Goal: Information Seeking & Learning: Learn about a topic

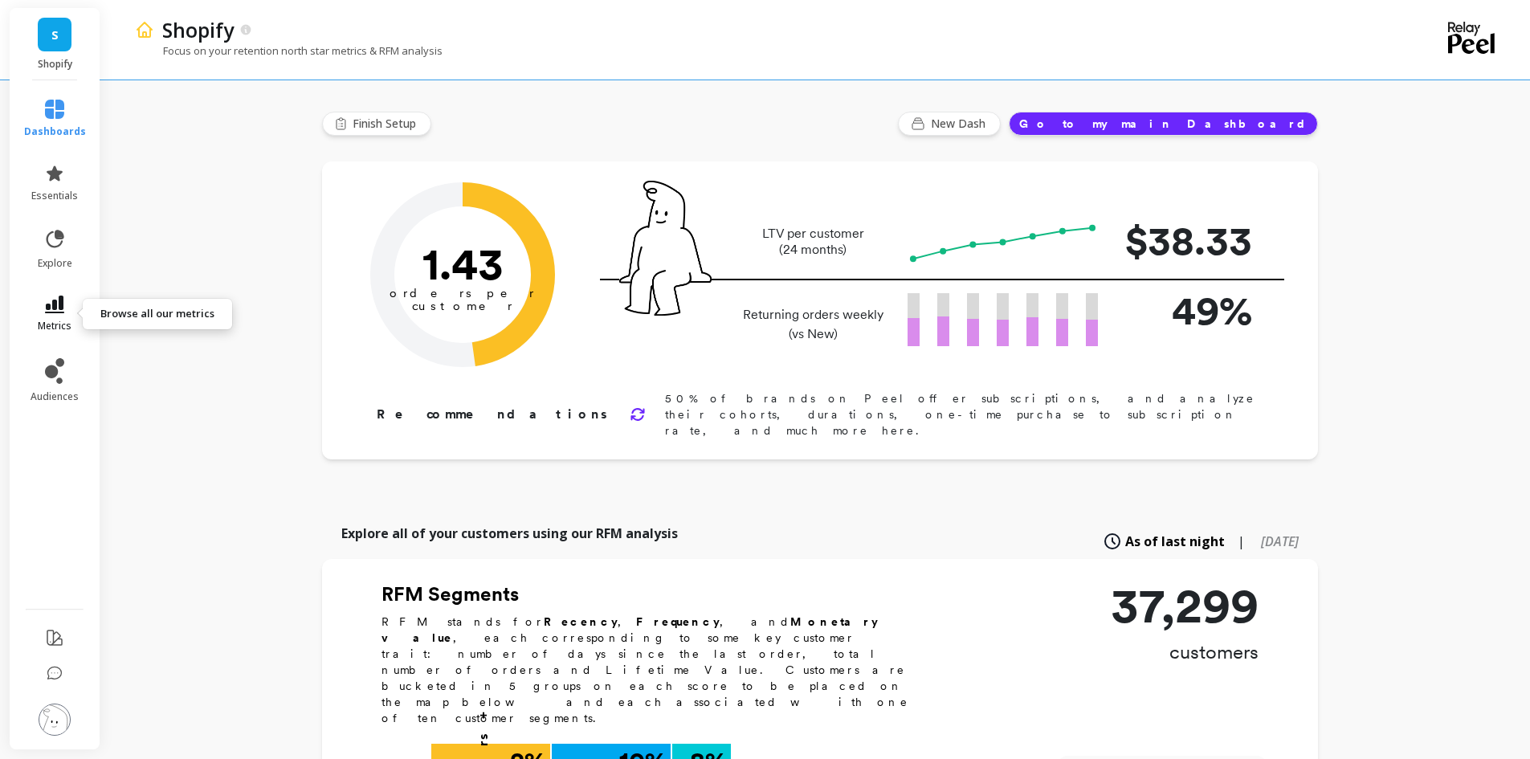
click at [53, 305] on icon at bounding box center [54, 305] width 19 height 18
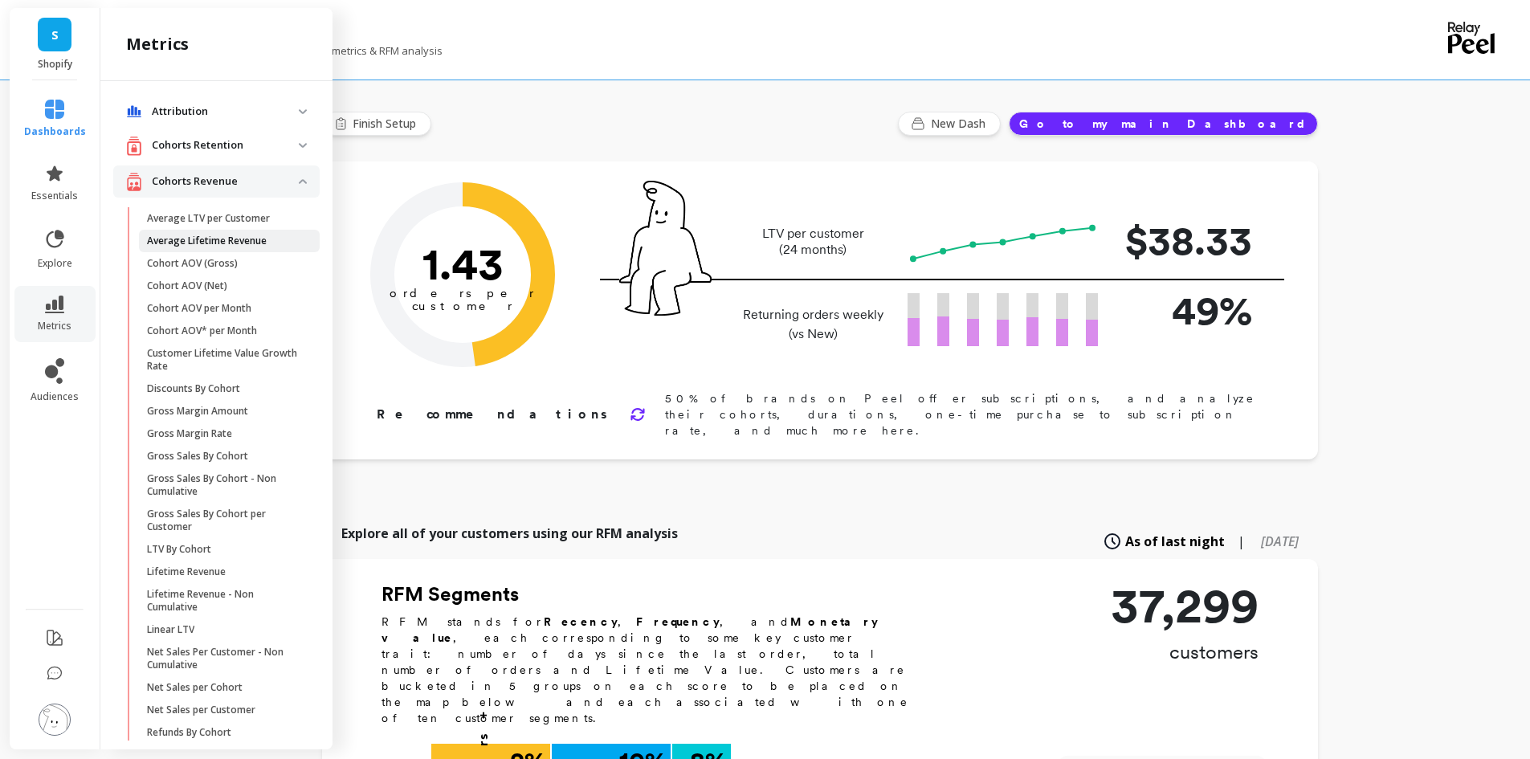
click at [176, 243] on p "Average Lifetime Revenue" at bounding box center [207, 240] width 120 height 13
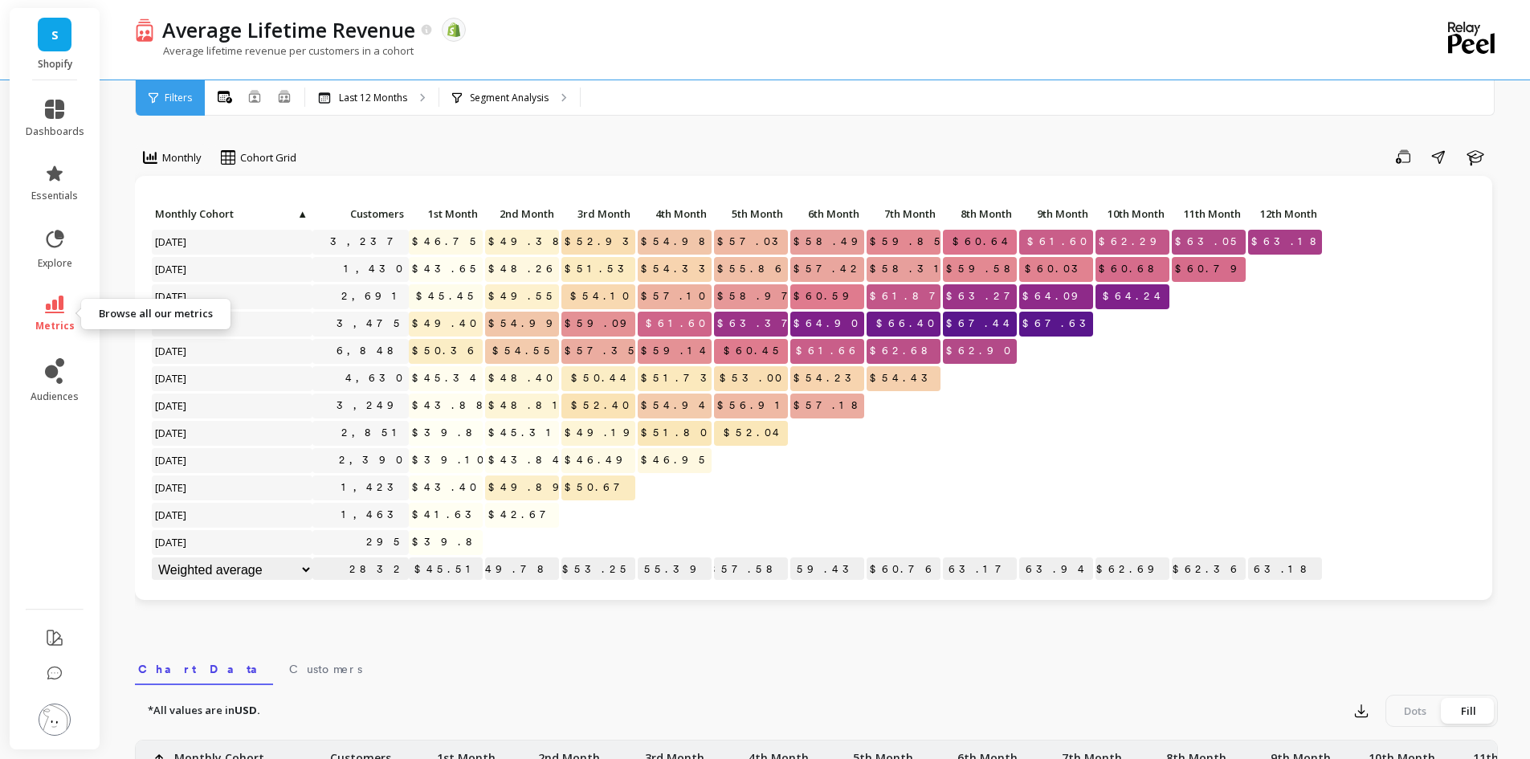
click at [54, 301] on icon at bounding box center [54, 305] width 19 height 18
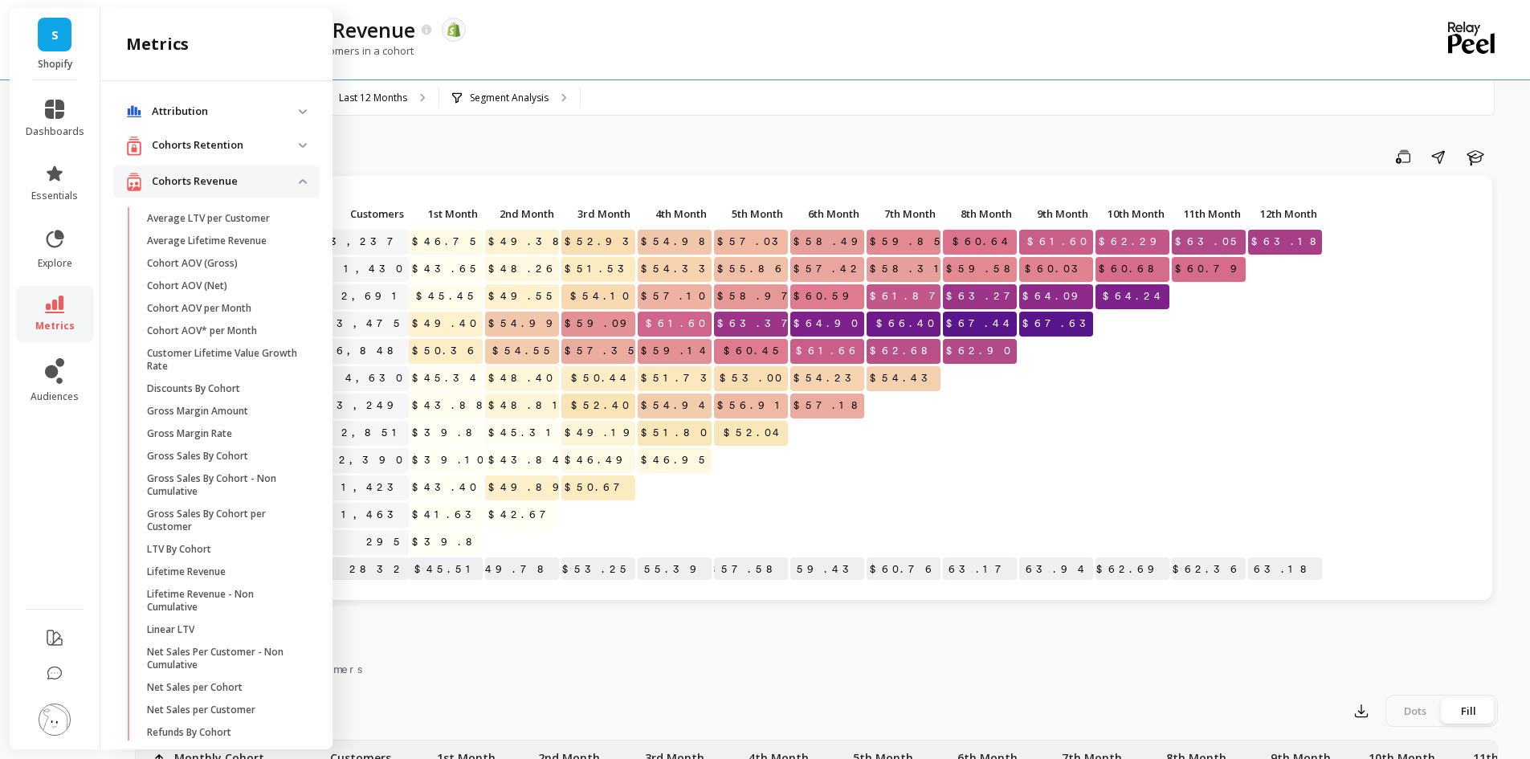
click at [298, 152] on retention "Cohorts Retention" at bounding box center [216, 145] width 206 height 33
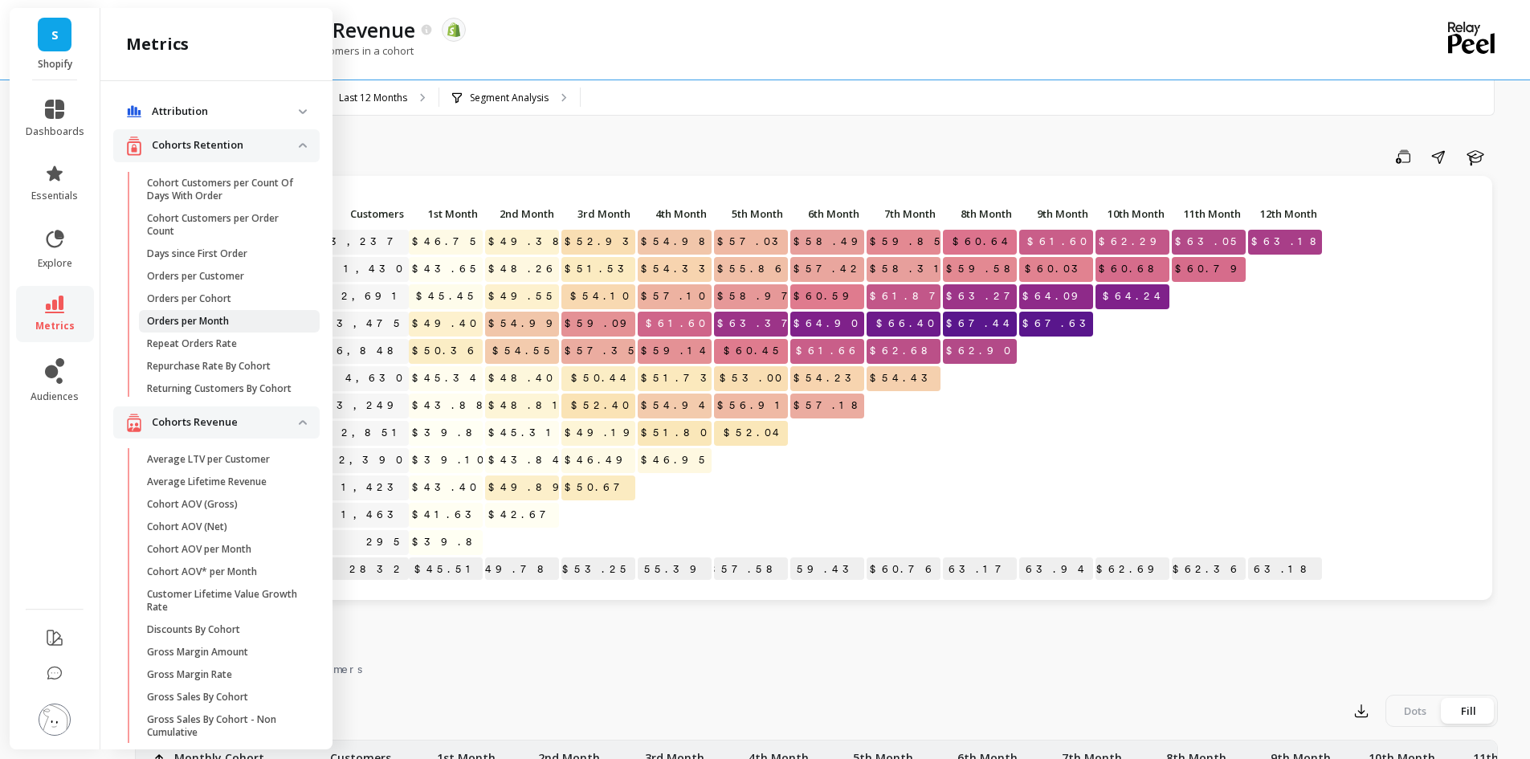
click at [166, 322] on p "Orders per Month" at bounding box center [188, 321] width 82 height 13
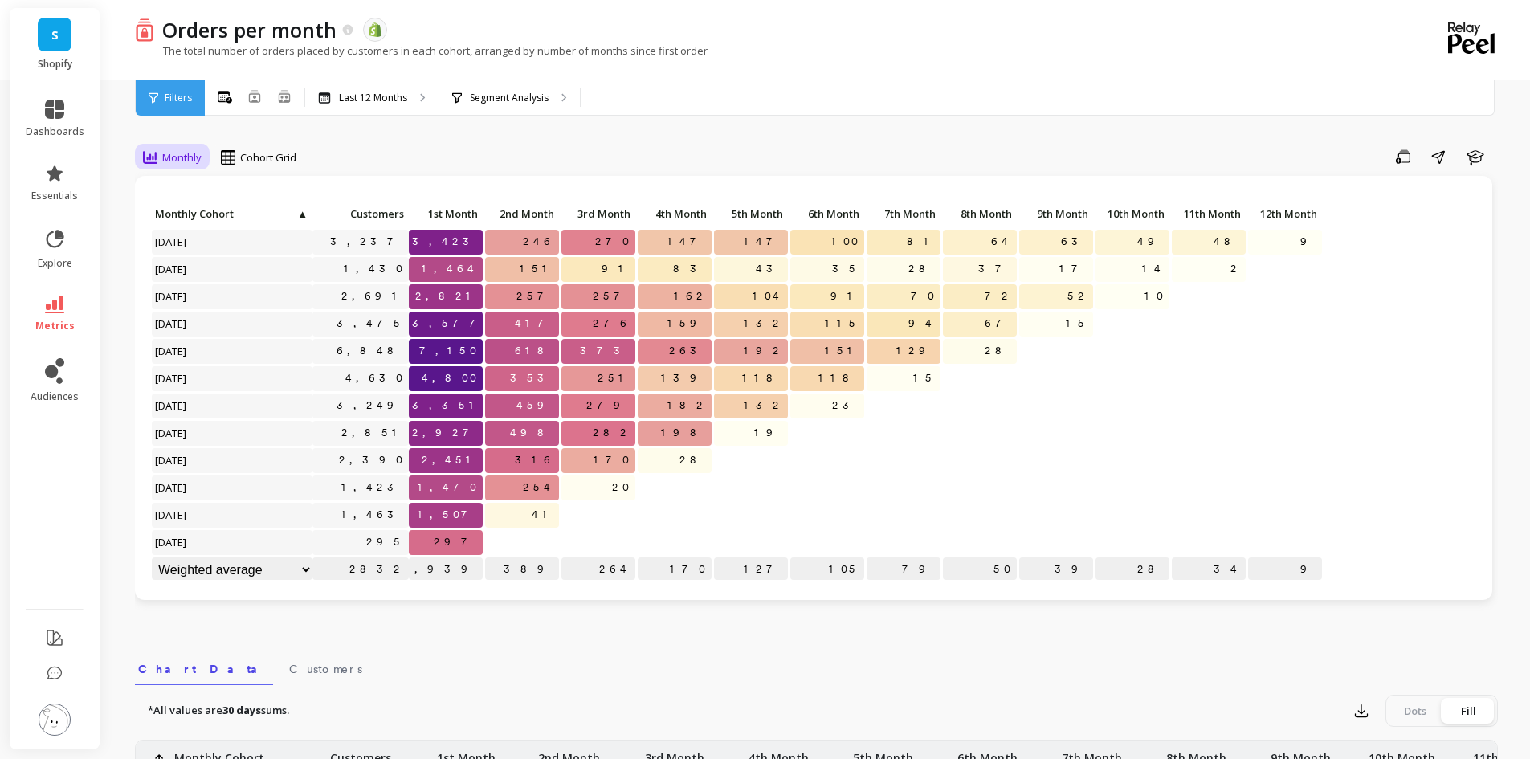
click at [181, 157] on span "Monthly" at bounding box center [181, 157] width 39 height 15
click at [255, 157] on span "Cohort Grid" at bounding box center [268, 157] width 56 height 15
click at [184, 158] on span "Monthly" at bounding box center [181, 157] width 39 height 15
click at [55, 320] on span "metrics" at bounding box center [54, 326] width 39 height 13
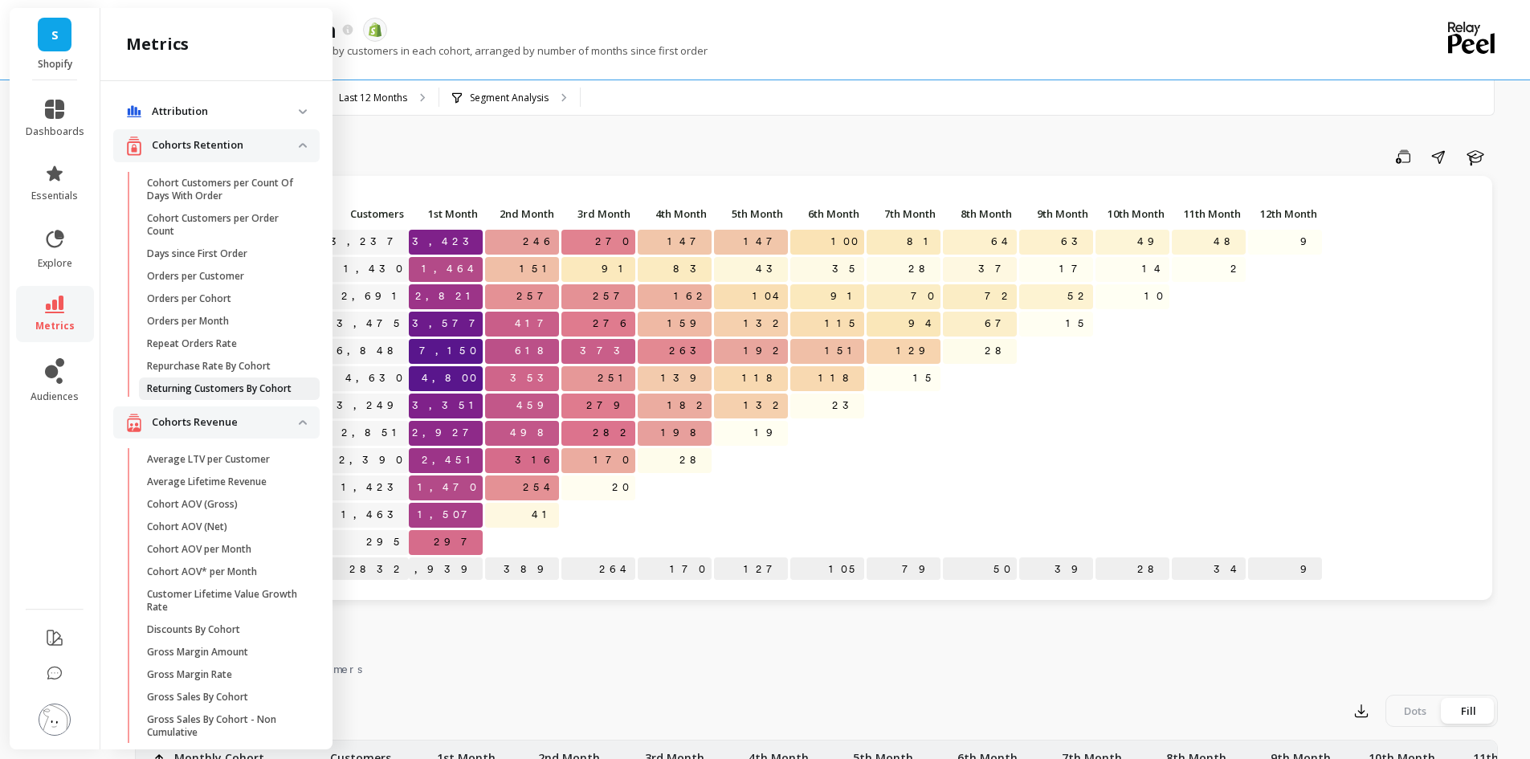
click at [185, 392] on p "Returning Customers By Cohort" at bounding box center [219, 388] width 145 height 13
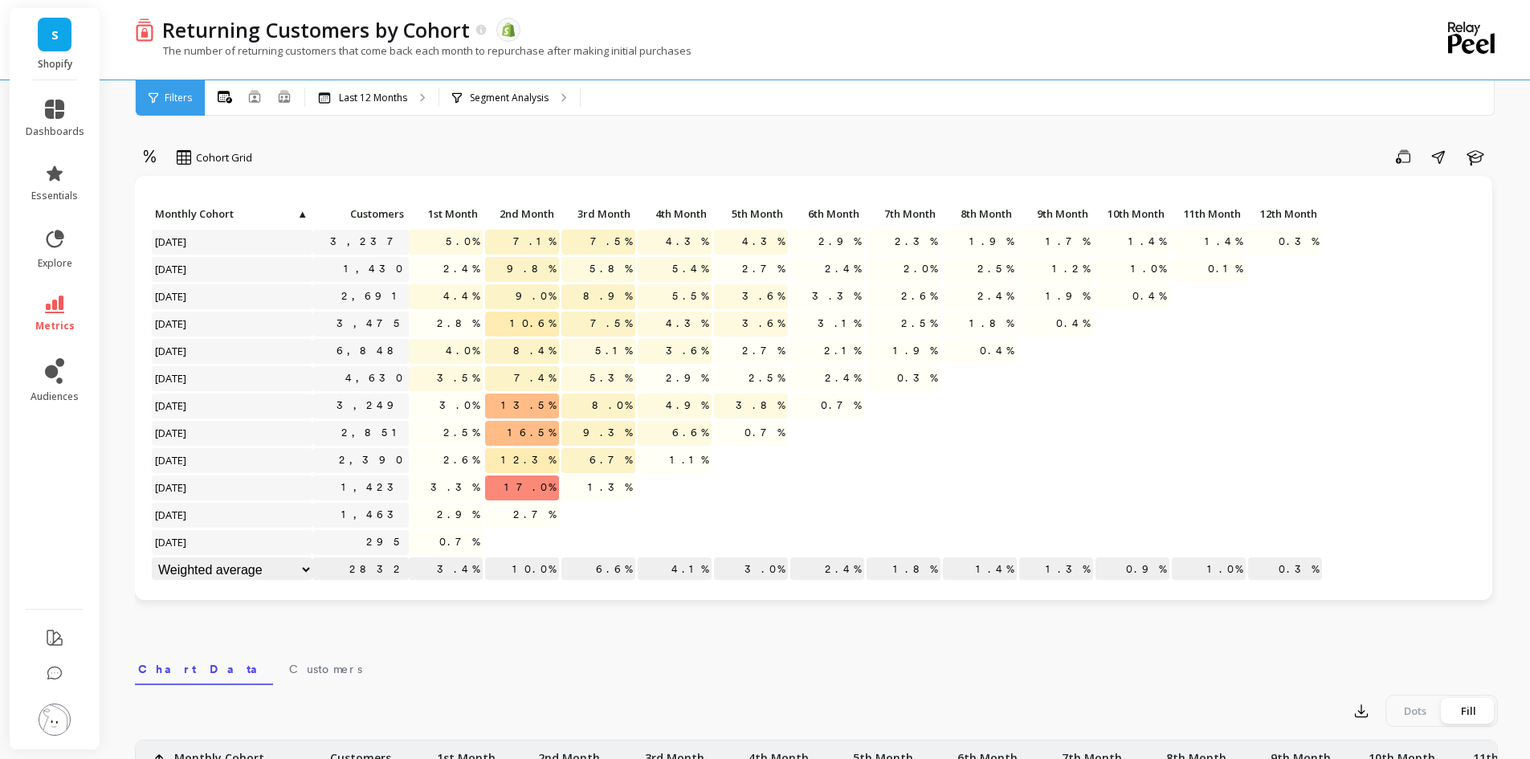
click at [306, 571] on select "Weighted average Weighted average excl. current month Sum Max Min" at bounding box center [232, 569] width 161 height 25
select select "weighted_average_excluding_current_month"
click at [304, 570] on select "Weighted average Weighted average excl. current month Sum Max Min" at bounding box center [232, 569] width 161 height 25
click at [298, 567] on select "Weighted average Weighted average excl. current month Sum Max Min" at bounding box center [232, 569] width 161 height 25
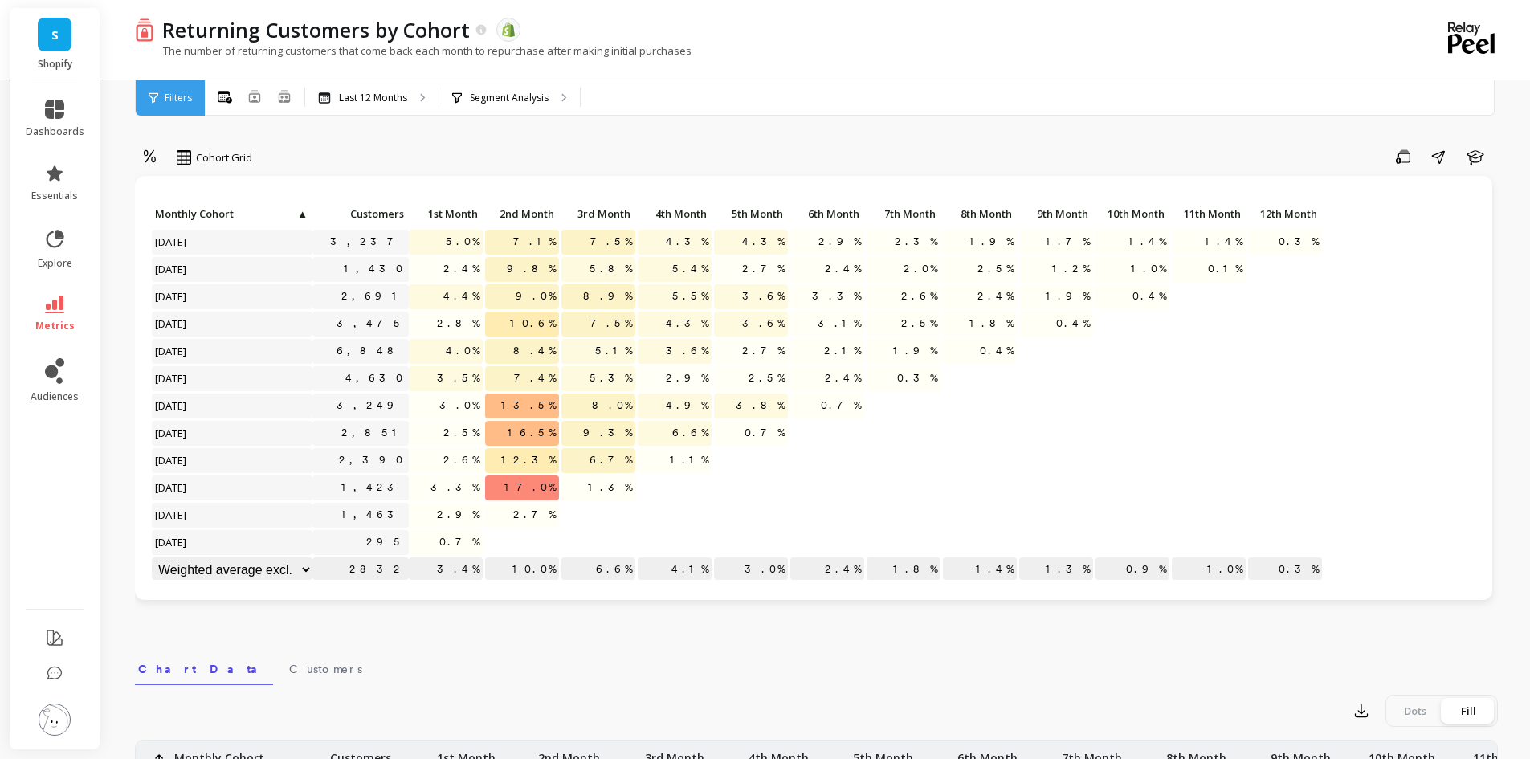
select select "weighted_average_excluding_current_month"
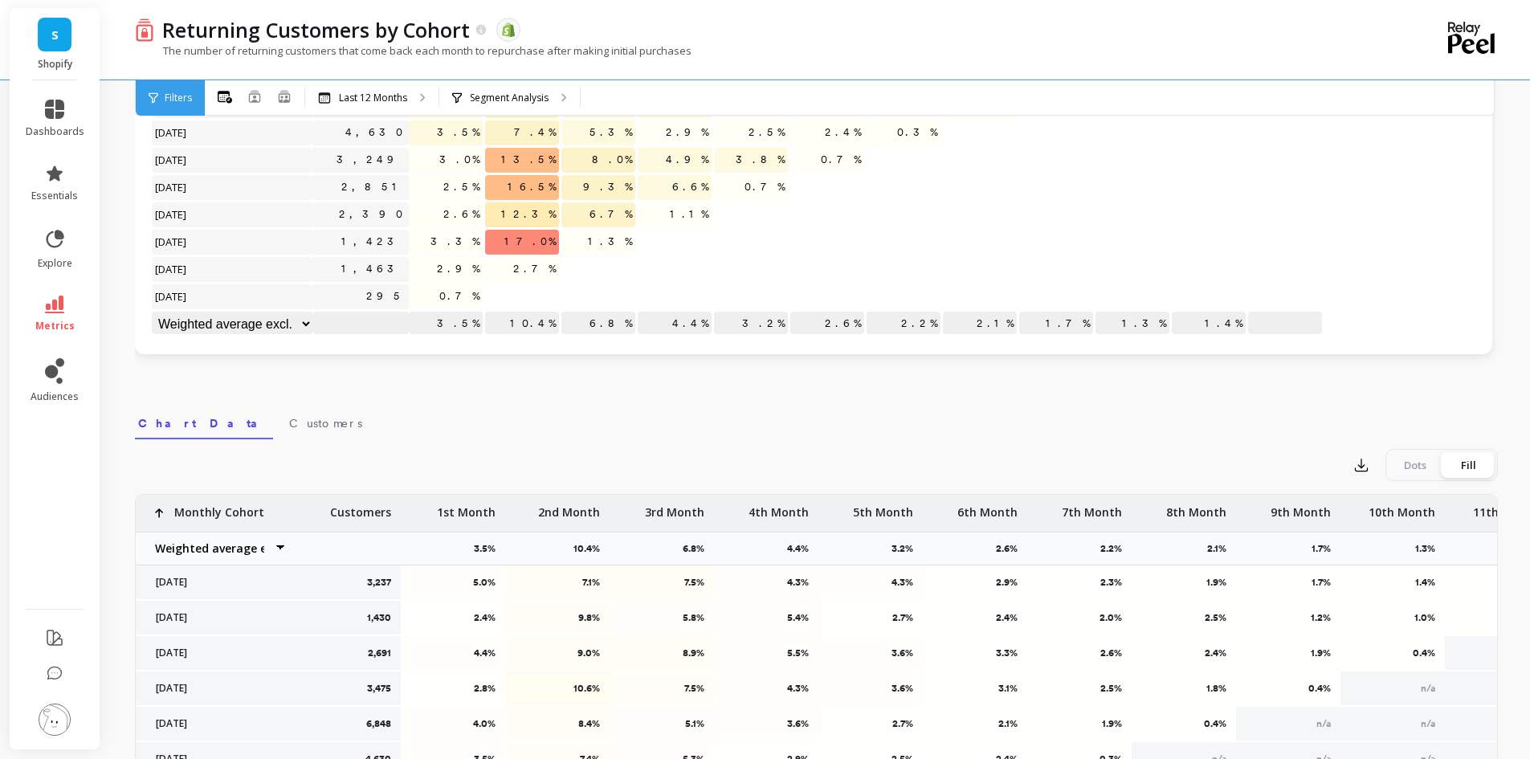
scroll to position [321, 0]
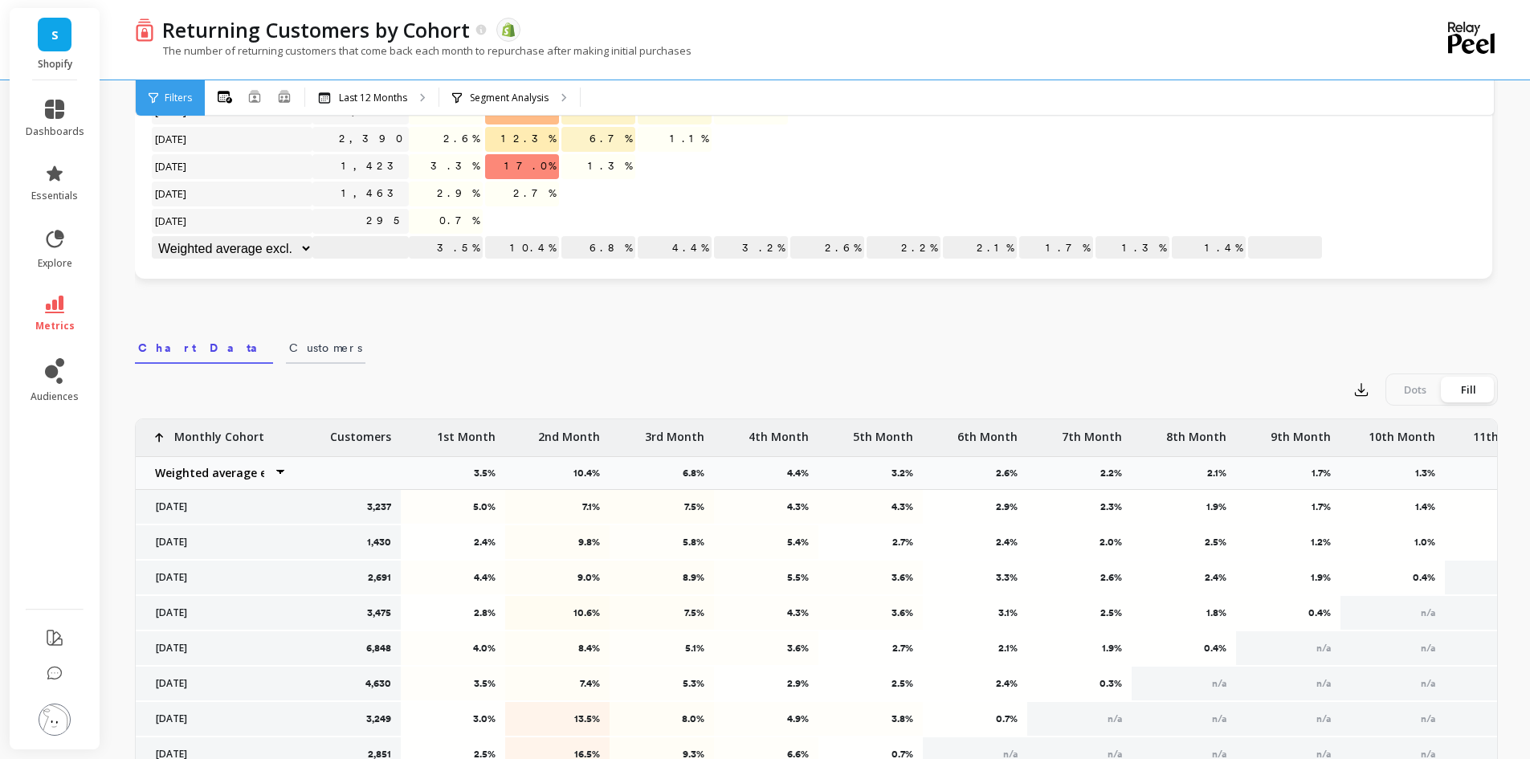
click at [289, 353] on span "Customers" at bounding box center [325, 348] width 73 height 16
select select "weighted_average_excluding_current_month"
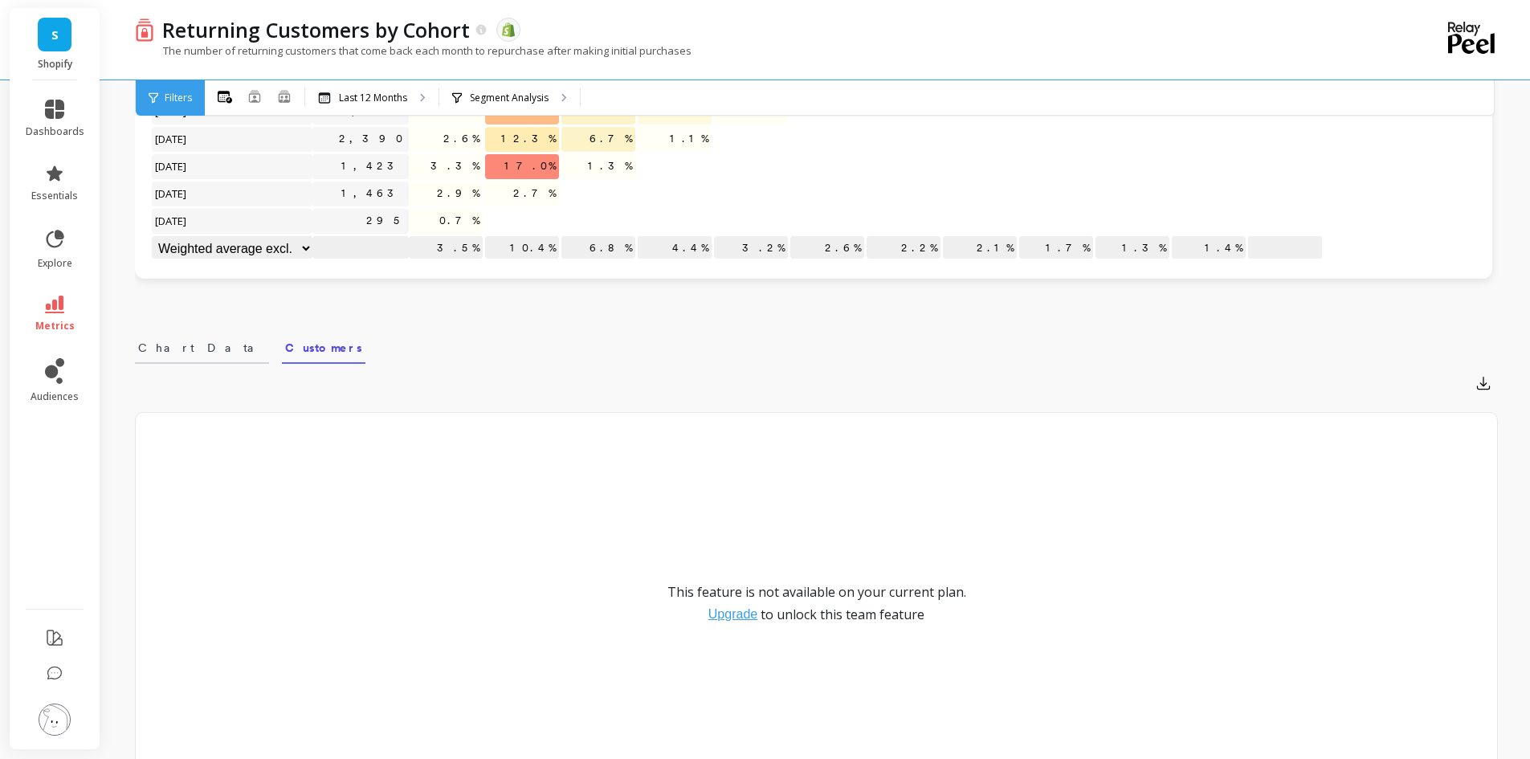
click at [163, 349] on span "Chart Data" at bounding box center [202, 348] width 128 height 16
select select "weighted_average_excluding_current_month"
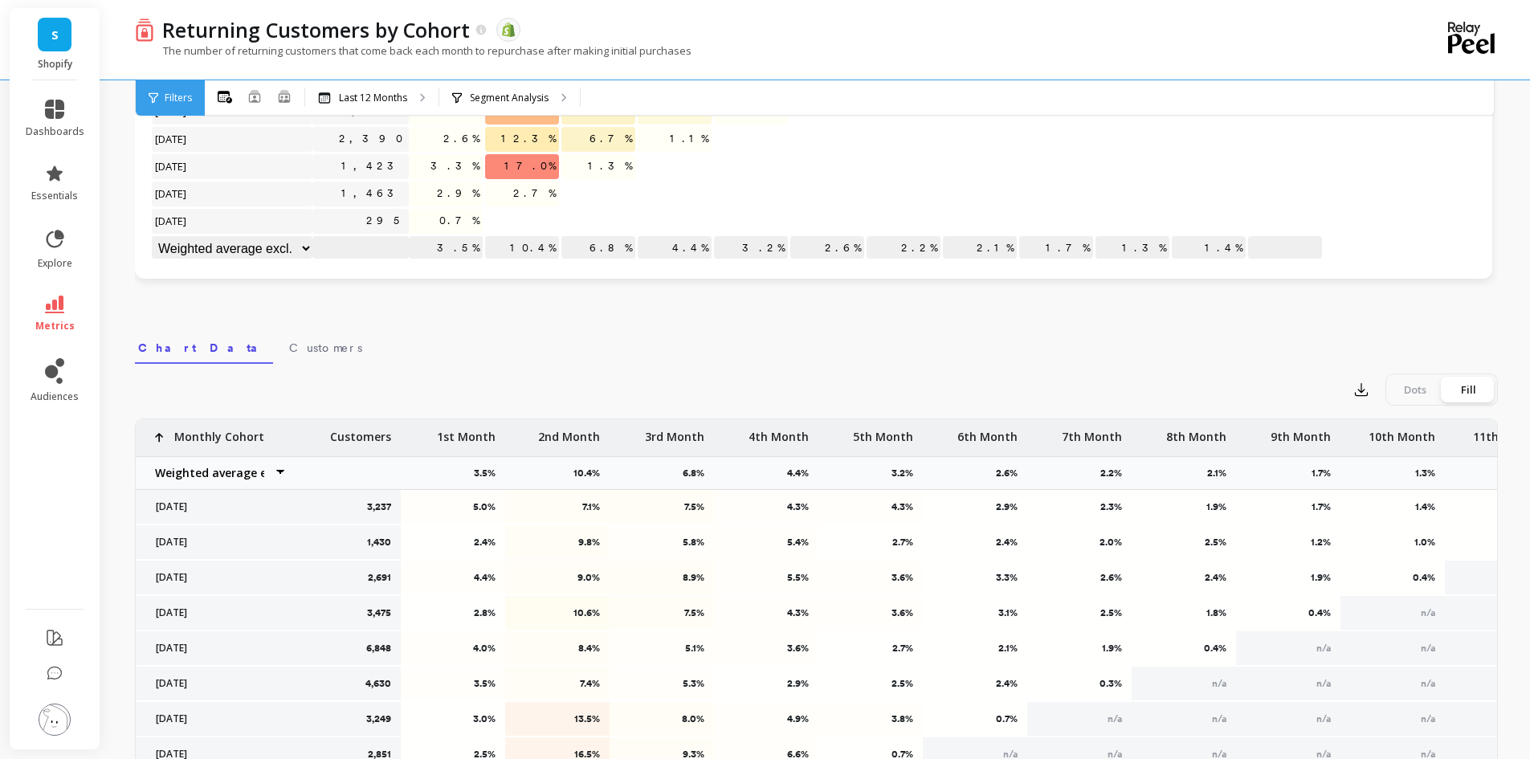
scroll to position [0, 0]
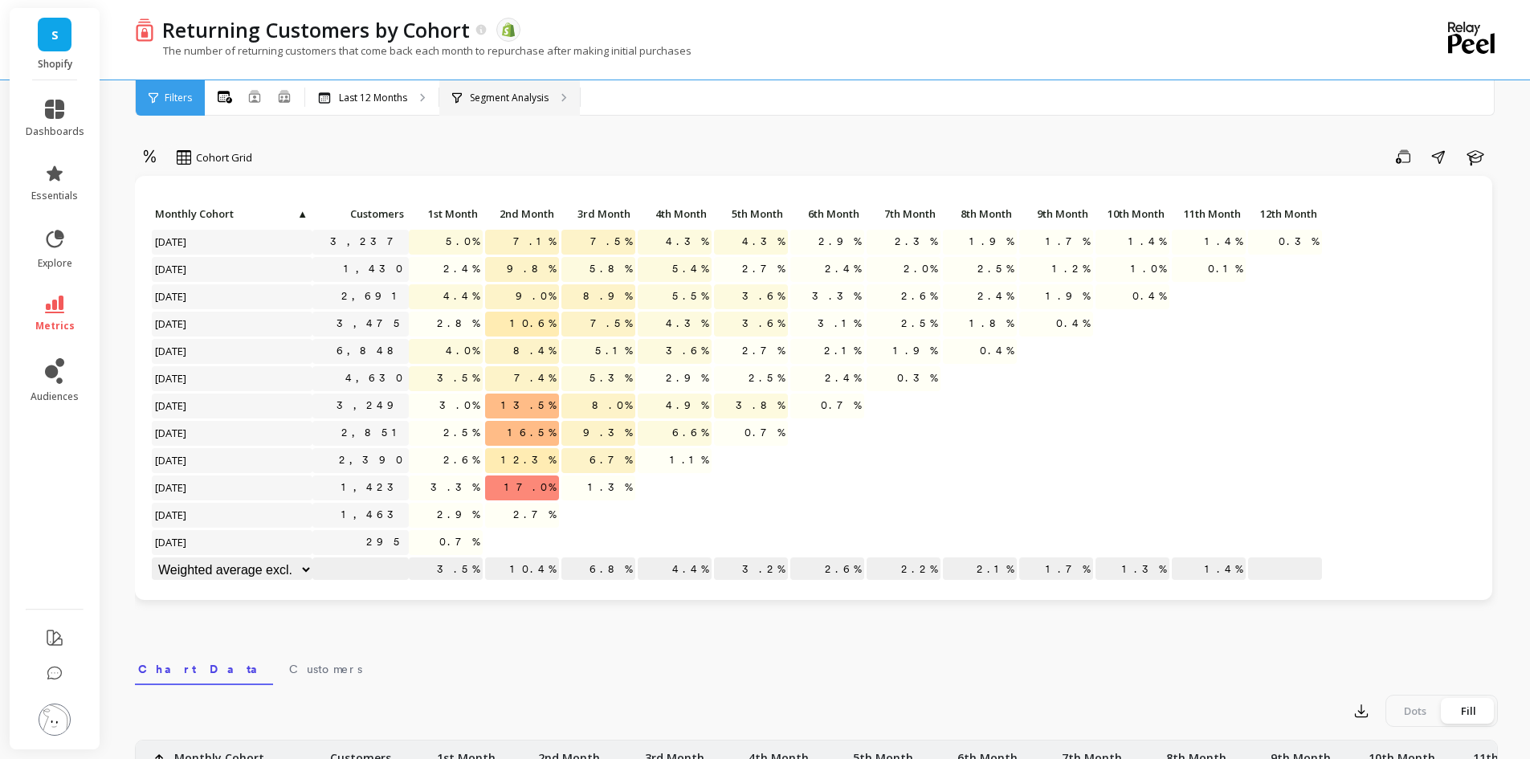
click at [555, 94] on div "Segment Analysis" at bounding box center [509, 97] width 141 height 35
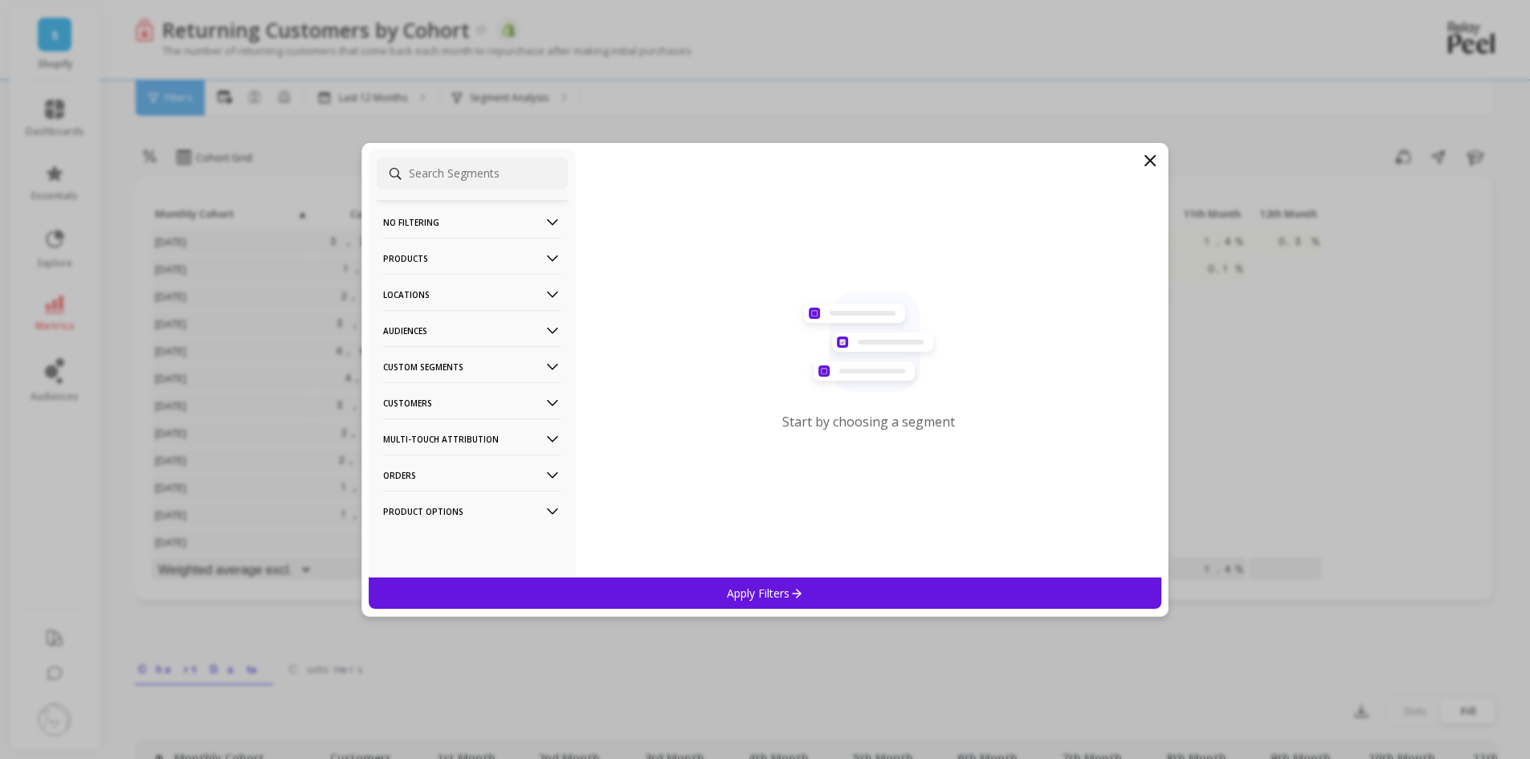
click at [514, 361] on p "Custom Segments" at bounding box center [472, 366] width 178 height 41
click at [514, 402] on p "Customers" at bounding box center [472, 402] width 178 height 41
click at [462, 434] on div "Customer Tags" at bounding box center [472, 434] width 191 height 26
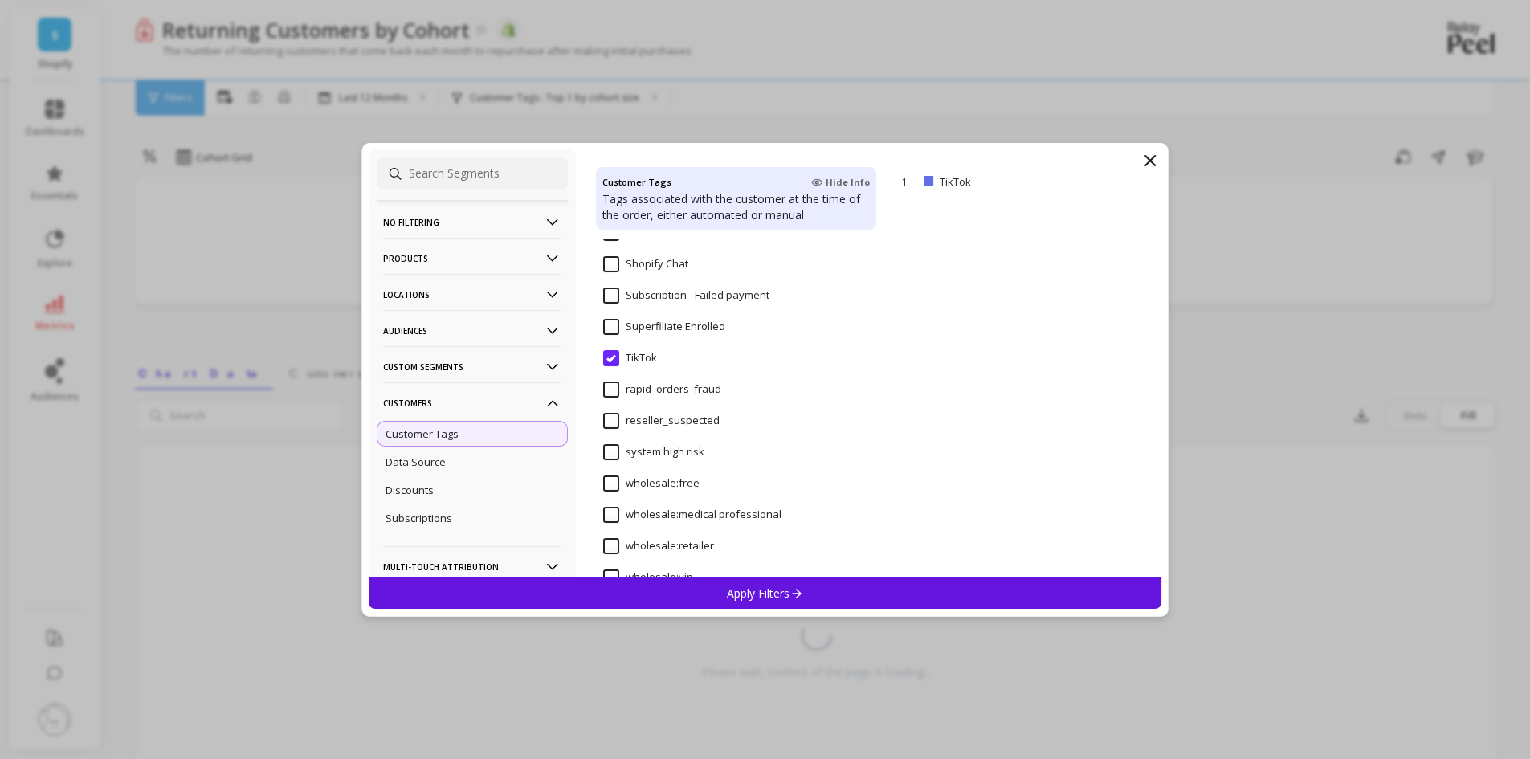
scroll to position [571, 0]
click at [752, 592] on p "Apply Filters" at bounding box center [765, 592] width 76 height 15
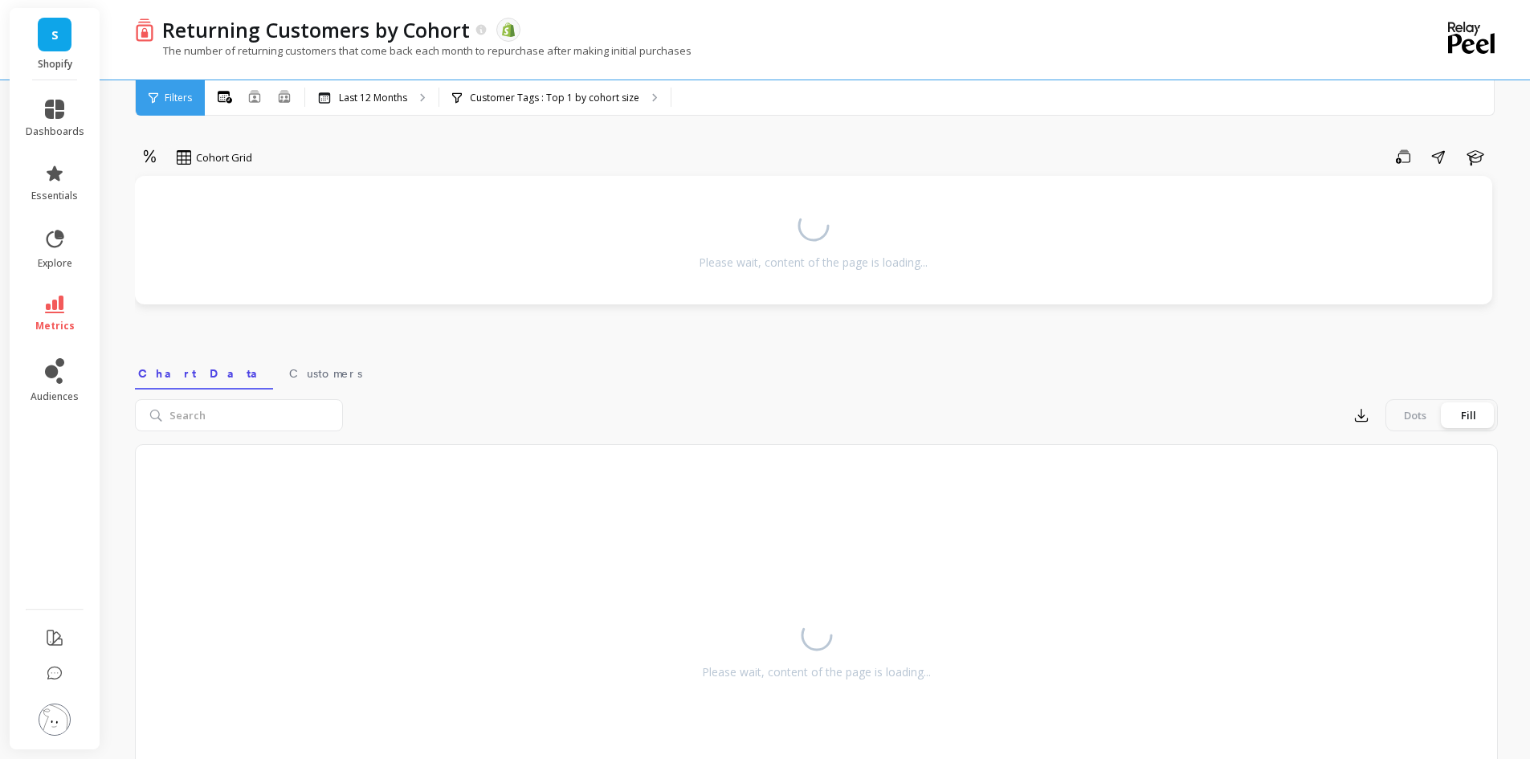
select select "weighted_average_excluding_current_month"
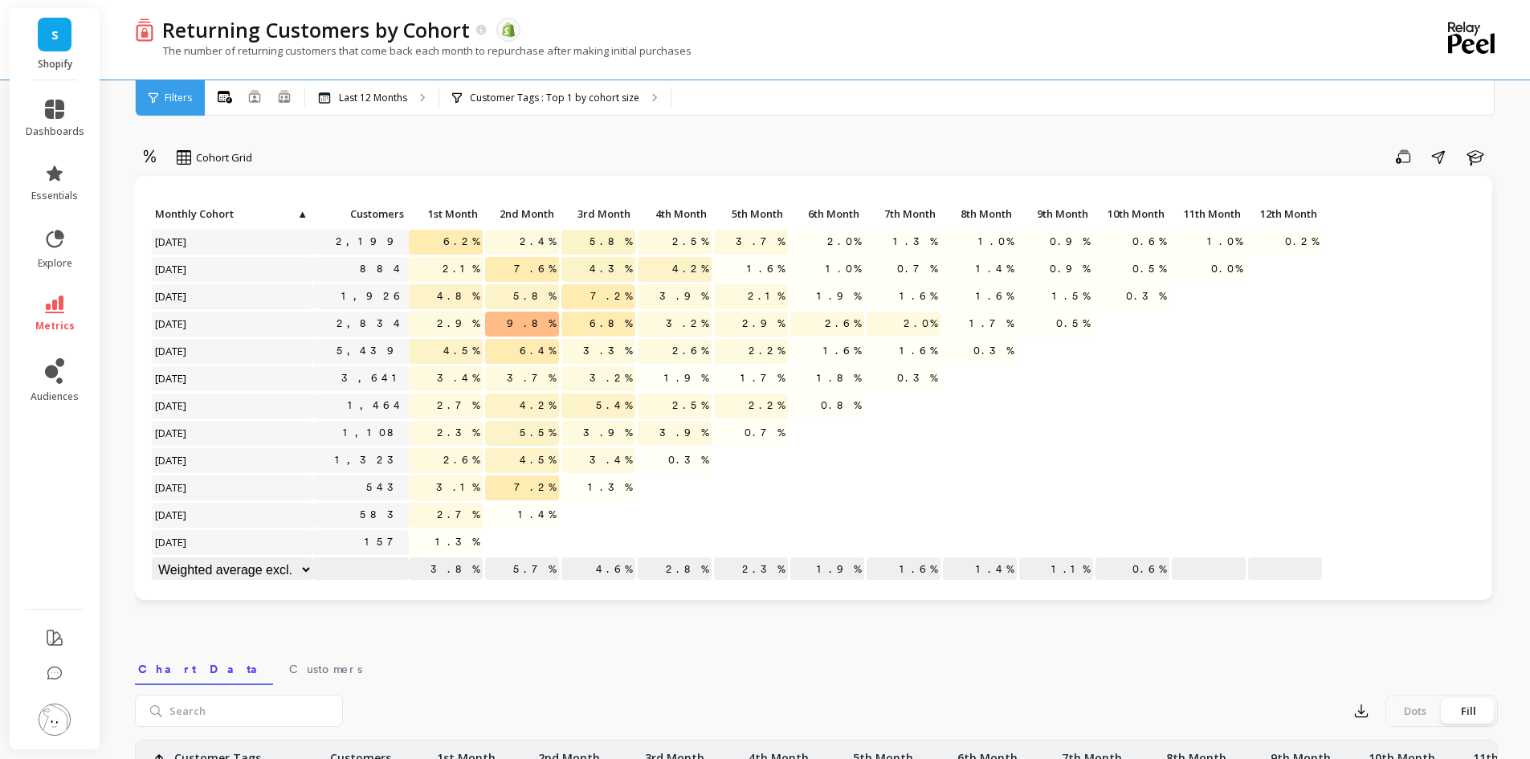
select select "weighted_average_excluding_current_month"
click at [653, 96] on icon at bounding box center [654, 97] width 3 height 7
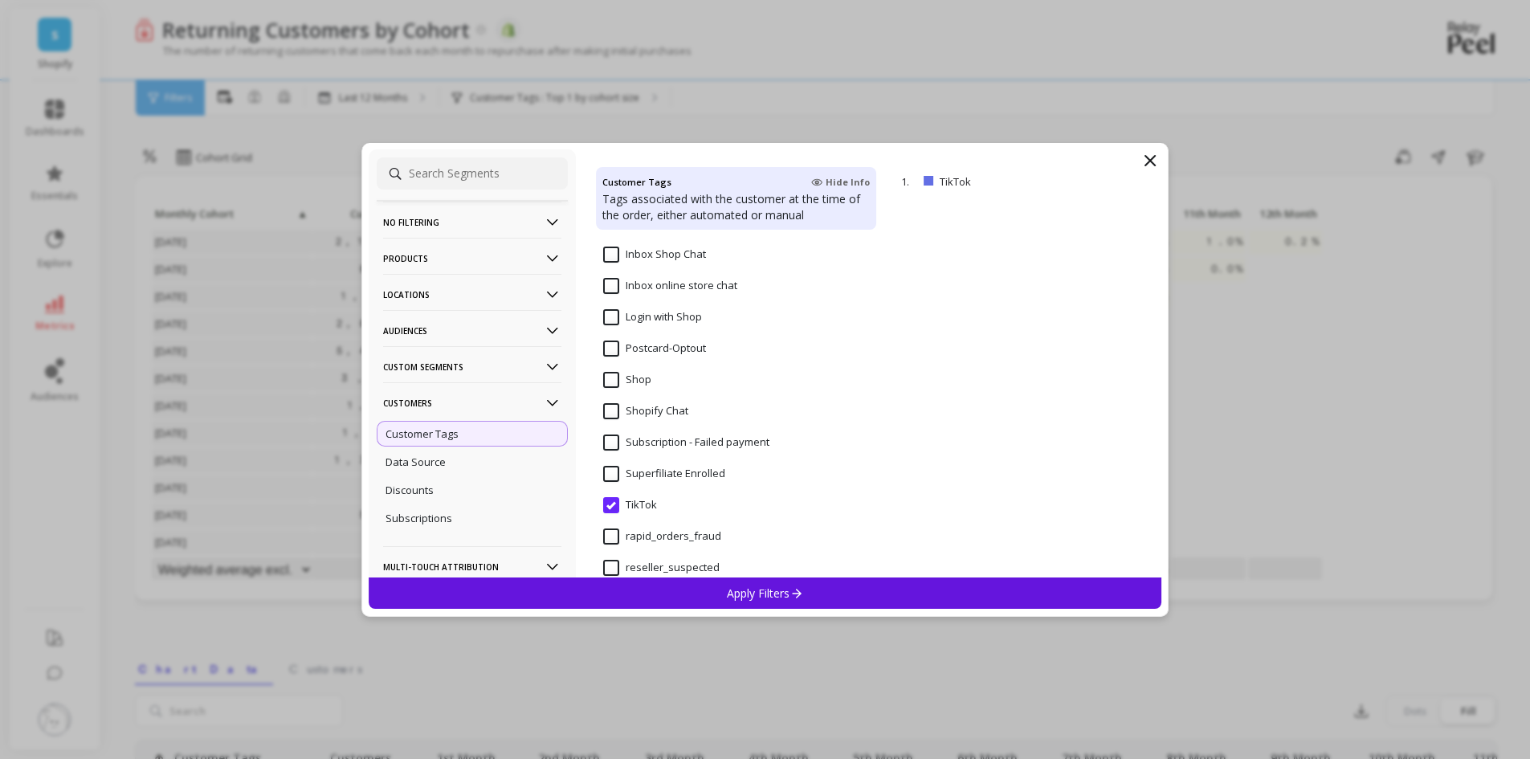
scroll to position [402, 0]
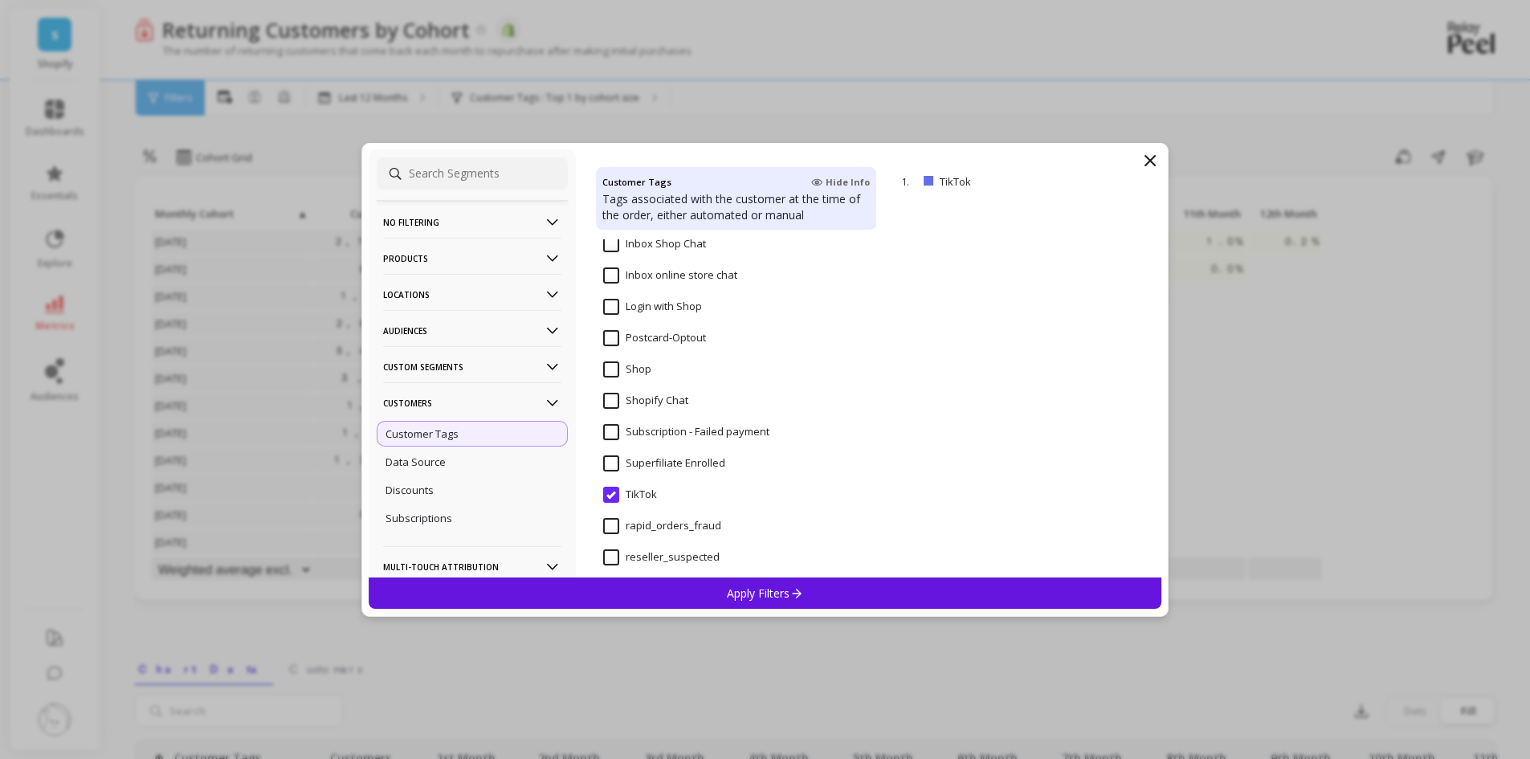
click at [609, 494] on input "TikTok" at bounding box center [630, 495] width 54 height 16
select select "weighted_average_excluding_current_month"
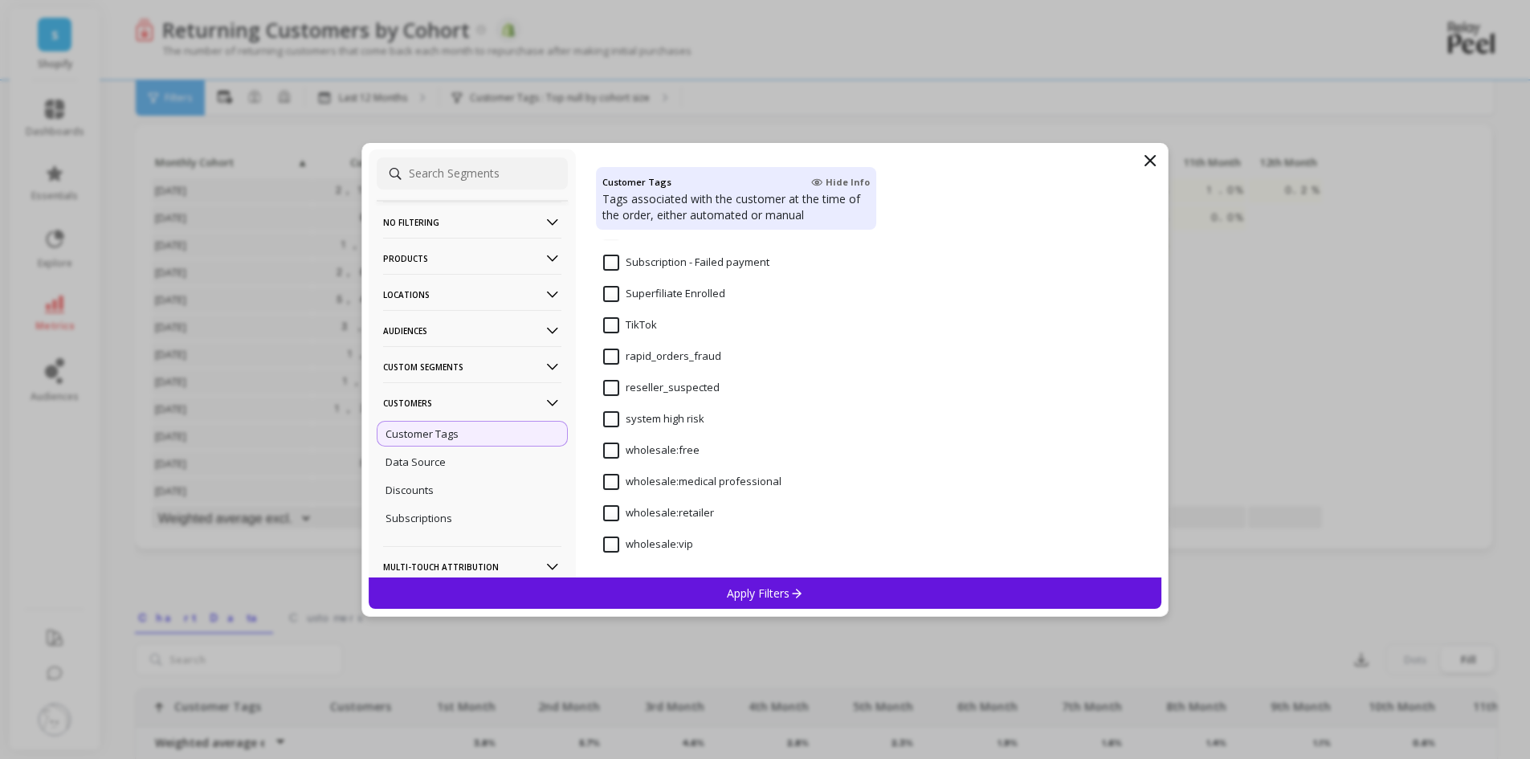
scroll to position [80, 0]
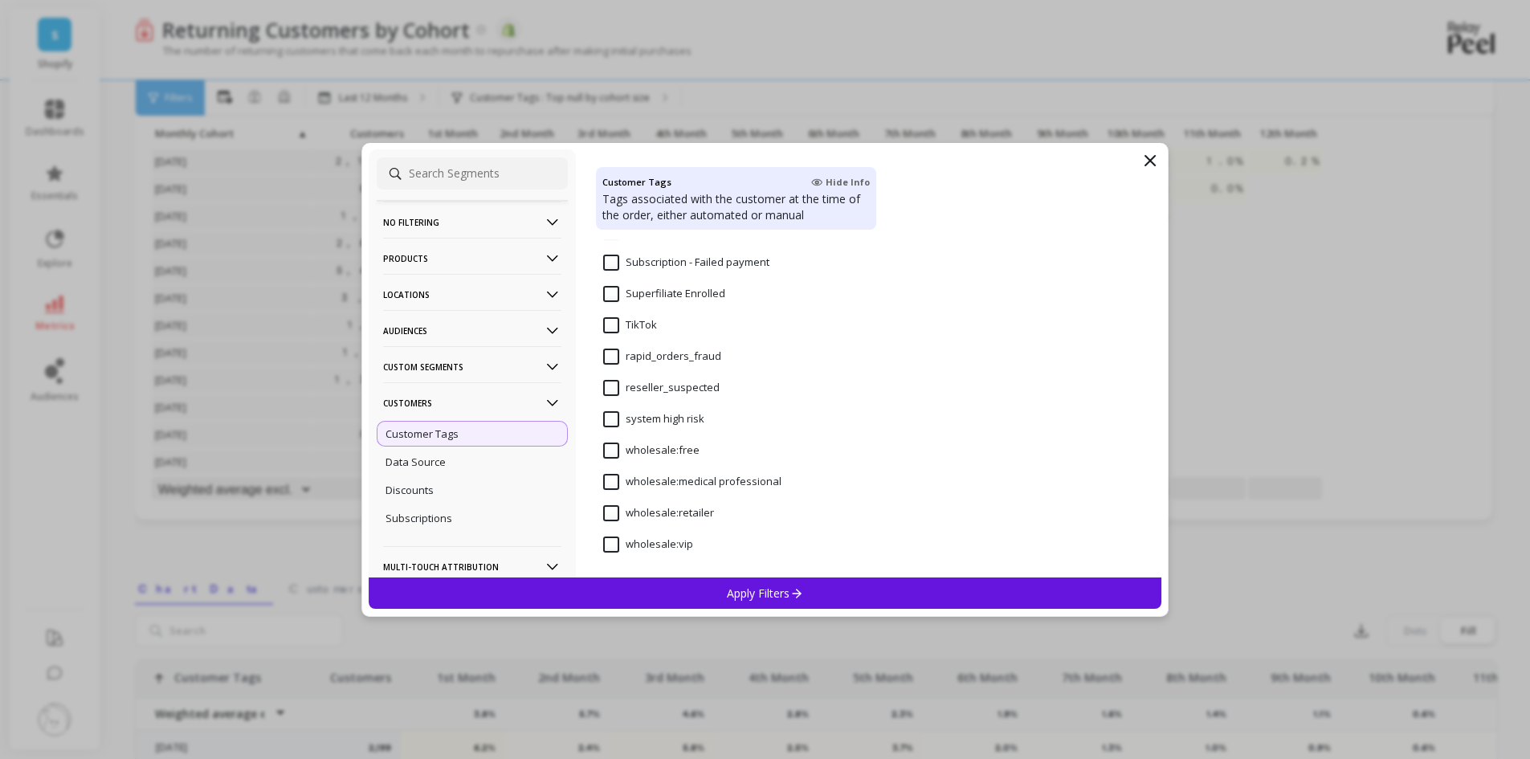
click at [614, 327] on input "TikTok" at bounding box center [630, 325] width 54 height 16
select select "weighted_average_excluding_current_month"
click at [1145, 160] on icon at bounding box center [1149, 160] width 19 height 19
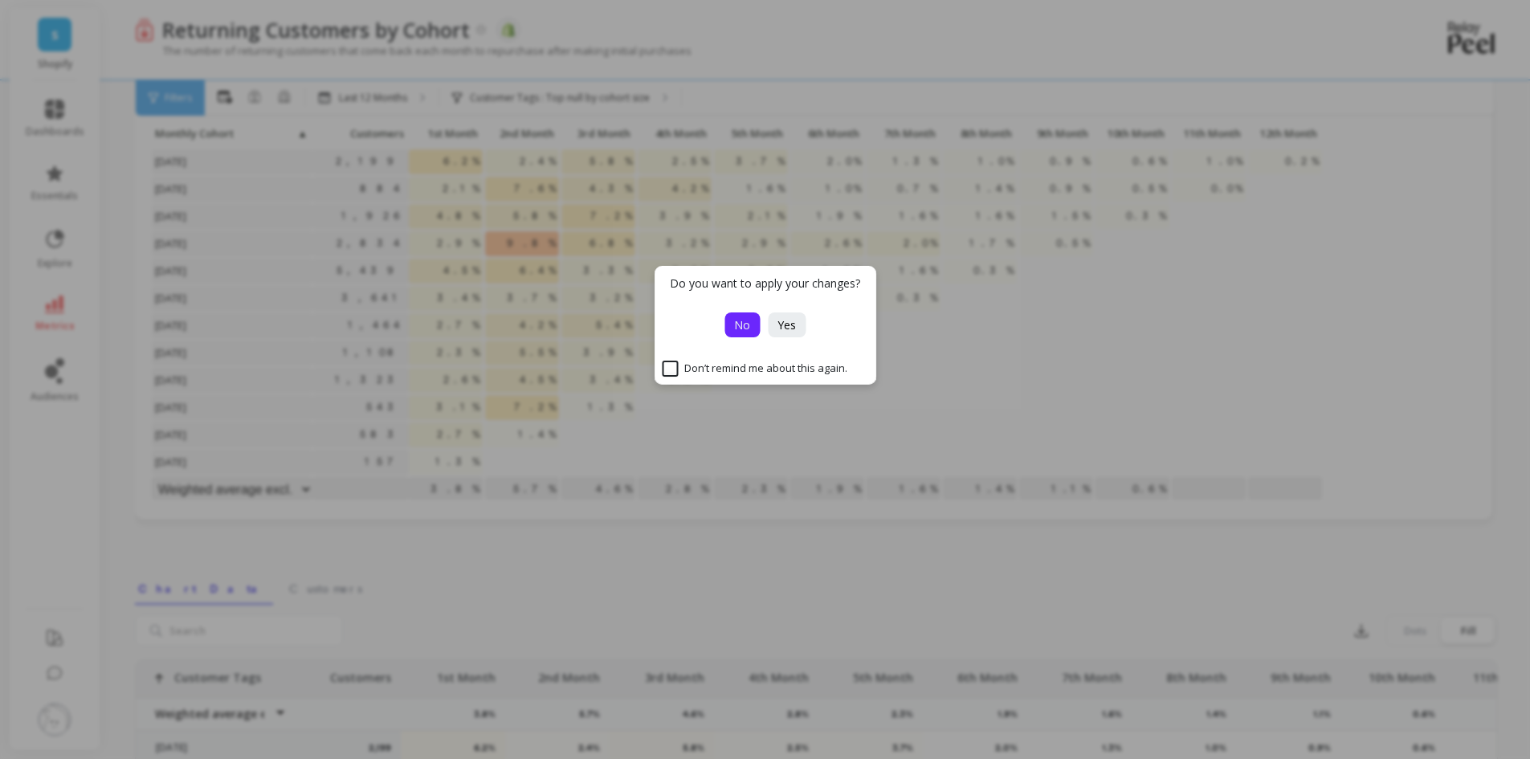
click at [751, 332] on button "No" at bounding box center [741, 324] width 35 height 25
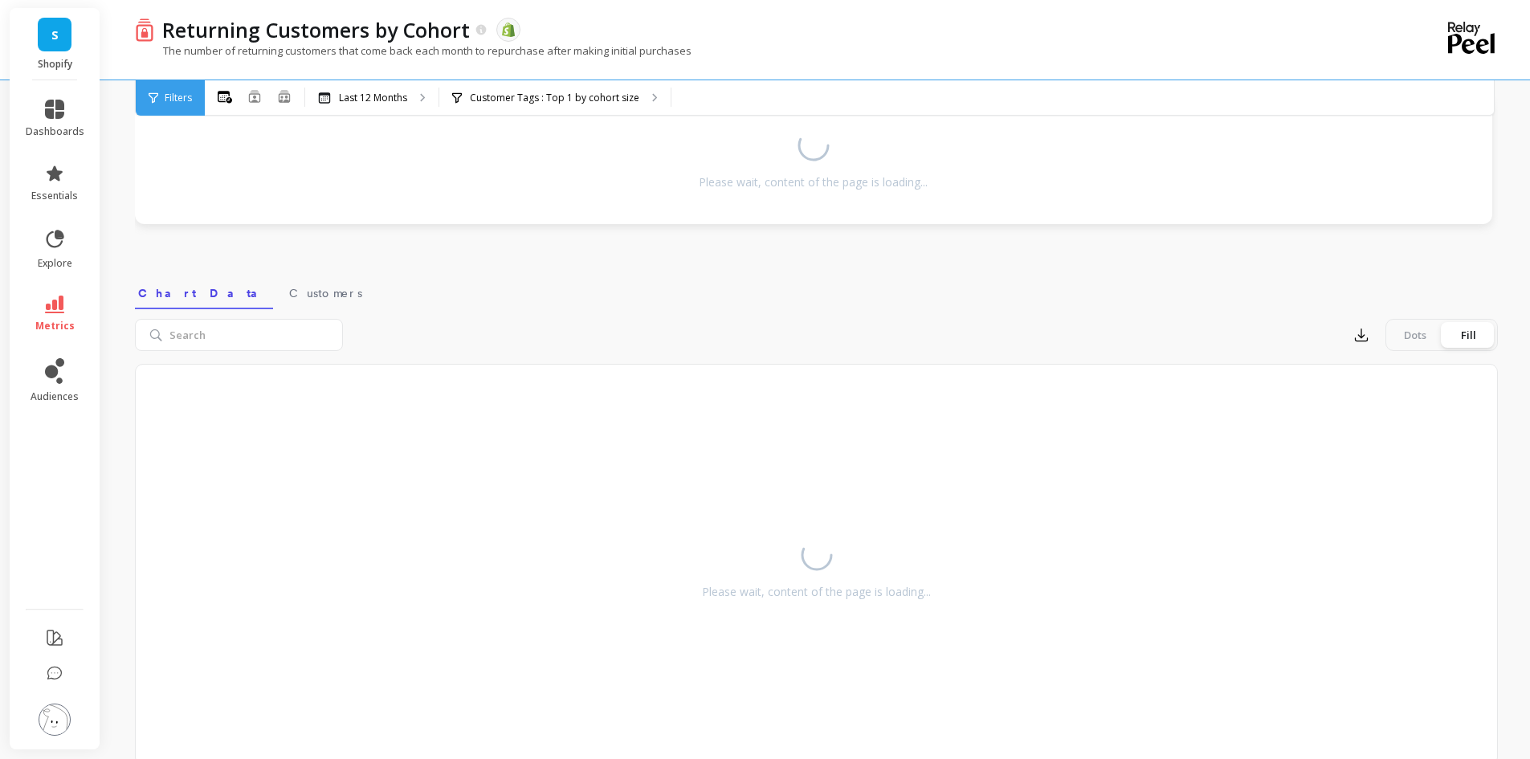
select select "weighted_average_excluding_current_month"
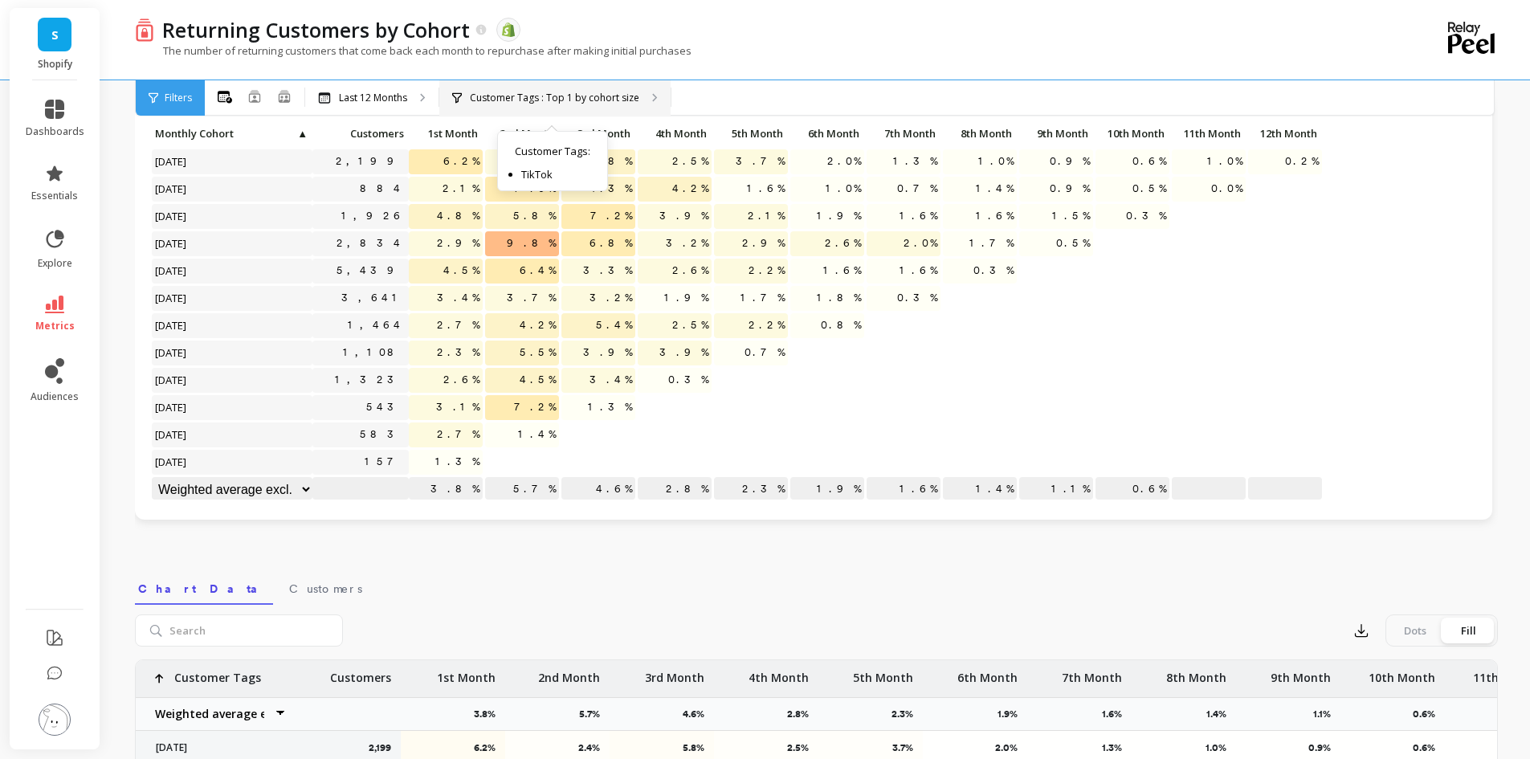
click at [526, 103] on p "Customer Tags : Top 1 by cohort size" at bounding box center [554, 98] width 169 height 13
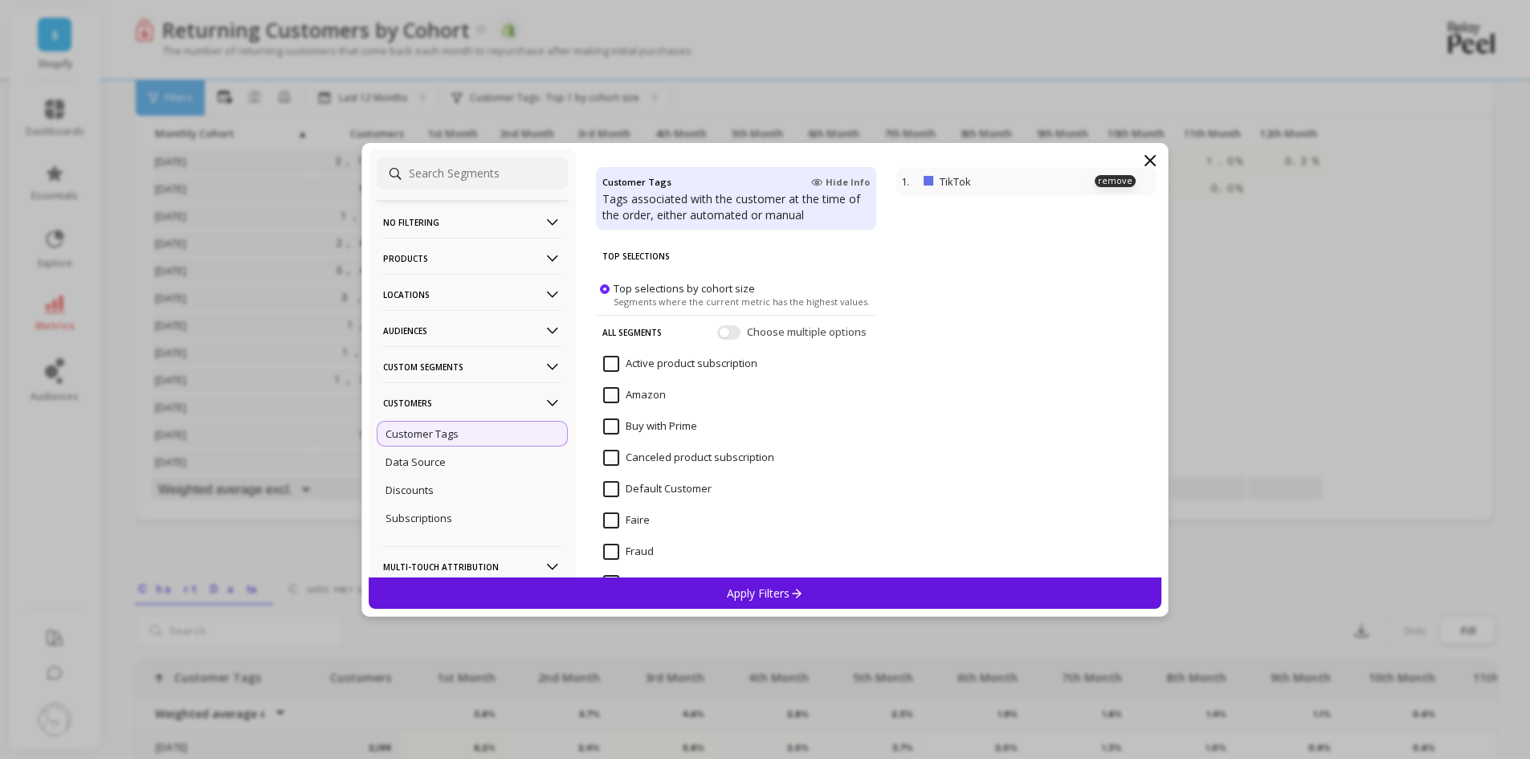
click at [924, 183] on p at bounding box center [928, 181] width 10 height 10
click at [1099, 181] on p "remove" at bounding box center [1115, 181] width 41 height 12
select select "weighted_average_excluding_current_month"
click at [732, 583] on div "Apply Filters" at bounding box center [765, 592] width 793 height 31
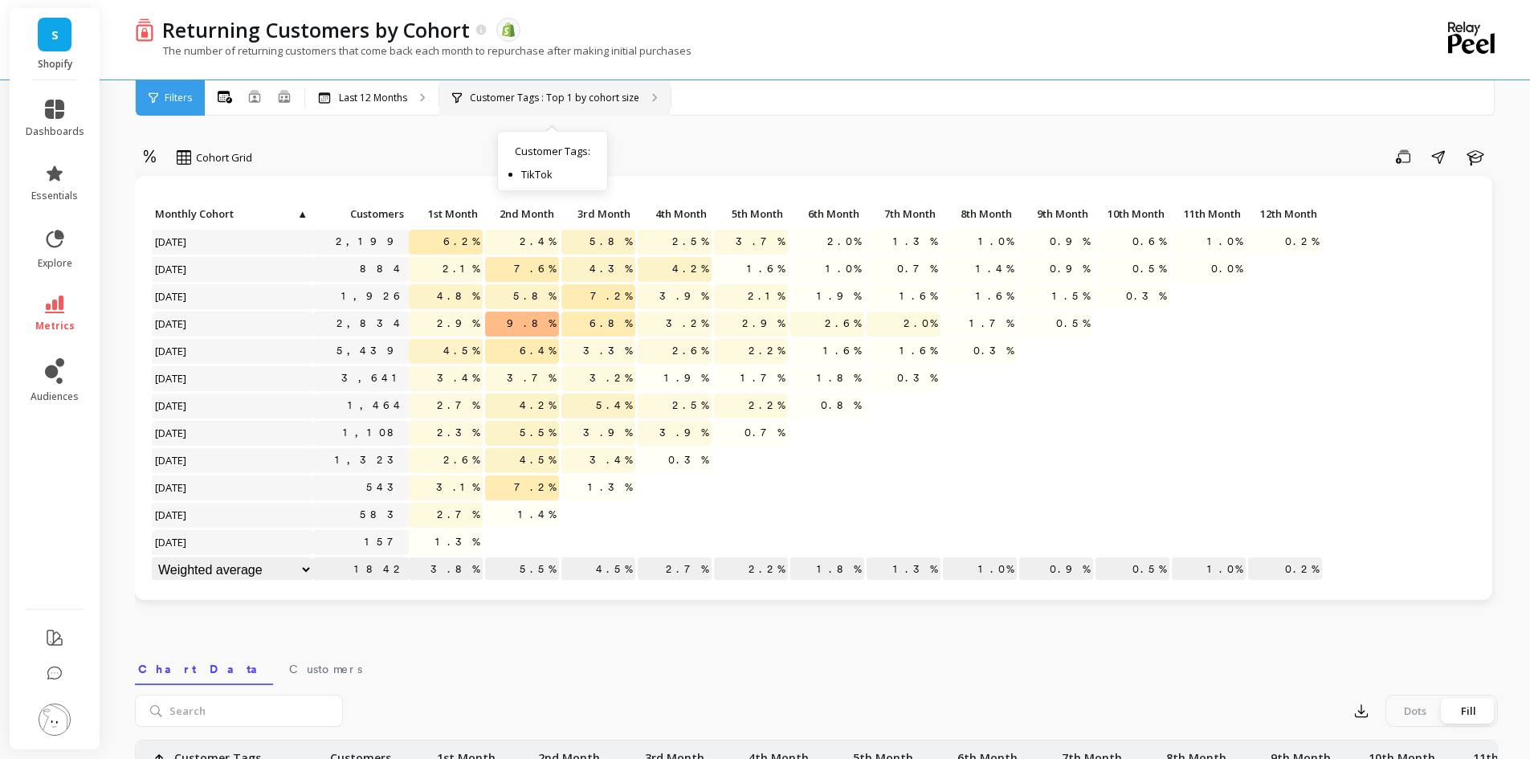
click at [597, 95] on p "Customer Tags : Top 1 by cohort size" at bounding box center [554, 98] width 169 height 13
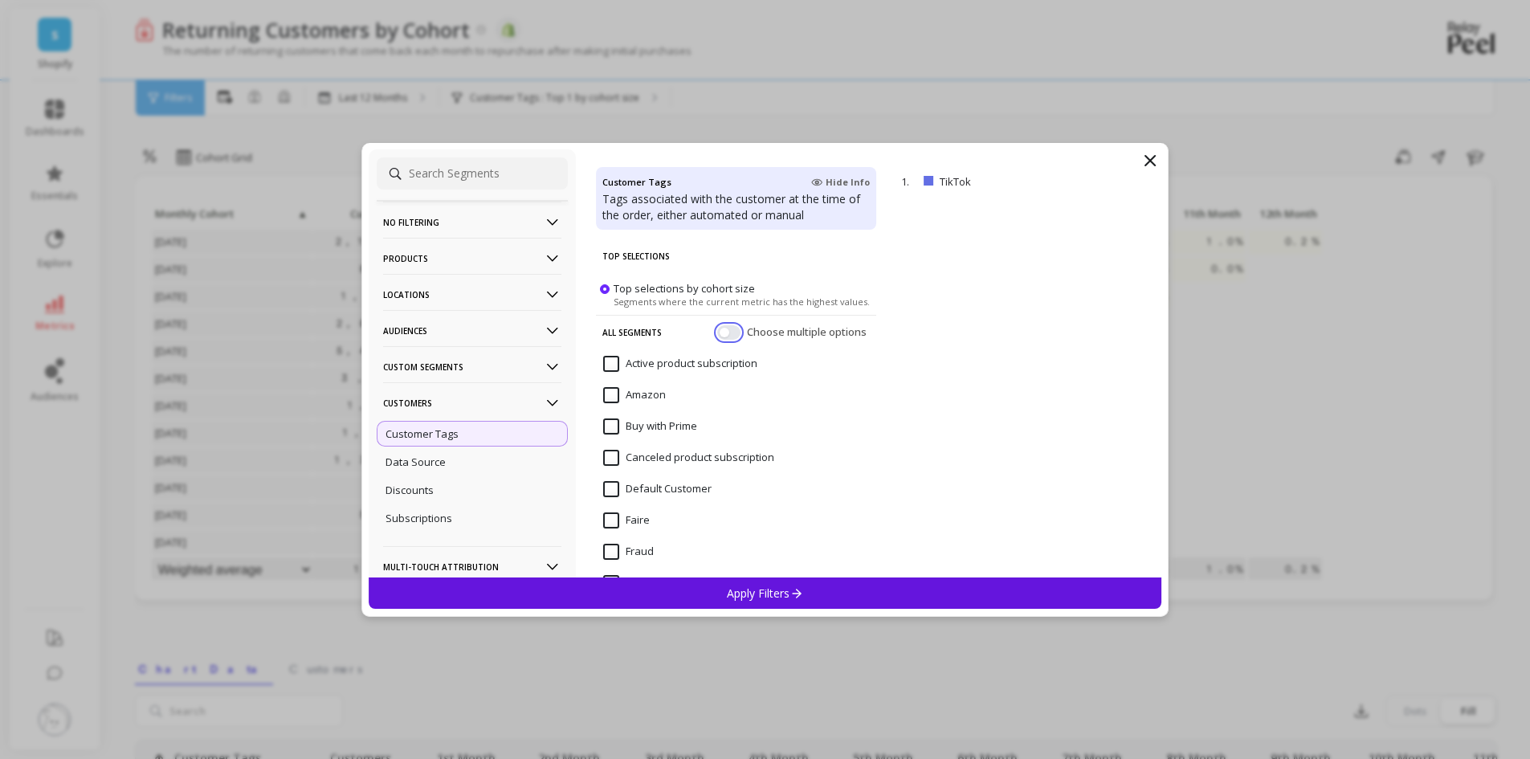
click at [718, 333] on button "button" at bounding box center [728, 331] width 23 height 14
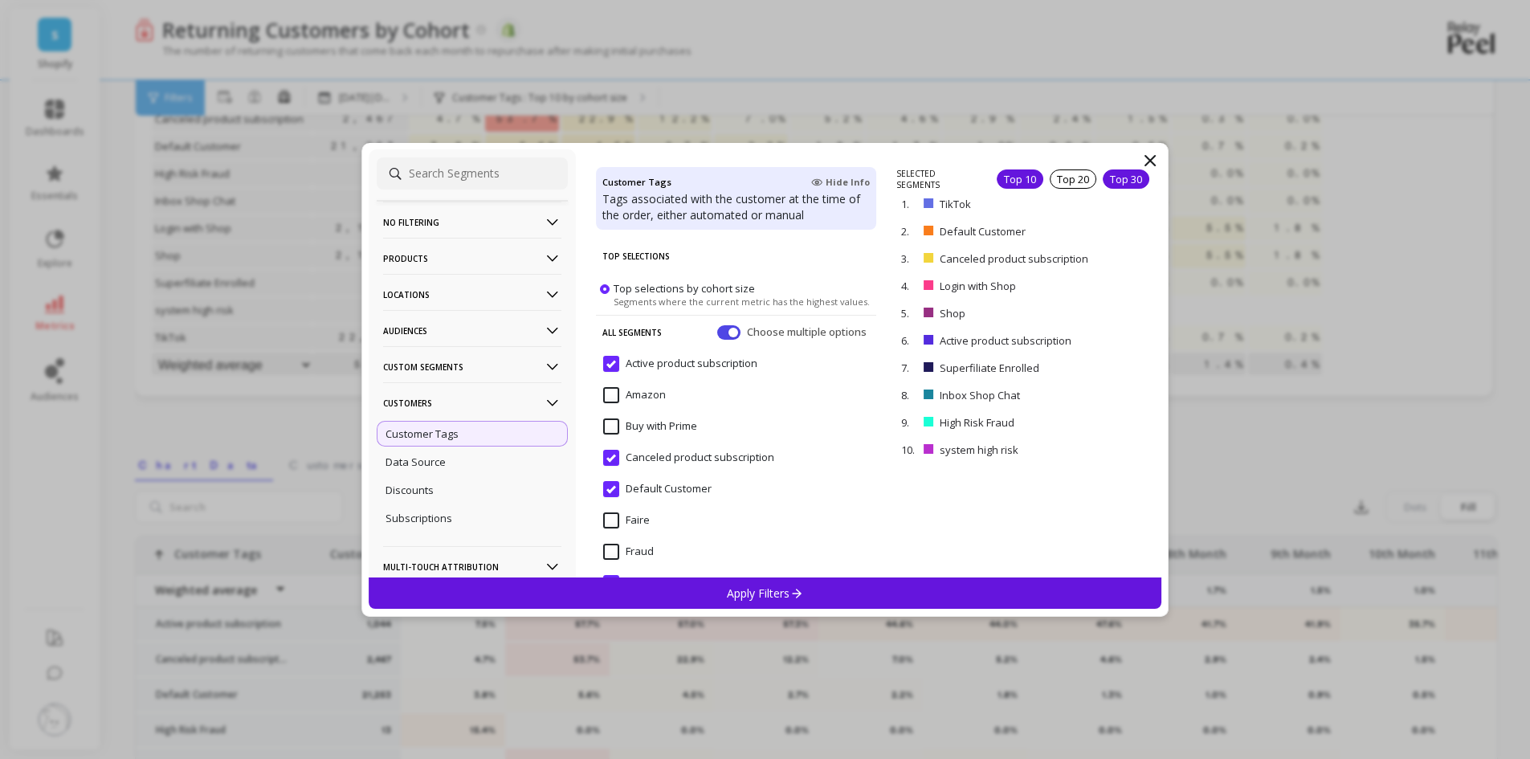
click at [1123, 181] on div "Top 30" at bounding box center [1126, 178] width 47 height 19
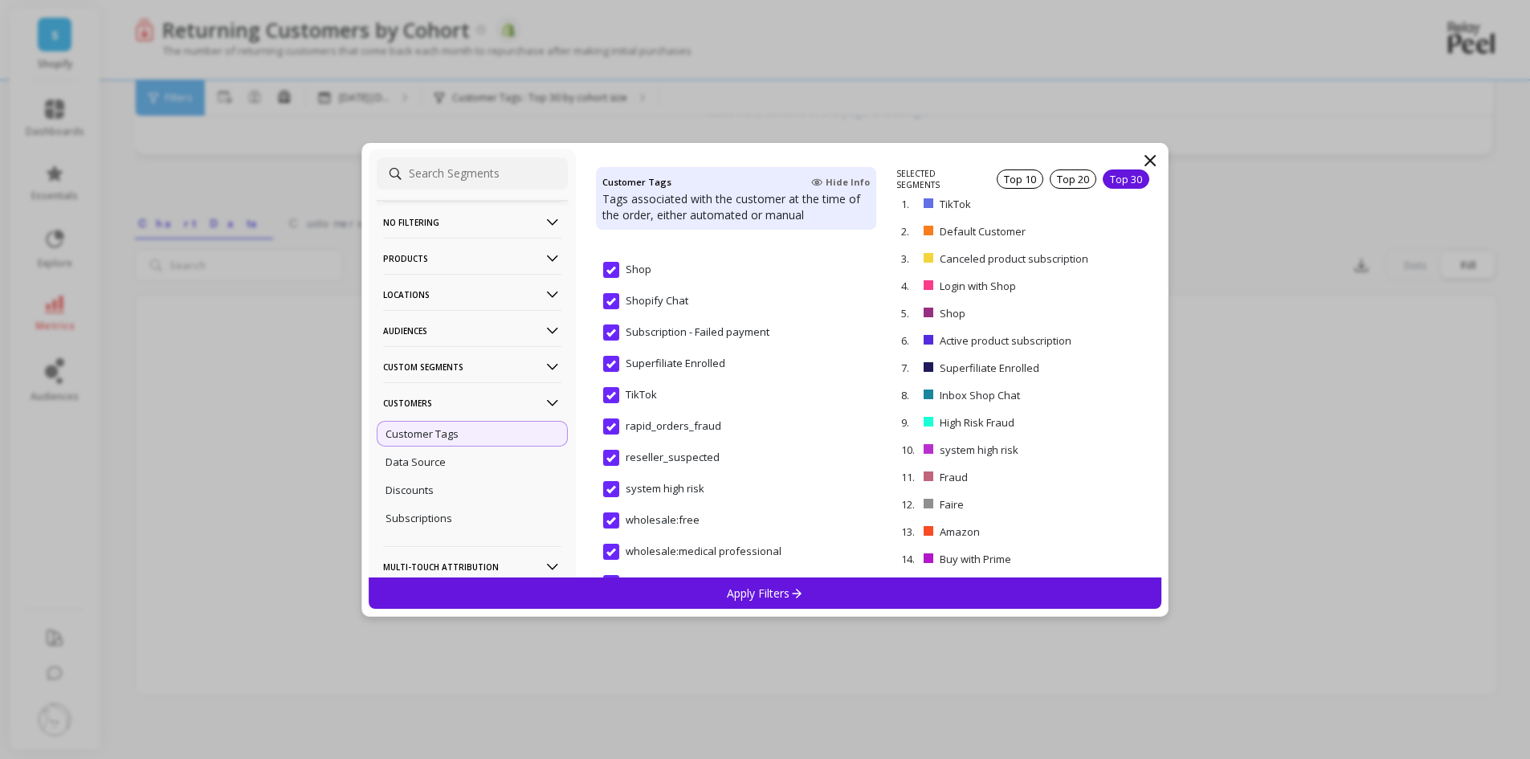
scroll to position [571, 0]
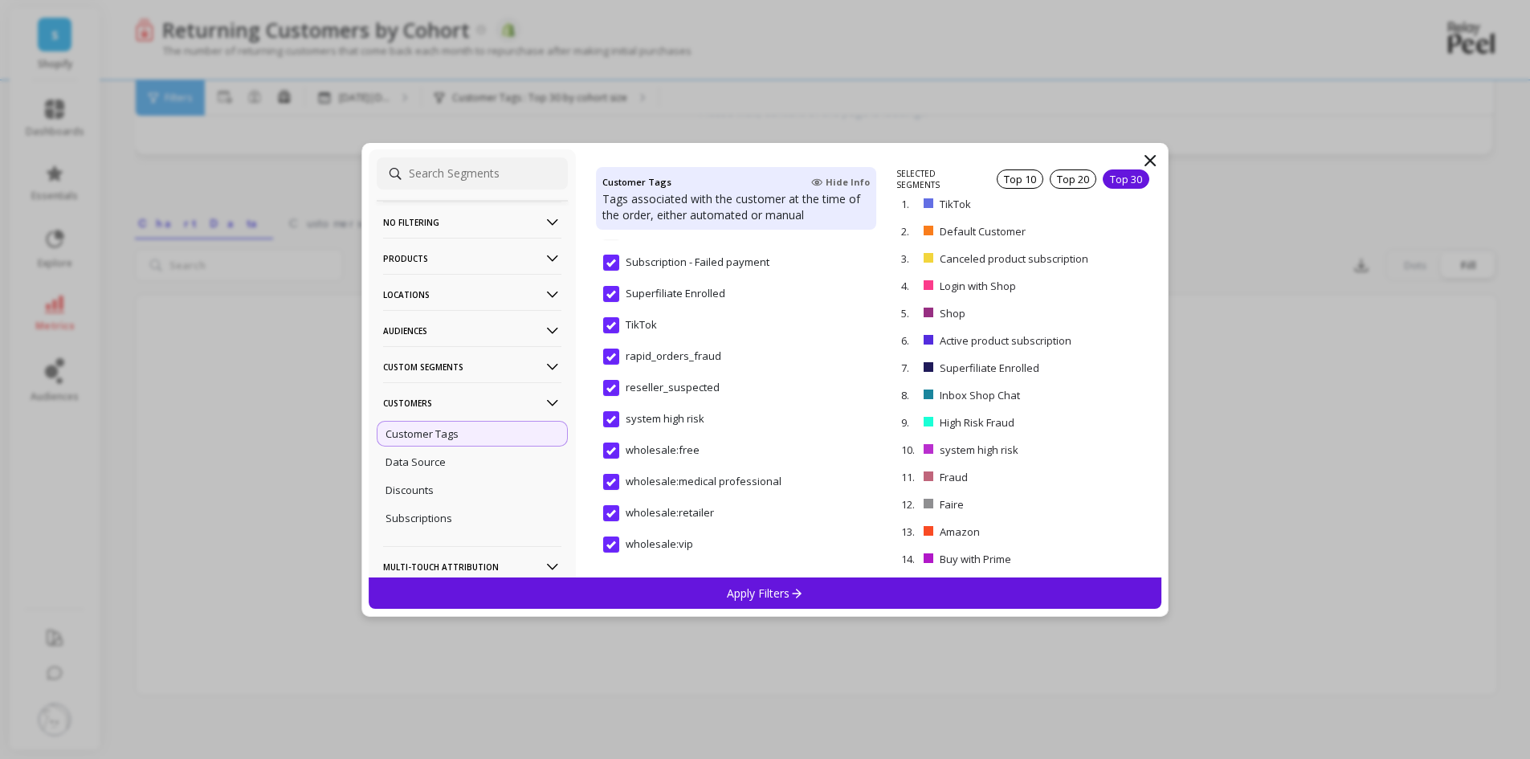
click at [766, 597] on p "Apply Filters" at bounding box center [765, 592] width 76 height 15
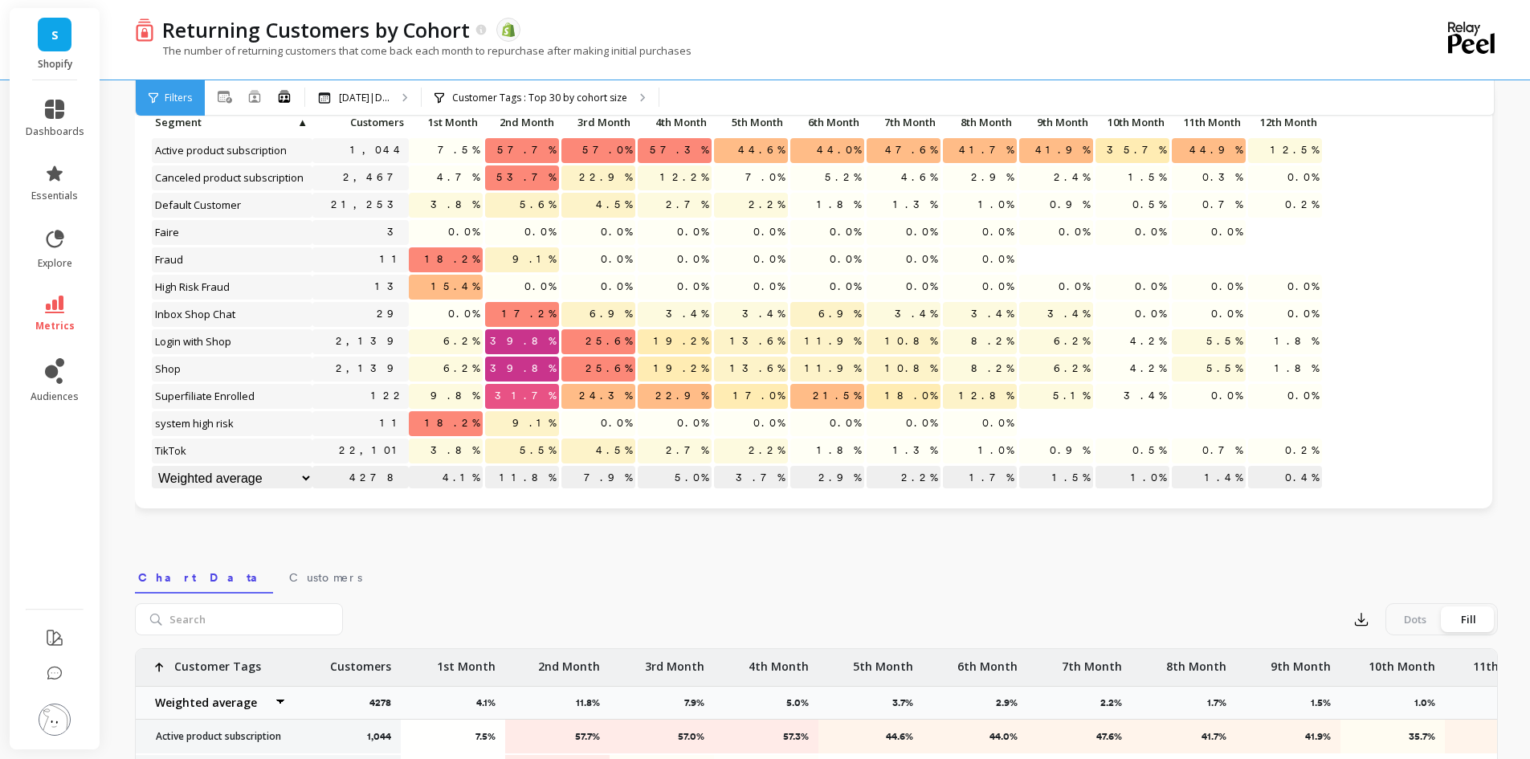
scroll to position [0, 0]
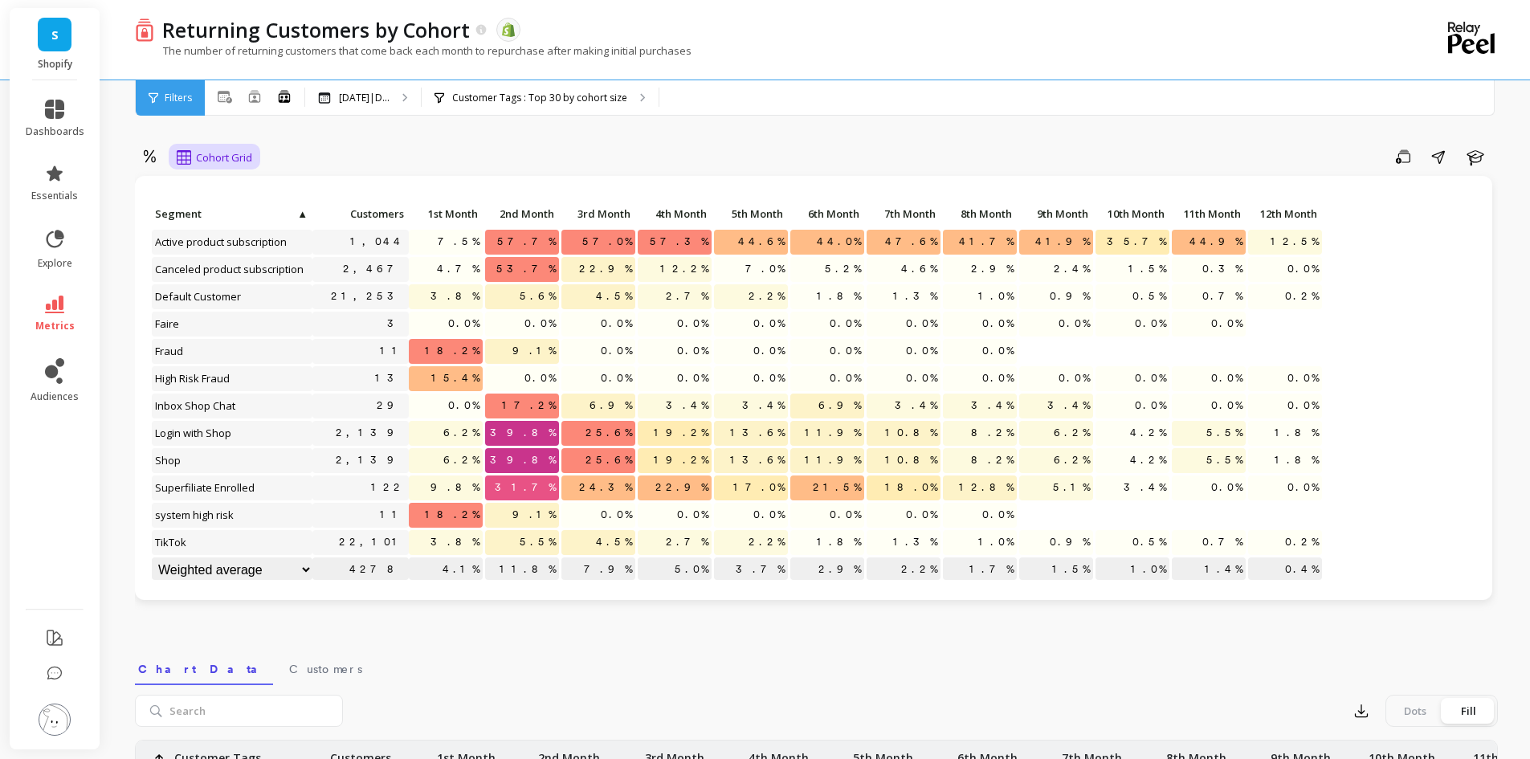
click at [238, 162] on span "Cohort Grid" at bounding box center [224, 157] width 56 height 15
click at [337, 141] on div "2 results available. Use Up and Down to choose options, press Enter to select t…" at bounding box center [816, 677] width 1363 height 1226
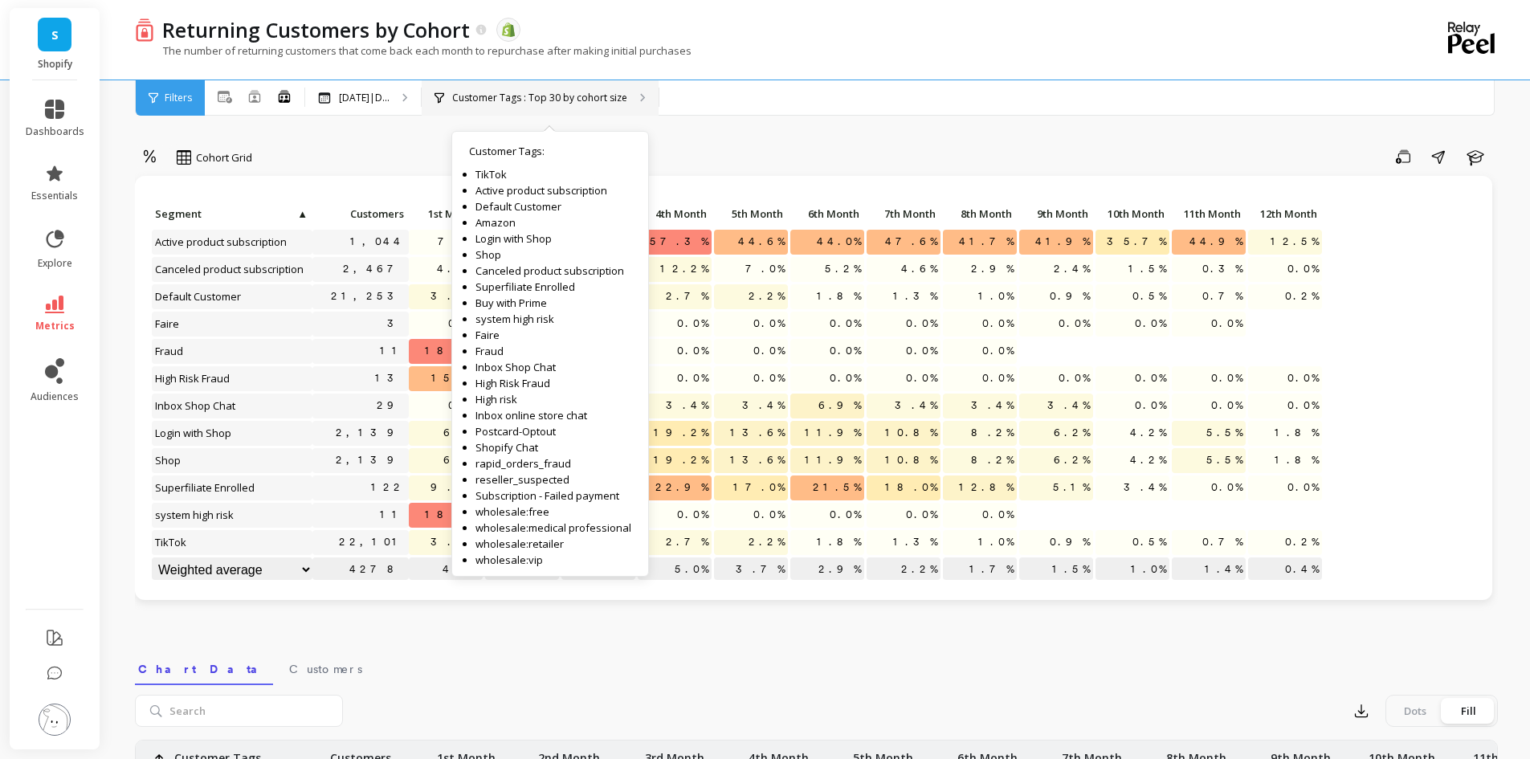
click at [563, 87] on div "Customer Tags : Top 30 by cohort size Customer Tags : TikTok Active product sub…" at bounding box center [540, 97] width 237 height 35
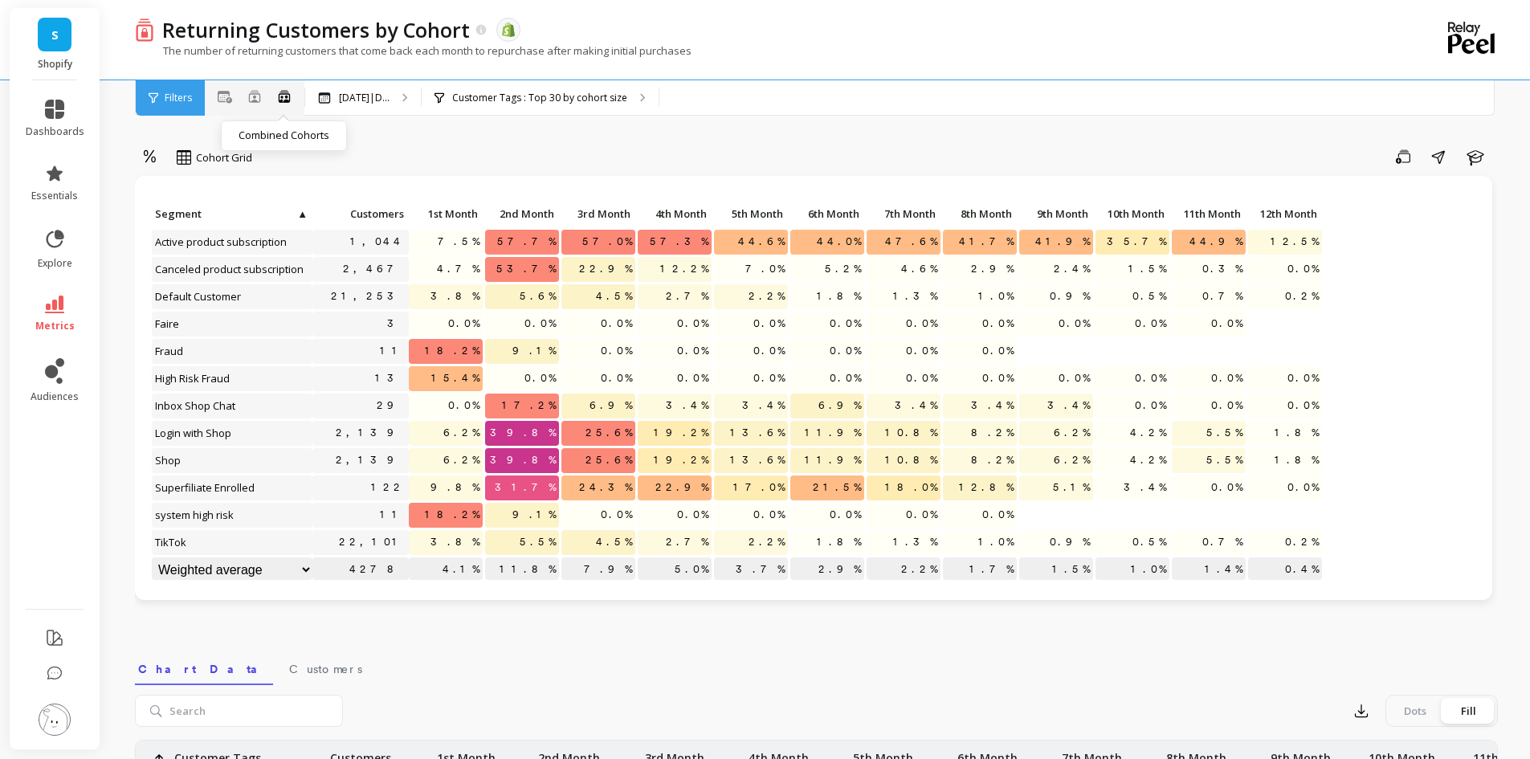
click at [280, 99] on icon at bounding box center [284, 96] width 14 height 14
click at [285, 99] on icon at bounding box center [284, 96] width 14 height 14
click at [253, 96] on icon at bounding box center [254, 96] width 13 height 13
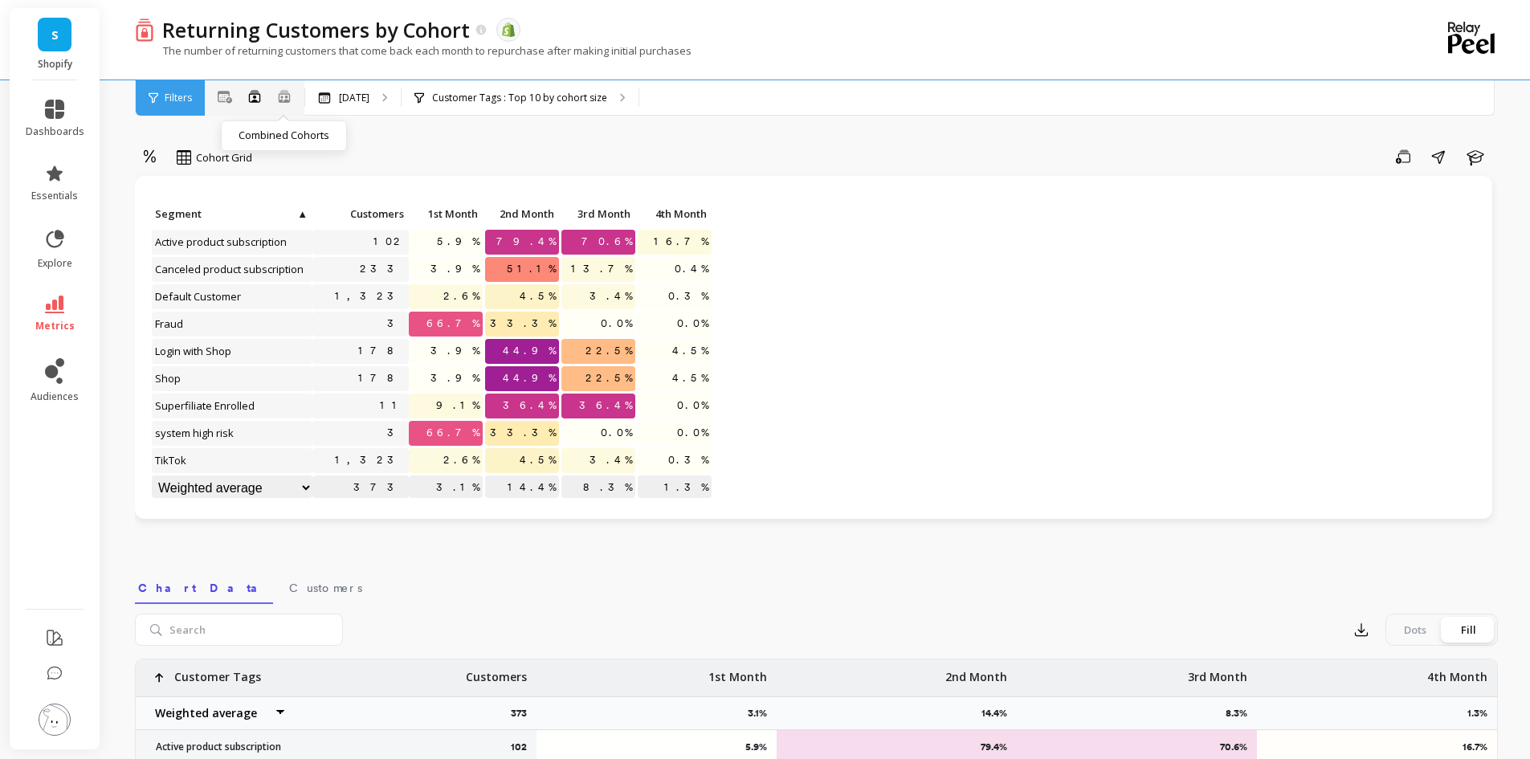
click at [287, 101] on icon at bounding box center [284, 100] width 10 height 3
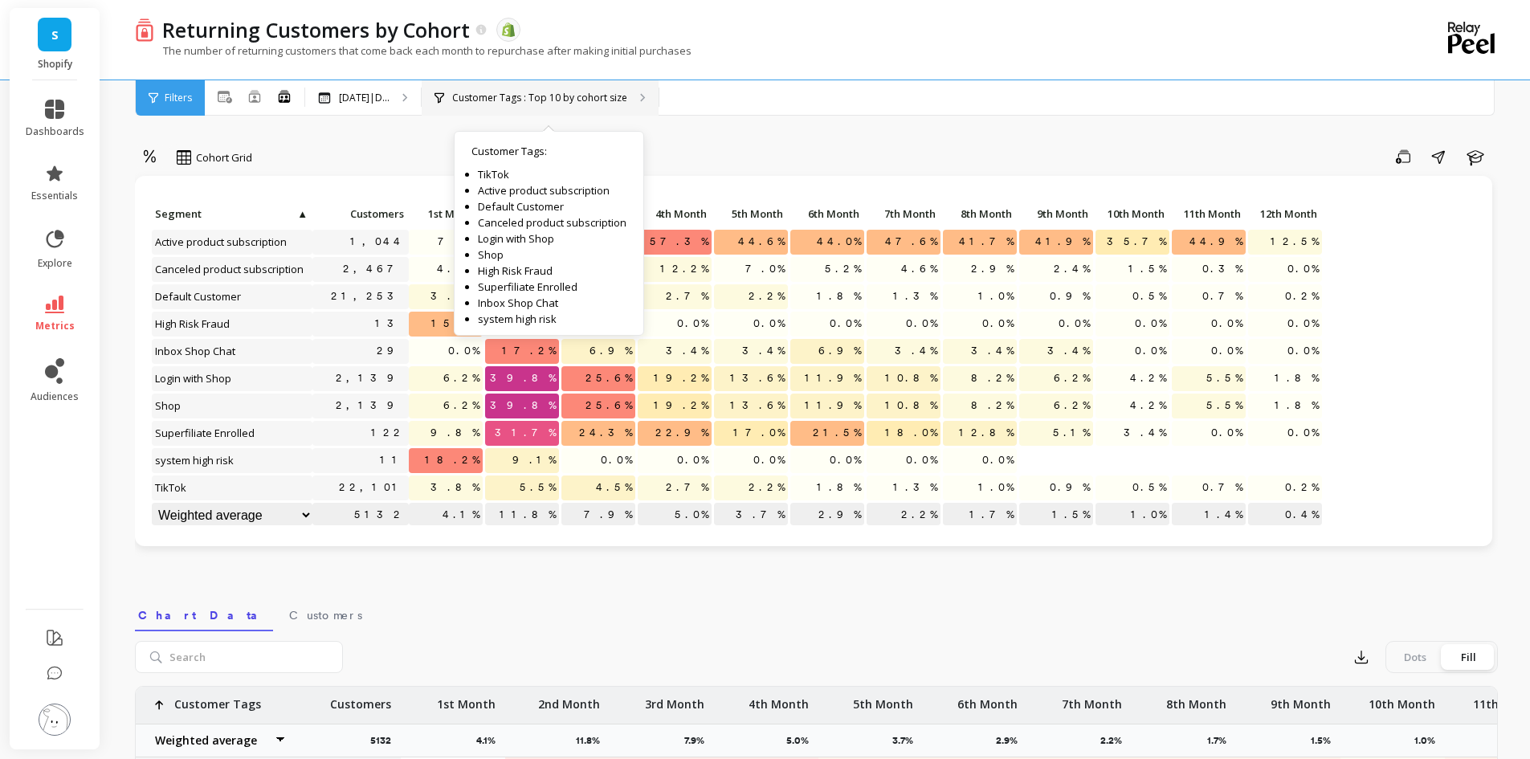
click at [589, 98] on p "Customer Tags : Top 10 by cohort size" at bounding box center [539, 98] width 175 height 13
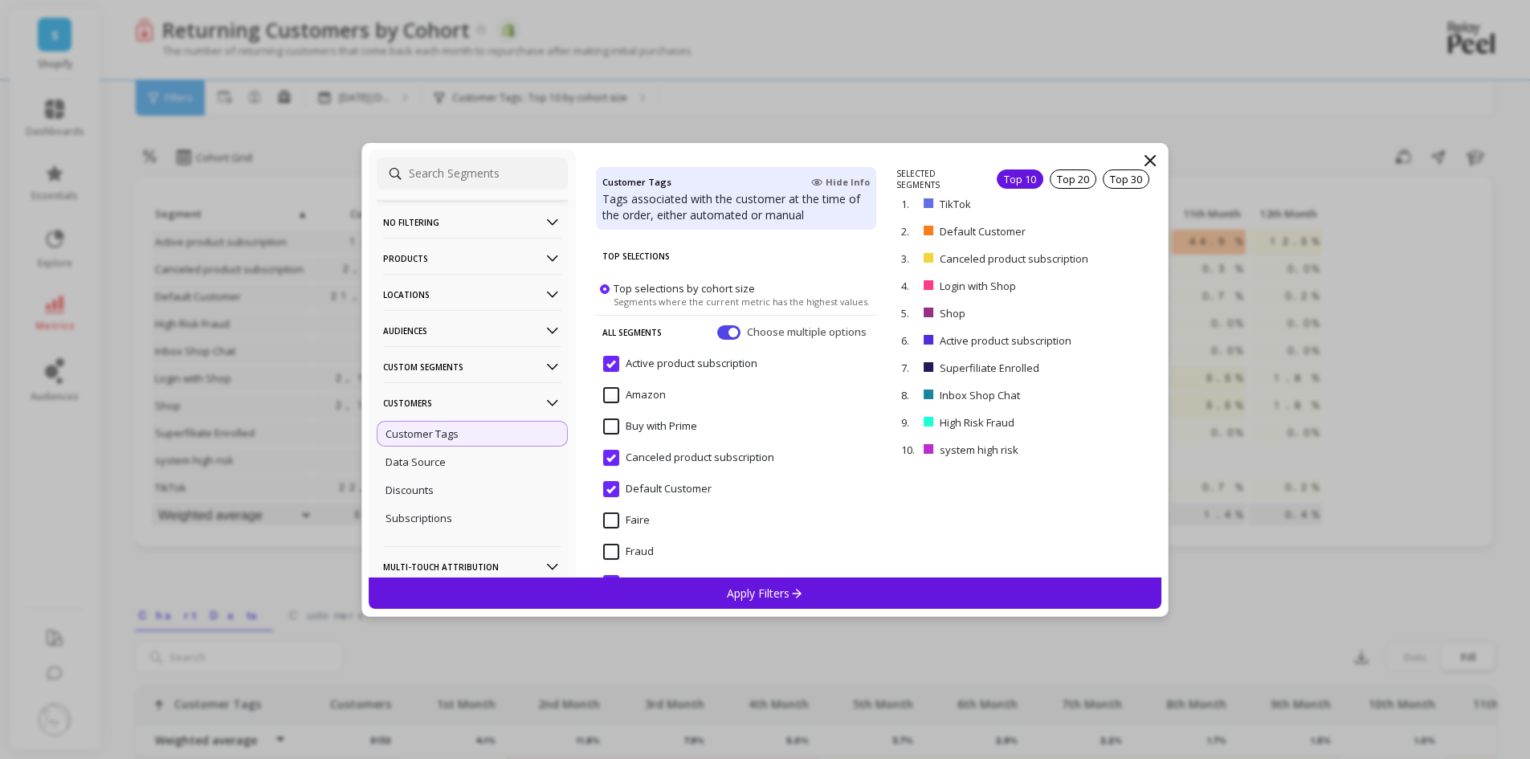
click at [1149, 161] on icon at bounding box center [1150, 161] width 10 height 10
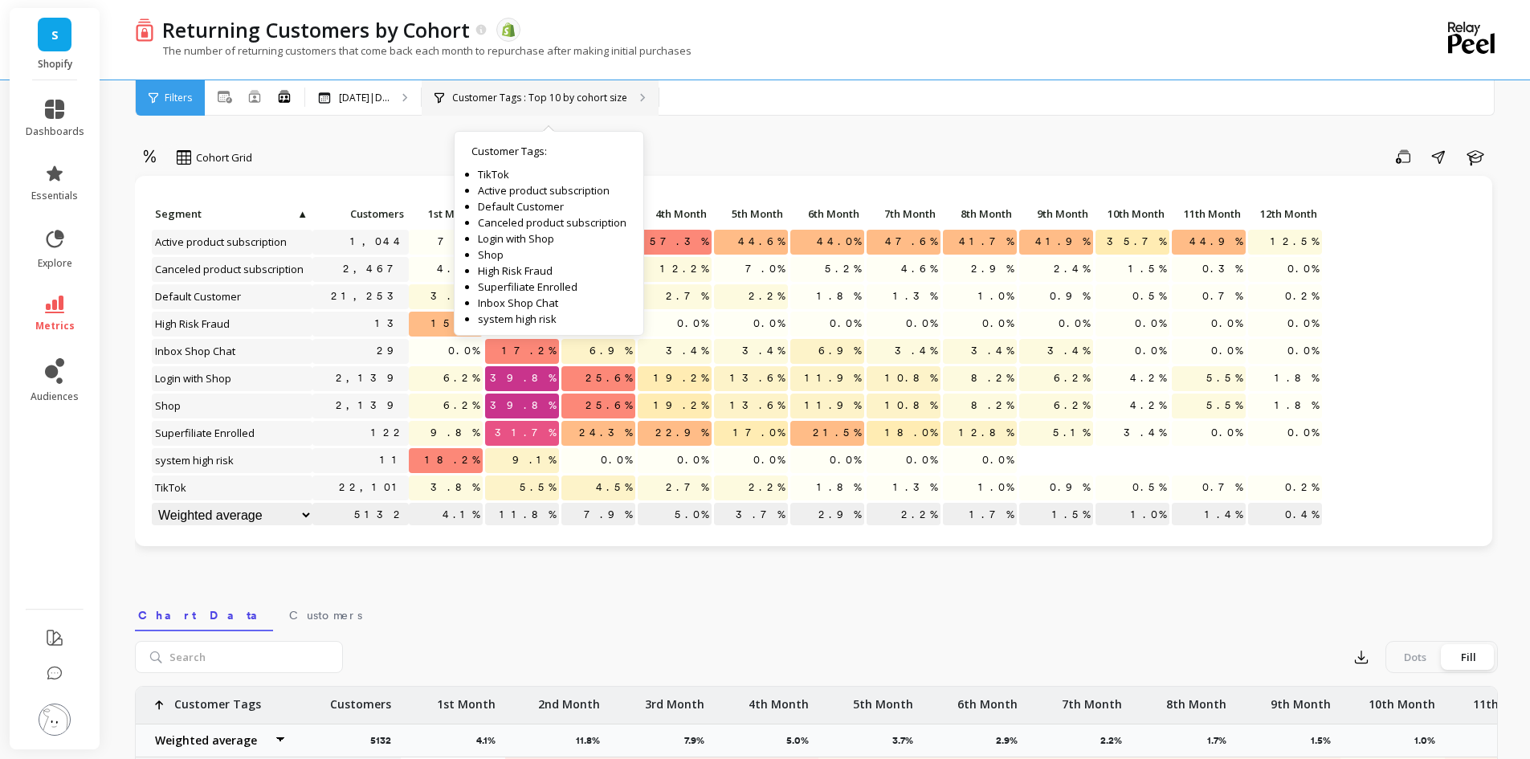
click at [535, 90] on div "Customer Tags : Top 10 by cohort size Customer Tags : TikTok Active product sub…" at bounding box center [540, 97] width 237 height 35
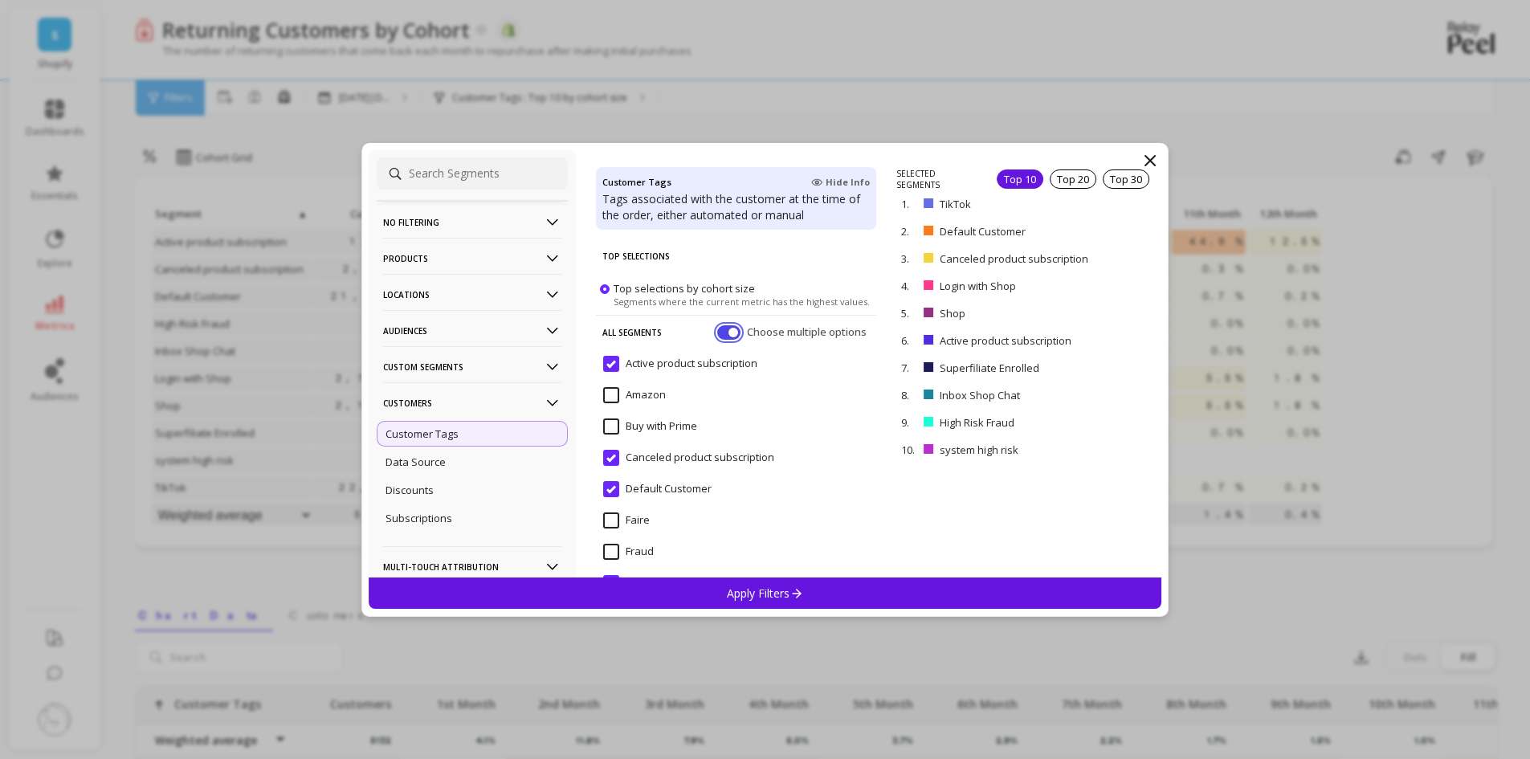
click at [717, 332] on button "button" at bounding box center [728, 331] width 23 height 14
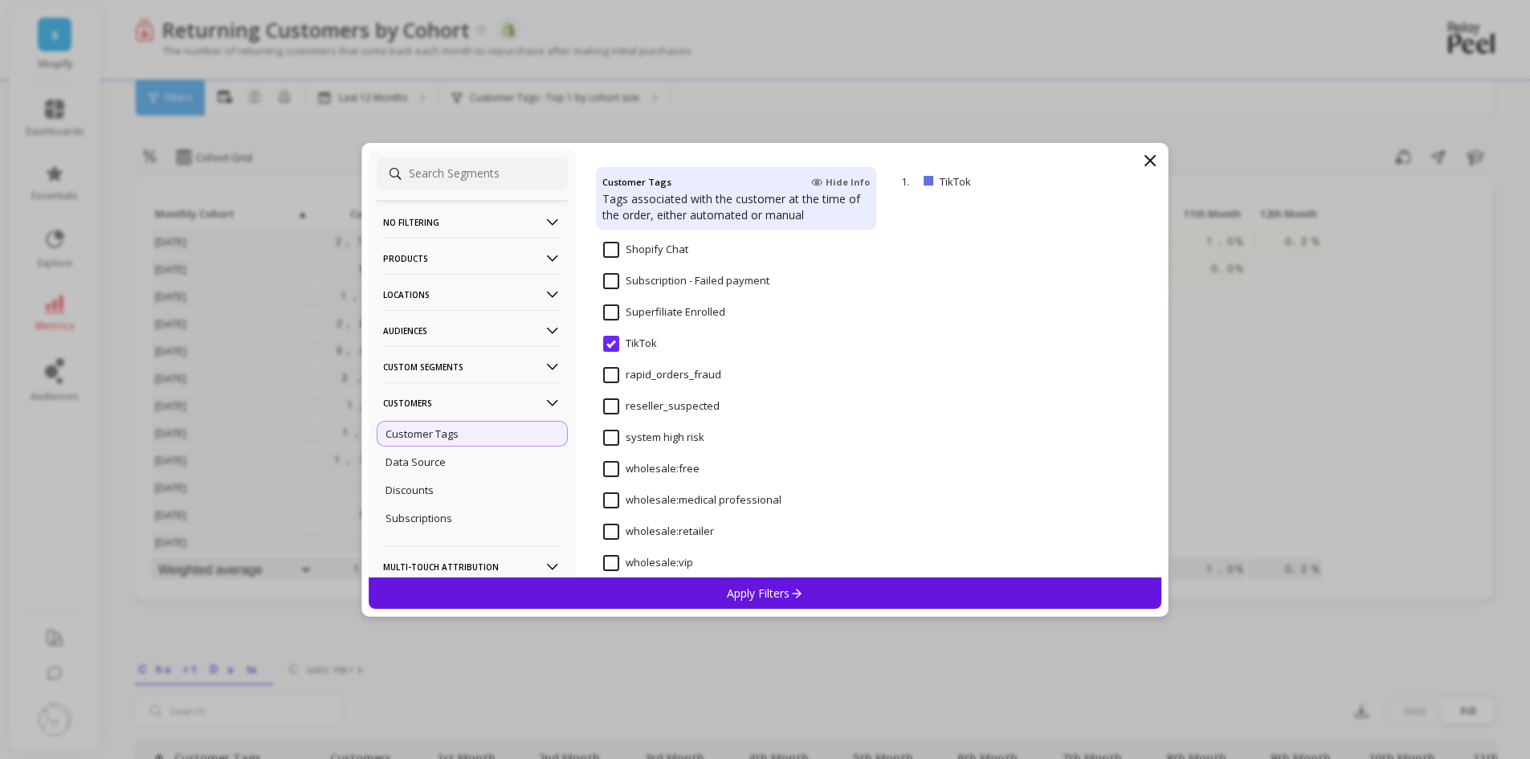
scroll to position [562, 0]
click at [789, 596] on icon at bounding box center [796, 593] width 14 height 14
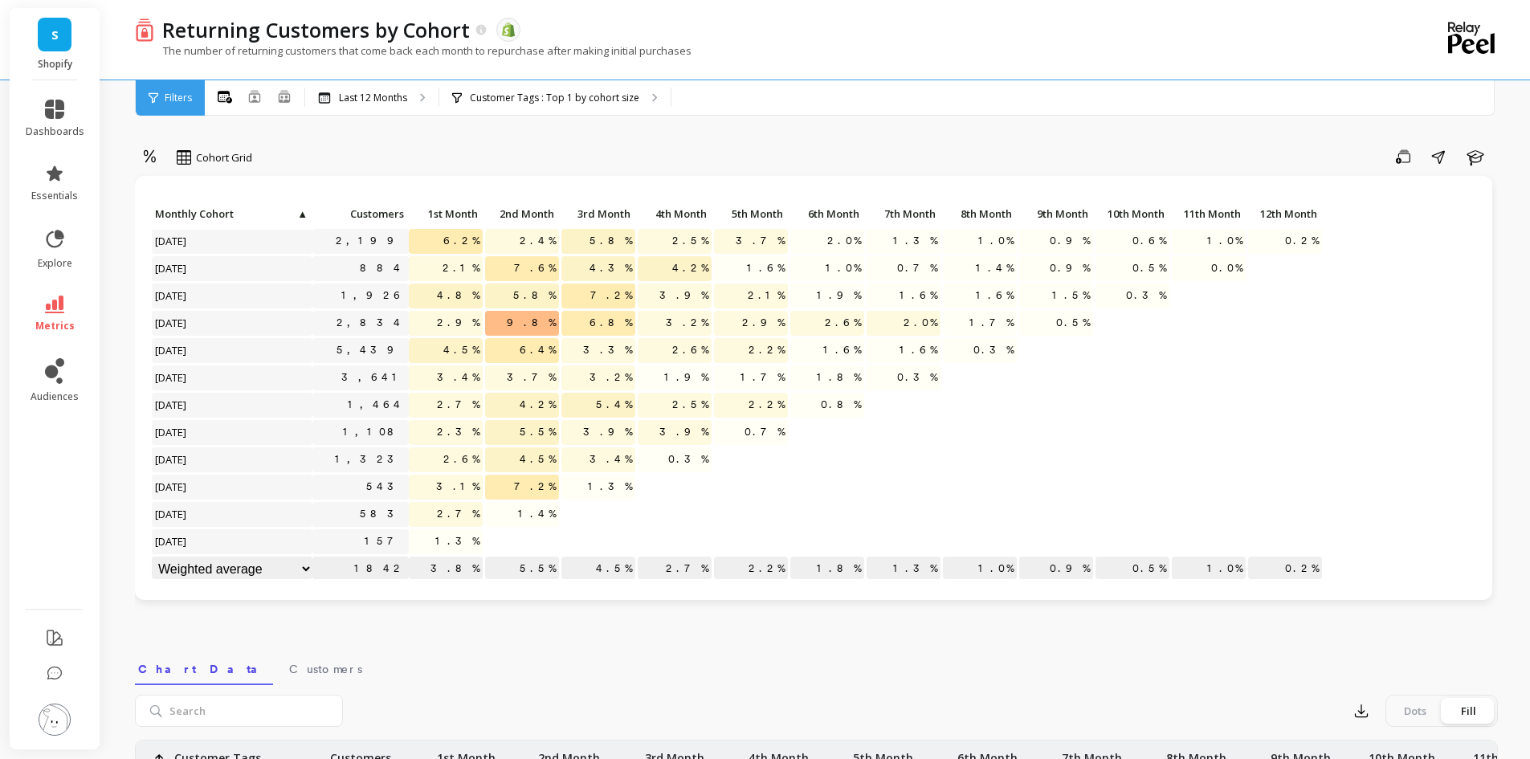
scroll to position [0, 0]
click at [418, 93] on div "Last 12 Months" at bounding box center [371, 97] width 133 height 35
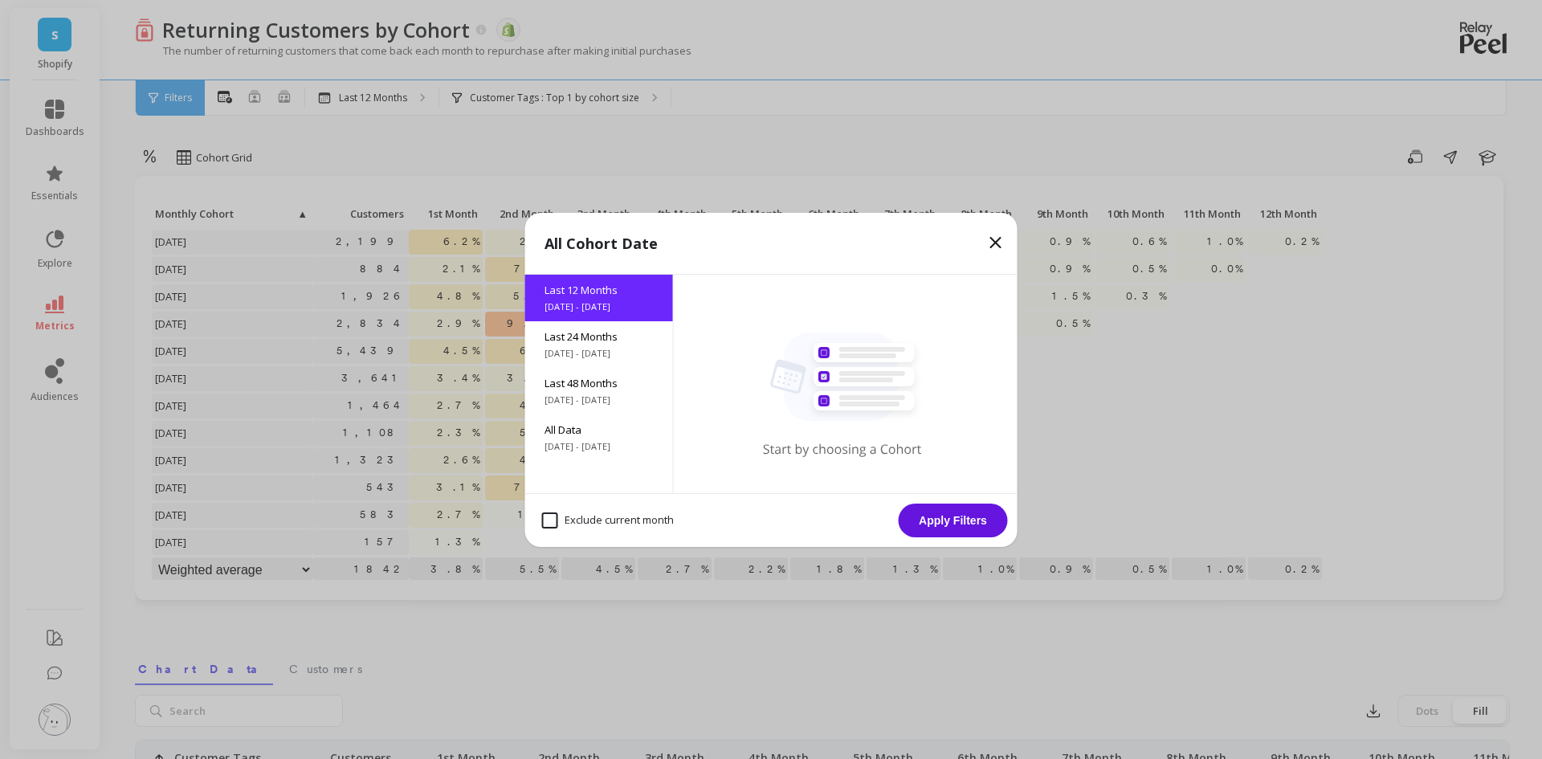
click at [997, 241] on icon at bounding box center [996, 243] width 10 height 10
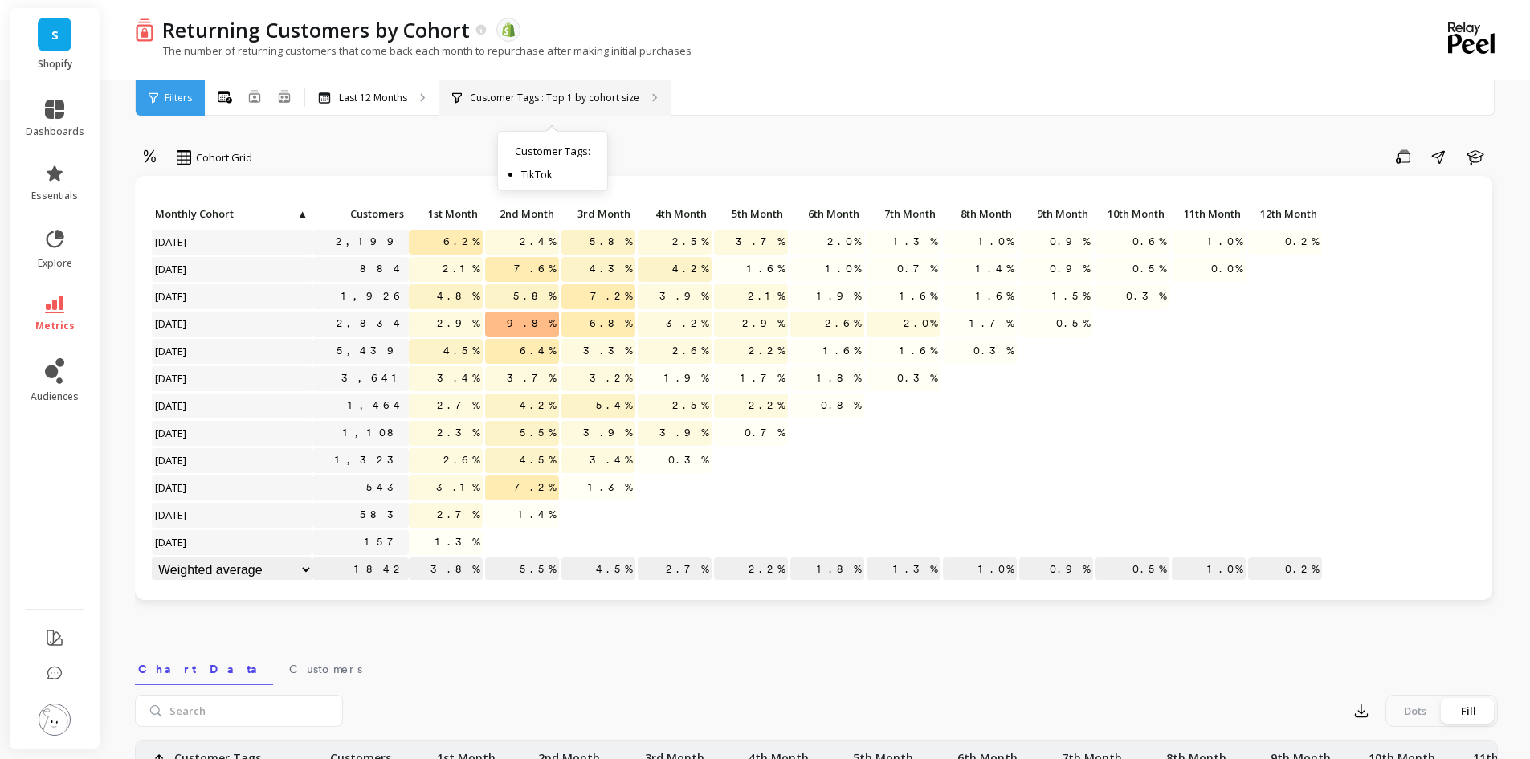
click at [571, 92] on p "Customer Tags : Top 1 by cohort size" at bounding box center [554, 98] width 169 height 13
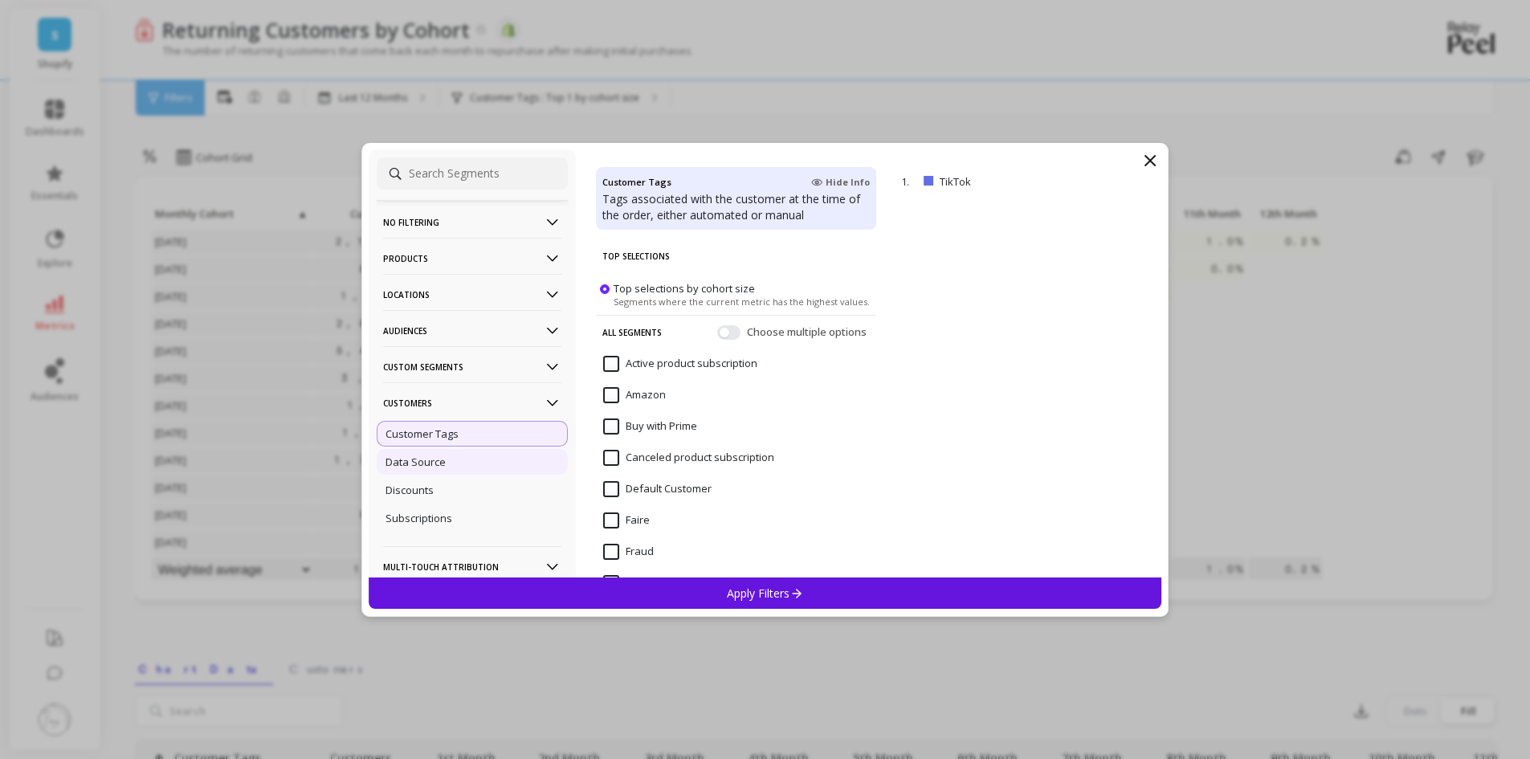
click at [434, 467] on p "Data Source" at bounding box center [415, 462] width 60 height 14
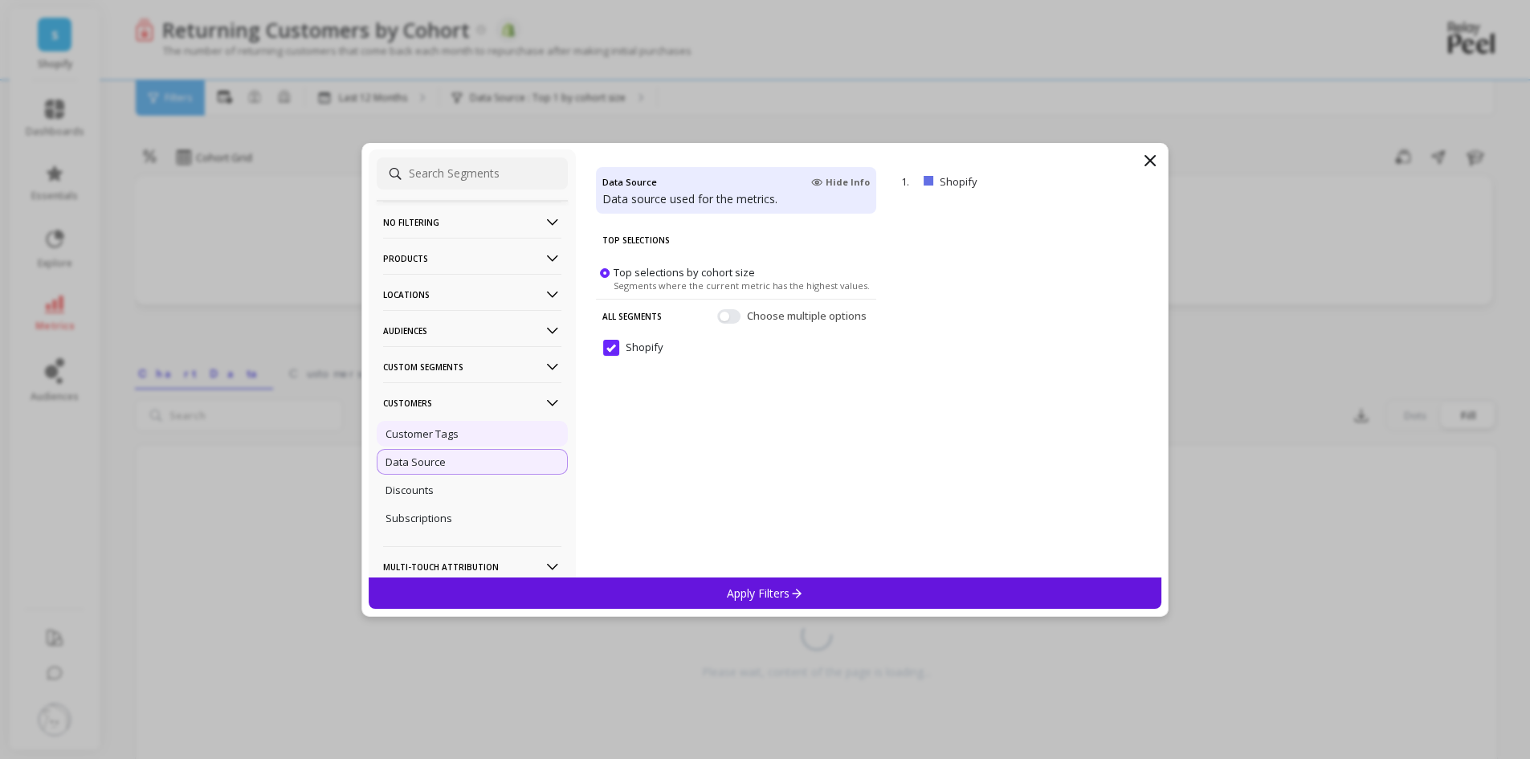
click at [423, 428] on p "Customer Tags" at bounding box center [421, 433] width 73 height 14
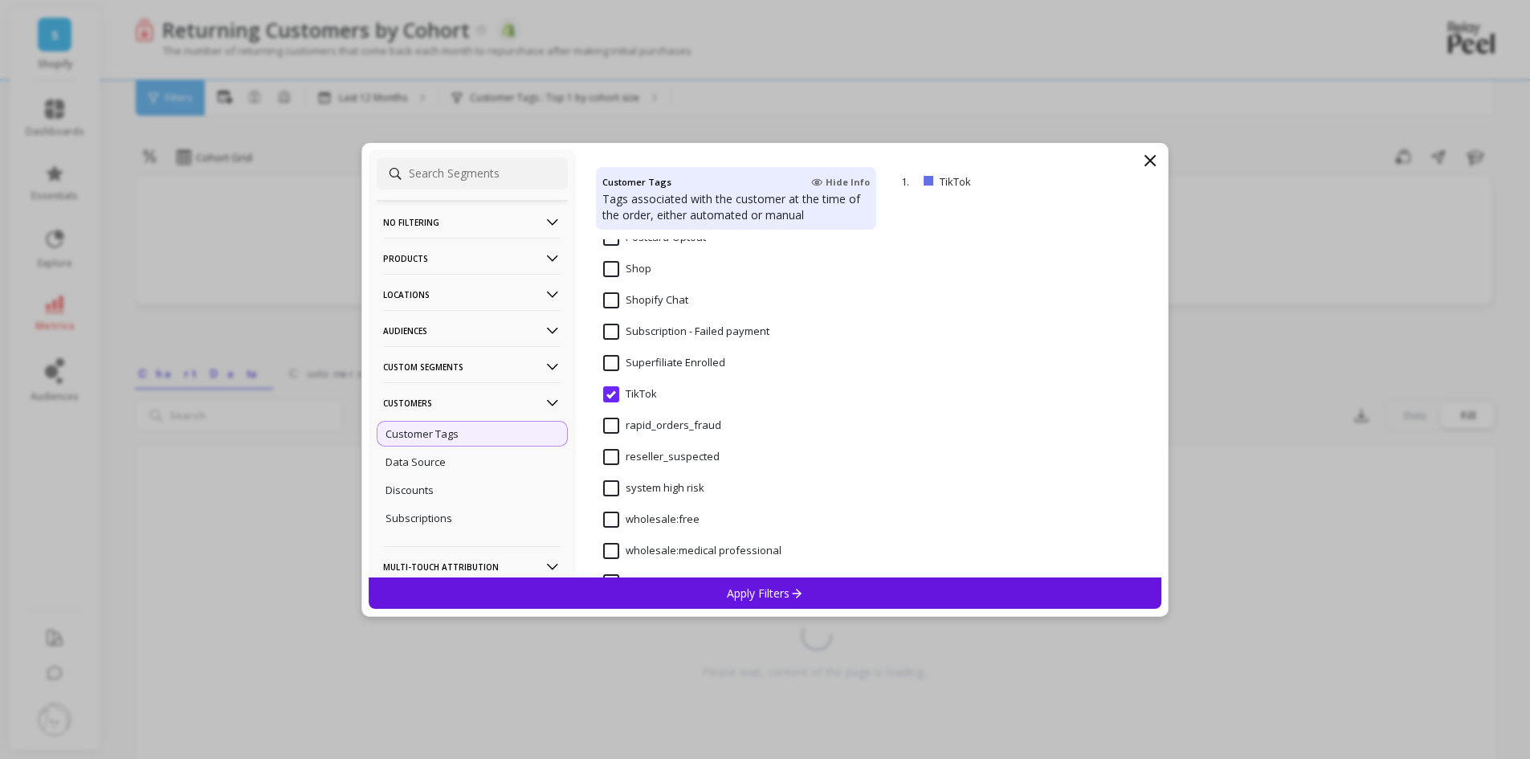
scroll to position [562, 0]
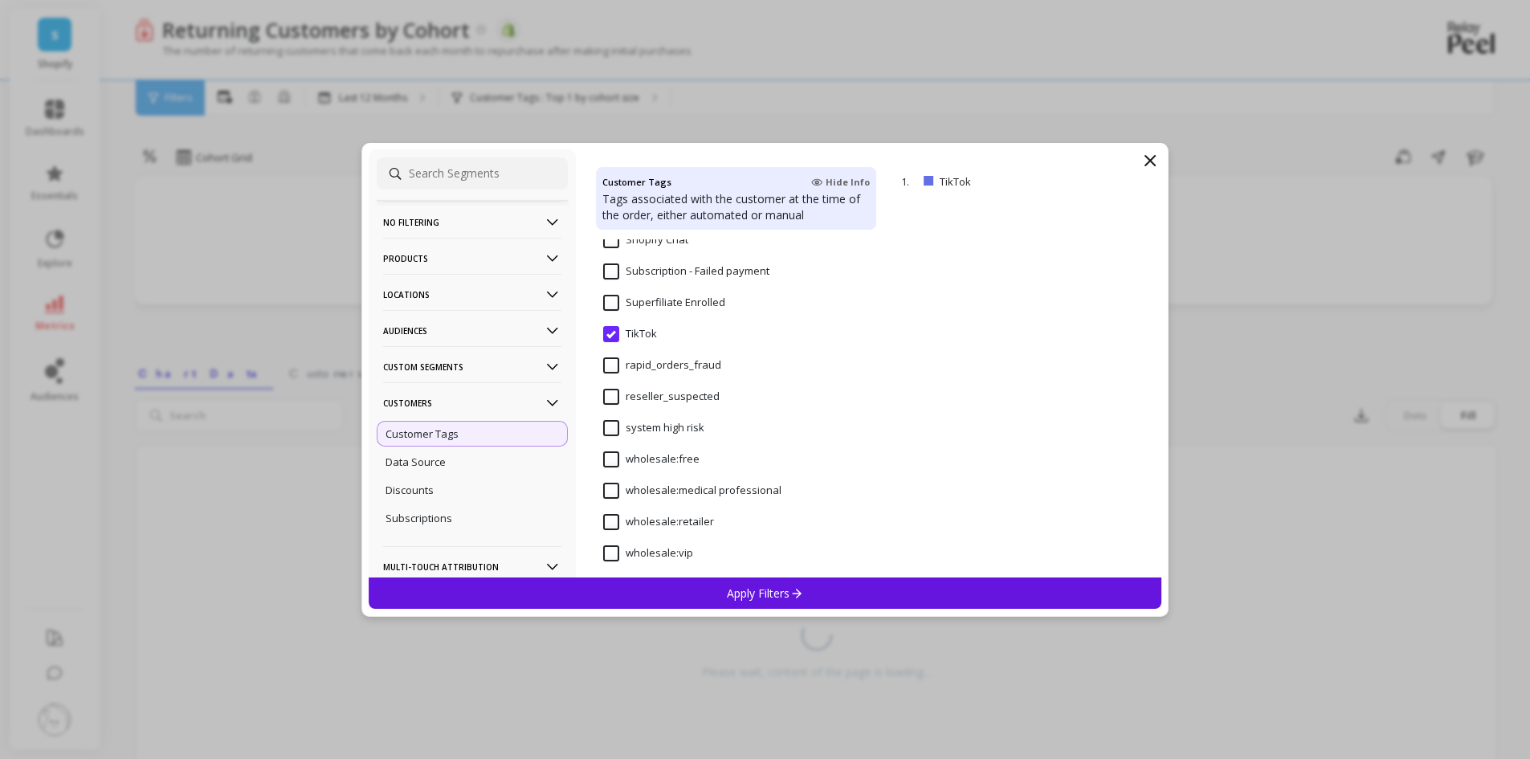
click at [614, 334] on input "TikTok" at bounding box center [630, 334] width 54 height 16
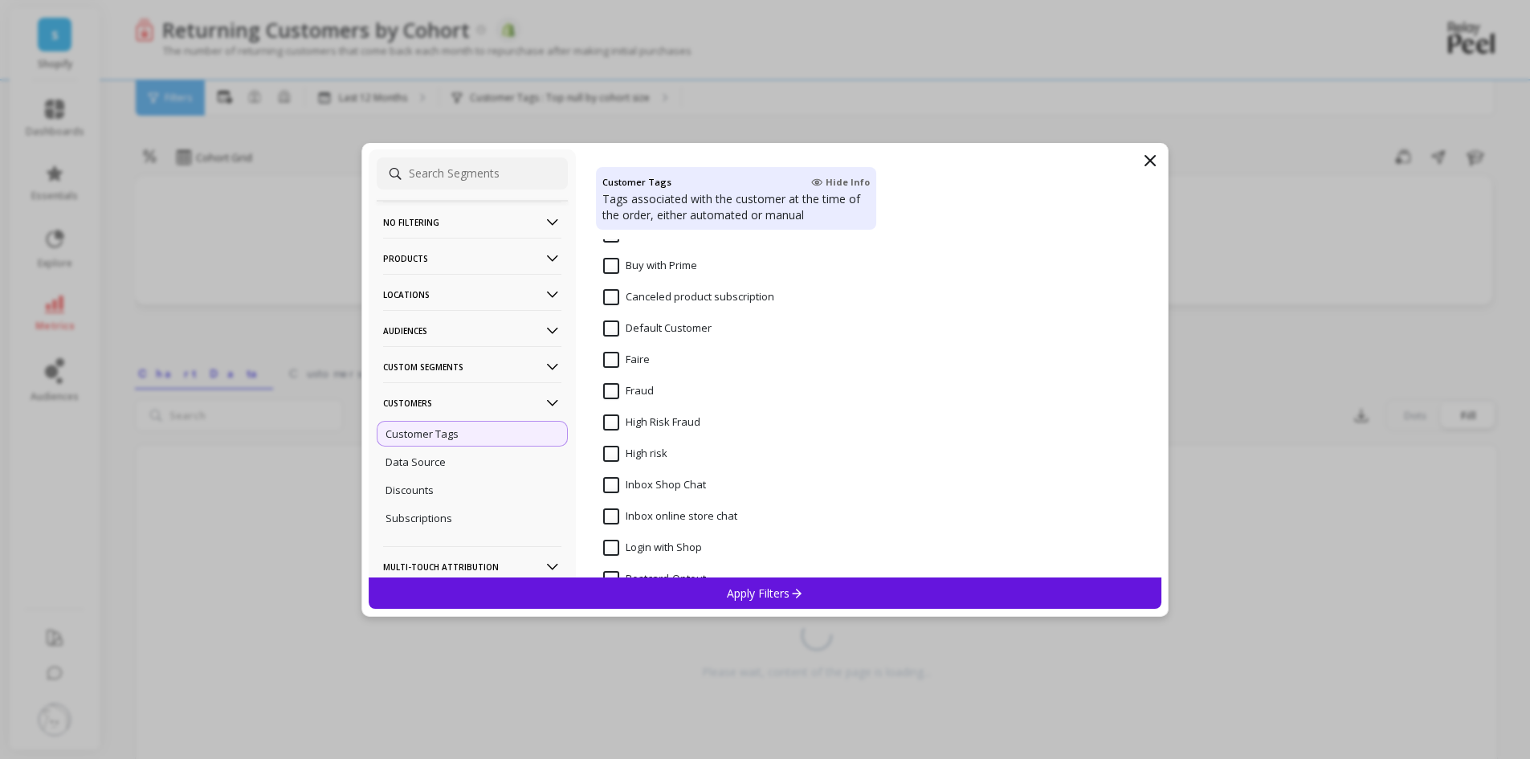
scroll to position [80, 0]
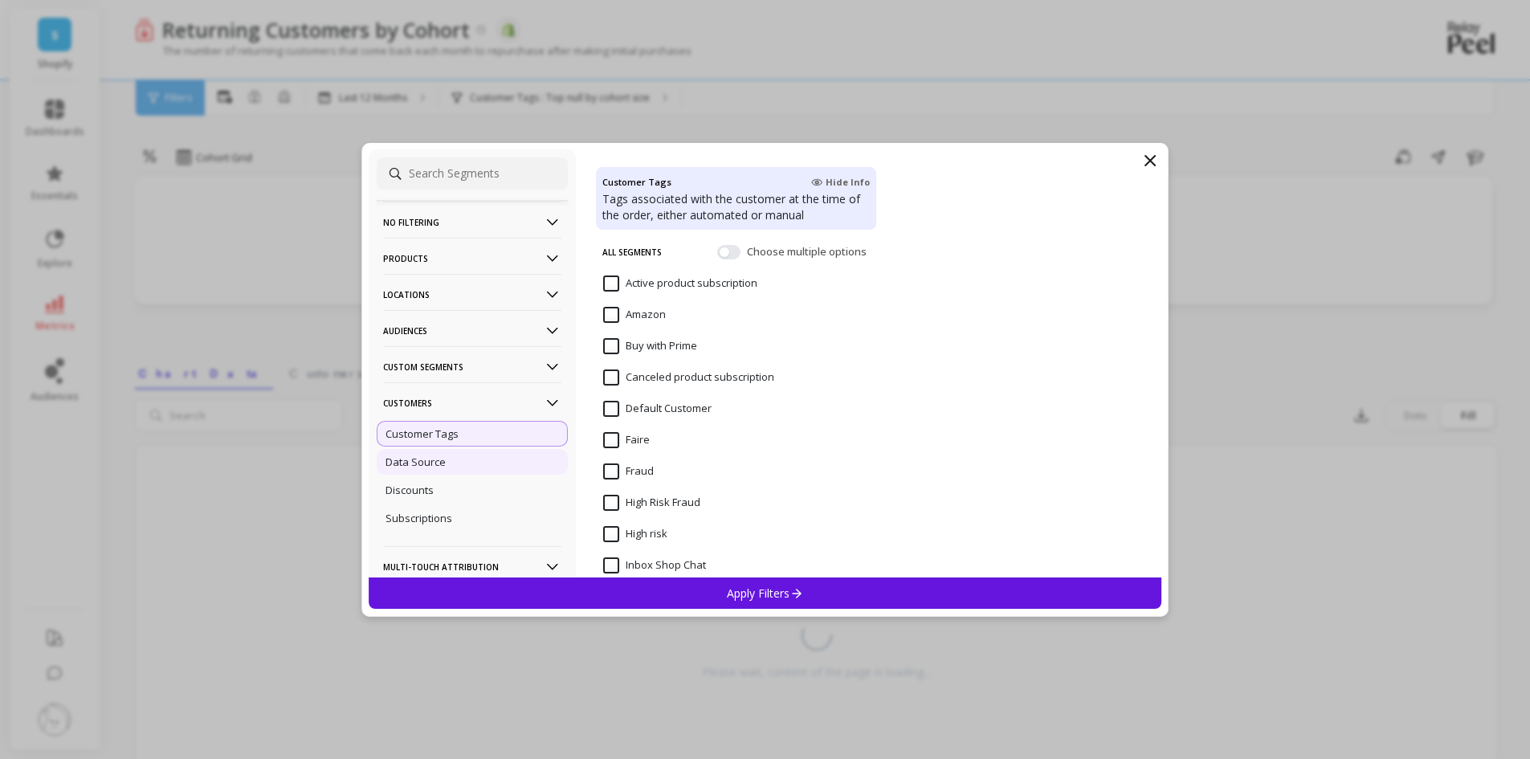
click at [430, 455] on p "Data Source" at bounding box center [415, 462] width 60 height 14
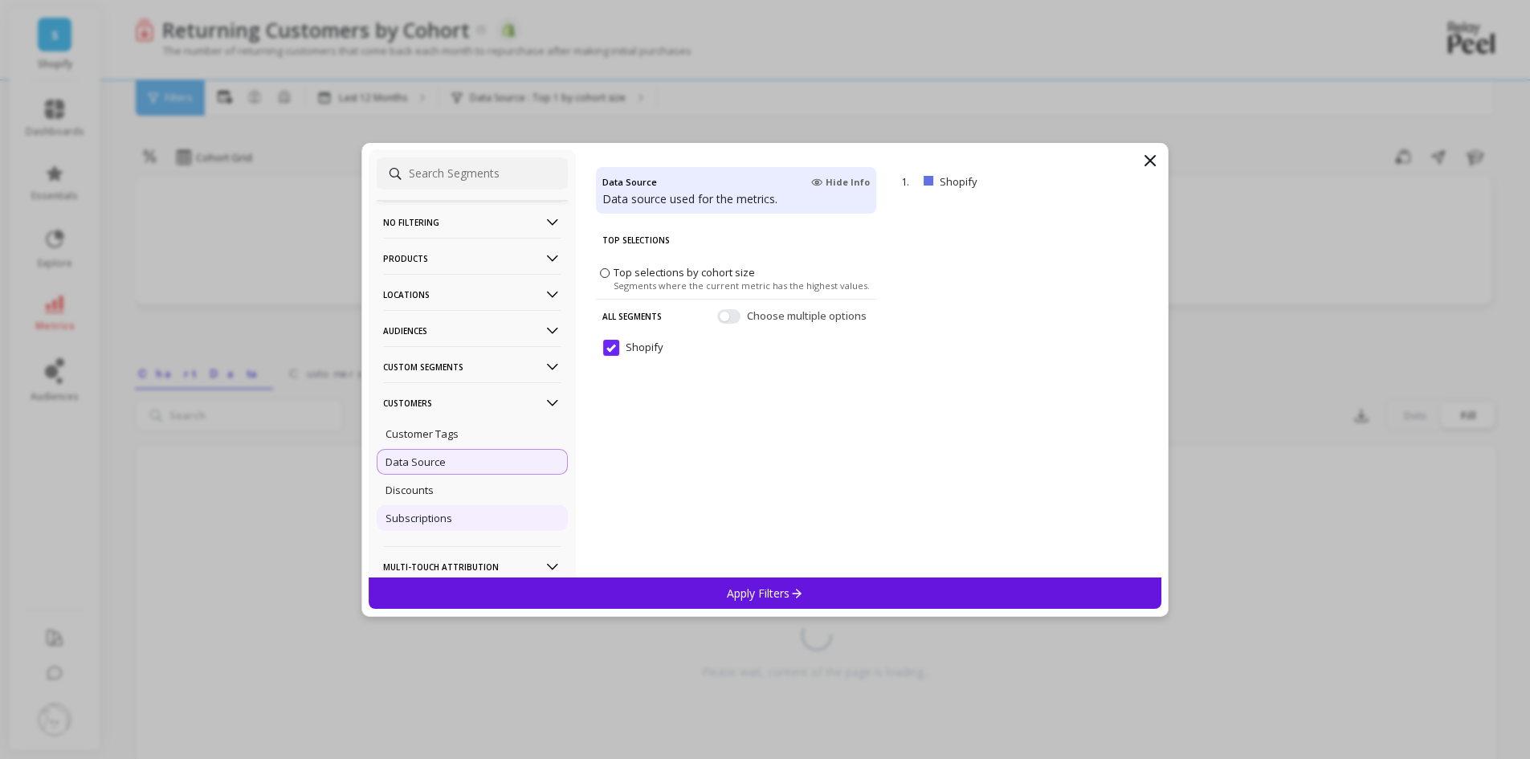
click at [426, 516] on p "Subscriptions" at bounding box center [418, 518] width 67 height 14
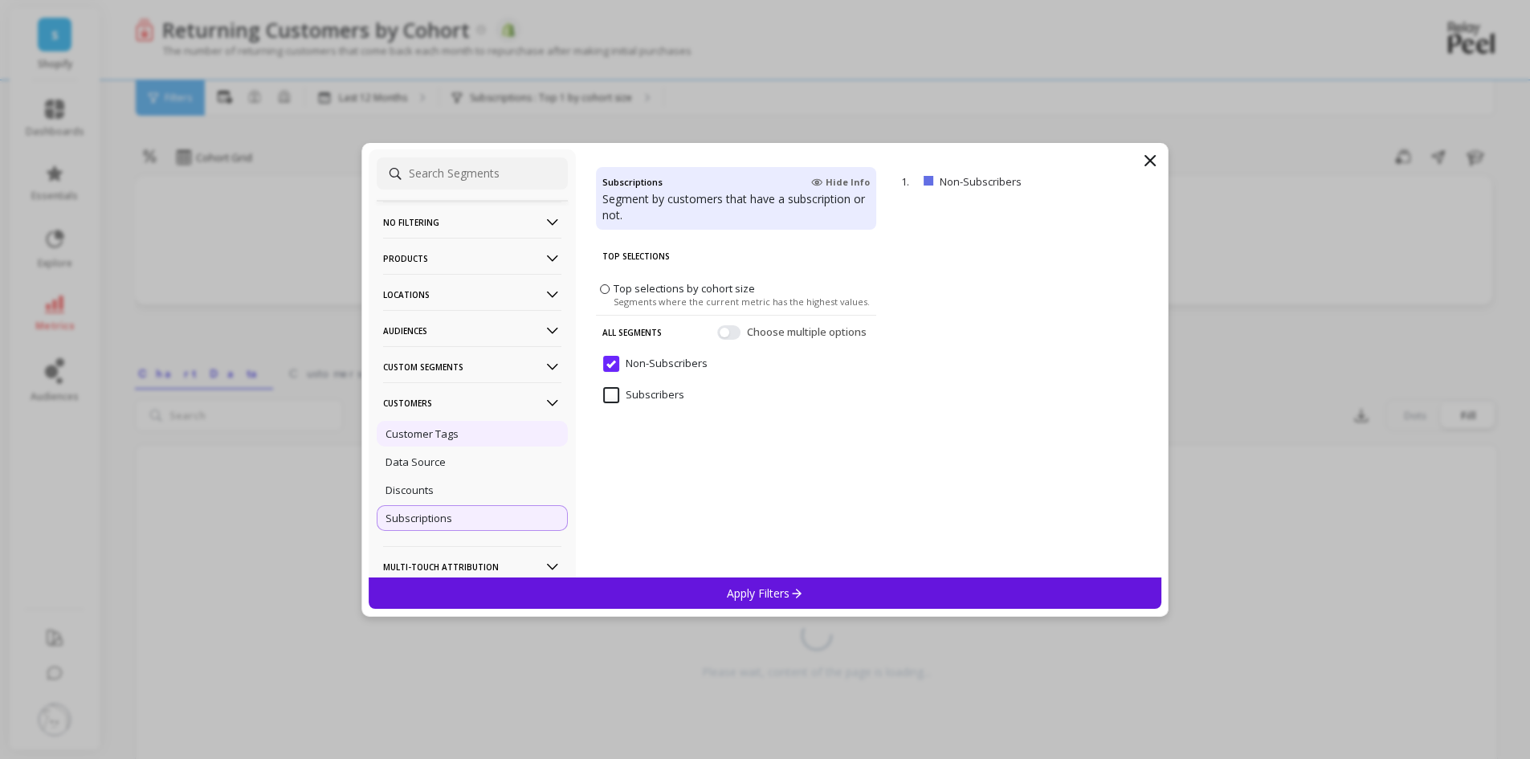
click at [441, 441] on div "Customer Tags" at bounding box center [472, 434] width 191 height 26
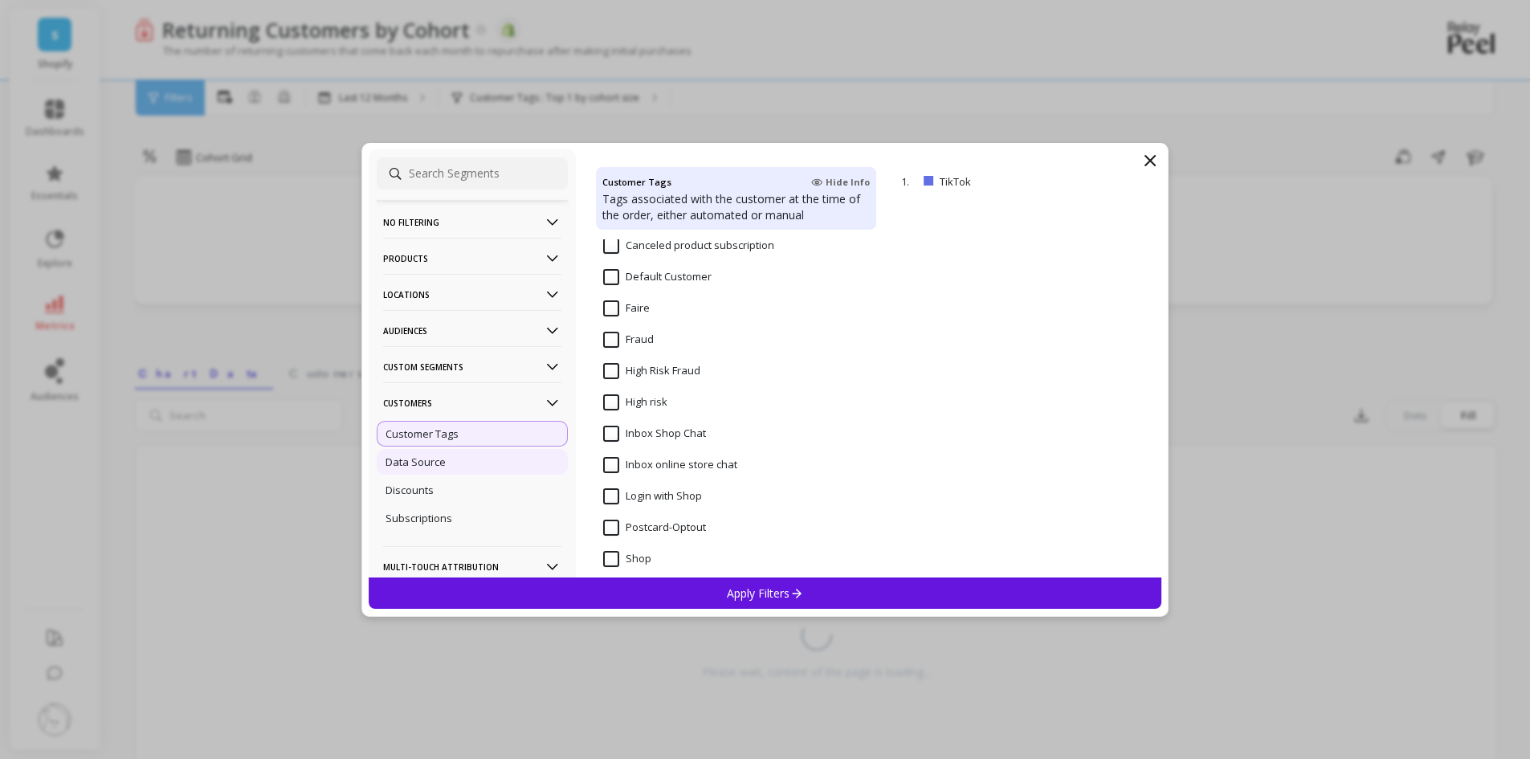
scroll to position [241, 0]
click at [476, 463] on div "Data Source" at bounding box center [472, 462] width 191 height 26
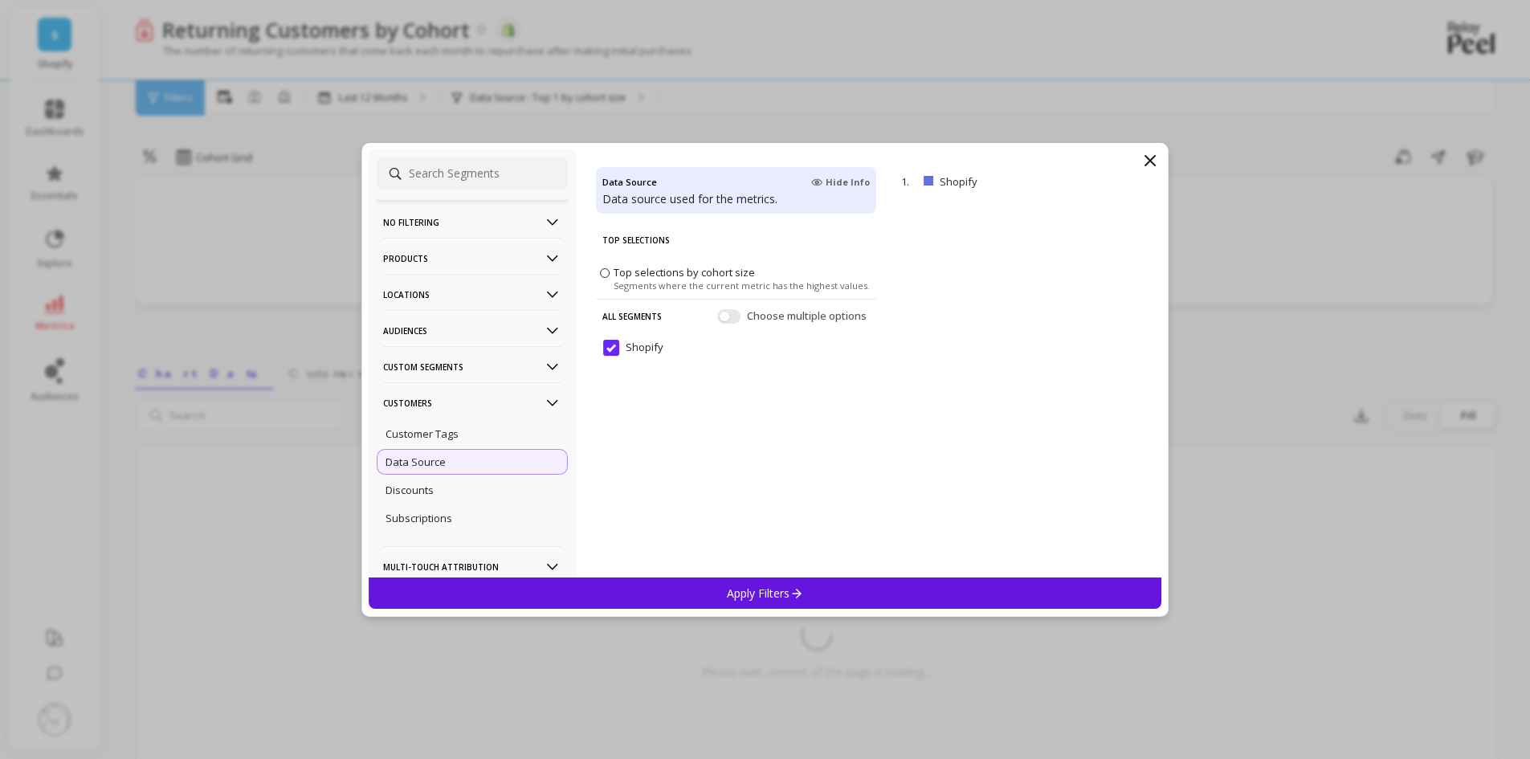
click at [422, 327] on p "Audiences" at bounding box center [472, 330] width 178 height 41
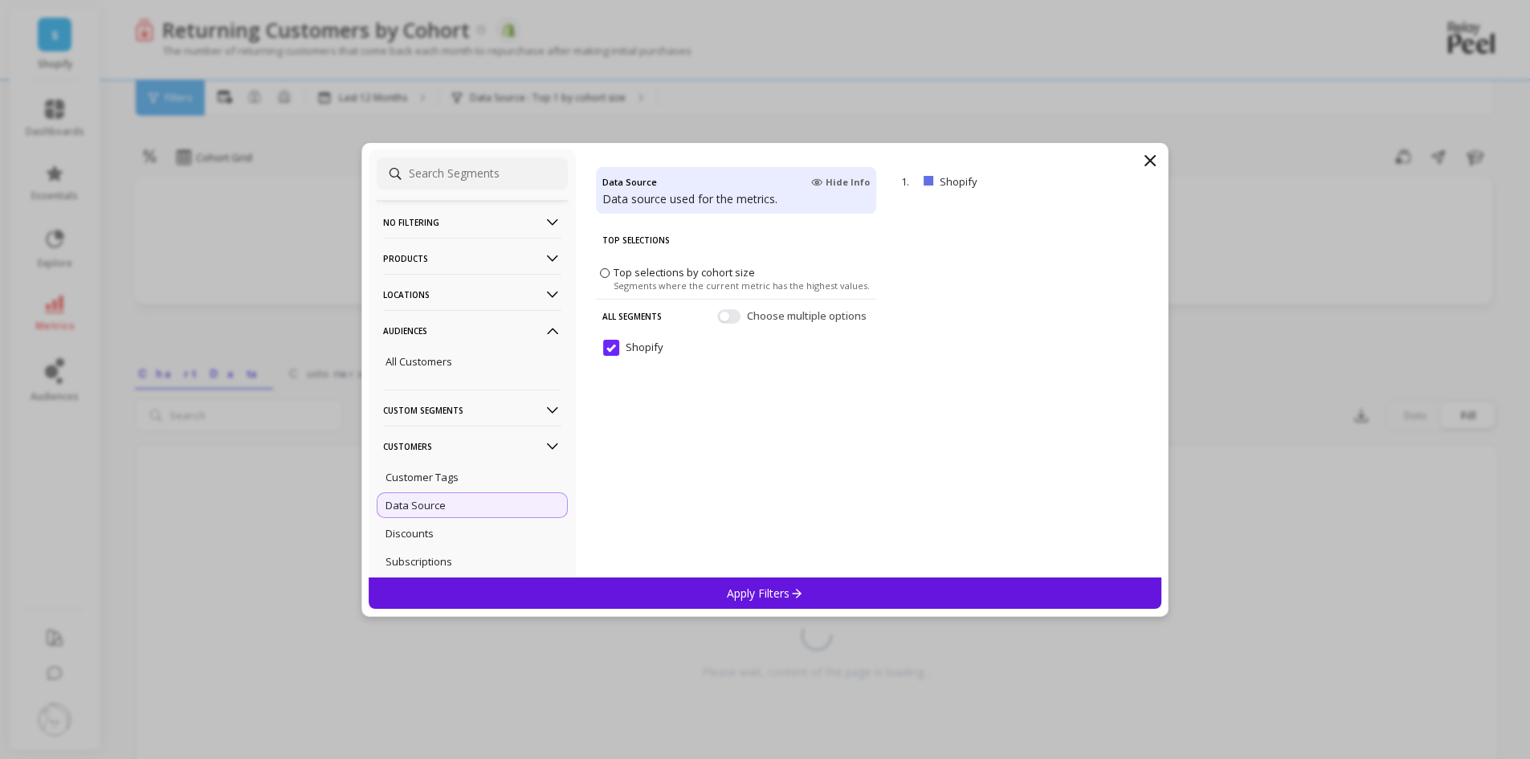
click at [422, 327] on p "Audiences" at bounding box center [472, 330] width 178 height 41
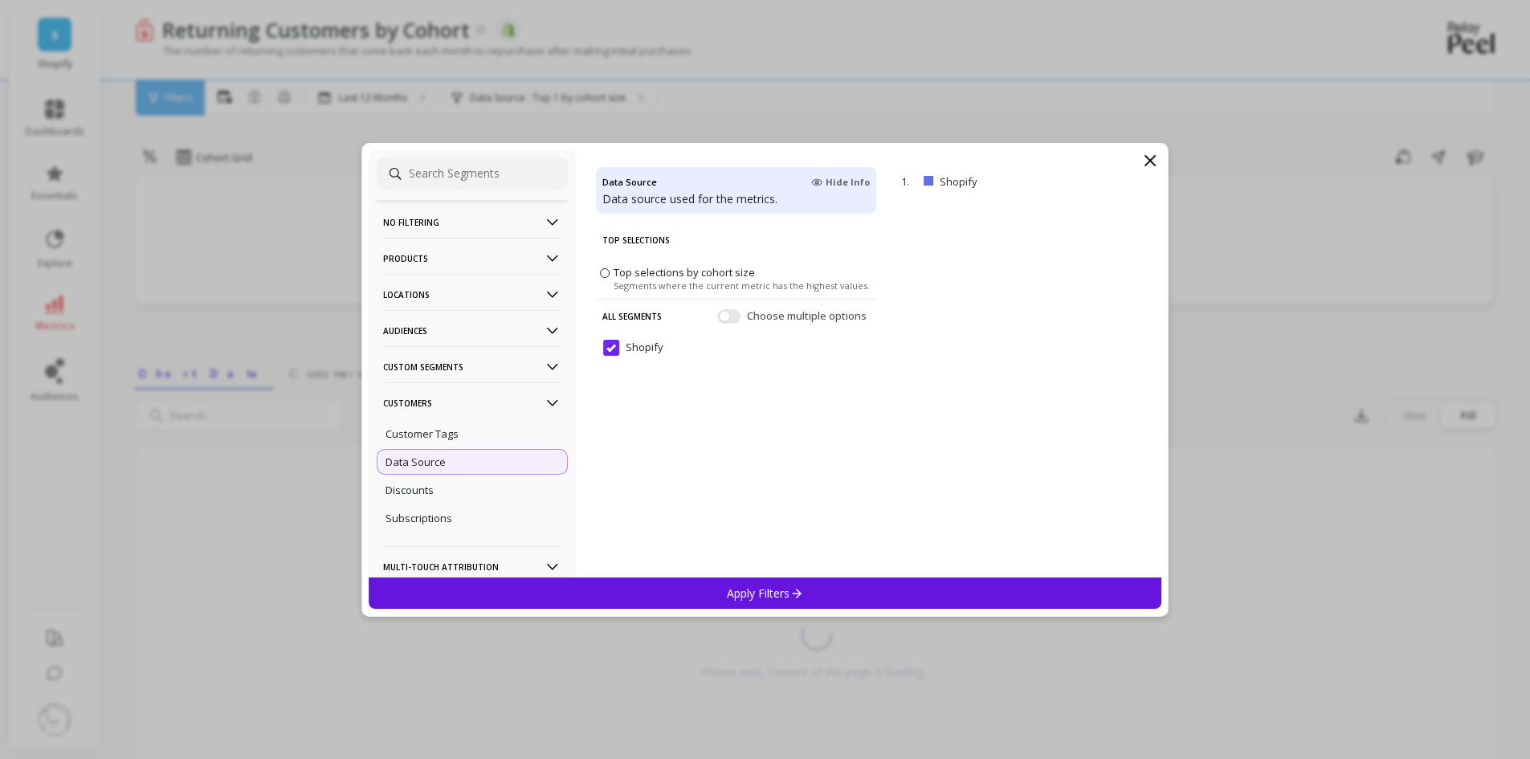
click at [426, 255] on p "Products" at bounding box center [472, 258] width 178 height 41
click at [452, 214] on p "No filtering" at bounding box center [472, 222] width 178 height 41
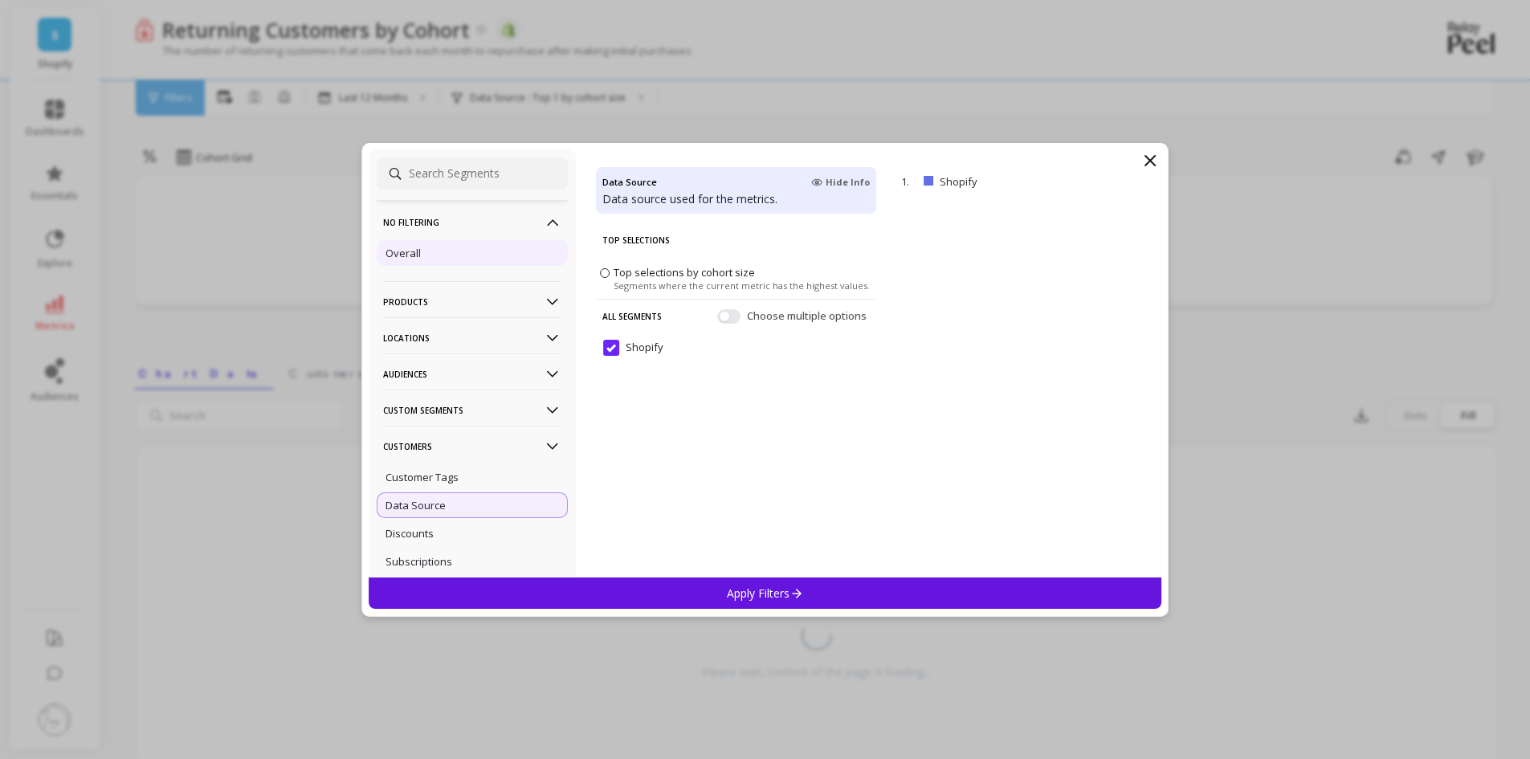
click at [408, 247] on p "Overall" at bounding box center [402, 253] width 35 height 14
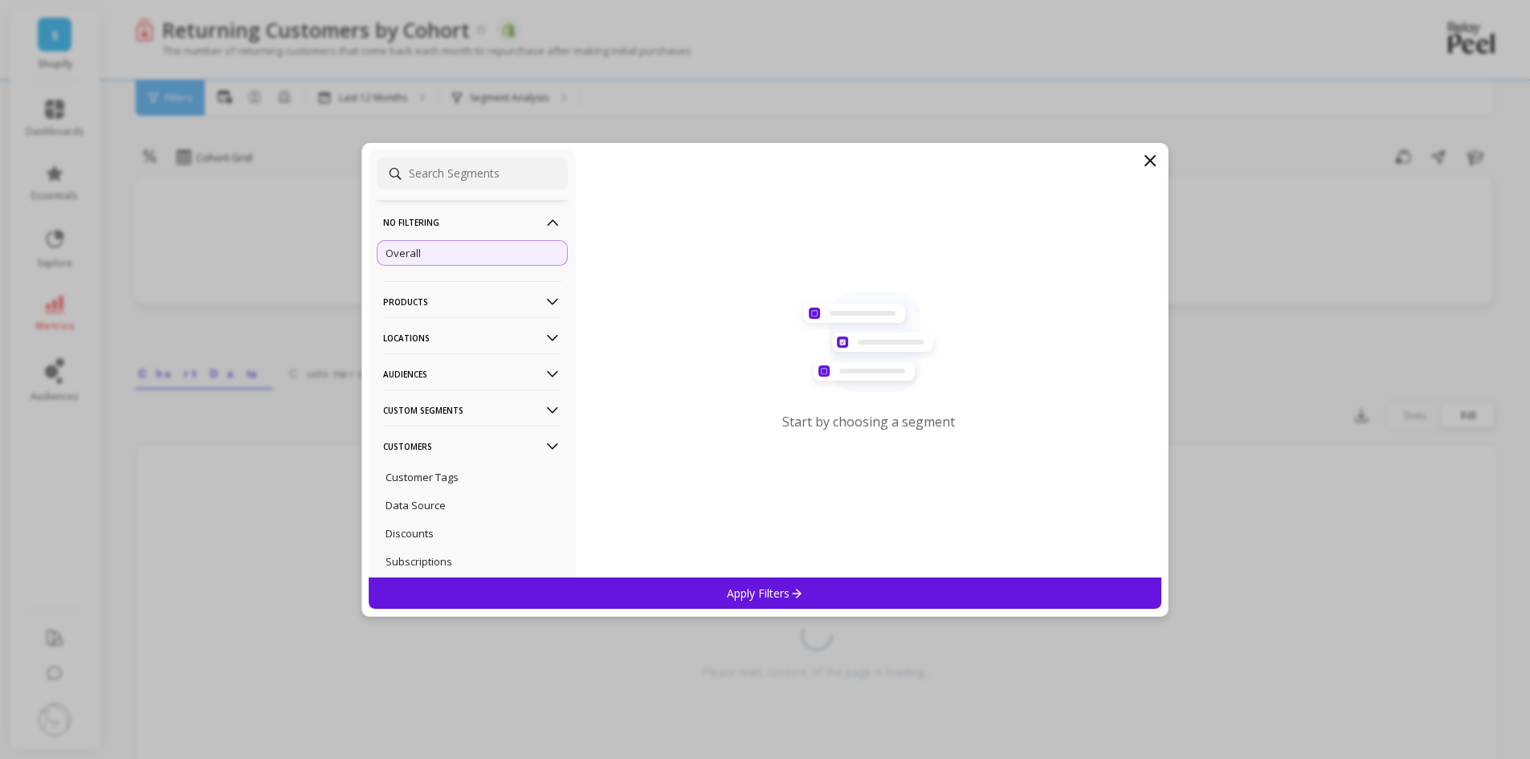
click at [789, 588] on icon at bounding box center [796, 593] width 14 height 14
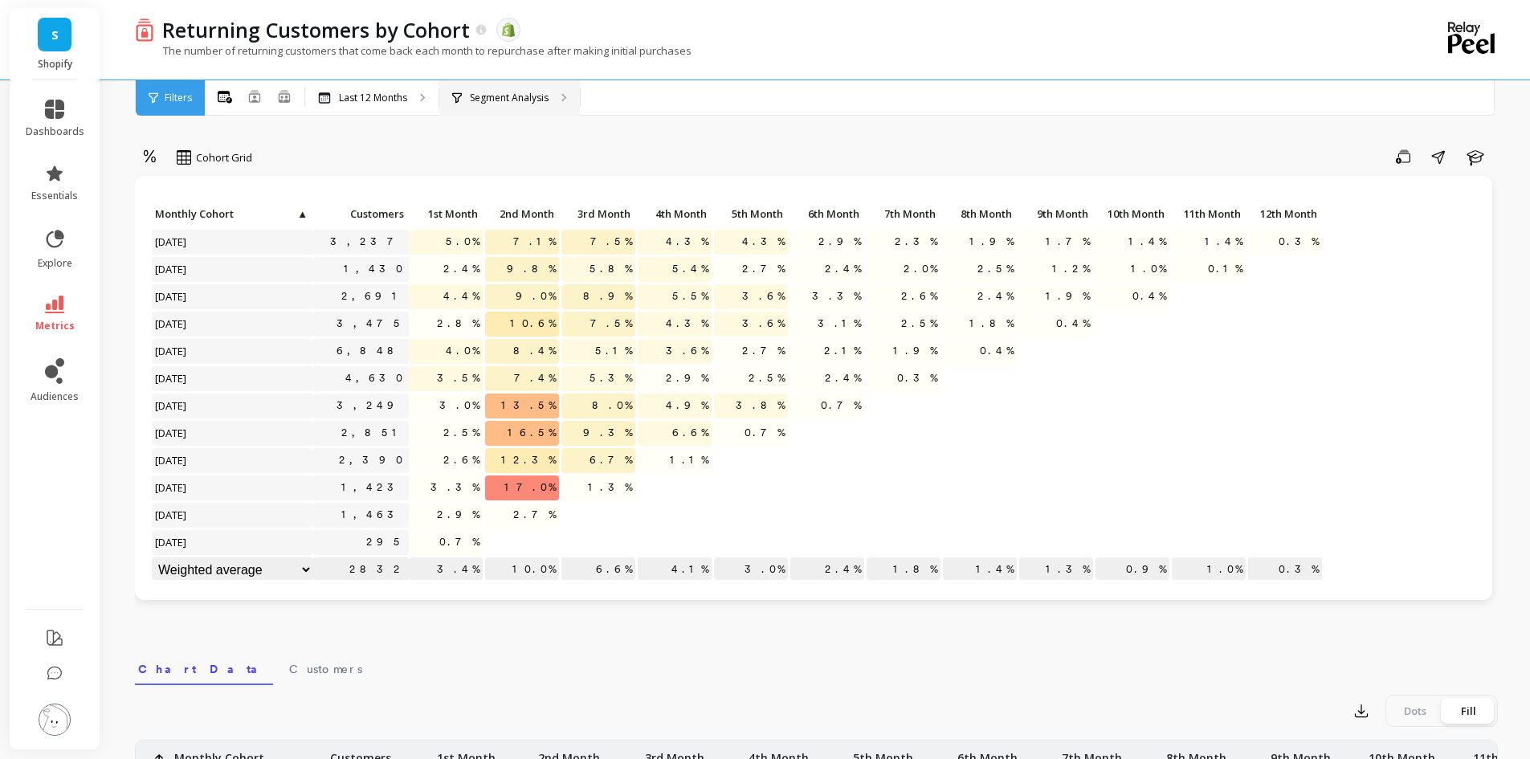
click at [525, 94] on p "Segment Analysis" at bounding box center [509, 98] width 79 height 13
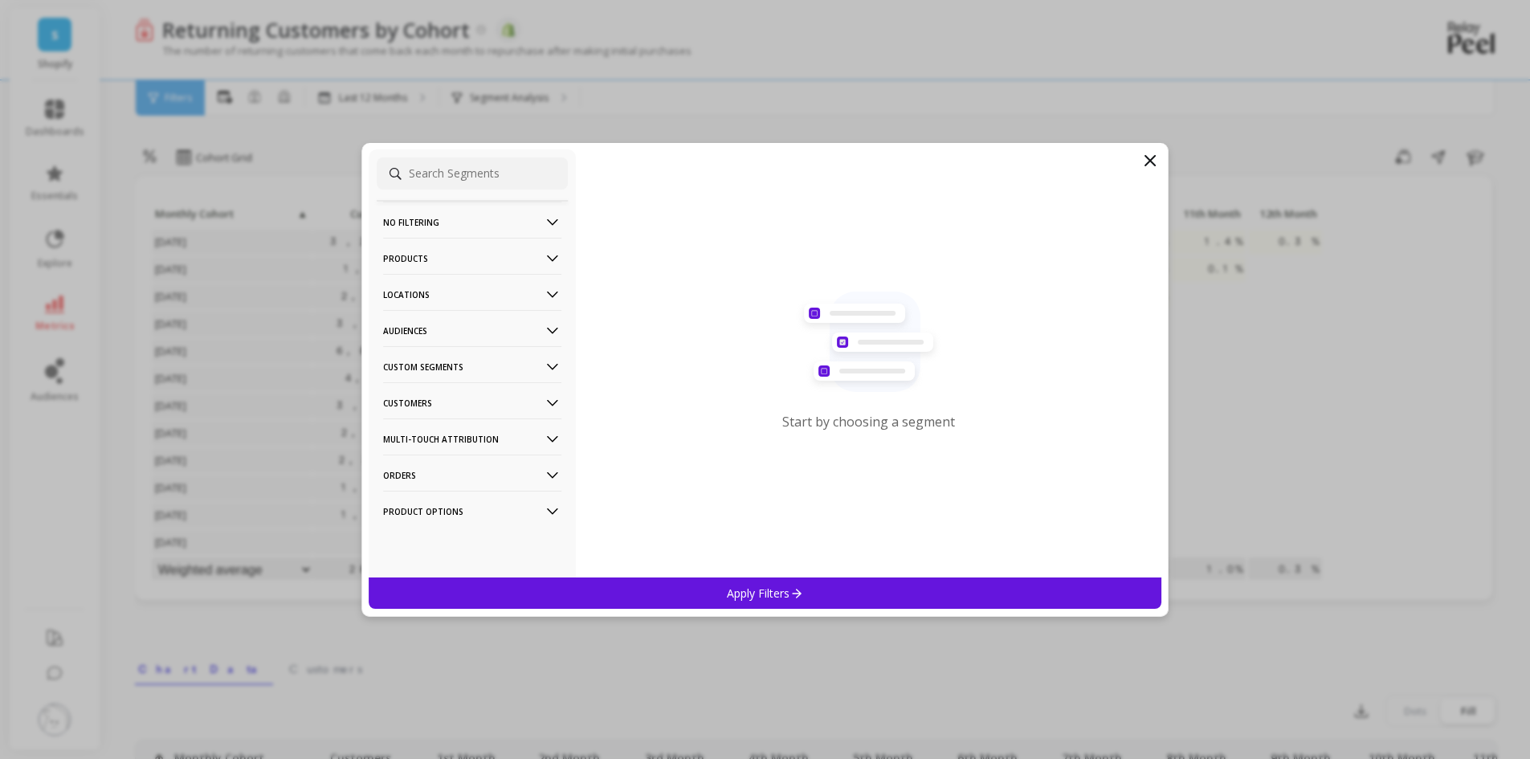
click at [895, 426] on p "Start by choosing a segment" at bounding box center [868, 422] width 173 height 18
click at [478, 218] on p "No filtering" at bounding box center [472, 222] width 178 height 41
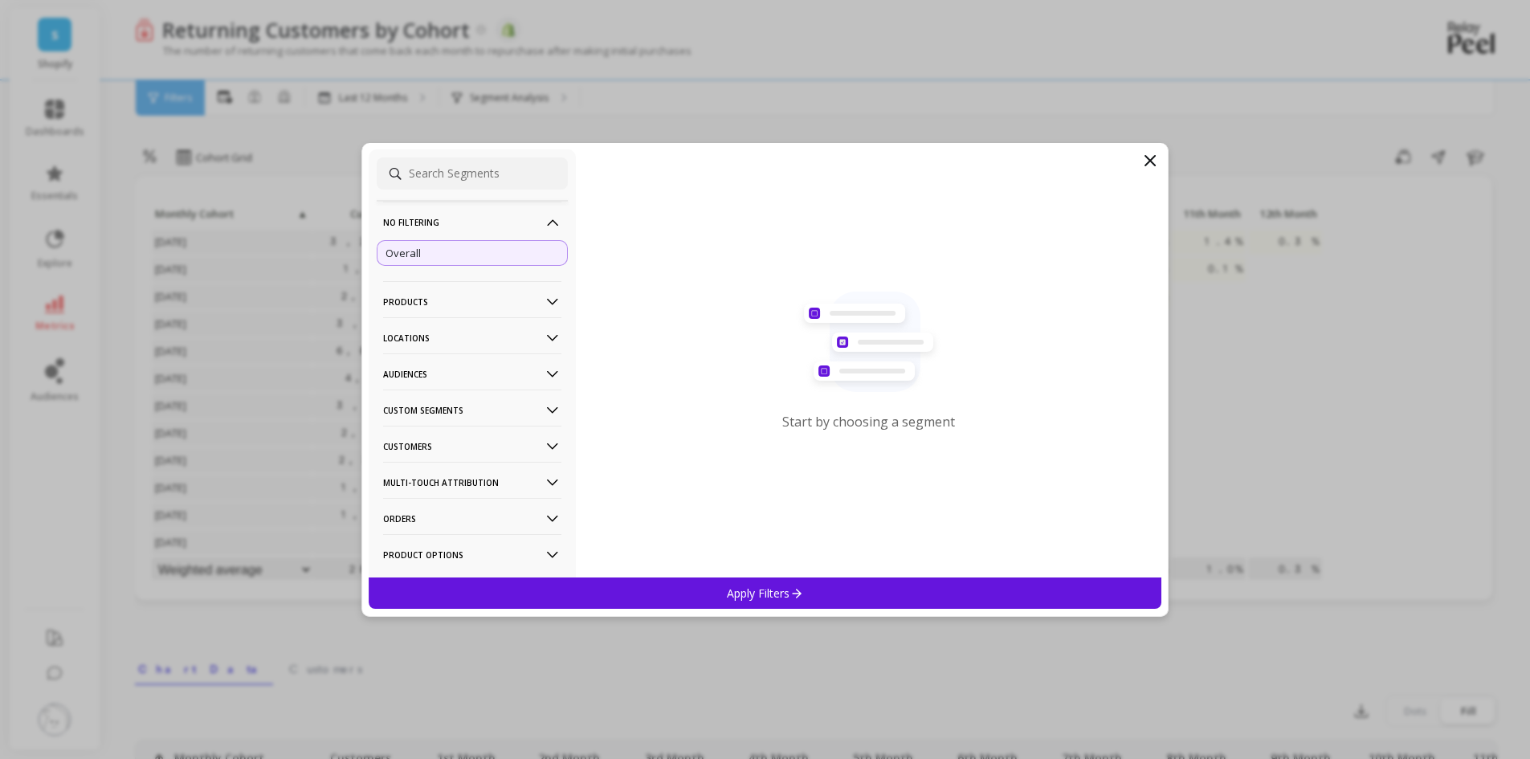
click at [469, 210] on p "No filtering" at bounding box center [472, 222] width 178 height 41
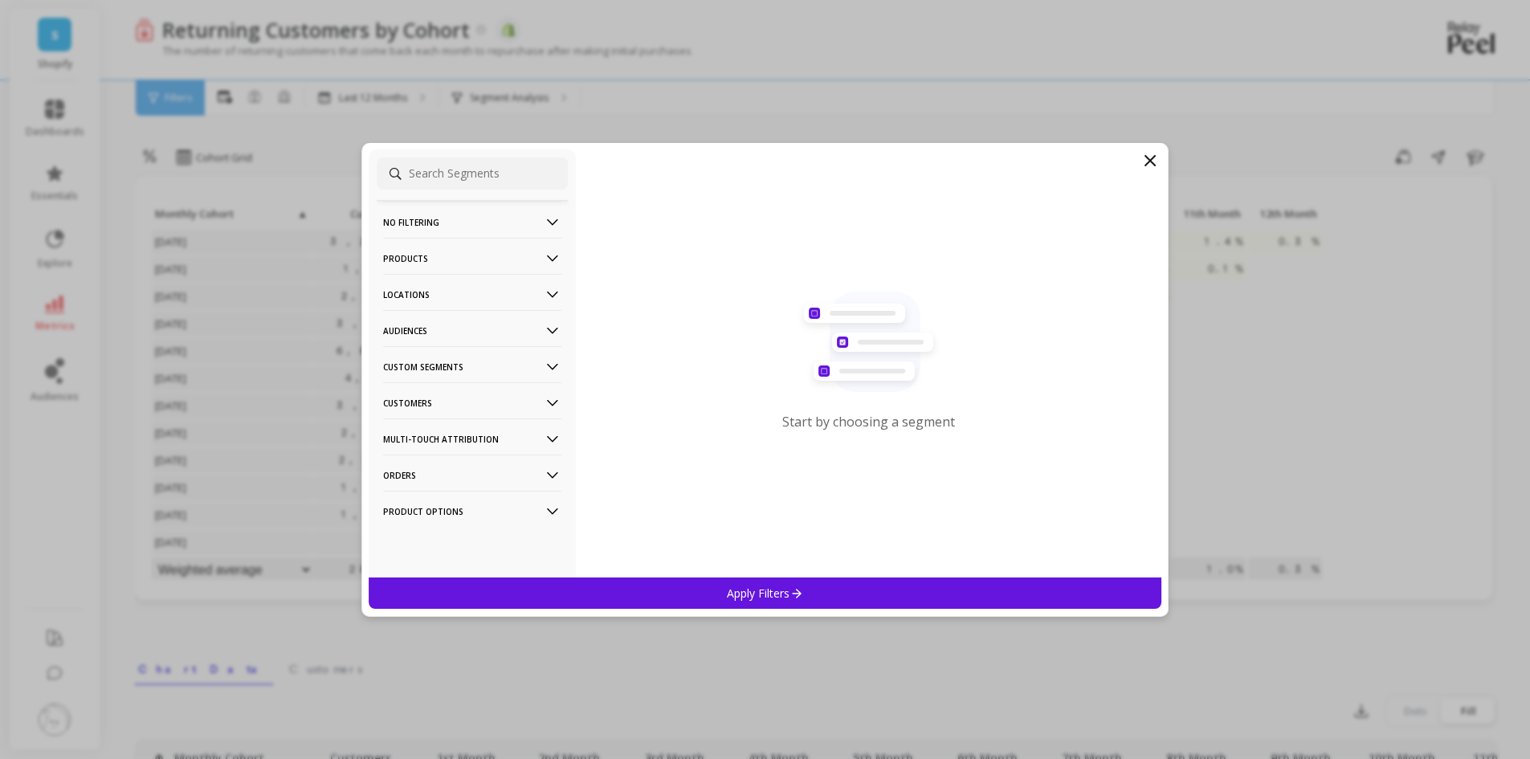
click at [450, 371] on p "Custom Segments" at bounding box center [472, 366] width 178 height 41
click at [448, 482] on p "Sales Channel = Shopify" at bounding box center [444, 482] width 119 height 14
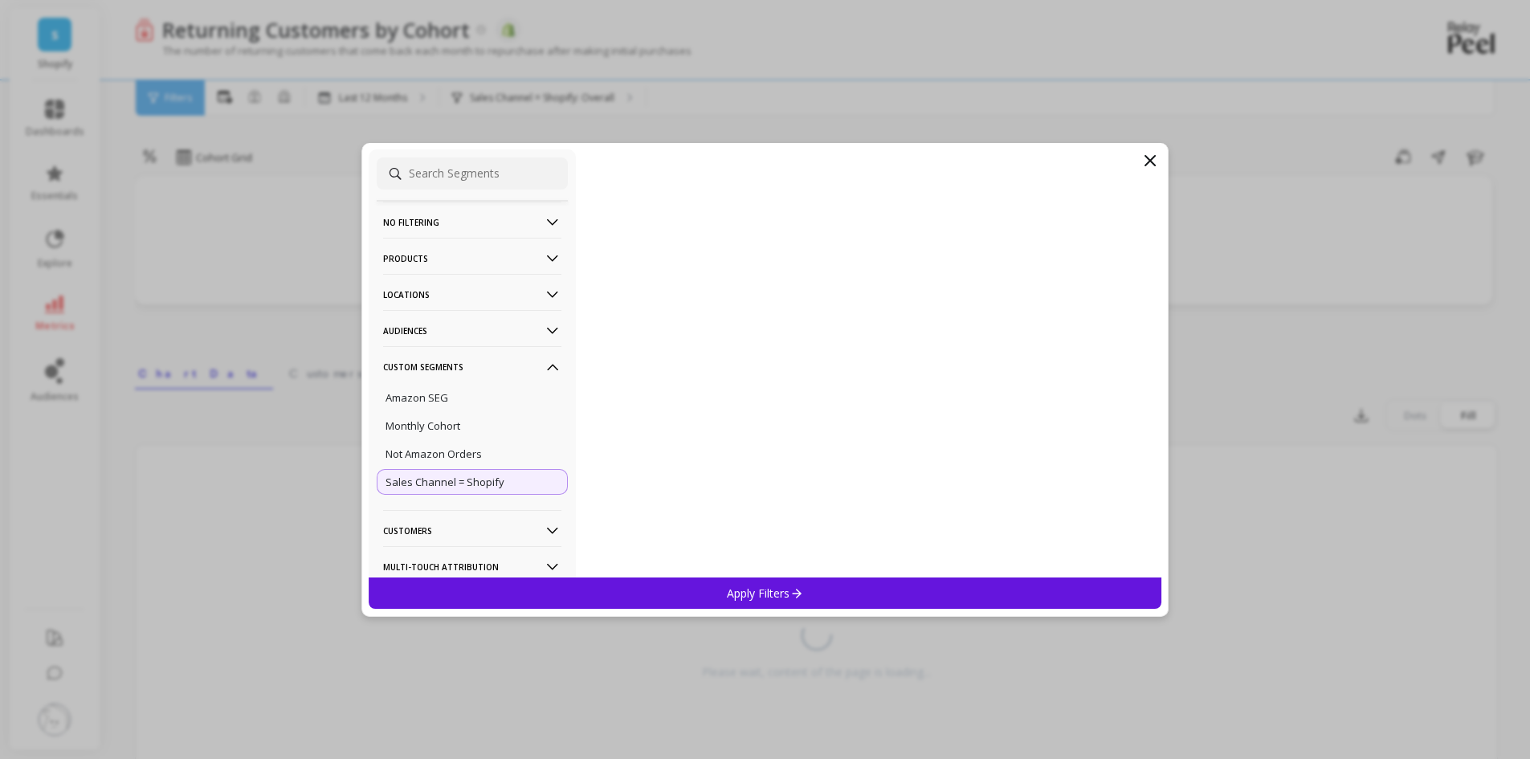
click at [1149, 161] on icon at bounding box center [1150, 161] width 10 height 10
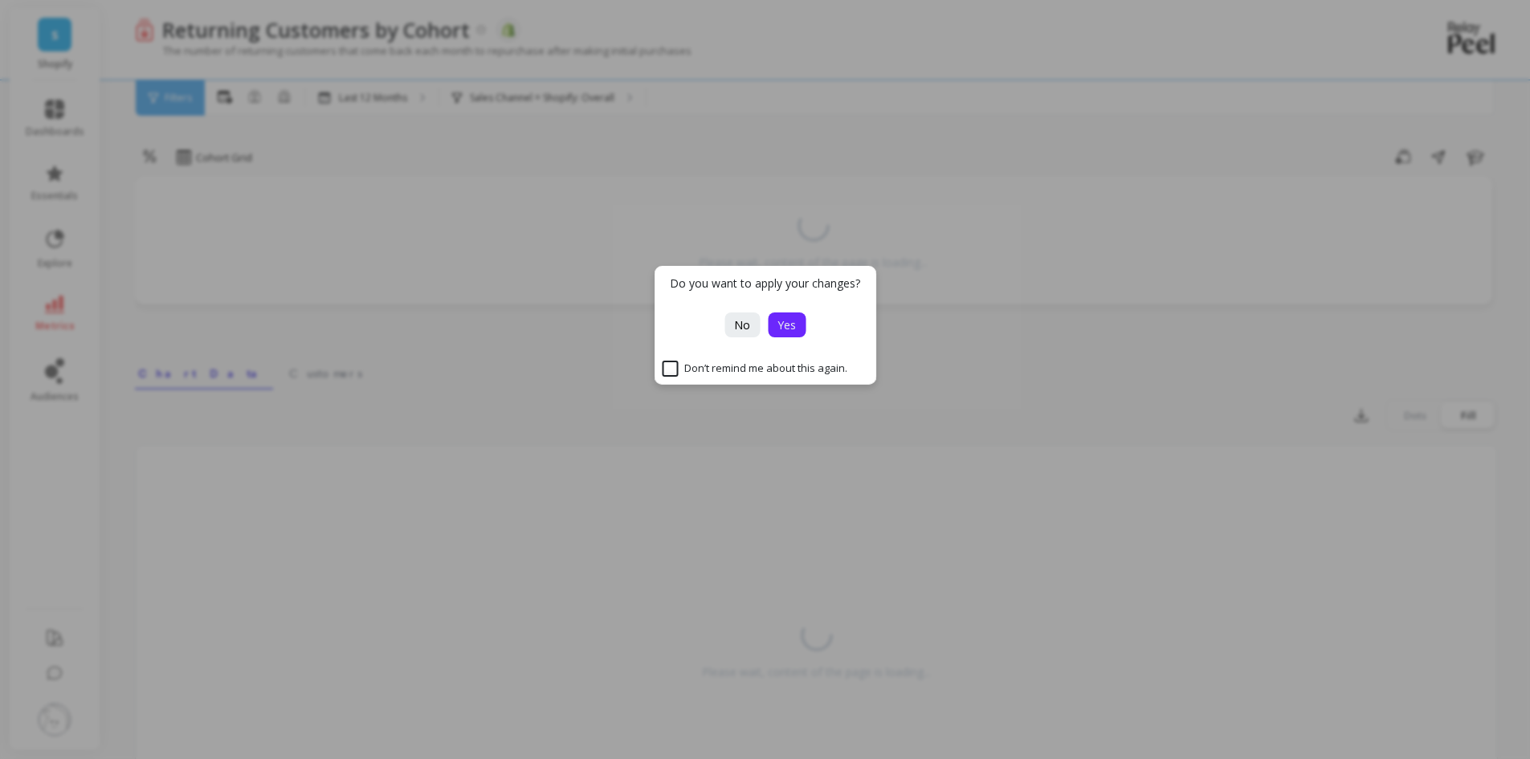
click at [797, 329] on button "Yes" at bounding box center [787, 324] width 38 height 25
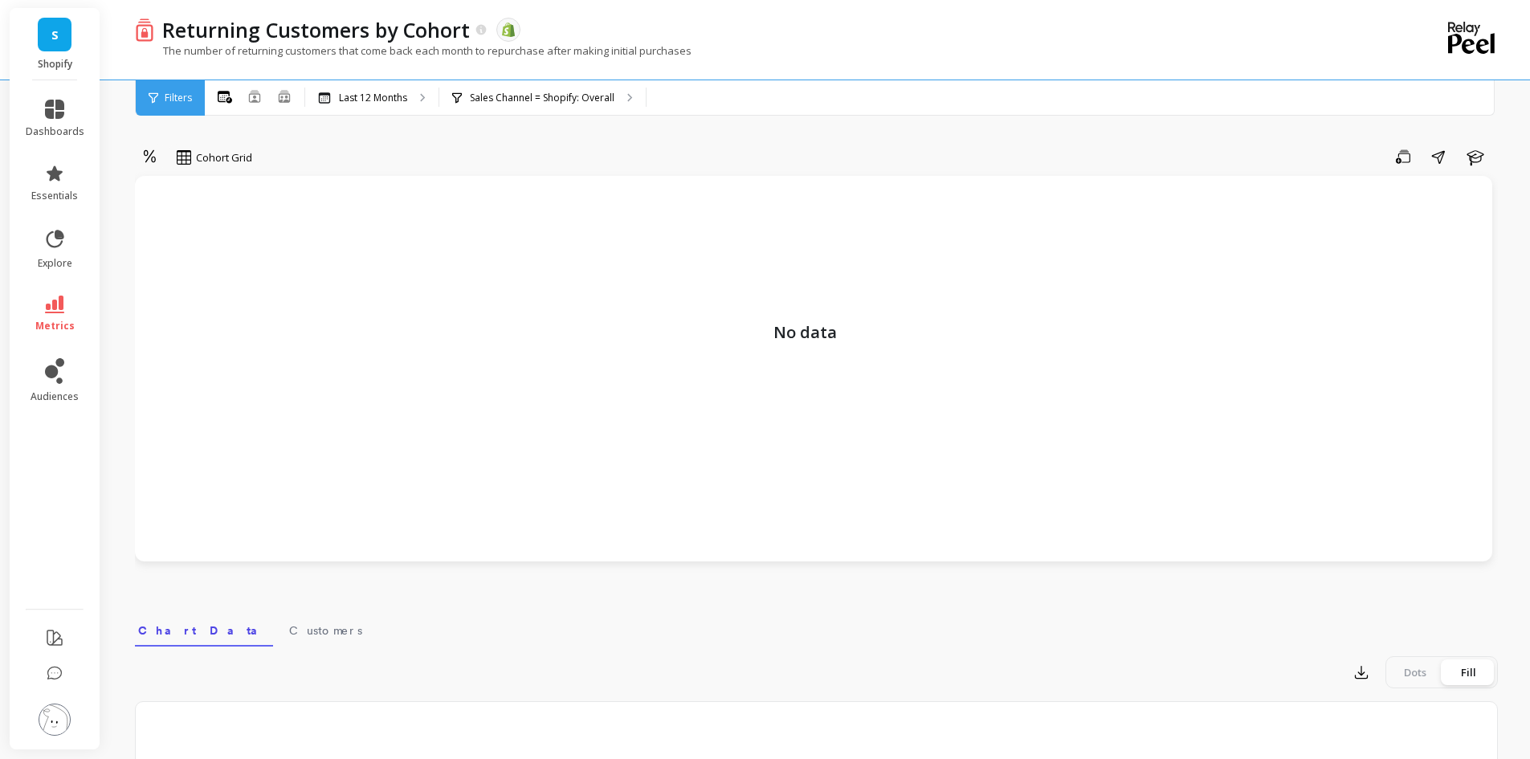
click at [1304, 597] on div "Cohort Grid Save Share Learn No data Select a tab Chart Data Customers Chart Da…" at bounding box center [816, 605] width 1363 height 1082
click at [548, 96] on p "Sales Channel = Shopify: Overall" at bounding box center [542, 98] width 145 height 13
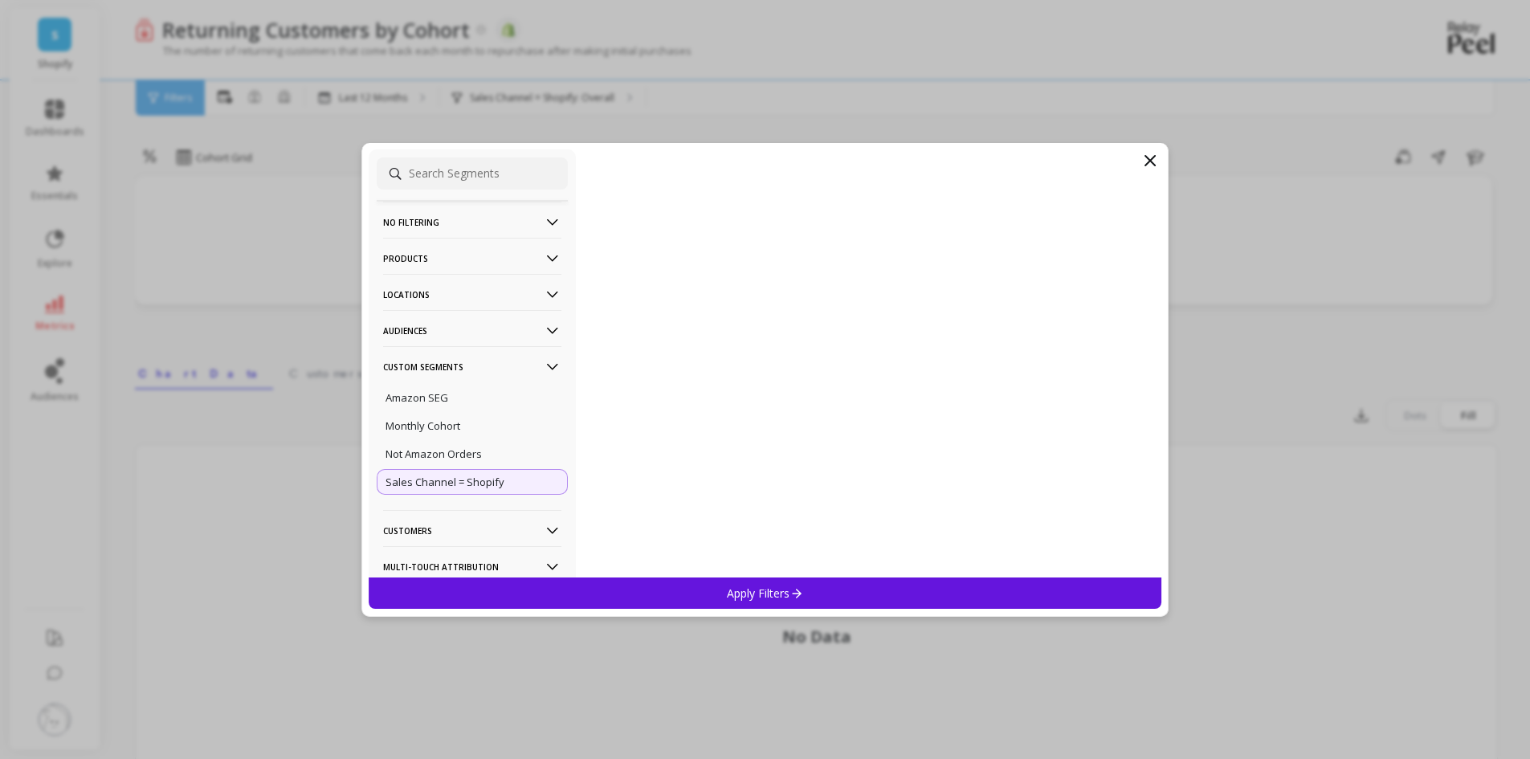
click at [1142, 160] on icon at bounding box center [1149, 160] width 19 height 19
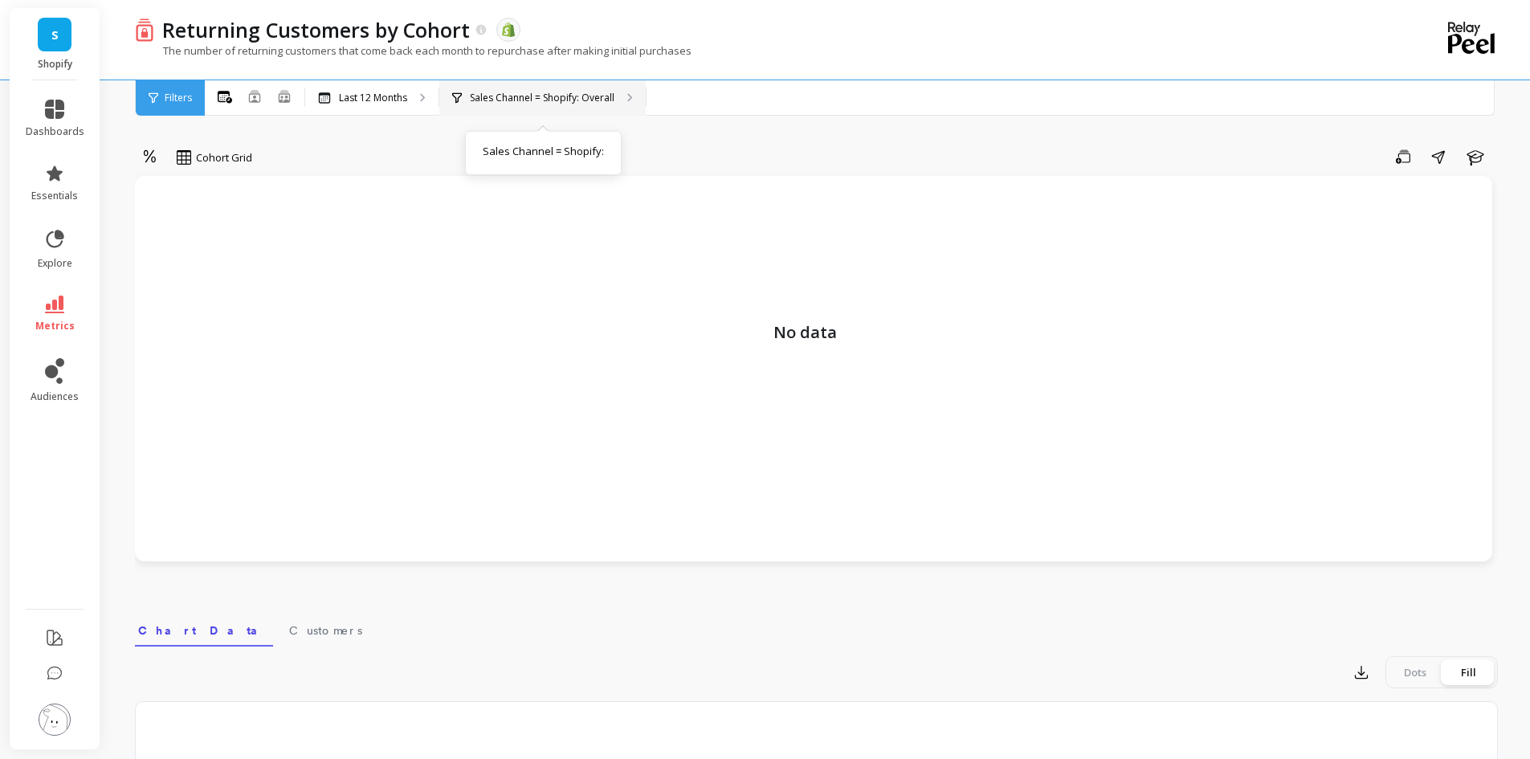
click at [561, 97] on p "Sales Channel = Shopify: Overall" at bounding box center [542, 98] width 145 height 13
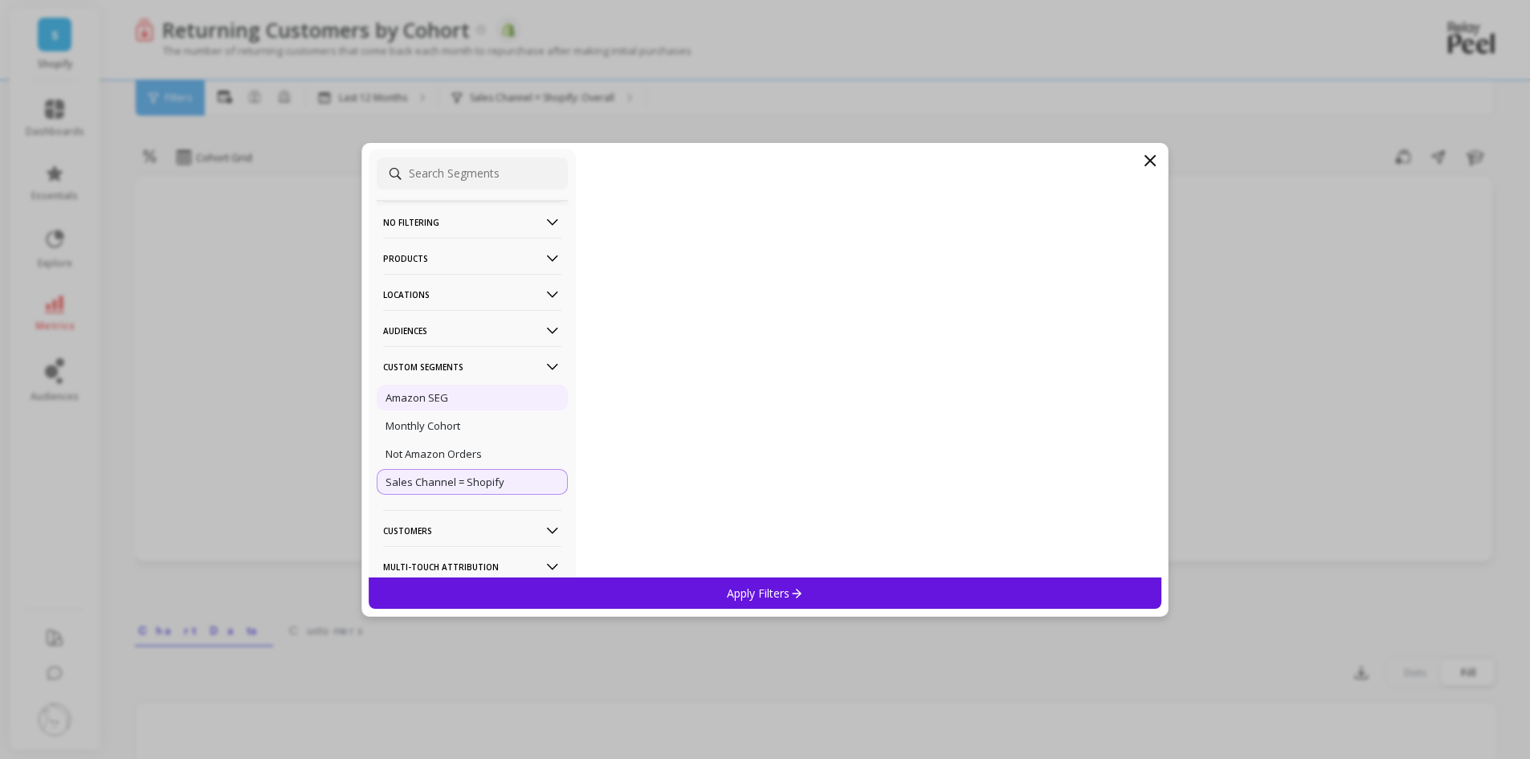
click at [426, 393] on p "Amazon SEG" at bounding box center [416, 397] width 63 height 14
click at [736, 583] on div "Apply Filters" at bounding box center [765, 592] width 793 height 31
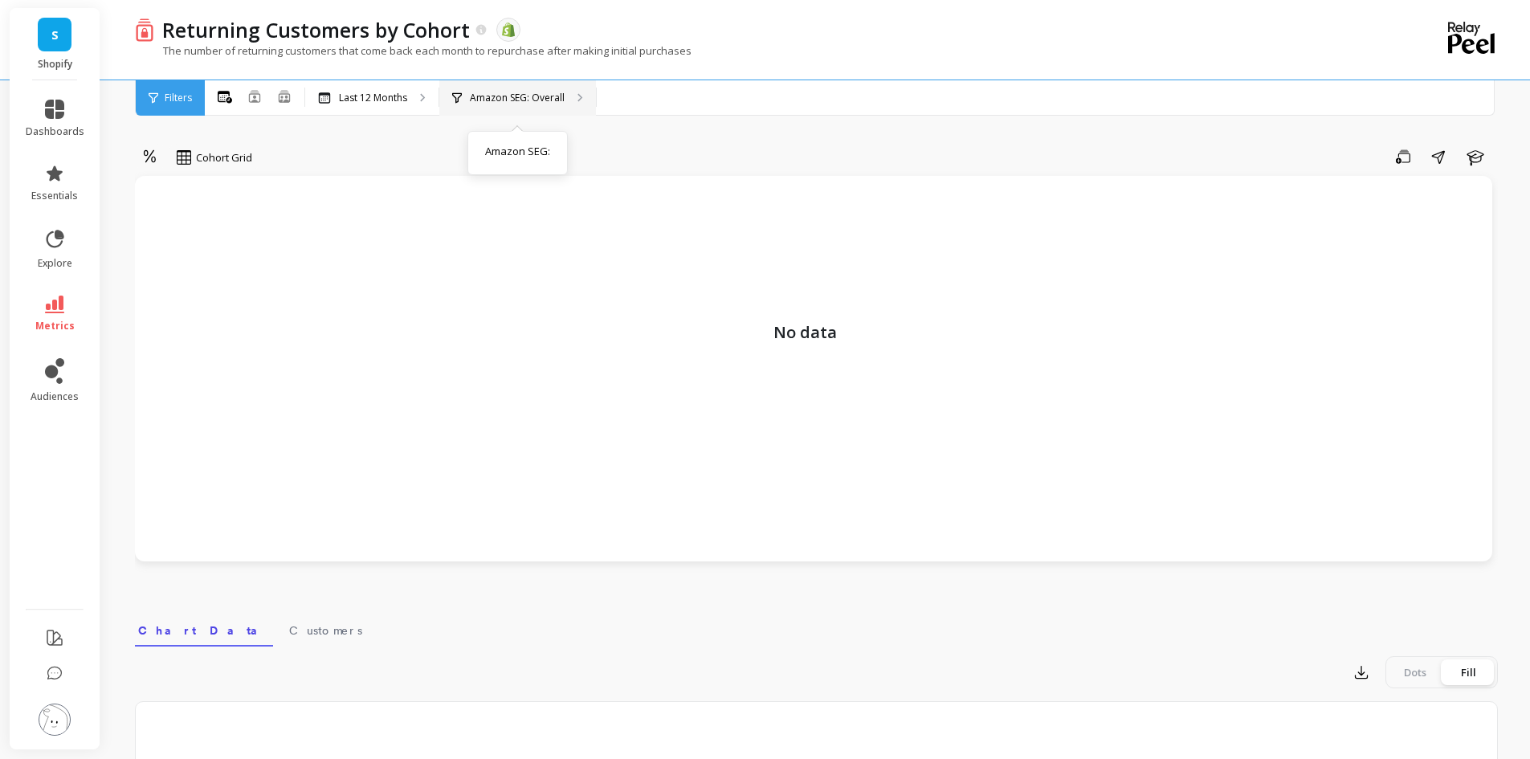
click at [528, 99] on p "Amazon SEG: Overall" at bounding box center [517, 98] width 95 height 13
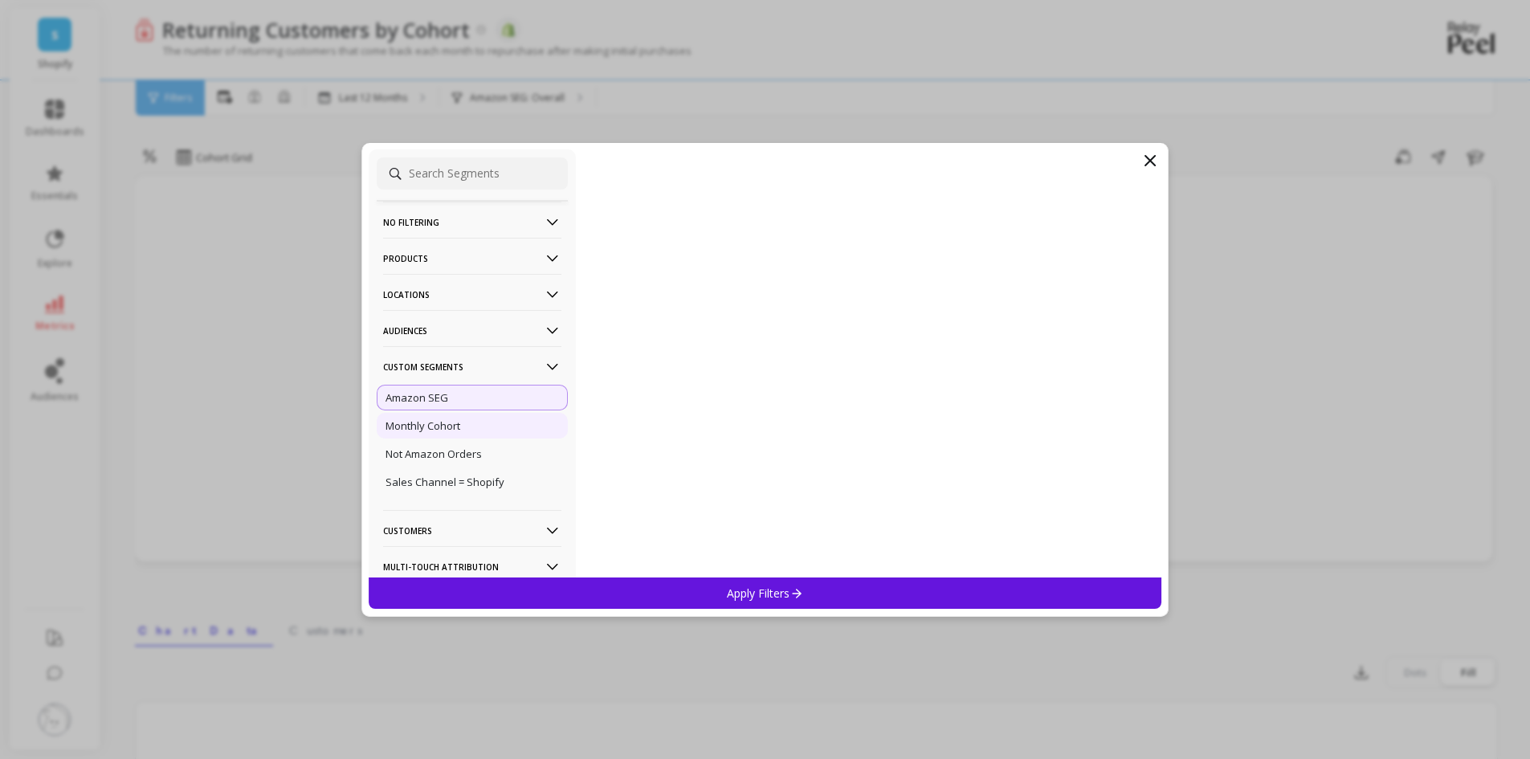
click at [452, 426] on p "Monthly Cohort" at bounding box center [422, 425] width 75 height 14
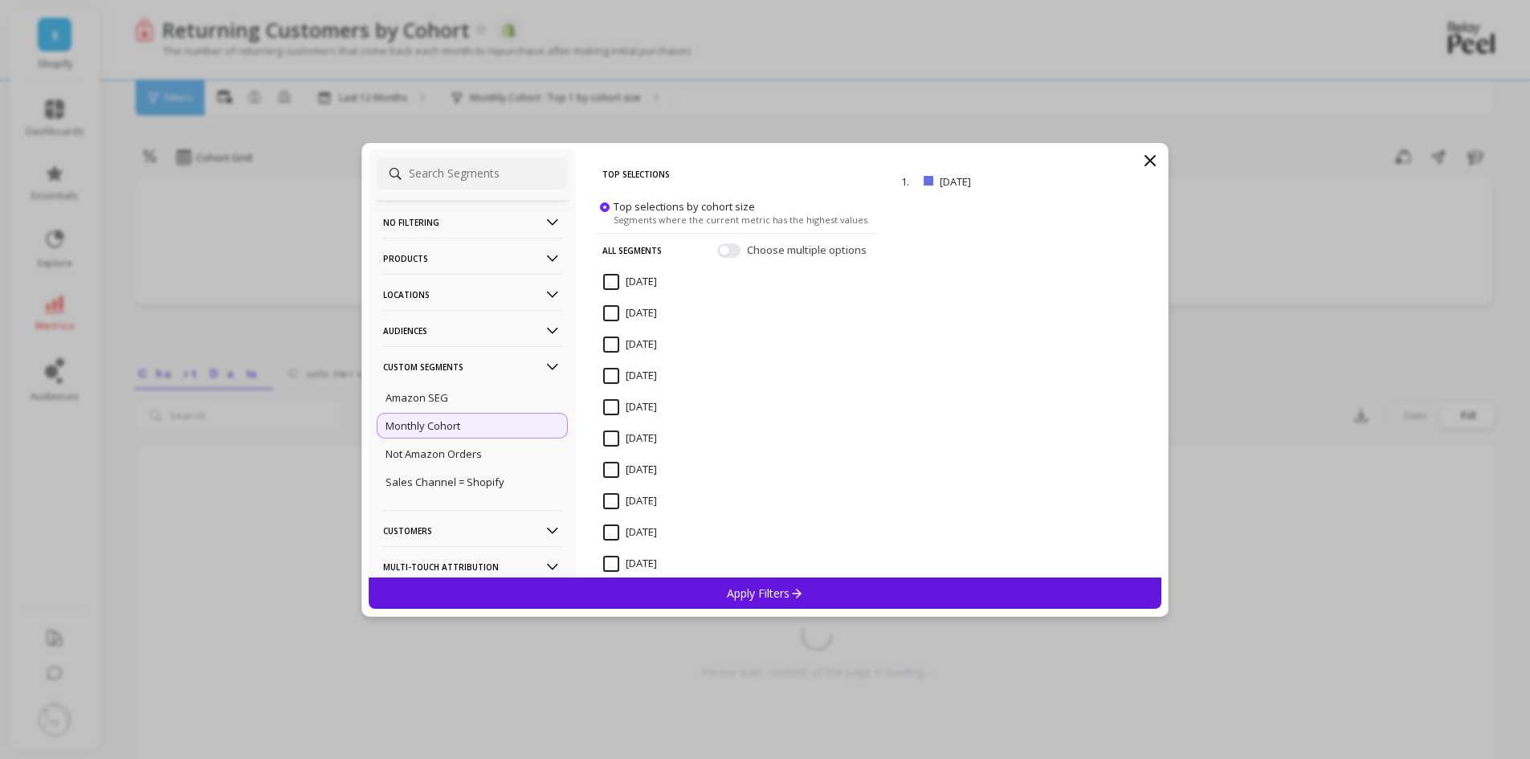
click at [728, 596] on p "Apply Filters" at bounding box center [765, 592] width 76 height 15
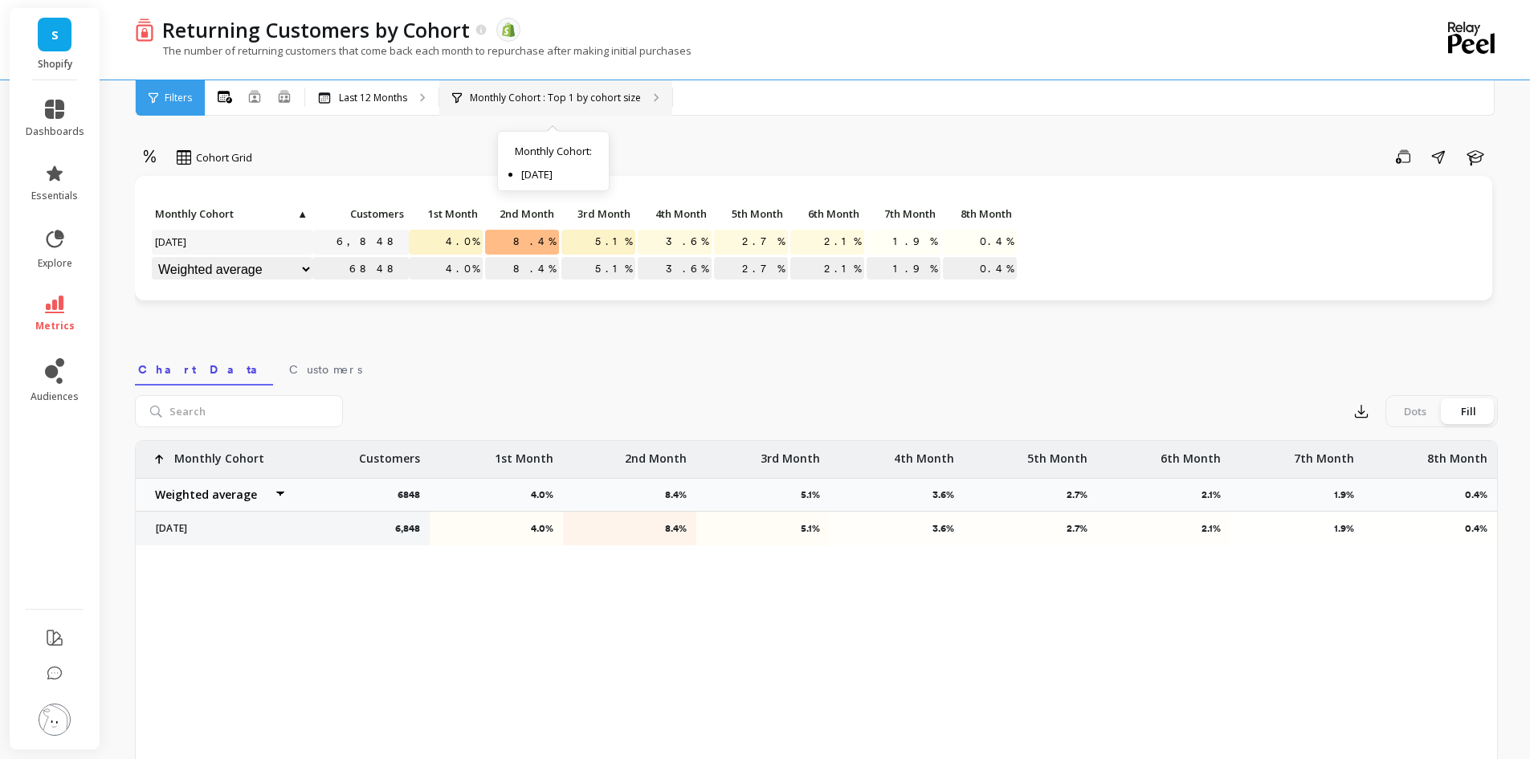
click at [628, 99] on p "Monthly Cohort : Top 1 by cohort size" at bounding box center [555, 98] width 171 height 13
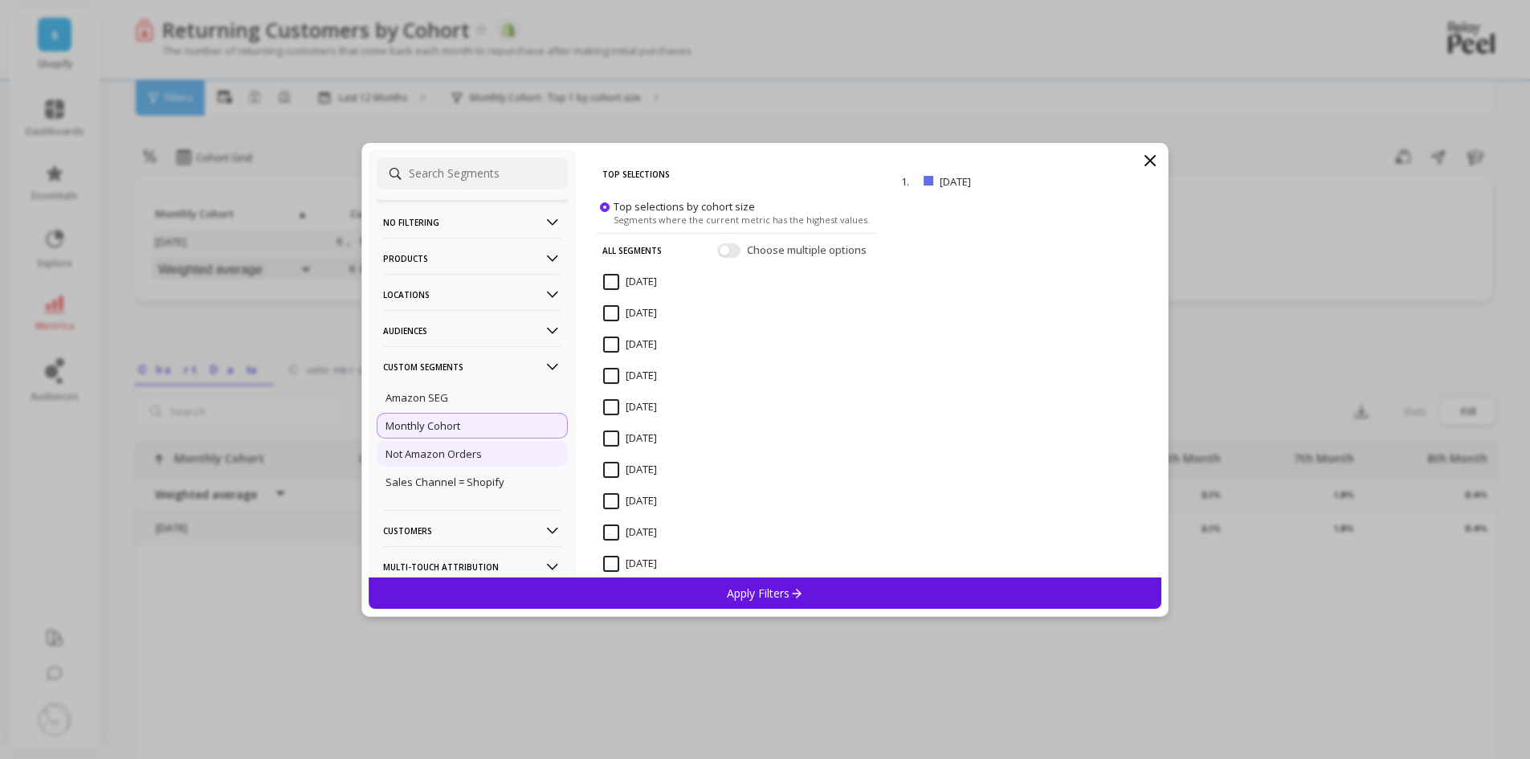
click at [455, 454] on p "Not Amazon Orders" at bounding box center [433, 453] width 96 height 14
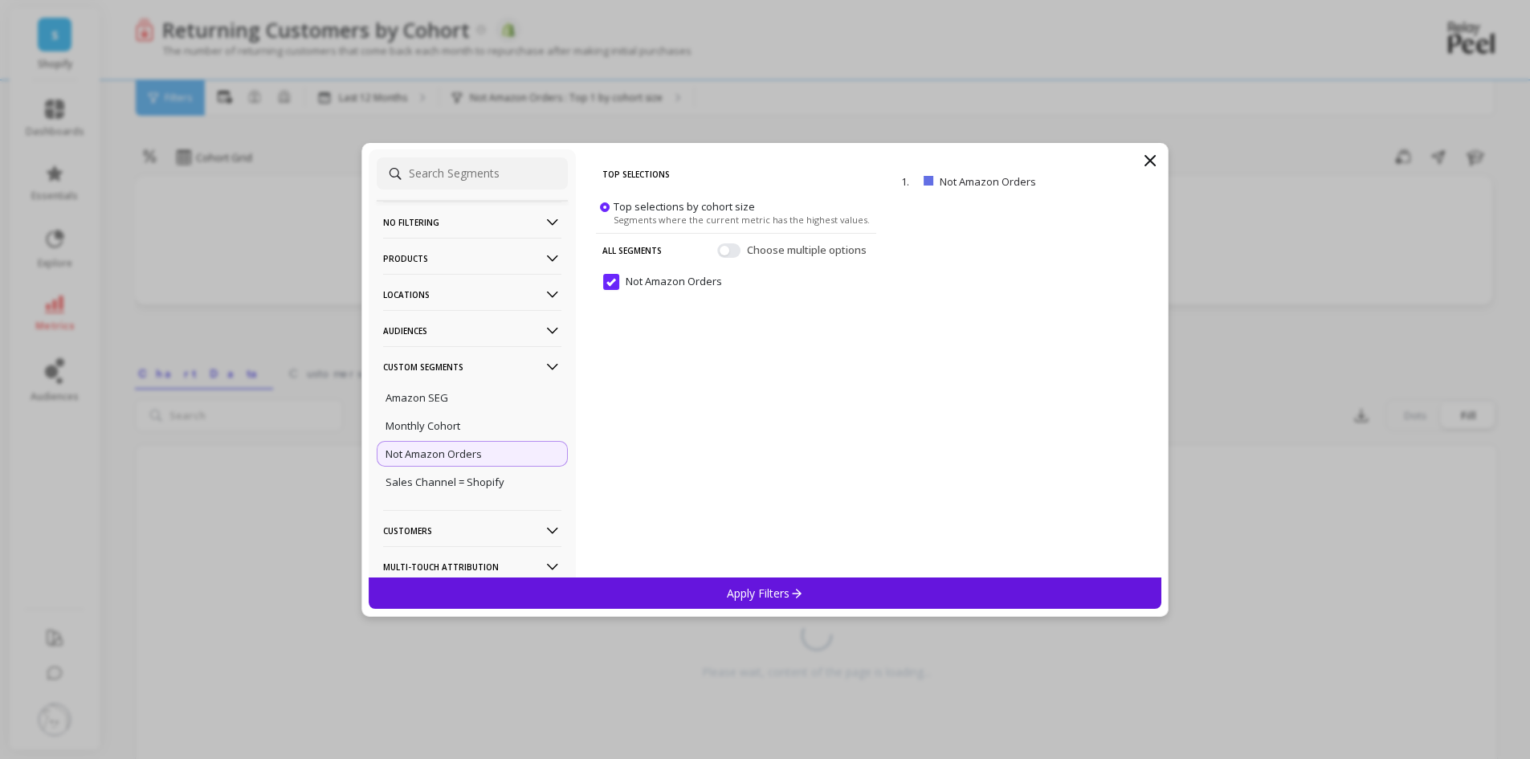
click at [826, 595] on div "Apply Filters" at bounding box center [765, 592] width 793 height 31
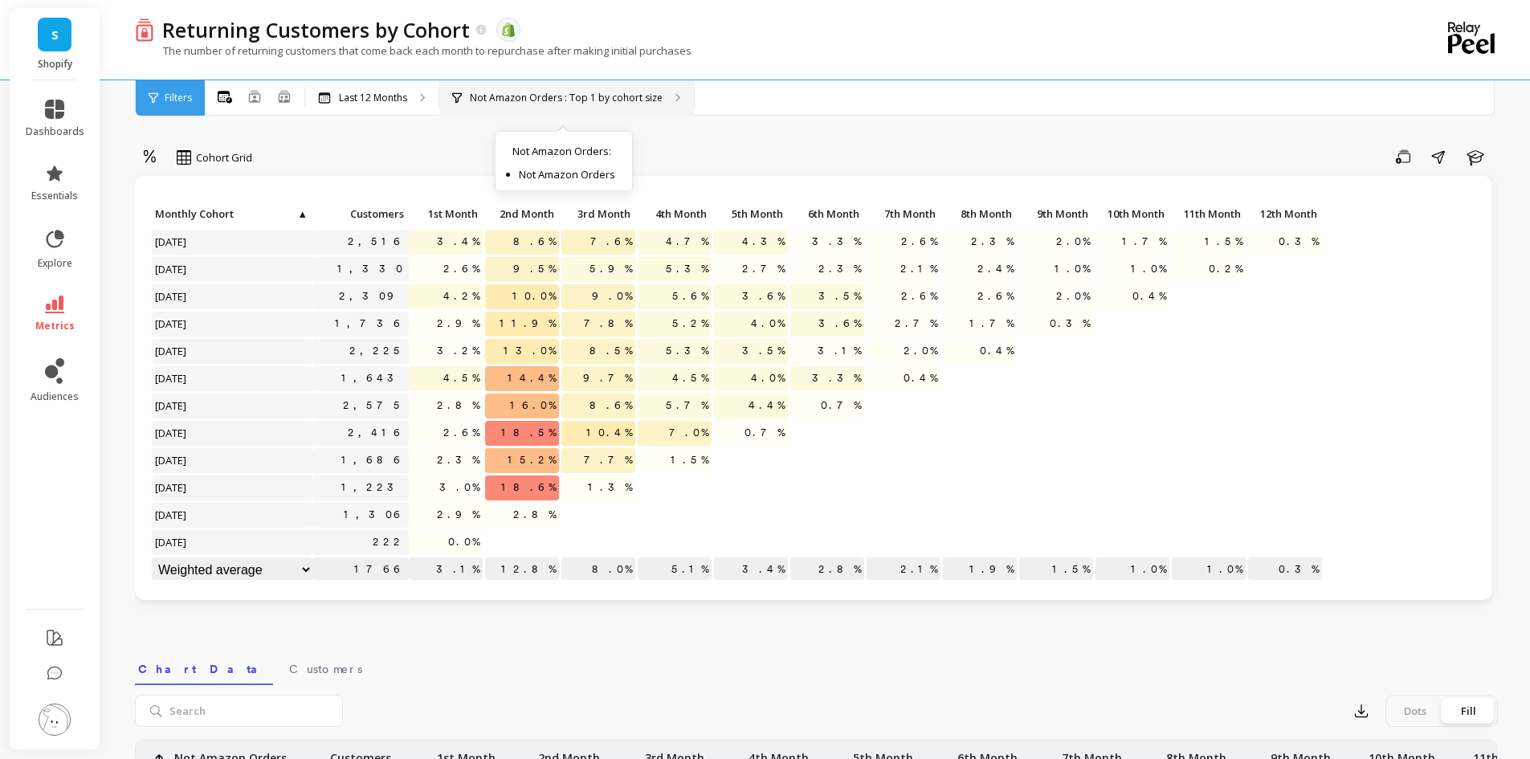
click at [562, 92] on p "Not Amazon Orders : Top 1 by cohort size" at bounding box center [566, 98] width 193 height 13
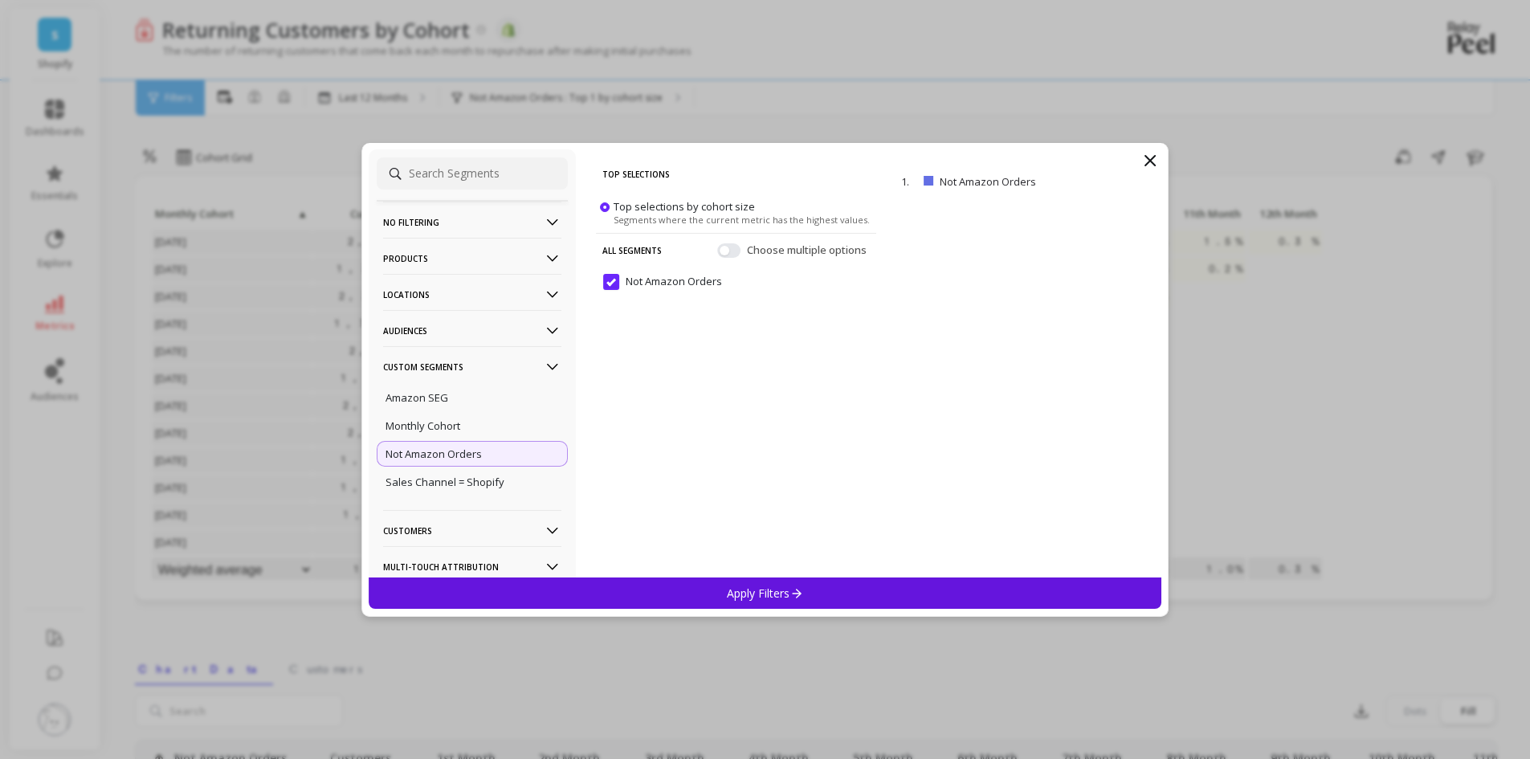
click at [471, 460] on p "Not Amazon Orders" at bounding box center [433, 453] width 96 height 14
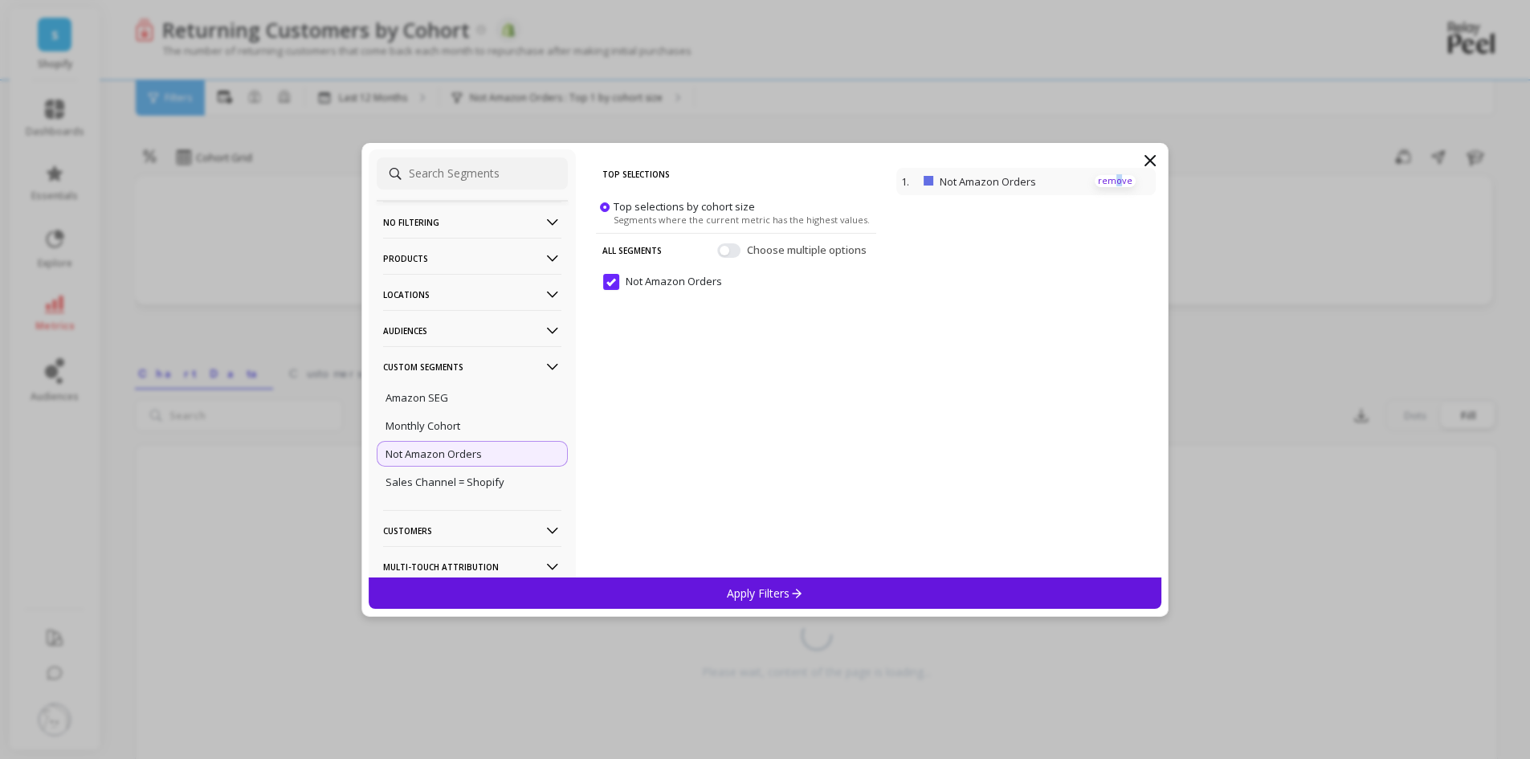
click at [1107, 179] on p "remove" at bounding box center [1115, 181] width 41 height 12
click at [454, 210] on p "No filtering" at bounding box center [472, 222] width 178 height 41
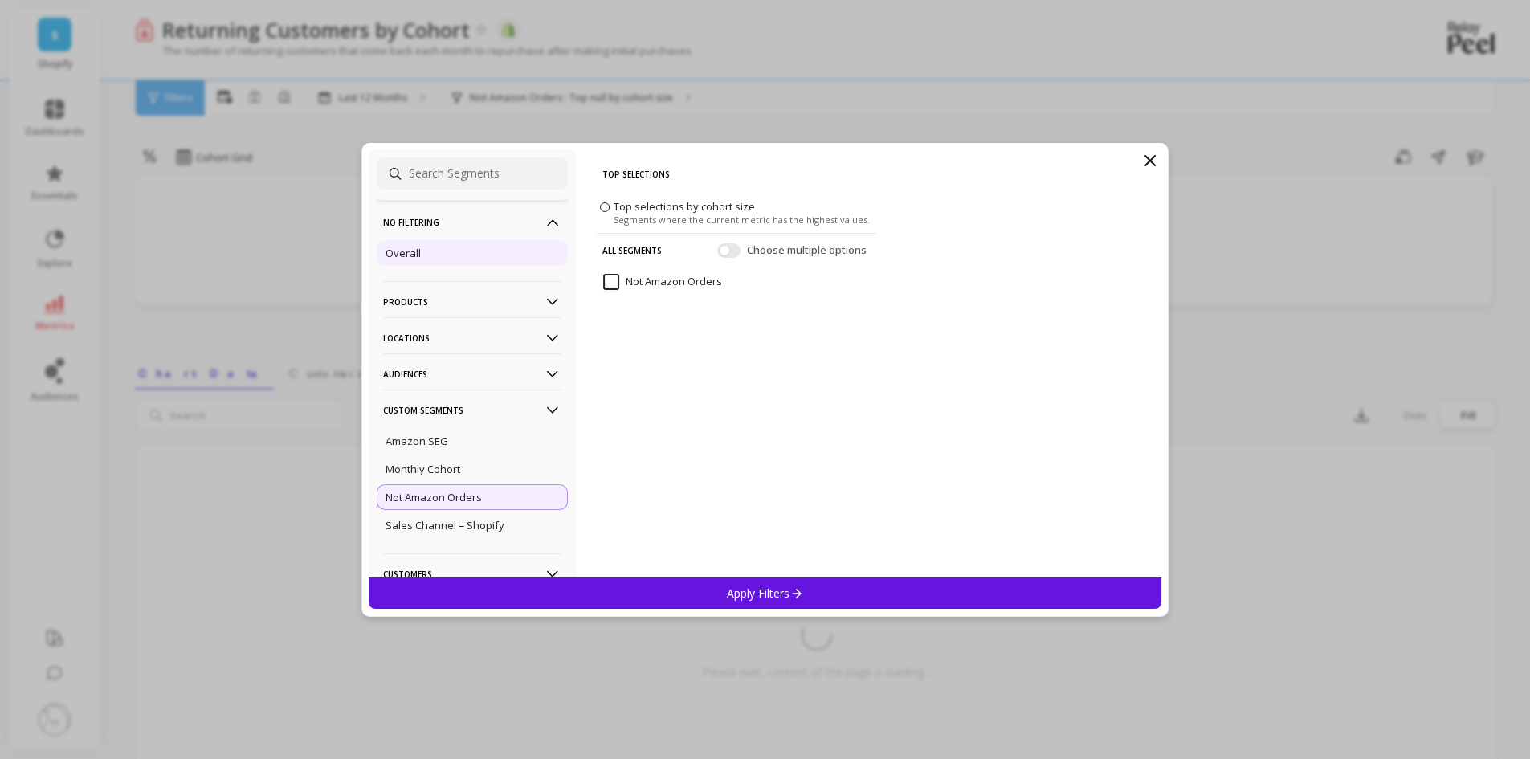
click at [415, 250] on p "Overall" at bounding box center [402, 253] width 35 height 14
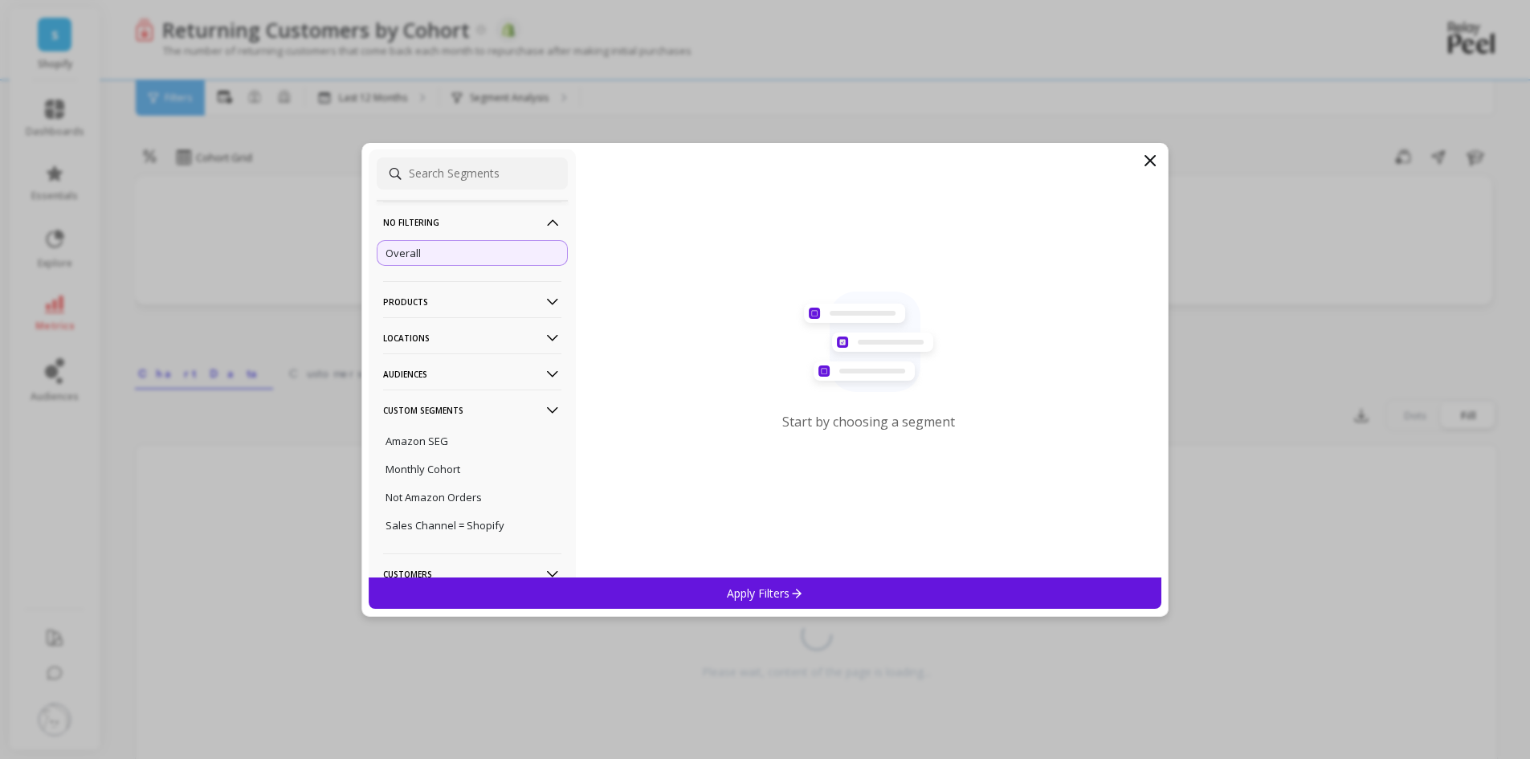
click at [764, 593] on p "Apply Filters" at bounding box center [765, 592] width 76 height 15
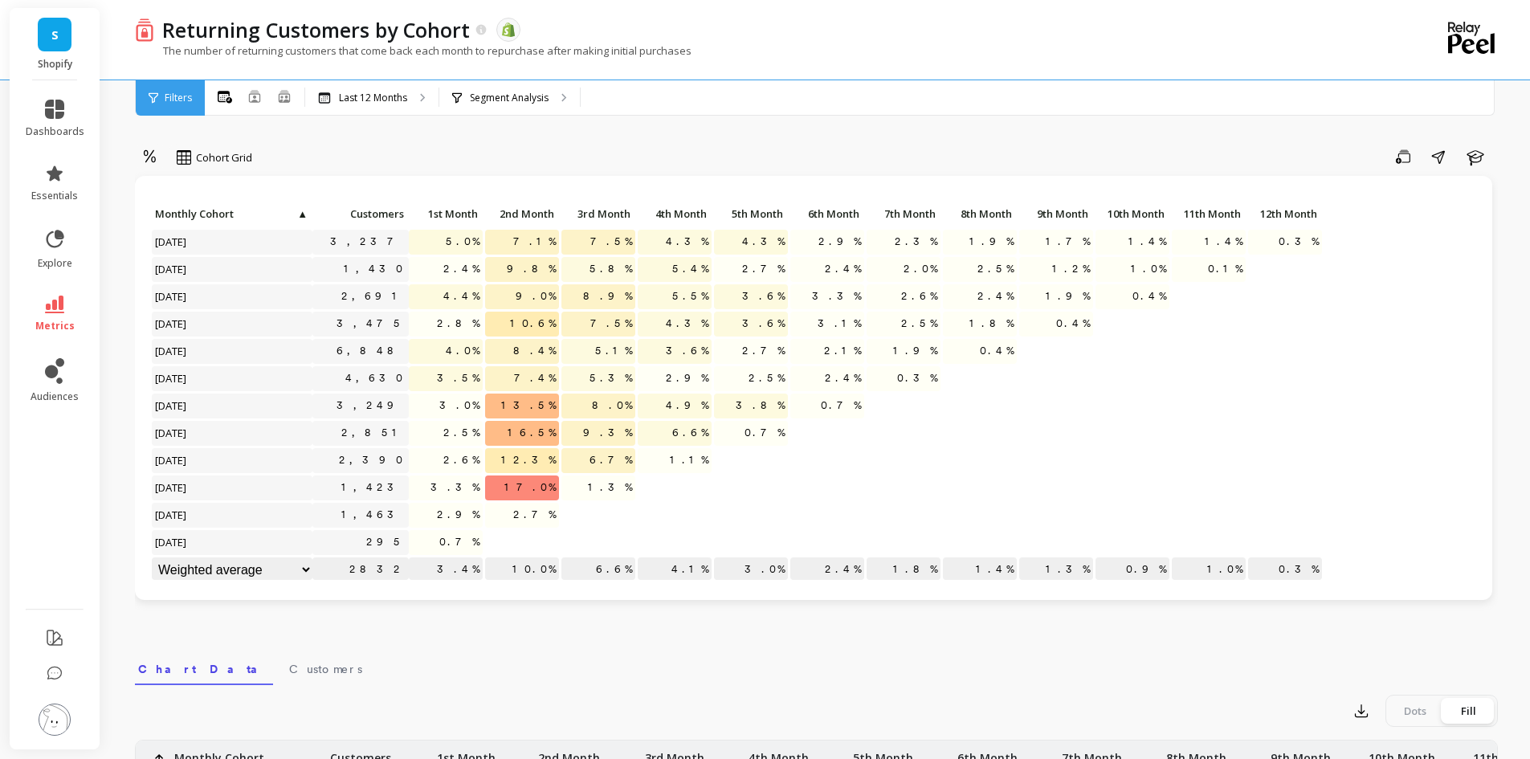
click at [454, 214] on span "1st Month" at bounding box center [445, 213] width 66 height 13
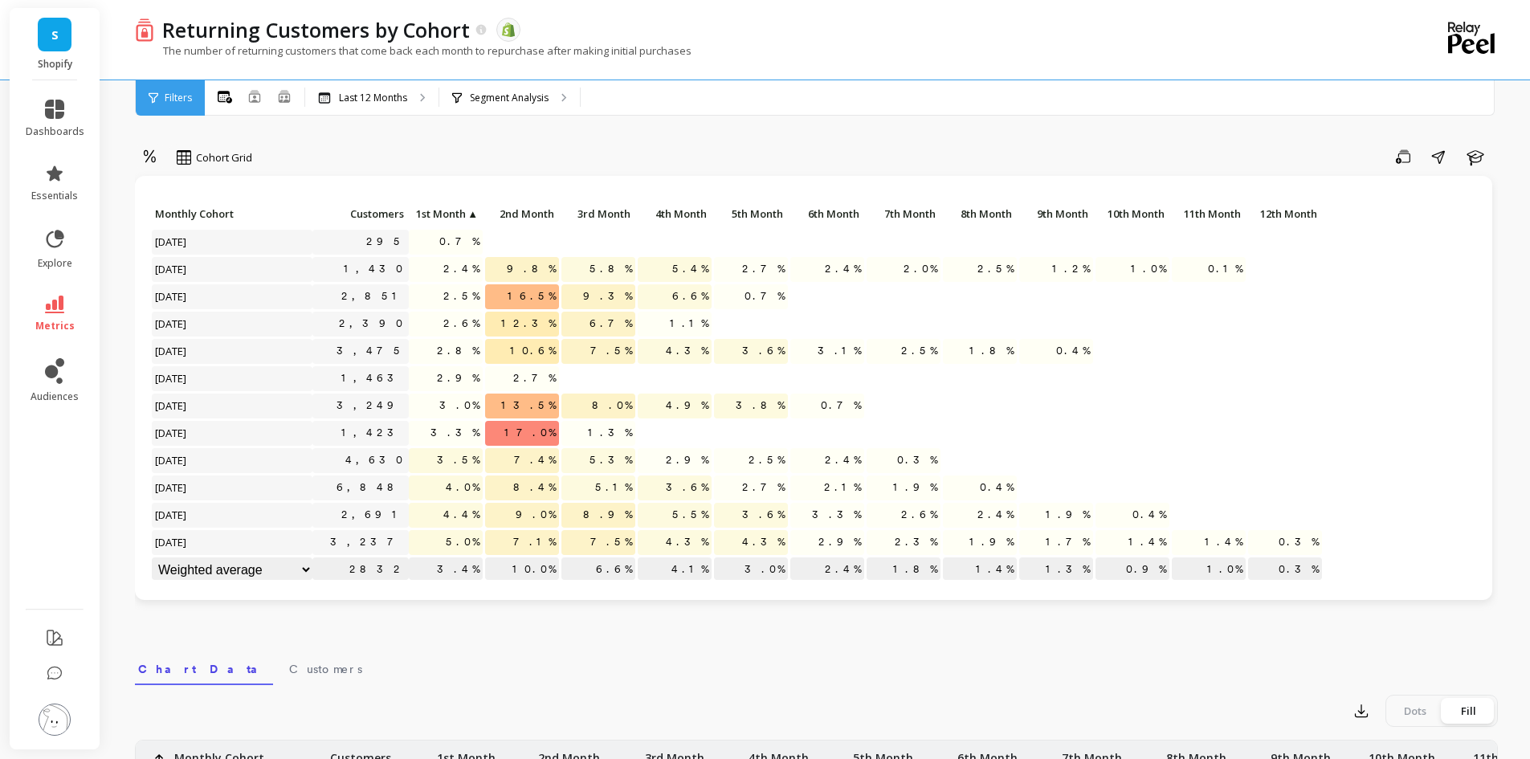
click at [454, 214] on span "1st Month" at bounding box center [439, 213] width 54 height 13
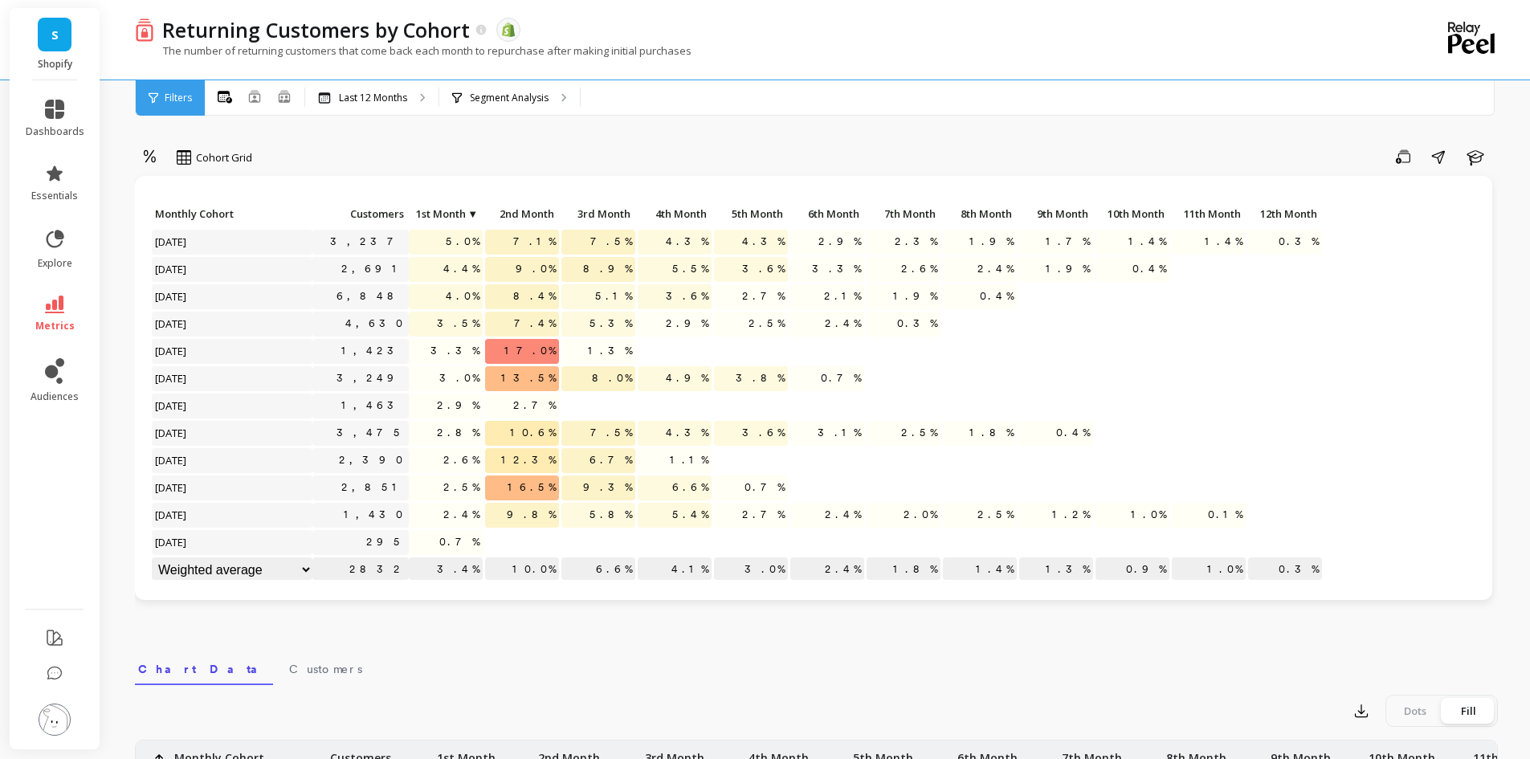
click at [210, 206] on p "Monthly Cohort" at bounding box center [232, 213] width 161 height 22
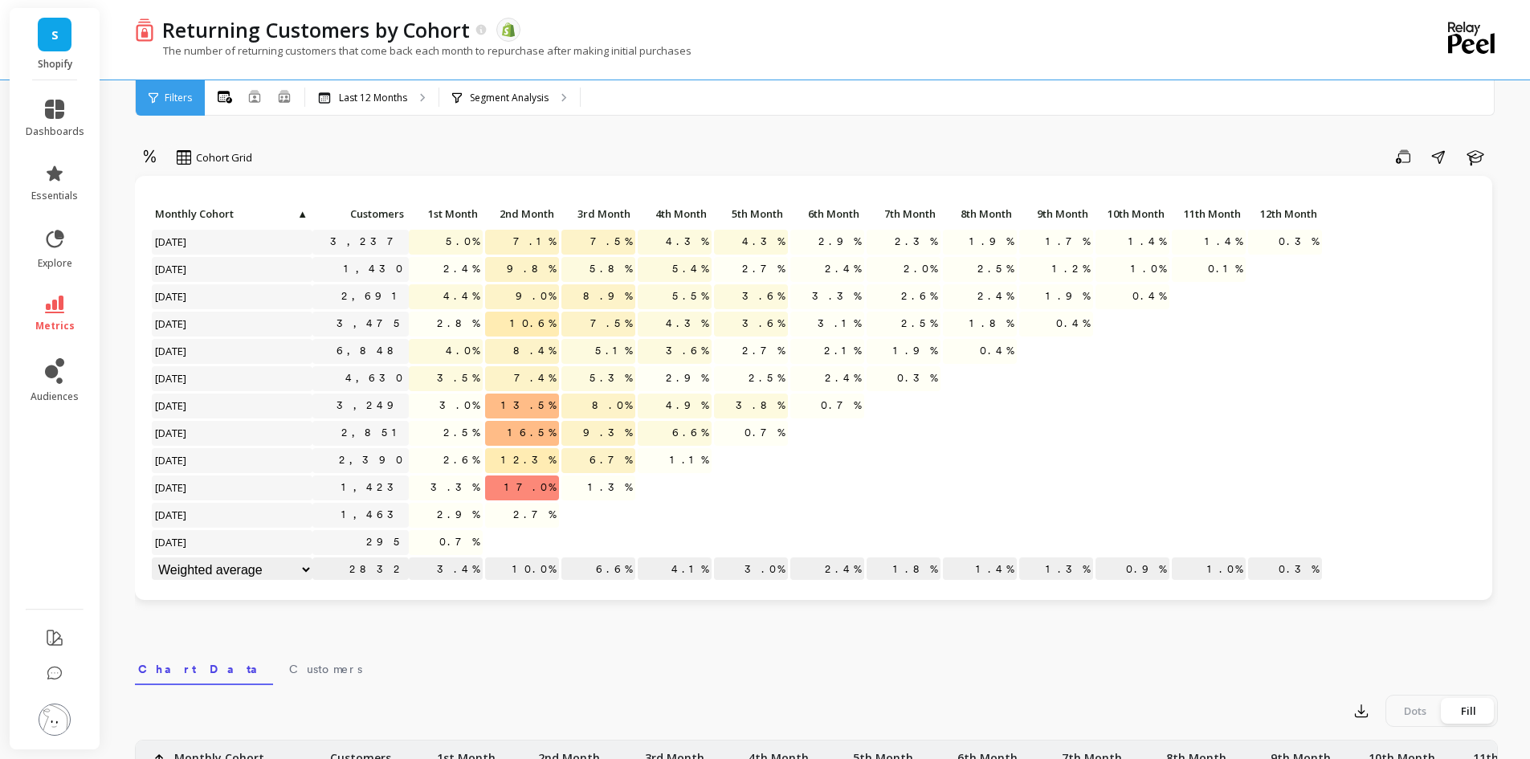
click at [534, 488] on span "17.0%" at bounding box center [530, 487] width 58 height 24
click at [1472, 159] on icon "button" at bounding box center [1474, 156] width 19 height 19
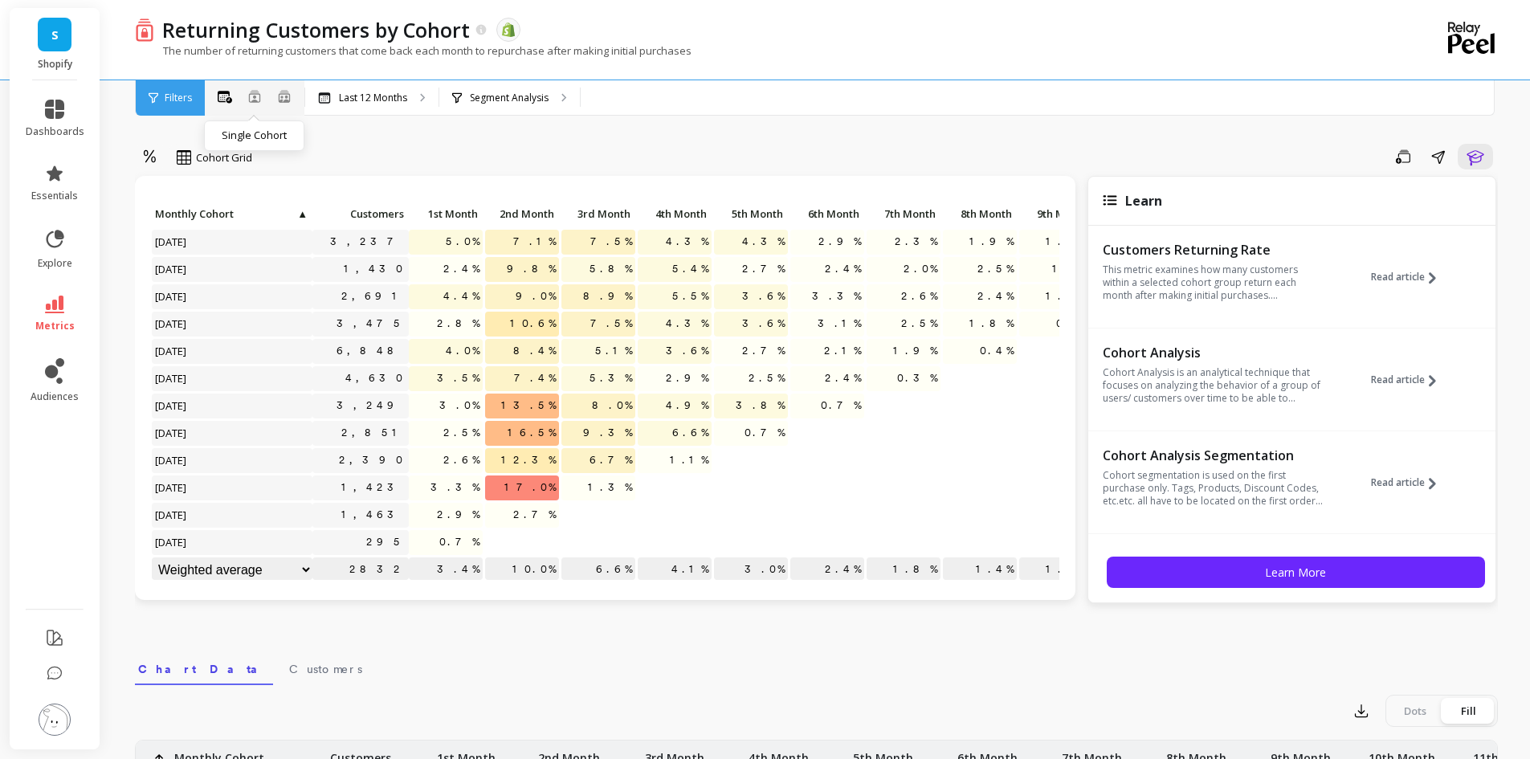
click at [255, 98] on icon at bounding box center [254, 96] width 11 height 12
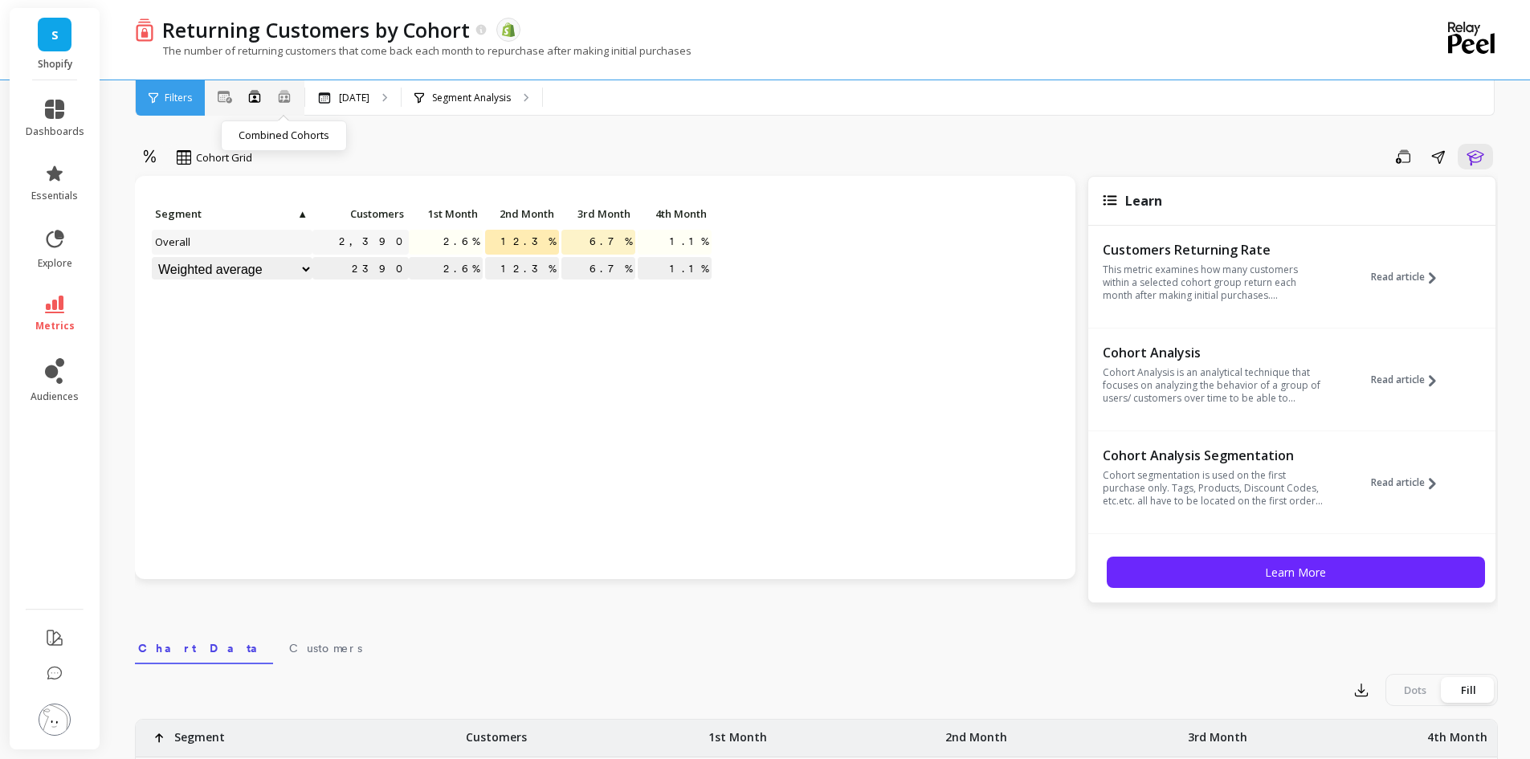
click at [282, 96] on ellipse at bounding box center [281, 97] width 2 height 3
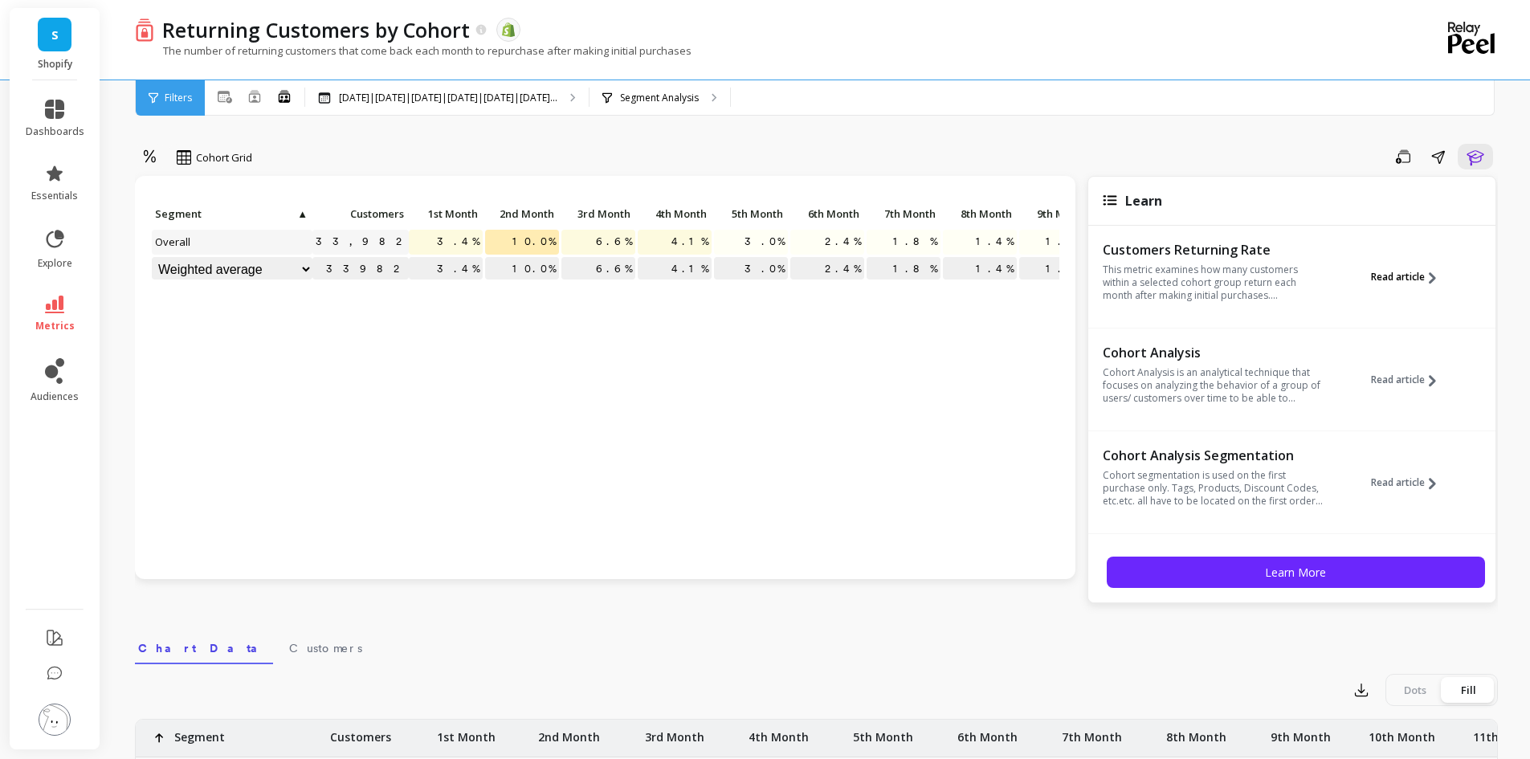
click at [1399, 273] on span "Read article" at bounding box center [1398, 277] width 54 height 13
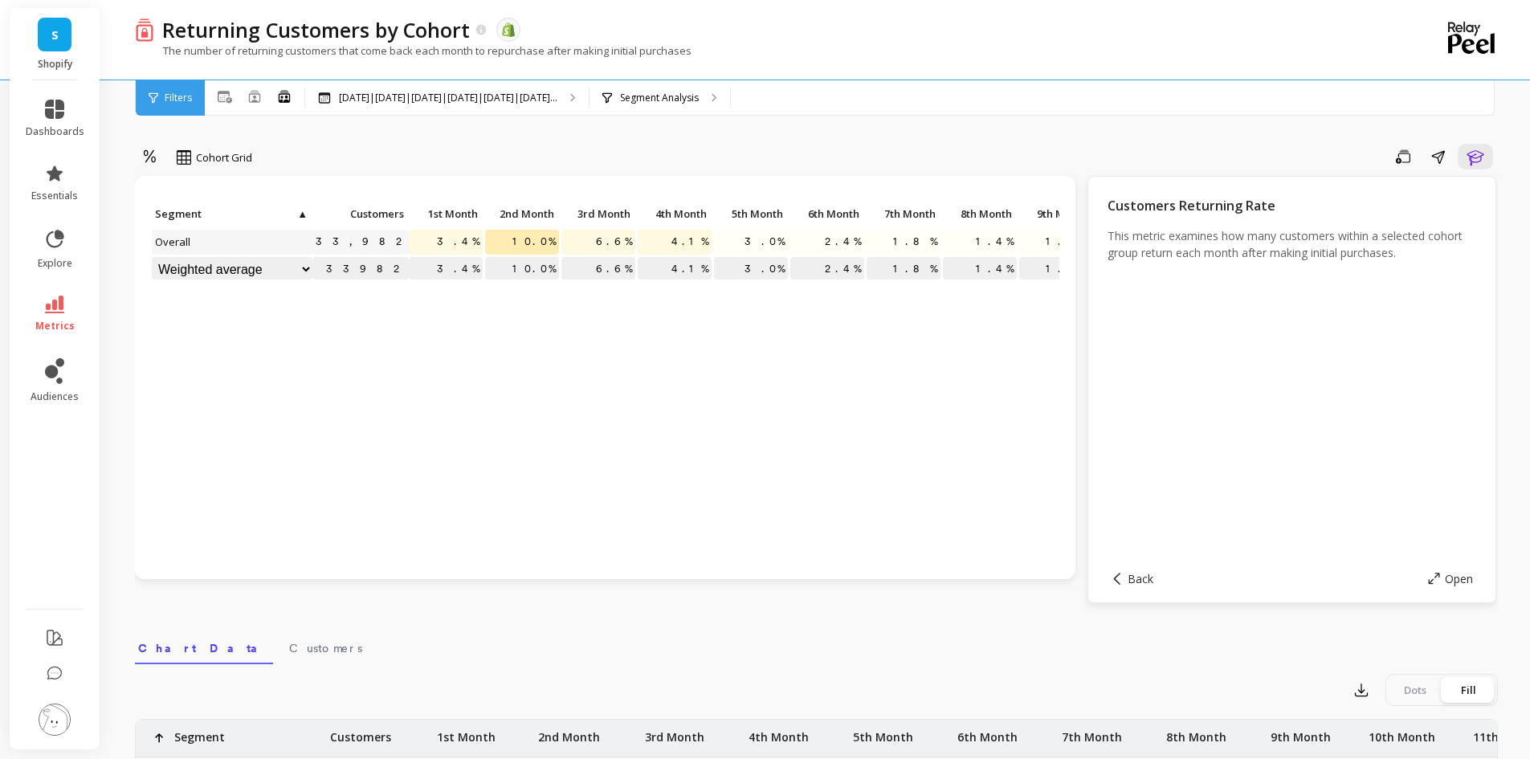
click at [1358, 495] on div "Customers Returning Rate This metric examines how many customers within a selec…" at bounding box center [1291, 375] width 369 height 359
click at [1131, 575] on span "Back" at bounding box center [1140, 578] width 26 height 15
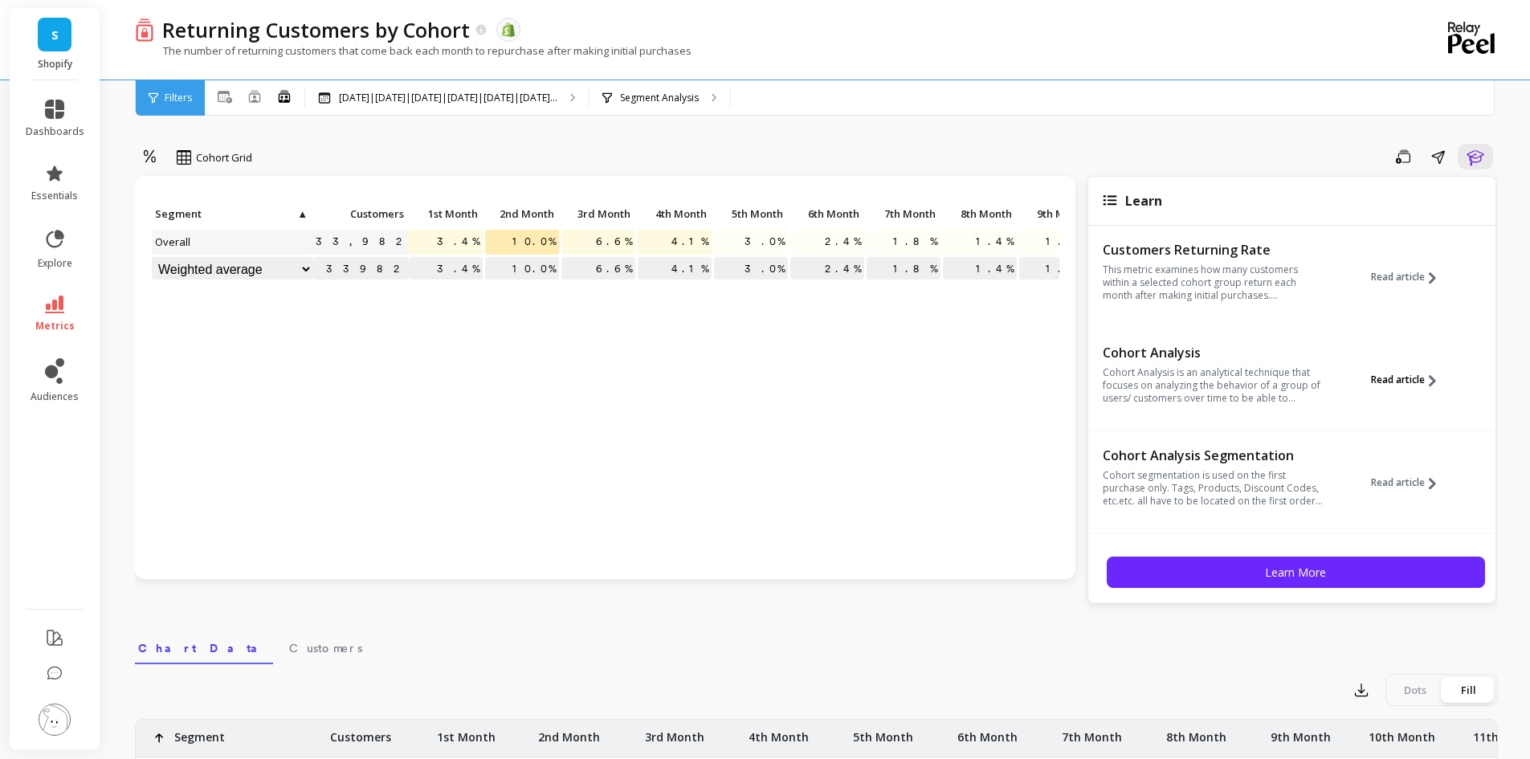
click at [1404, 376] on span "Read article" at bounding box center [1398, 379] width 54 height 13
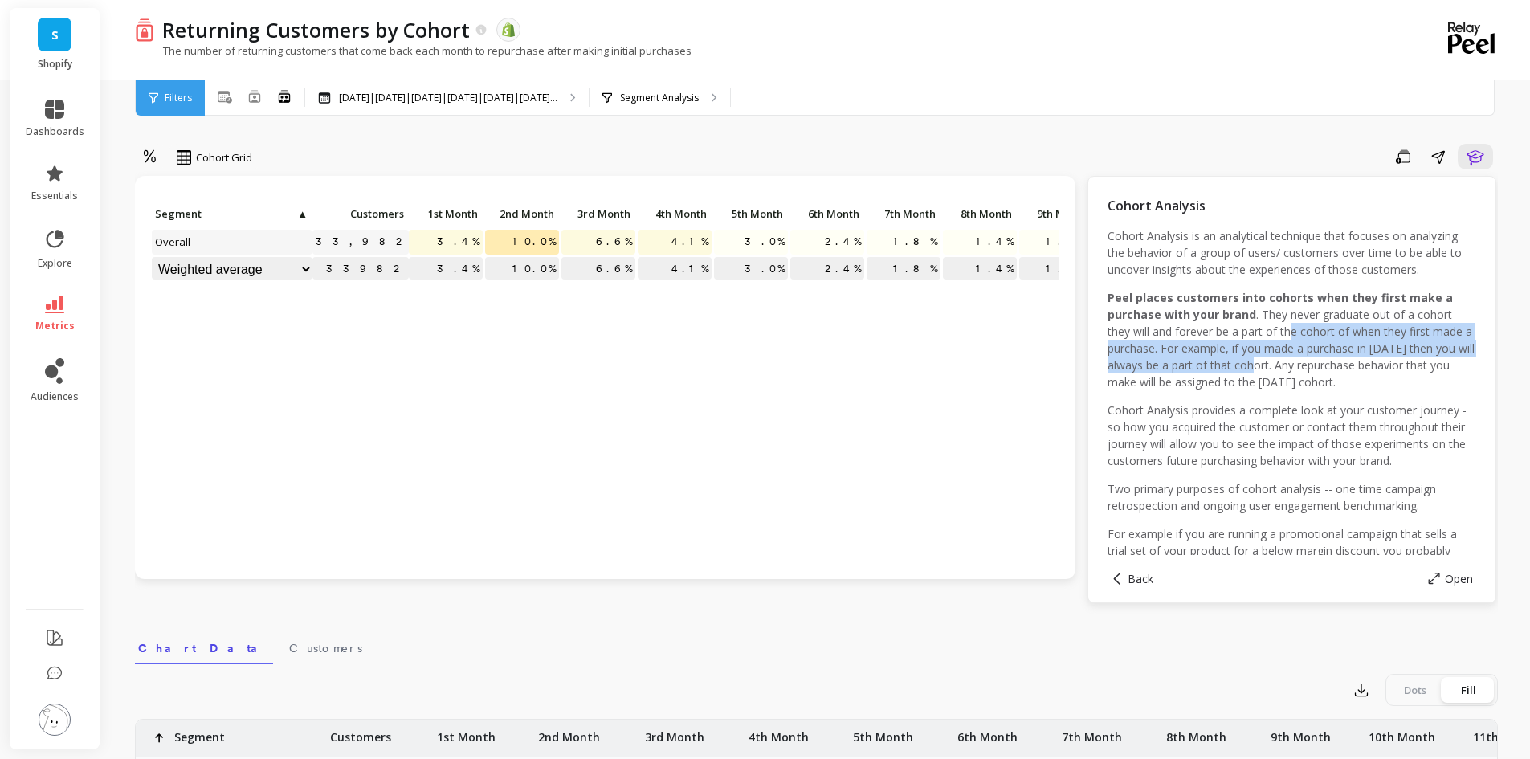
drag, startPoint x: 1293, startPoint y: 336, endPoint x: 1289, endPoint y: 372, distance: 35.6
click at [1289, 372] on p "Peel places customers into cohorts when they first make a purchase with your br…" at bounding box center [1291, 339] width 369 height 101
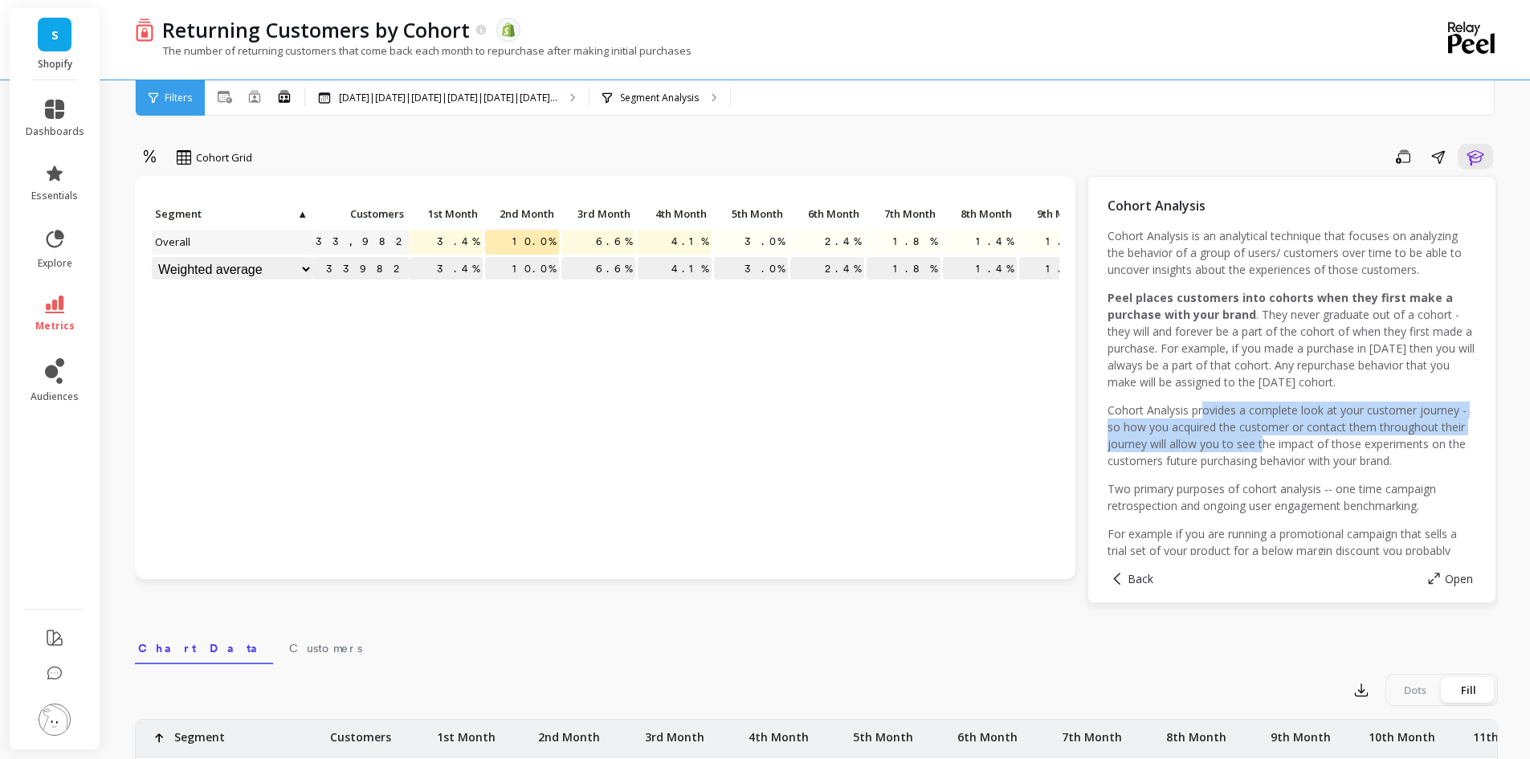
drag, startPoint x: 1202, startPoint y: 413, endPoint x: 1290, endPoint y: 441, distance: 91.9
click at [1290, 442] on p "Cohort Analysis provides a complete look at your customer journey - so how you …" at bounding box center [1291, 435] width 369 height 67
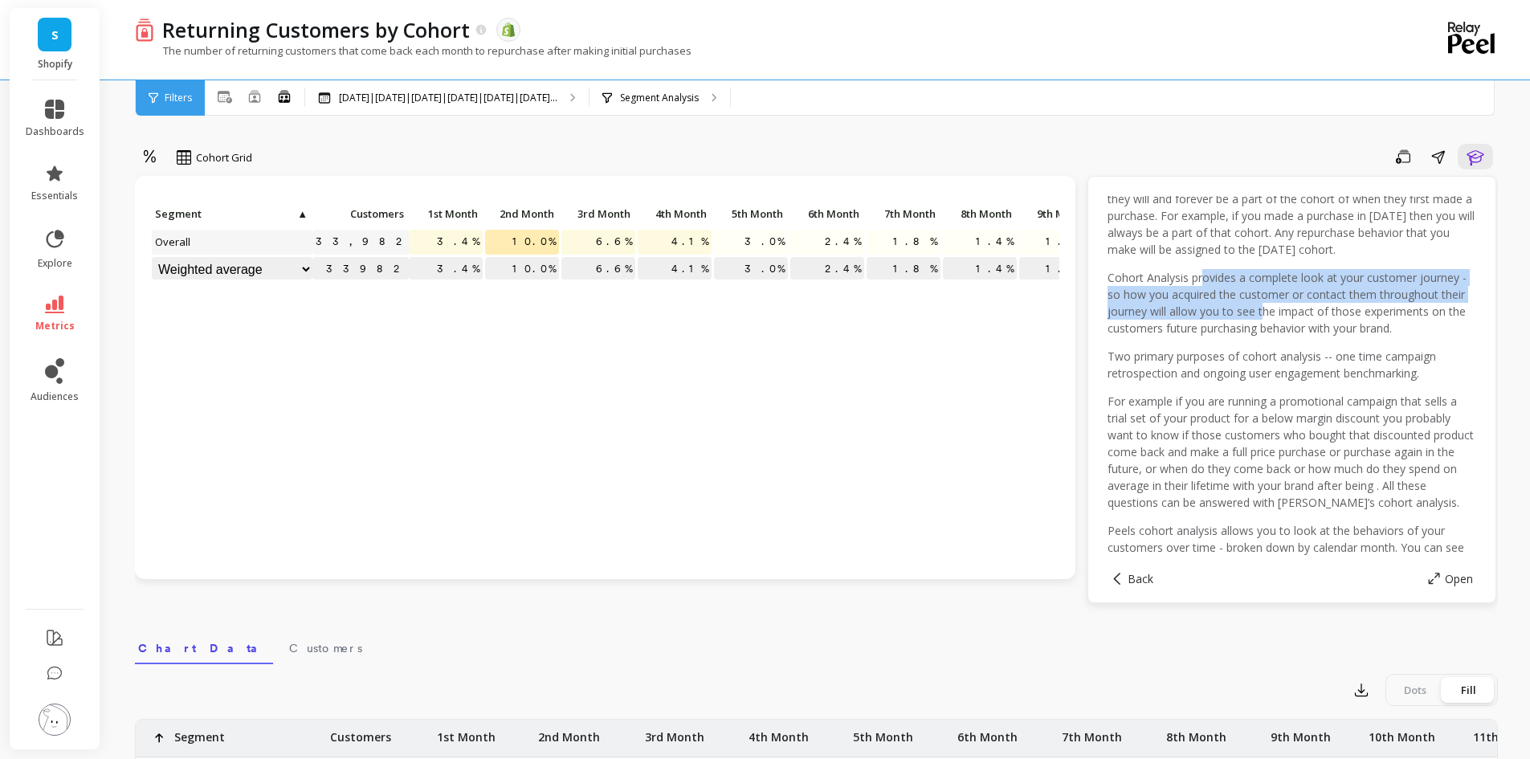
scroll to position [161, 0]
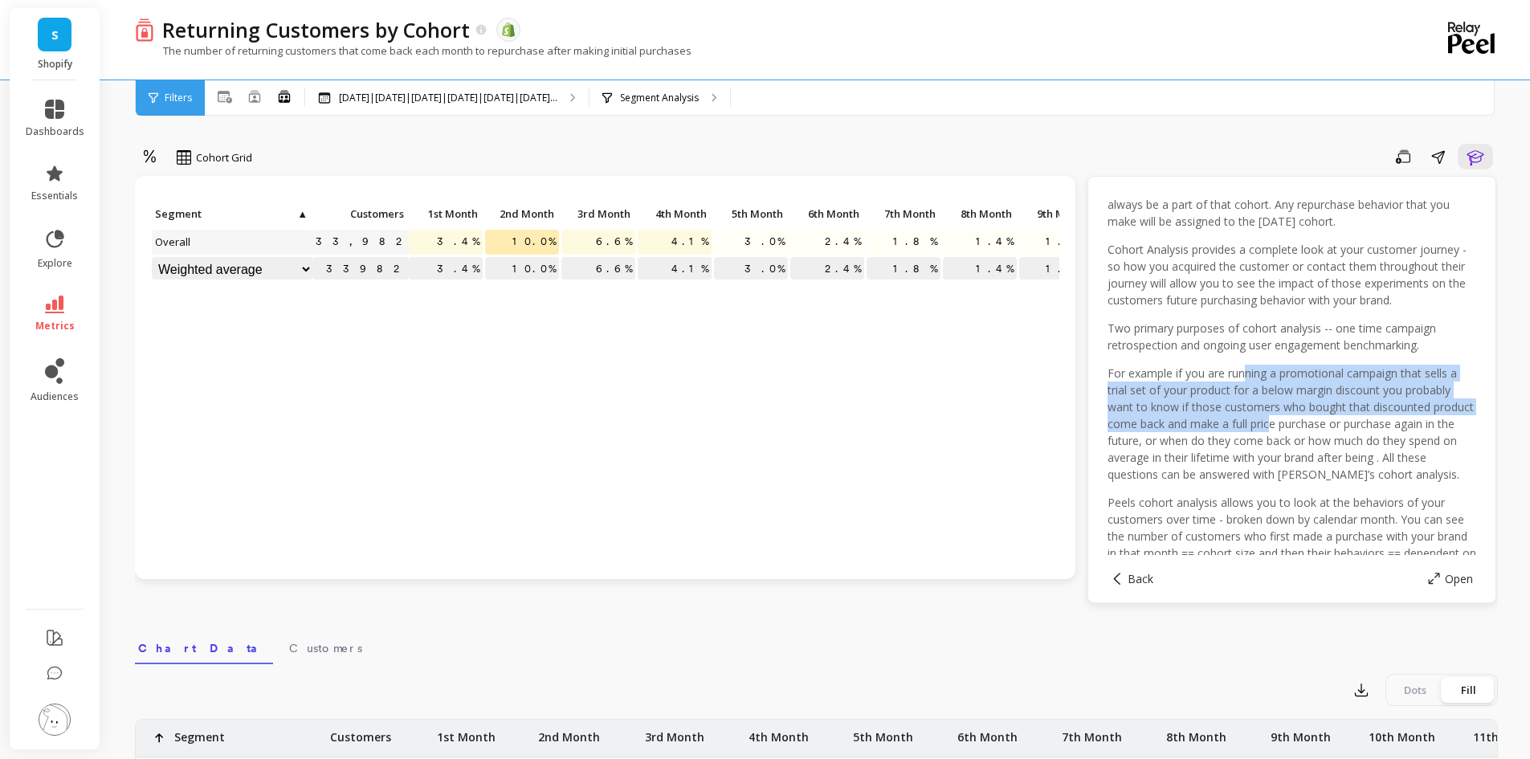
drag, startPoint x: 1246, startPoint y: 381, endPoint x: 1319, endPoint y: 428, distance: 87.1
click at [1319, 428] on p "For example if you are running a promotional campaign that sells a trial set of…" at bounding box center [1291, 424] width 369 height 118
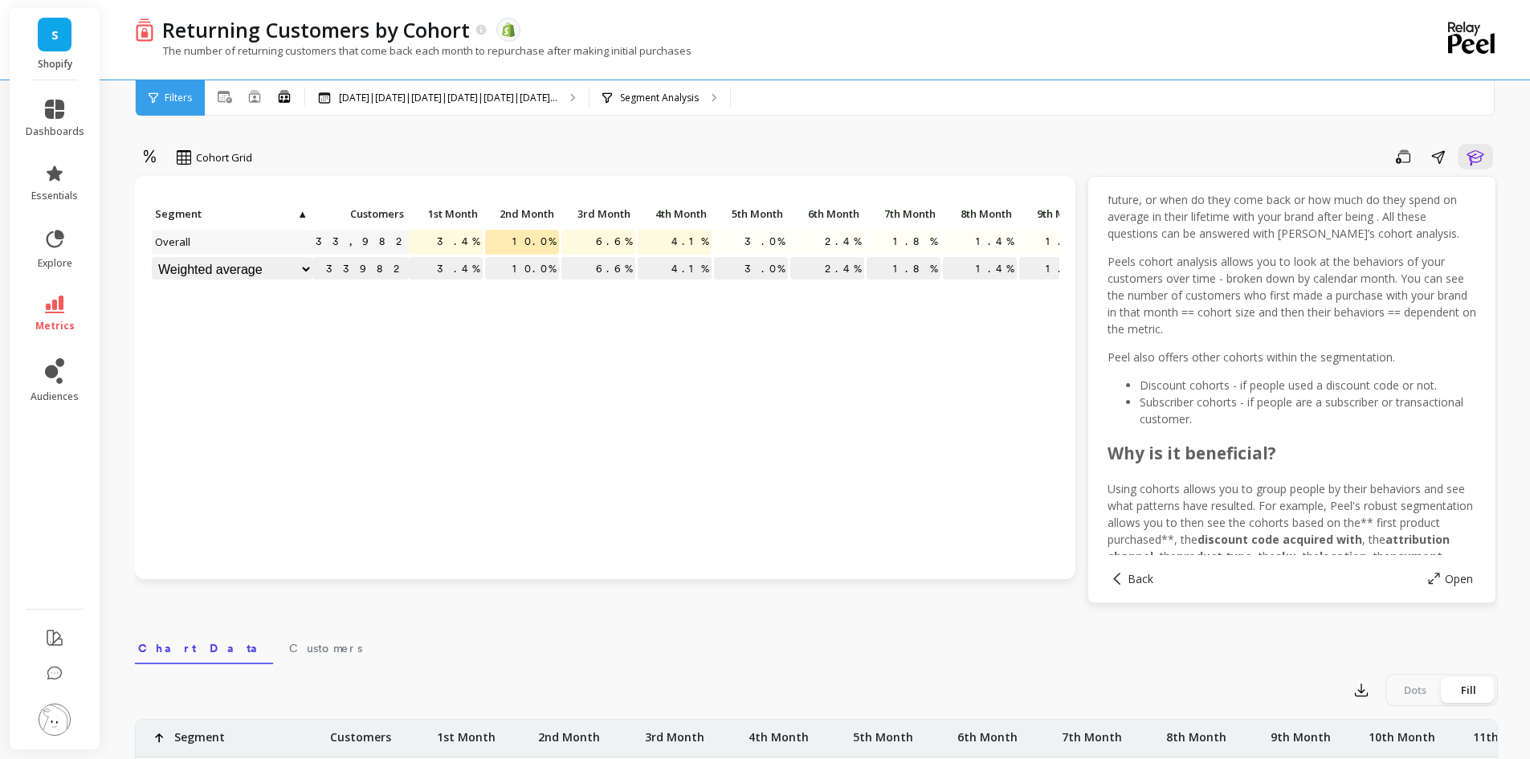
scroll to position [482, 0]
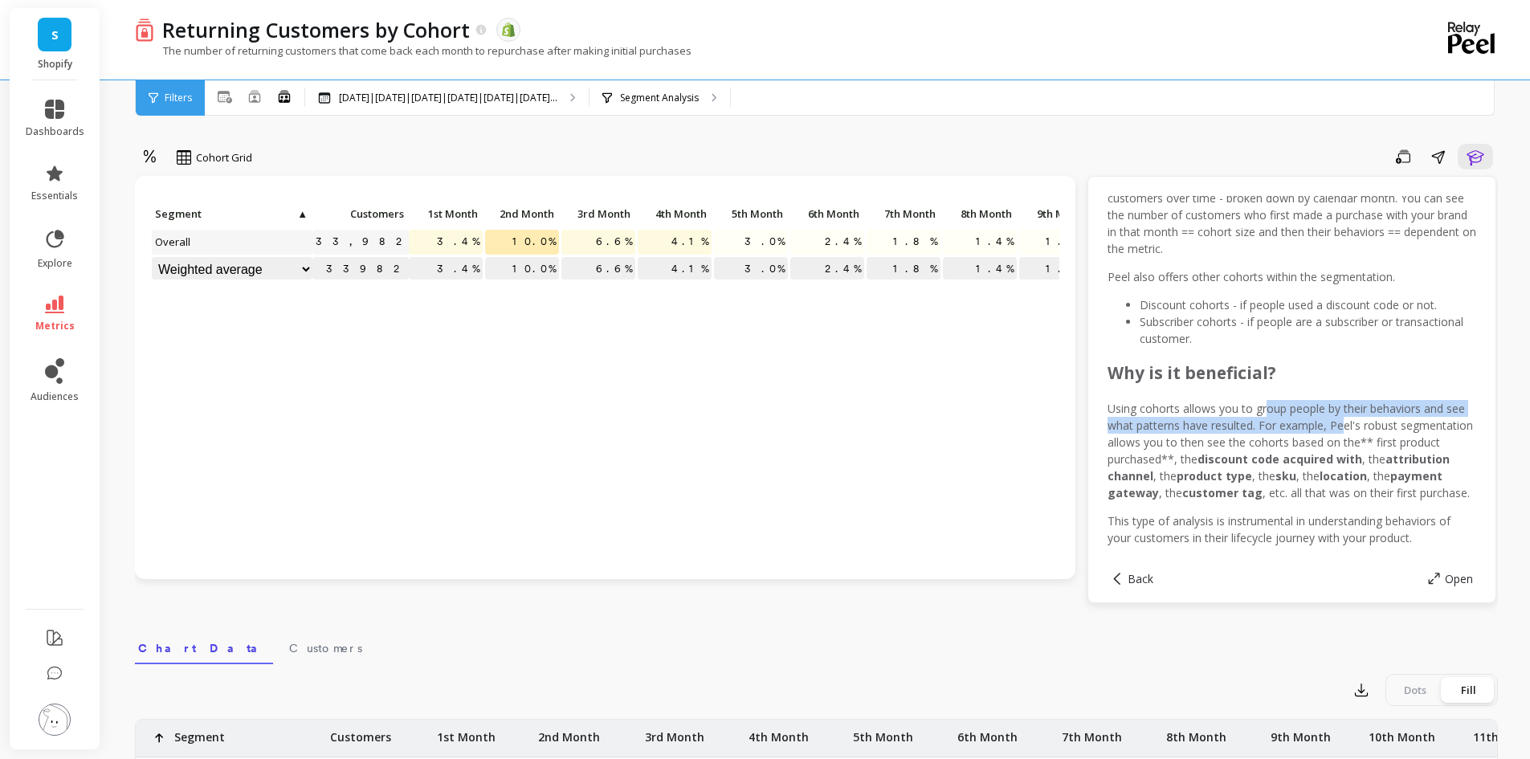
drag, startPoint x: 1266, startPoint y: 399, endPoint x: 1363, endPoint y: 422, distance: 99.9
click at [1363, 422] on p "Using cohorts allows you to group people by their behaviors and see what patter…" at bounding box center [1291, 450] width 369 height 101
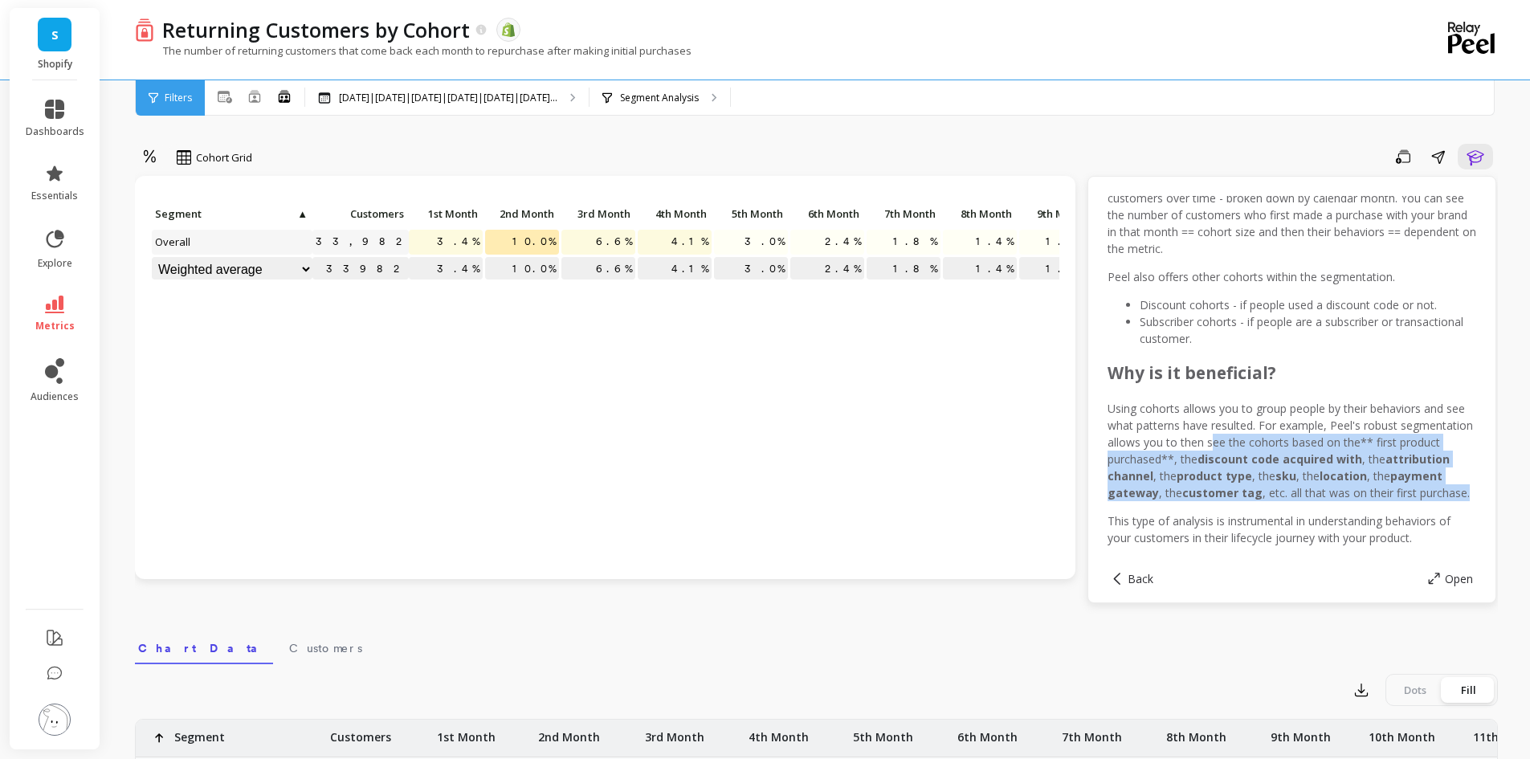
drag, startPoint x: 1262, startPoint y: 517, endPoint x: 1286, endPoint y: 447, distance: 73.9
click at [1286, 447] on p "Using cohorts allows you to group people by their behaviors and see what patter…" at bounding box center [1291, 450] width 369 height 101
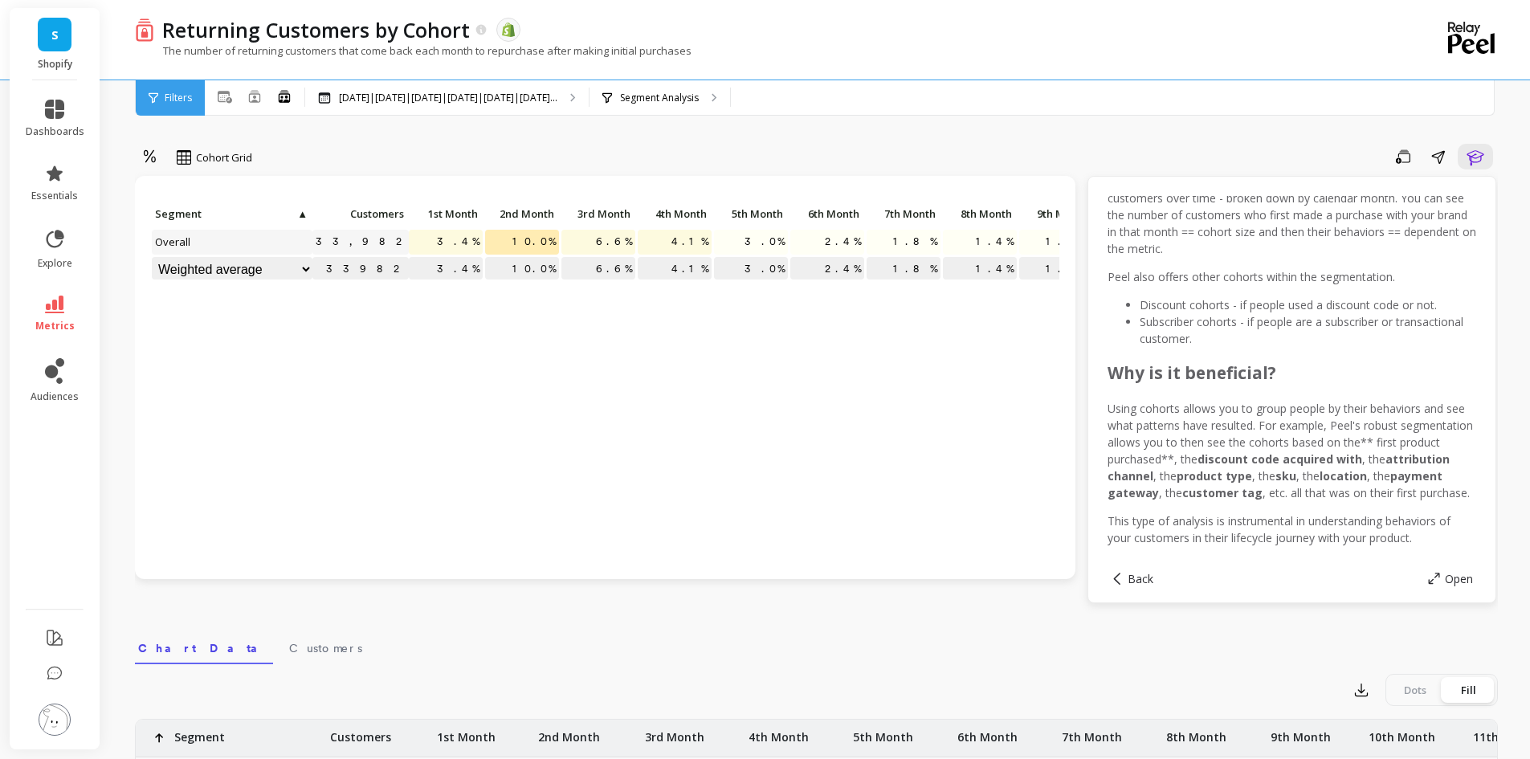
click at [1237, 422] on p "Using cohorts allows you to group people by their behaviors and see what patter…" at bounding box center [1291, 450] width 369 height 101
click at [1288, 166] on div "Save Share Learn" at bounding box center [880, 157] width 1234 height 26
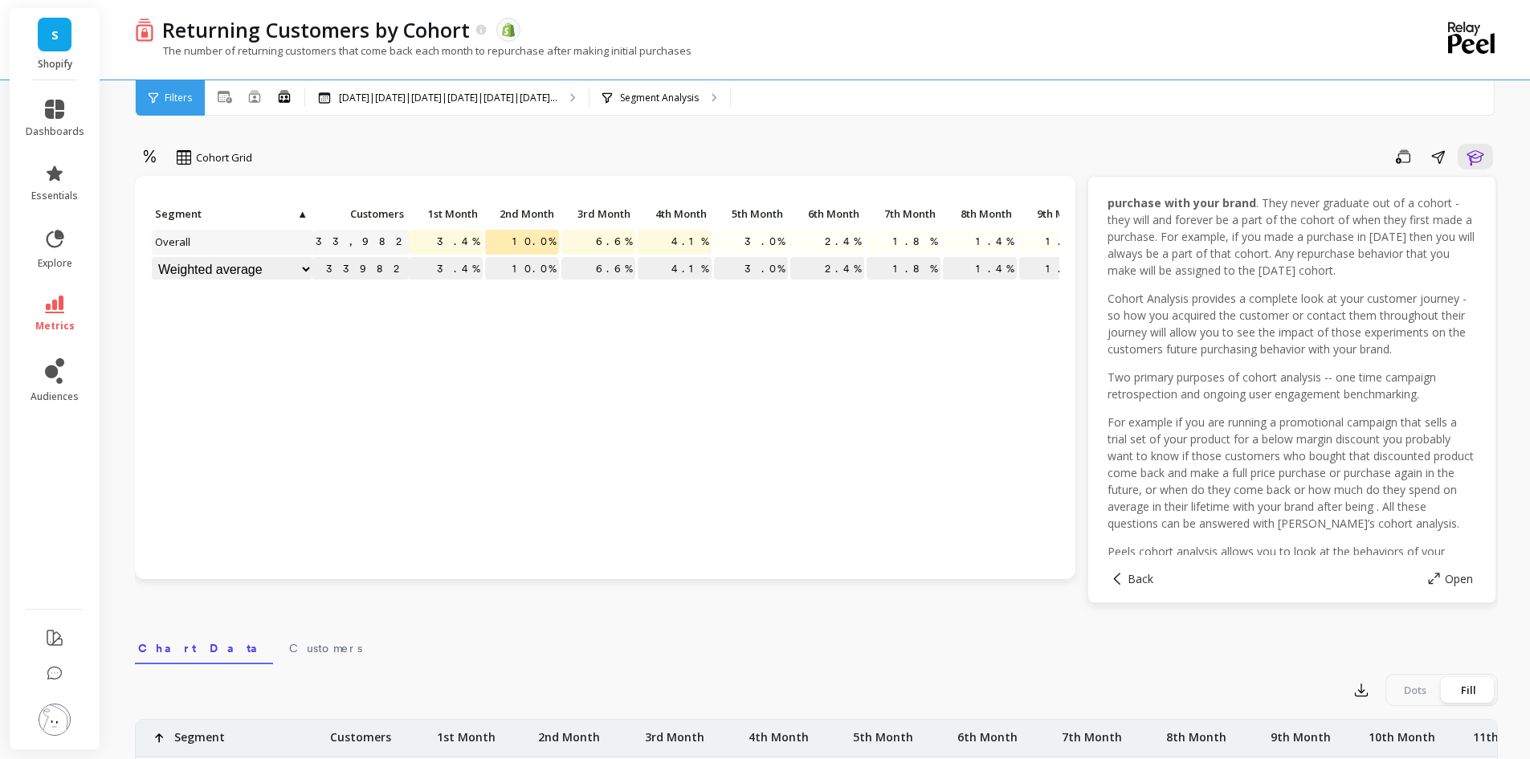
scroll to position [0, 0]
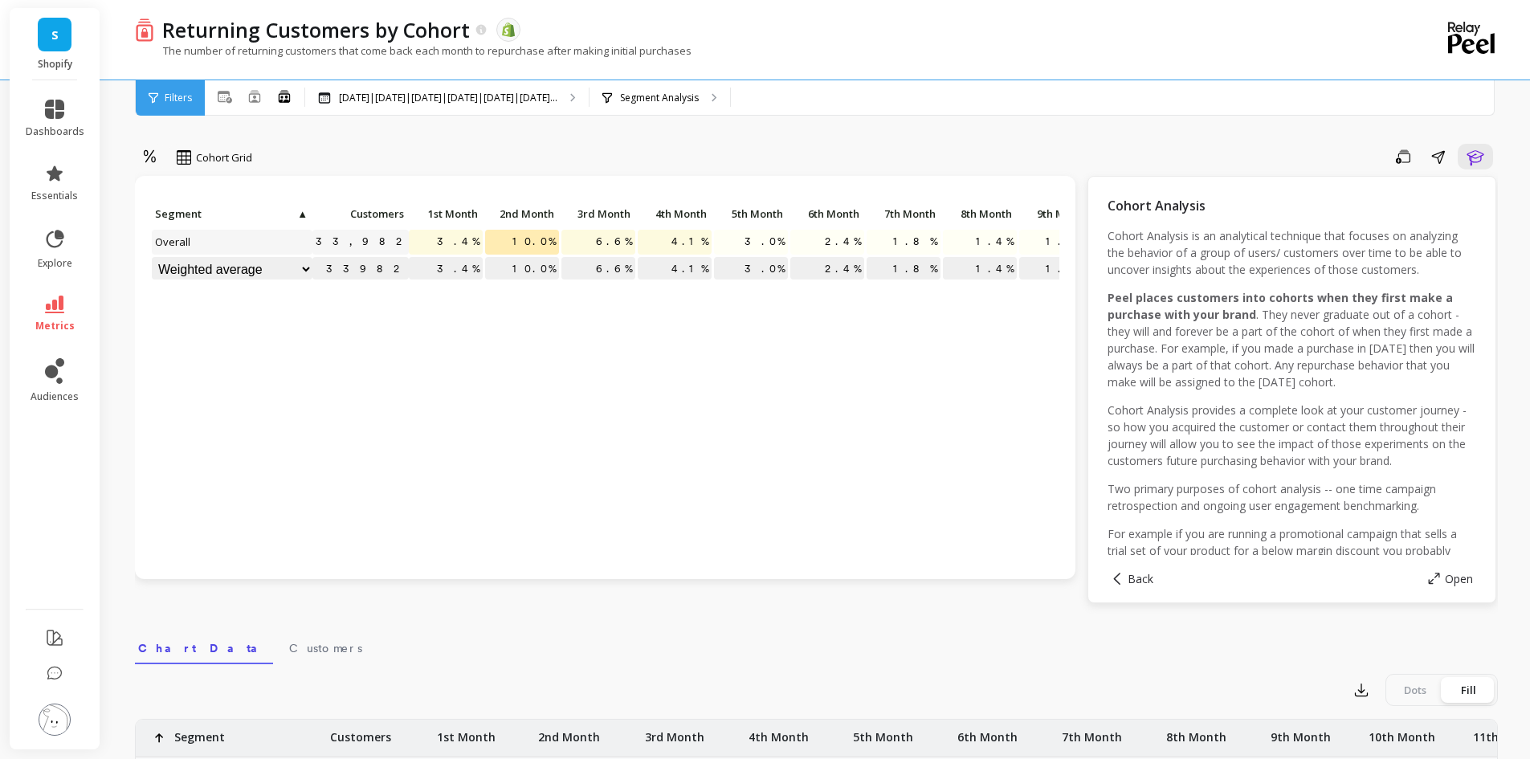
click at [1249, 201] on div "Cohort Analysis" at bounding box center [1291, 205] width 369 height 19
click at [1147, 572] on span "Back" at bounding box center [1140, 578] width 26 height 15
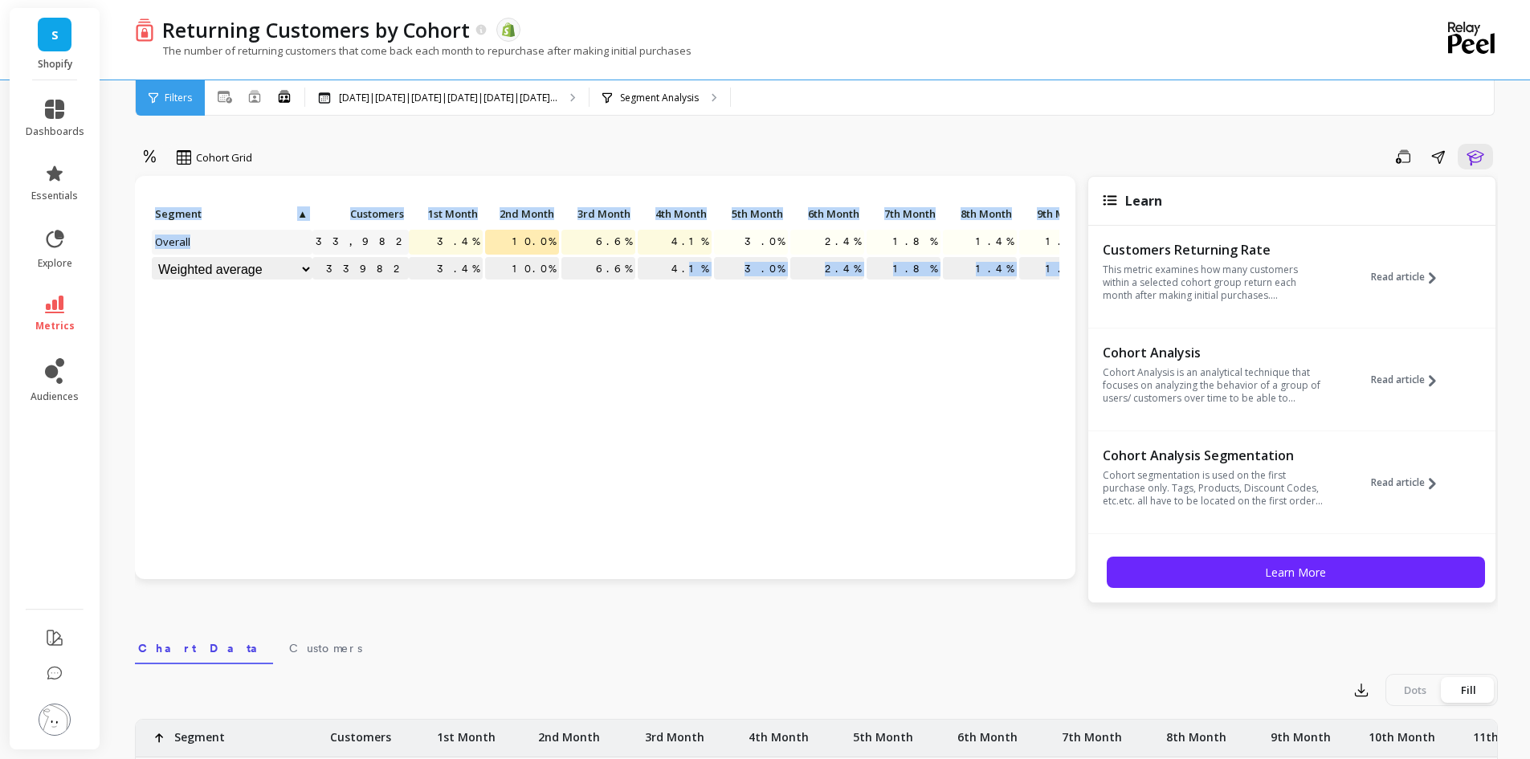
scroll to position [12, 0]
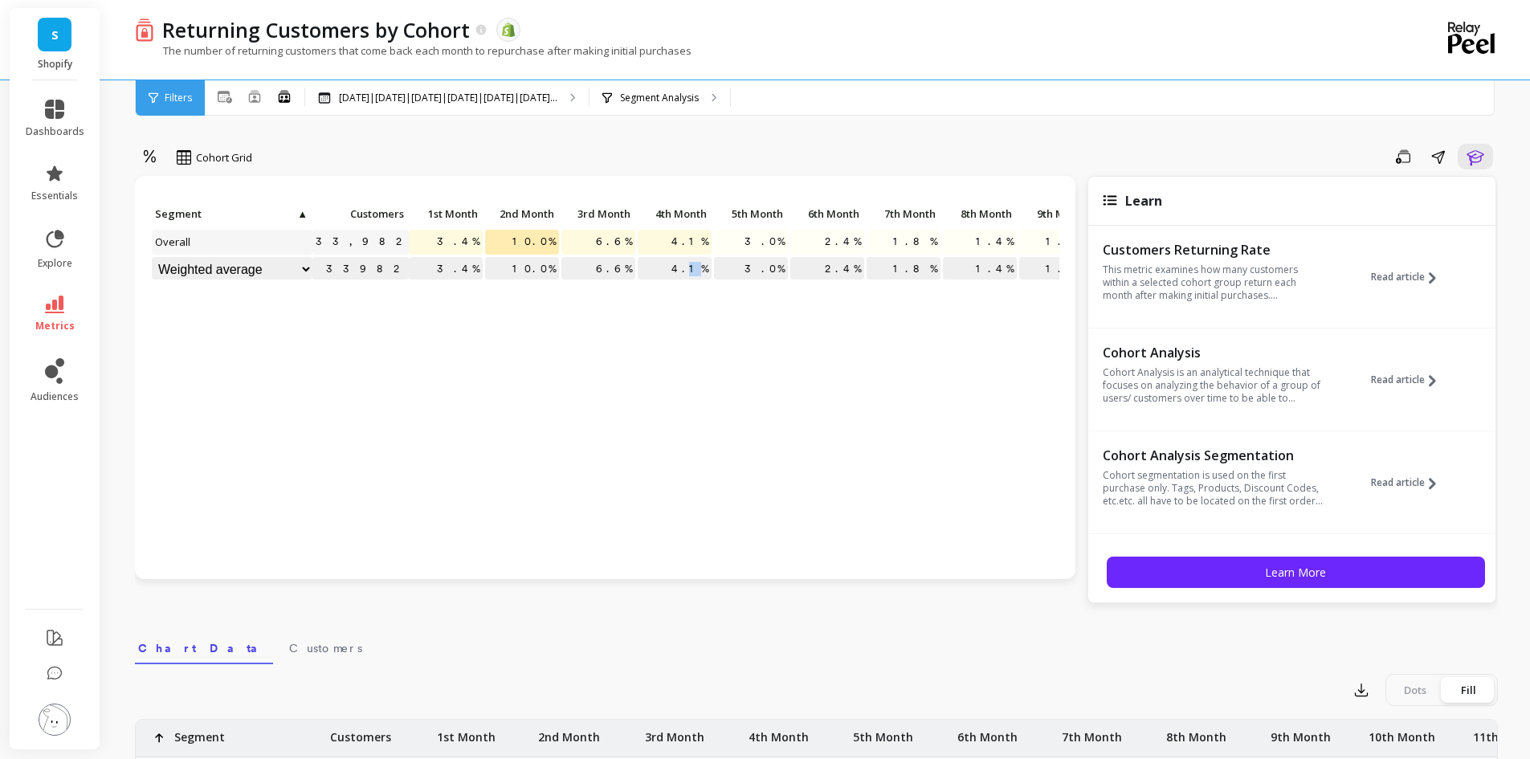
click at [697, 271] on div "4.1%" at bounding box center [675, 270] width 76 height 27
drag, startPoint x: 1107, startPoint y: 202, endPoint x: 1237, endPoint y: 159, distance: 136.9
click at [1109, 202] on icon at bounding box center [1110, 200] width 14 height 10
click at [284, 100] on icon at bounding box center [284, 100] width 10 height 3
click at [285, 96] on icon at bounding box center [284, 96] width 14 height 14
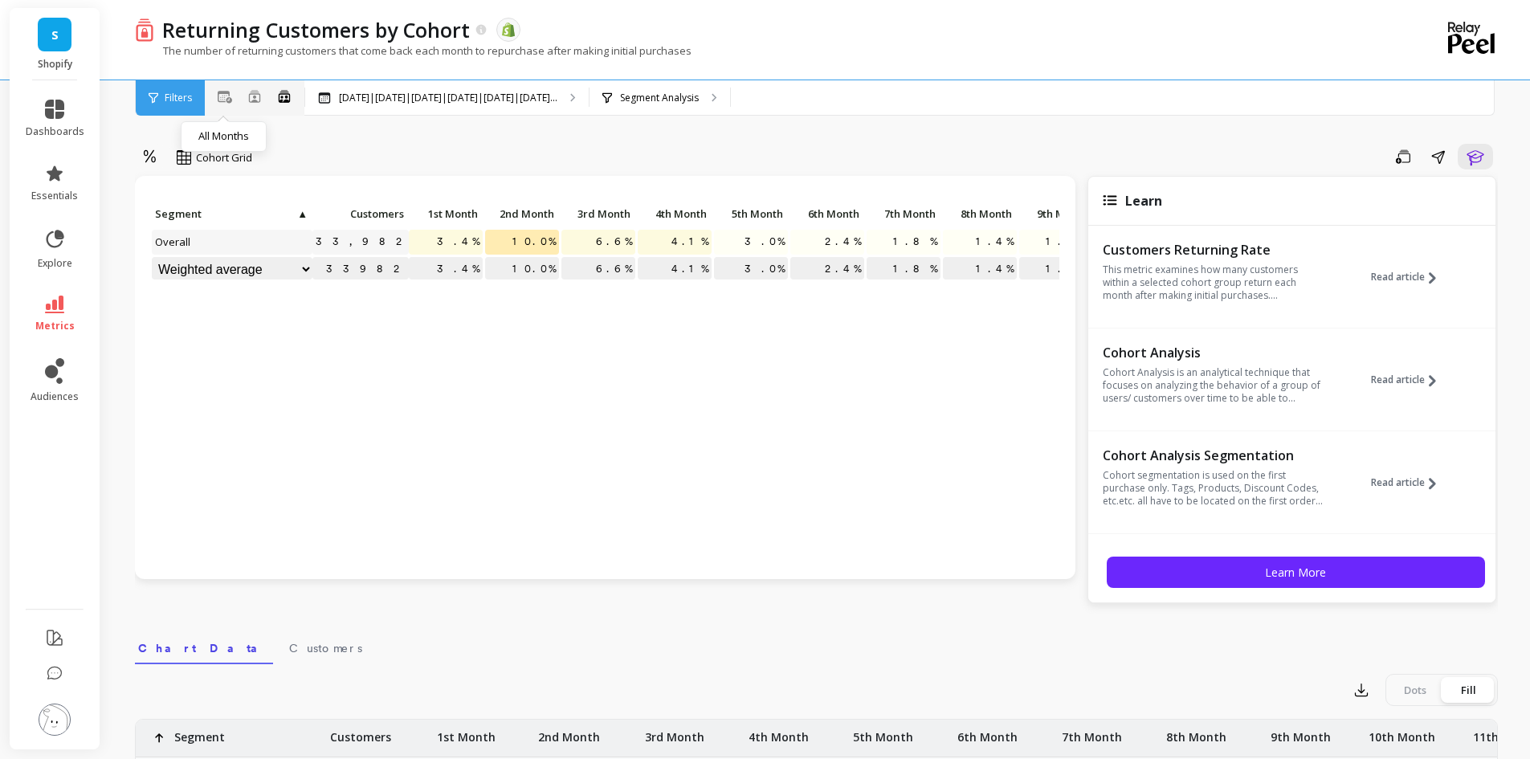
click at [226, 96] on icon at bounding box center [225, 97] width 14 height 13
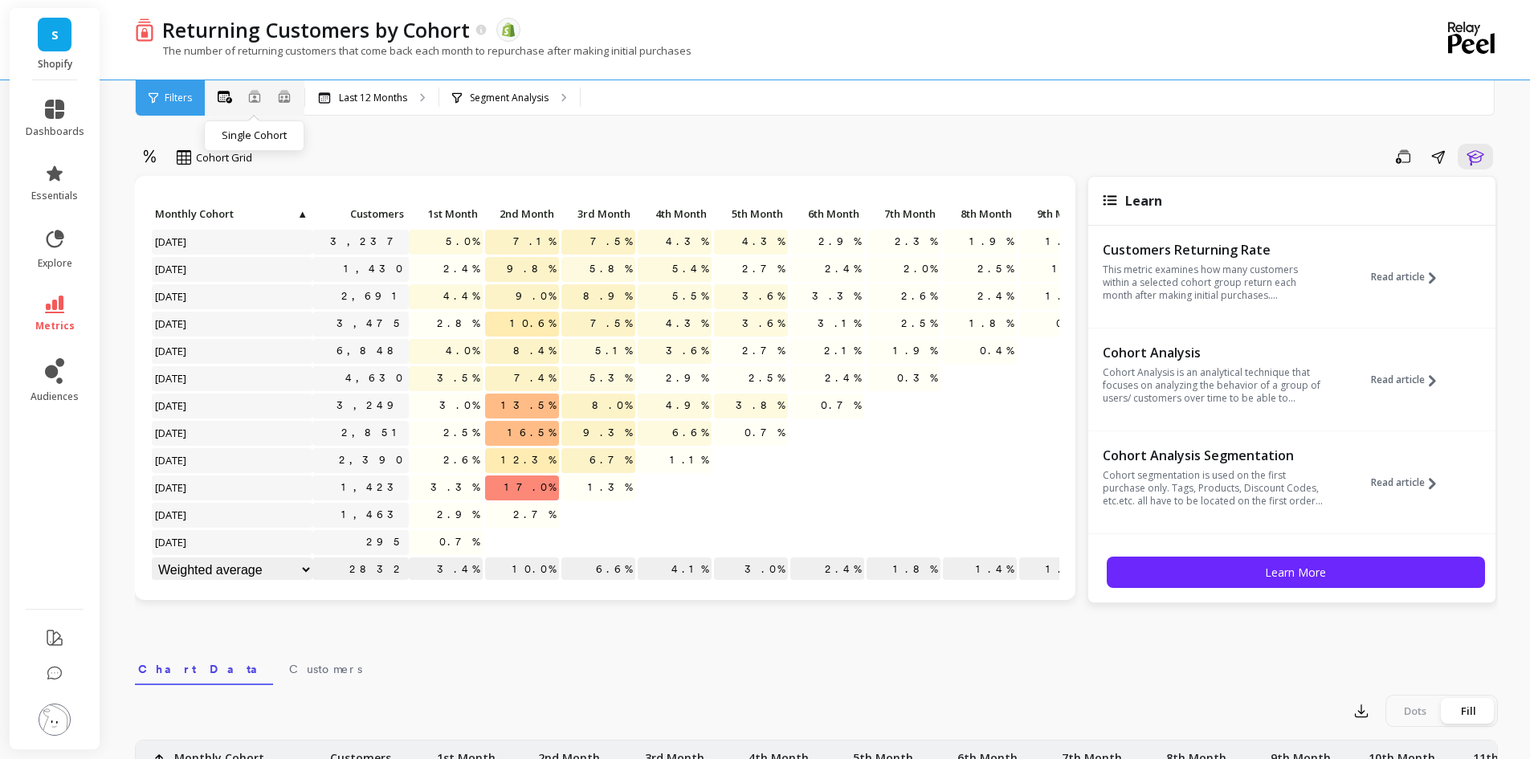
click at [258, 93] on icon at bounding box center [254, 96] width 11 height 12
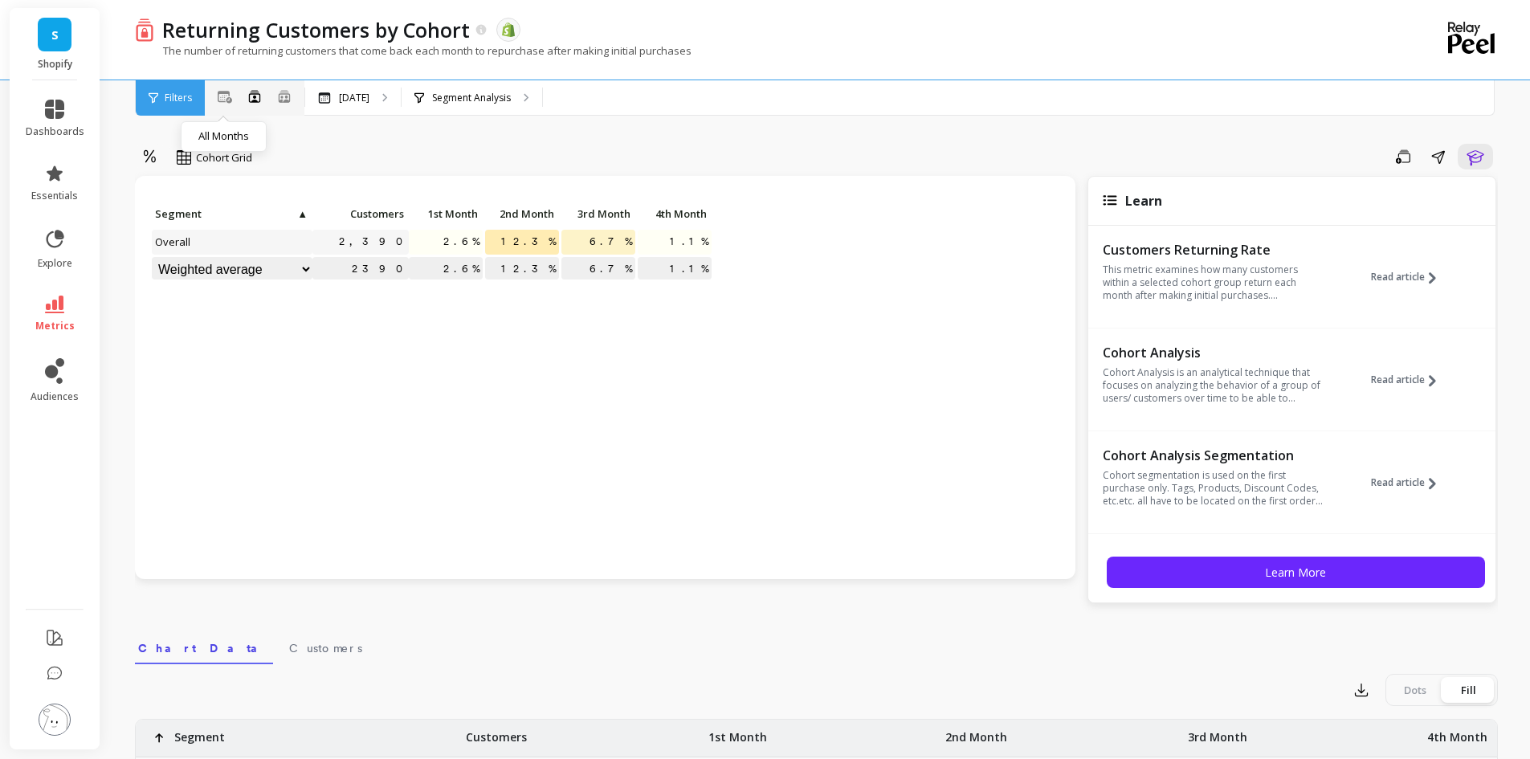
click at [225, 99] on icon at bounding box center [225, 97] width 14 height 12
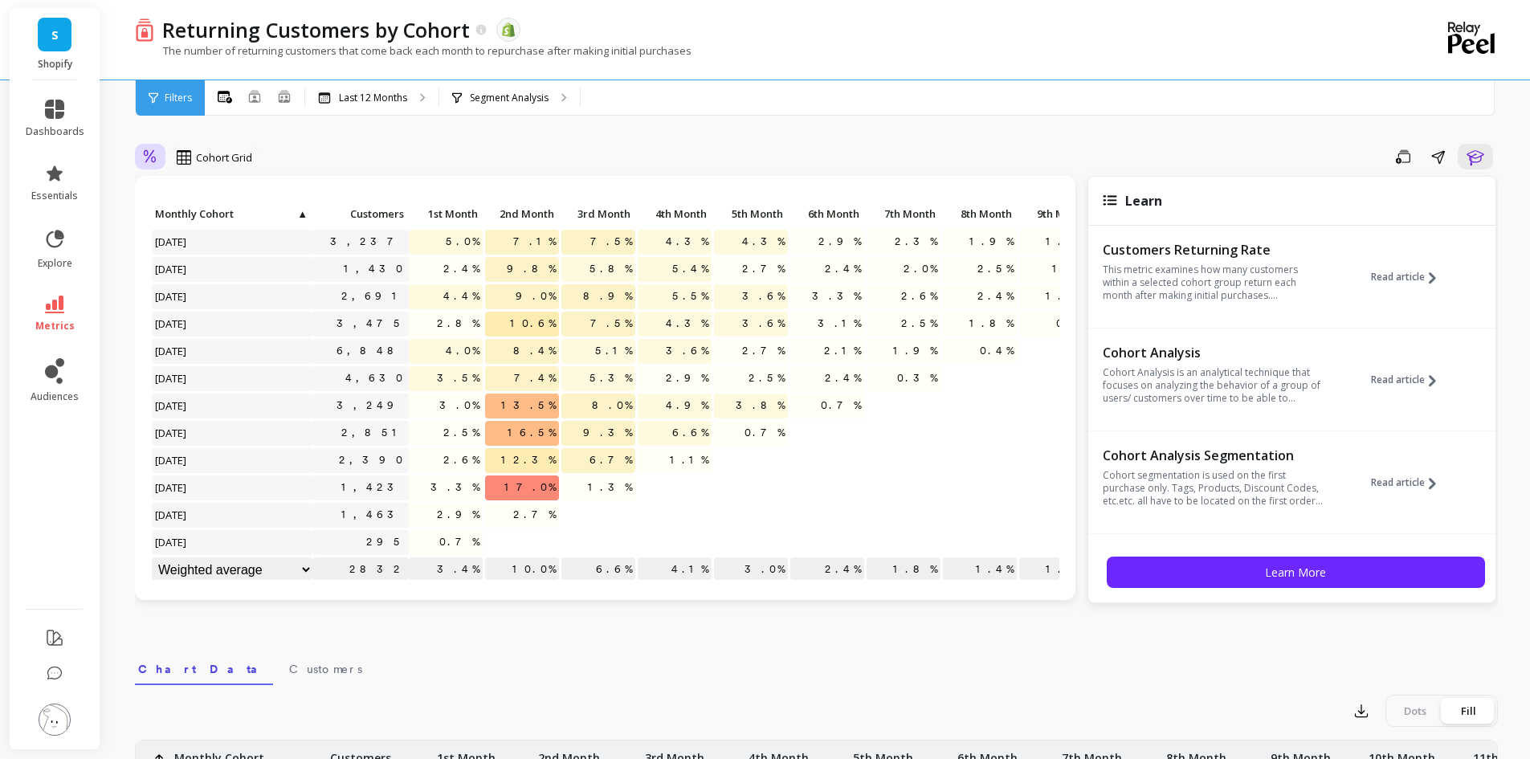
click at [152, 157] on icon at bounding box center [150, 156] width 14 height 15
click at [175, 226] on div "Absolute" at bounding box center [195, 224] width 92 height 15
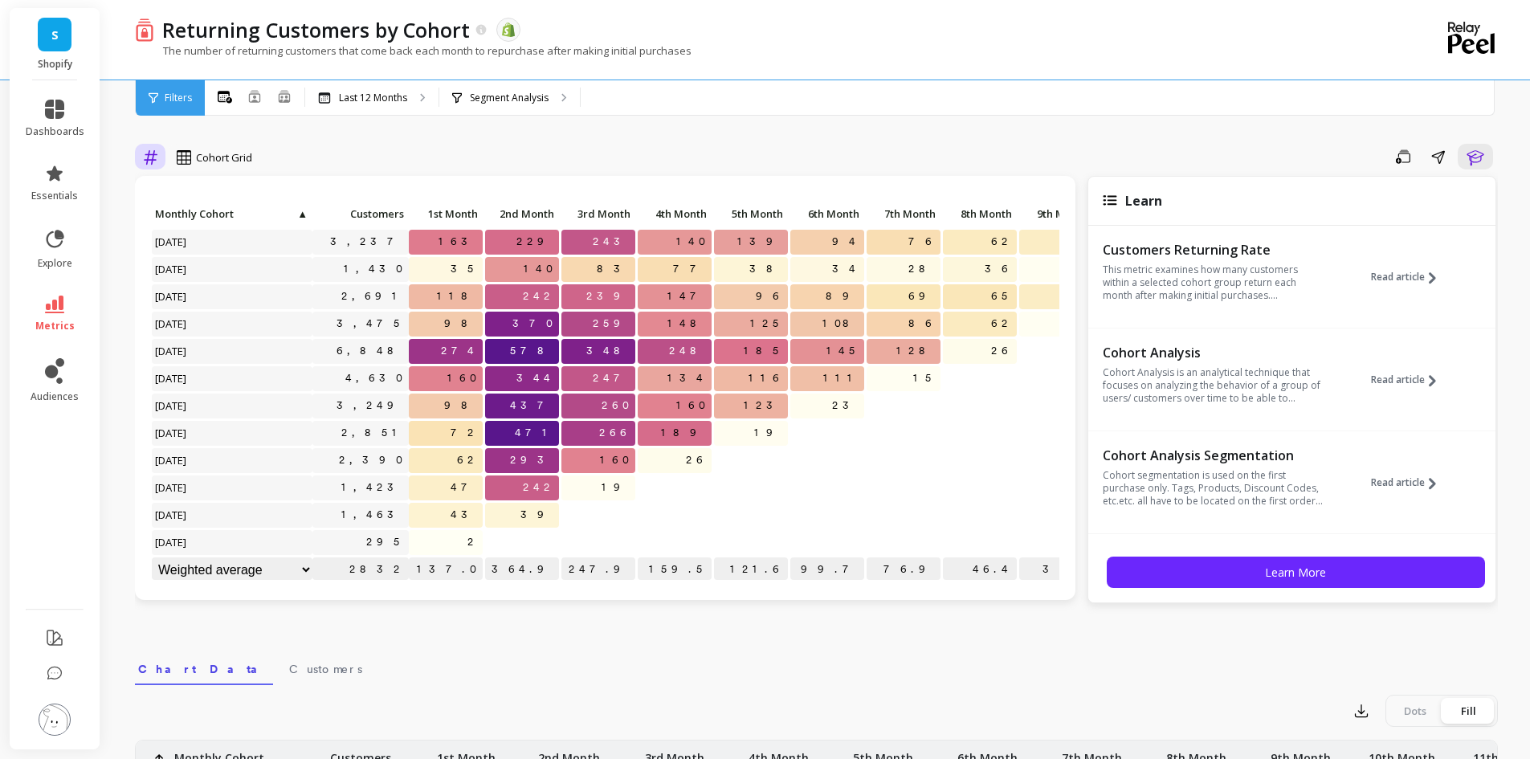
click at [145, 159] on icon at bounding box center [150, 156] width 14 height 15
click at [169, 189] on div "Relative" at bounding box center [195, 193] width 92 height 15
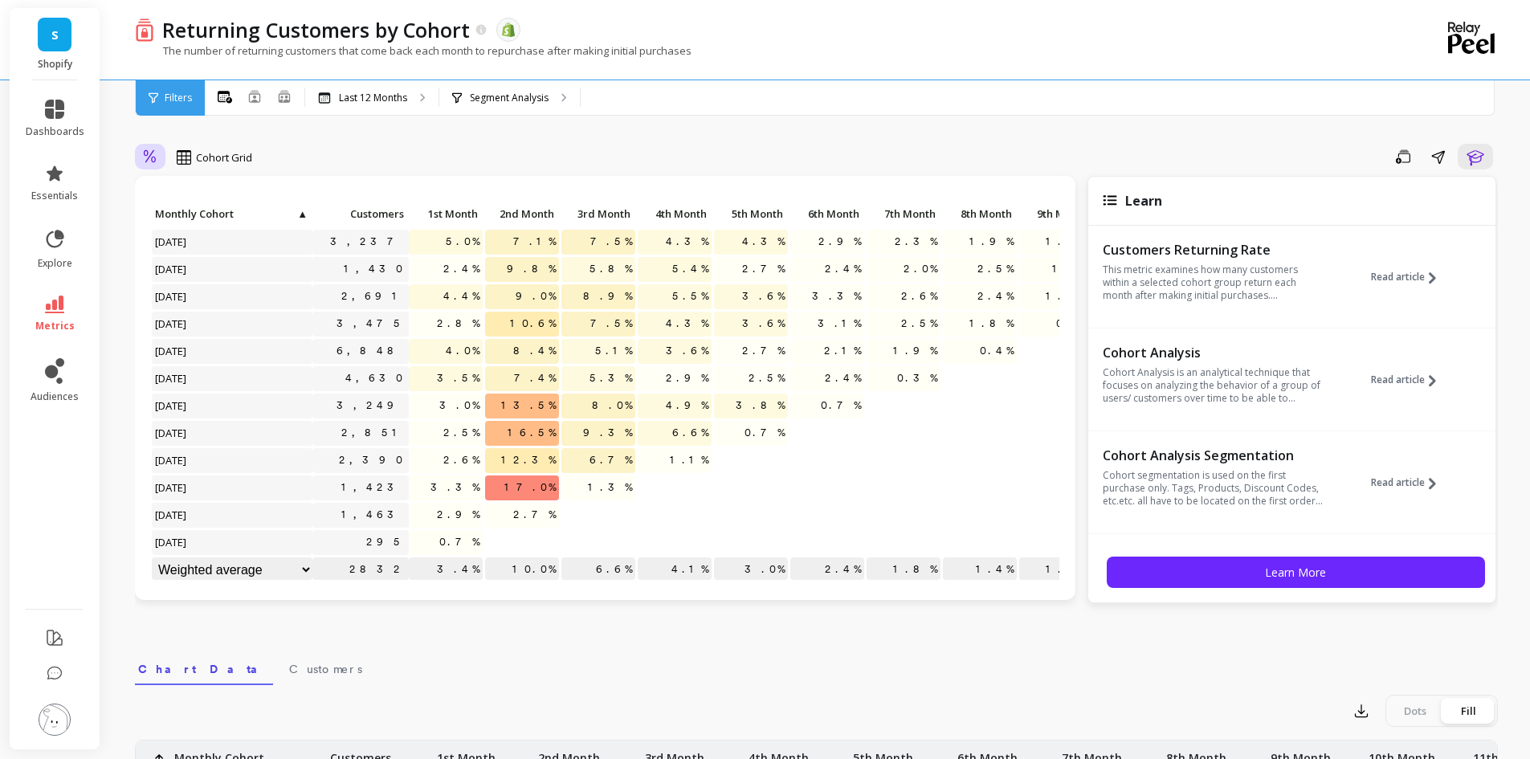
click at [143, 154] on icon at bounding box center [150, 156] width 14 height 15
click at [168, 223] on div "Absolute" at bounding box center [195, 224] width 92 height 15
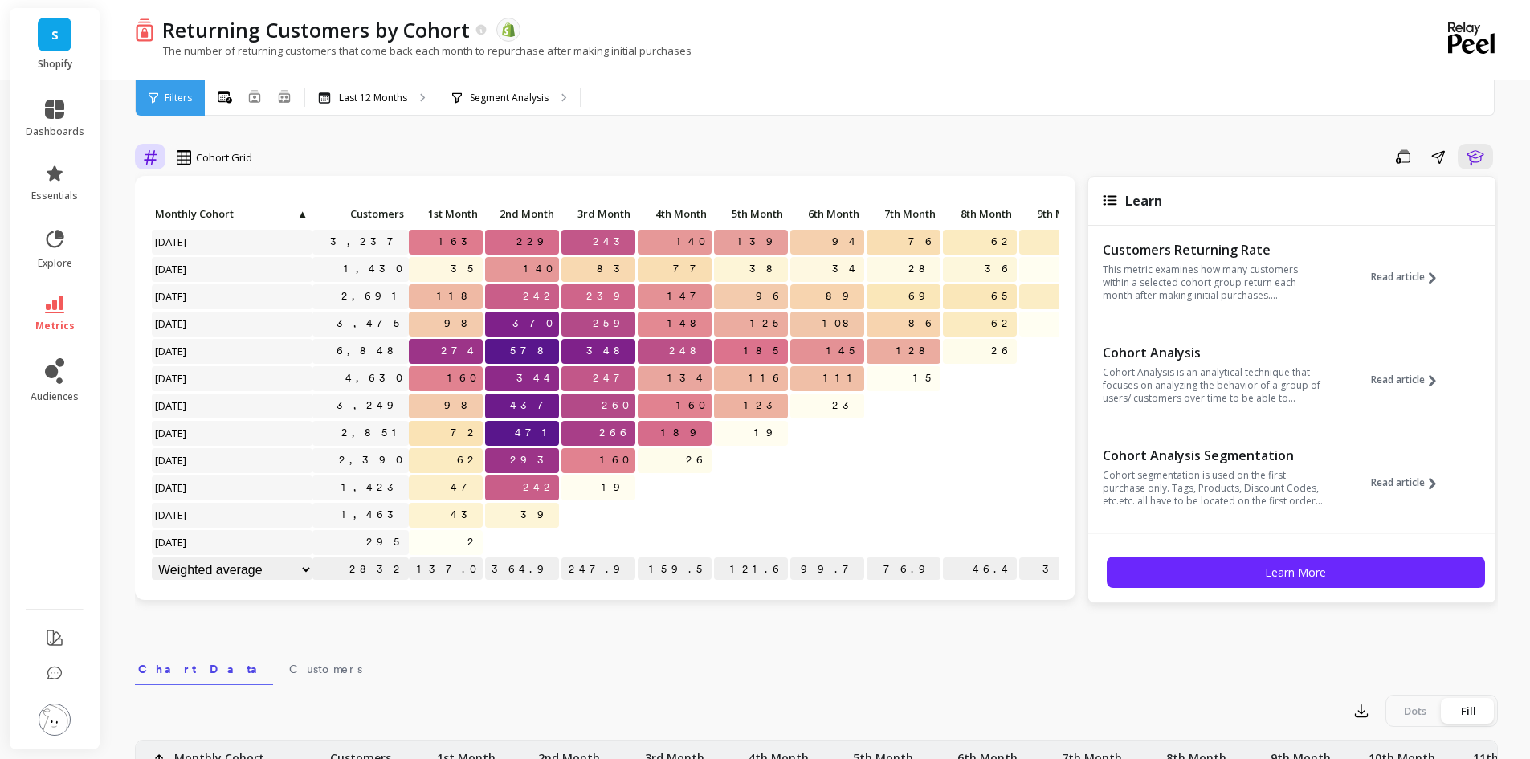
click at [144, 155] on icon at bounding box center [150, 156] width 14 height 15
click at [166, 190] on div "Relative" at bounding box center [195, 193] width 92 height 15
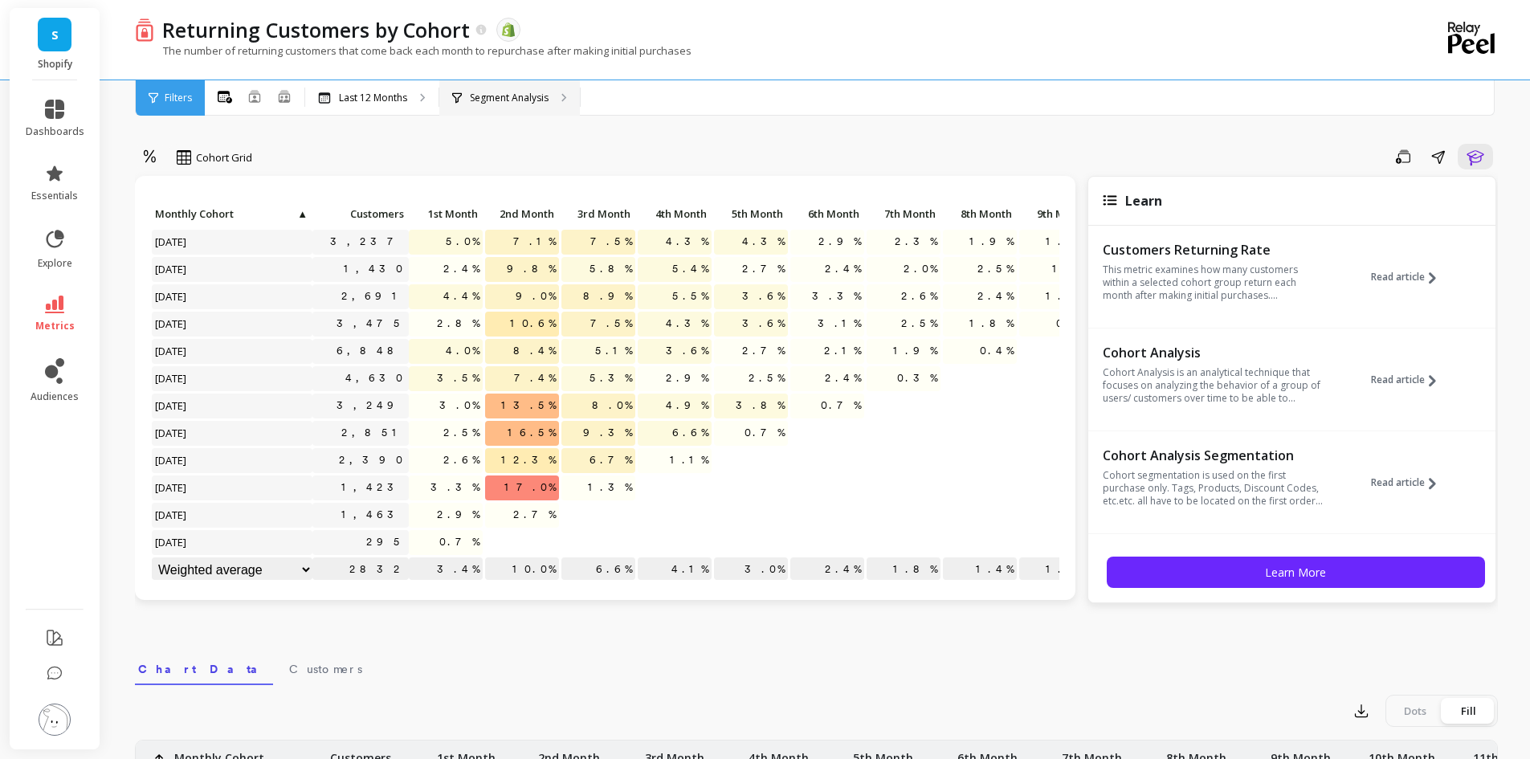
click at [534, 103] on p "Segment Analysis" at bounding box center [509, 98] width 79 height 13
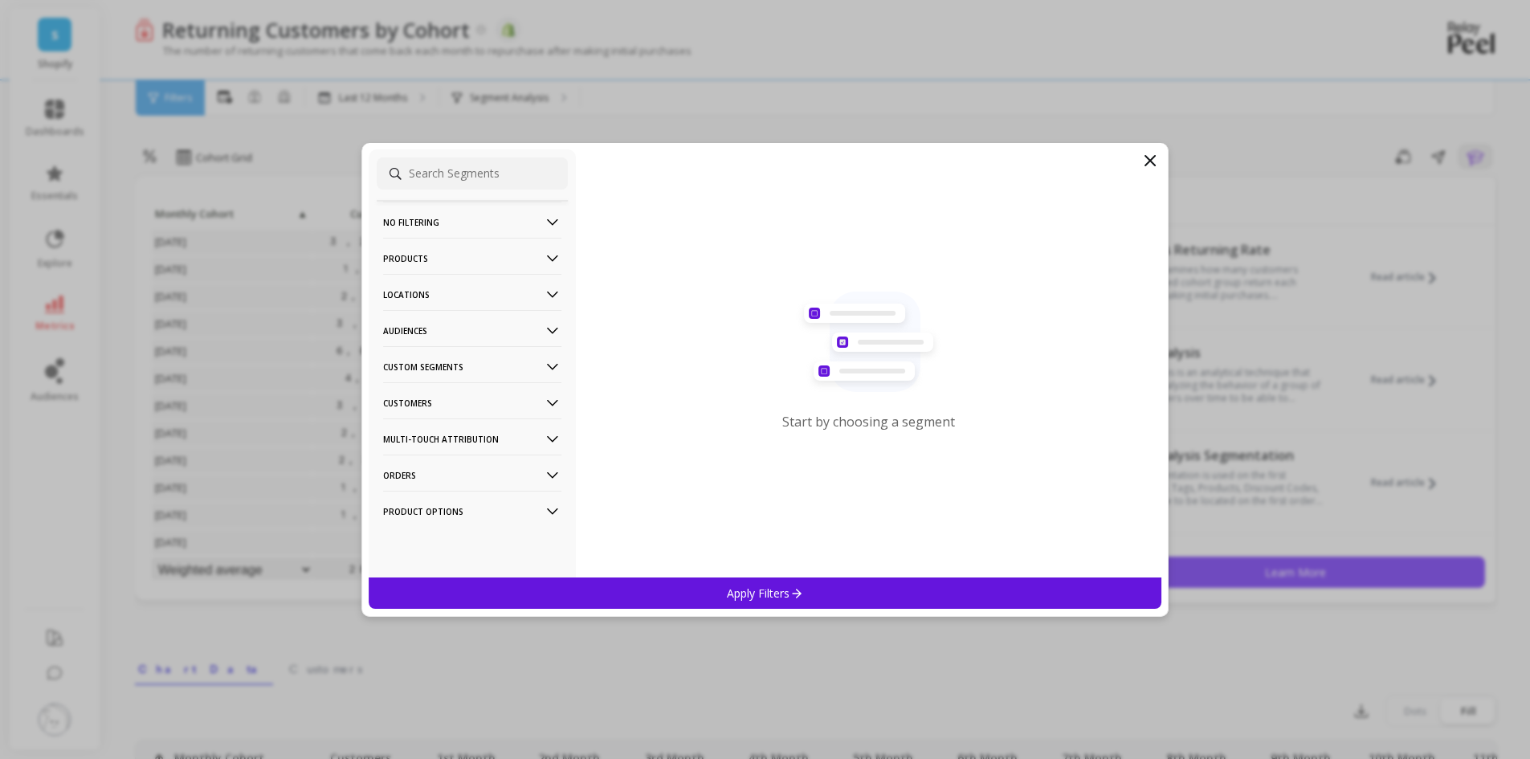
click at [443, 223] on p "No filtering" at bounding box center [472, 222] width 178 height 41
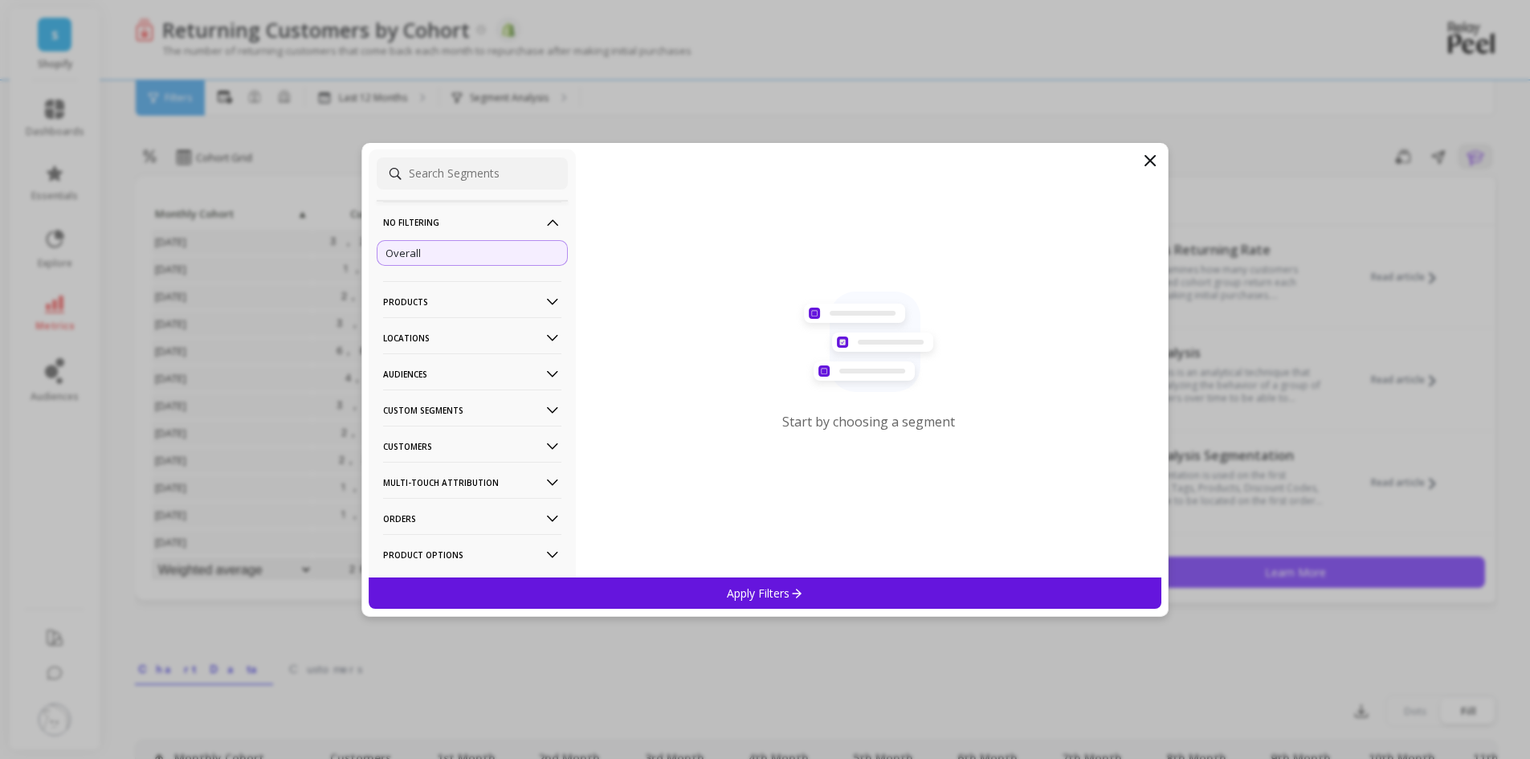
click at [480, 300] on p "Products" at bounding box center [472, 301] width 178 height 41
click at [461, 337] on p "Locations" at bounding box center [472, 337] width 178 height 41
click at [463, 338] on p "Locations" at bounding box center [472, 337] width 178 height 41
click at [465, 370] on p "Audiences" at bounding box center [472, 373] width 178 height 41
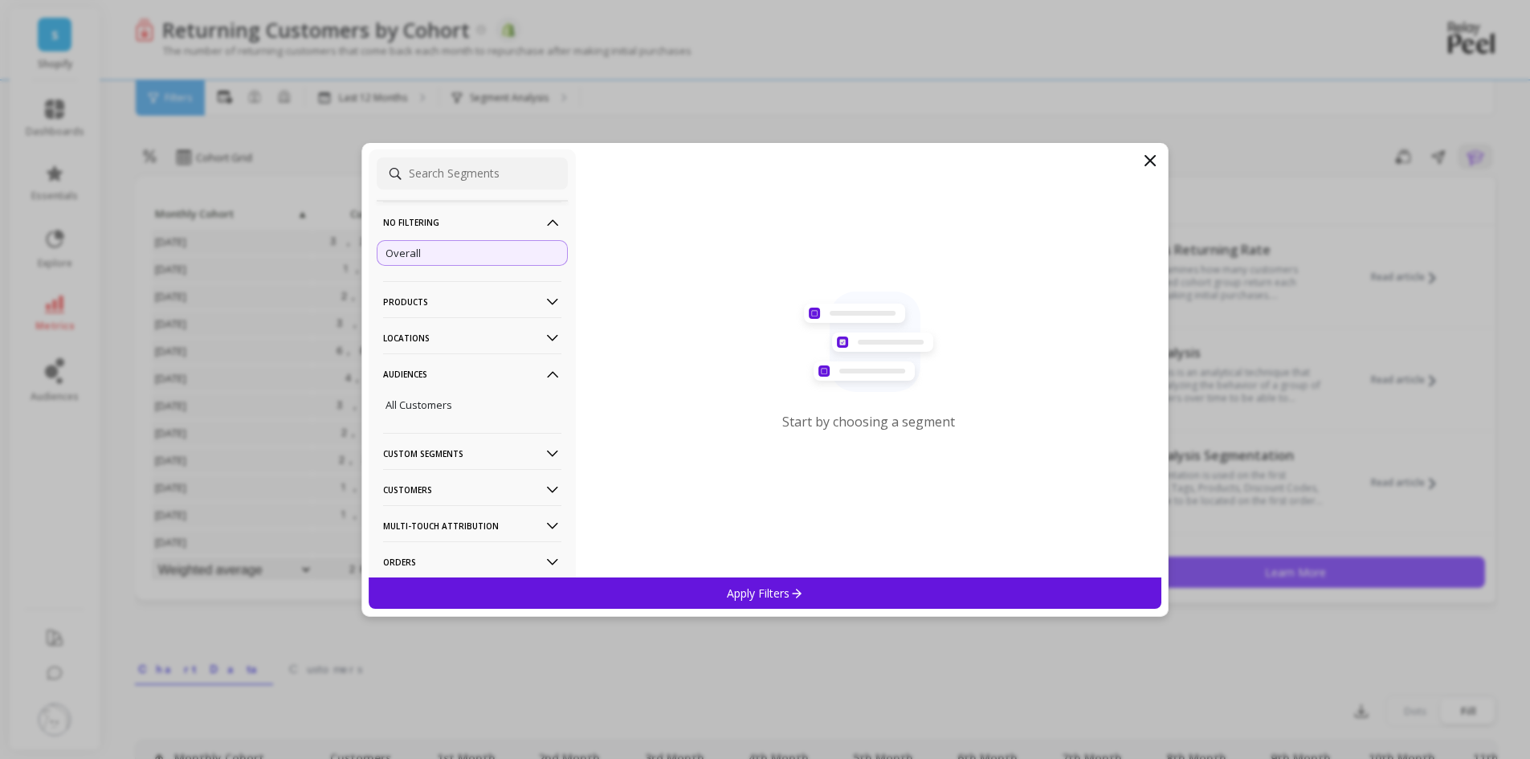
click at [465, 370] on p "Audiences" at bounding box center [472, 373] width 178 height 41
click at [472, 410] on p "Custom Segments" at bounding box center [472, 409] width 178 height 41
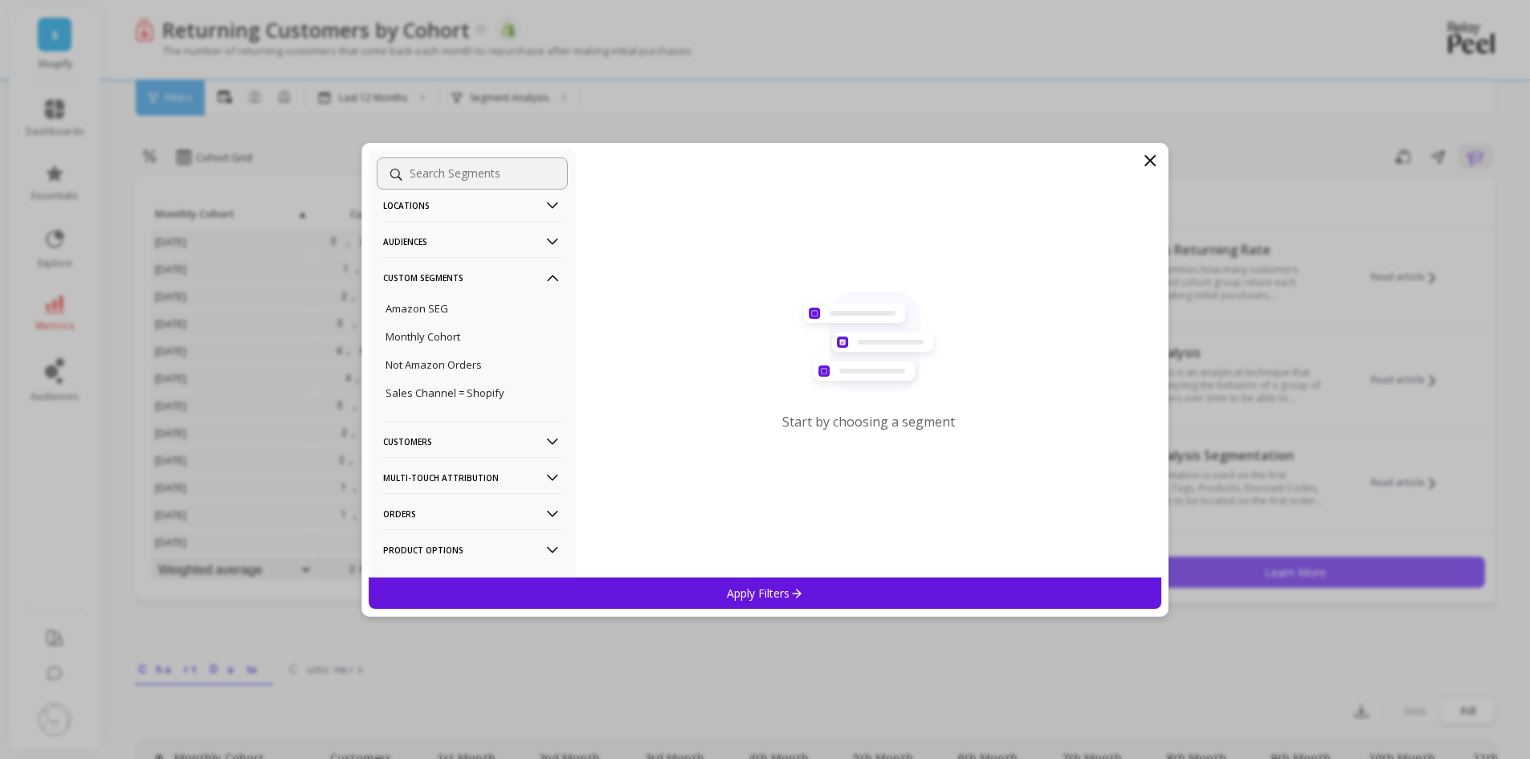
scroll to position [161, 0]
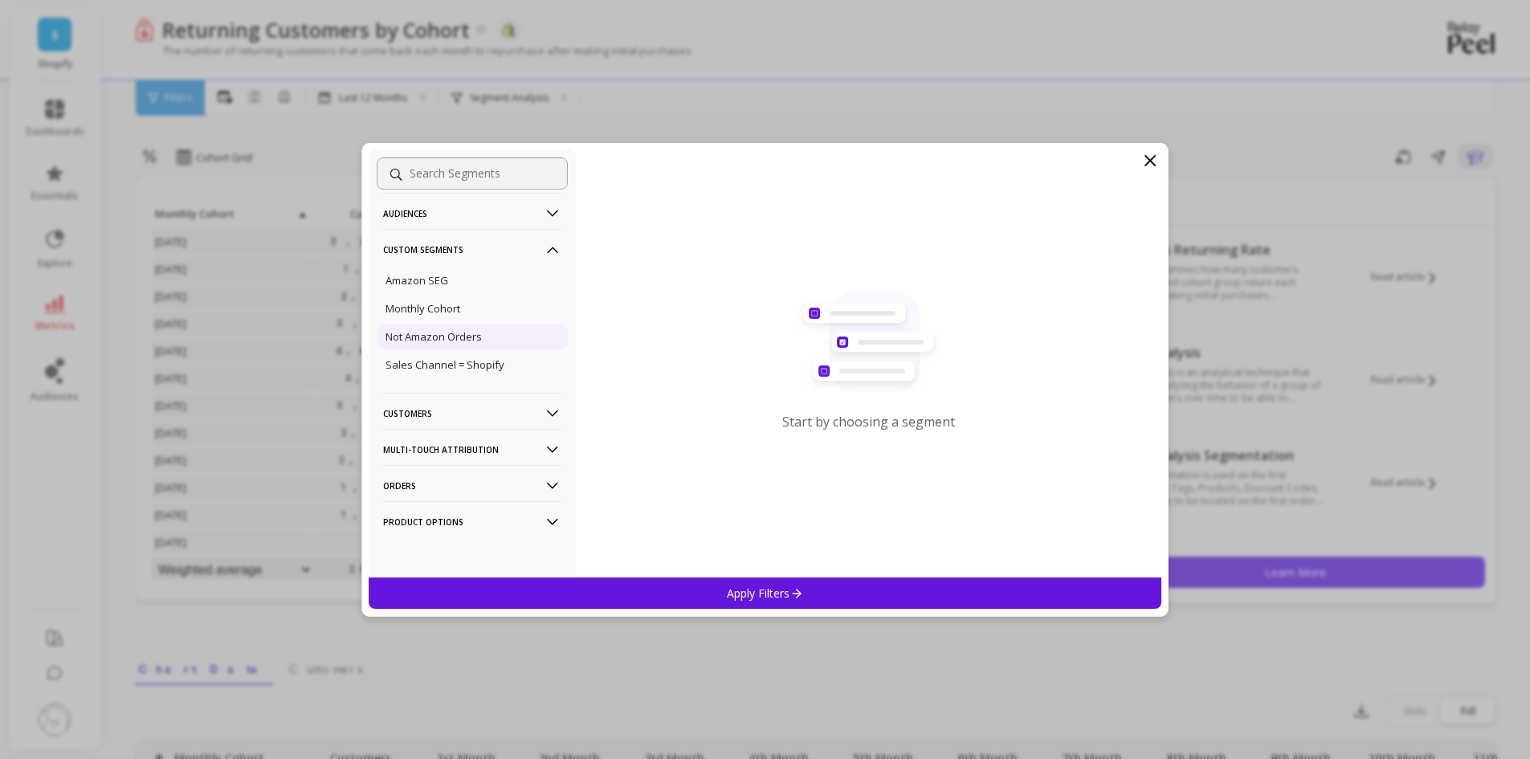
click at [452, 340] on p "Not Amazon Orders" at bounding box center [433, 336] width 96 height 14
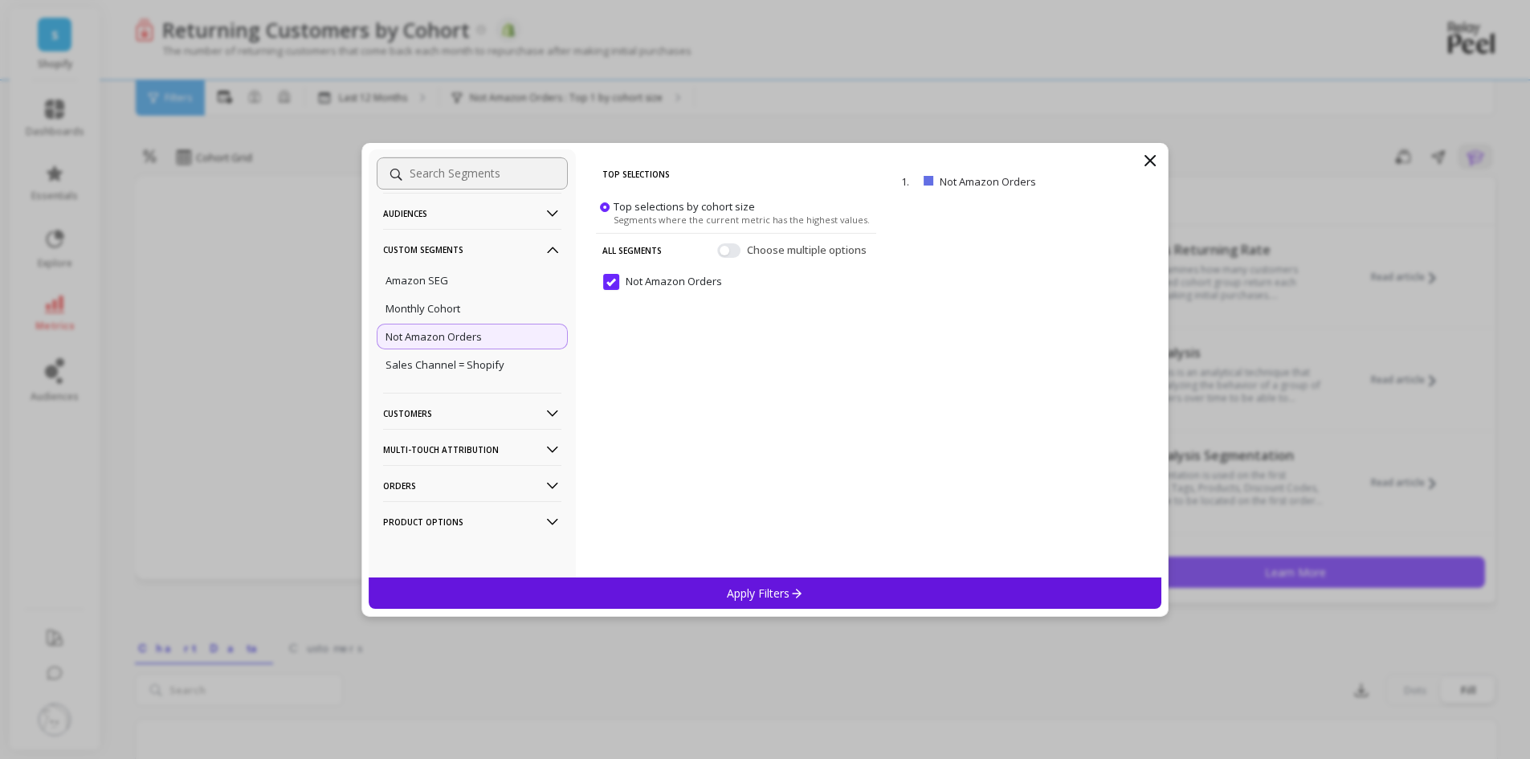
click at [745, 588] on p "Apply Filters" at bounding box center [765, 592] width 76 height 15
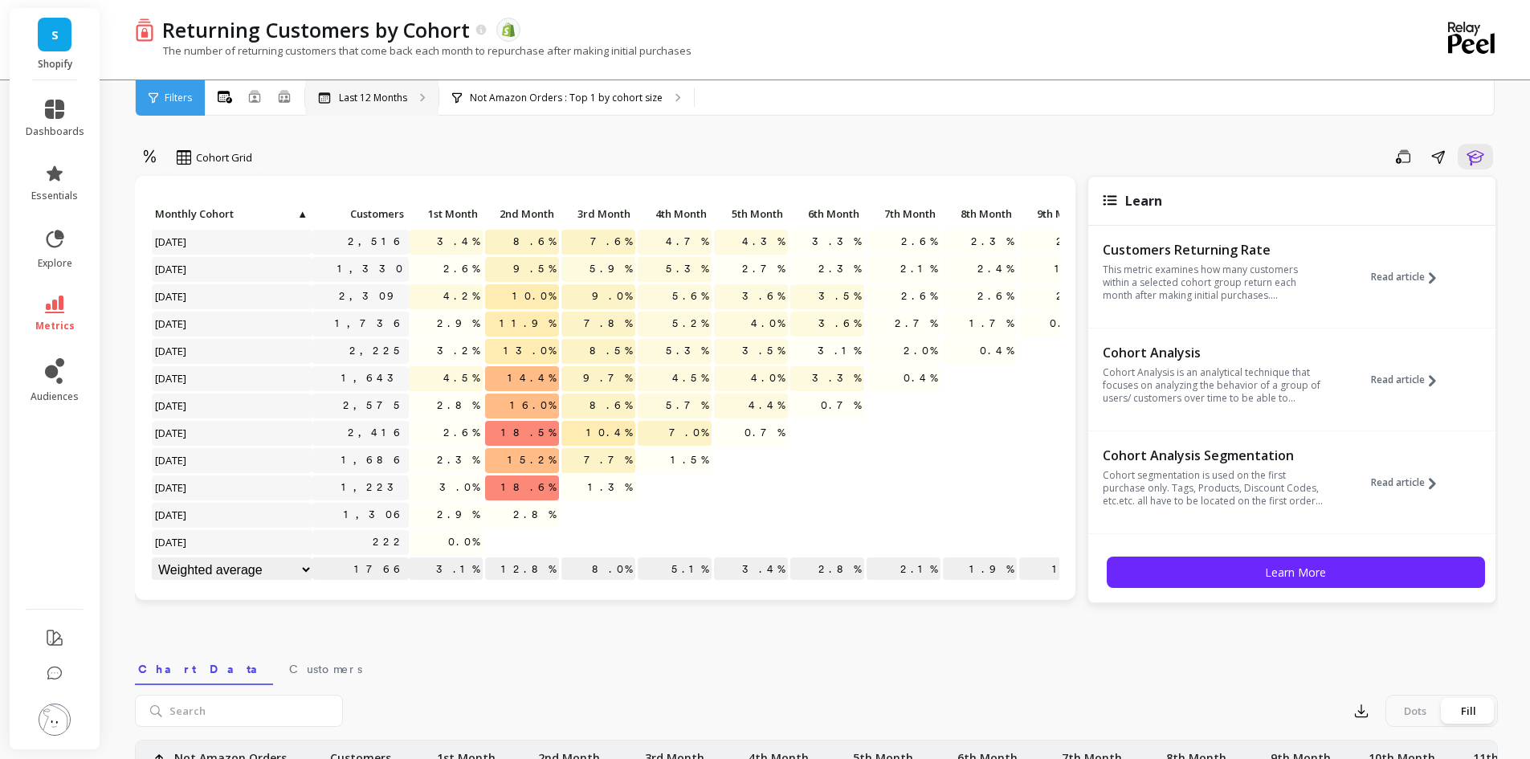
click at [374, 96] on p "Last 12 Months" at bounding box center [373, 98] width 68 height 13
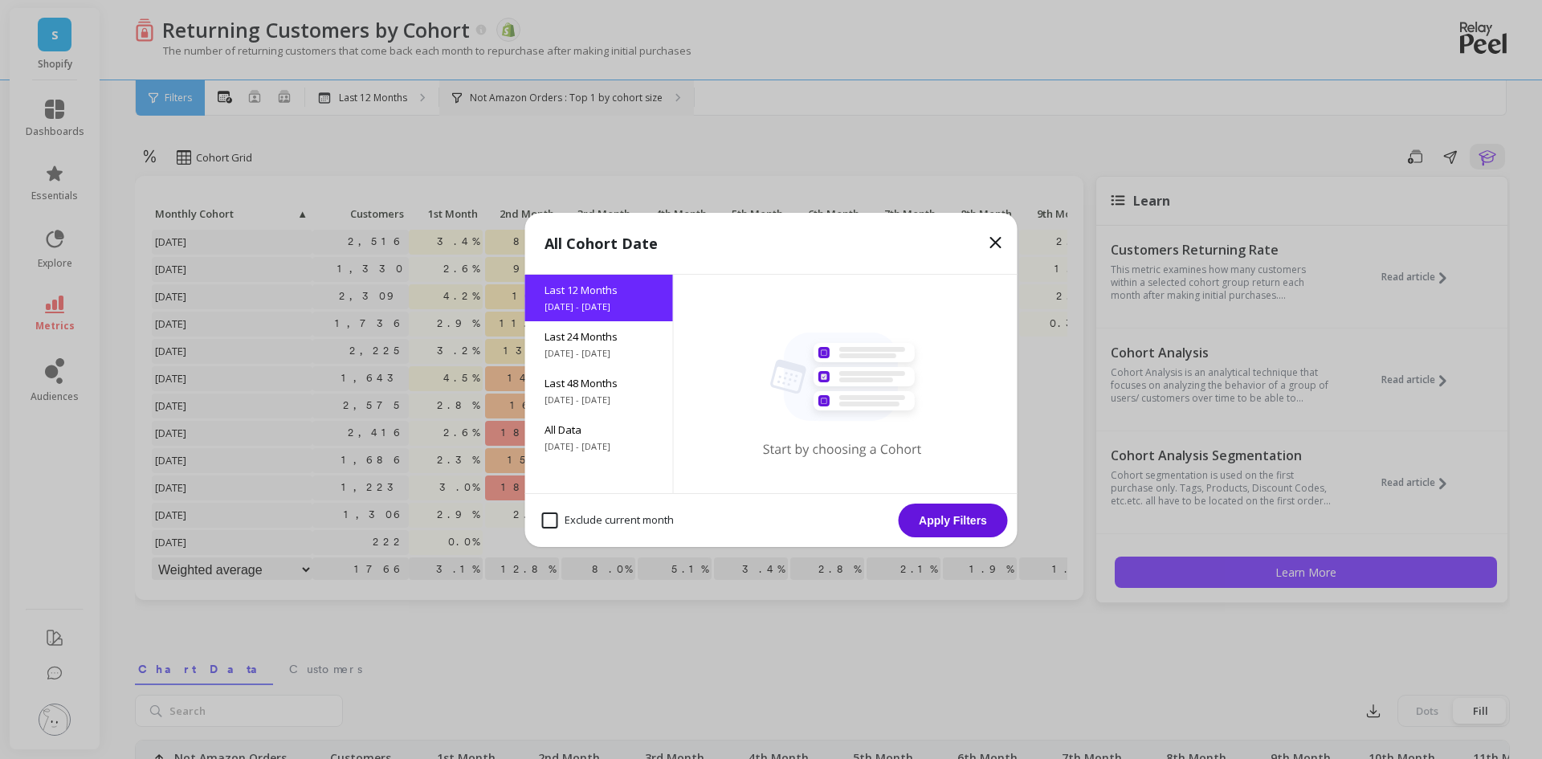
drag, startPoint x: 997, startPoint y: 247, endPoint x: 470, endPoint y: 96, distance: 548.5
click at [997, 247] on icon at bounding box center [995, 242] width 19 height 19
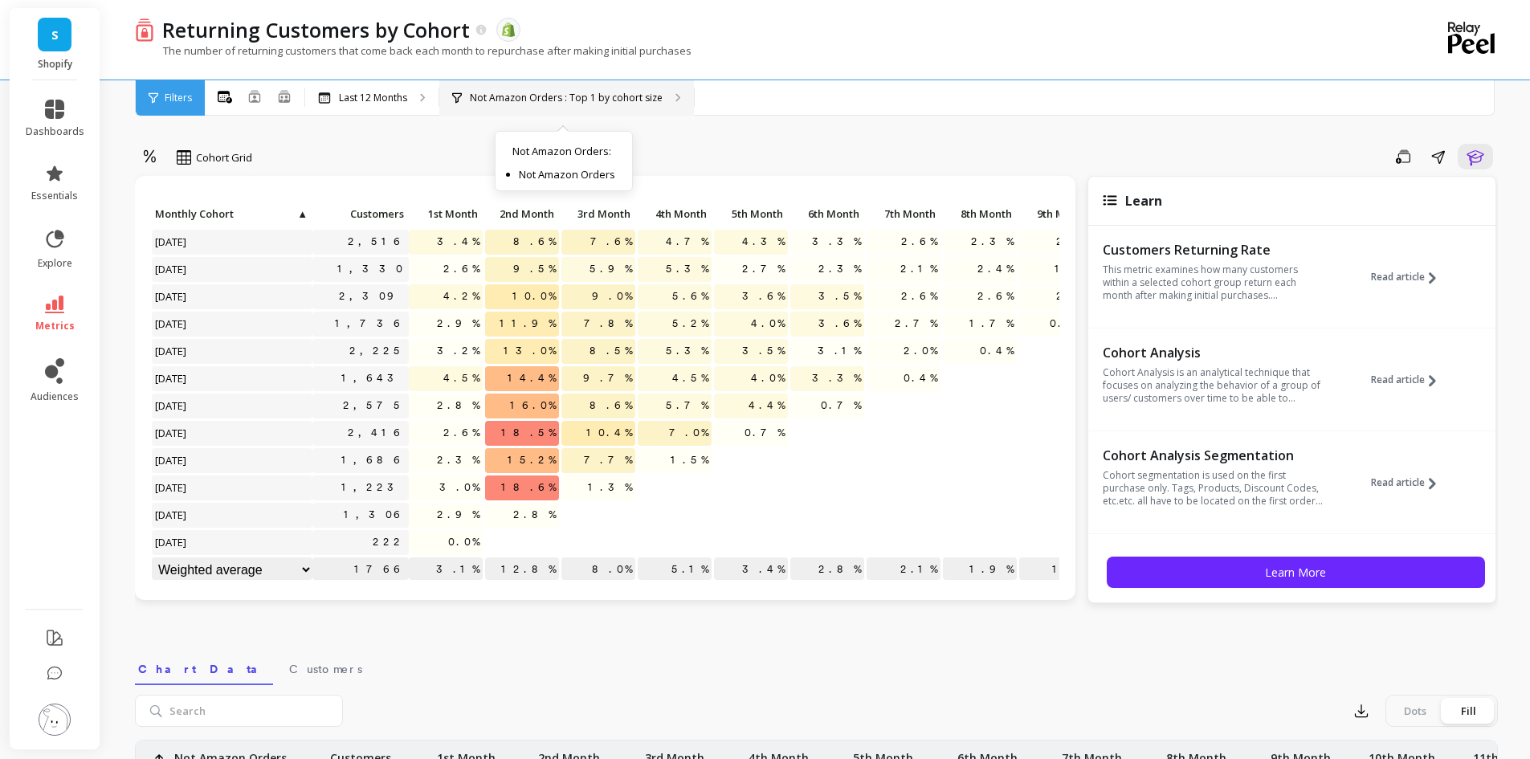
click at [571, 88] on div "Not Amazon Orders : Top 1 by cohort size Not Amazon Orders : Not Amazon Orders" at bounding box center [566, 97] width 255 height 35
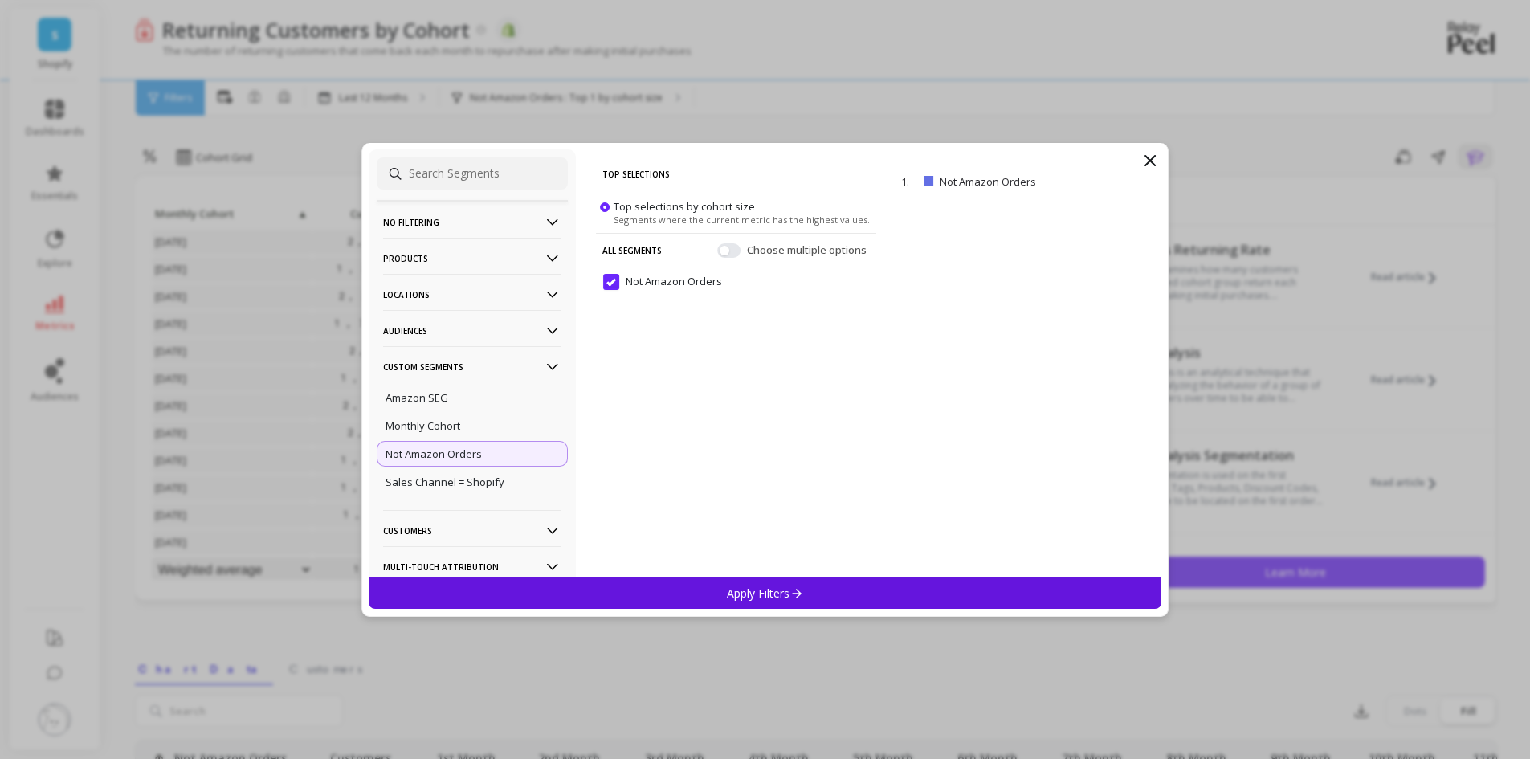
click at [1156, 163] on icon at bounding box center [1149, 160] width 19 height 19
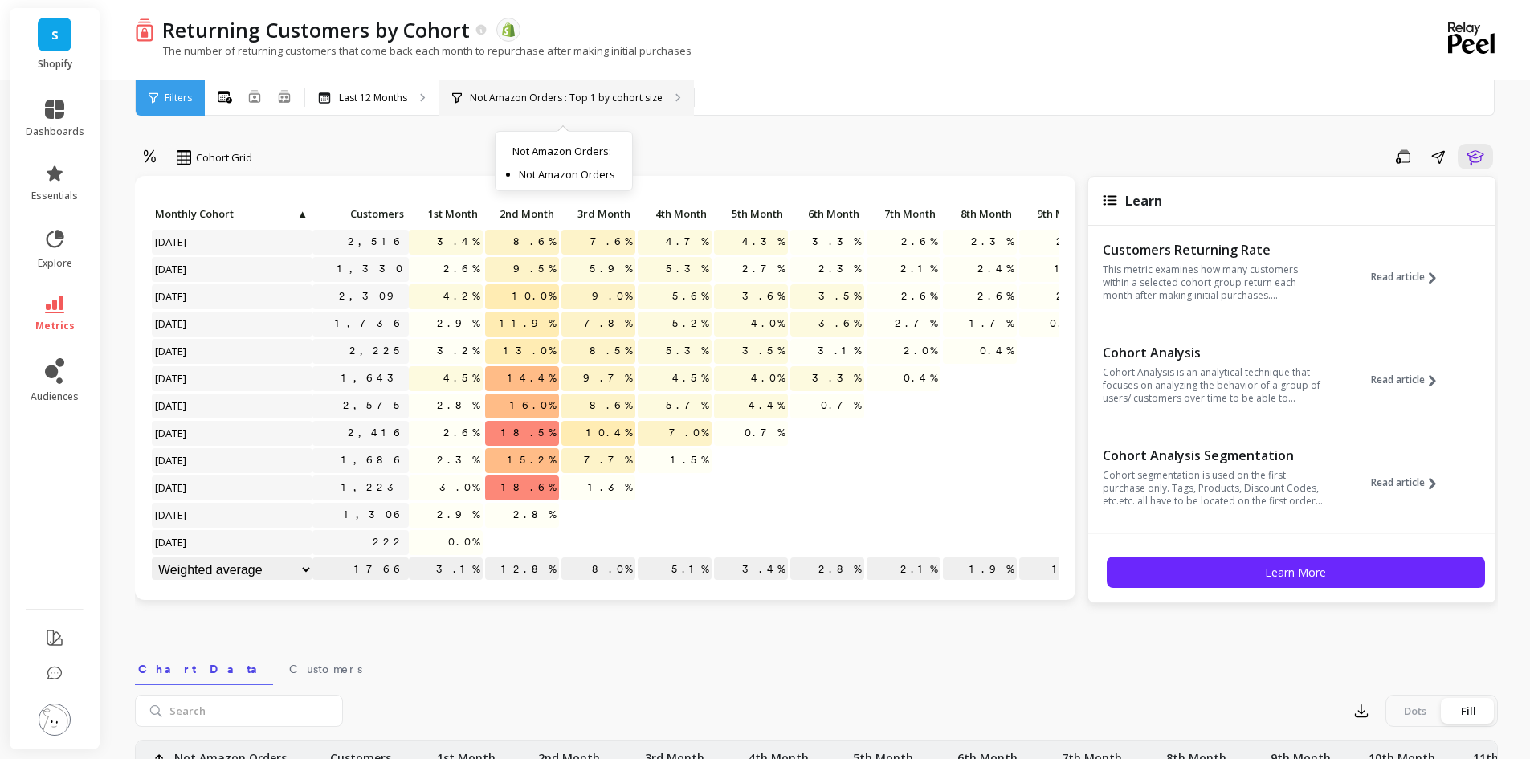
click at [536, 100] on p "Not Amazon Orders : Top 1 by cohort size" at bounding box center [566, 98] width 193 height 13
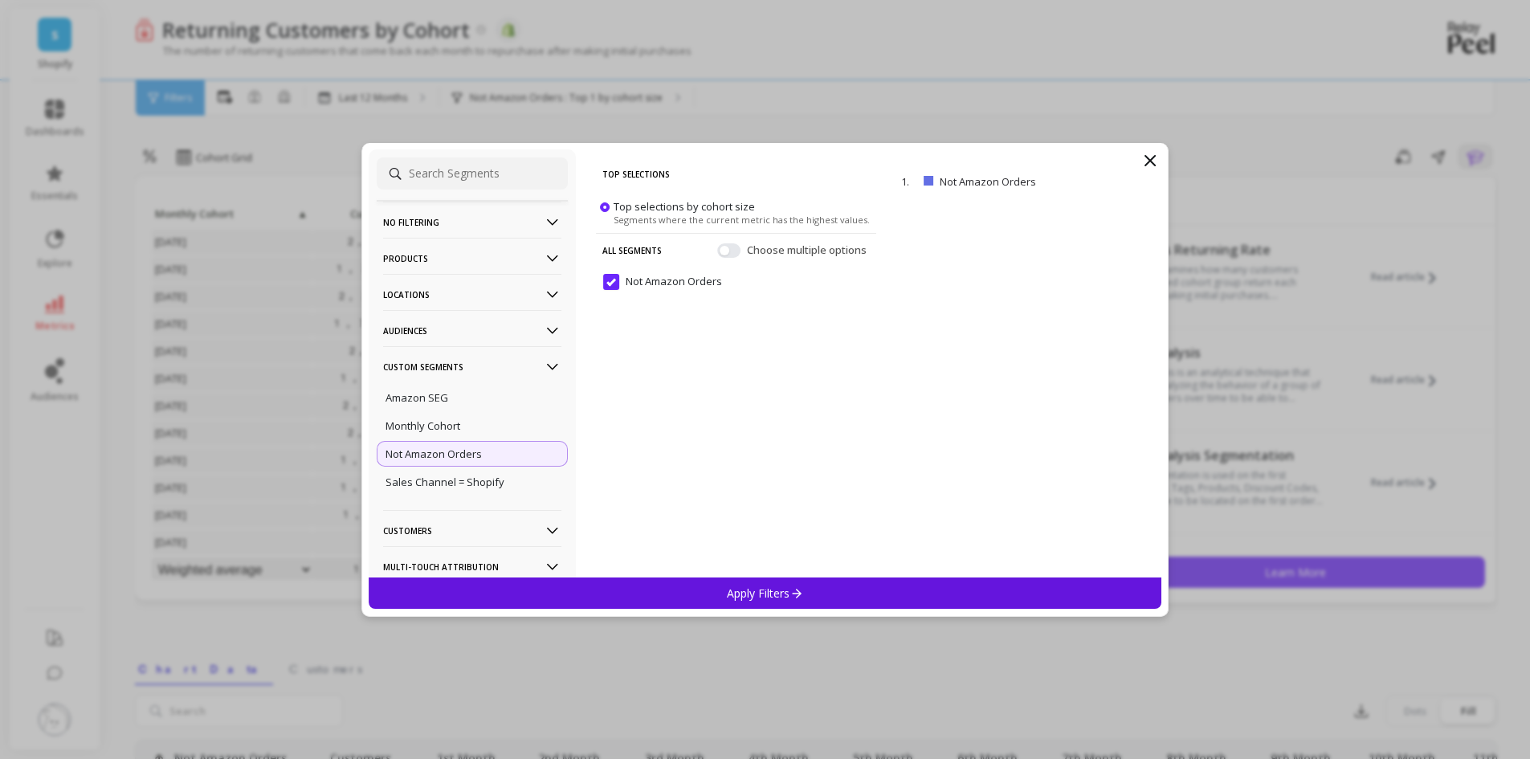
click at [613, 284] on Orders "Not Amazon Orders" at bounding box center [662, 282] width 119 height 16
click at [752, 589] on p "Apply Filters" at bounding box center [765, 592] width 76 height 15
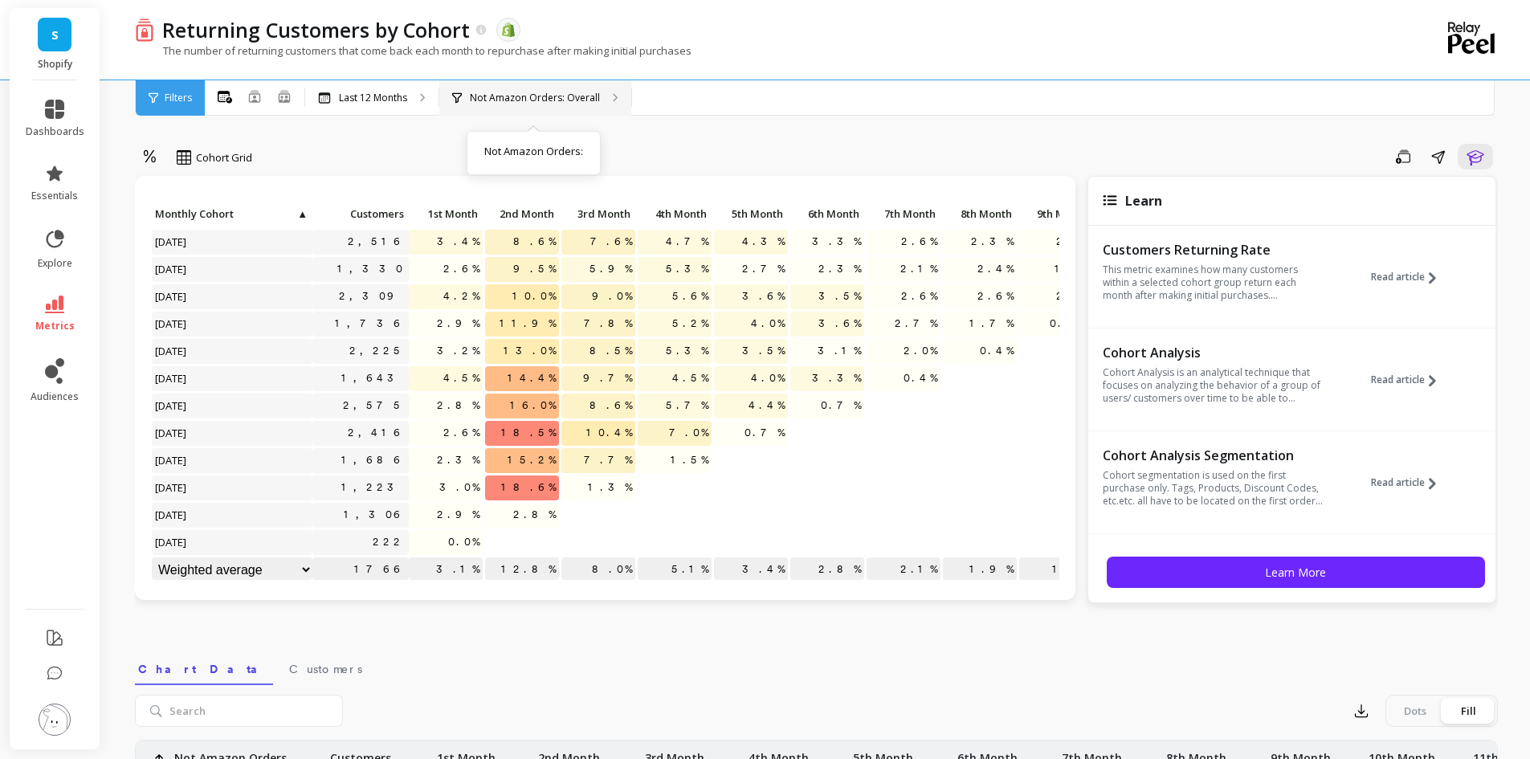
click at [536, 102] on p "Not Amazon Orders: Overall" at bounding box center [535, 98] width 130 height 13
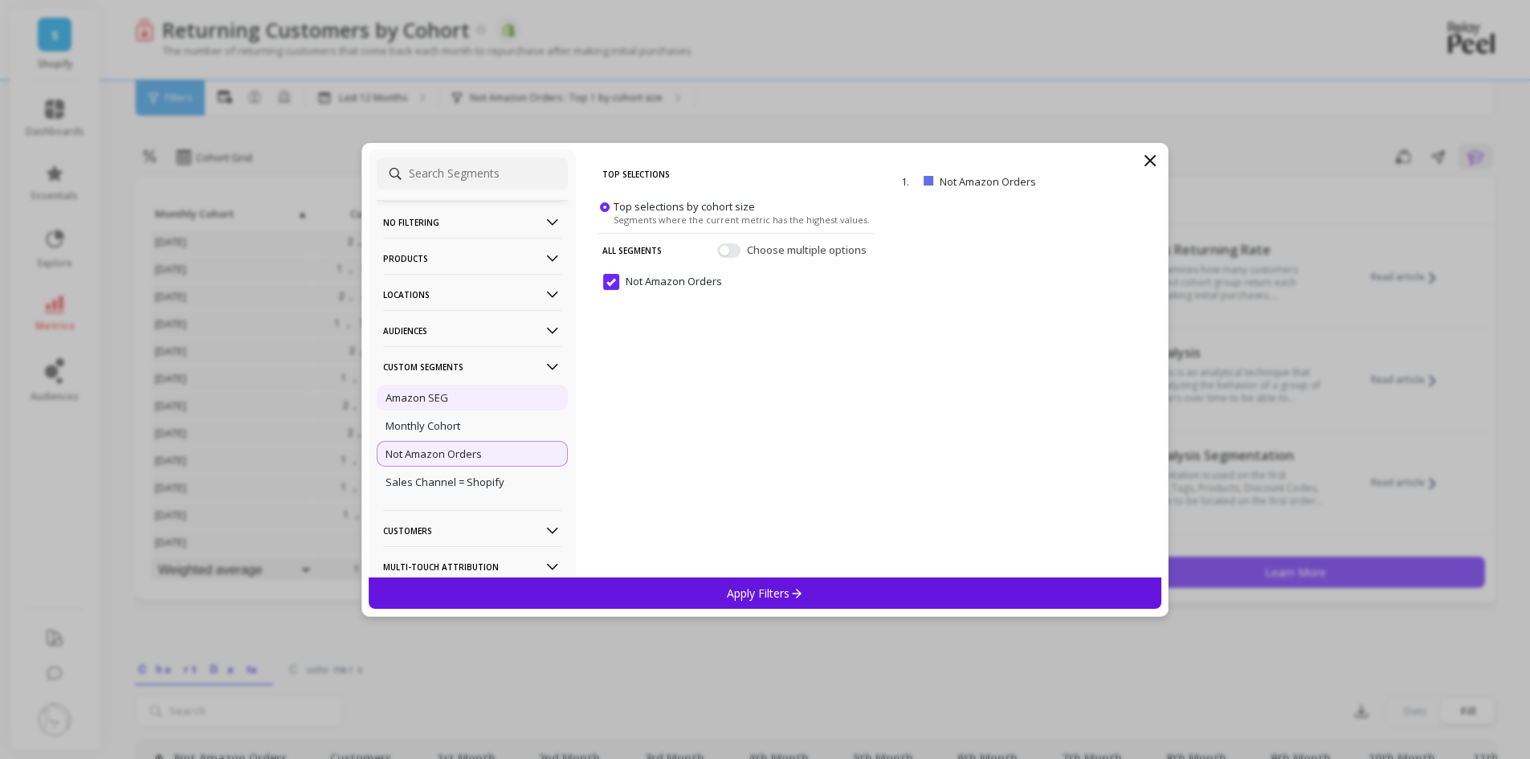
click at [438, 397] on p "Amazon SEG" at bounding box center [416, 397] width 63 height 14
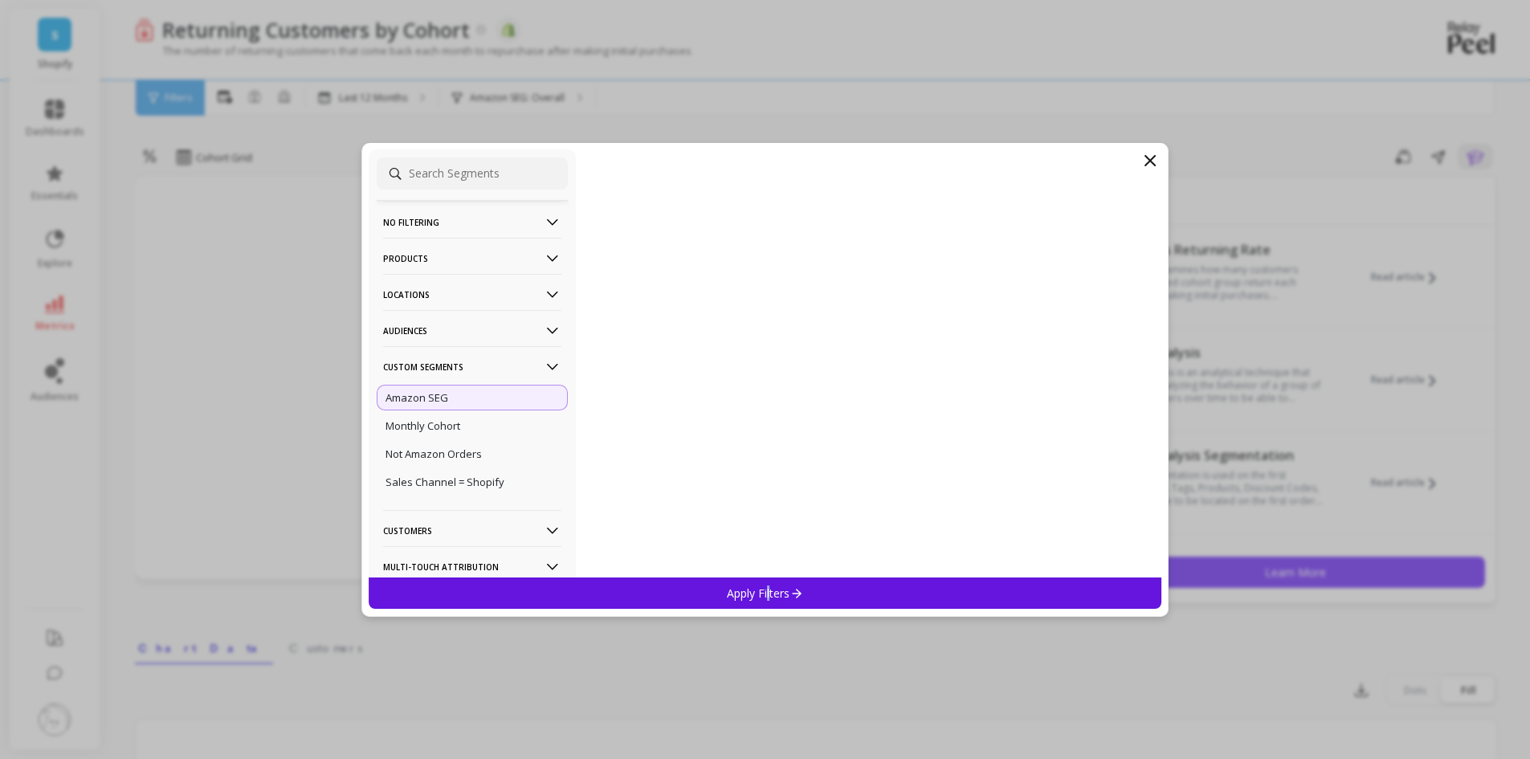
click at [768, 597] on p "Apply Filters" at bounding box center [765, 592] width 76 height 15
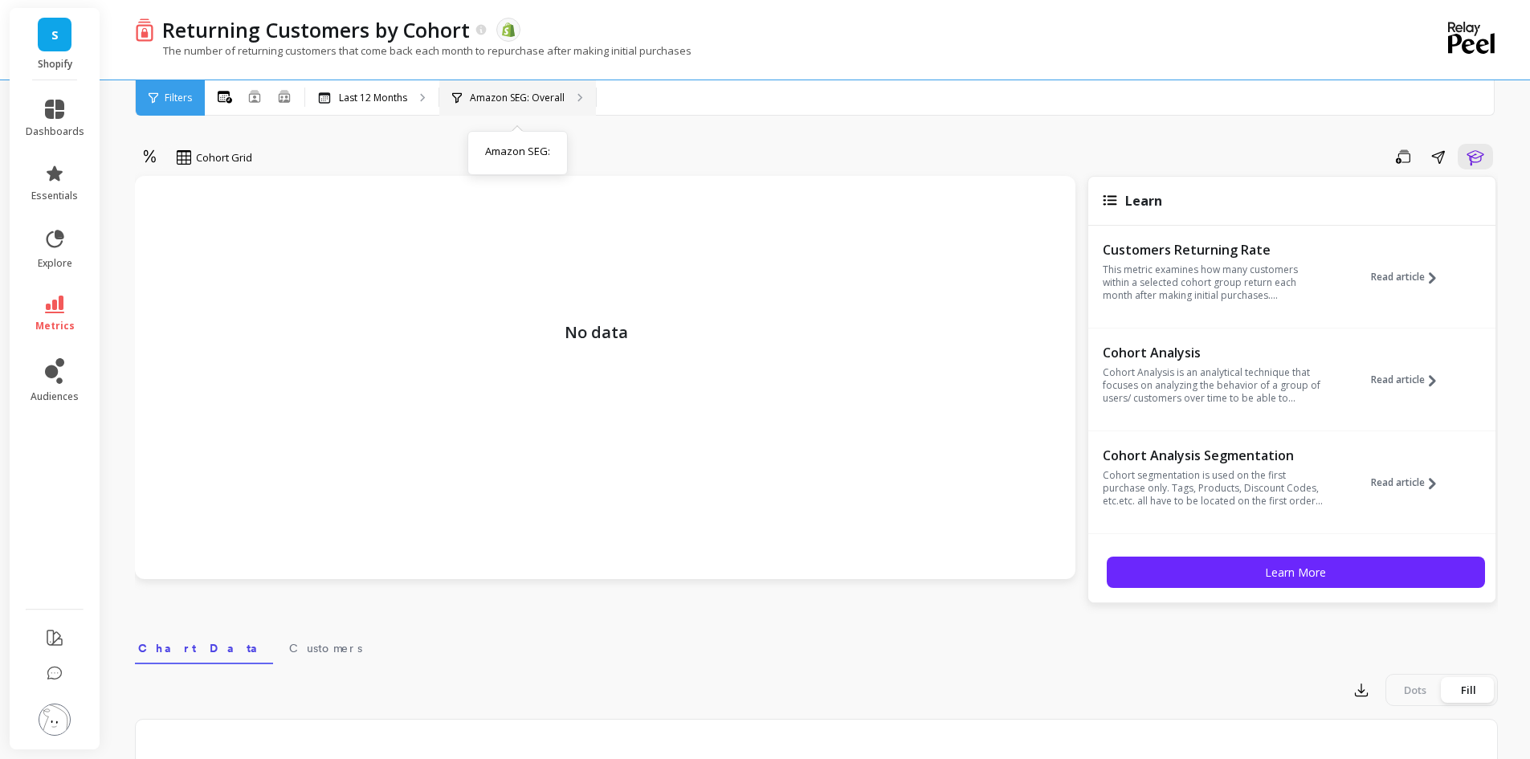
click at [536, 100] on p "Amazon SEG: Overall" at bounding box center [517, 98] width 95 height 13
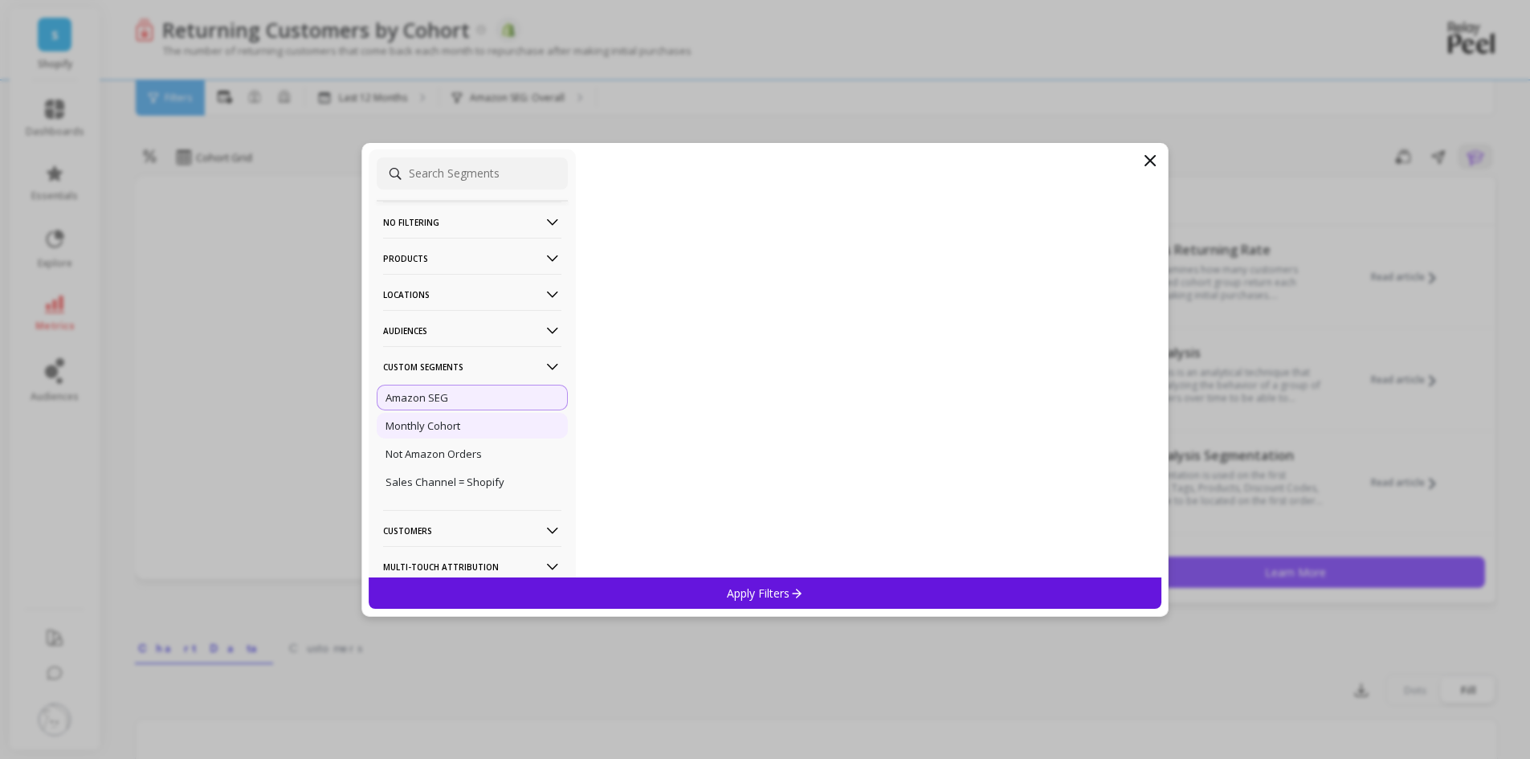
click at [446, 421] on p "Monthly Cohort" at bounding box center [422, 425] width 75 height 14
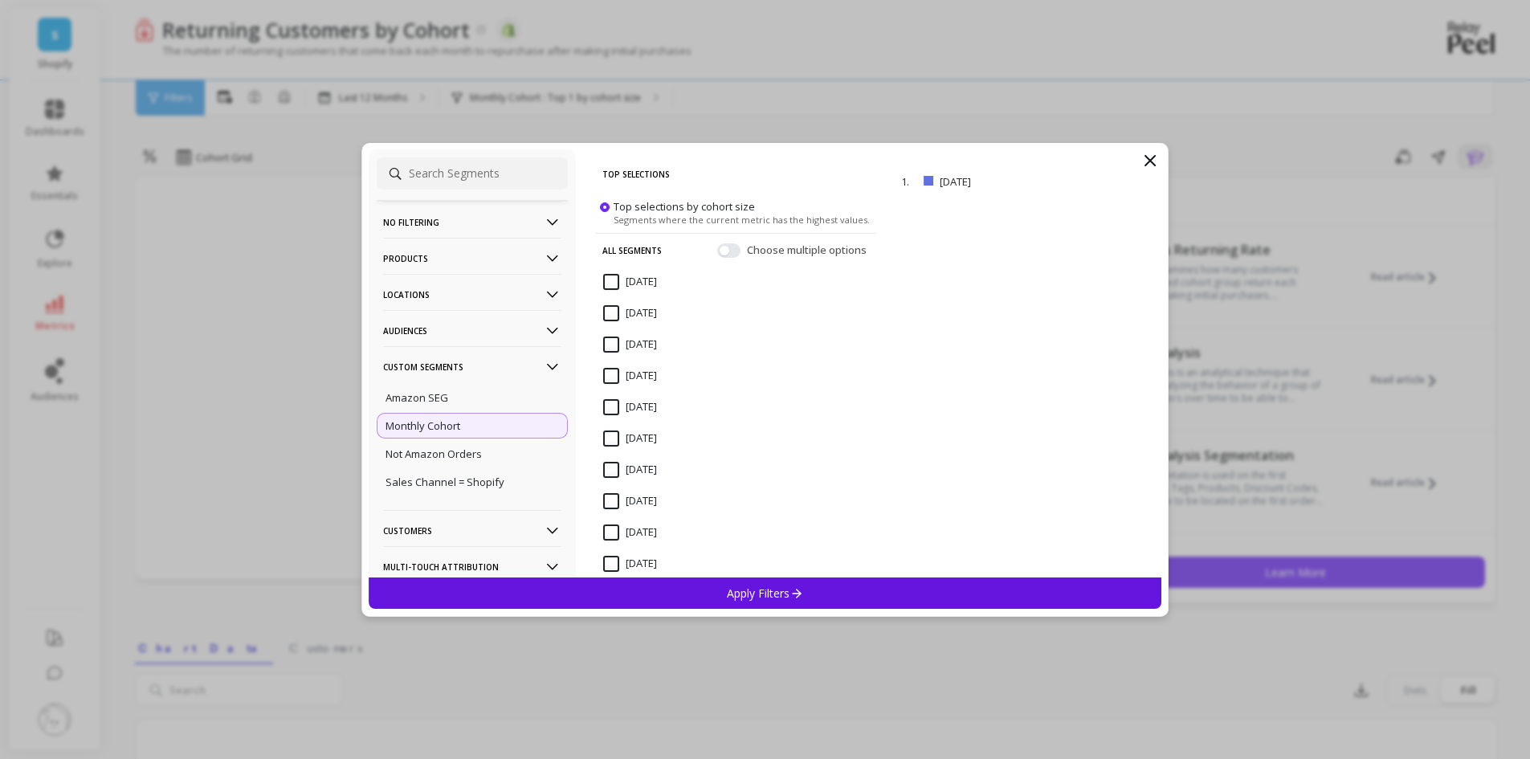
click at [743, 585] on p "Apply Filters" at bounding box center [765, 592] width 76 height 15
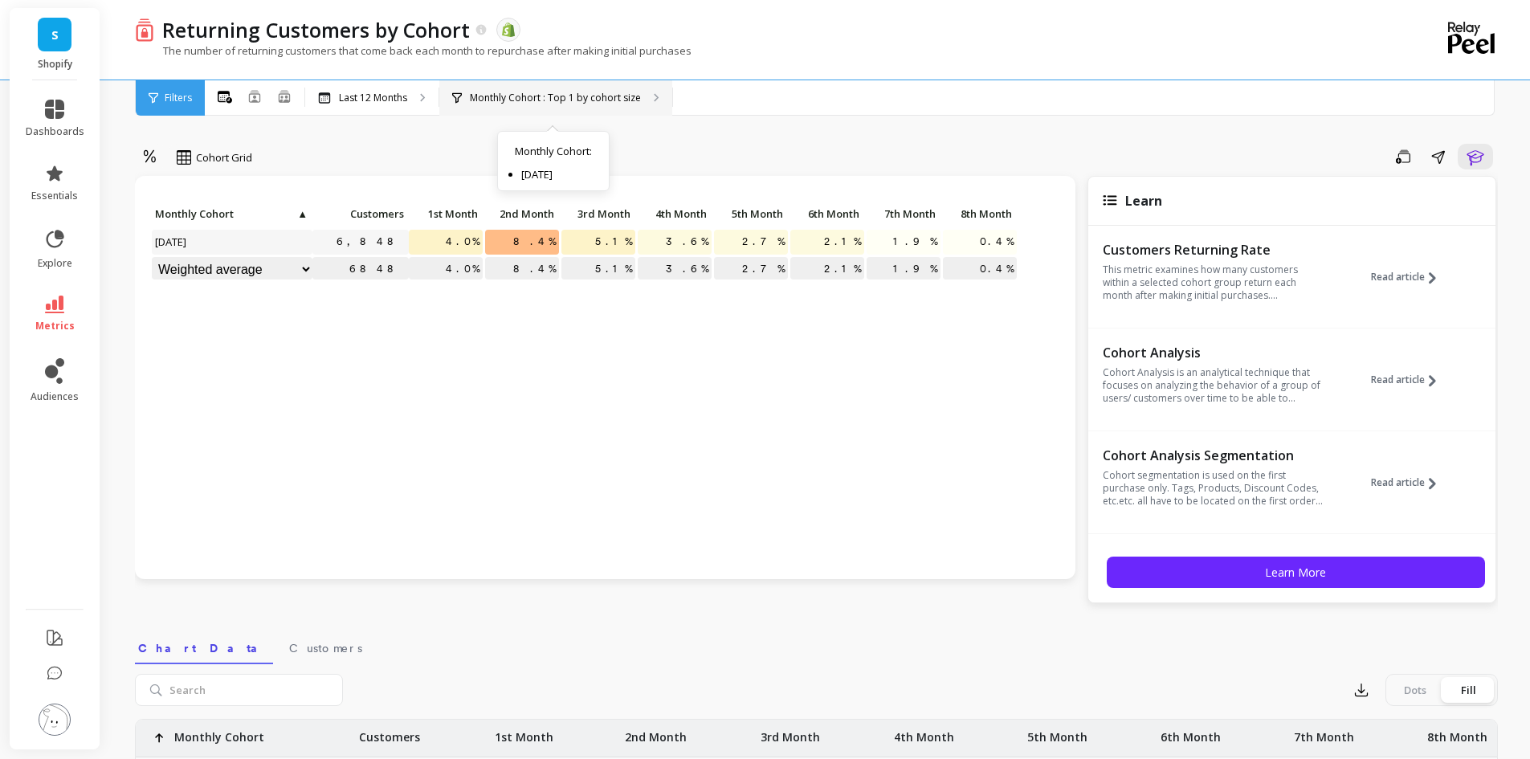
click at [525, 102] on p "Monthly Cohort : Top 1 by cohort size" at bounding box center [555, 98] width 171 height 13
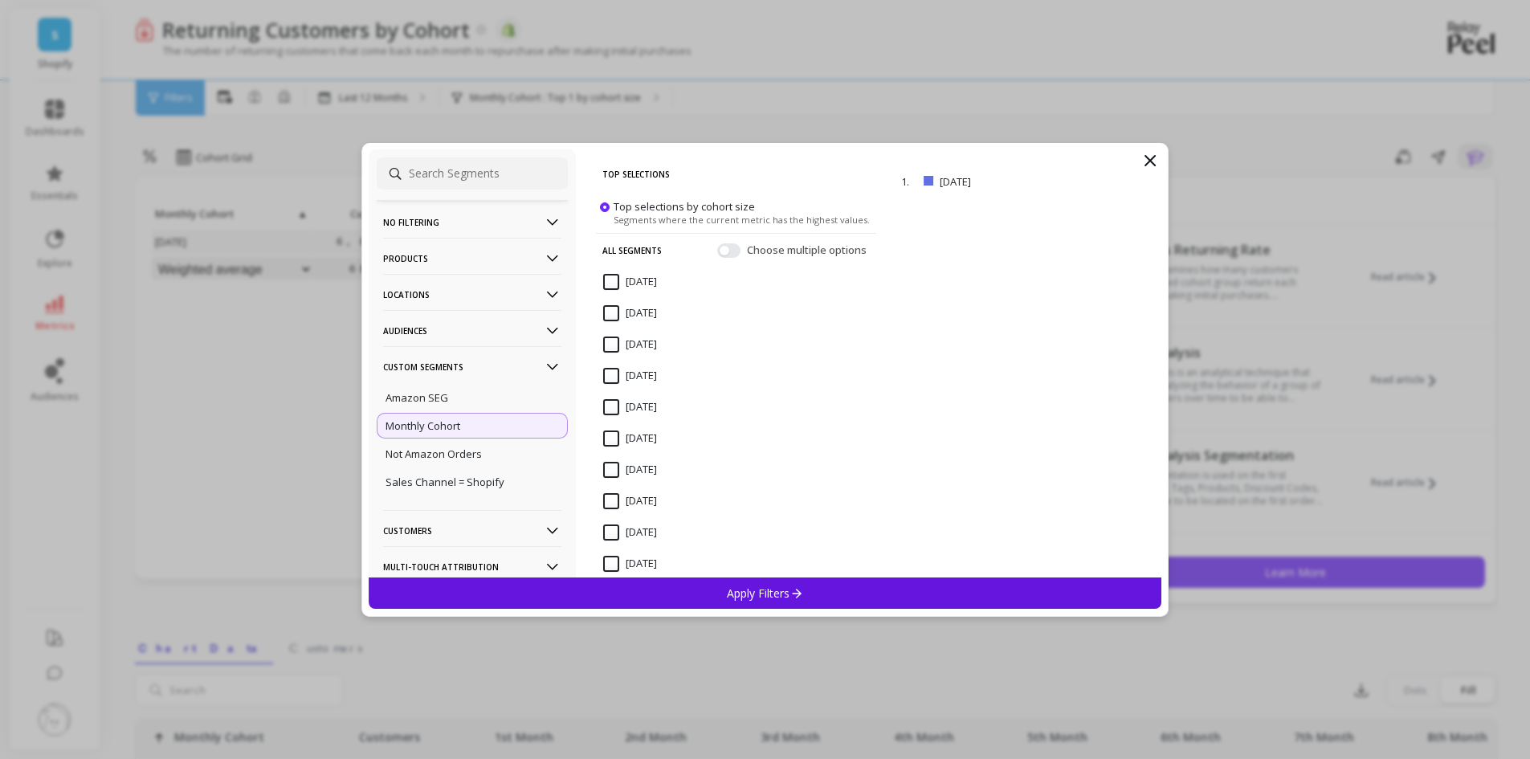
click at [452, 424] on p "Monthly Cohort" at bounding box center [422, 425] width 75 height 14
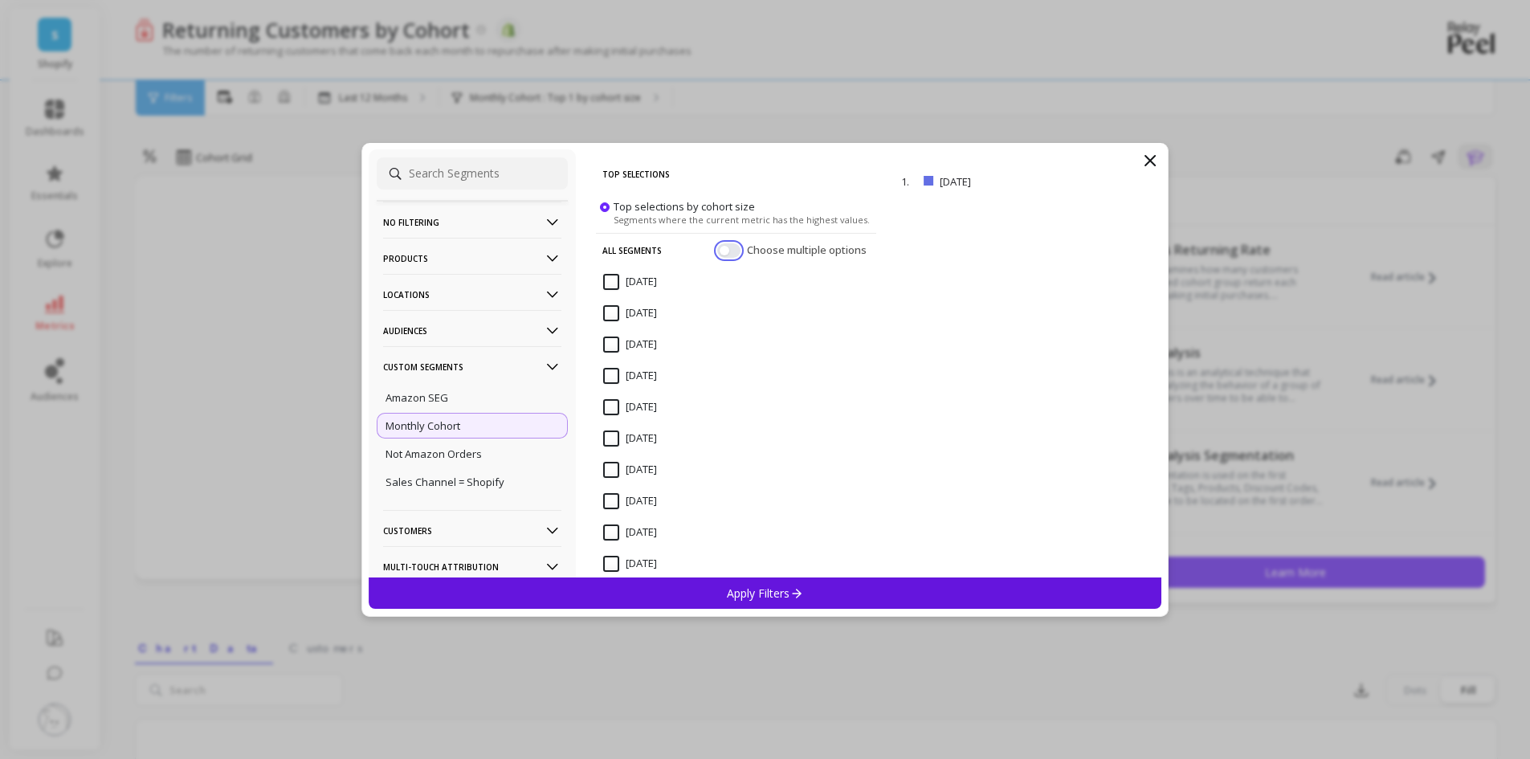
click at [720, 247] on button "button" at bounding box center [728, 250] width 23 height 14
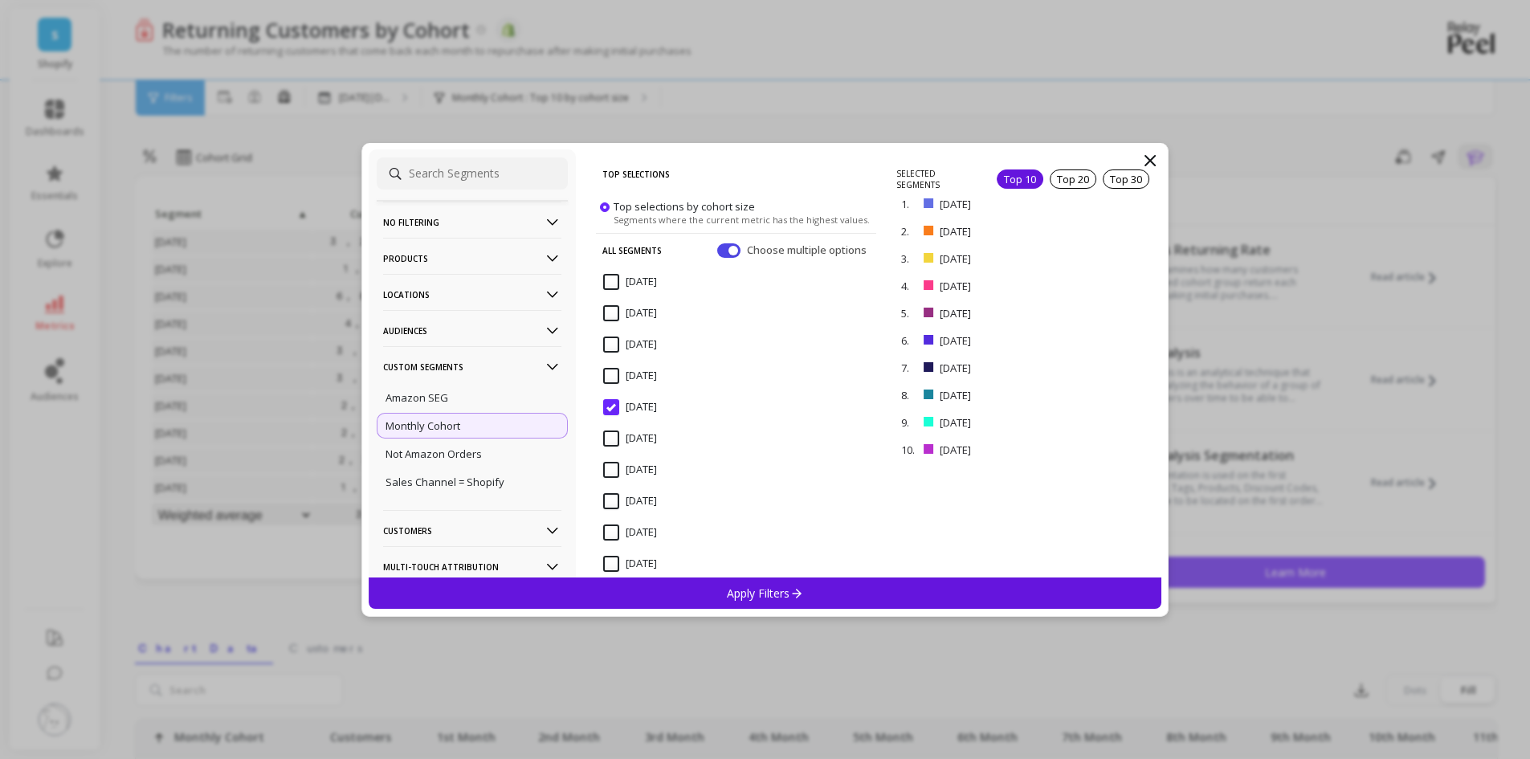
click at [1010, 183] on div "Top 10" at bounding box center [1020, 178] width 47 height 19
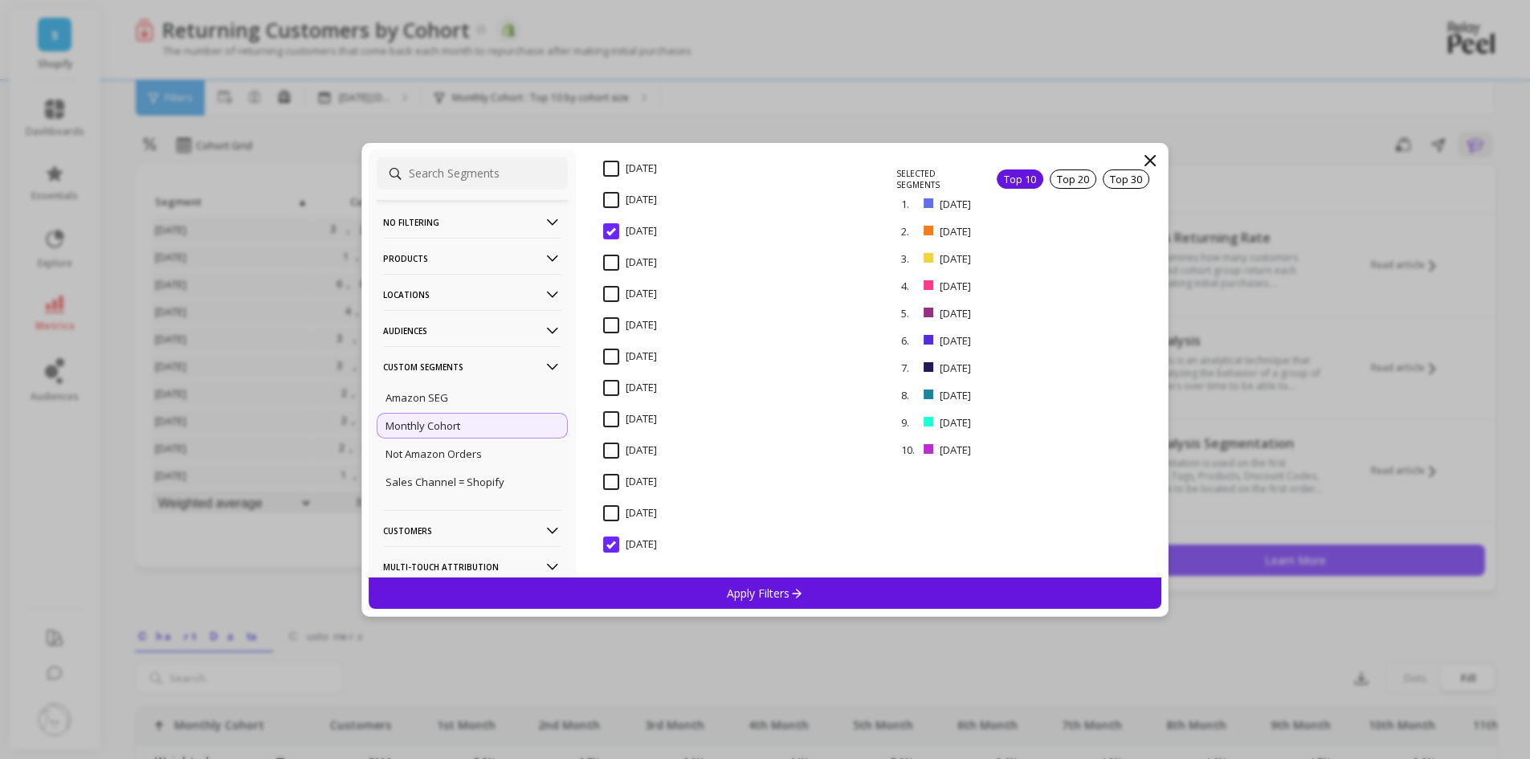
scroll to position [482, 0]
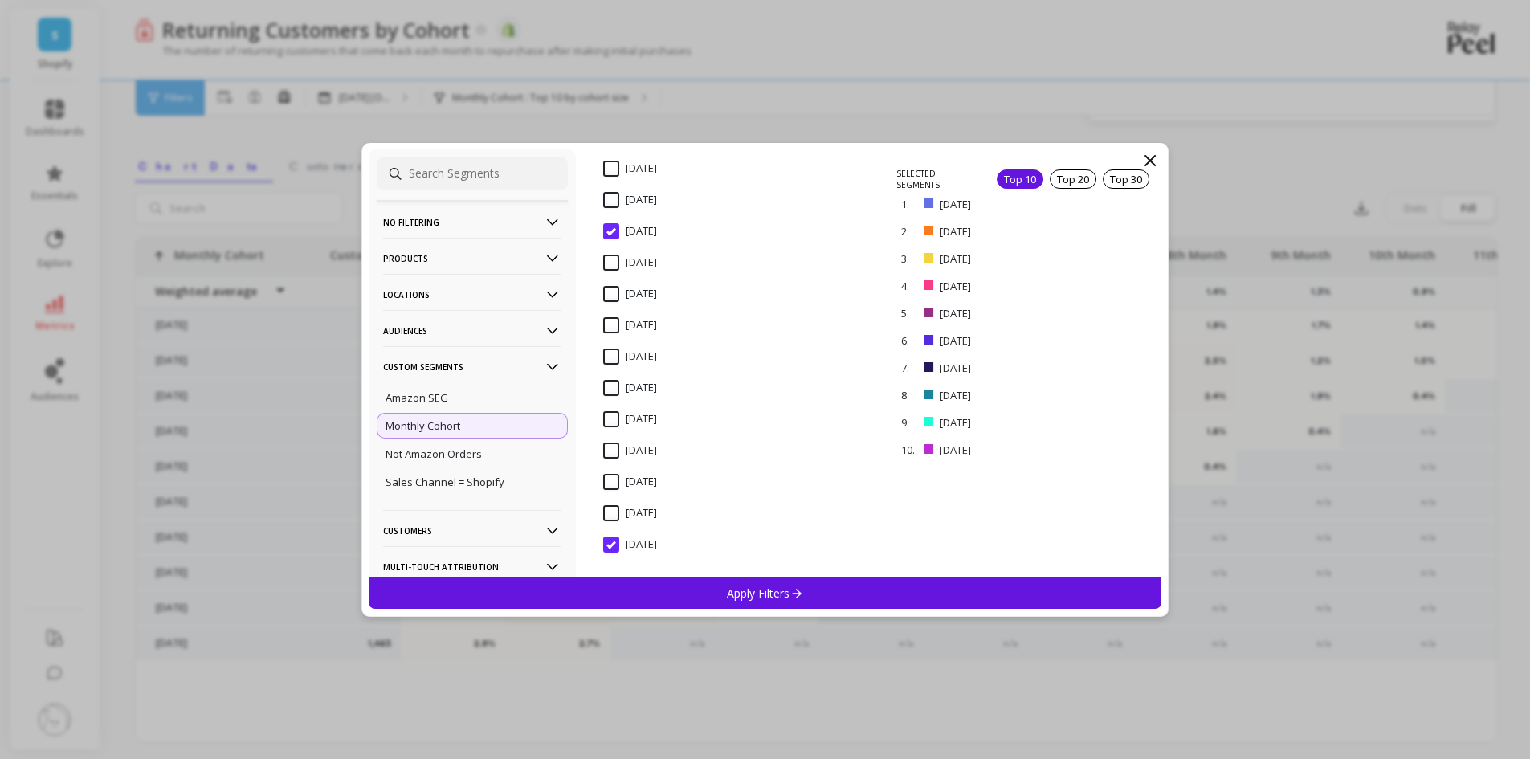
click at [781, 591] on p "Apply Filters" at bounding box center [765, 592] width 76 height 15
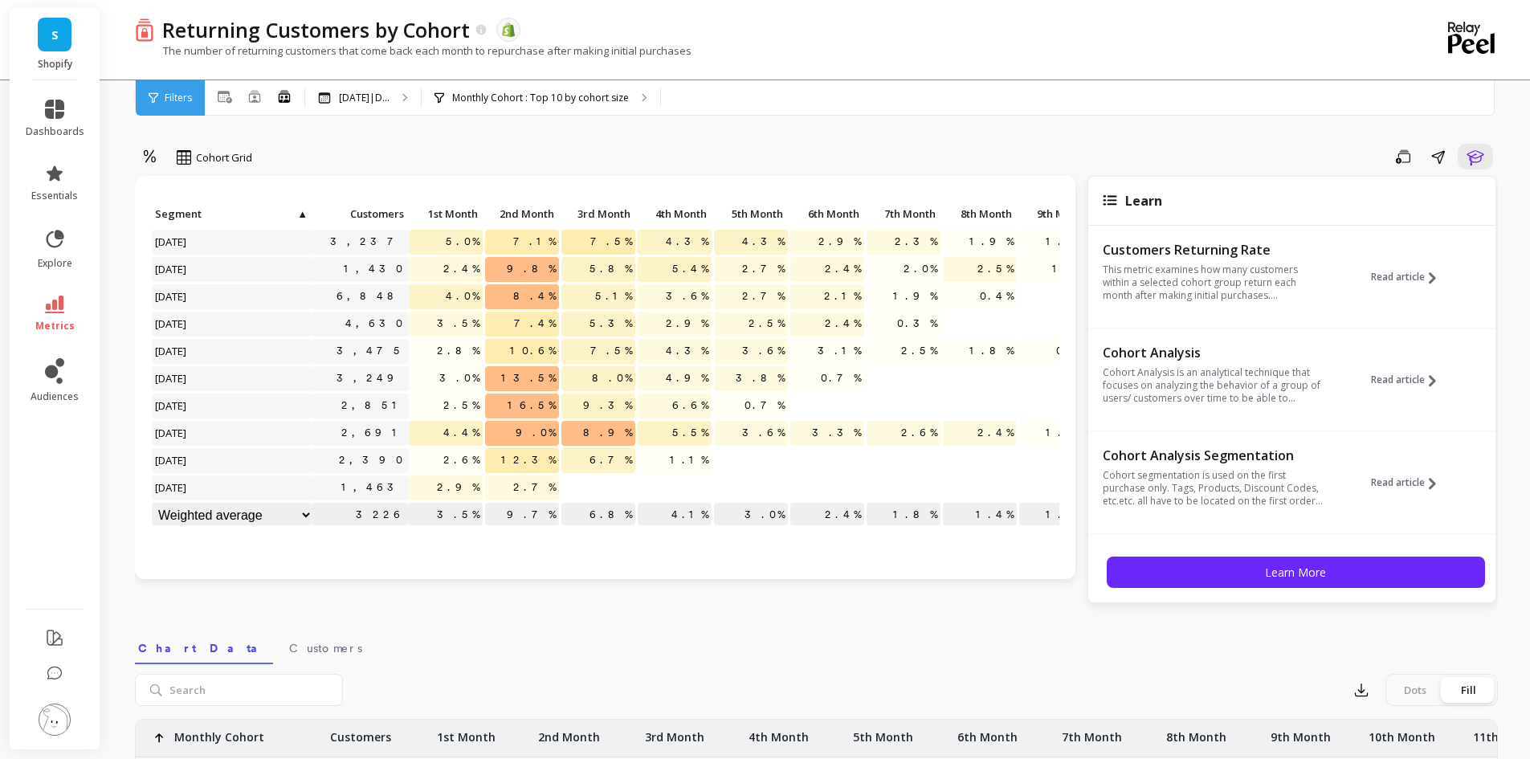
scroll to position [0, 0]
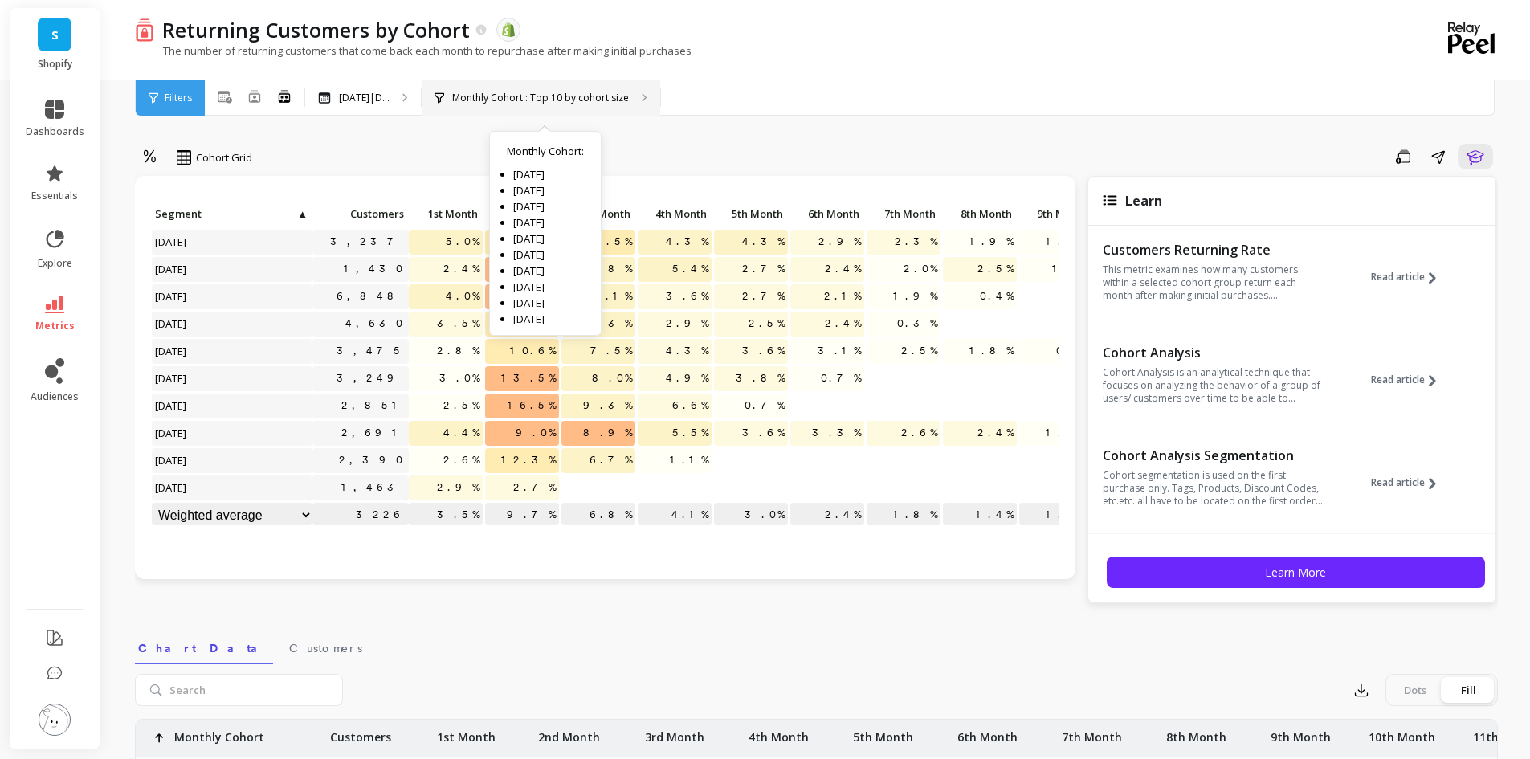
click at [542, 100] on p "Monthly Cohort : Top 10 by cohort size" at bounding box center [540, 98] width 177 height 13
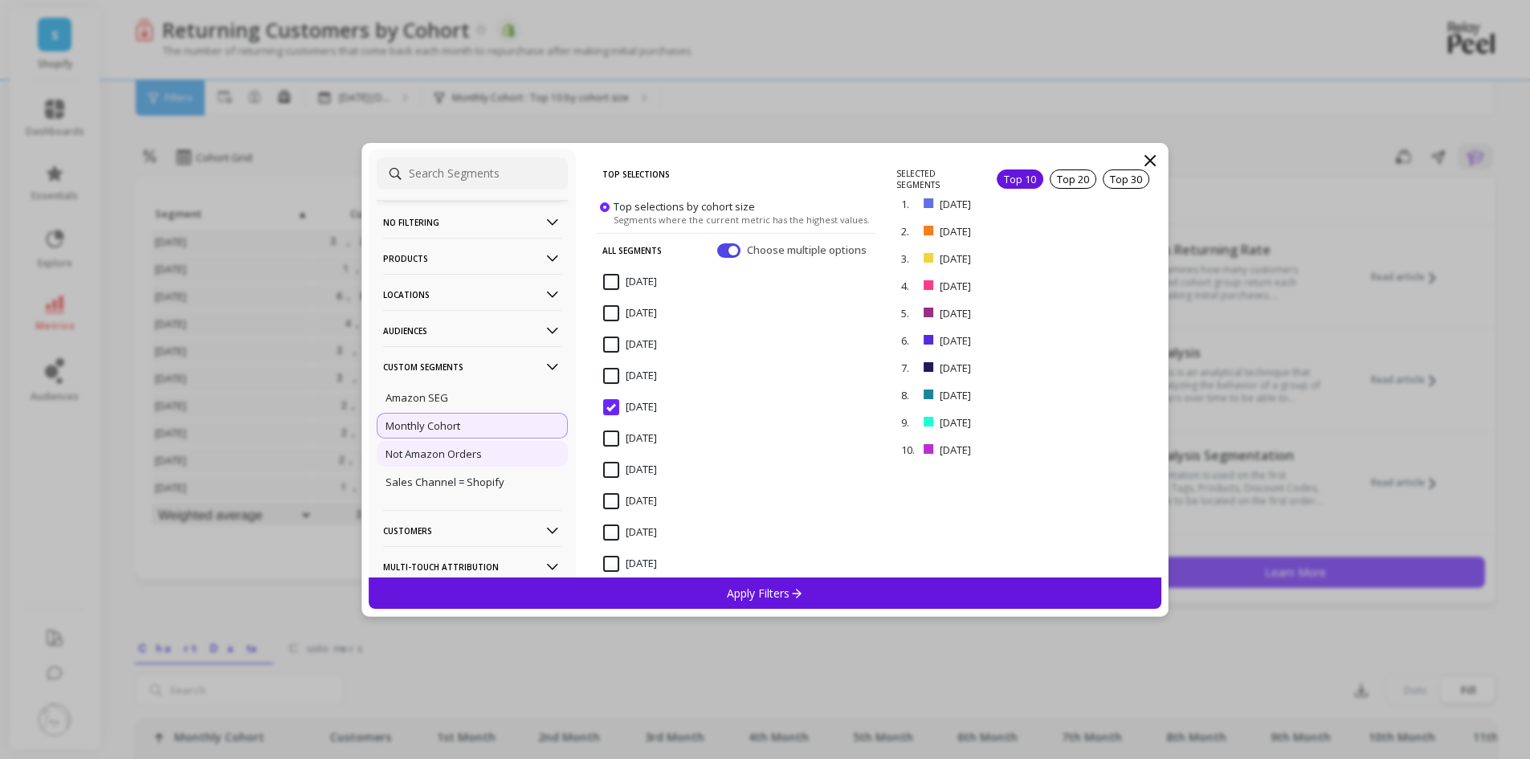
click at [445, 455] on p "Not Amazon Orders" at bounding box center [433, 453] width 96 height 14
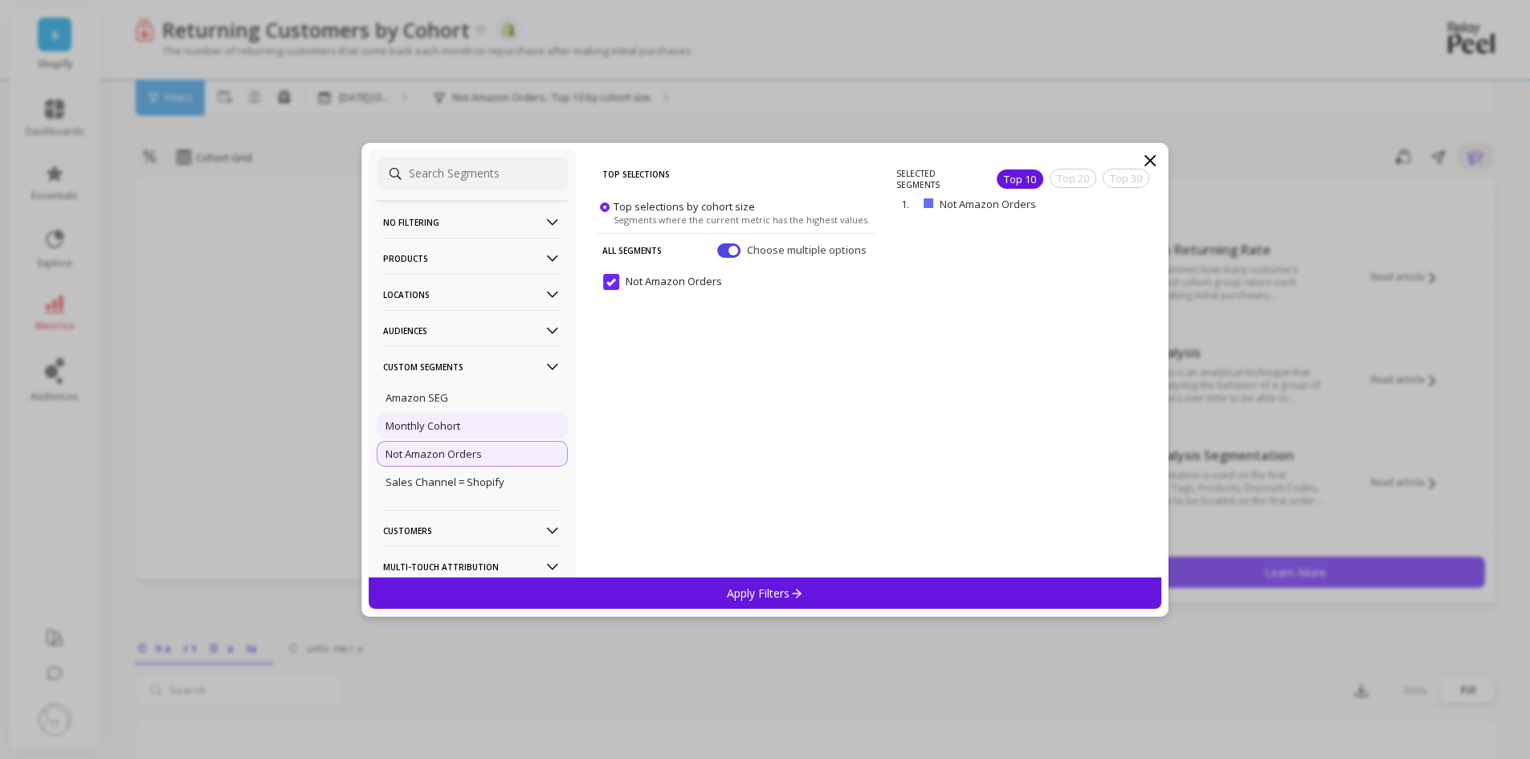
click at [439, 415] on div "Monthly Cohort" at bounding box center [472, 426] width 191 height 26
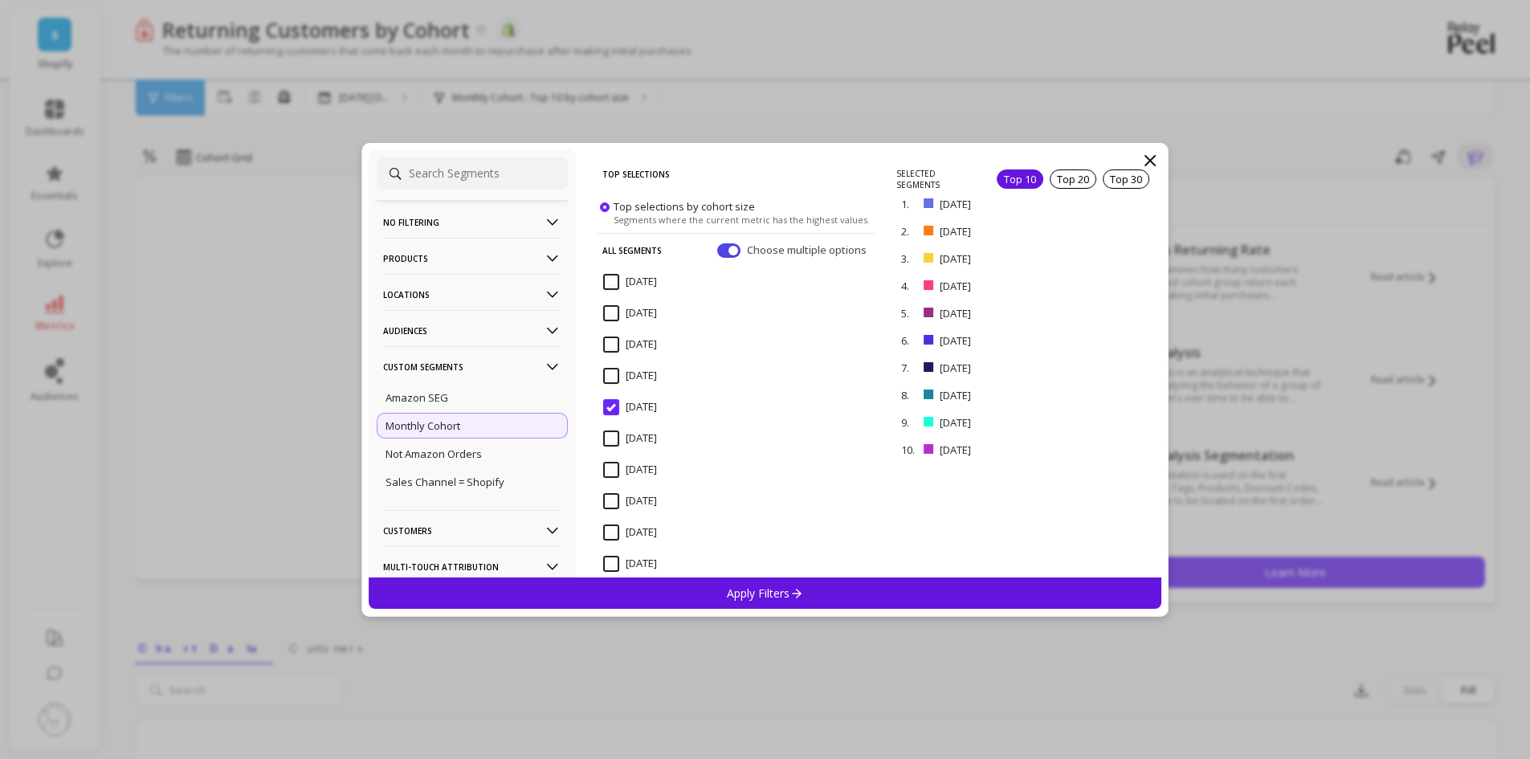
click at [1025, 177] on div "Top 10" at bounding box center [1020, 178] width 47 height 19
click at [717, 251] on button "button" at bounding box center [728, 250] width 23 height 14
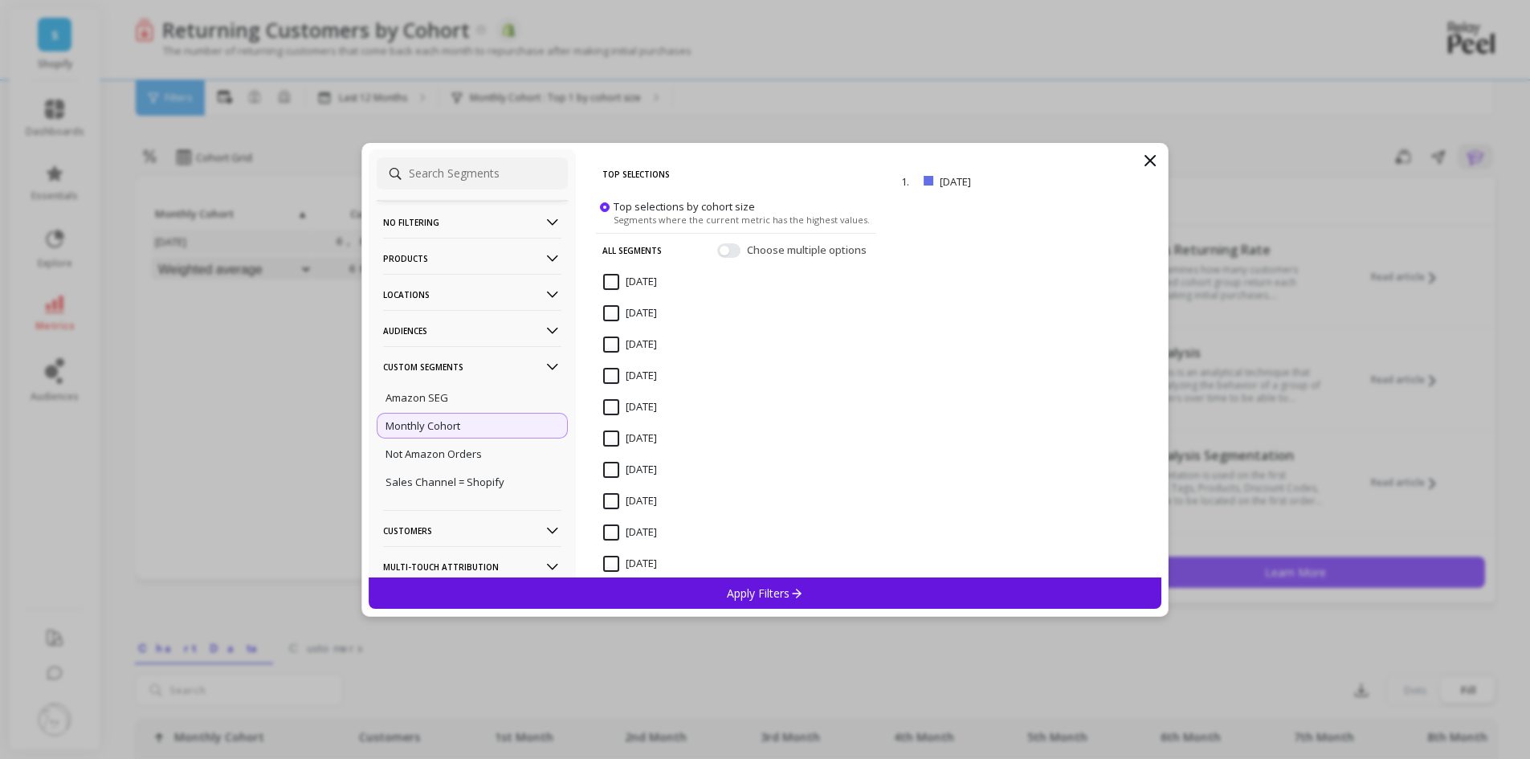
click at [0, 0] on p "remove" at bounding box center [0, 0] width 0 height 0
click at [450, 397] on div "Amazon SEG" at bounding box center [472, 398] width 191 height 26
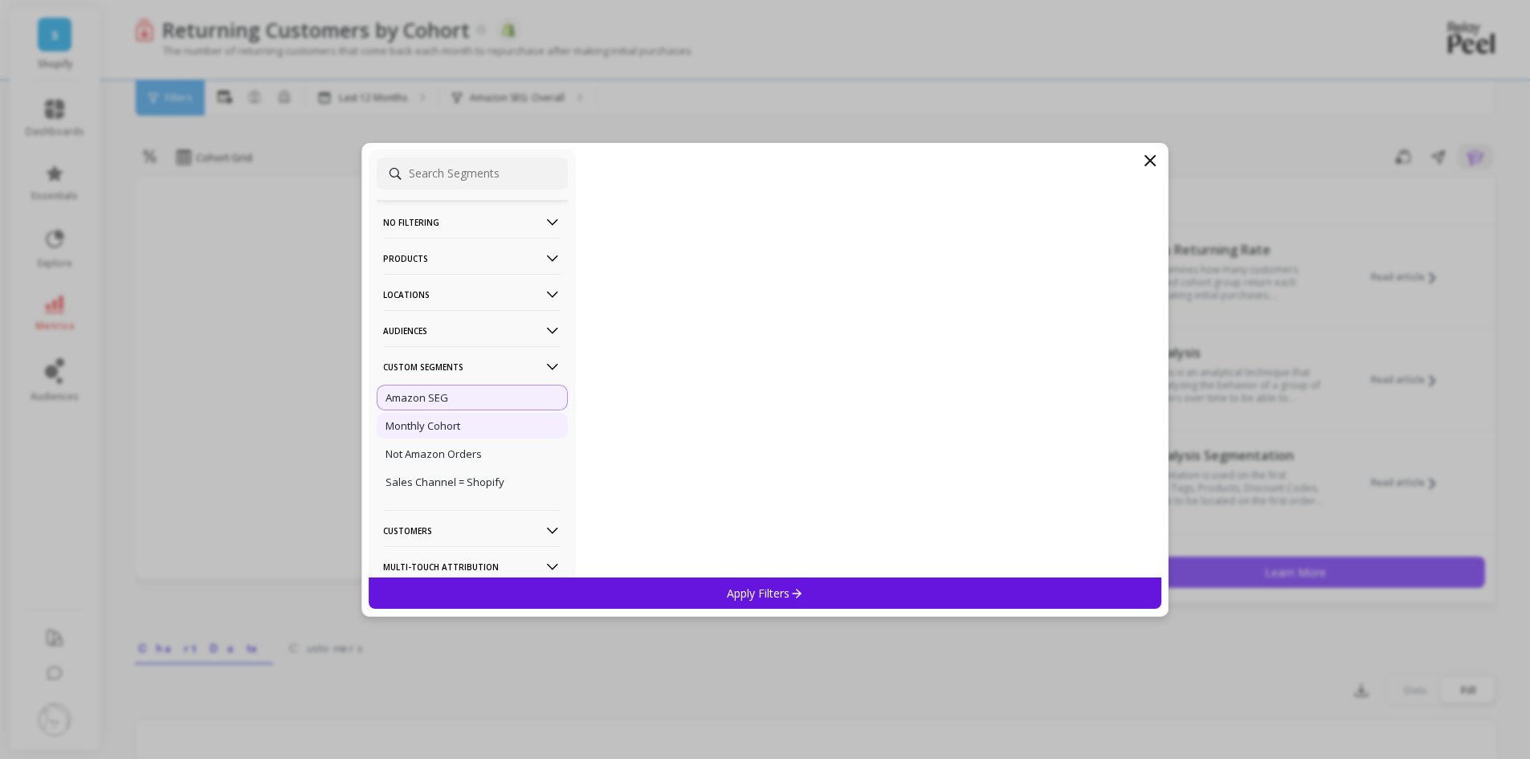
click at [458, 421] on p "Monthly Cohort" at bounding box center [422, 425] width 75 height 14
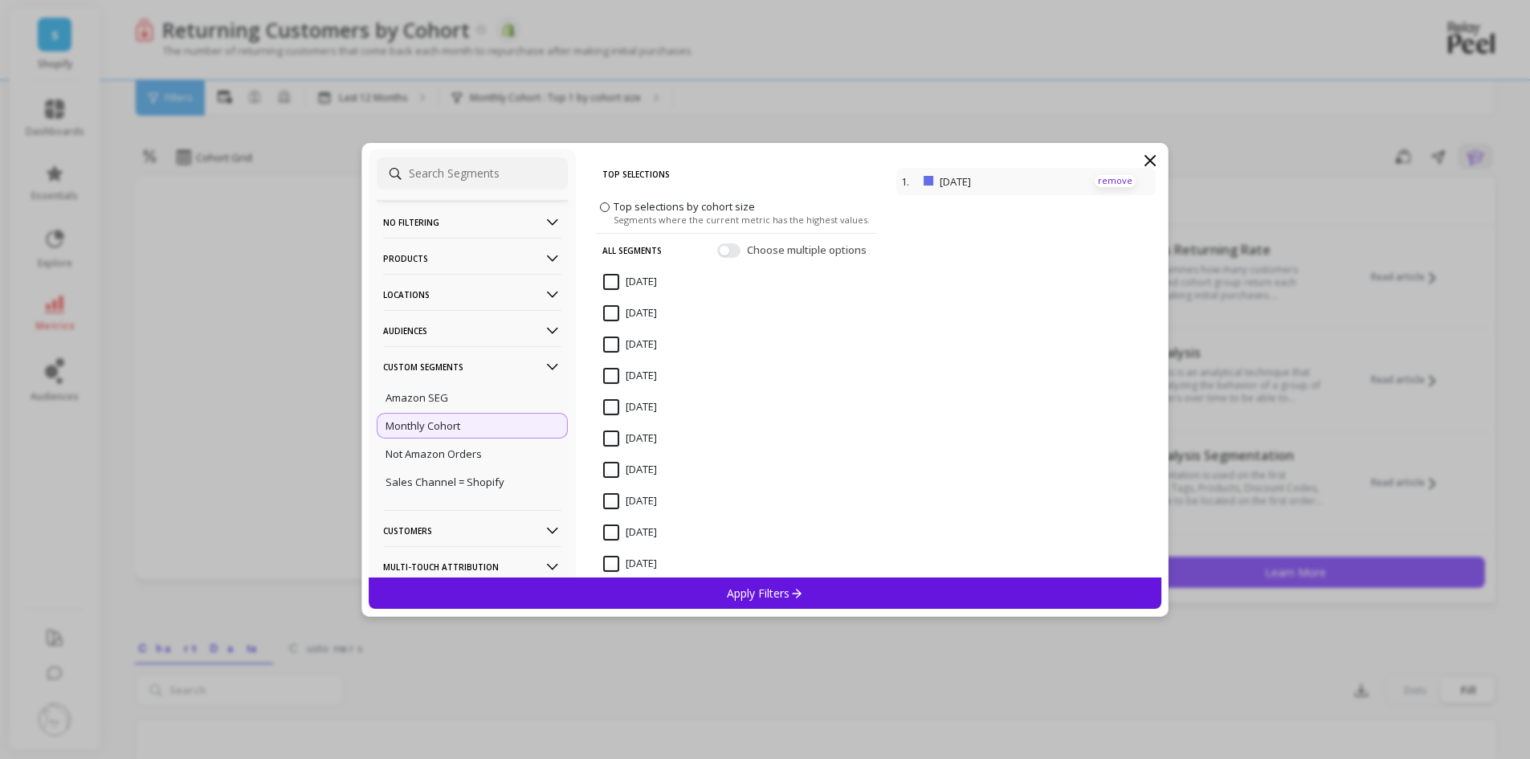
click at [1095, 180] on p "remove" at bounding box center [1115, 181] width 41 height 12
click at [467, 450] on p "Not Amazon Orders" at bounding box center [433, 453] width 96 height 14
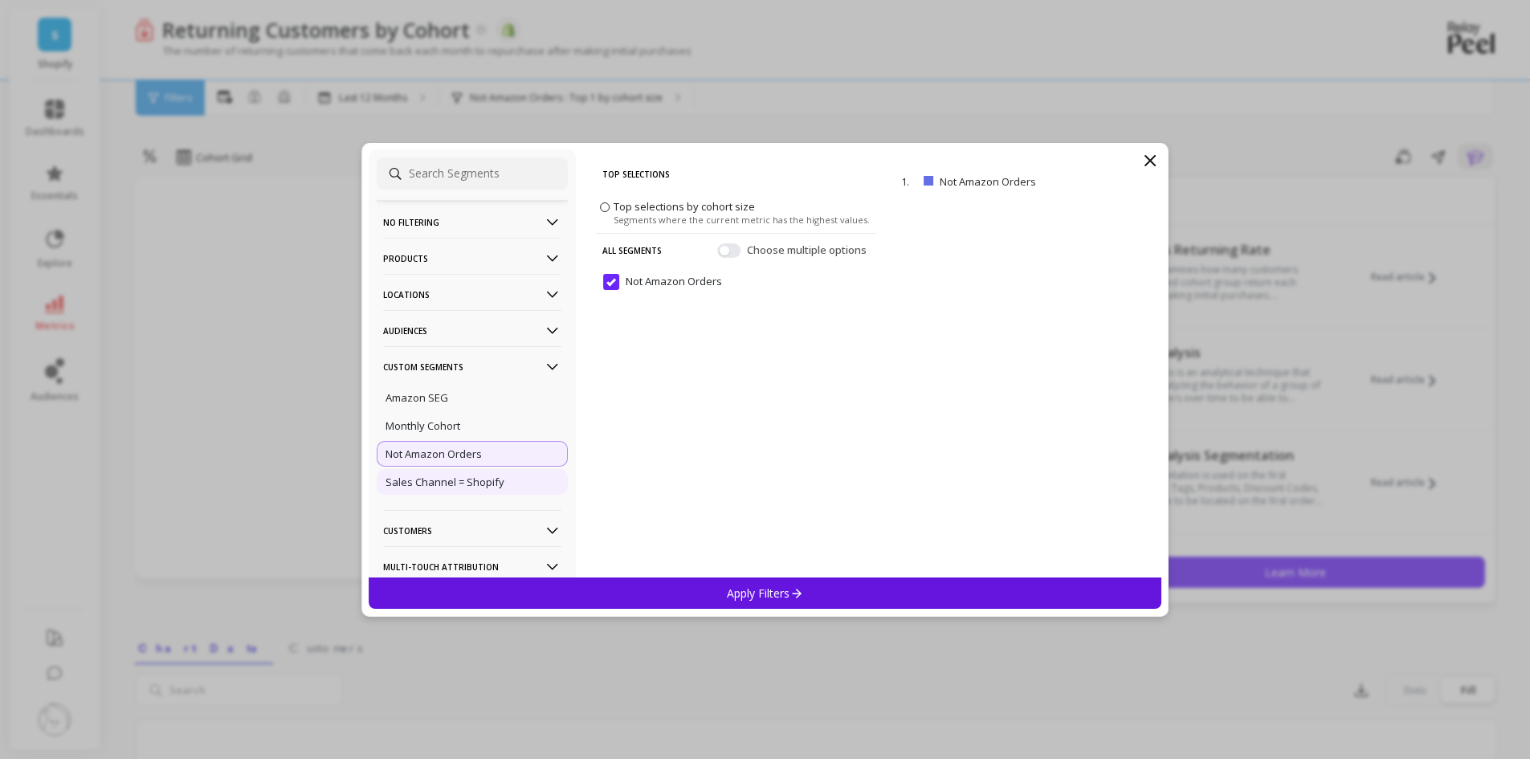
click at [463, 489] on div "Sales Channel = Shopify" at bounding box center [472, 482] width 191 height 26
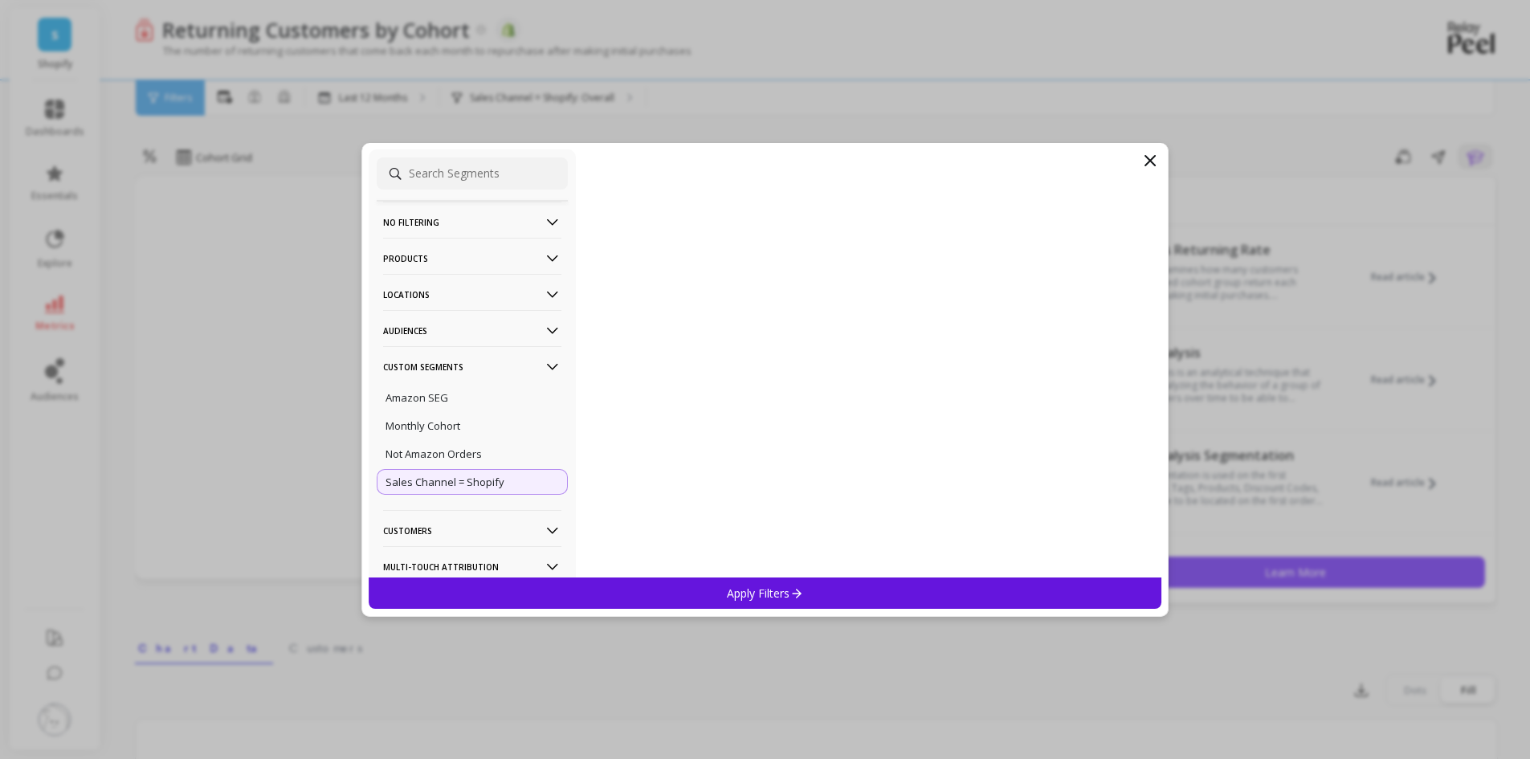
click at [468, 485] on p "Sales Channel = Shopify" at bounding box center [444, 482] width 119 height 14
click at [730, 592] on p "Apply Filters" at bounding box center [765, 592] width 76 height 15
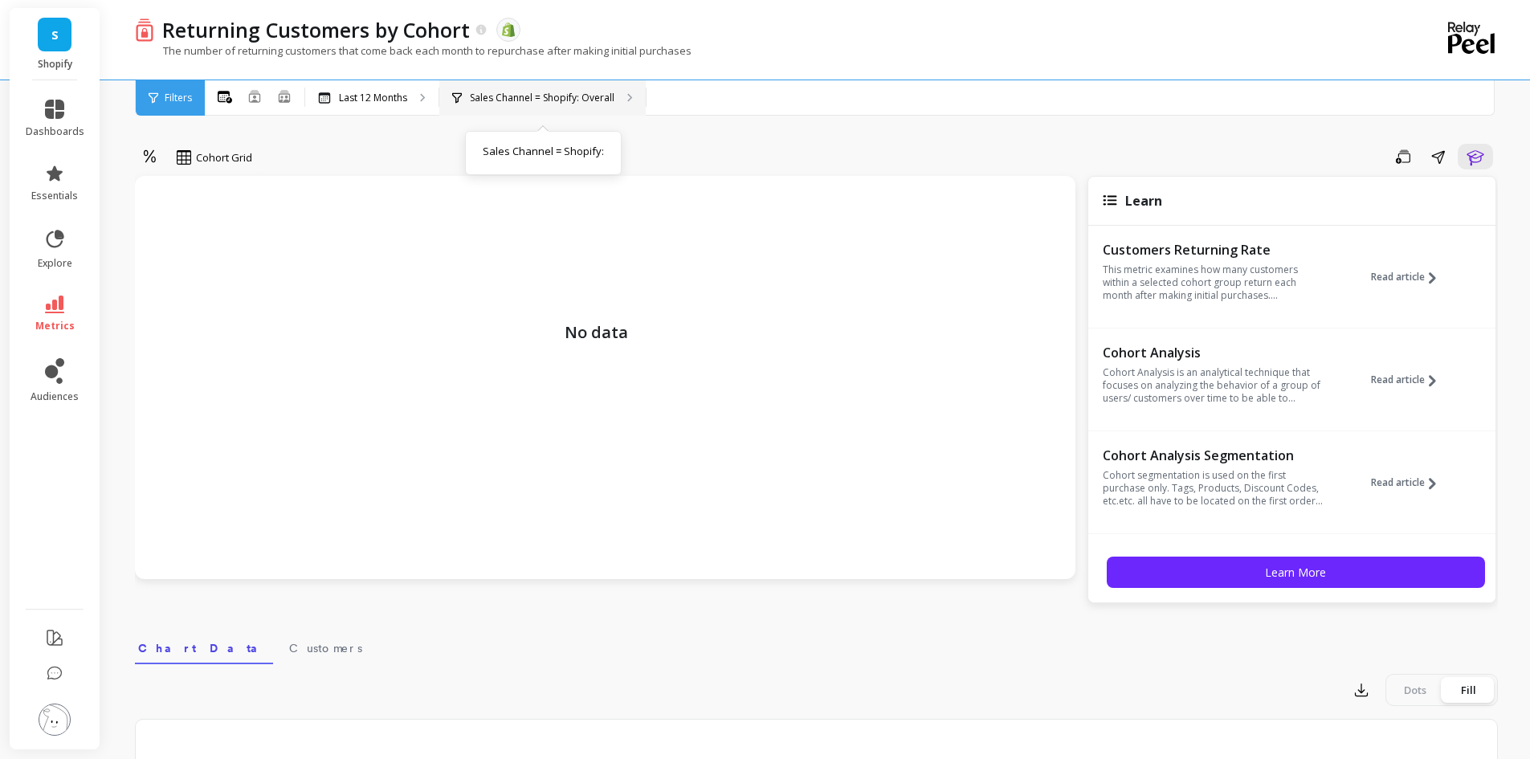
click at [561, 96] on p "Sales Channel = Shopify: Overall" at bounding box center [542, 98] width 145 height 13
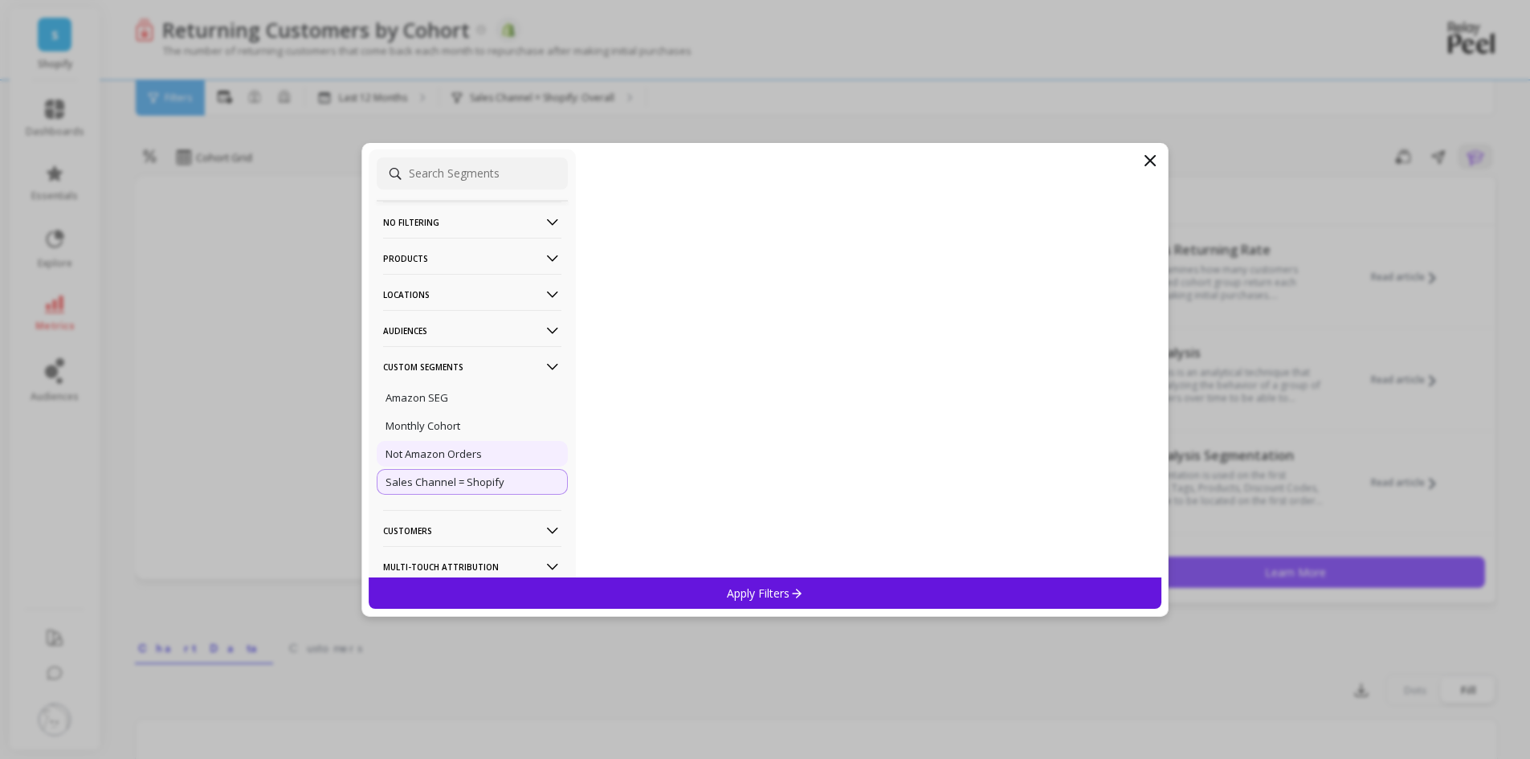
click at [461, 446] on p "Not Amazon Orders" at bounding box center [433, 453] width 96 height 14
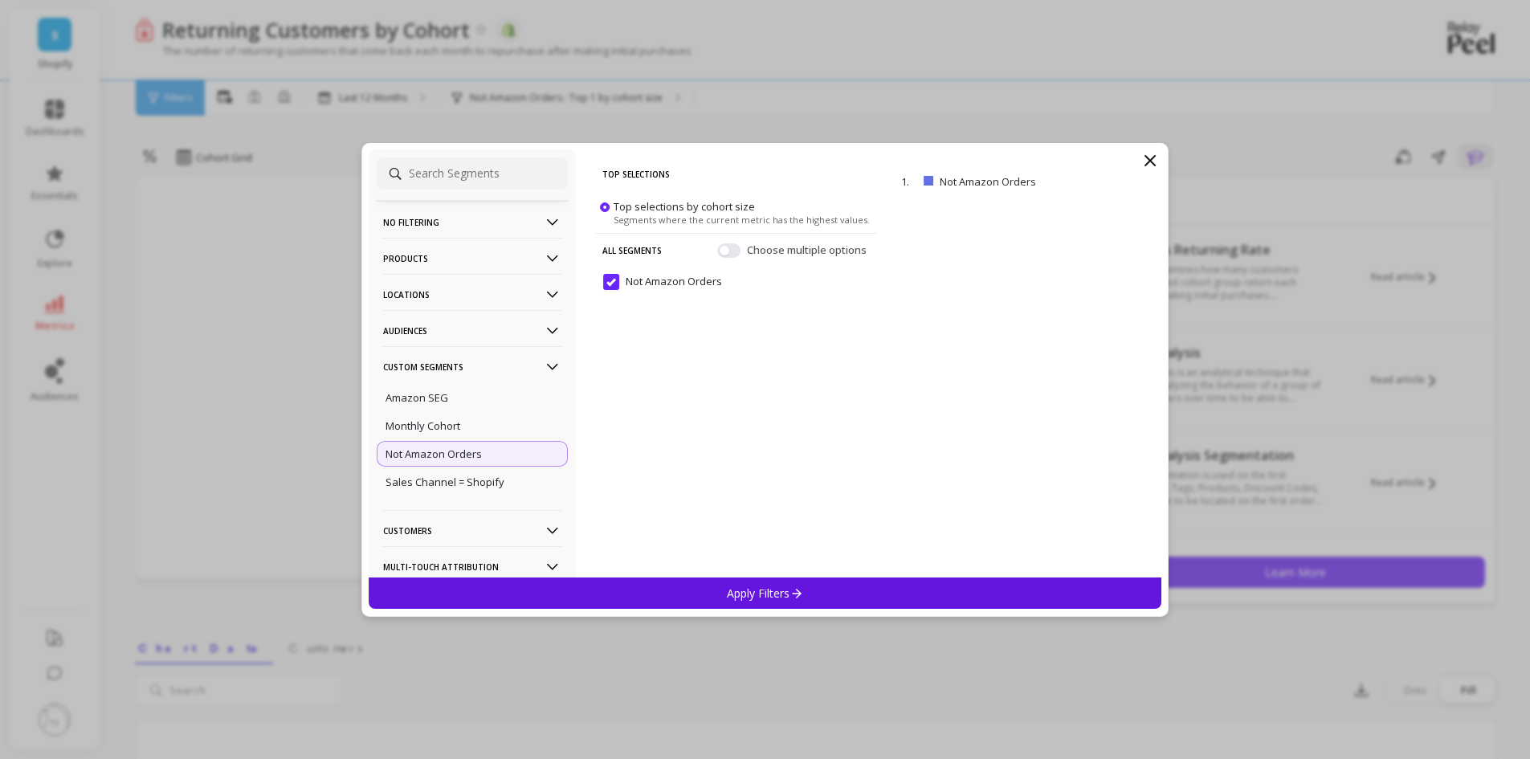
click at [864, 585] on div "Apply Filters" at bounding box center [765, 592] width 793 height 31
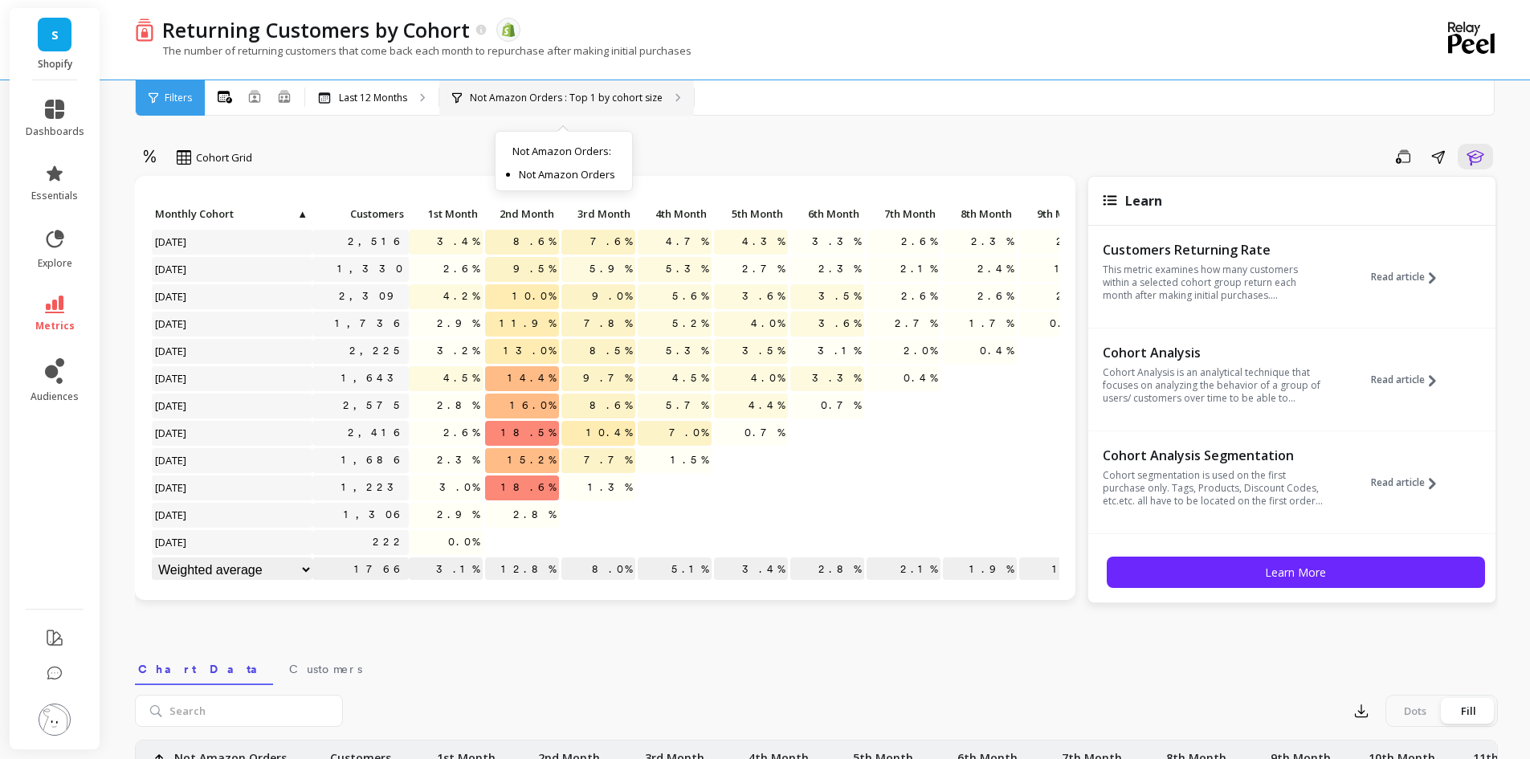
click at [563, 96] on p "Not Amazon Orders : Top 1 by cohort size" at bounding box center [566, 98] width 193 height 13
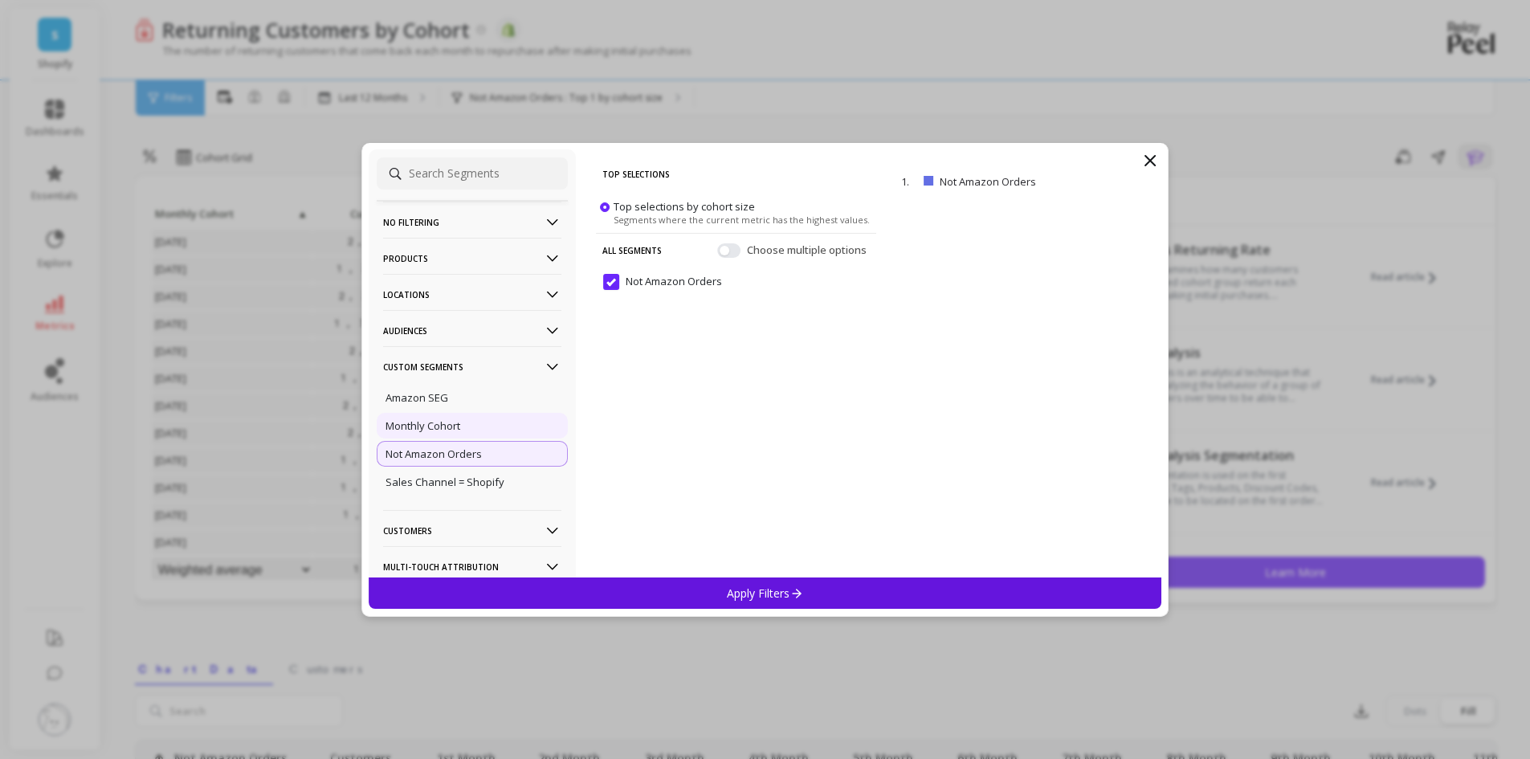
drag, startPoint x: 462, startPoint y: 452, endPoint x: 491, endPoint y: 414, distance: 48.2
click at [463, 452] on p "Not Amazon Orders" at bounding box center [433, 453] width 96 height 14
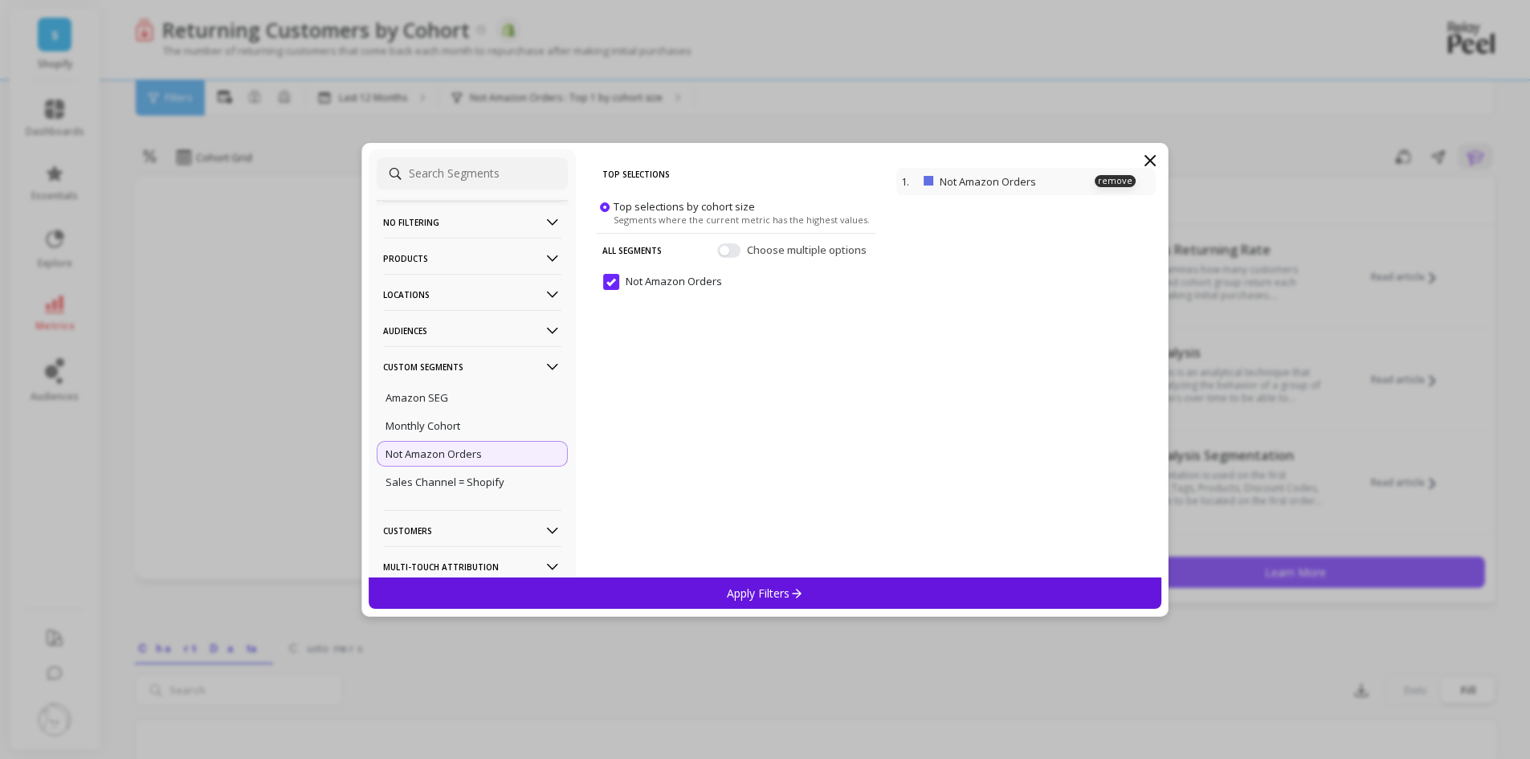
click at [967, 182] on p "Not Amazon Orders" at bounding box center [1017, 181] width 154 height 14
click at [1114, 181] on p "remove" at bounding box center [1115, 181] width 41 height 12
click at [459, 218] on p "No filtering" at bounding box center [472, 222] width 178 height 41
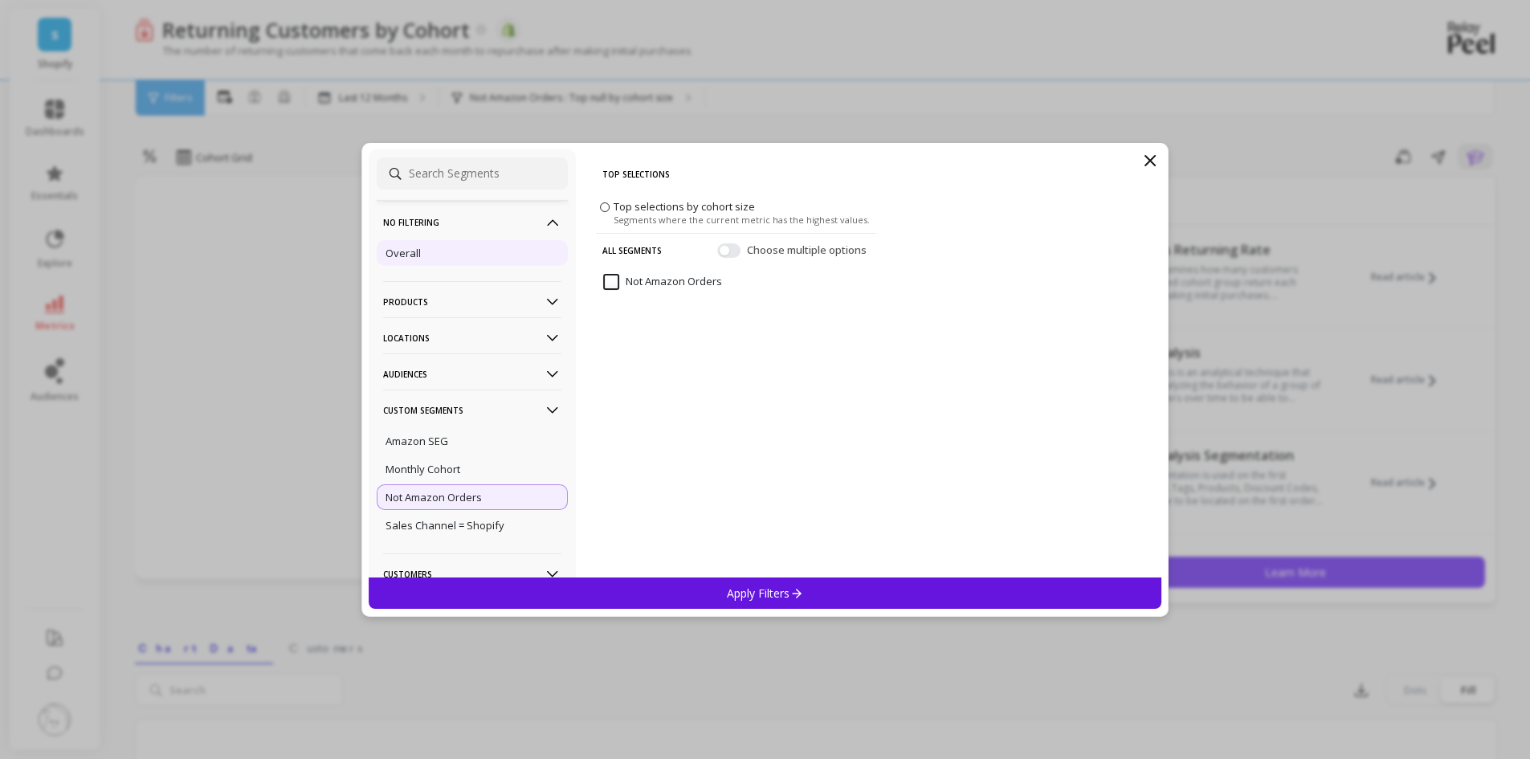
click at [398, 254] on p "Overall" at bounding box center [402, 253] width 35 height 14
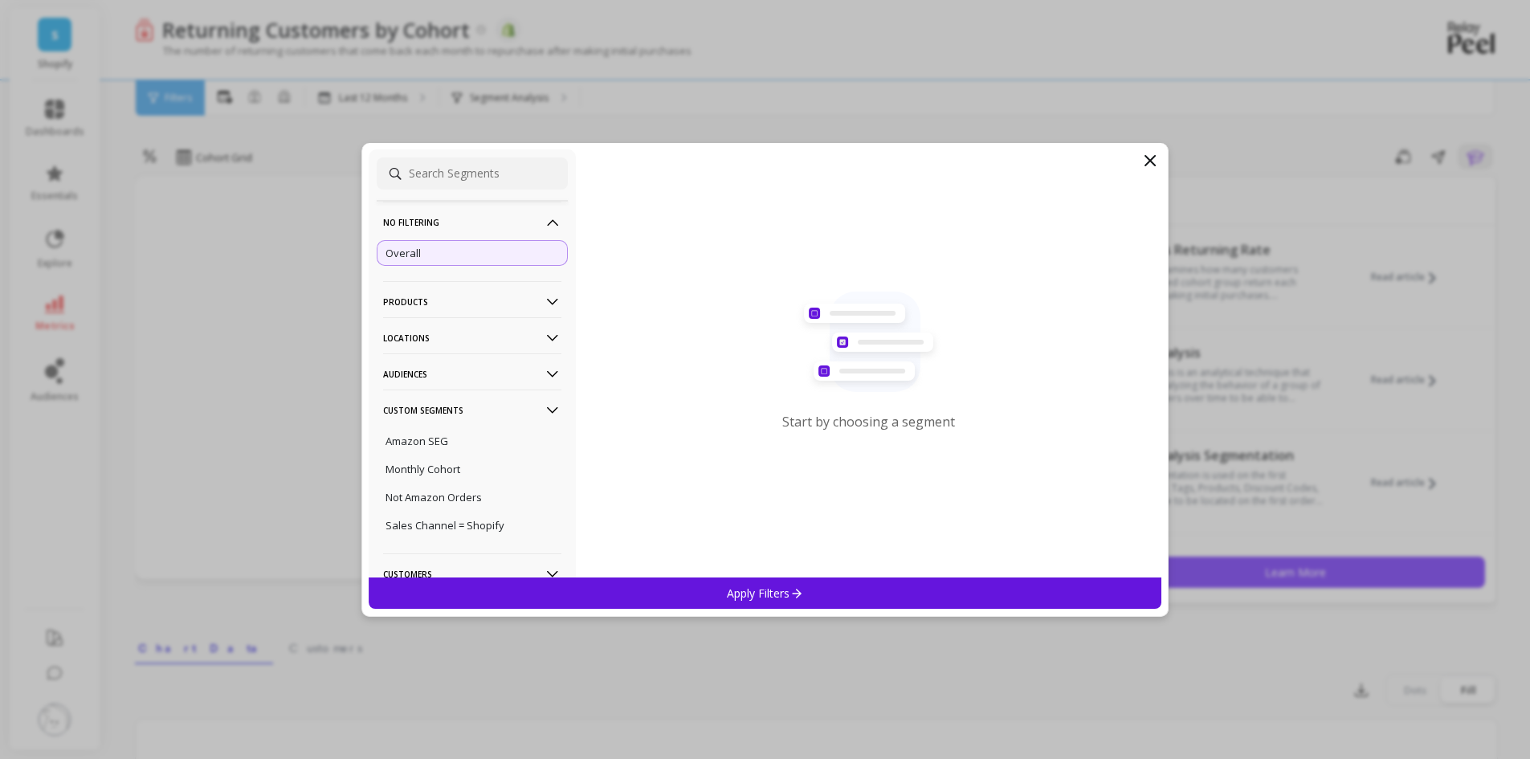
click at [797, 595] on icon at bounding box center [796, 593] width 14 height 14
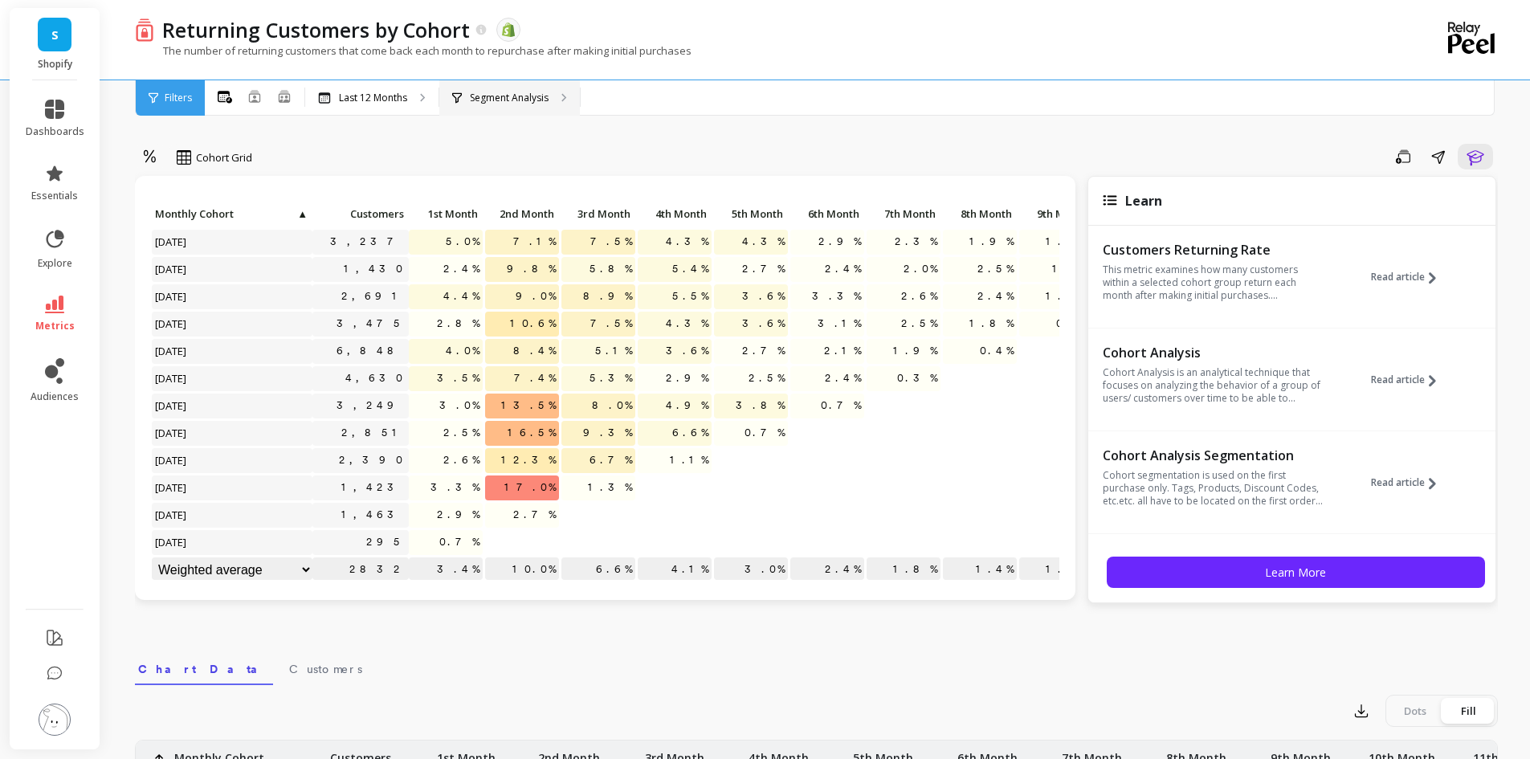
click at [528, 104] on div "Segment Analysis" at bounding box center [509, 97] width 141 height 35
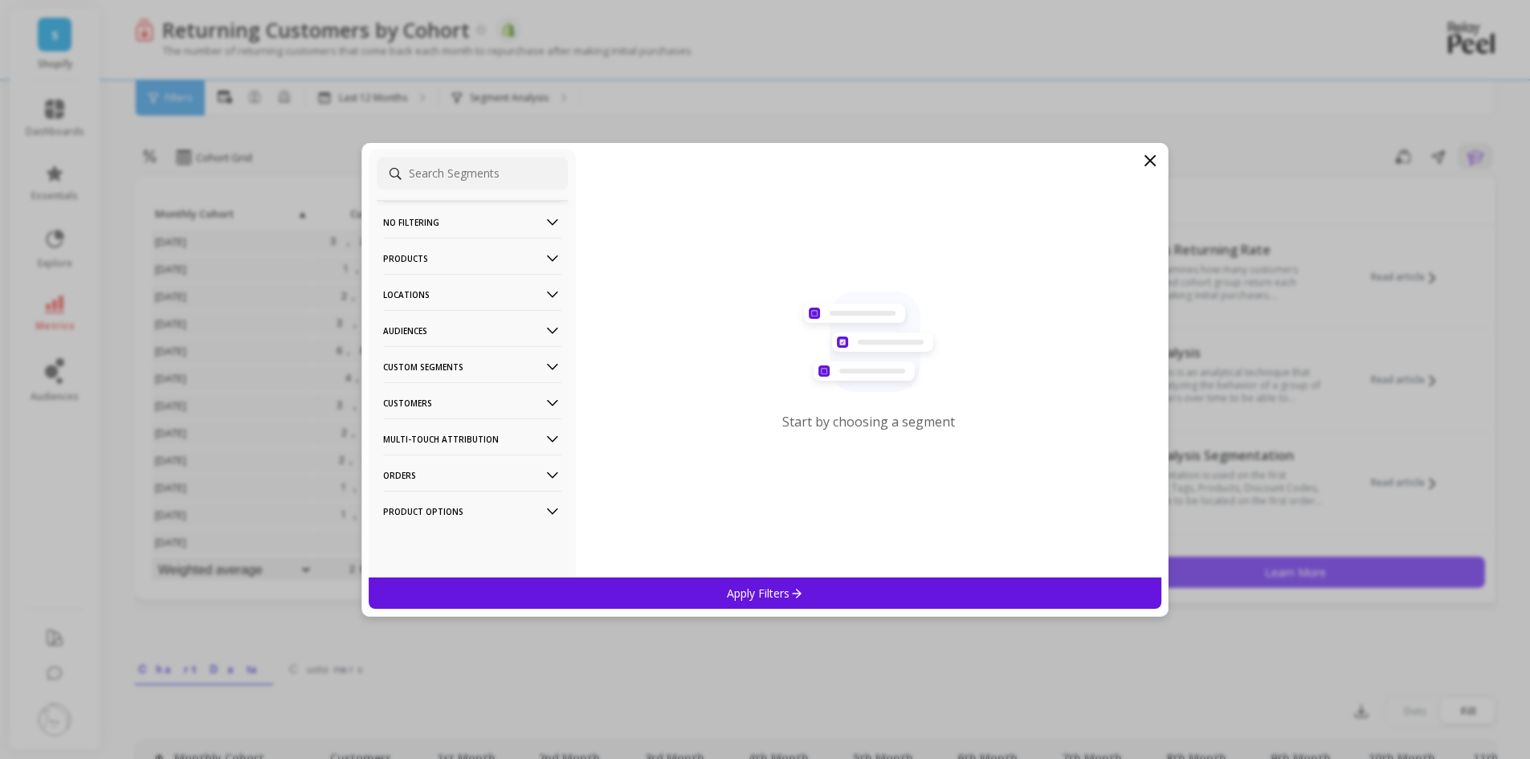
click at [476, 373] on p "Custom Segments" at bounding box center [472, 366] width 178 height 41
click at [436, 391] on p "Amazon SEG" at bounding box center [416, 397] width 63 height 14
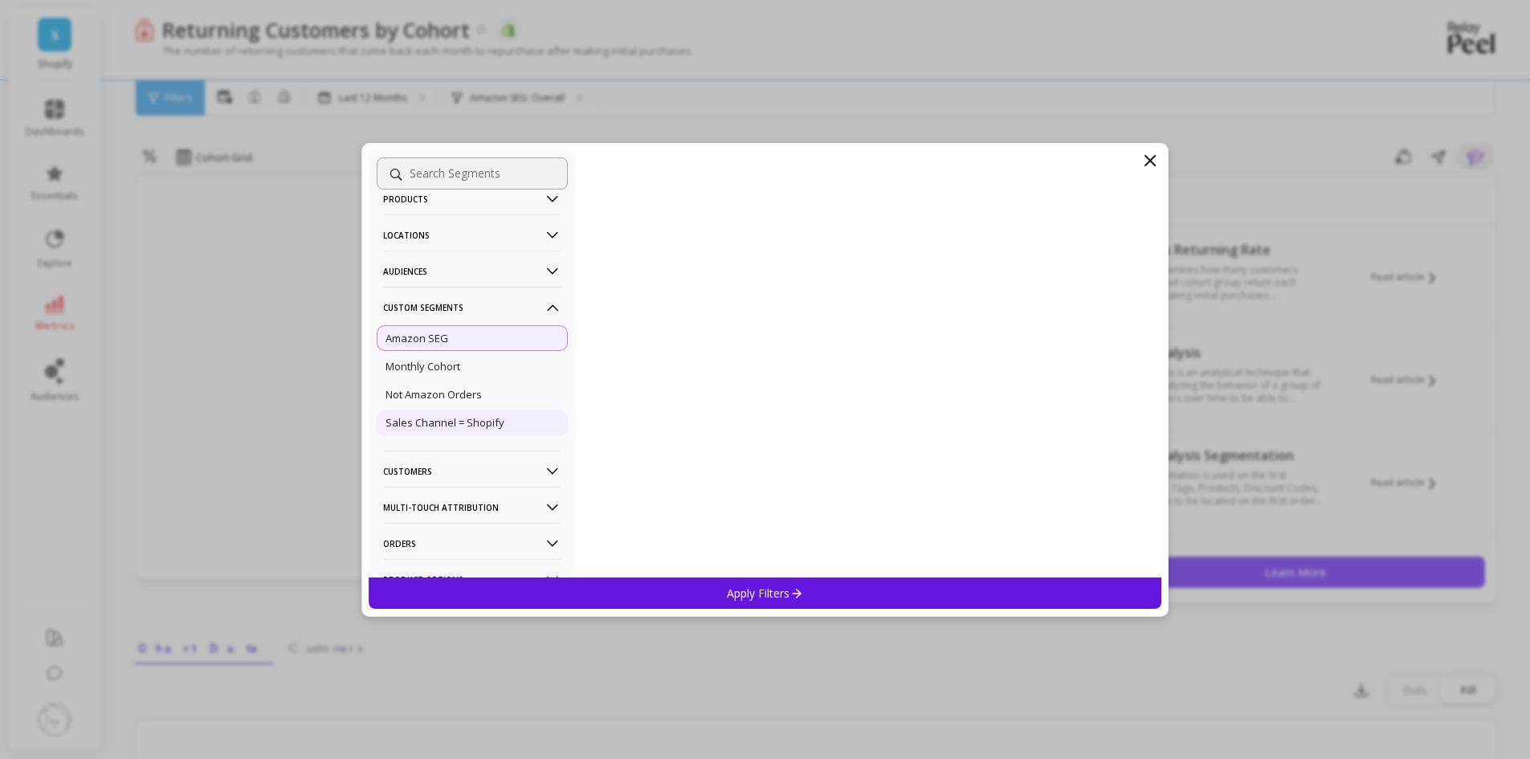
scroll to position [117, 0]
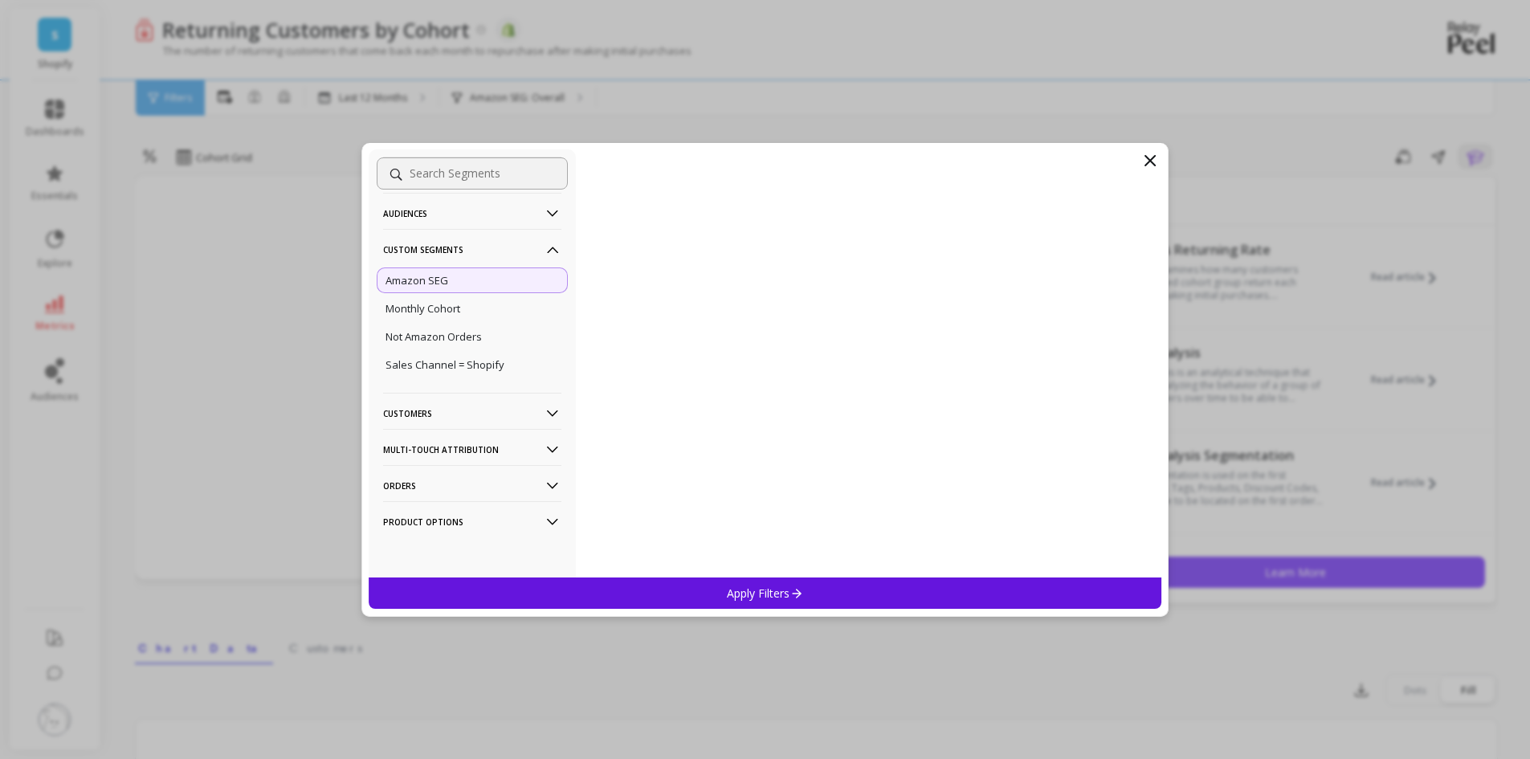
click at [1152, 152] on icon at bounding box center [1149, 160] width 19 height 19
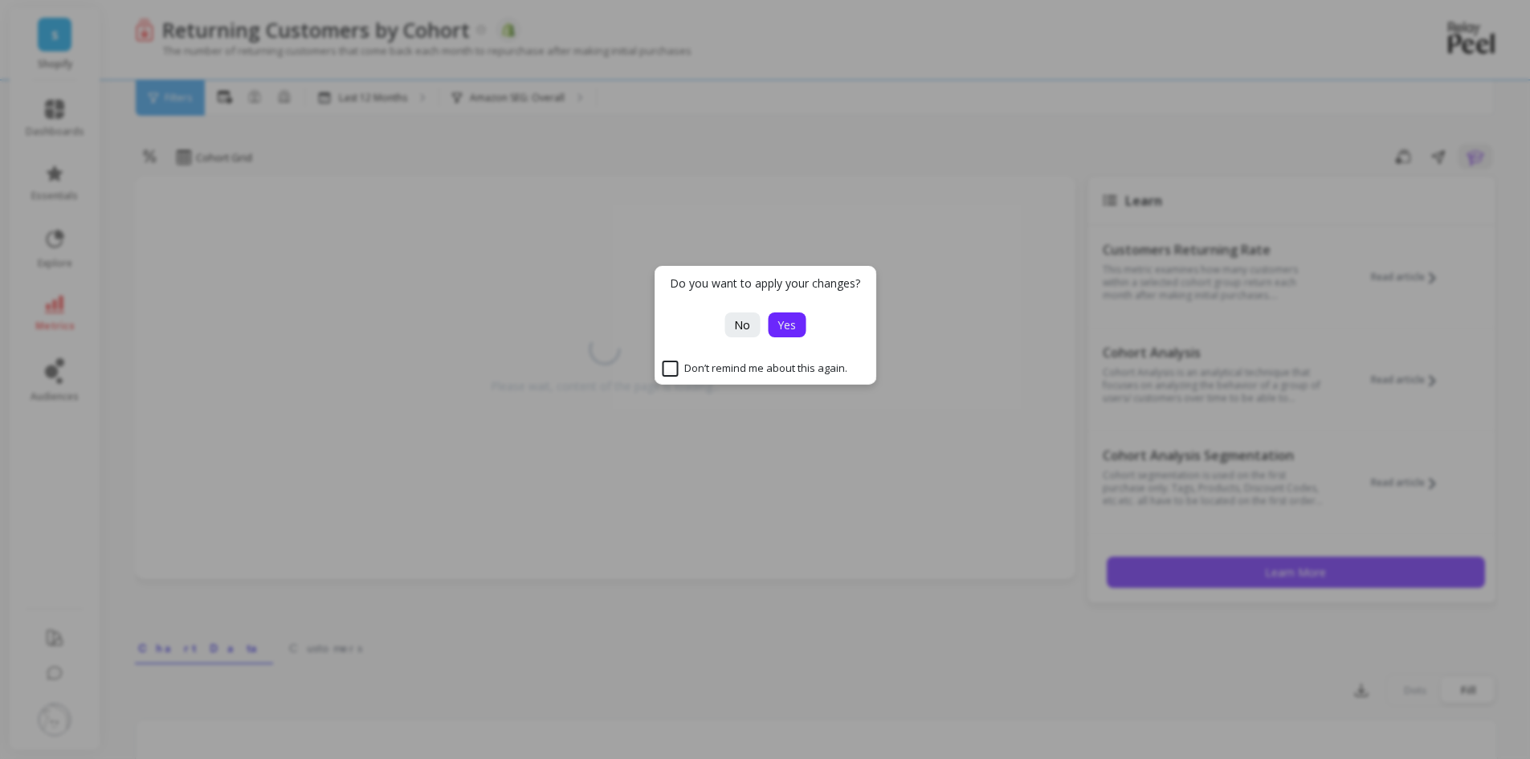
click at [785, 328] on span "Yes" at bounding box center [786, 324] width 18 height 15
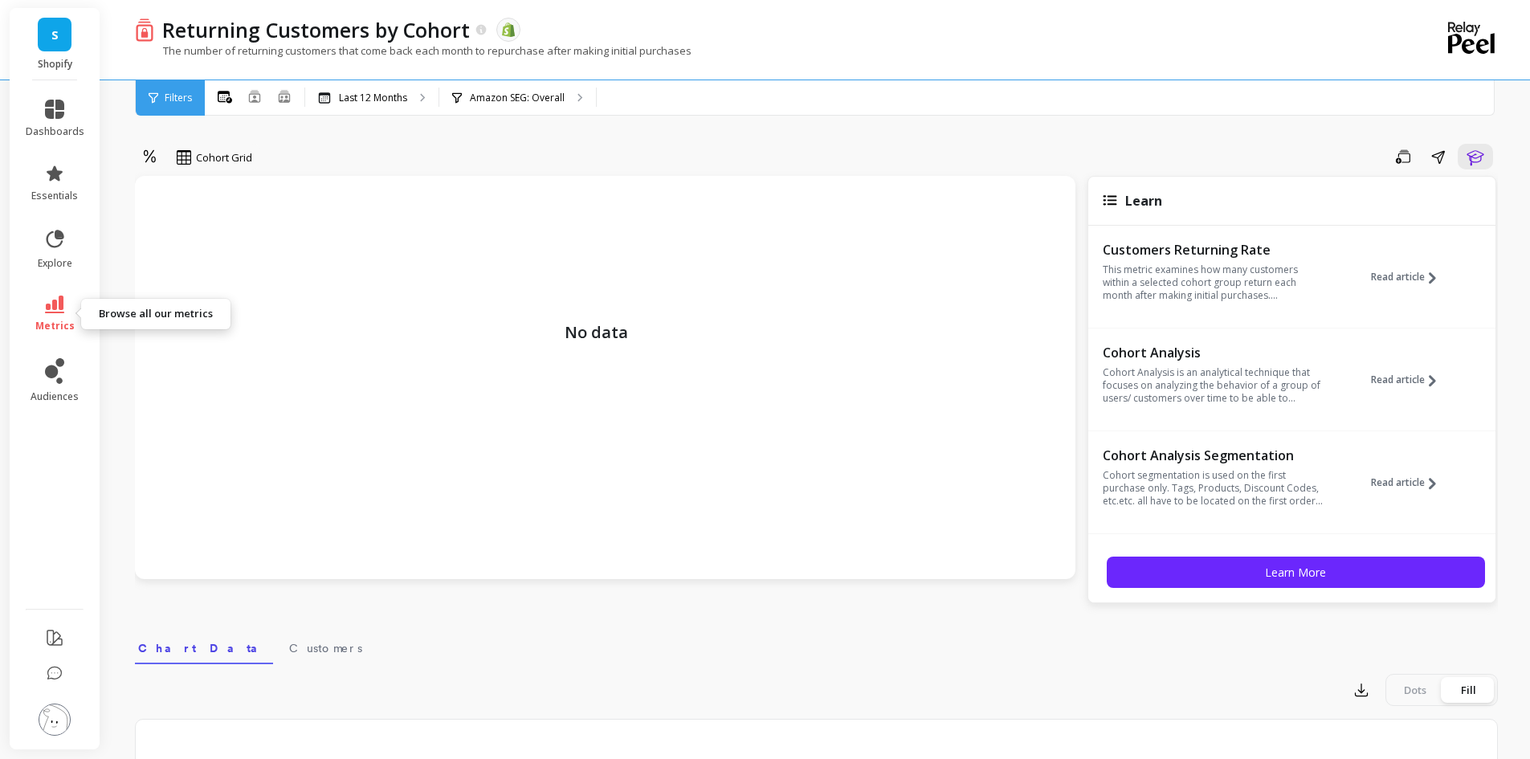
click at [53, 304] on icon at bounding box center [54, 305] width 19 height 18
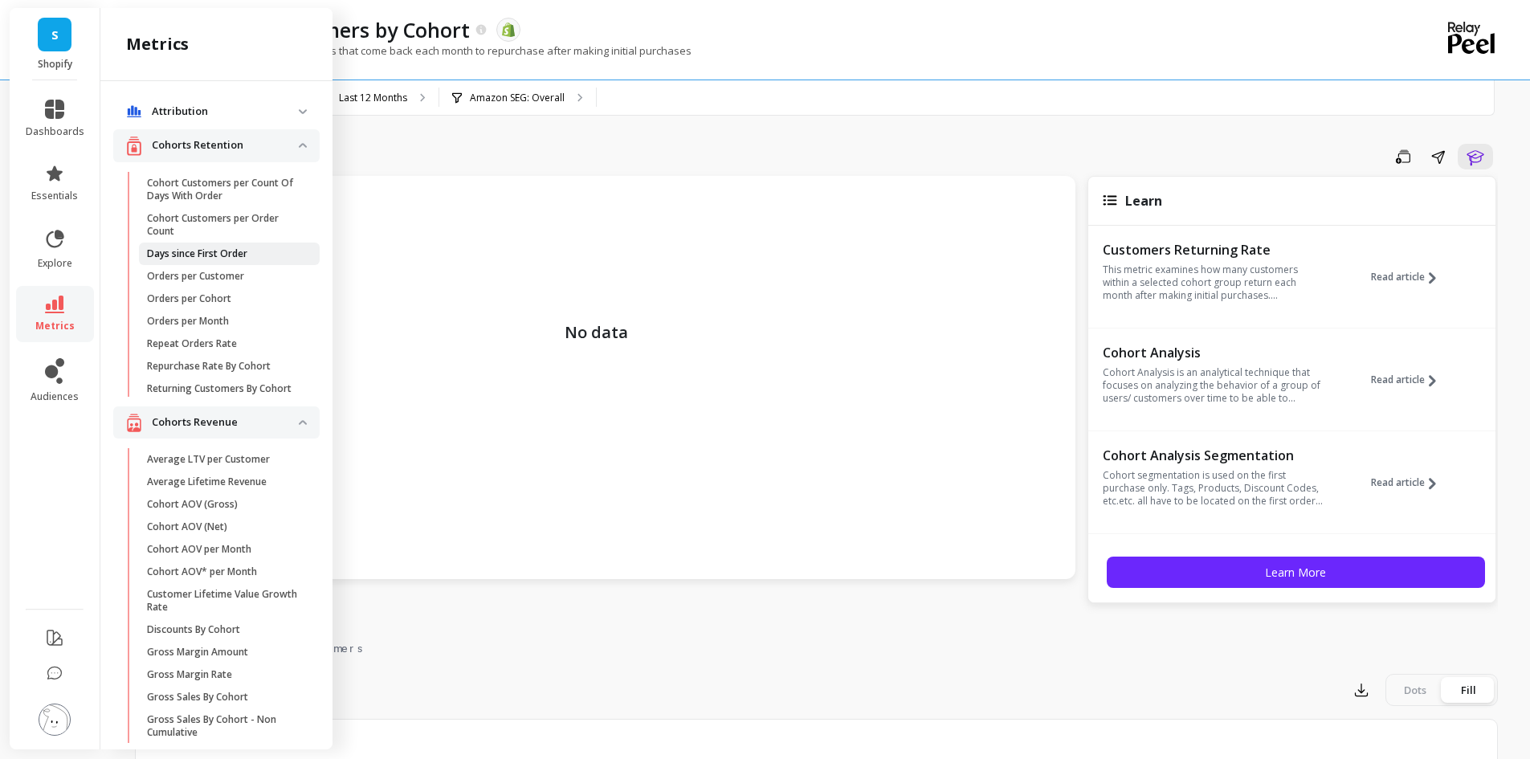
click at [186, 254] on p "Days since First Order" at bounding box center [197, 253] width 100 height 13
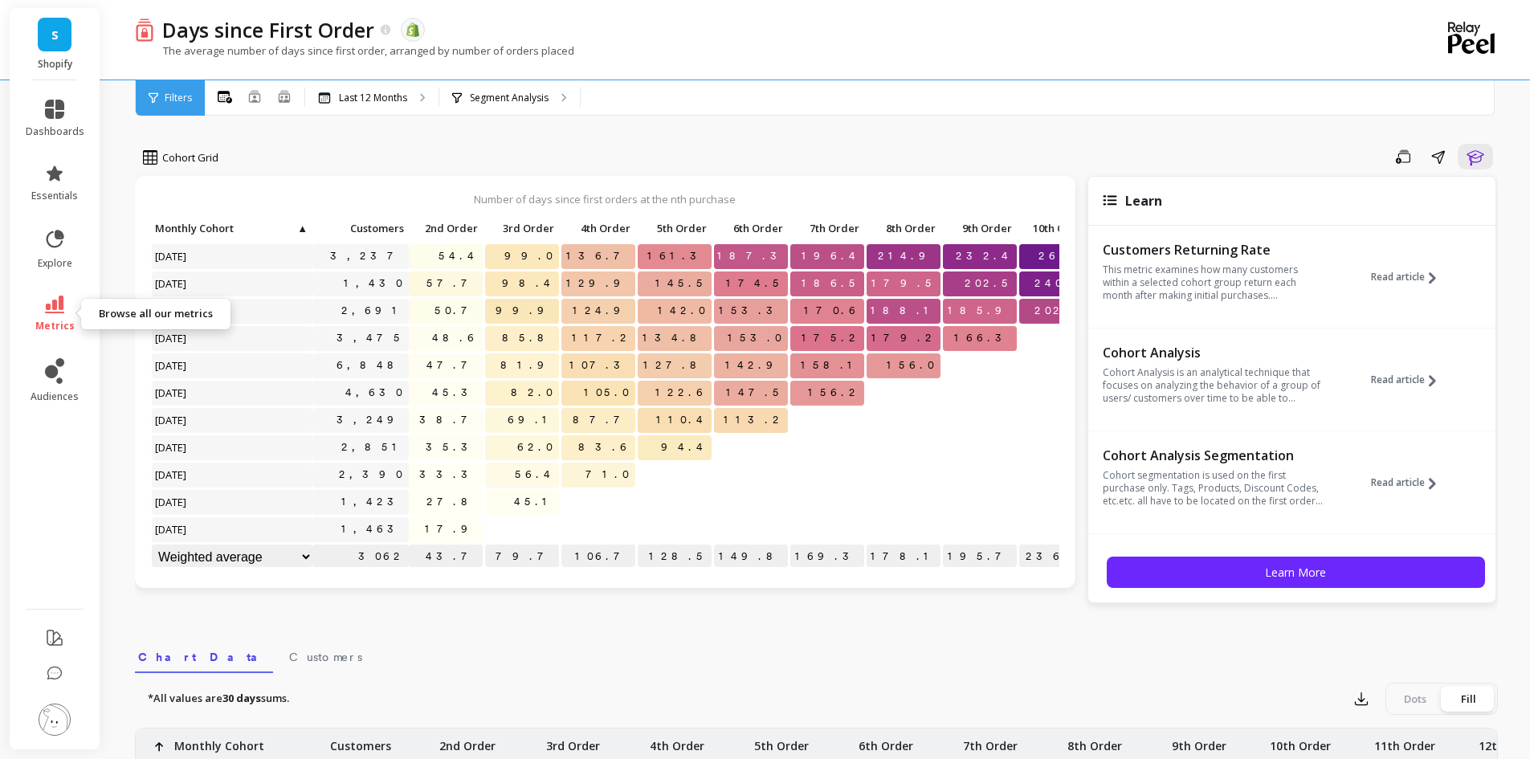
click at [62, 312] on icon at bounding box center [54, 305] width 19 height 18
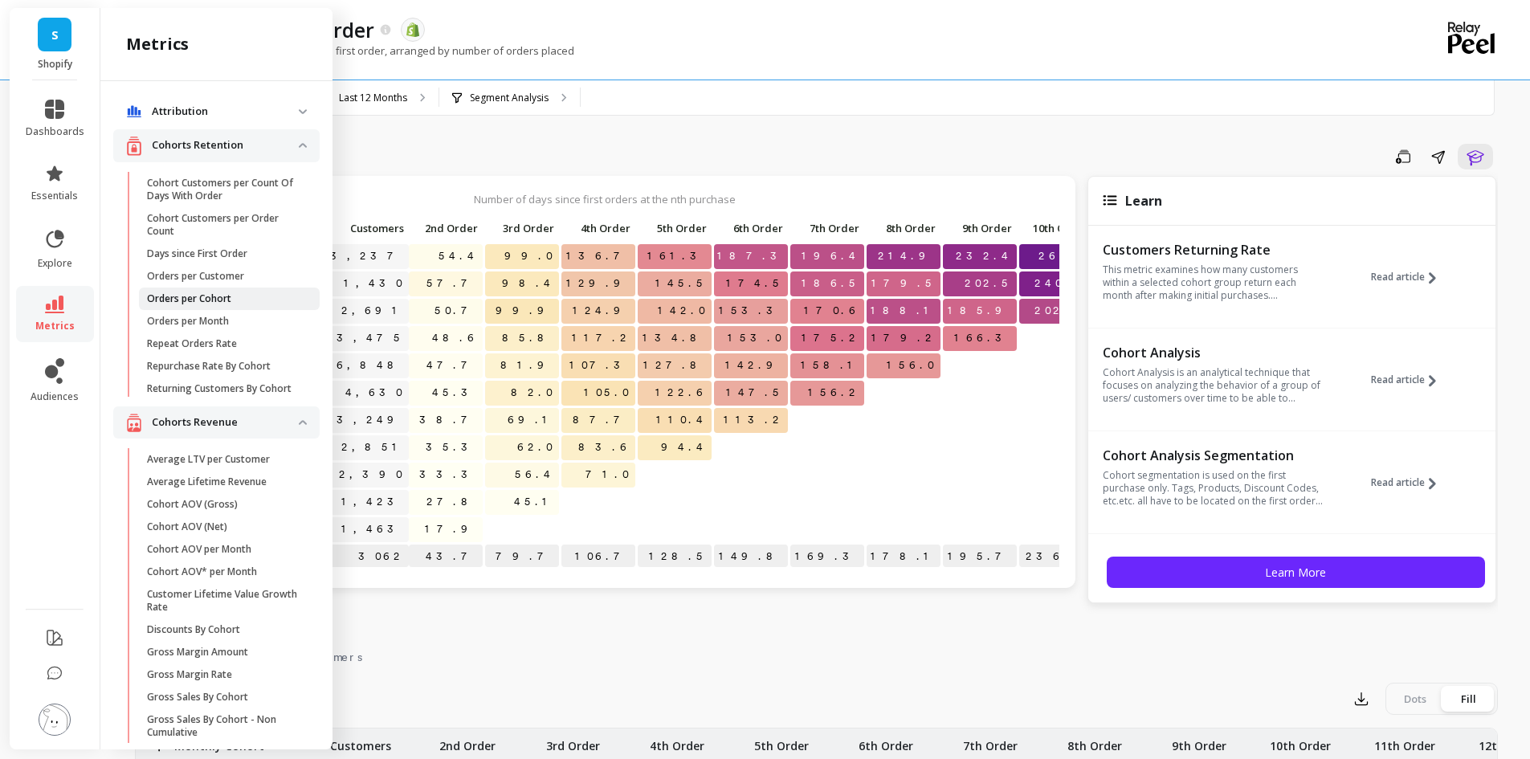
click at [201, 298] on p "Orders per Cohort" at bounding box center [189, 298] width 84 height 13
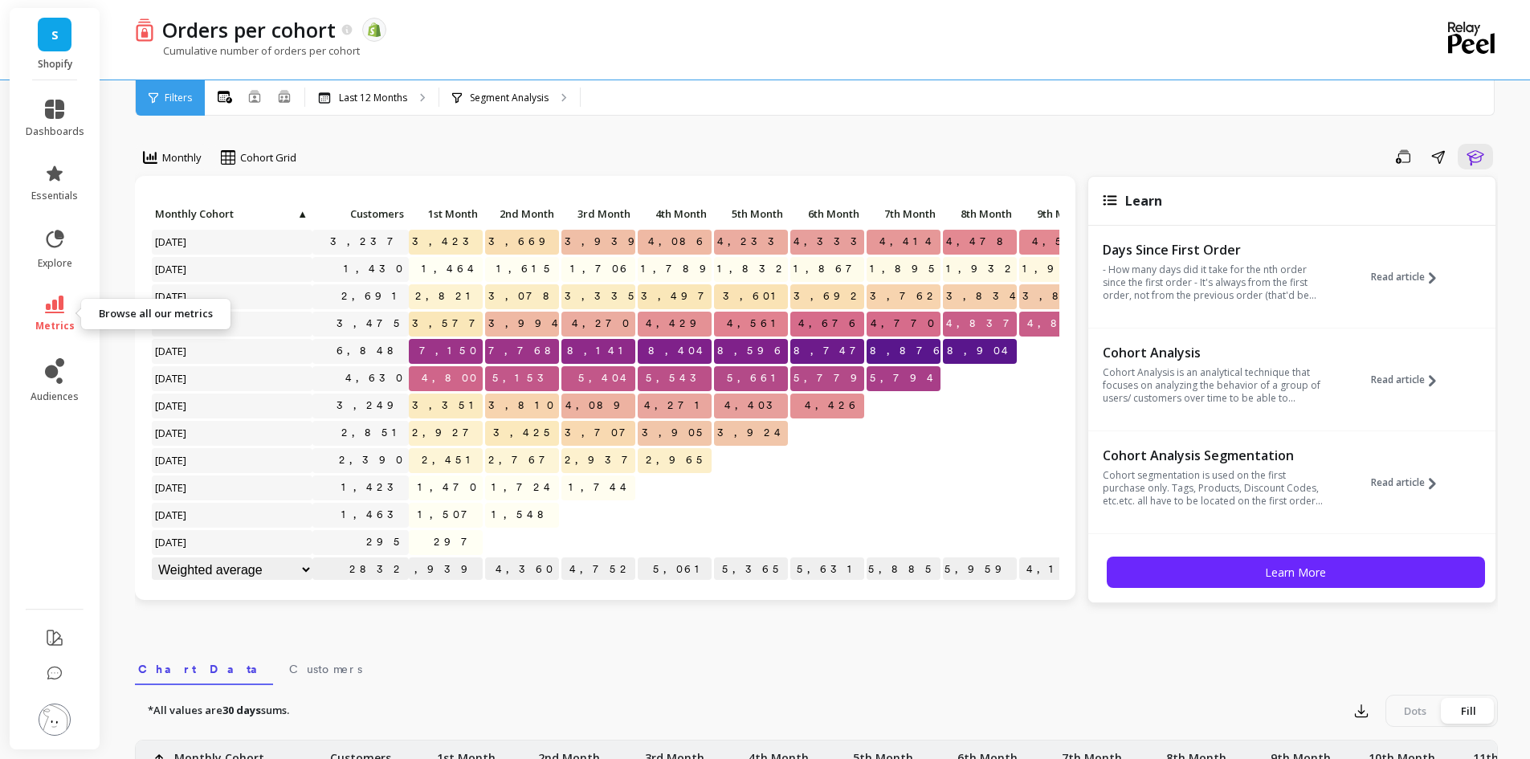
click at [53, 312] on icon at bounding box center [54, 305] width 19 height 18
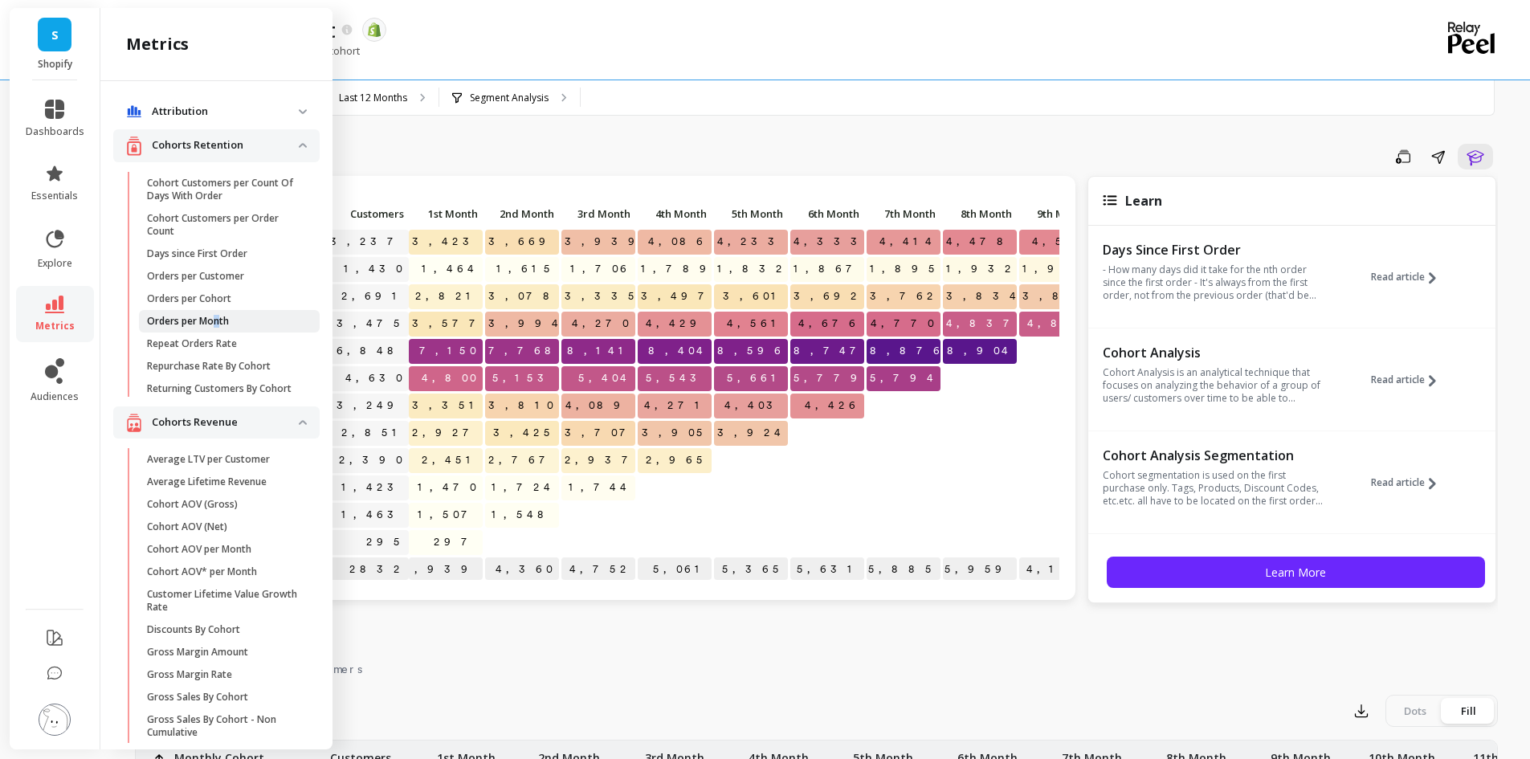
click at [218, 324] on p "Orders per Month" at bounding box center [188, 321] width 82 height 13
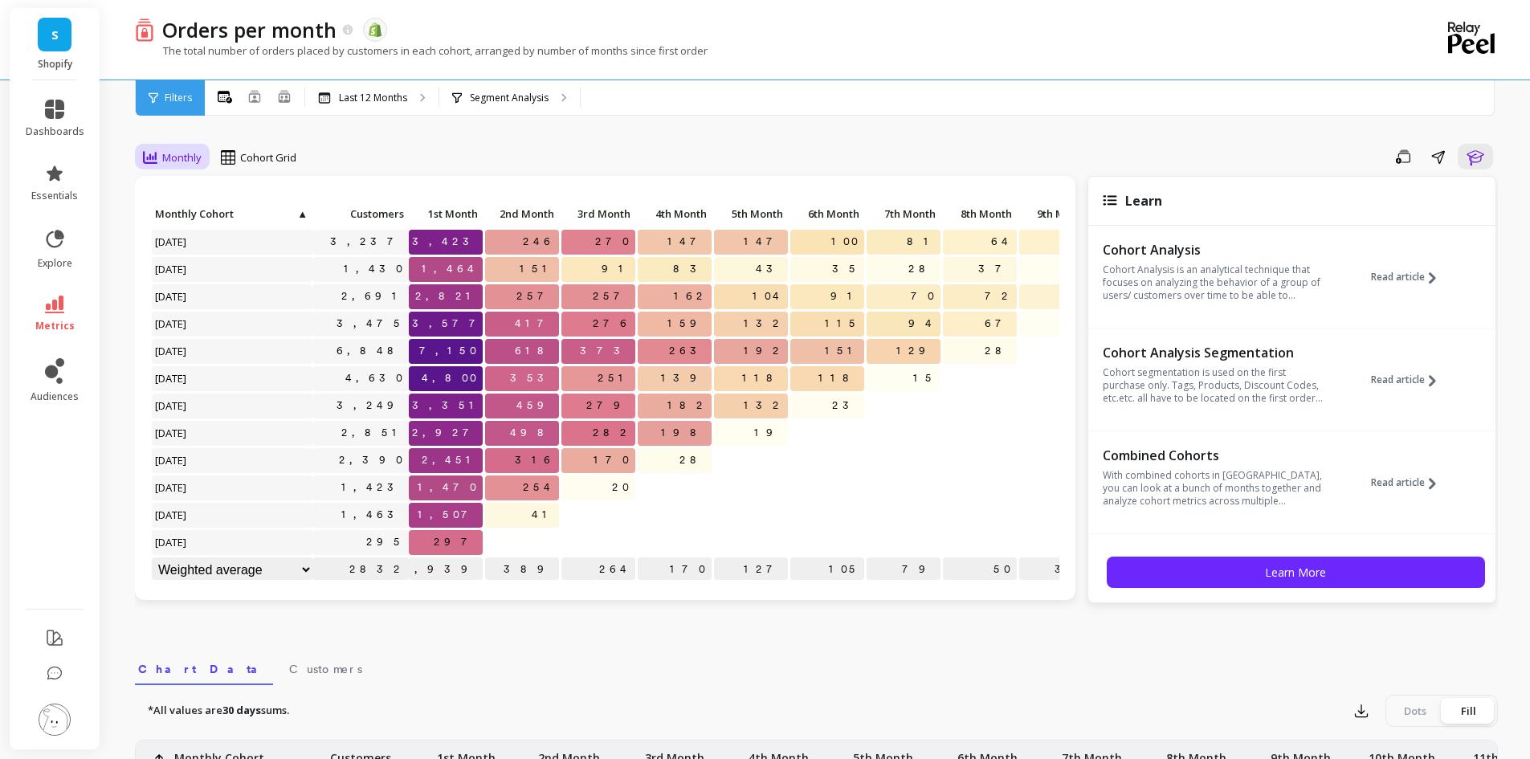
click at [172, 155] on span "Monthly" at bounding box center [181, 157] width 39 height 15
click at [248, 153] on span "Cohort Grid" at bounding box center [268, 157] width 56 height 15
click at [403, 159] on div "Save Share Learn" at bounding box center [903, 157] width 1190 height 26
click at [222, 99] on icon at bounding box center [225, 97] width 14 height 12
click at [429, 155] on div "Save Share Learn" at bounding box center [903, 157] width 1190 height 26
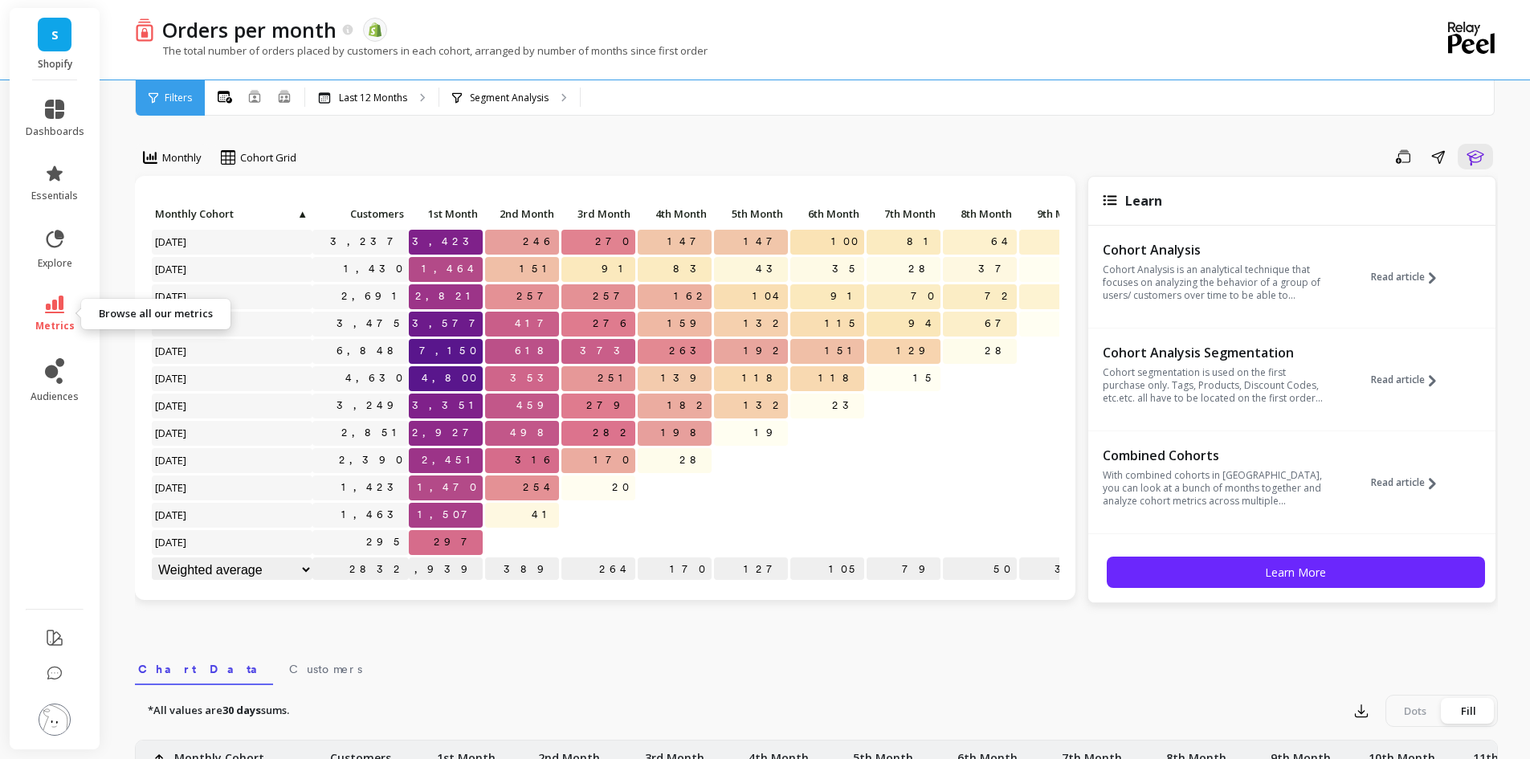
click at [58, 309] on icon at bounding box center [54, 305] width 19 height 18
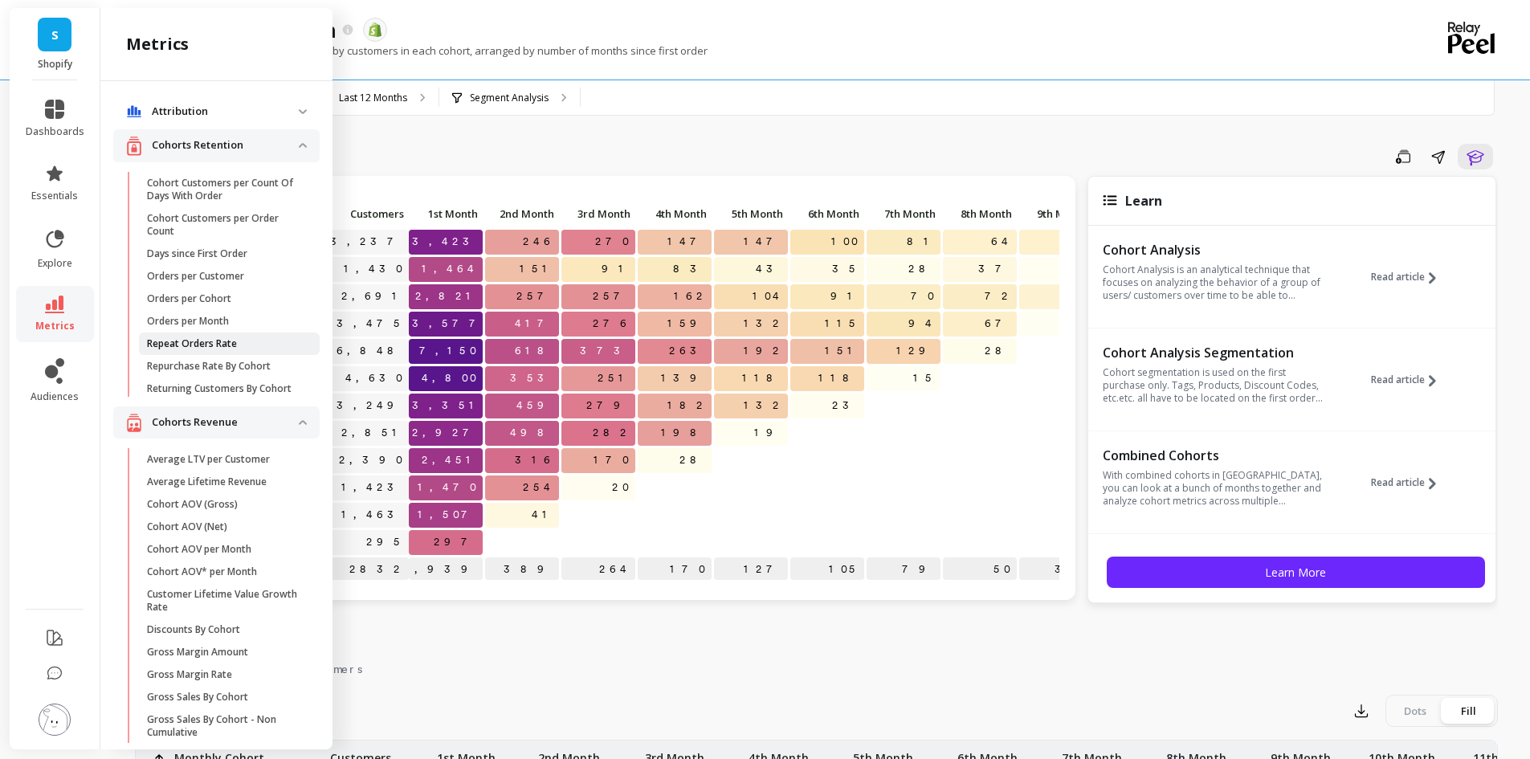
click at [270, 348] on span "Repeat Orders Rate" at bounding box center [223, 343] width 153 height 13
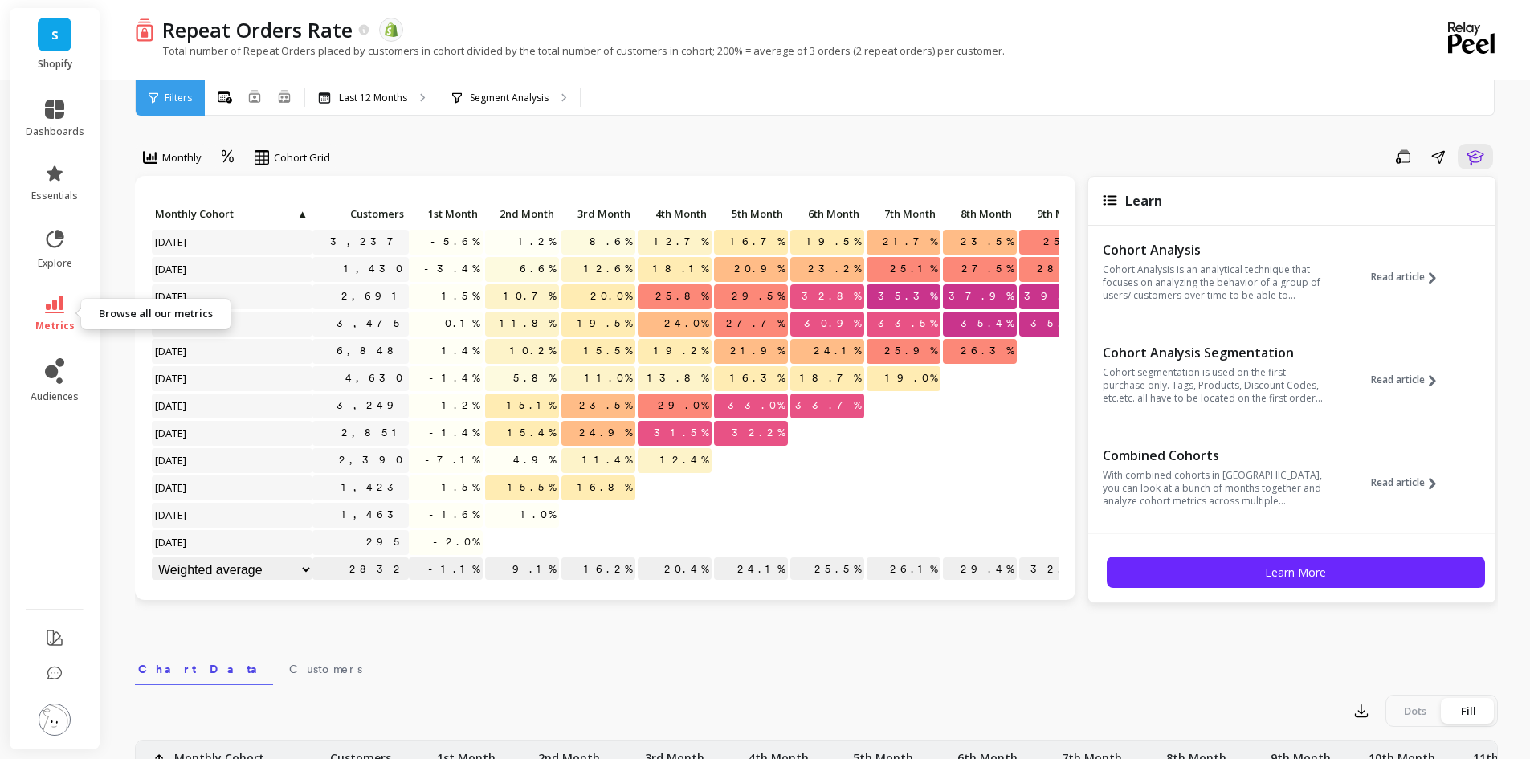
click at [58, 308] on icon at bounding box center [54, 305] width 19 height 18
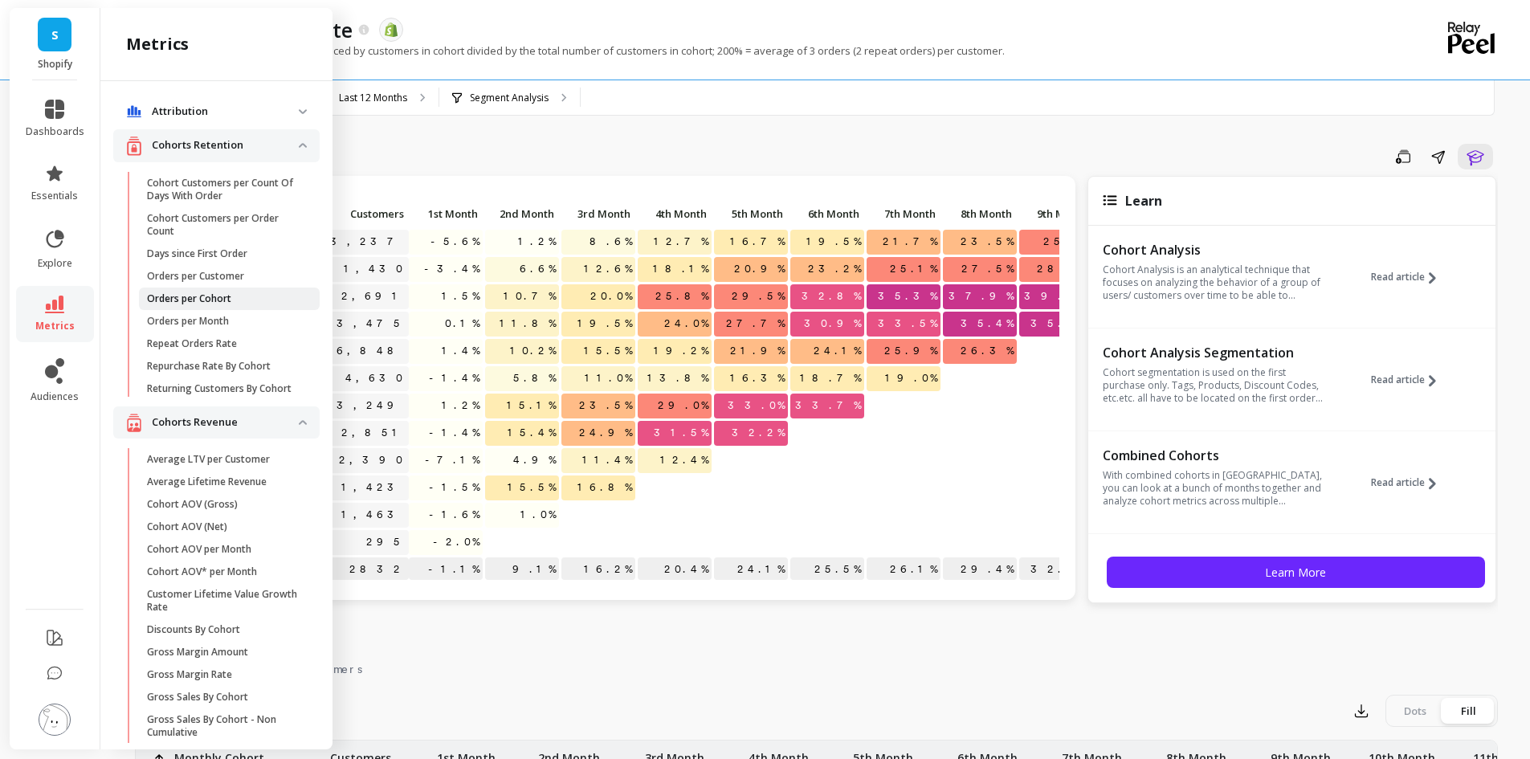
click at [209, 304] on p "Orders per Cohort" at bounding box center [189, 298] width 84 height 13
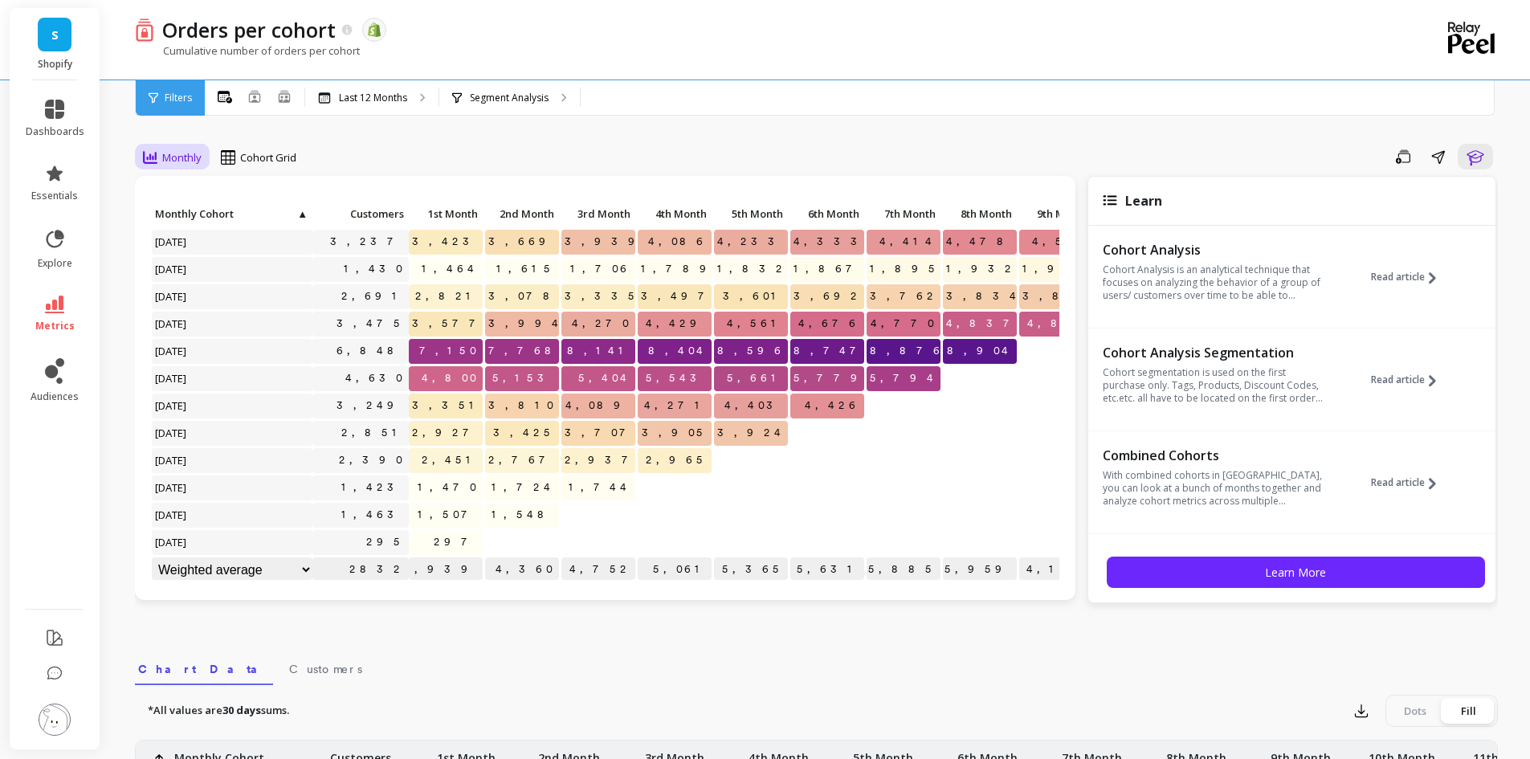
click at [192, 154] on span "Monthly" at bounding box center [181, 157] width 39 height 15
click at [337, 147] on div "Save Share Learn" at bounding box center [903, 157] width 1190 height 26
click at [291, 153] on span "Cohort Grid" at bounding box center [268, 157] width 56 height 15
click at [340, 149] on div "Save Share Learn" at bounding box center [903, 157] width 1190 height 26
click at [224, 100] on icon at bounding box center [225, 97] width 14 height 13
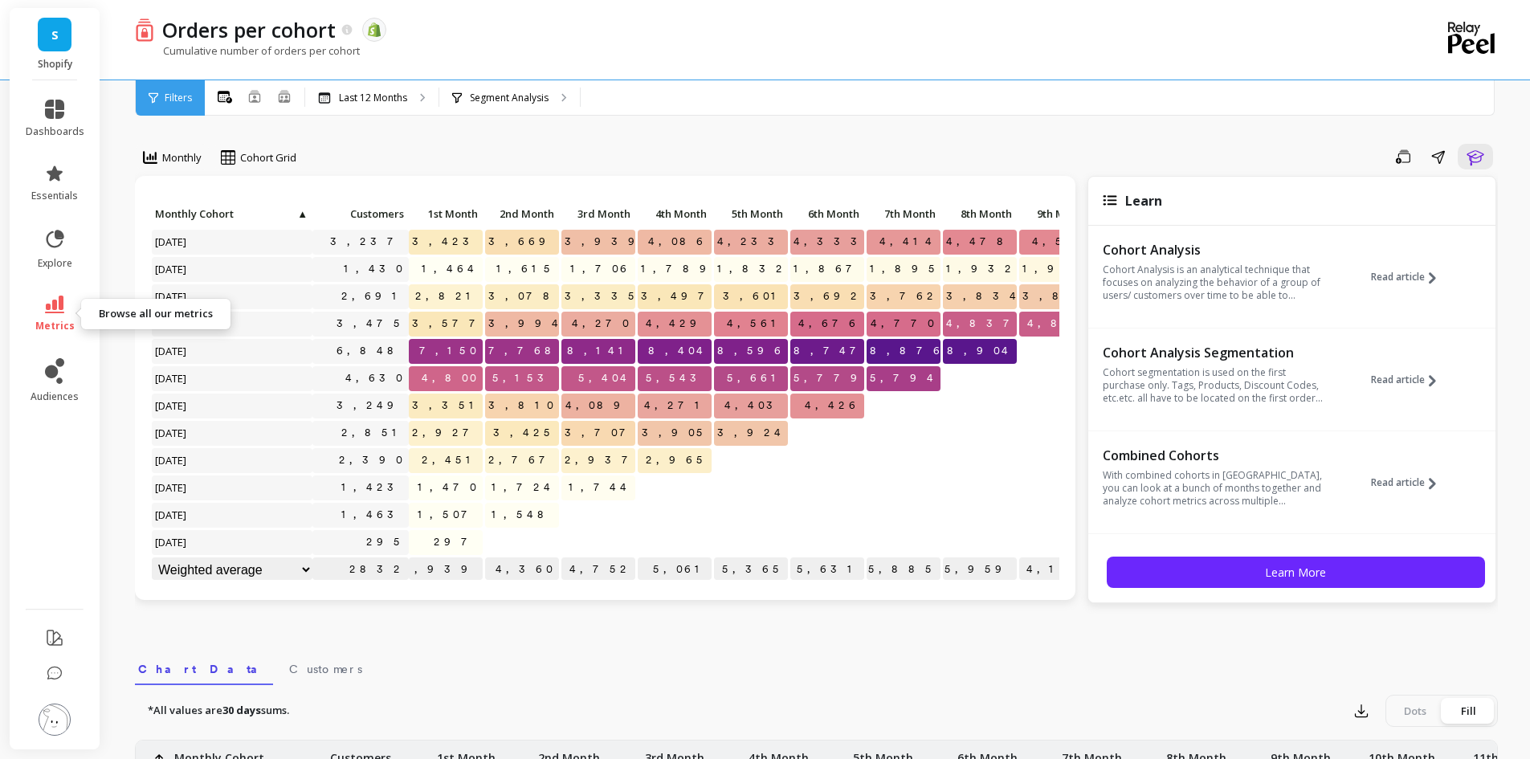
click at [55, 320] on span "metrics" at bounding box center [54, 326] width 39 height 13
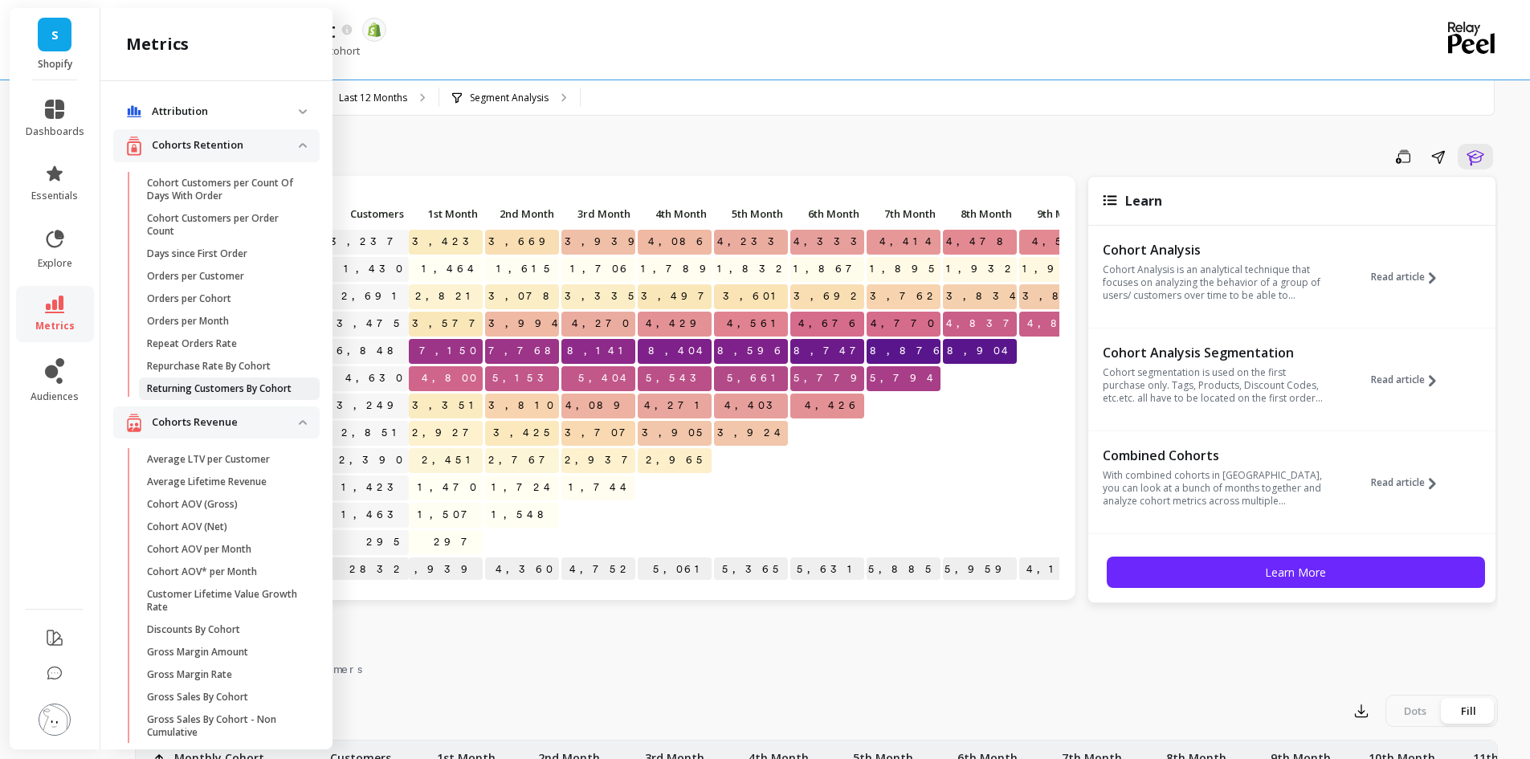
click at [171, 390] on p "Returning Customers By Cohort" at bounding box center [219, 388] width 145 height 13
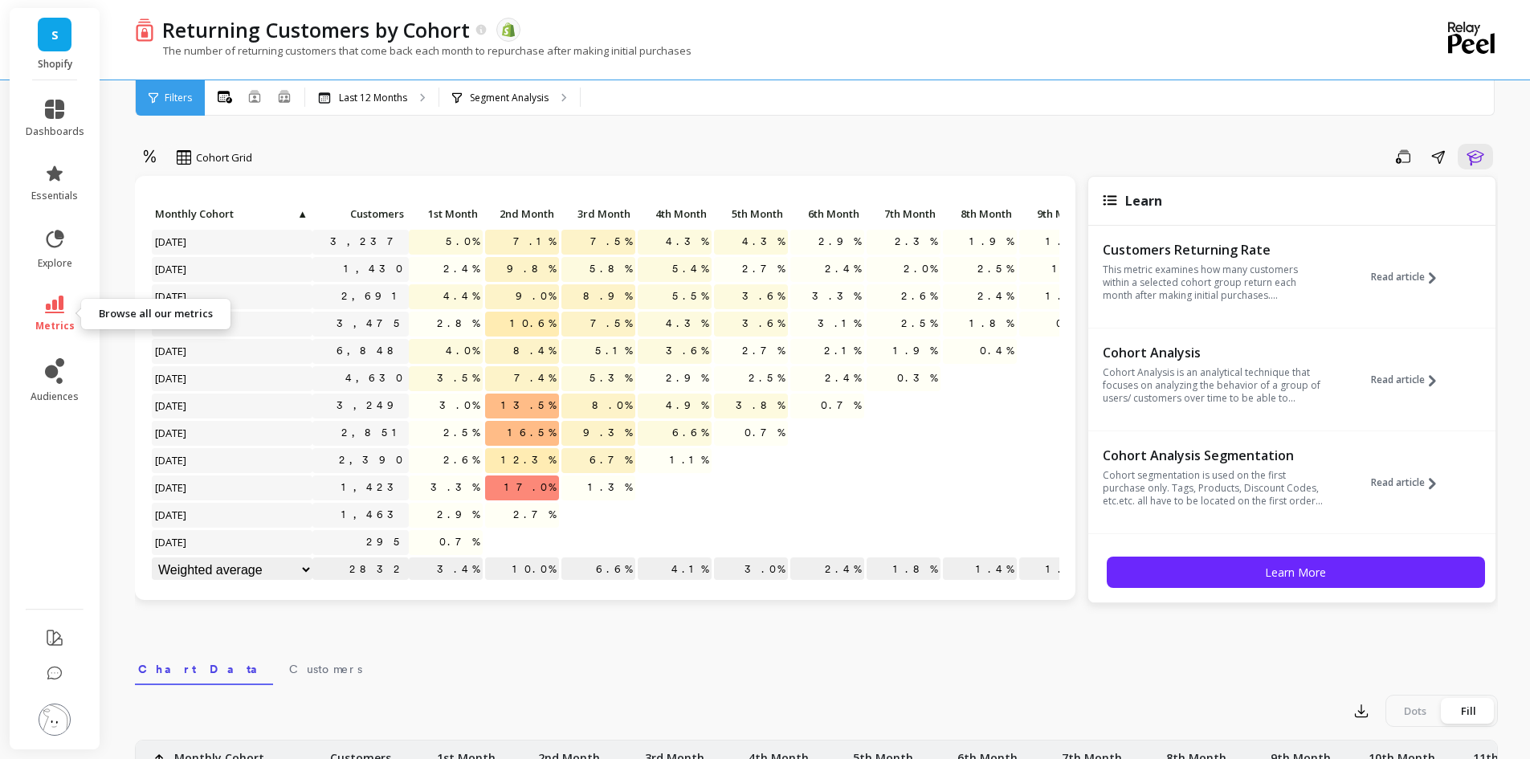
click at [55, 308] on icon at bounding box center [54, 305] width 19 height 18
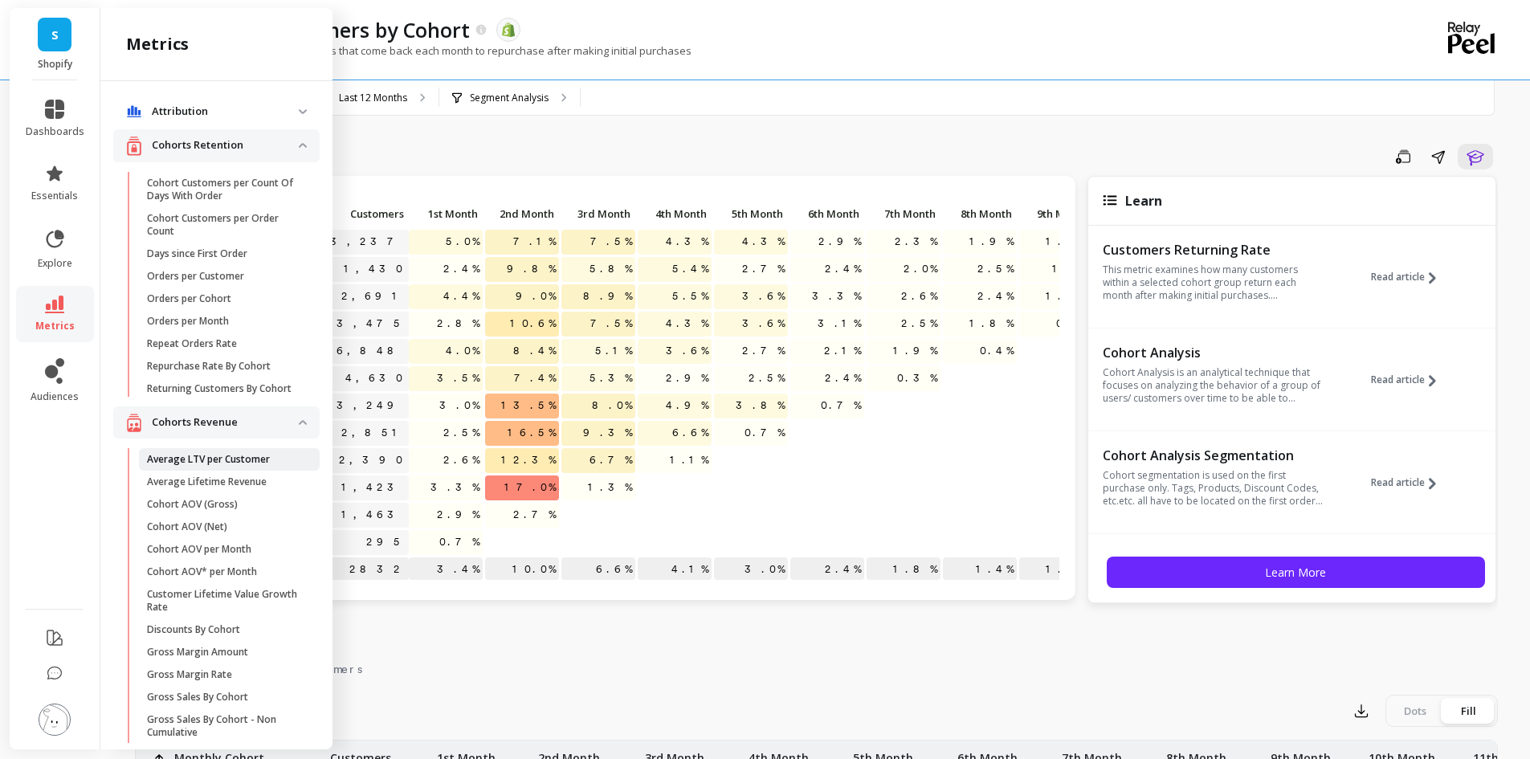
click at [196, 466] on p "Average LTV per Customer" at bounding box center [208, 459] width 123 height 13
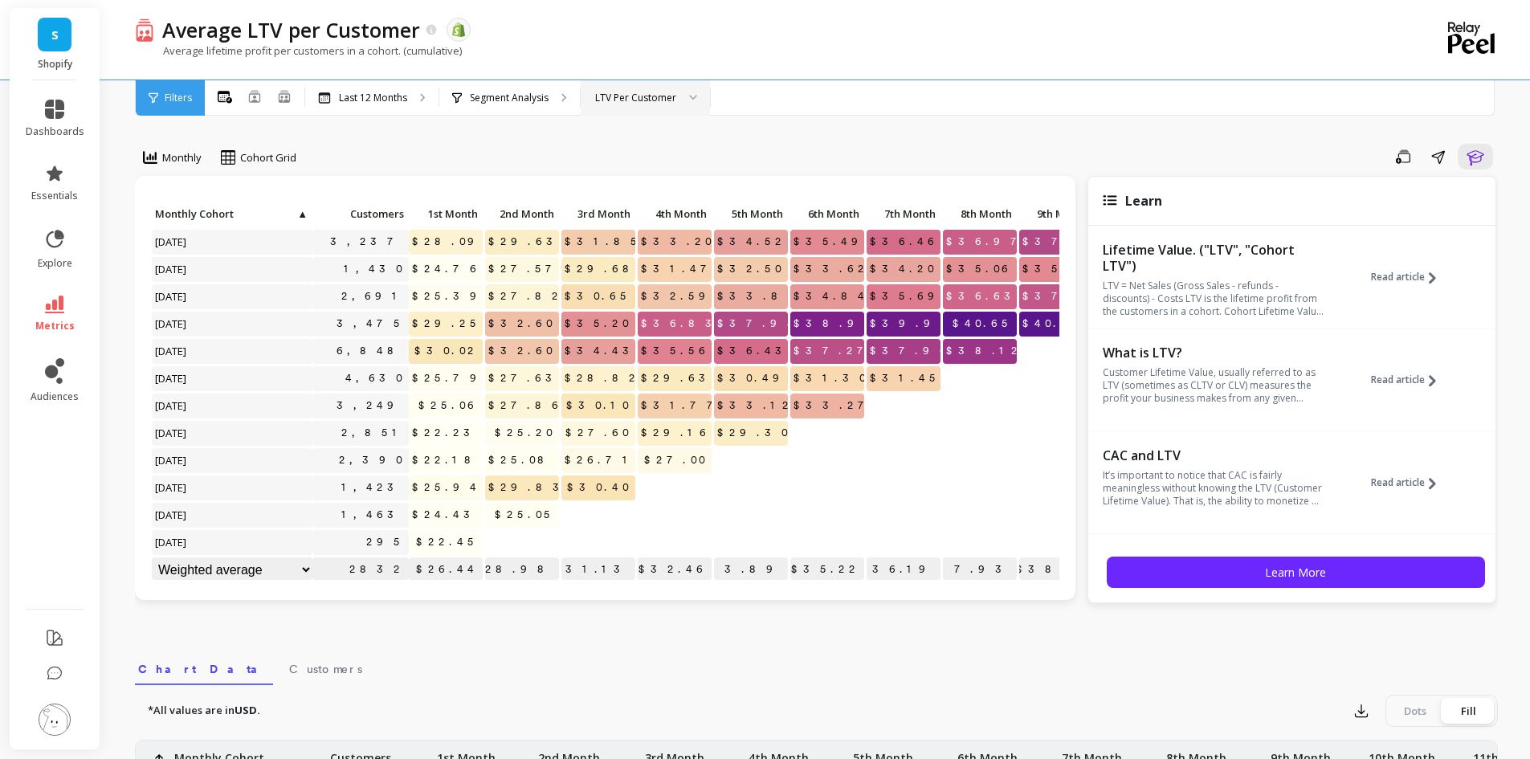
click at [684, 101] on div at bounding box center [687, 97] width 19 height 35
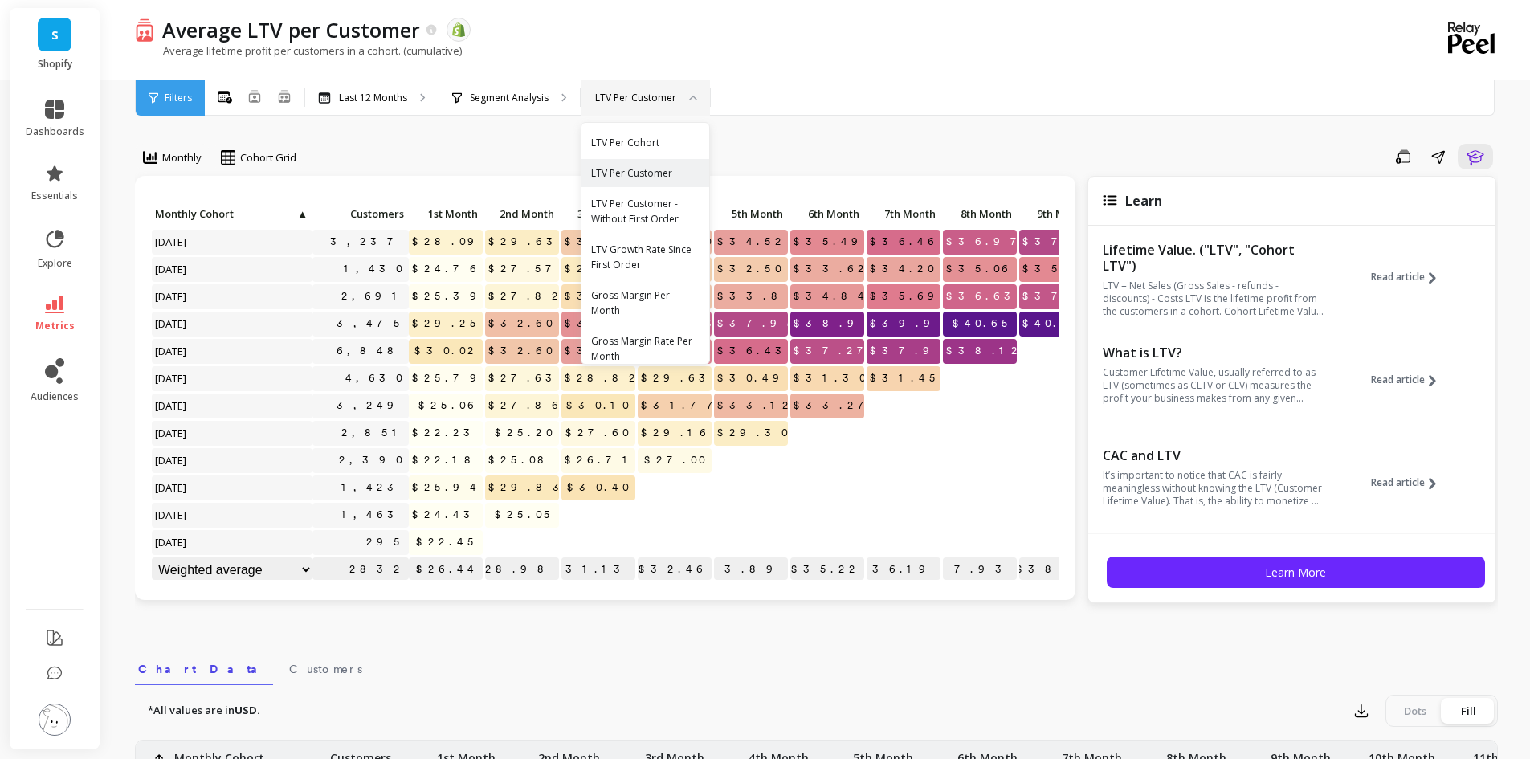
click at [684, 98] on div at bounding box center [687, 97] width 19 height 35
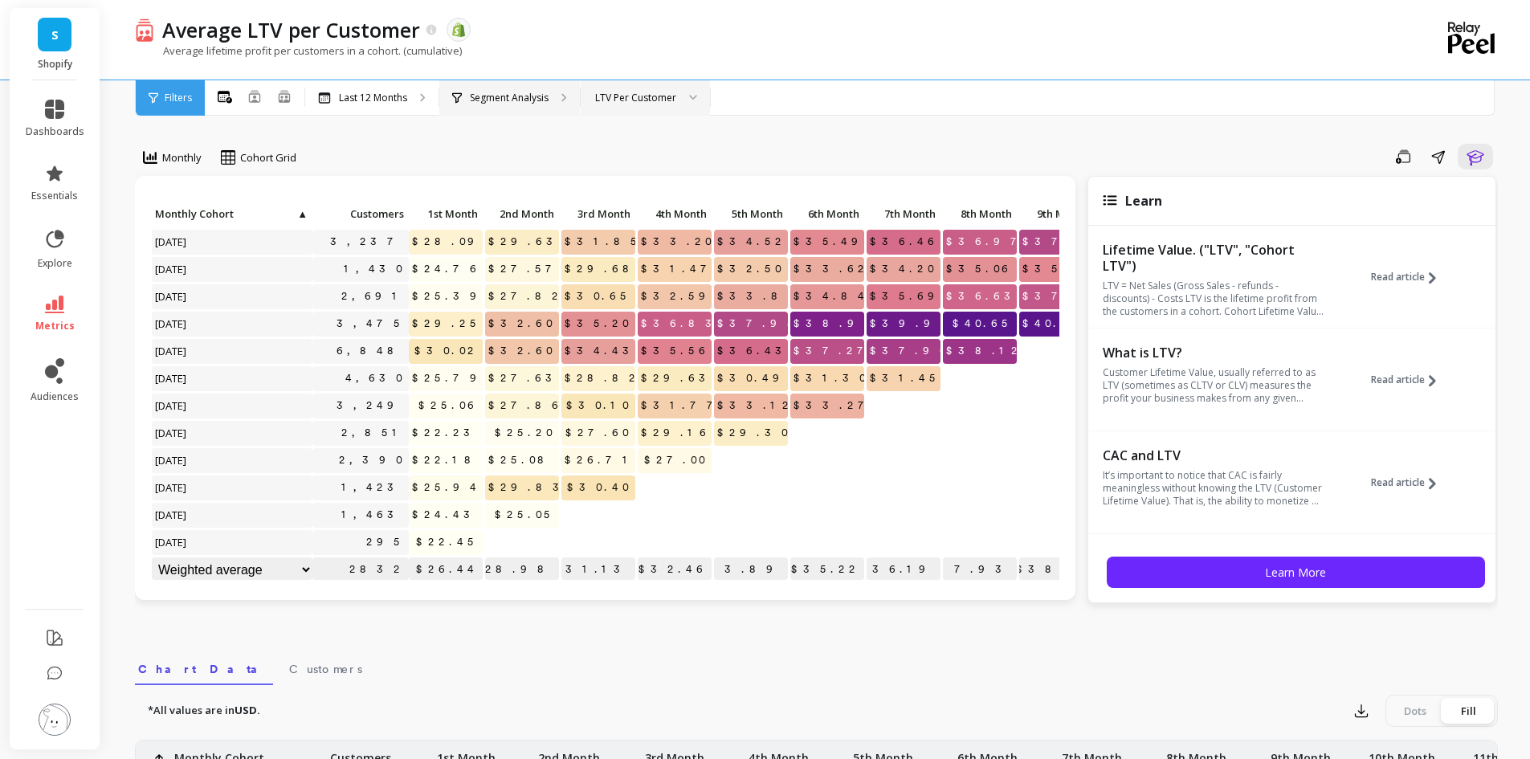
click at [528, 100] on p "Segment Analysis" at bounding box center [509, 98] width 79 height 13
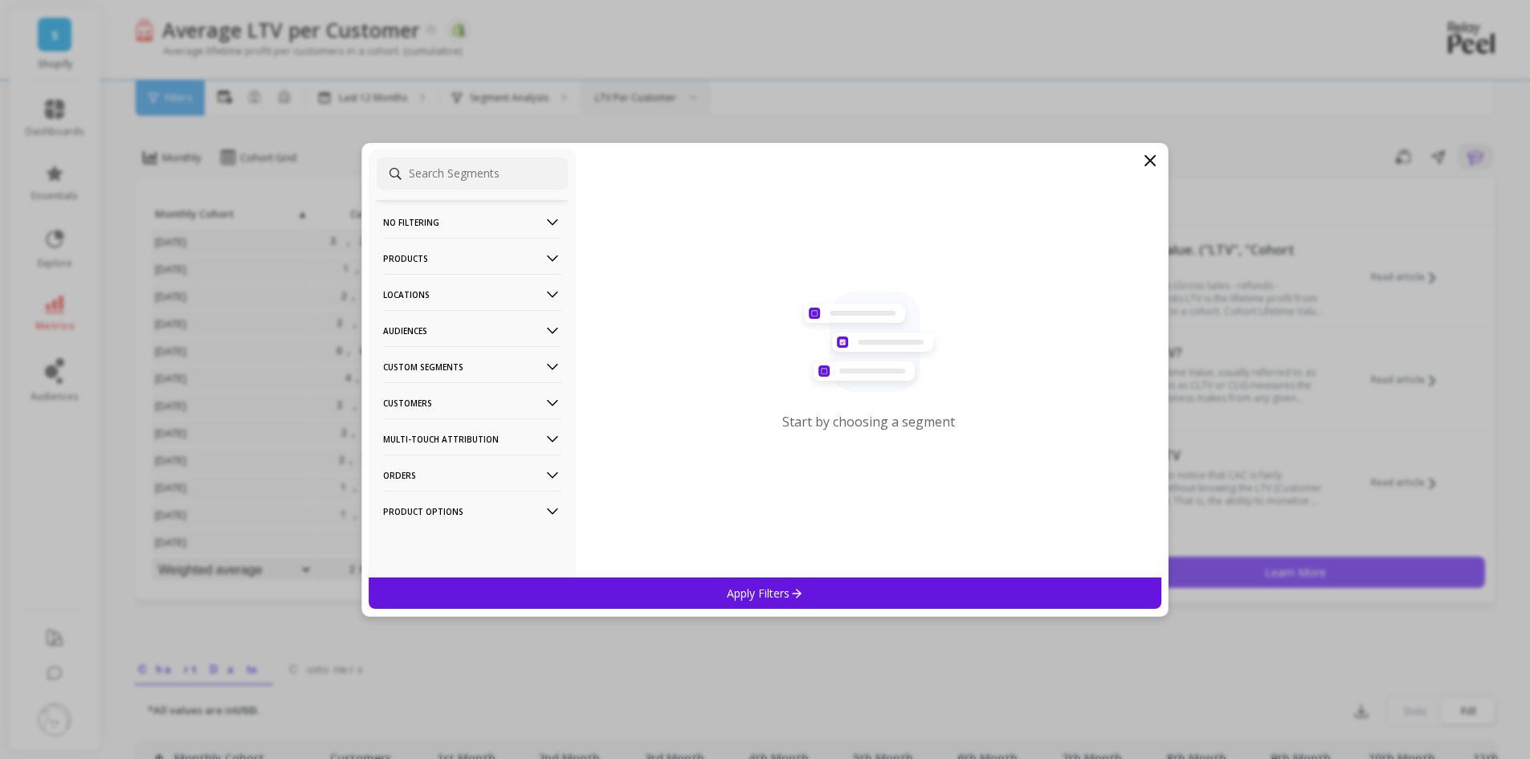
click at [1147, 159] on icon at bounding box center [1149, 160] width 19 height 19
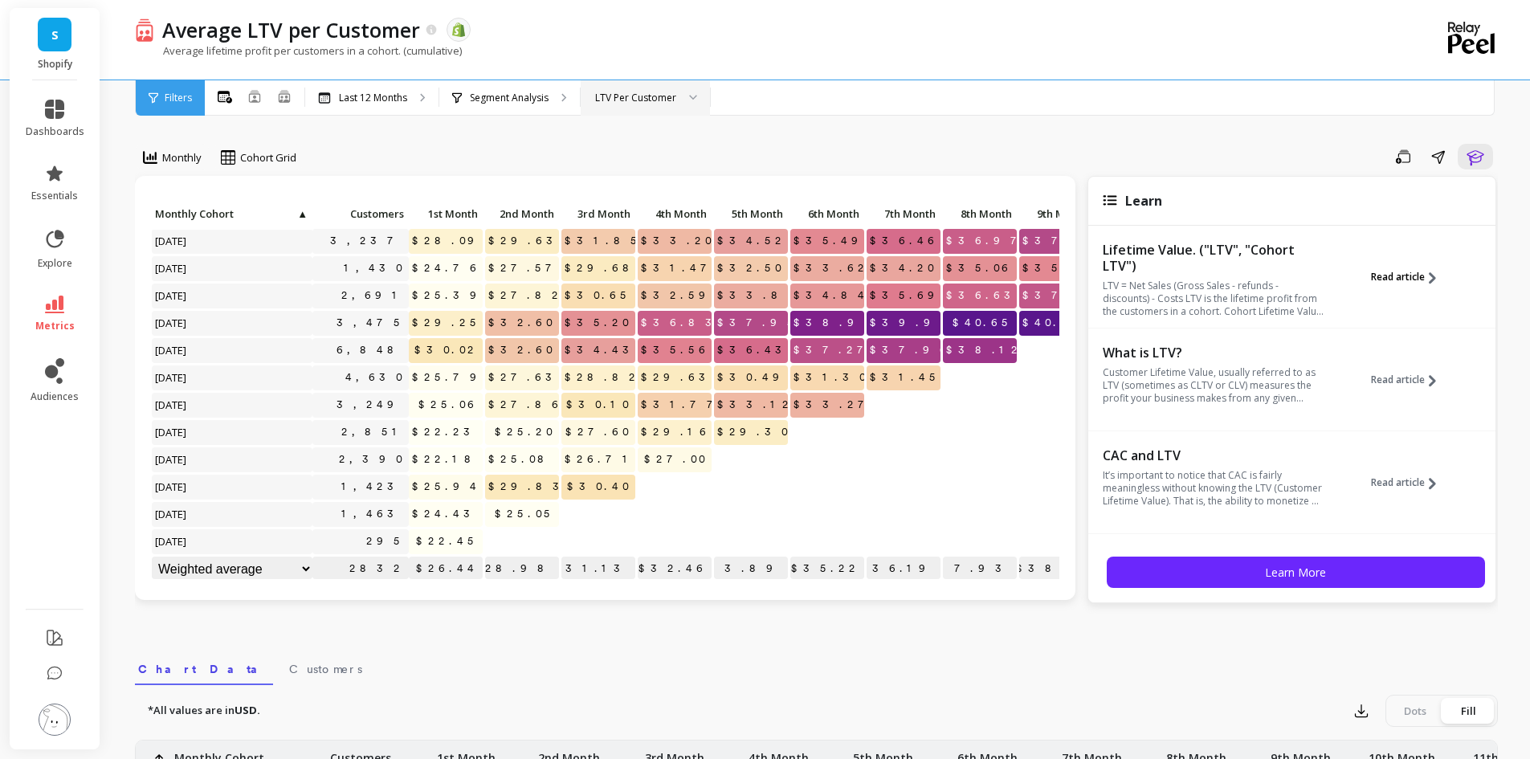
click at [1380, 280] on span "Read article" at bounding box center [1398, 277] width 54 height 13
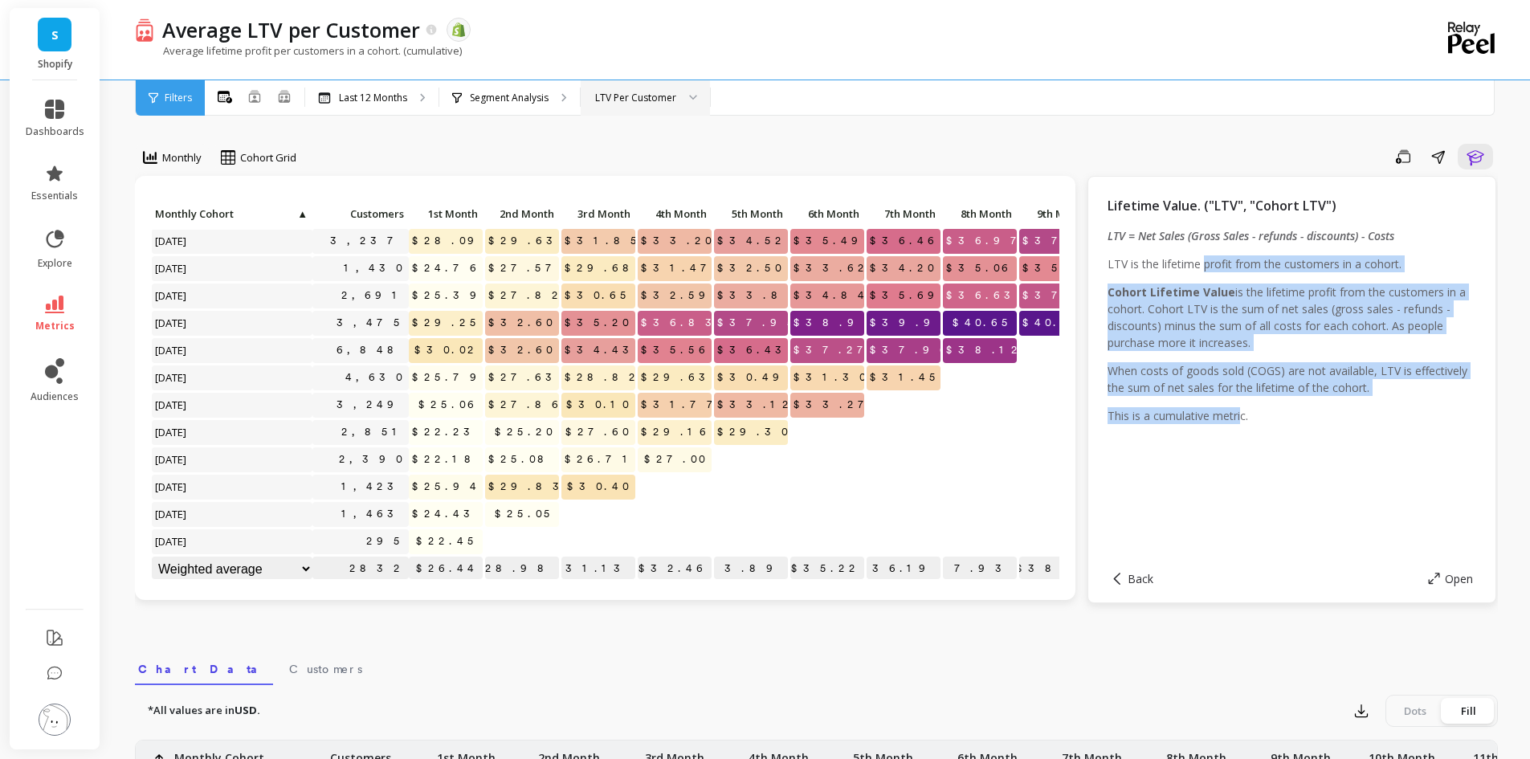
drag, startPoint x: 1201, startPoint y: 267, endPoint x: 1242, endPoint y: 410, distance: 147.9
click at [1242, 410] on div "LTV = Net Sales (Gross Sales - refunds - discounts) - Costs LTV is the lifetime…" at bounding box center [1291, 331] width 369 height 208
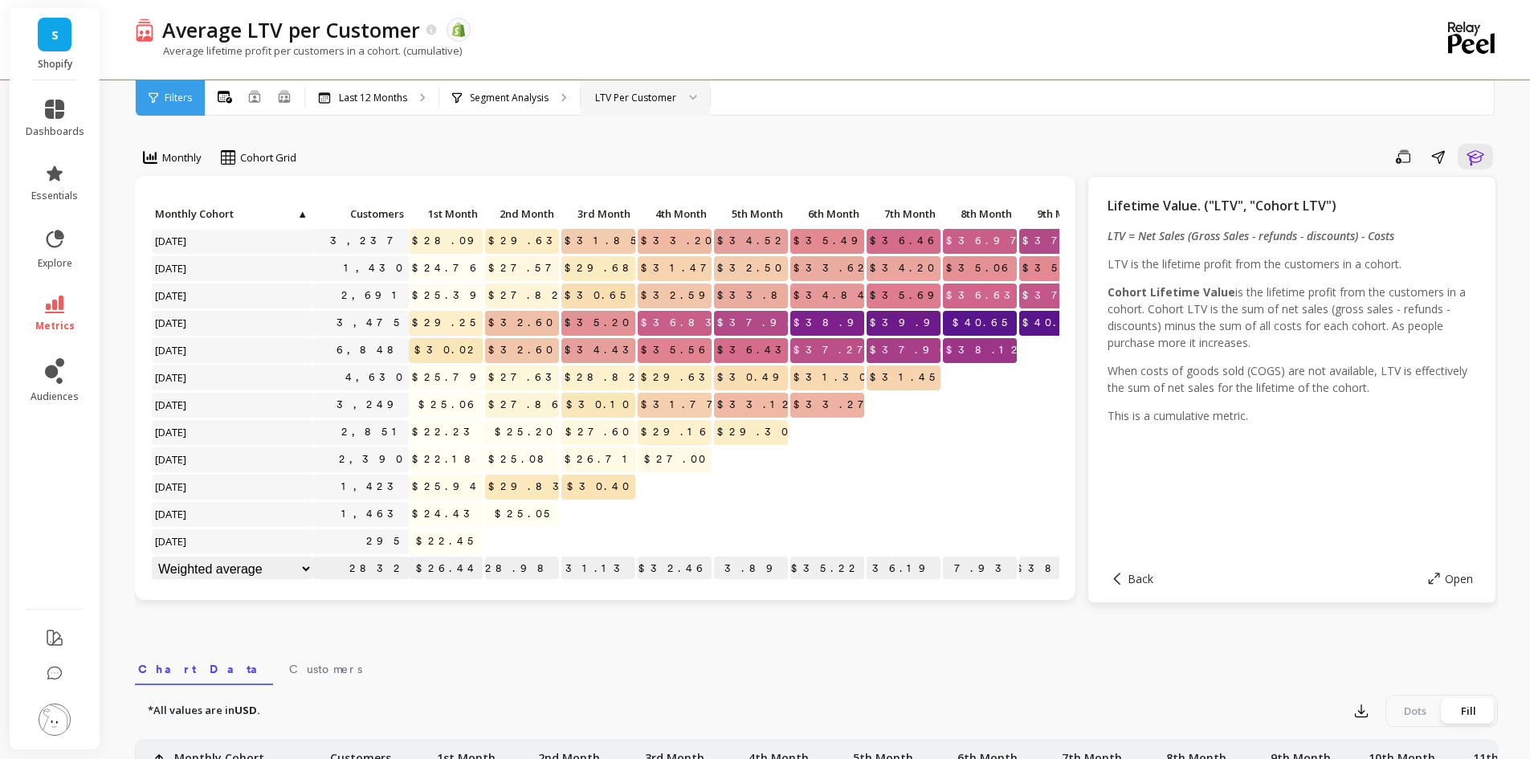
click at [1266, 419] on p "This is a cumulative metric." at bounding box center [1291, 415] width 369 height 17
click at [1510, 340] on div "Average LTV per Customer The data you are viewing comes from: Shopify Average l…" at bounding box center [819, 655] width 1421 height 1311
click at [644, 156] on div "Save Share Learn" at bounding box center [903, 157] width 1190 height 26
click at [1119, 578] on icon at bounding box center [1117, 579] width 12 height 12
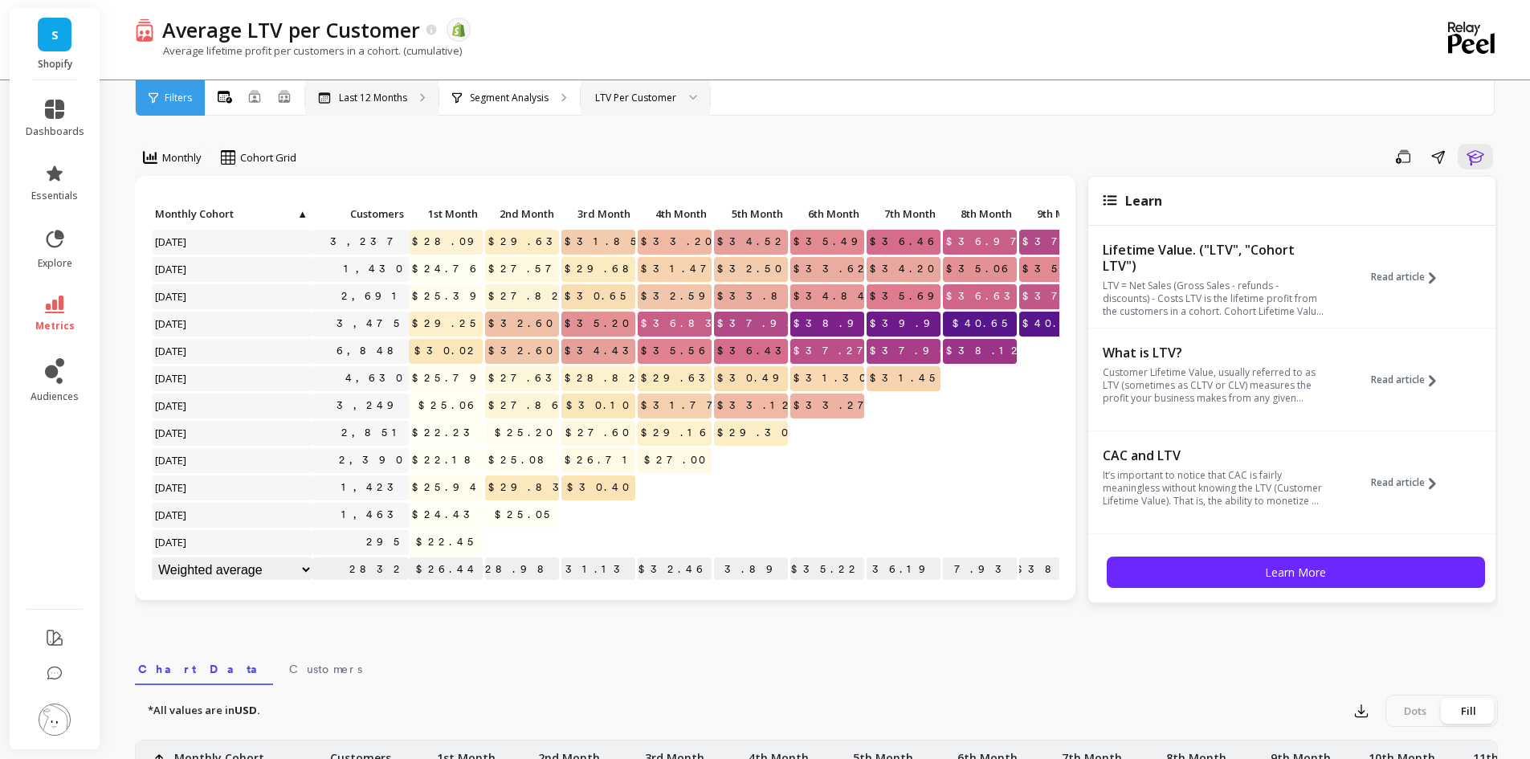
click at [397, 96] on p "Last 12 Months" at bounding box center [373, 98] width 68 height 13
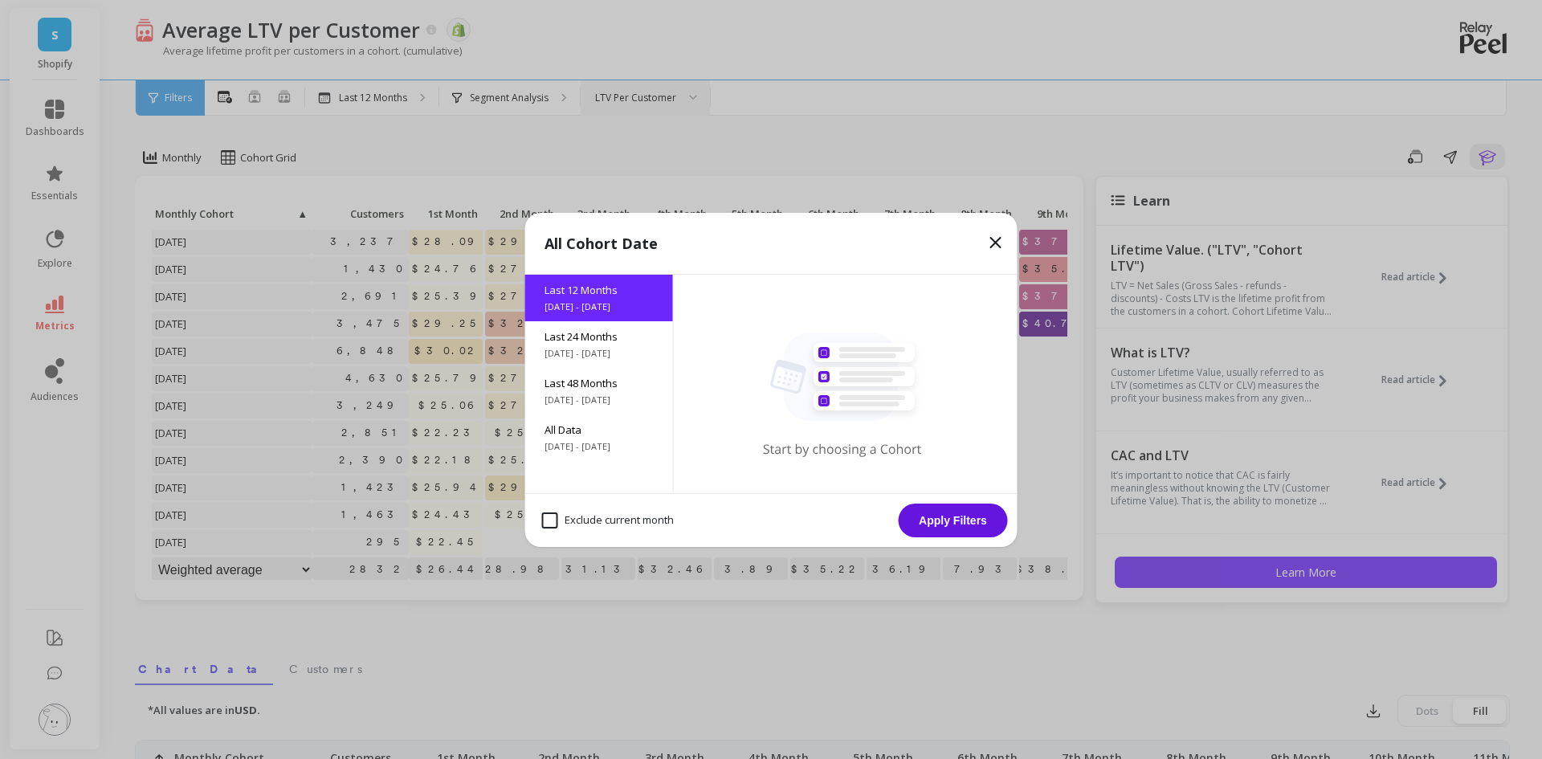
drag, startPoint x: 993, startPoint y: 241, endPoint x: 854, endPoint y: 145, distance: 169.3
click at [994, 241] on icon at bounding box center [996, 243] width 10 height 10
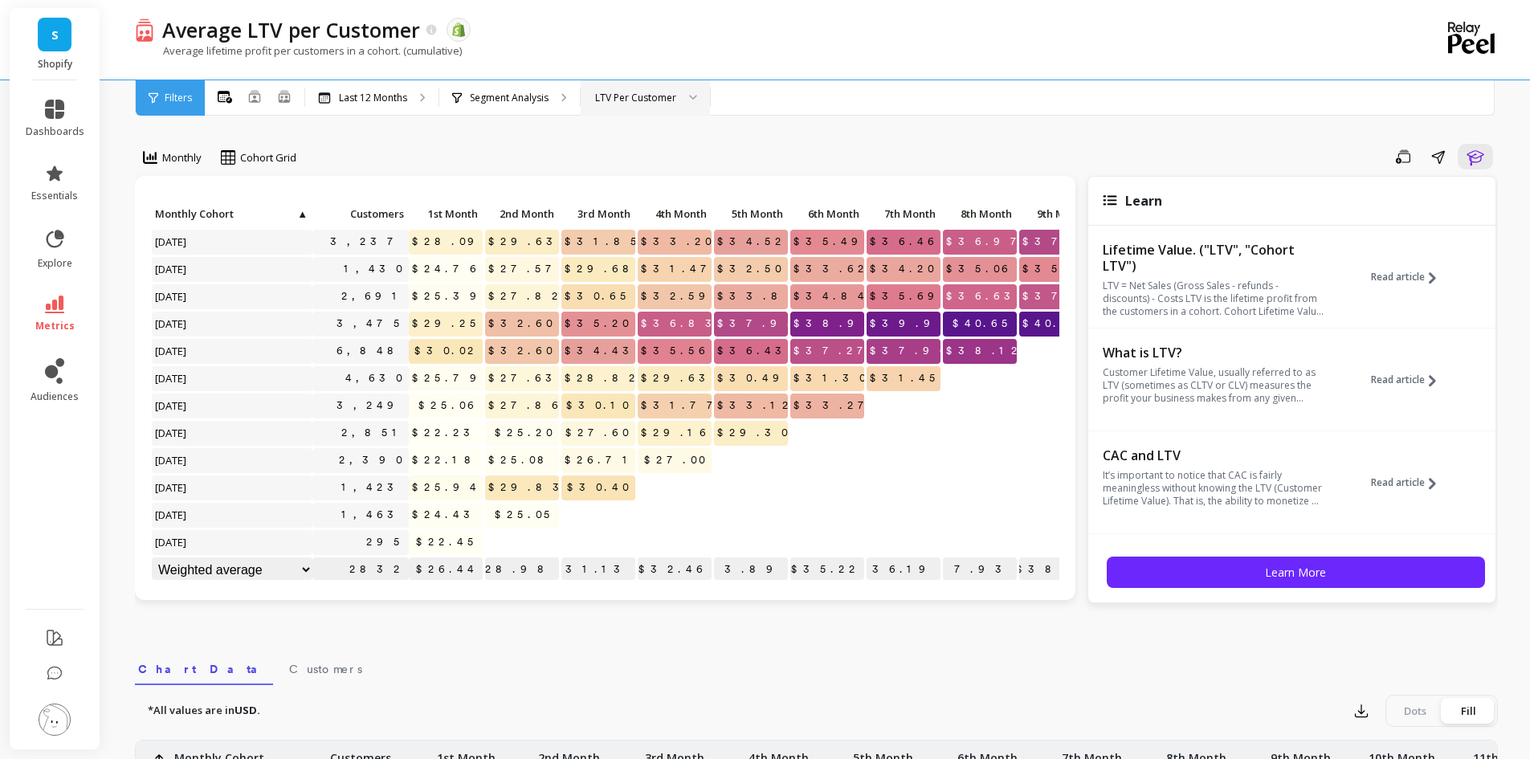
click at [640, 100] on div "LTV Per Customer" at bounding box center [635, 97] width 81 height 15
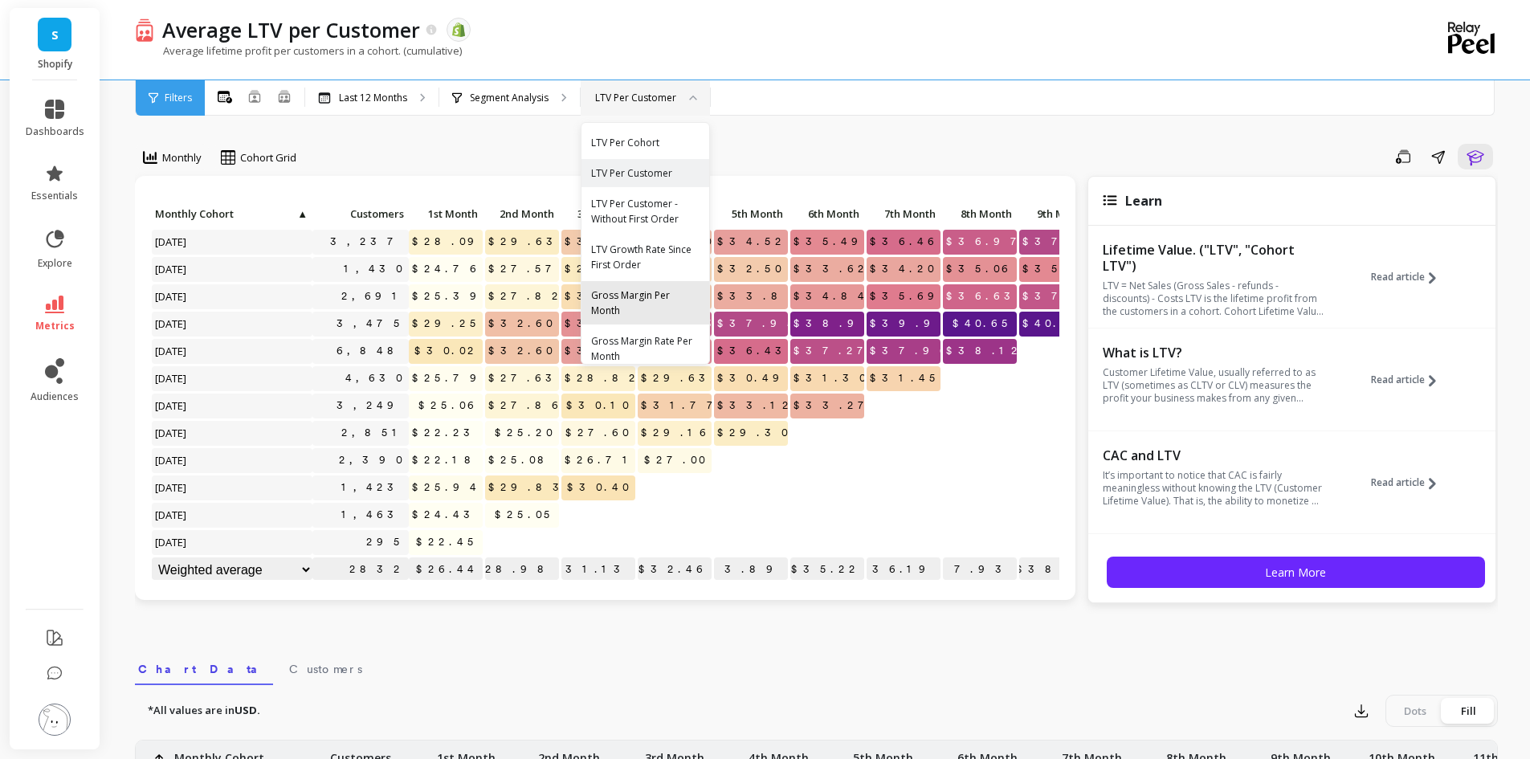
scroll to position [12, 0]
click at [639, 334] on div "Gross Margin Rate Per Month" at bounding box center [645, 336] width 108 height 31
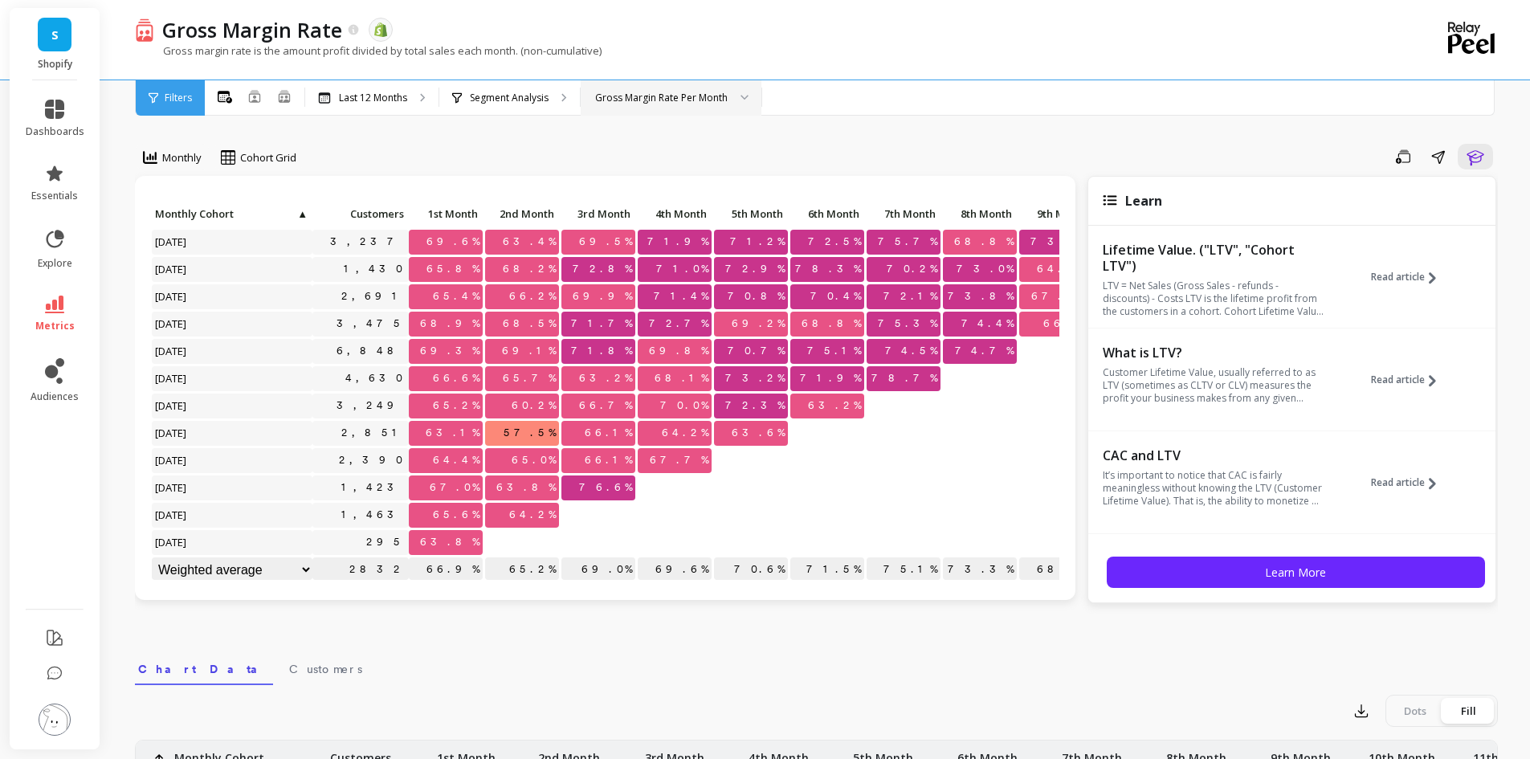
click at [645, 94] on div "Gross Margin Rate Per Month" at bounding box center [661, 97] width 132 height 15
click at [391, 104] on div "Last 12 Months" at bounding box center [371, 97] width 133 height 35
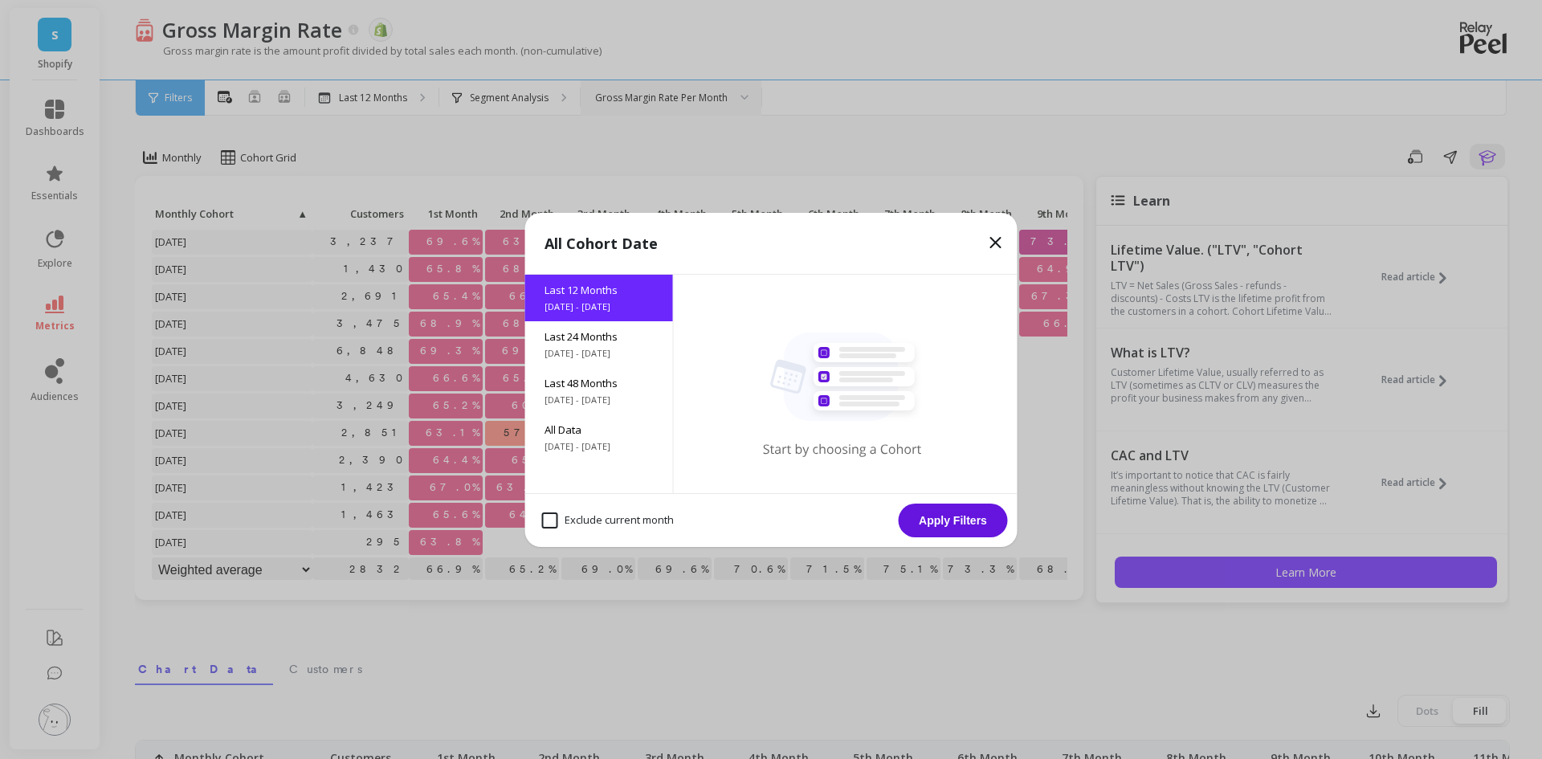
click at [998, 238] on icon at bounding box center [996, 243] width 10 height 10
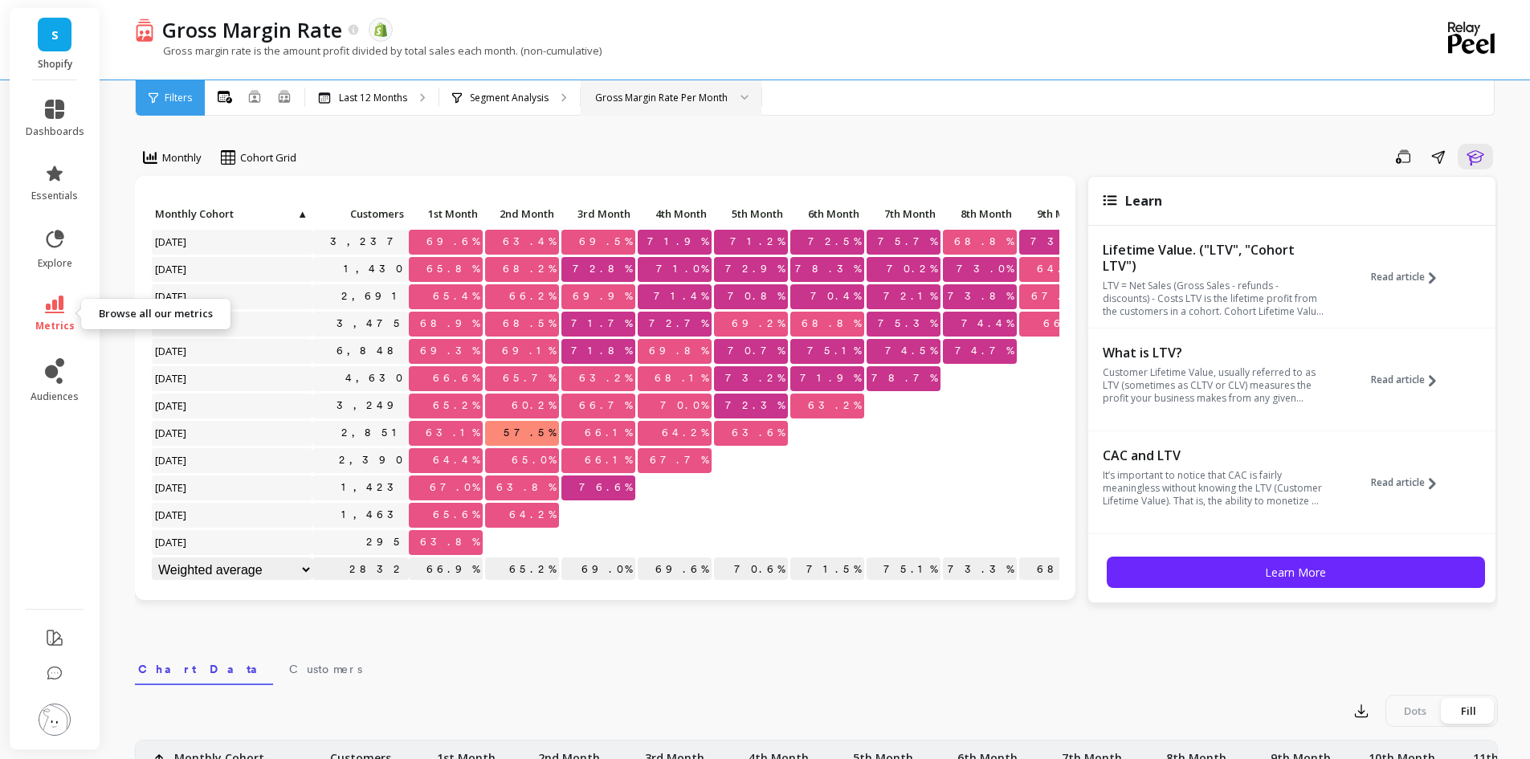
click at [51, 316] on link "metrics" at bounding box center [55, 314] width 59 height 37
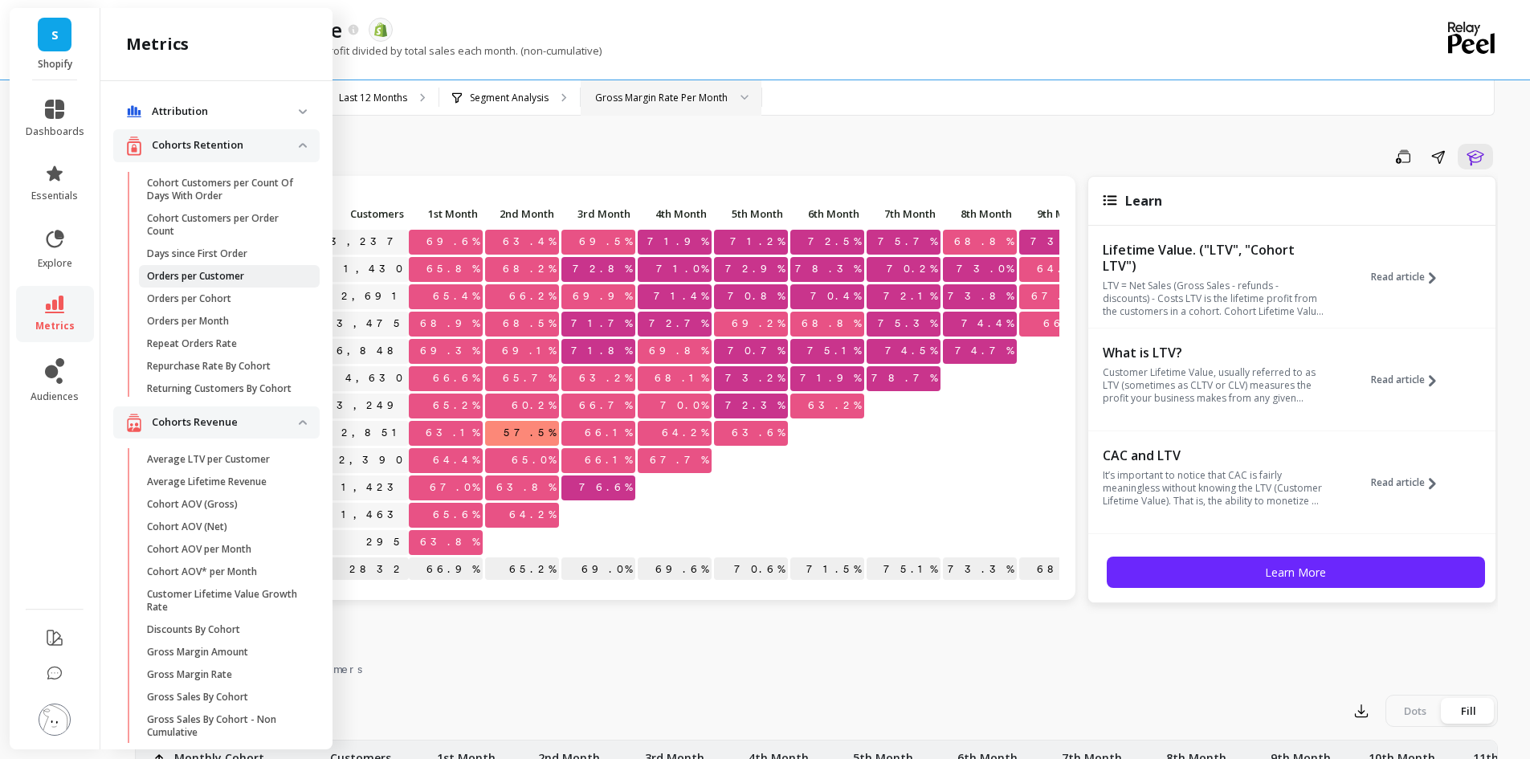
click at [202, 276] on p "Orders per Customer" at bounding box center [195, 276] width 97 height 13
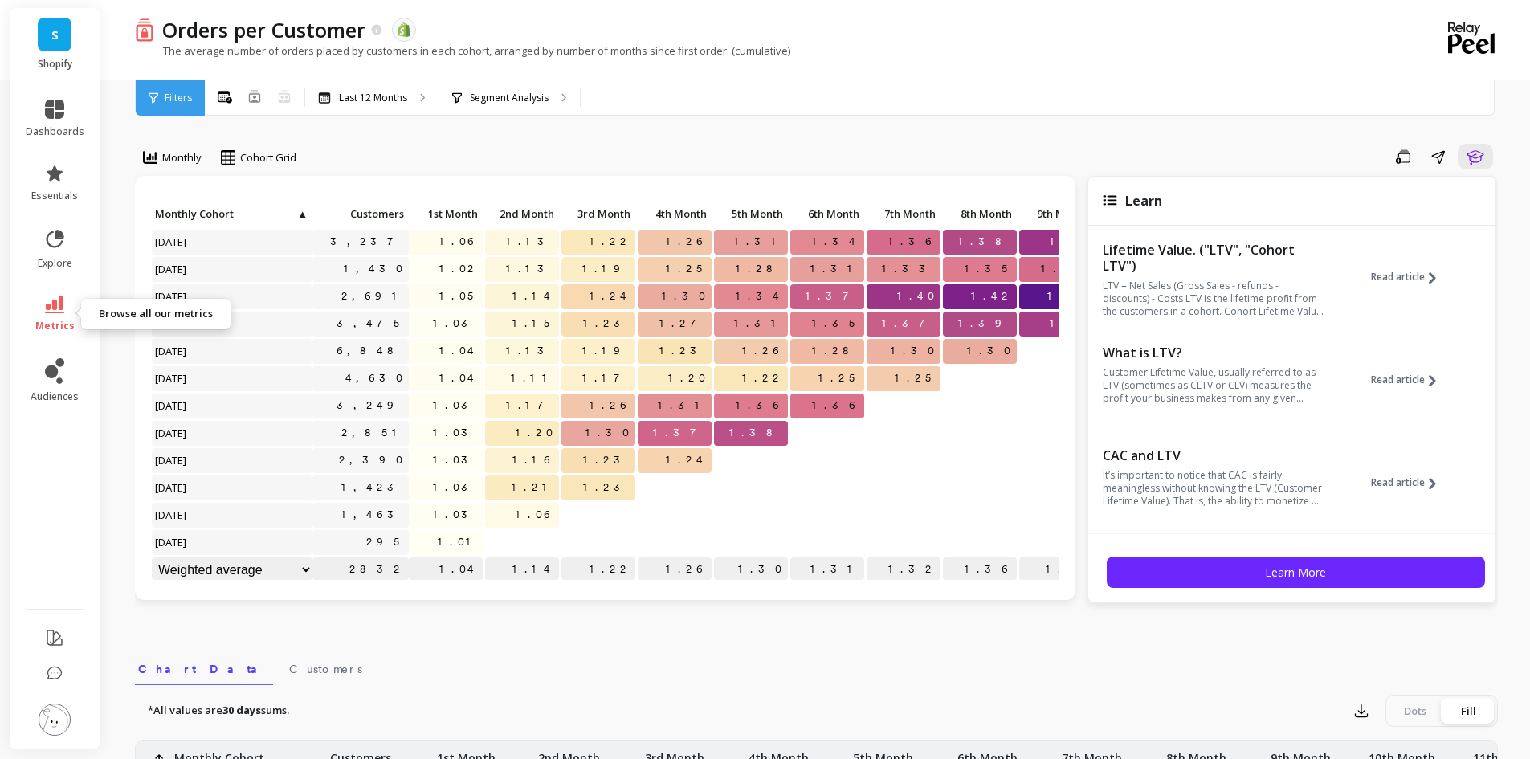
click at [52, 303] on icon at bounding box center [54, 305] width 19 height 18
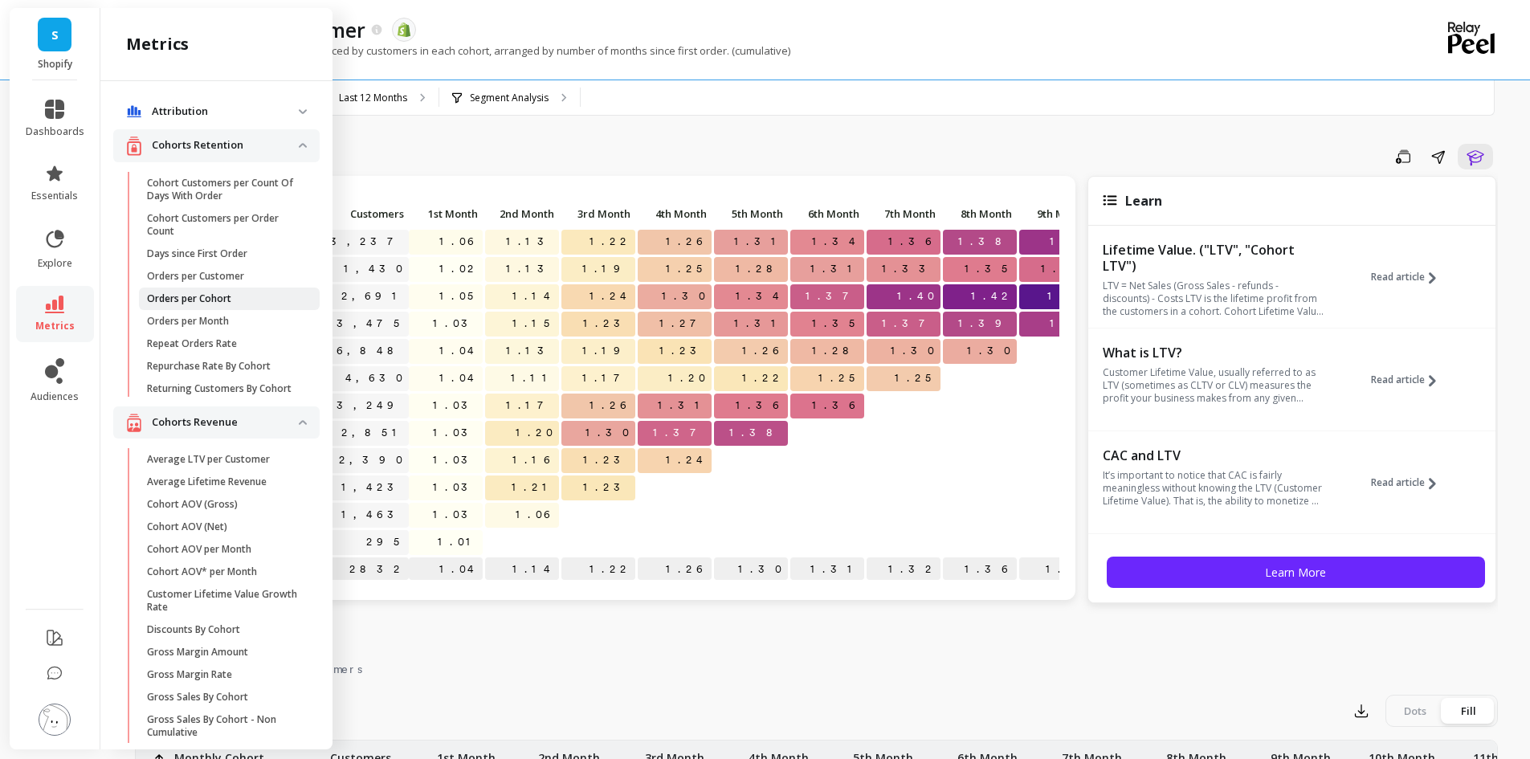
click at [214, 303] on p "Orders per Cohort" at bounding box center [189, 298] width 84 height 13
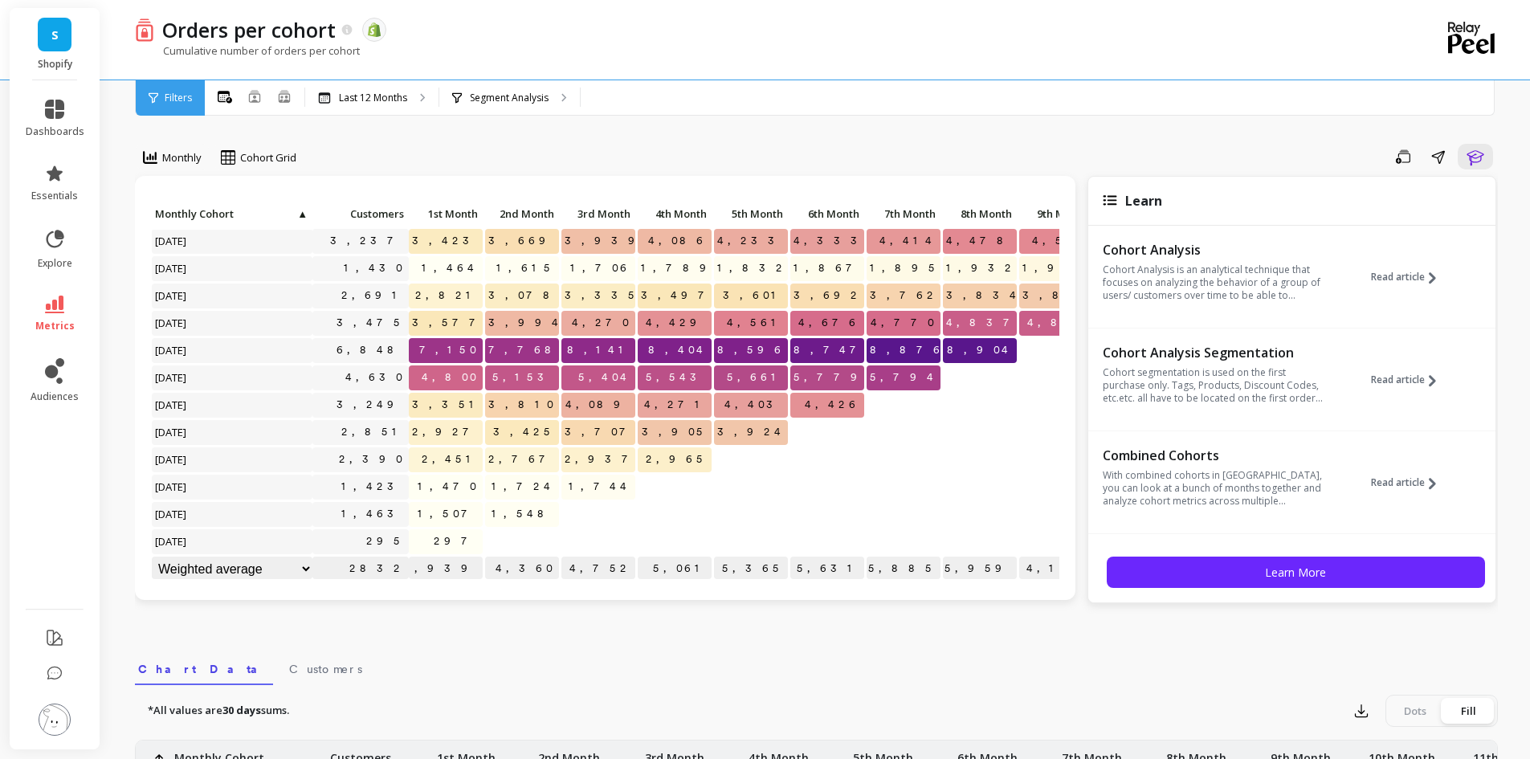
scroll to position [13, 0]
click at [173, 164] on span "Monthly" at bounding box center [181, 157] width 39 height 15
click at [383, 148] on div "Save Share Learn" at bounding box center [903, 157] width 1190 height 26
click at [283, 161] on span "Cohort Grid" at bounding box center [268, 157] width 56 height 15
click at [411, 145] on div "Save Share Learn" at bounding box center [903, 157] width 1190 height 26
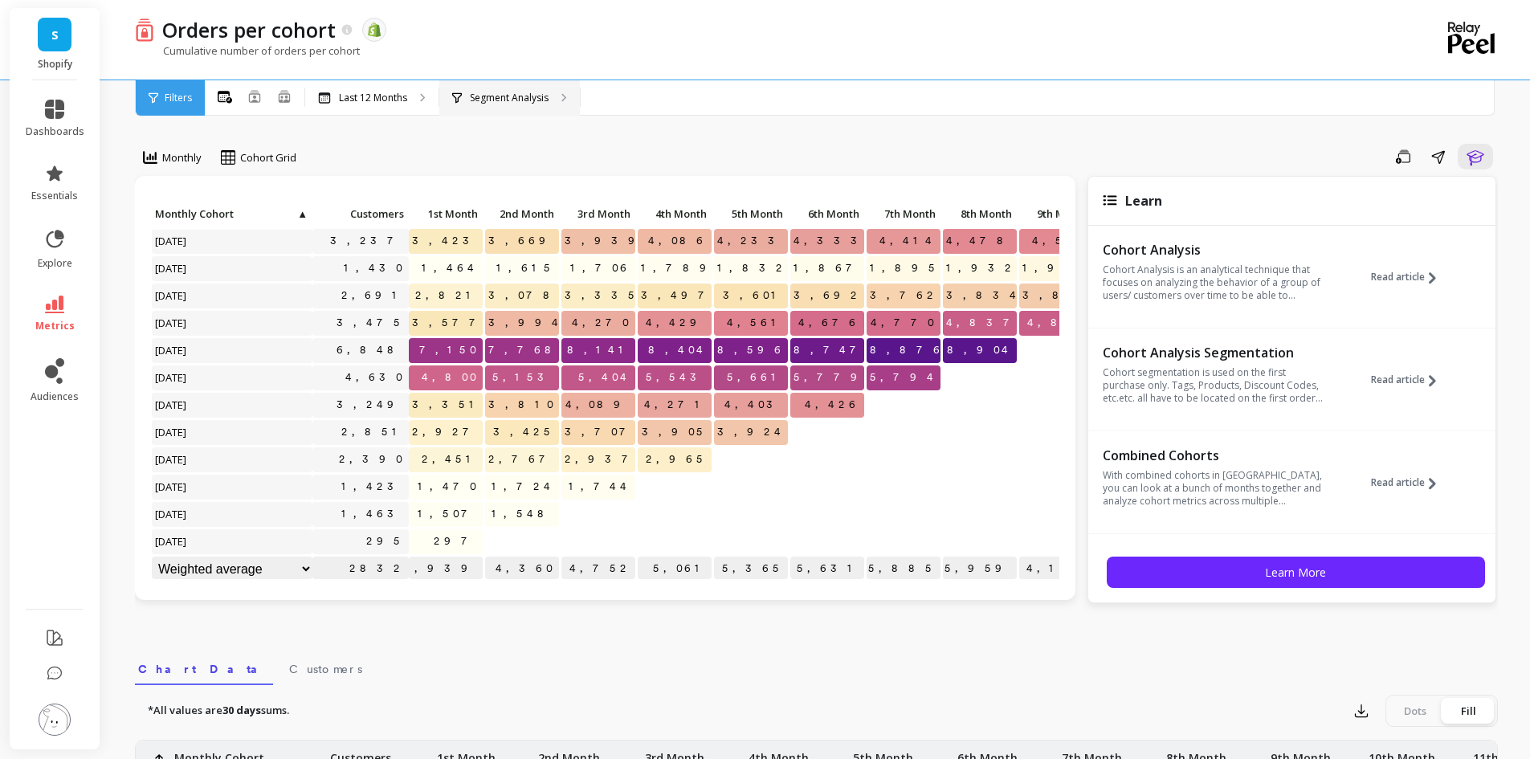
click at [503, 100] on p "Segment Analysis" at bounding box center [509, 98] width 79 height 13
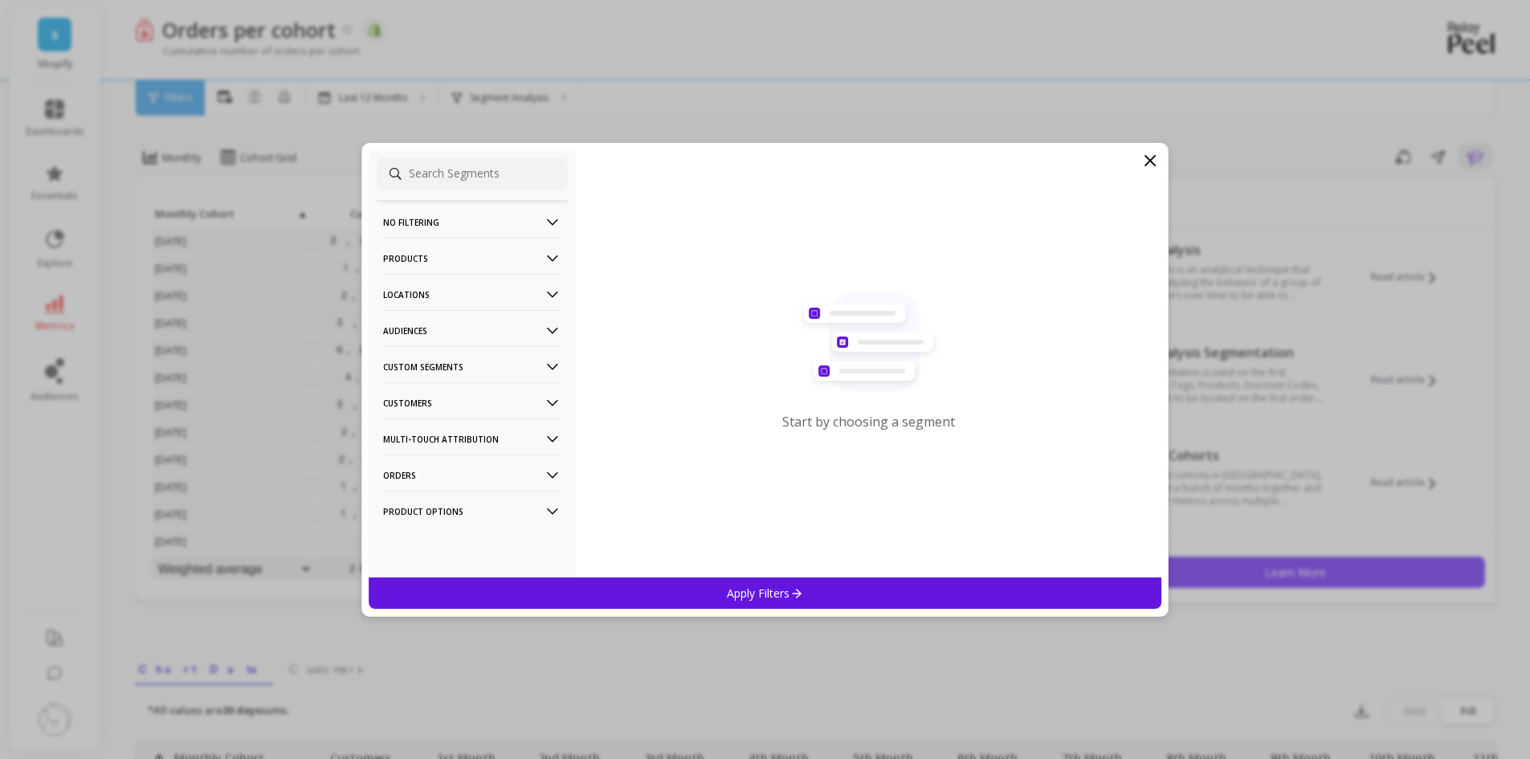
click at [1150, 160] on icon at bounding box center [1150, 161] width 10 height 10
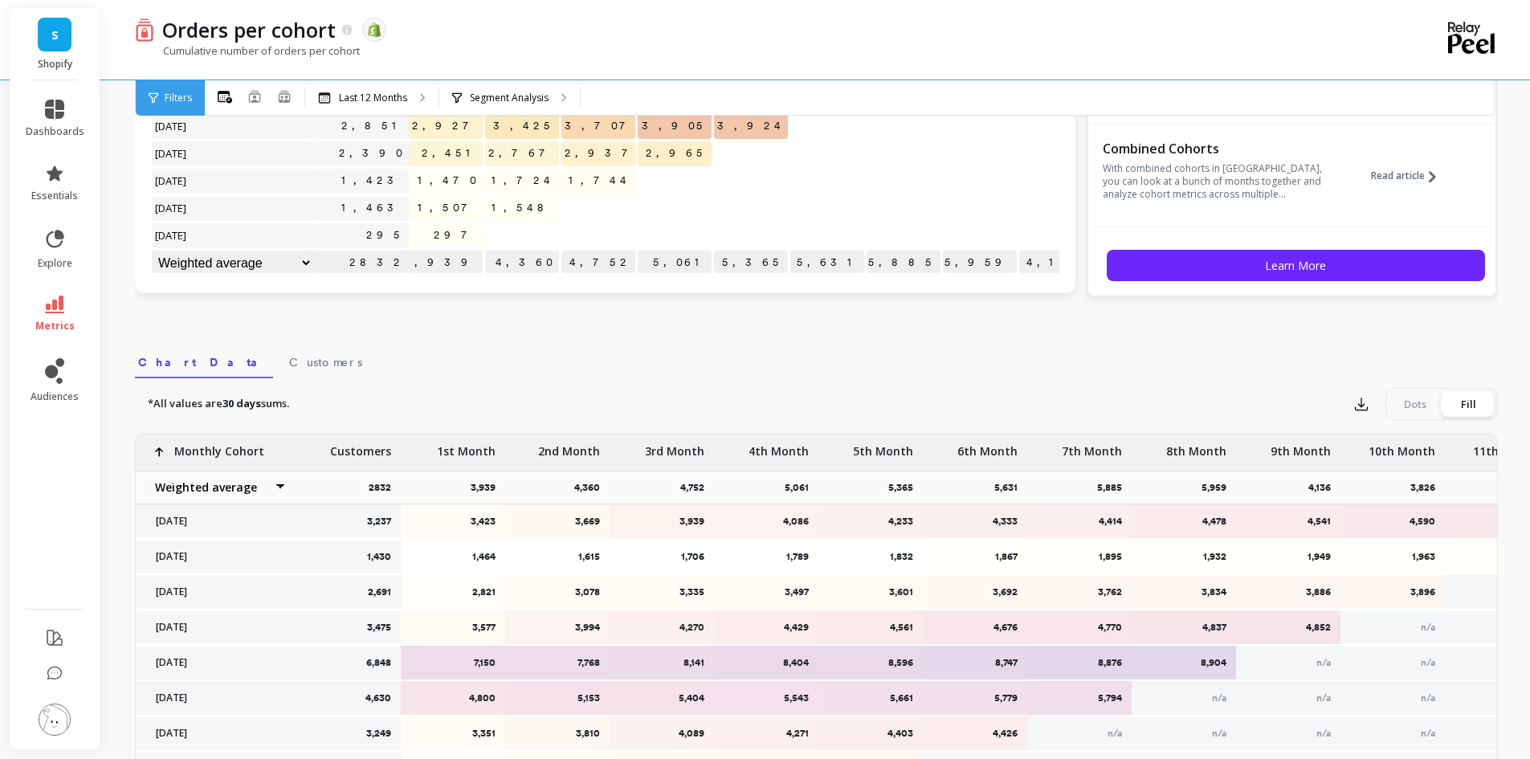
scroll to position [321, 0]
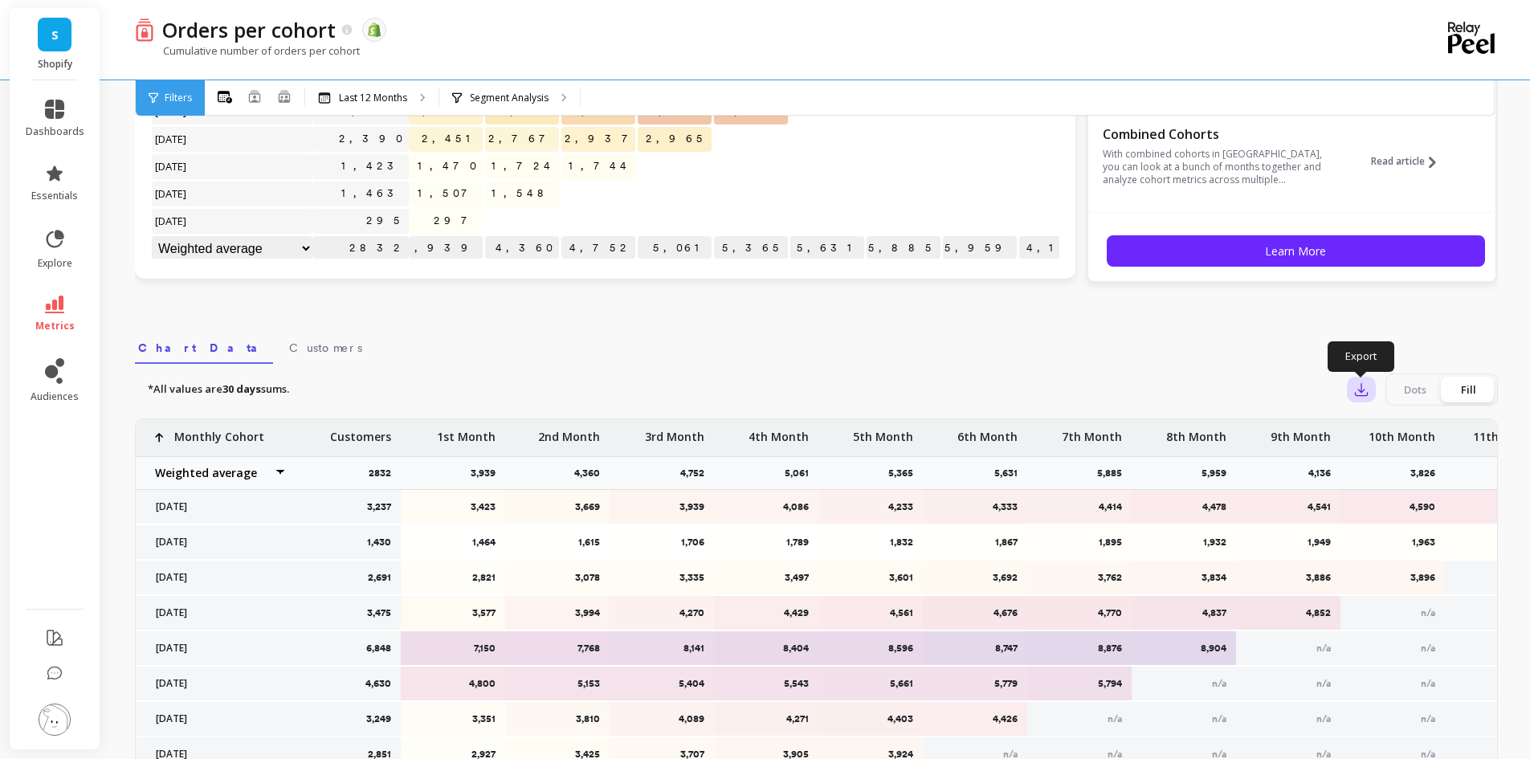
click at [1362, 396] on icon "button" at bounding box center [1361, 390] width 12 height 12
click at [1408, 440] on button "CSV" at bounding box center [1418, 433] width 143 height 29
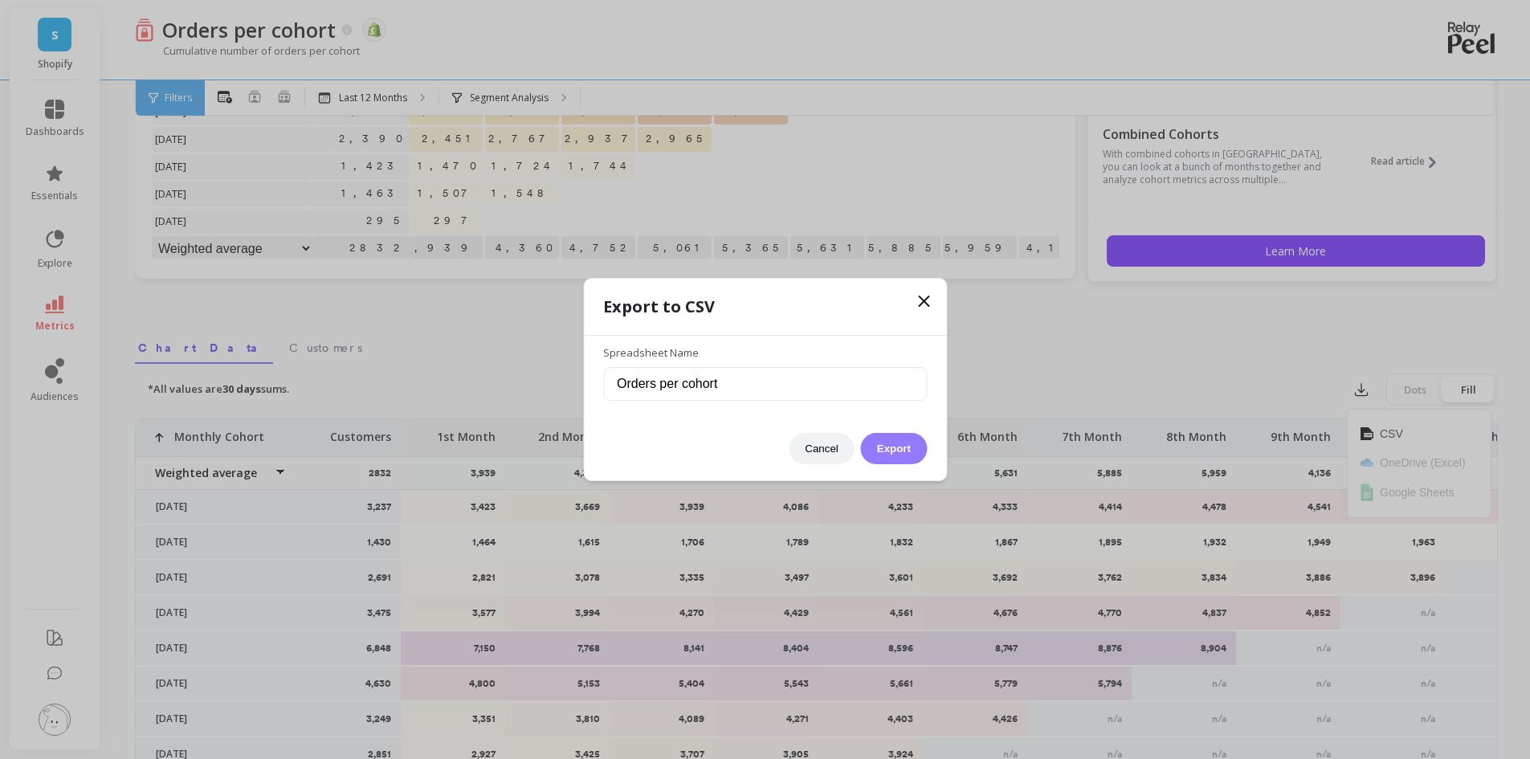
click at [895, 450] on button "Export" at bounding box center [894, 448] width 66 height 31
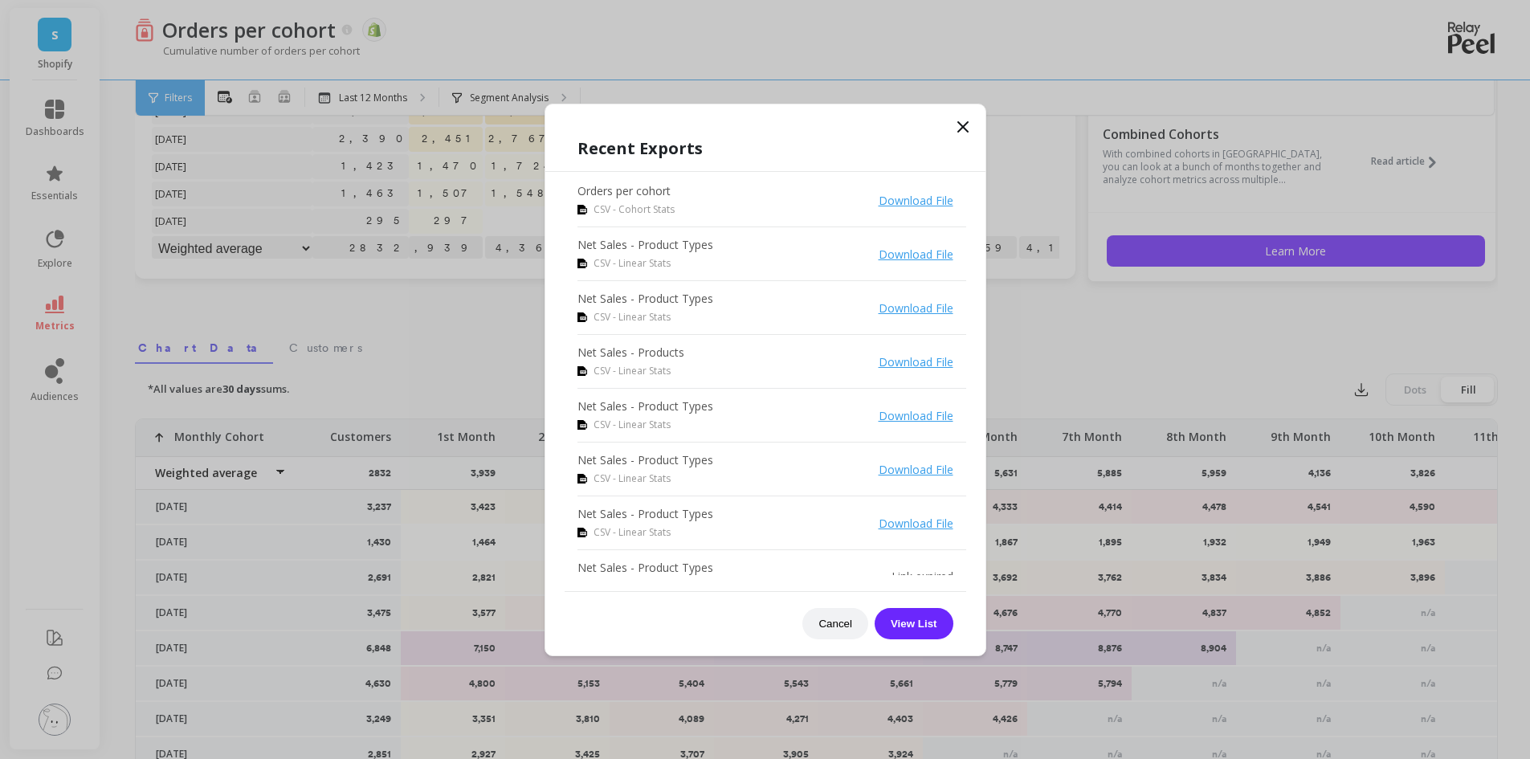
drag, startPoint x: 966, startPoint y: 124, endPoint x: 854, endPoint y: 124, distance: 111.6
click at [966, 124] on icon at bounding box center [963, 127] width 10 height 10
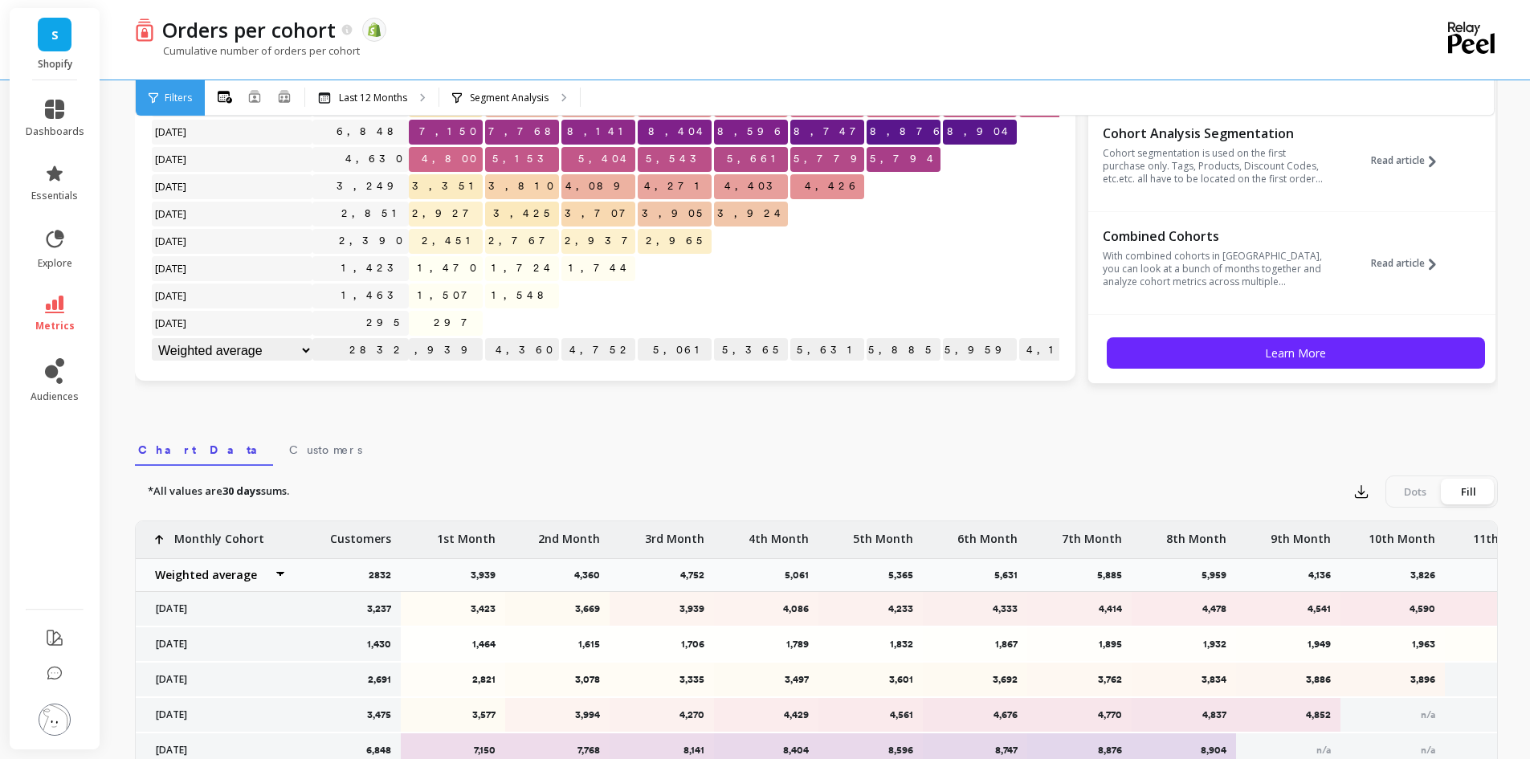
scroll to position [0, 0]
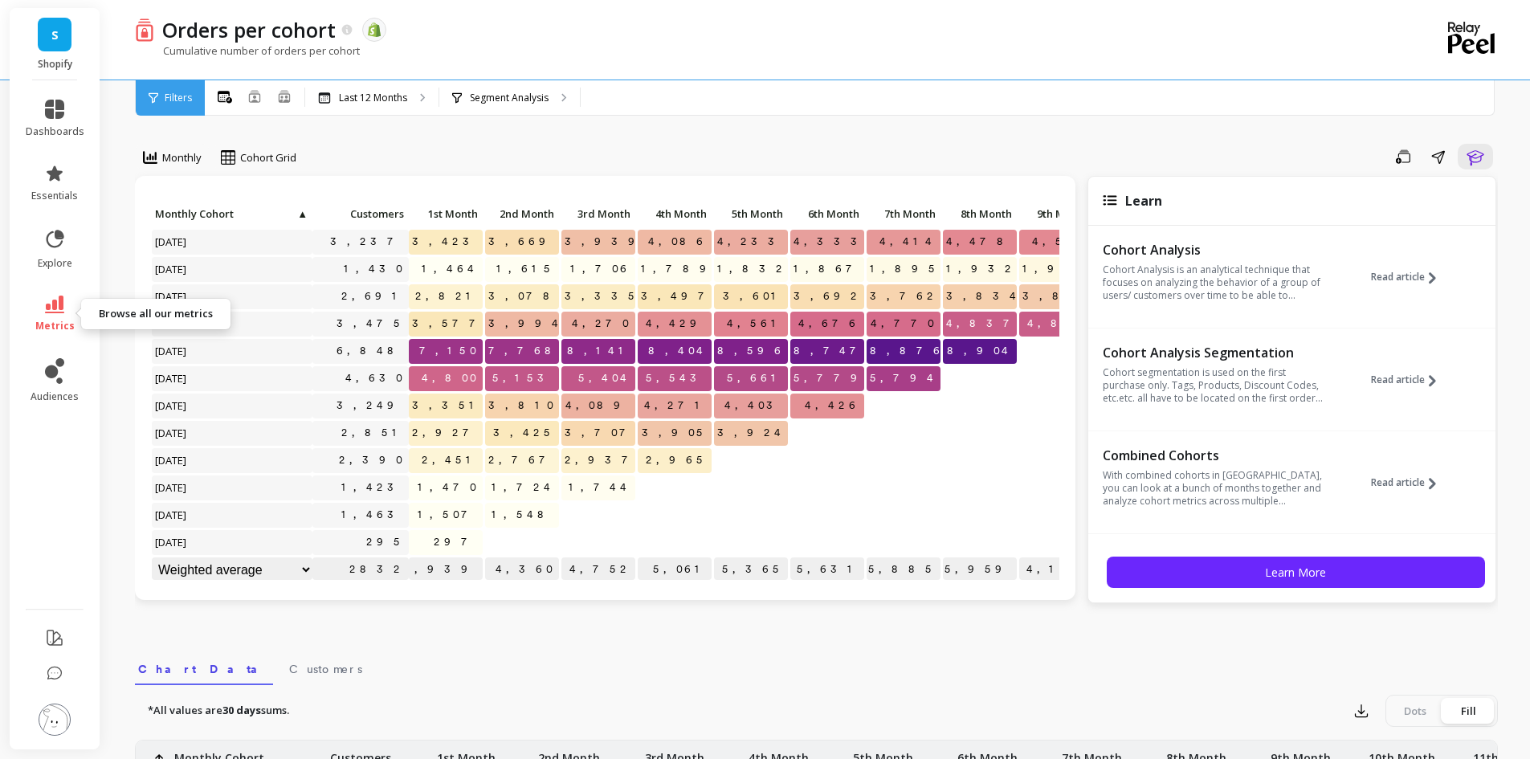
click at [52, 304] on icon at bounding box center [54, 305] width 19 height 18
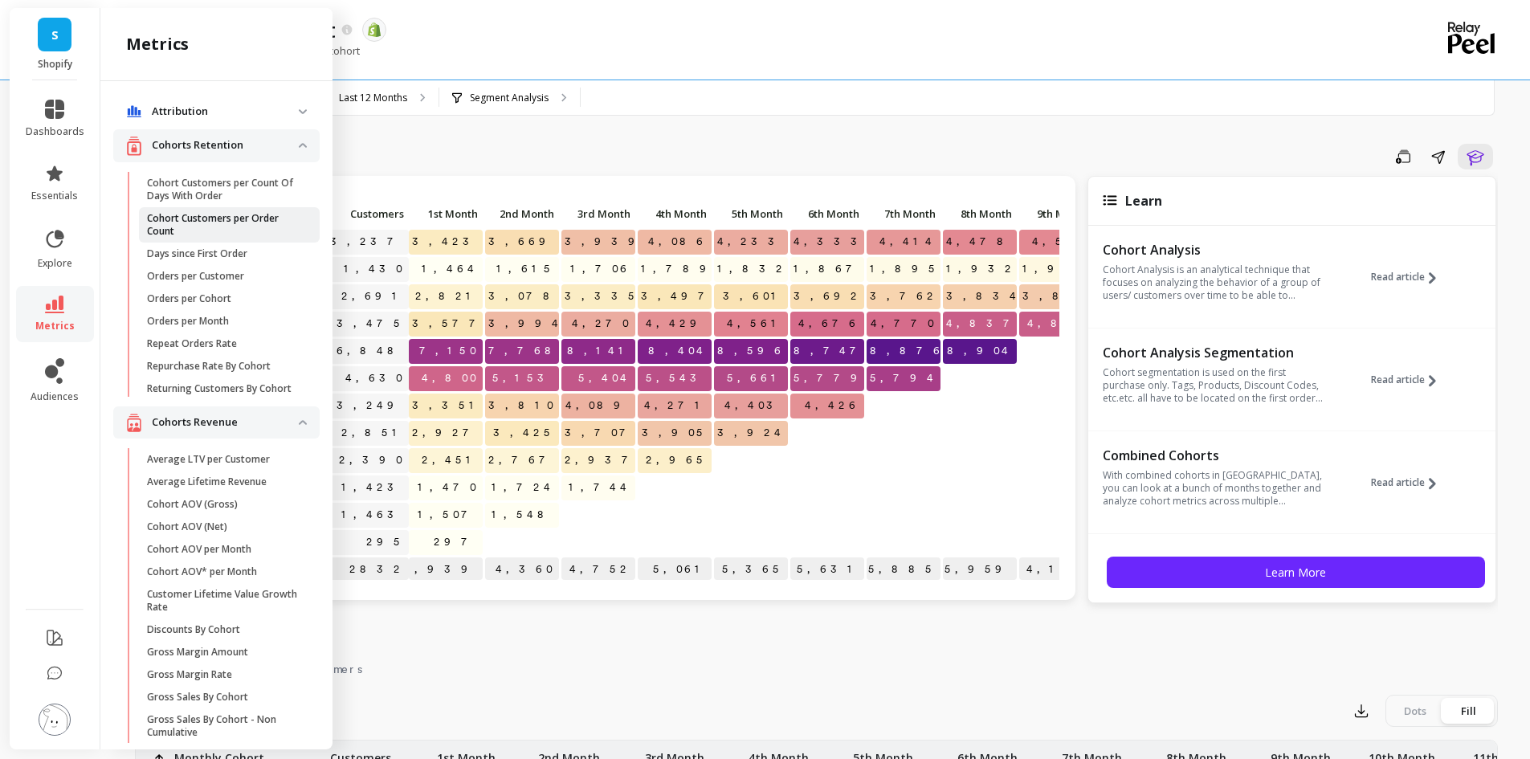
click at [206, 222] on p "Cohort Customers per Order Count" at bounding box center [223, 225] width 153 height 26
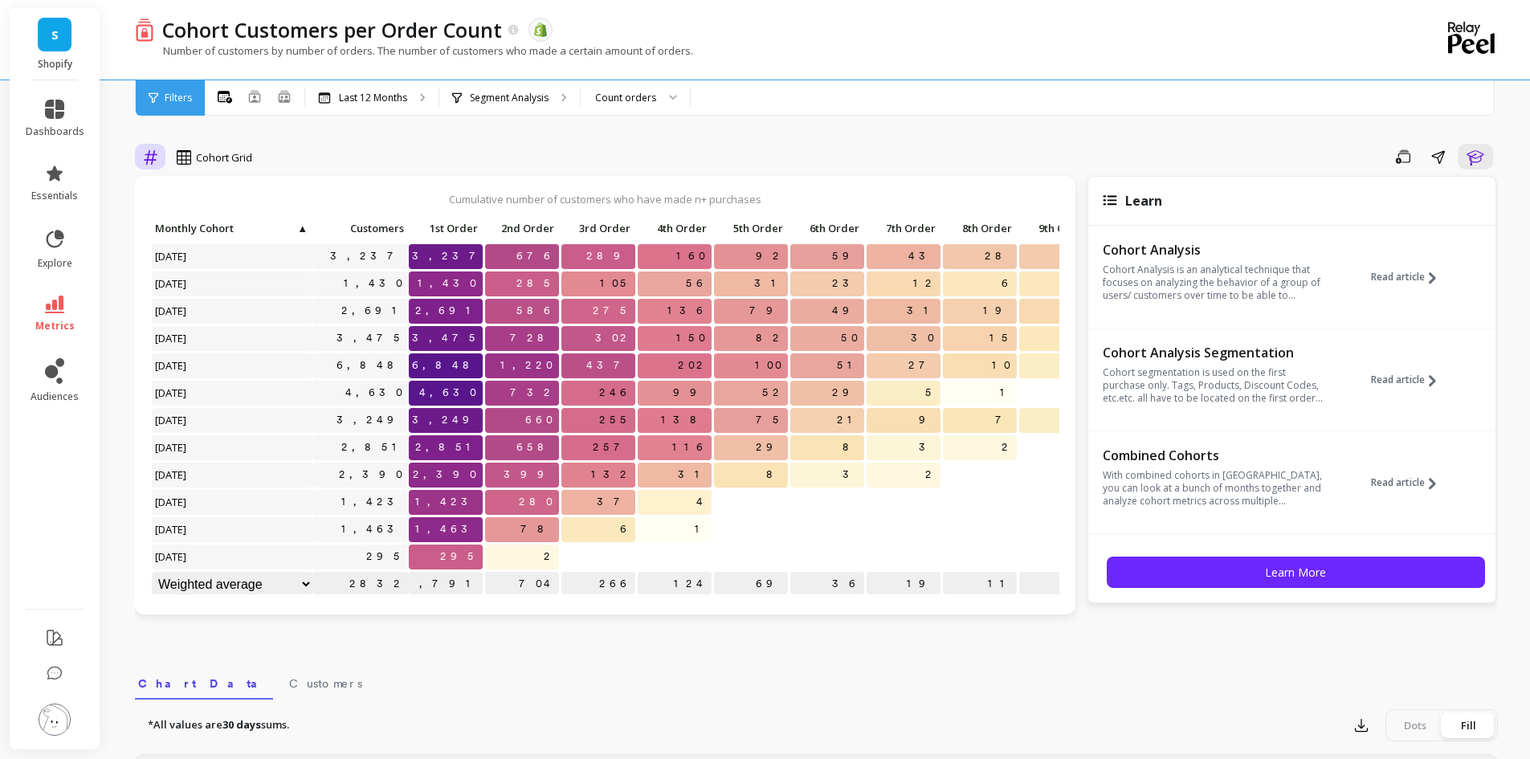
click at [149, 158] on icon at bounding box center [151, 157] width 14 height 14
click at [198, 231] on div "Relative" at bounding box center [195, 224] width 92 height 15
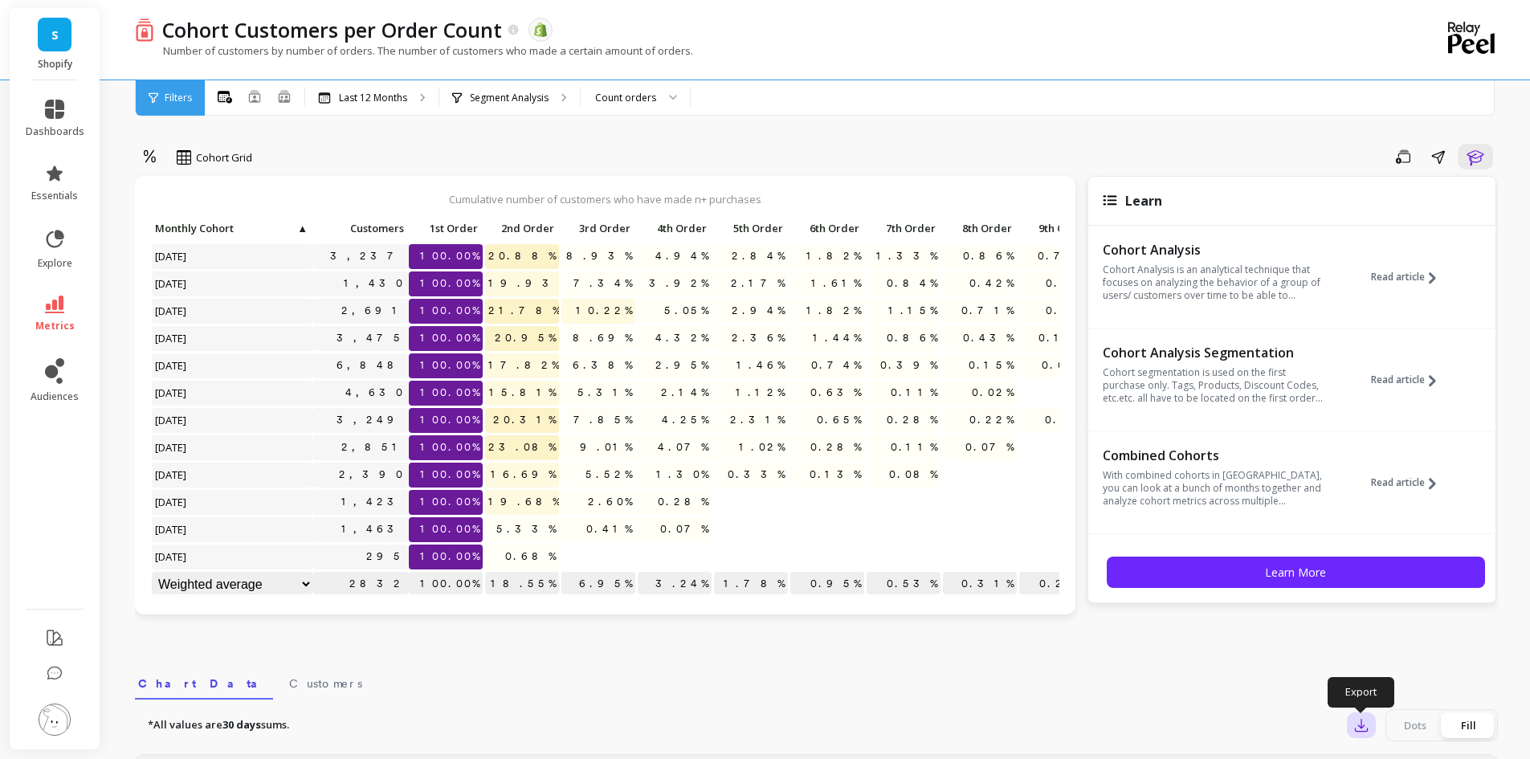
click at [1364, 722] on icon "button" at bounding box center [1361, 725] width 16 height 16
click at [1364, 720] on icon "button" at bounding box center [1361, 725] width 16 height 16
click at [1213, 641] on div "option Relative, selected. Cohort Grid Save Share Learn Cumulative number of cu…" at bounding box center [816, 684] width 1363 height 1241
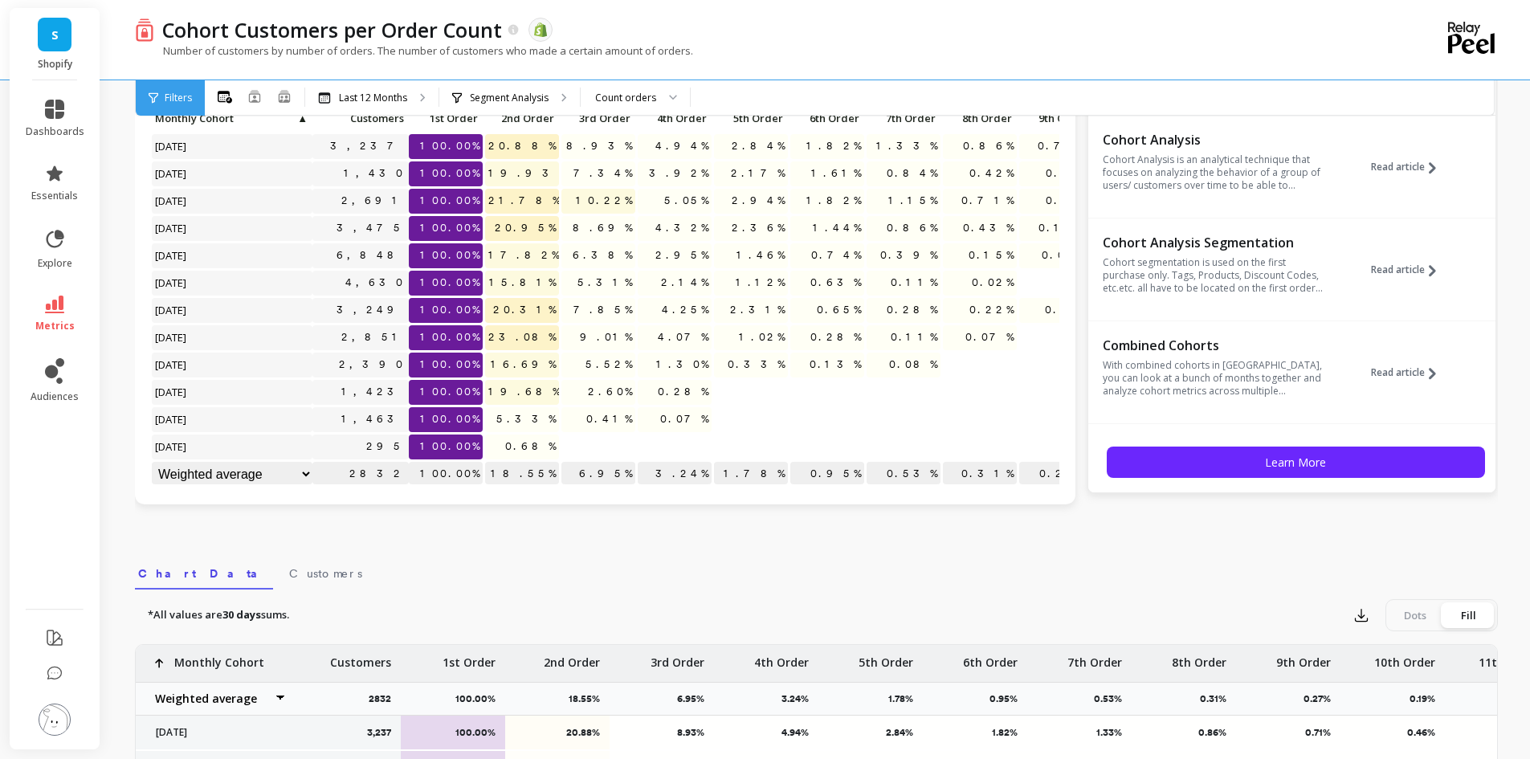
scroll to position [402, 0]
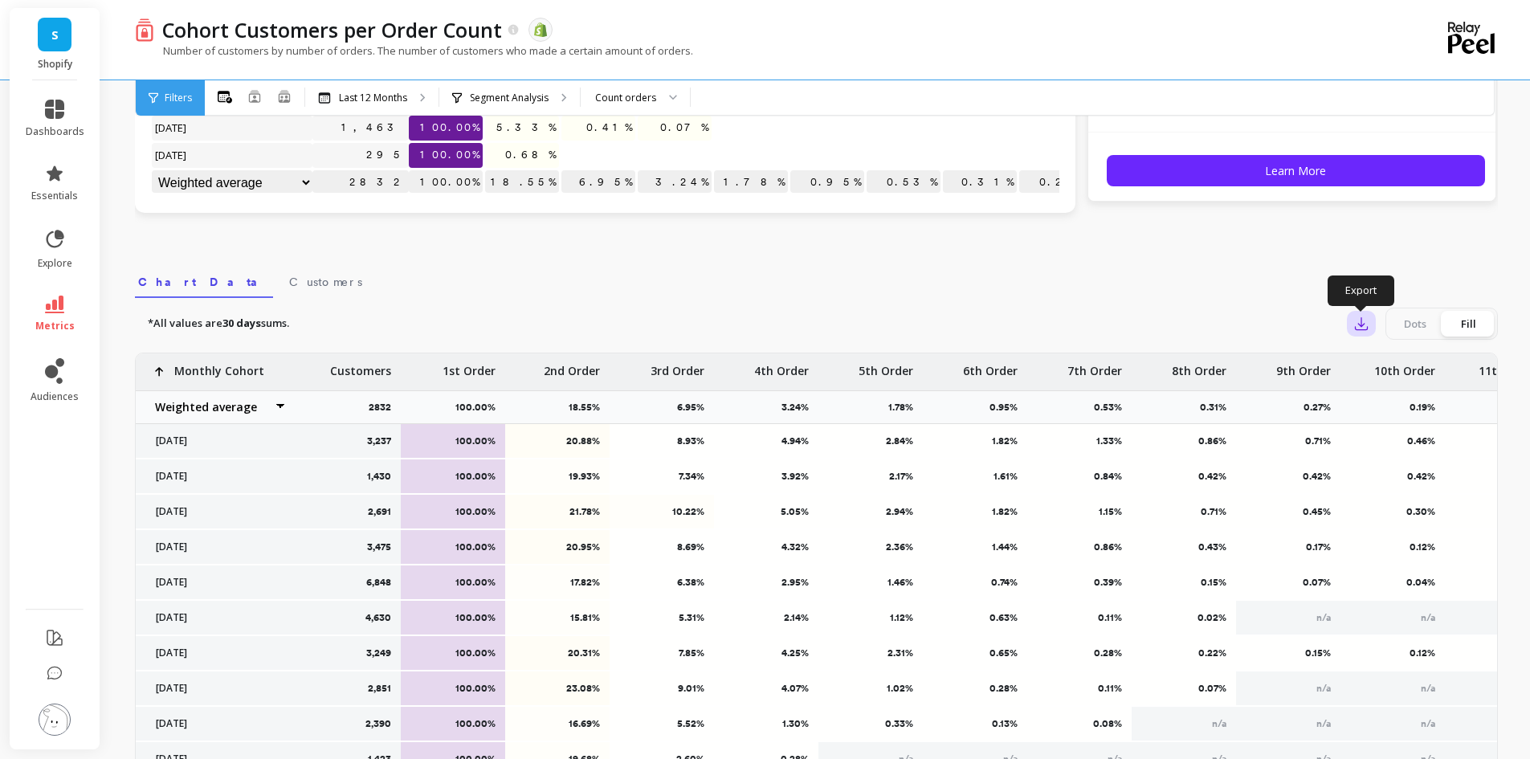
click at [1359, 324] on icon "button" at bounding box center [1361, 324] width 12 height 12
click at [1385, 373] on span "CSV" at bounding box center [1391, 368] width 23 height 16
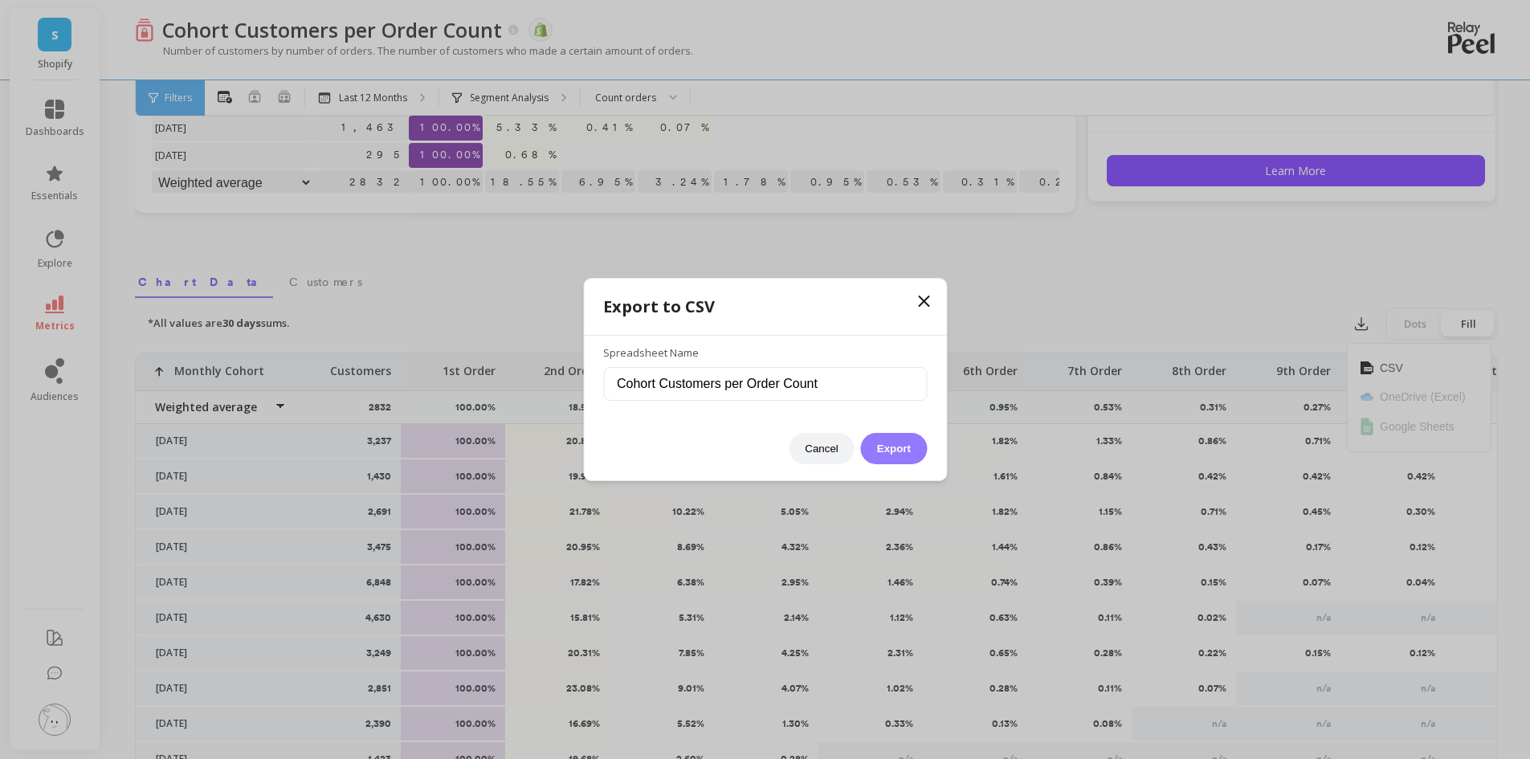
click at [910, 455] on button "Export" at bounding box center [894, 448] width 66 height 31
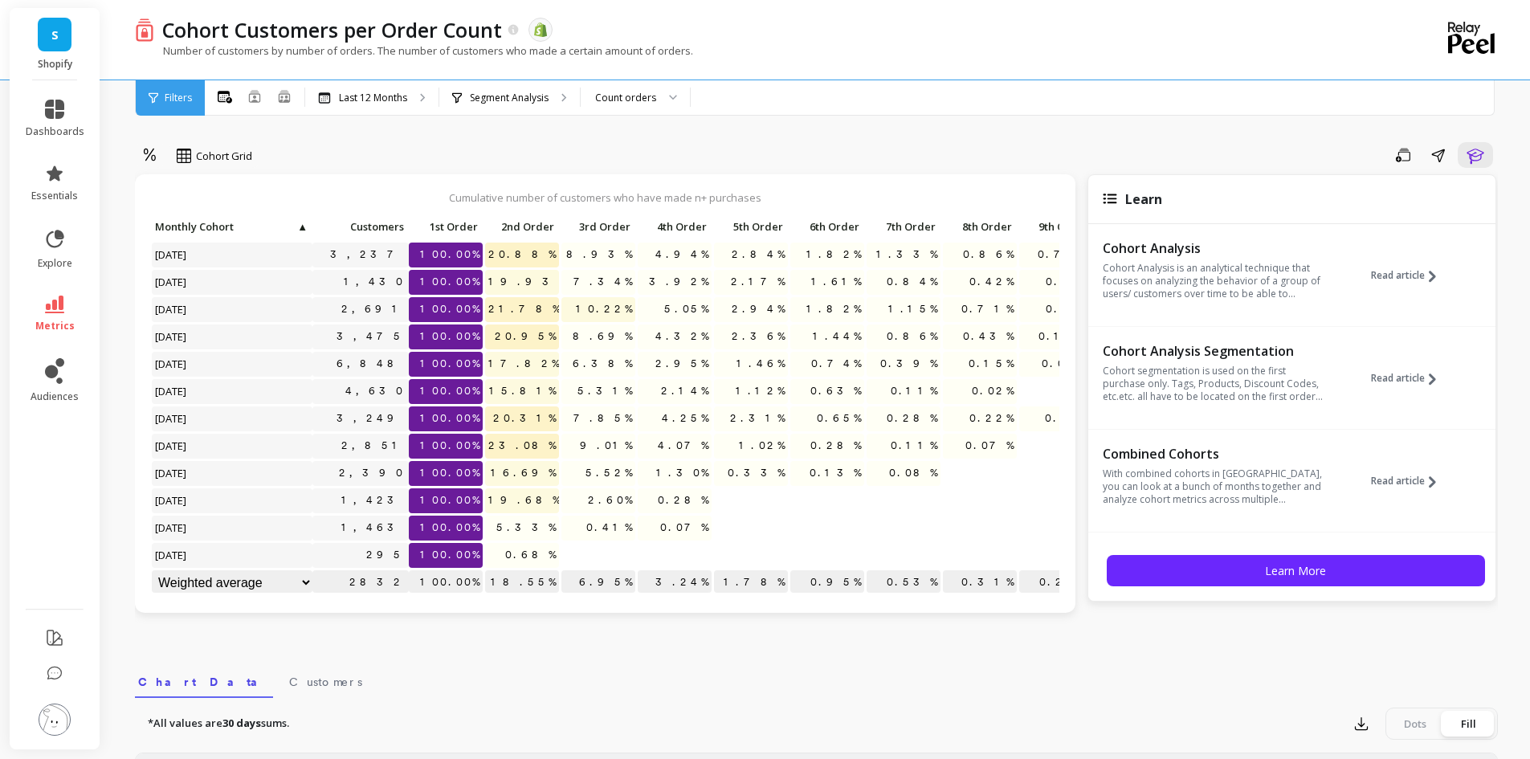
scroll to position [0, 0]
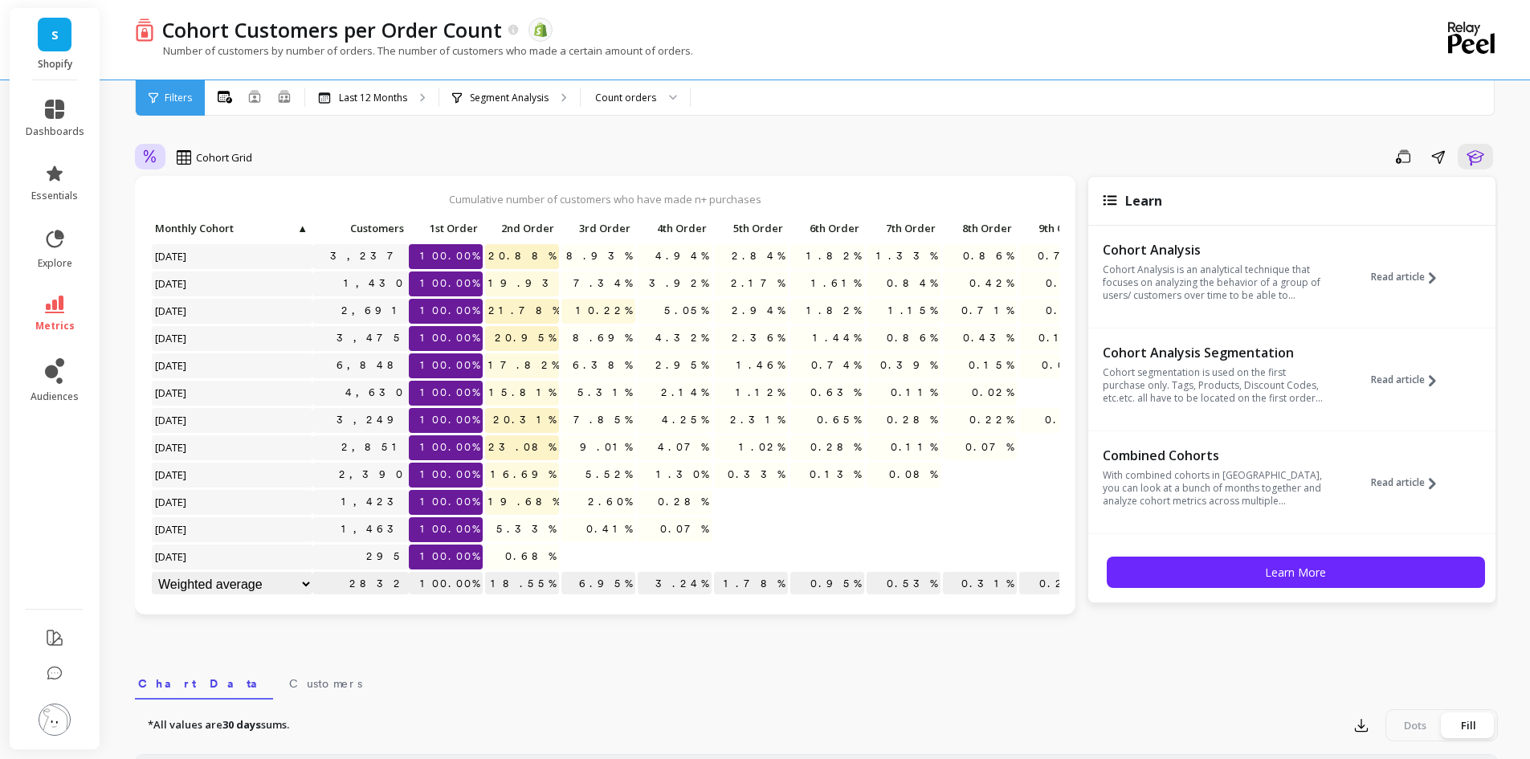
click at [146, 155] on icon at bounding box center [150, 156] width 14 height 15
click at [188, 193] on div "Absolute" at bounding box center [195, 193] width 92 height 15
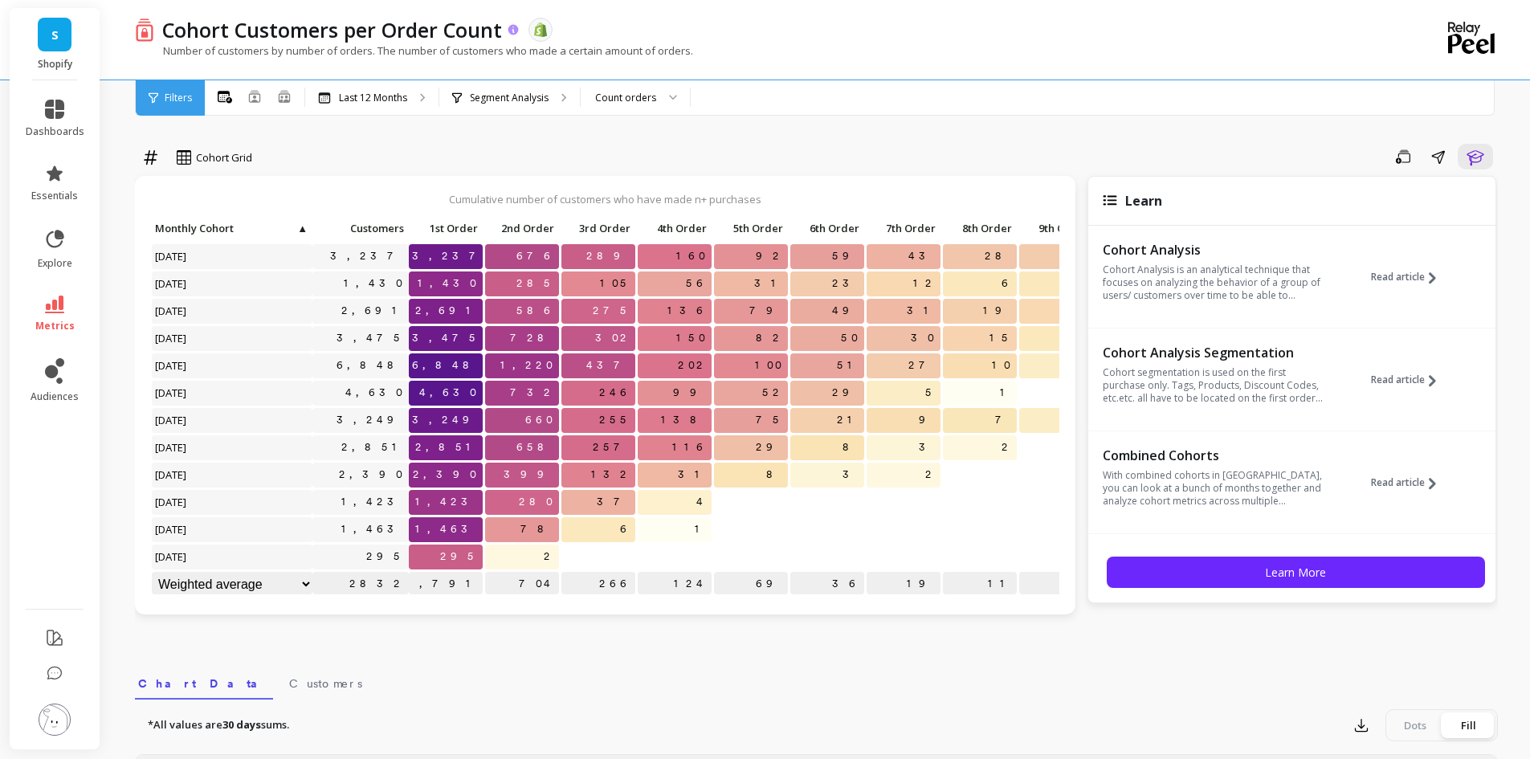
click at [230, 29] on p "Cohort Customers per Order Count" at bounding box center [332, 29] width 340 height 27
click at [230, 28] on p "Cohort Customers per Order Count" at bounding box center [332, 29] width 340 height 27
drag, startPoint x: 499, startPoint y: 26, endPoint x: 163, endPoint y: 33, distance: 336.5
click at [163, 33] on p "Cohort Customers per Order Count" at bounding box center [332, 29] width 340 height 27
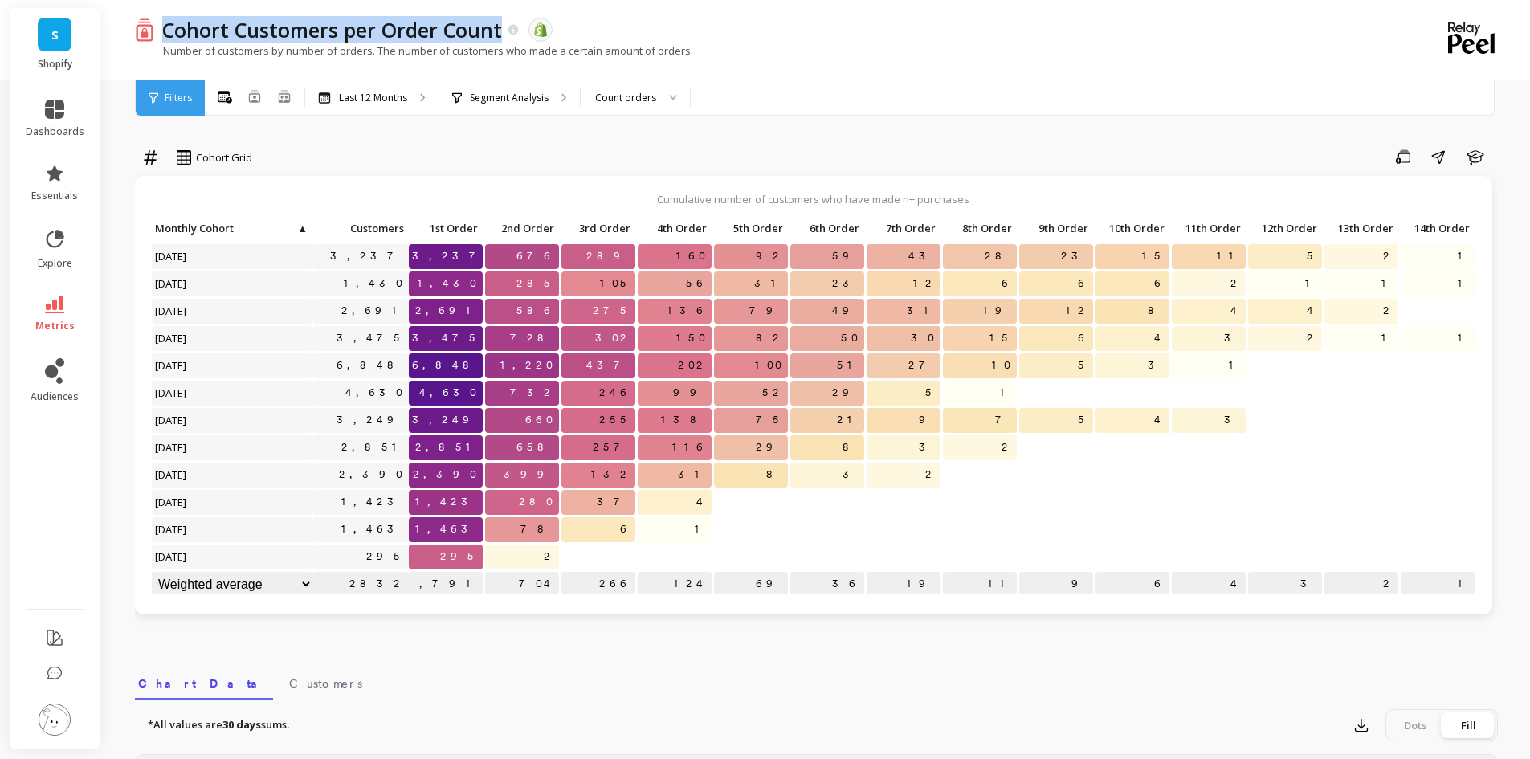
copy p "Cohort Customers per Order Count"
click at [962, 677] on nav "Chart Data Customers" at bounding box center [816, 680] width 1363 height 37
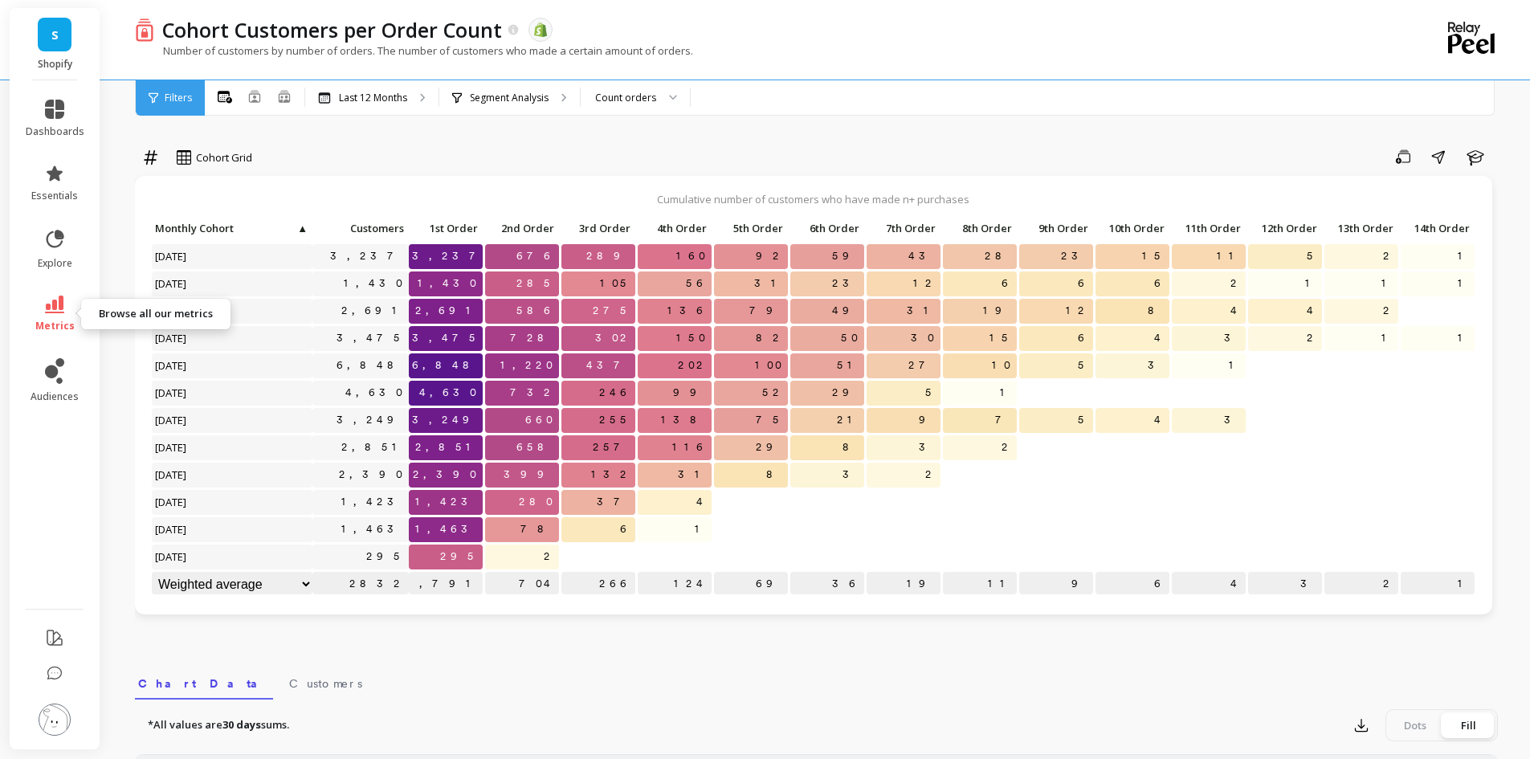
click at [51, 308] on icon at bounding box center [54, 305] width 19 height 18
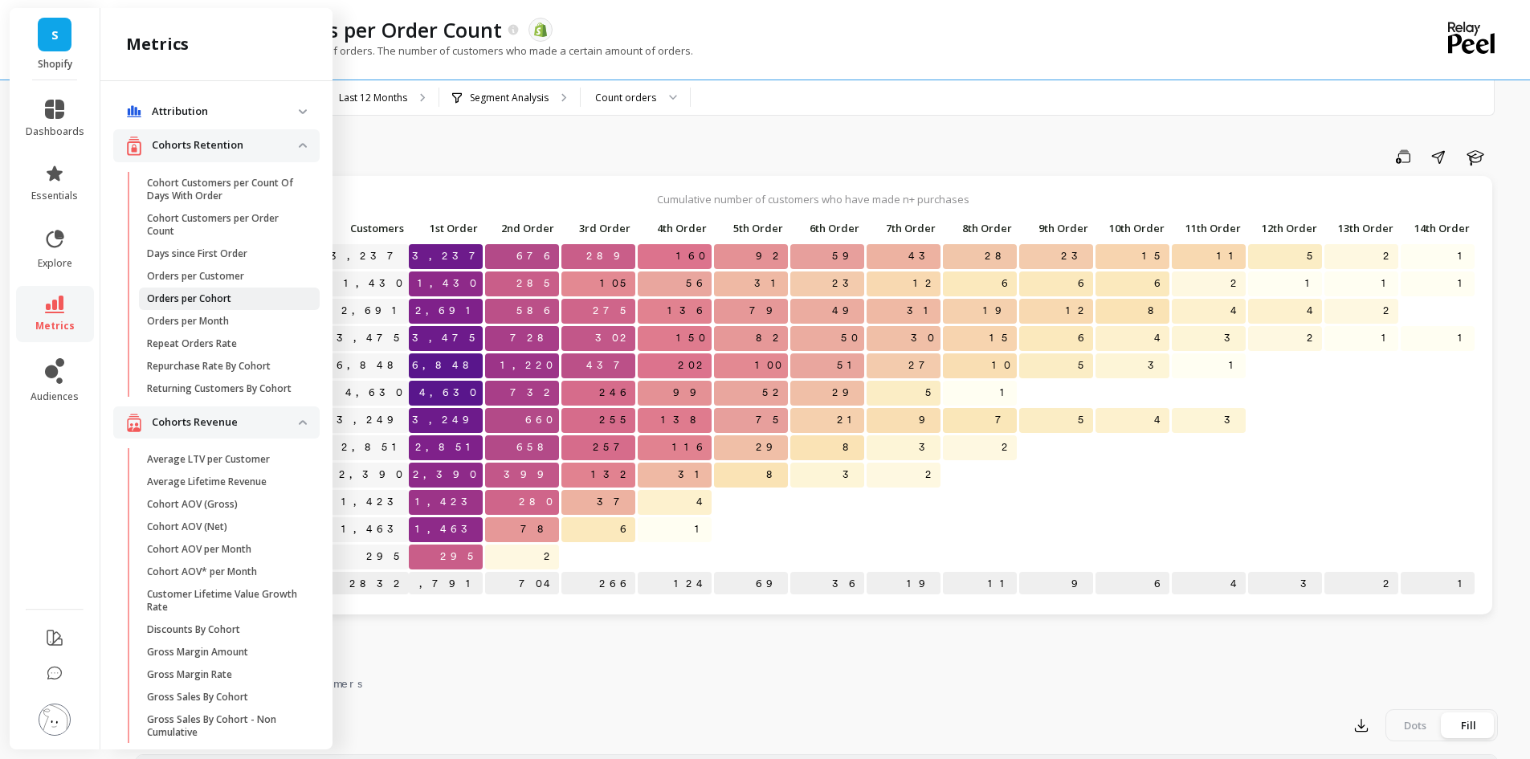
click at [186, 297] on p "Orders per Cohort" at bounding box center [189, 298] width 84 height 13
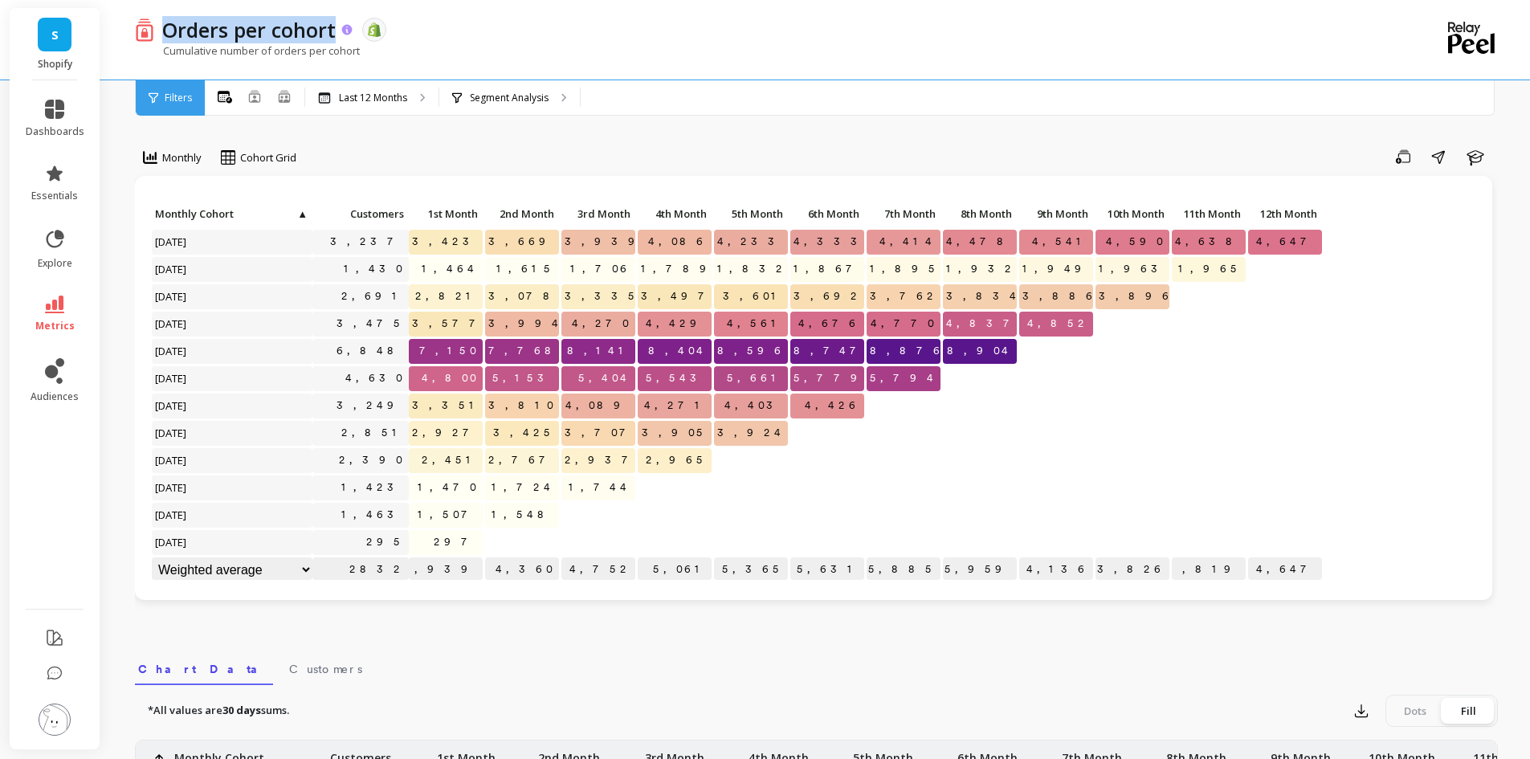
drag, startPoint x: 312, startPoint y: 33, endPoint x: 169, endPoint y: 37, distance: 143.8
click at [169, 37] on div "Orders per cohort" at bounding box center [254, 29] width 200 height 27
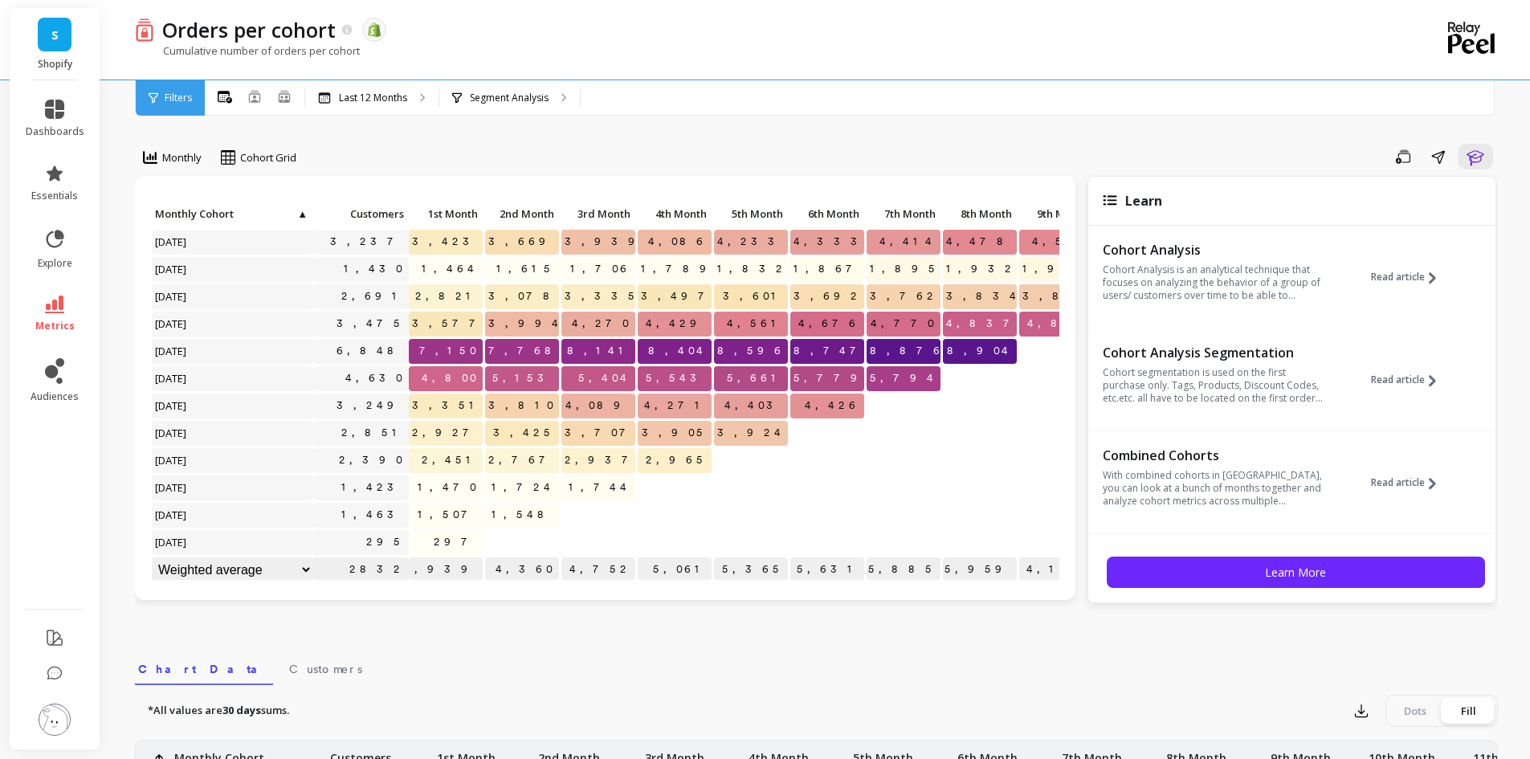
click at [1120, 636] on div "Monthly option Absolute, selected. Cohort Grid Save Share Learn Click to create…" at bounding box center [816, 677] width 1363 height 1226
click at [41, 310] on link "metrics" at bounding box center [55, 314] width 59 height 37
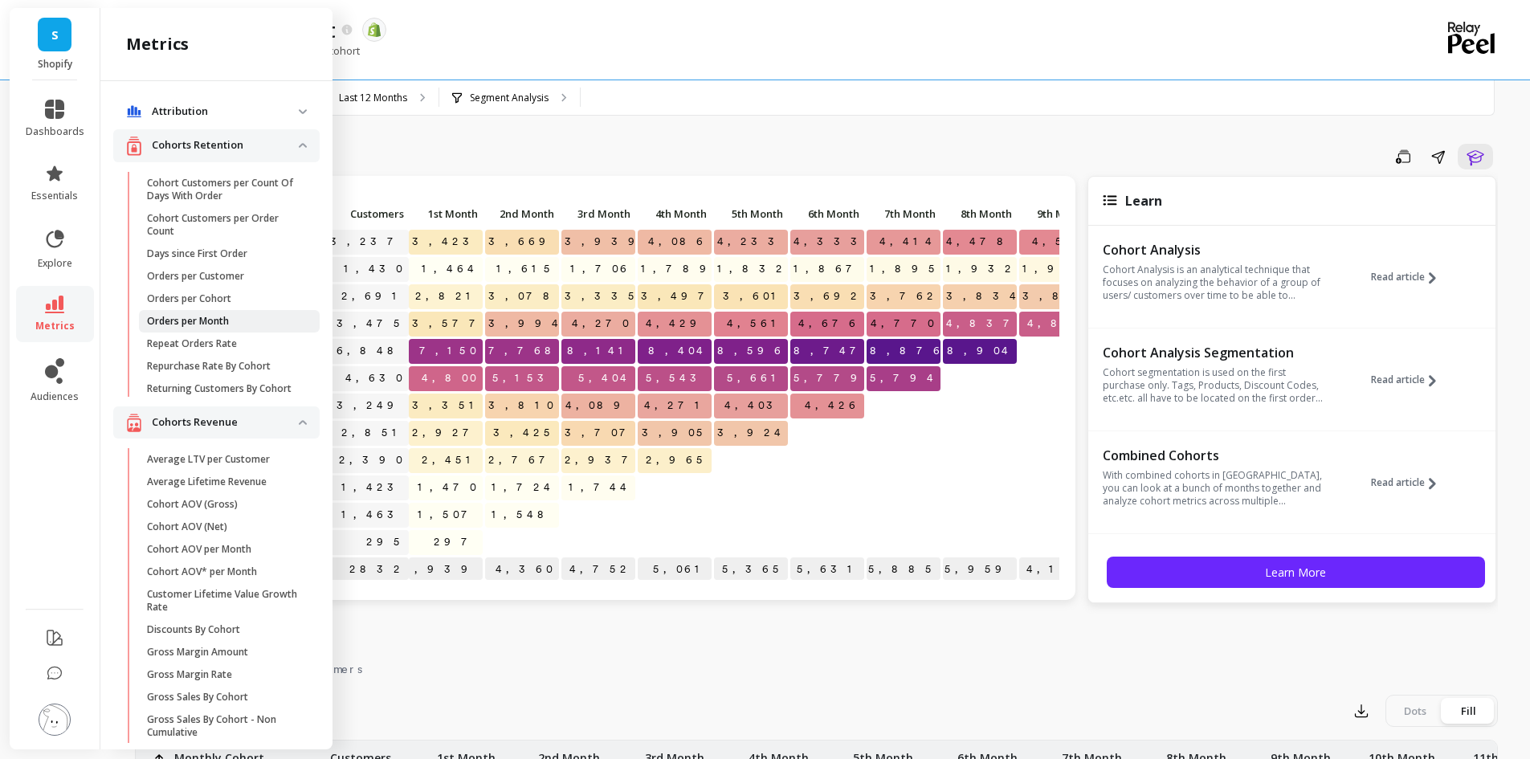
click at [202, 321] on p "Orders per Month" at bounding box center [188, 321] width 82 height 13
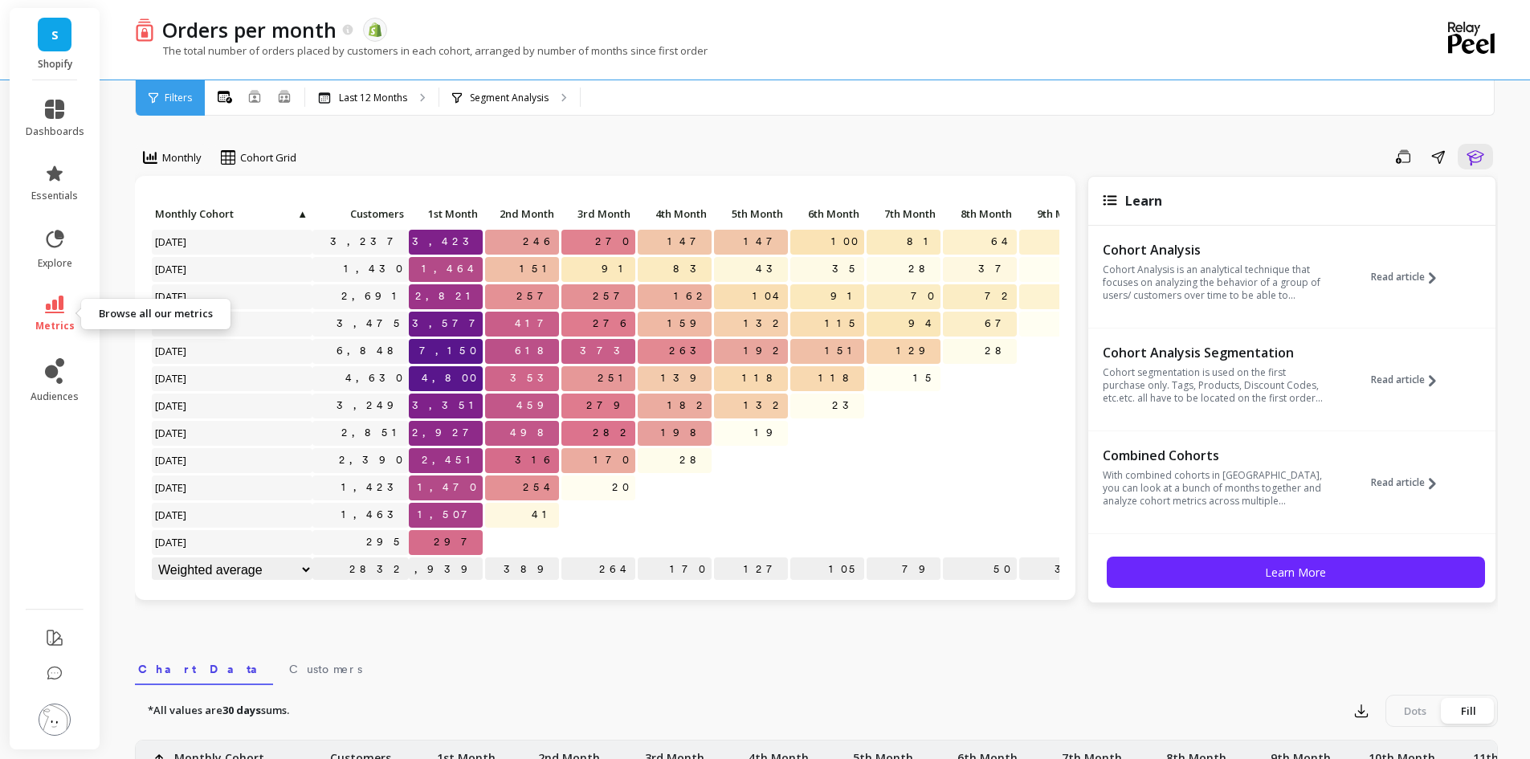
click at [59, 309] on icon at bounding box center [54, 305] width 19 height 18
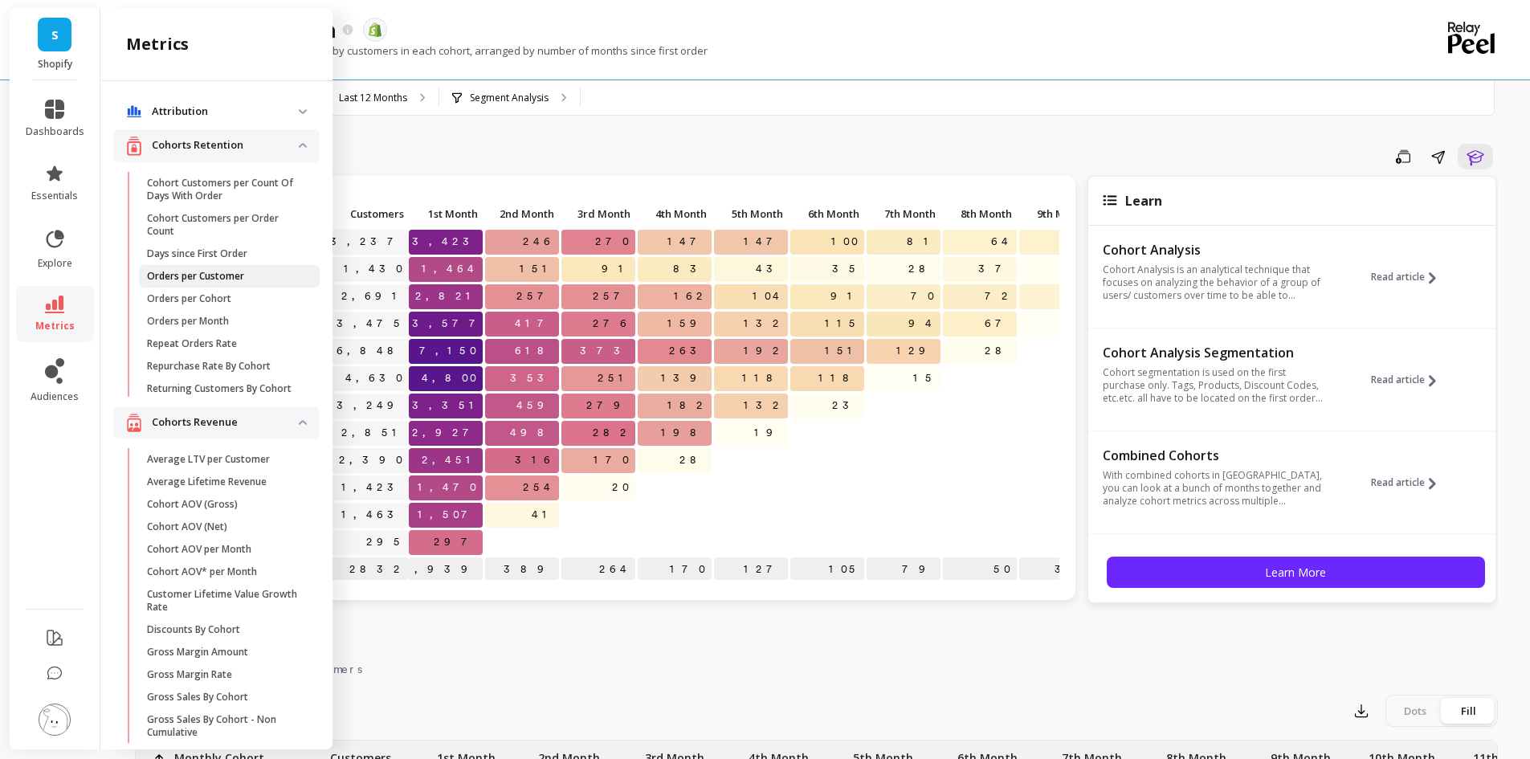
click at [180, 281] on p "Orders per Customer" at bounding box center [195, 276] width 97 height 13
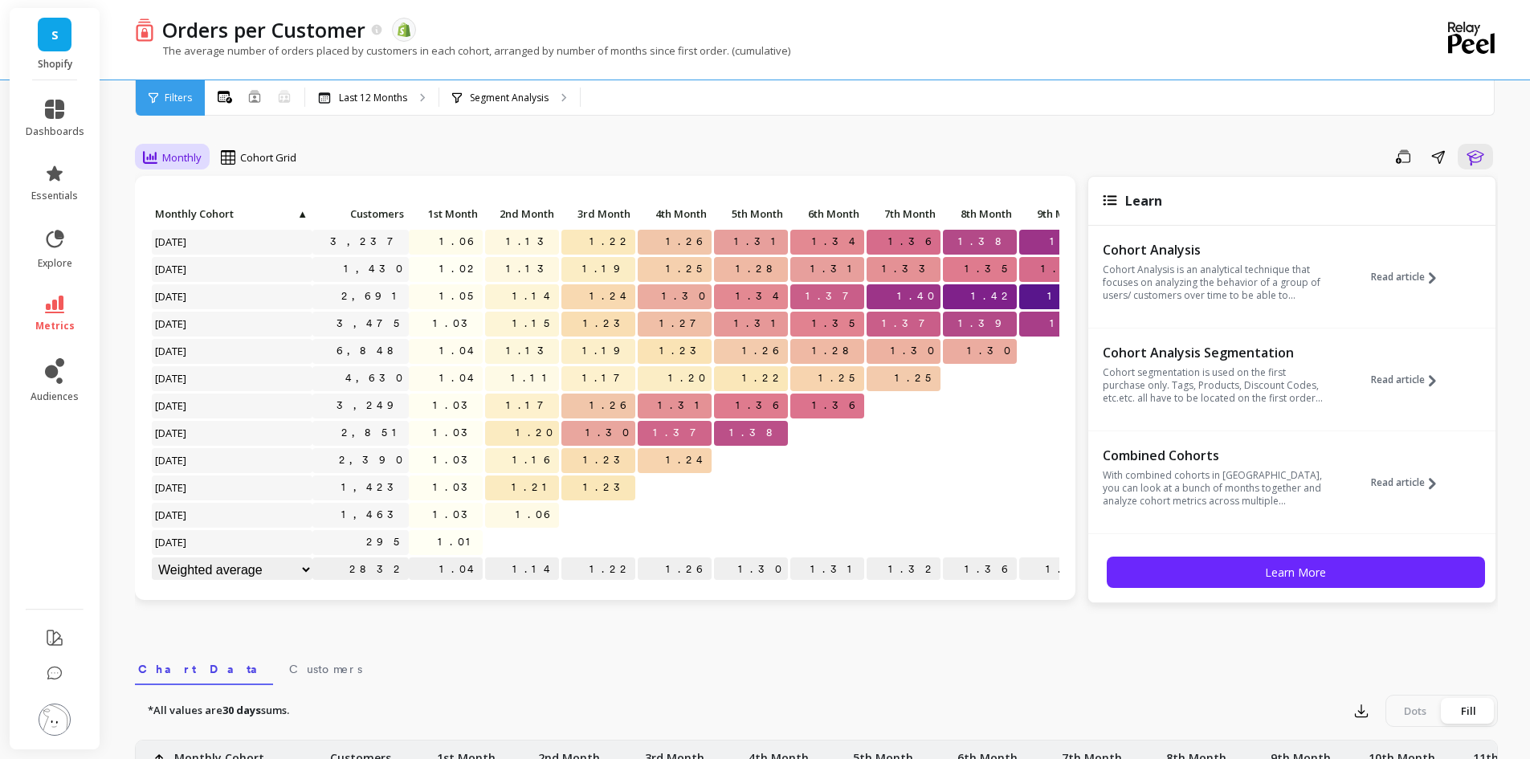
click at [170, 158] on span "Monthly" at bounding box center [181, 157] width 39 height 15
click at [291, 157] on span "Cohort Grid" at bounding box center [268, 157] width 56 height 15
click at [116, 148] on div "Orders per Customer The data you are viewing comes from: Shopify The average nu…" at bounding box center [819, 655] width 1421 height 1311
click at [152, 153] on icon at bounding box center [150, 157] width 14 height 14
click at [357, 153] on div "Save Share Learn" at bounding box center [903, 157] width 1190 height 26
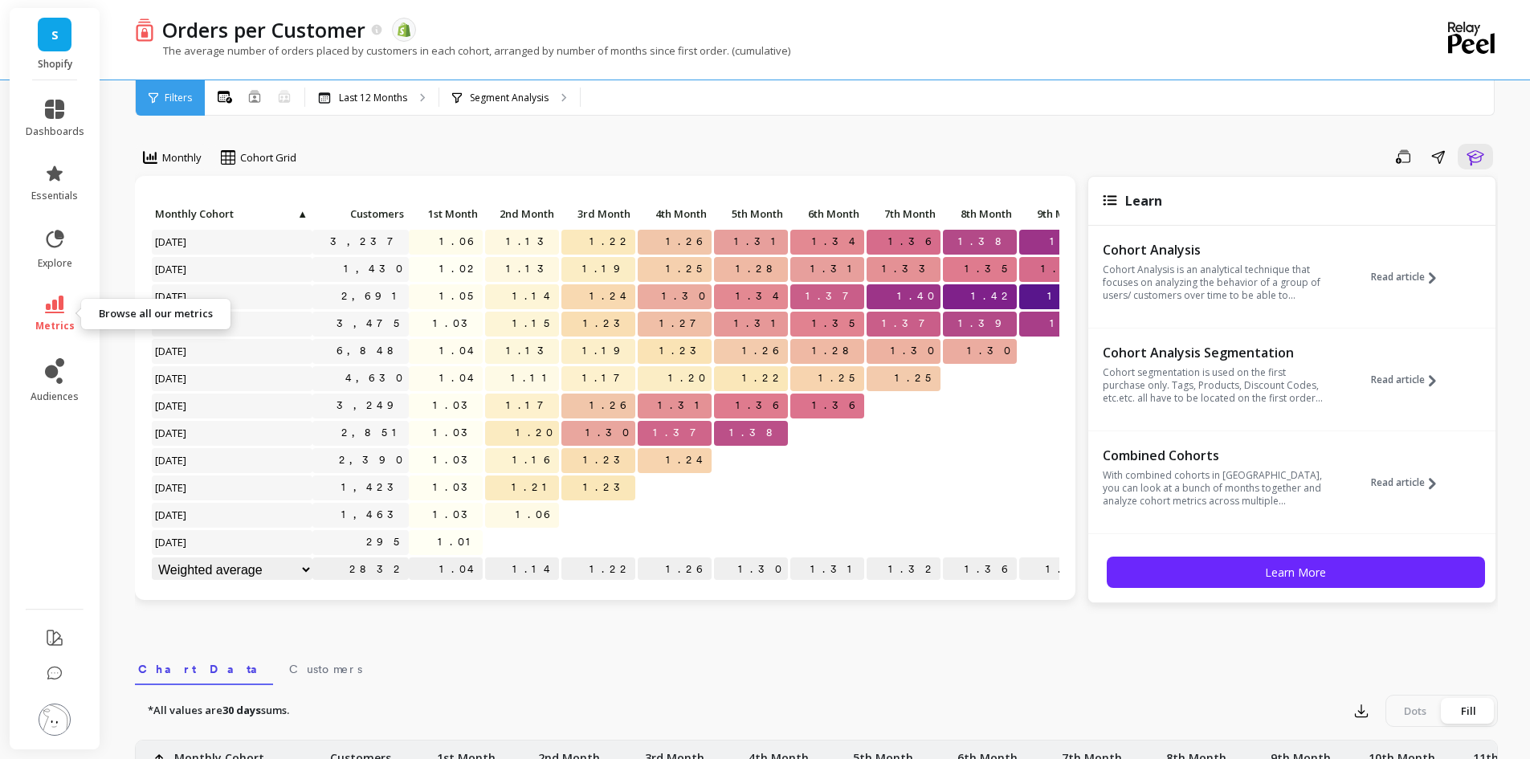
click at [69, 312] on link "metrics" at bounding box center [55, 314] width 59 height 37
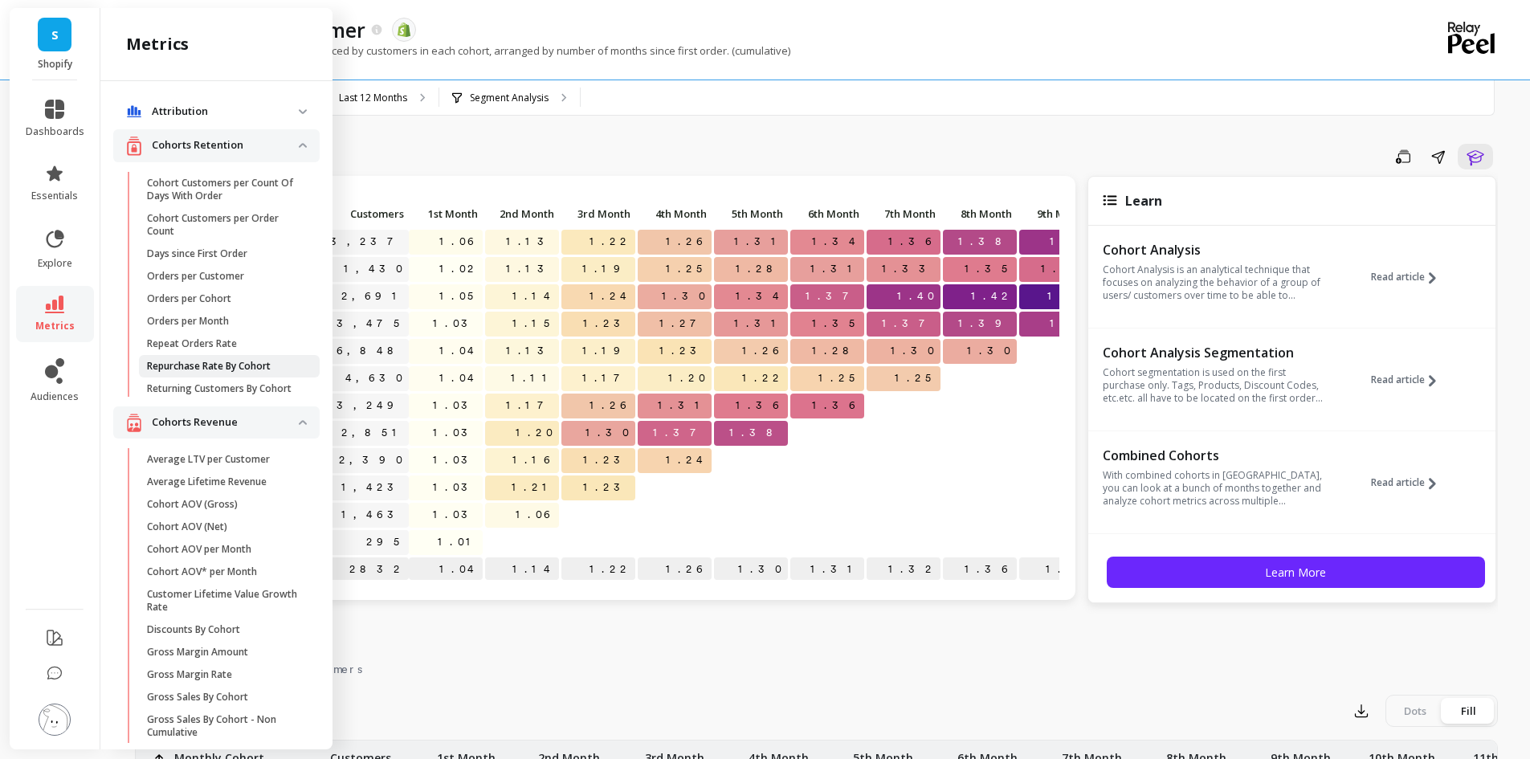
click at [164, 369] on p "Repurchase Rate By Cohort" at bounding box center [209, 366] width 124 height 13
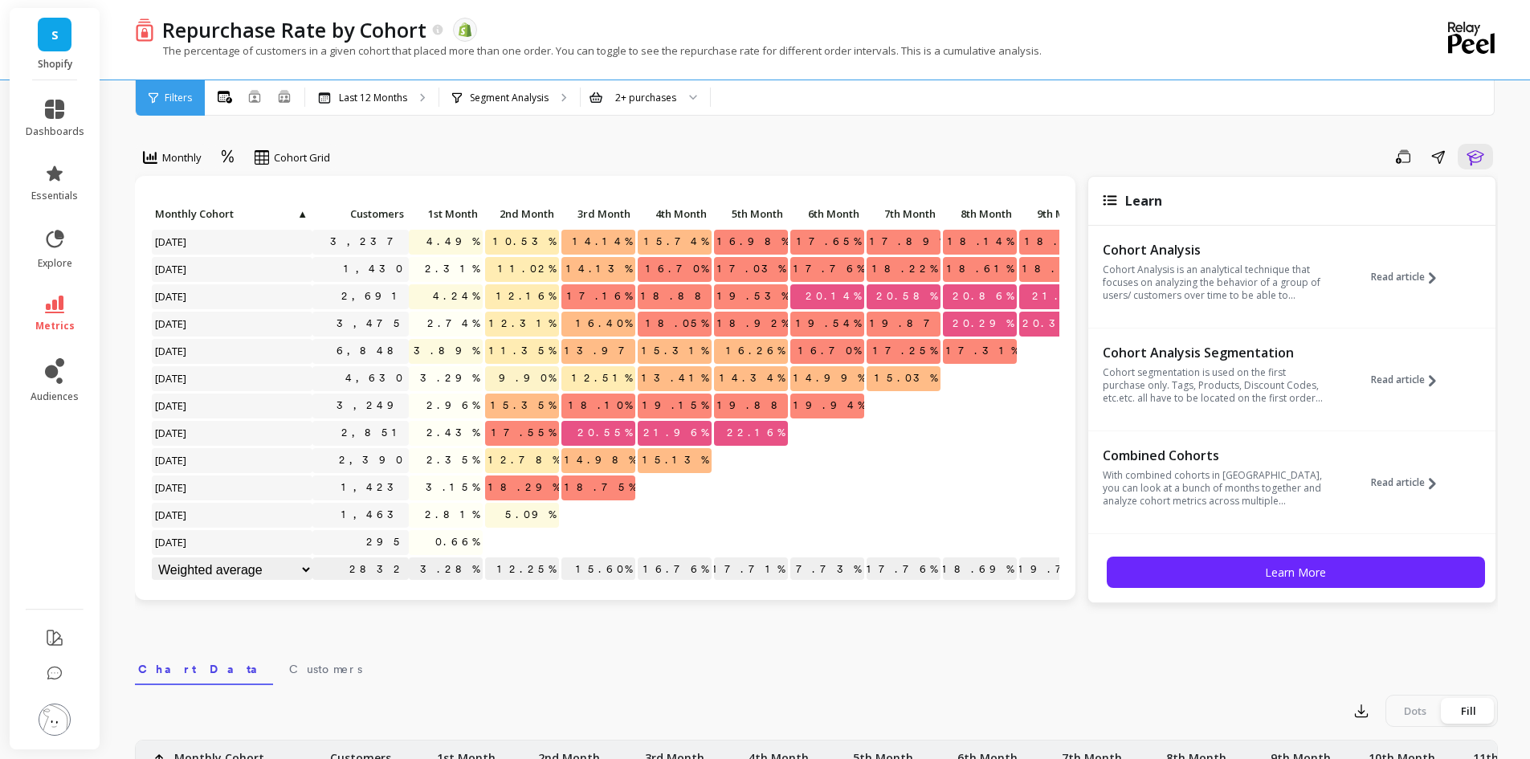
click at [765, 297] on span "19.53%" at bounding box center [753, 296] width 78 height 24
click at [813, 294] on p "20.14%" at bounding box center [827, 296] width 74 height 24
click at [223, 161] on icon at bounding box center [228, 156] width 14 height 15
click at [773, 318] on span "18.92%" at bounding box center [753, 324] width 78 height 24
click at [58, 300] on icon at bounding box center [54, 305] width 19 height 18
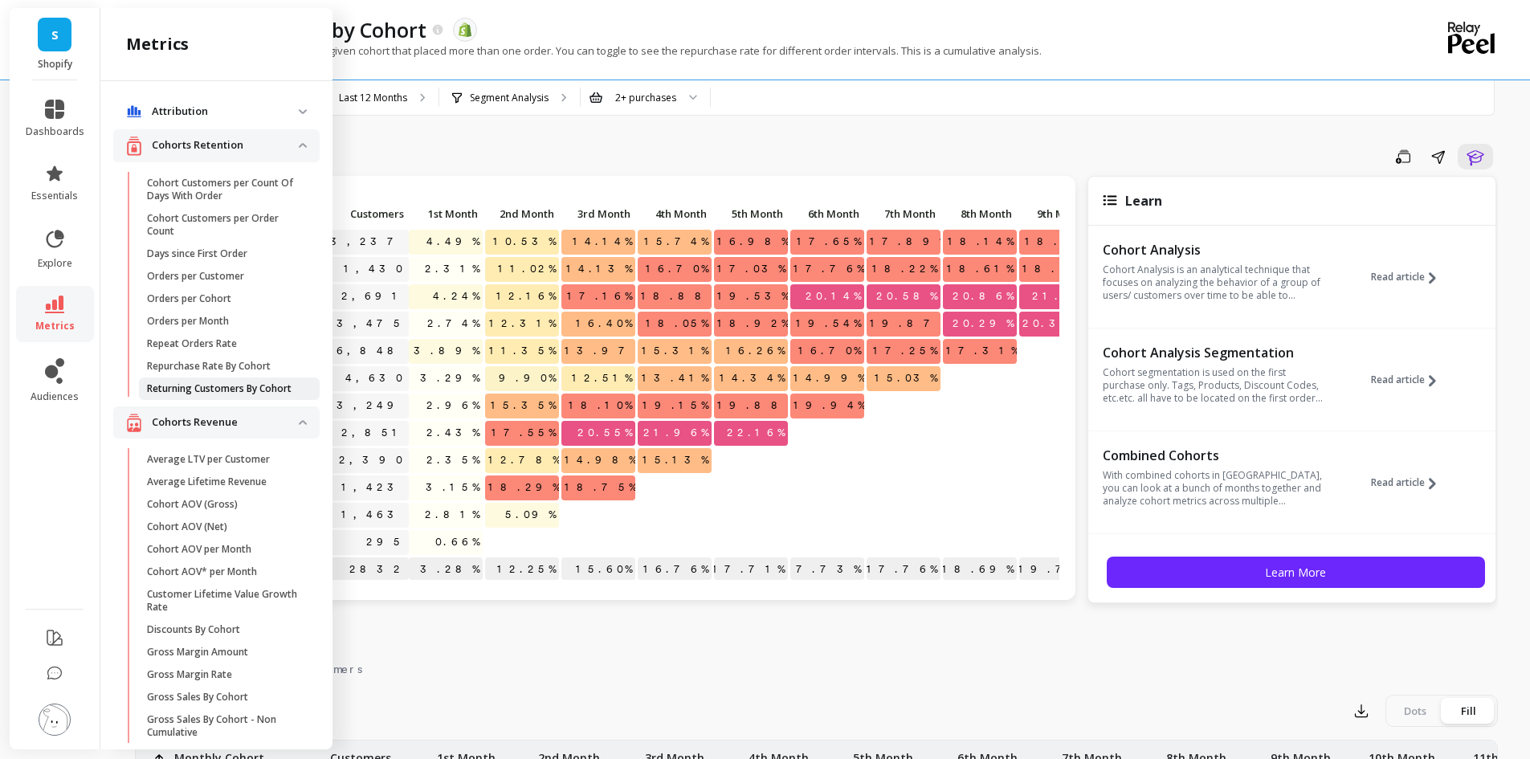
click at [200, 389] on p "Returning Customers By Cohort" at bounding box center [219, 388] width 145 height 13
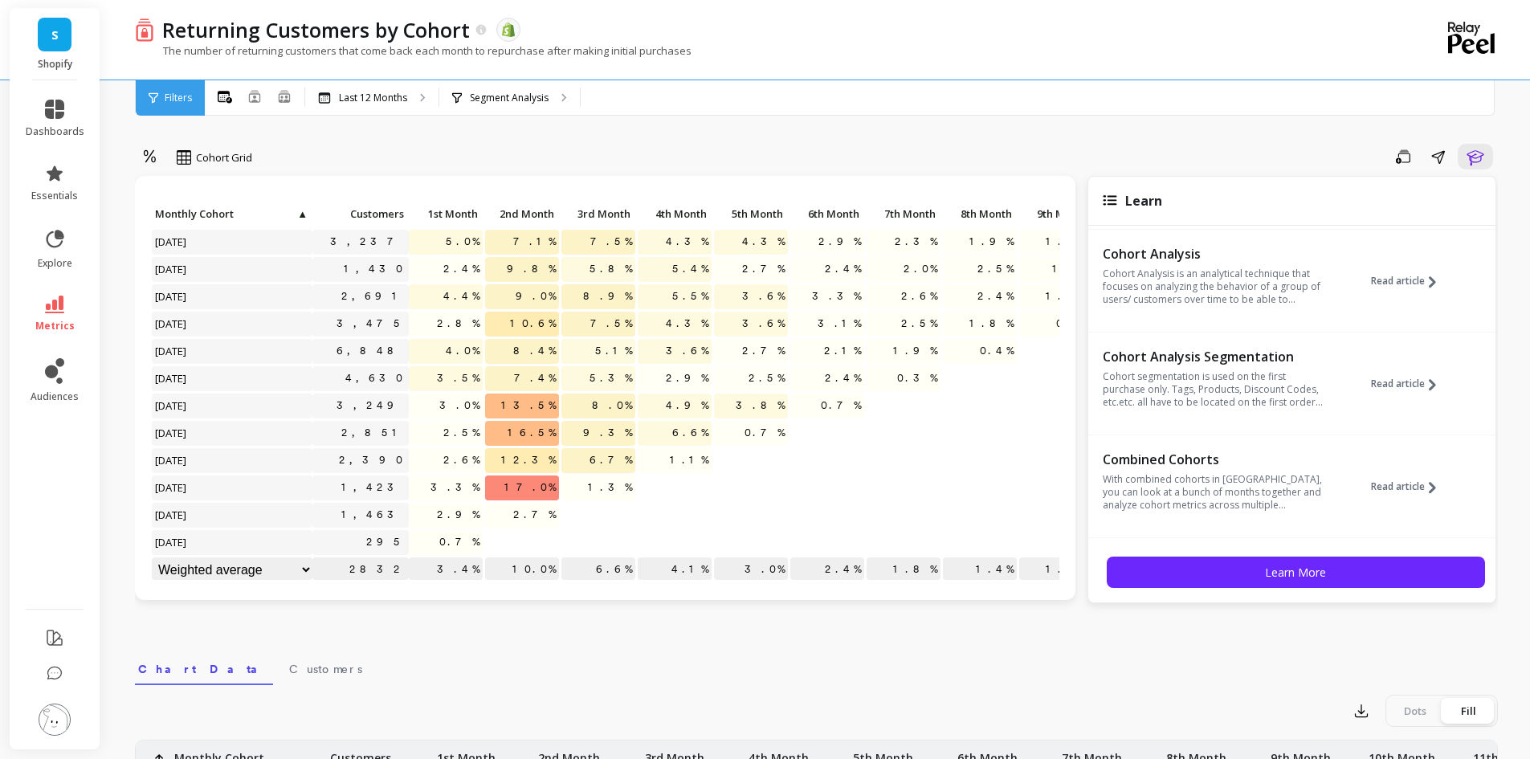
scroll to position [111, 0]
click at [1361, 719] on button "button" at bounding box center [1361, 711] width 29 height 26
click at [1392, 747] on span "CSV" at bounding box center [1391, 755] width 23 height 16
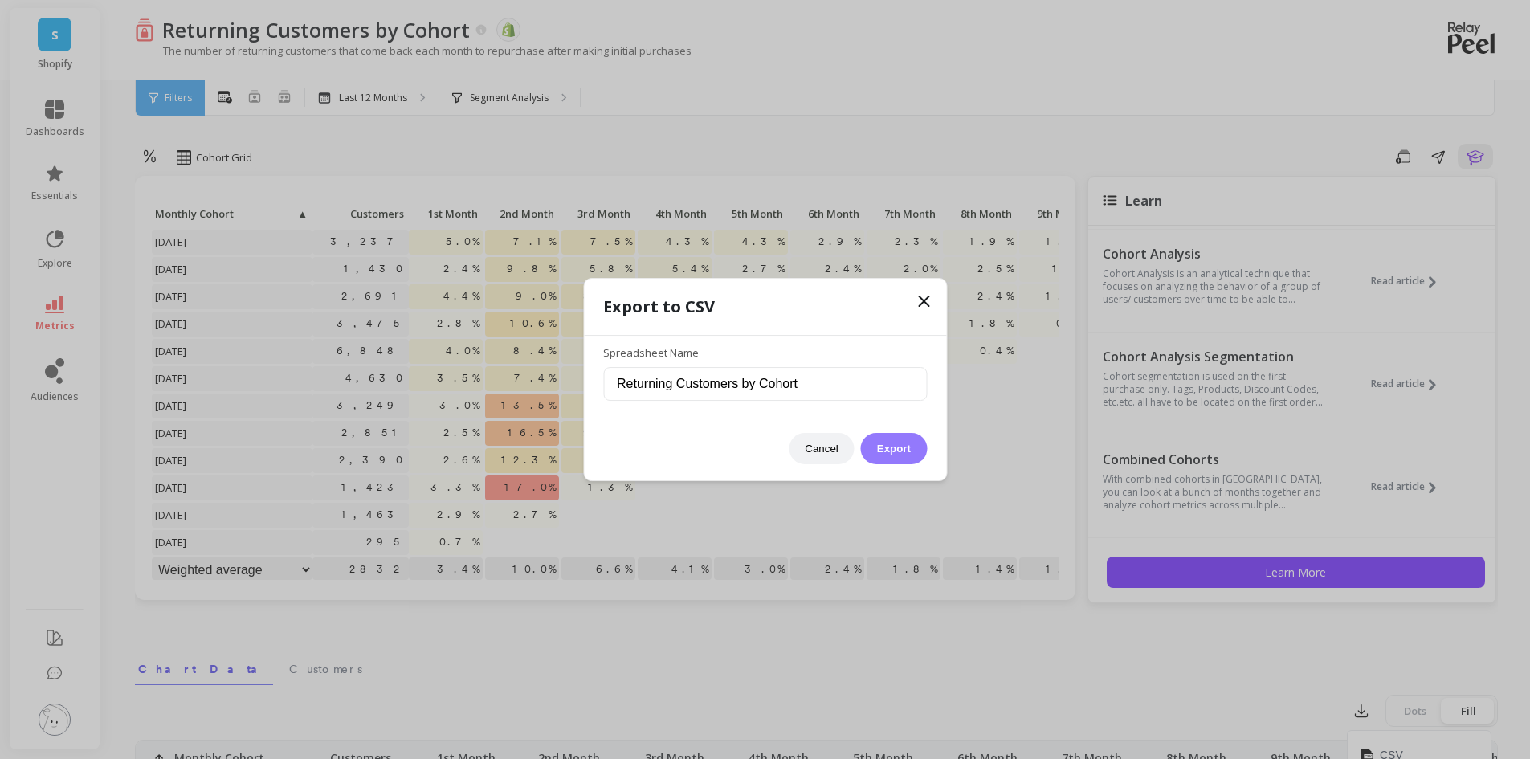
click at [898, 450] on button "Export" at bounding box center [894, 448] width 66 height 31
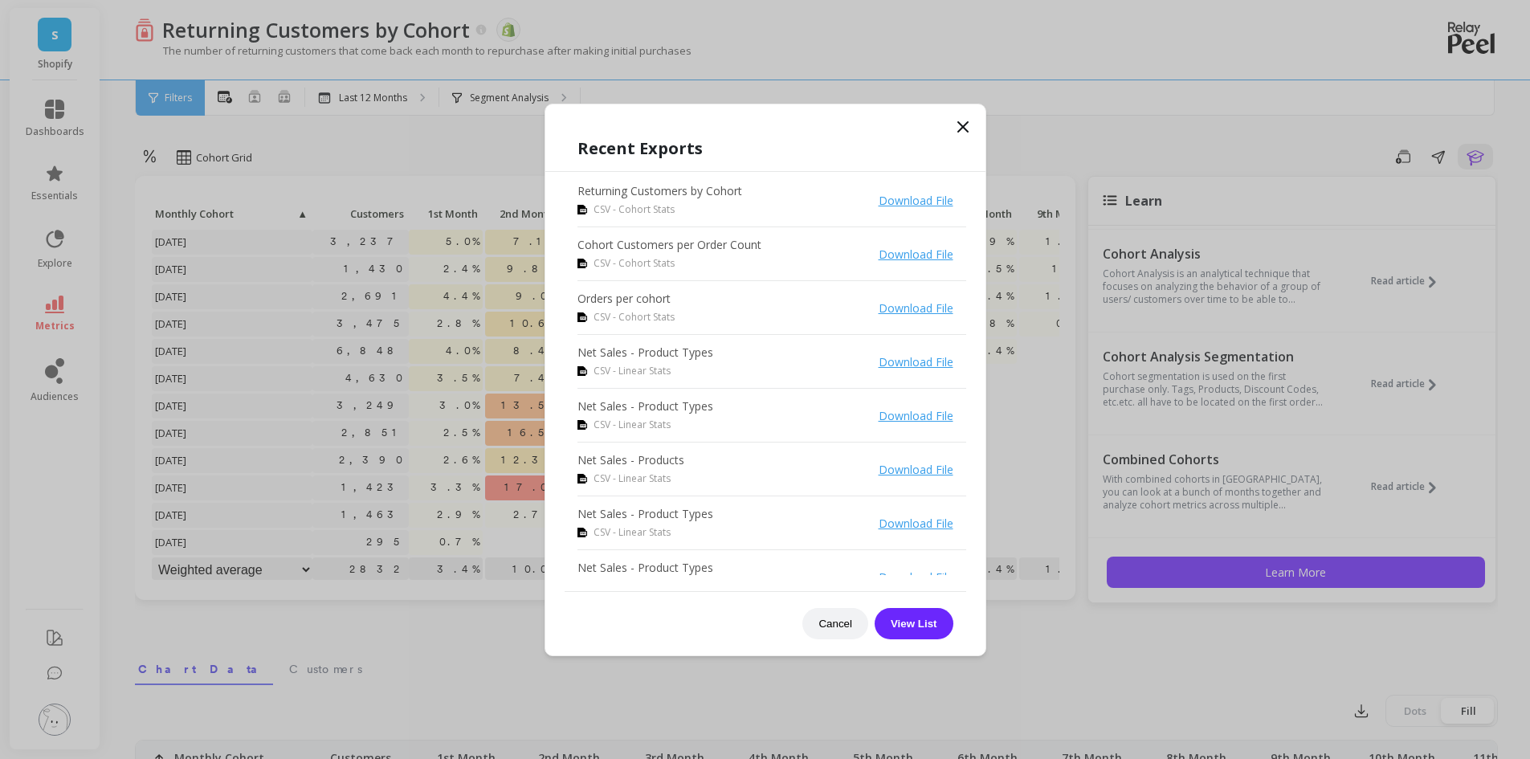
click at [968, 132] on icon at bounding box center [962, 126] width 19 height 19
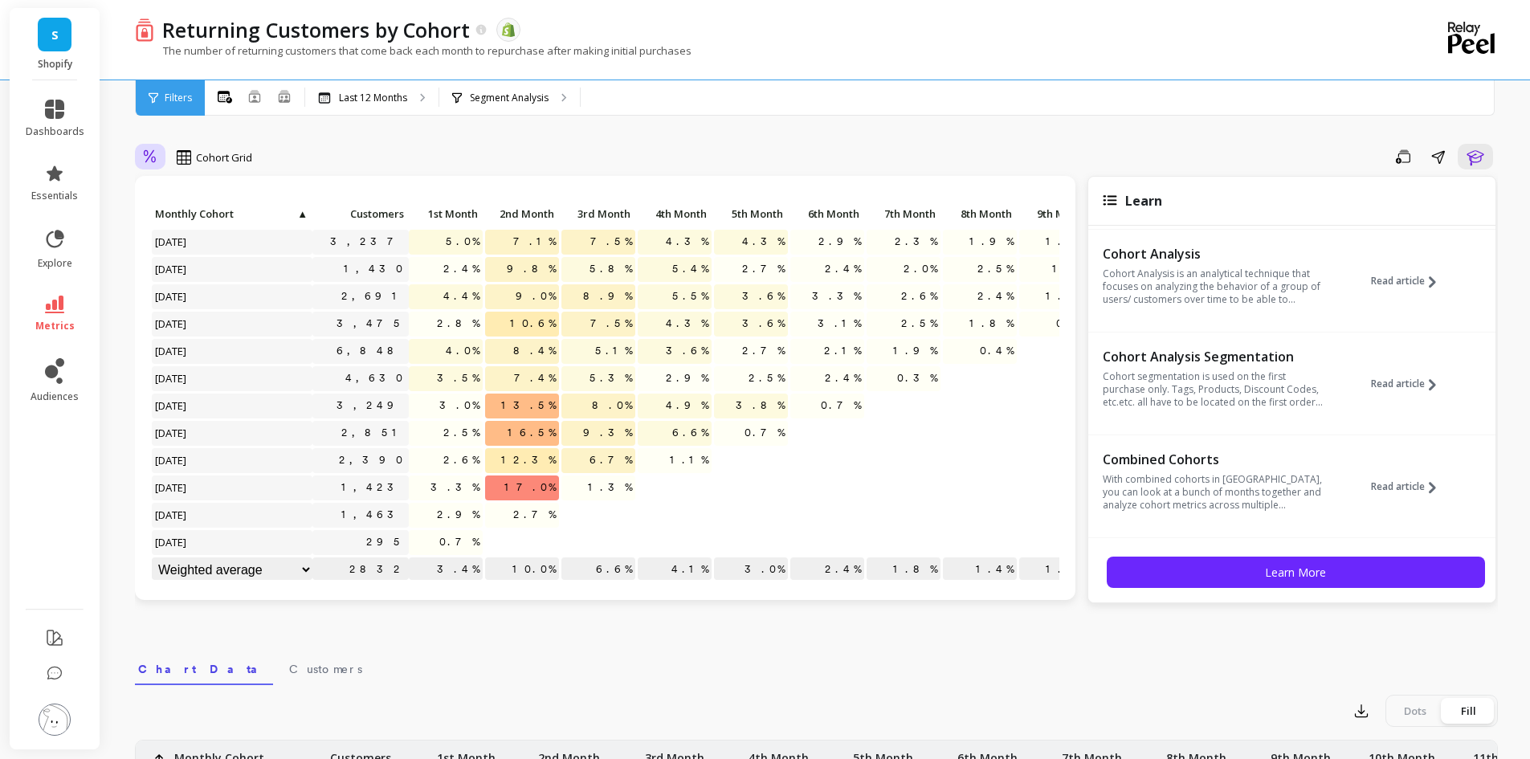
click at [152, 160] on icon at bounding box center [150, 156] width 12 height 13
click at [194, 232] on div "Absolute" at bounding box center [195, 224] width 92 height 15
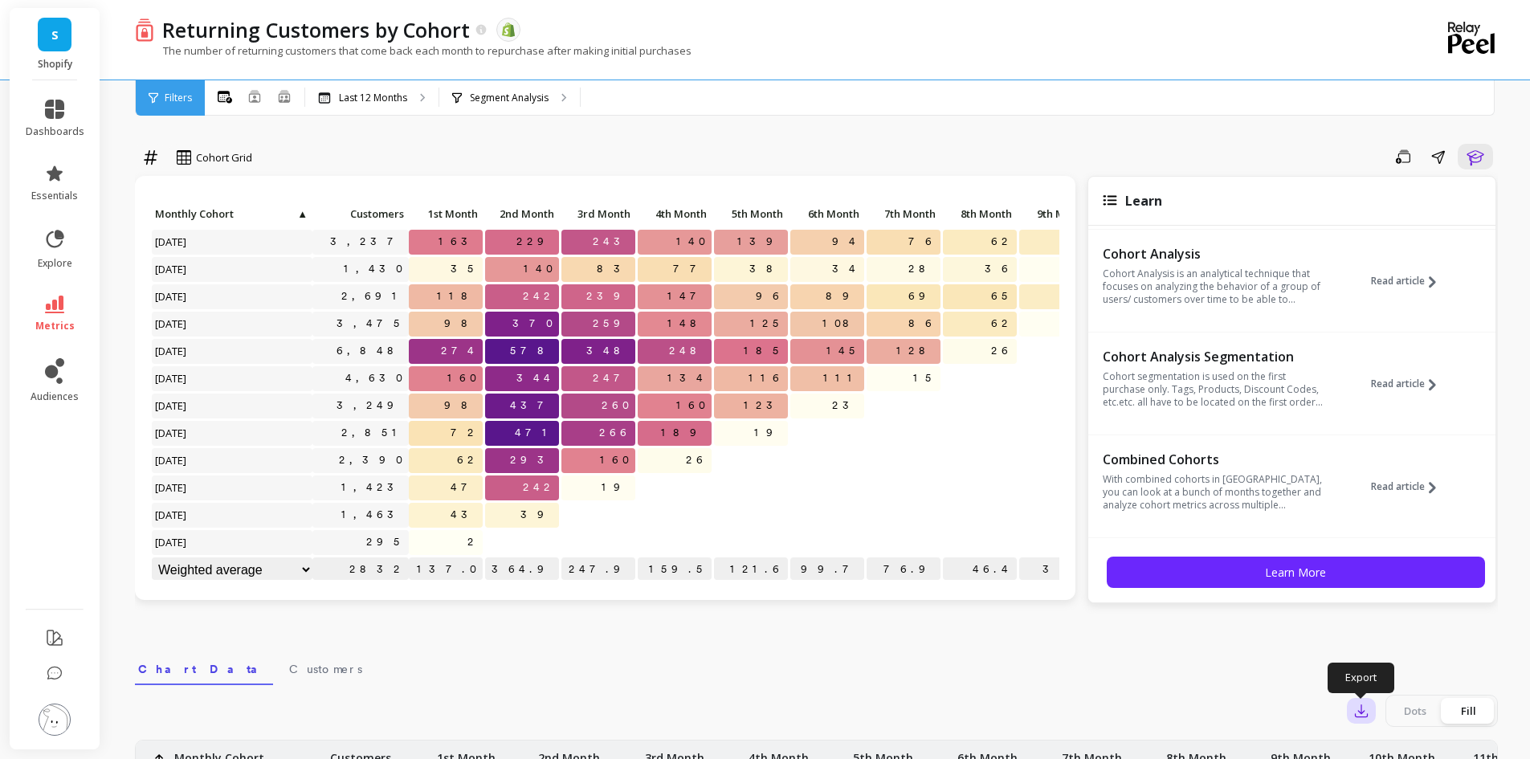
click at [1355, 715] on icon "button" at bounding box center [1361, 711] width 12 height 12
click at [1403, 744] on button "CSV" at bounding box center [1418, 754] width 143 height 29
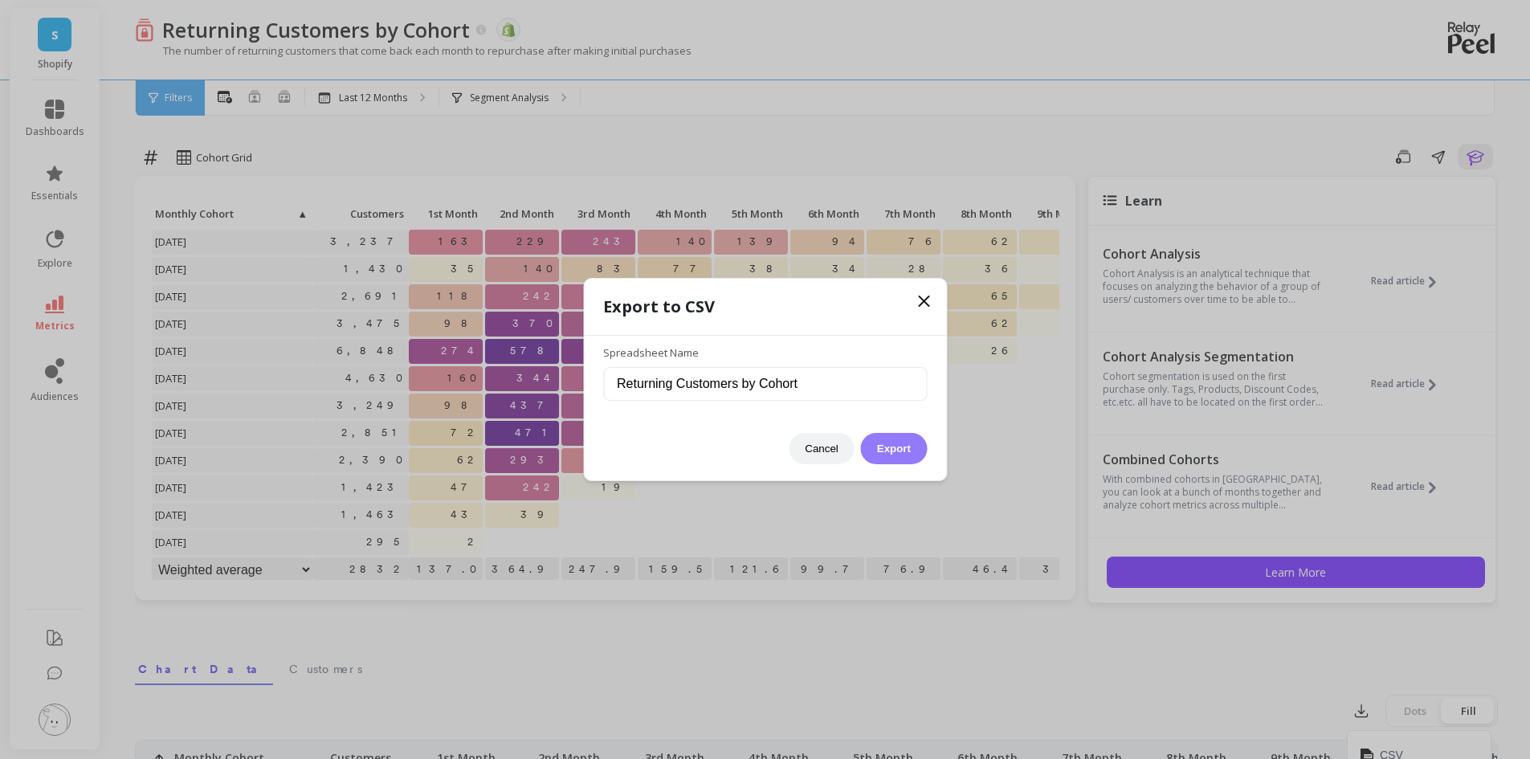
click at [887, 448] on button "Export" at bounding box center [894, 448] width 66 height 31
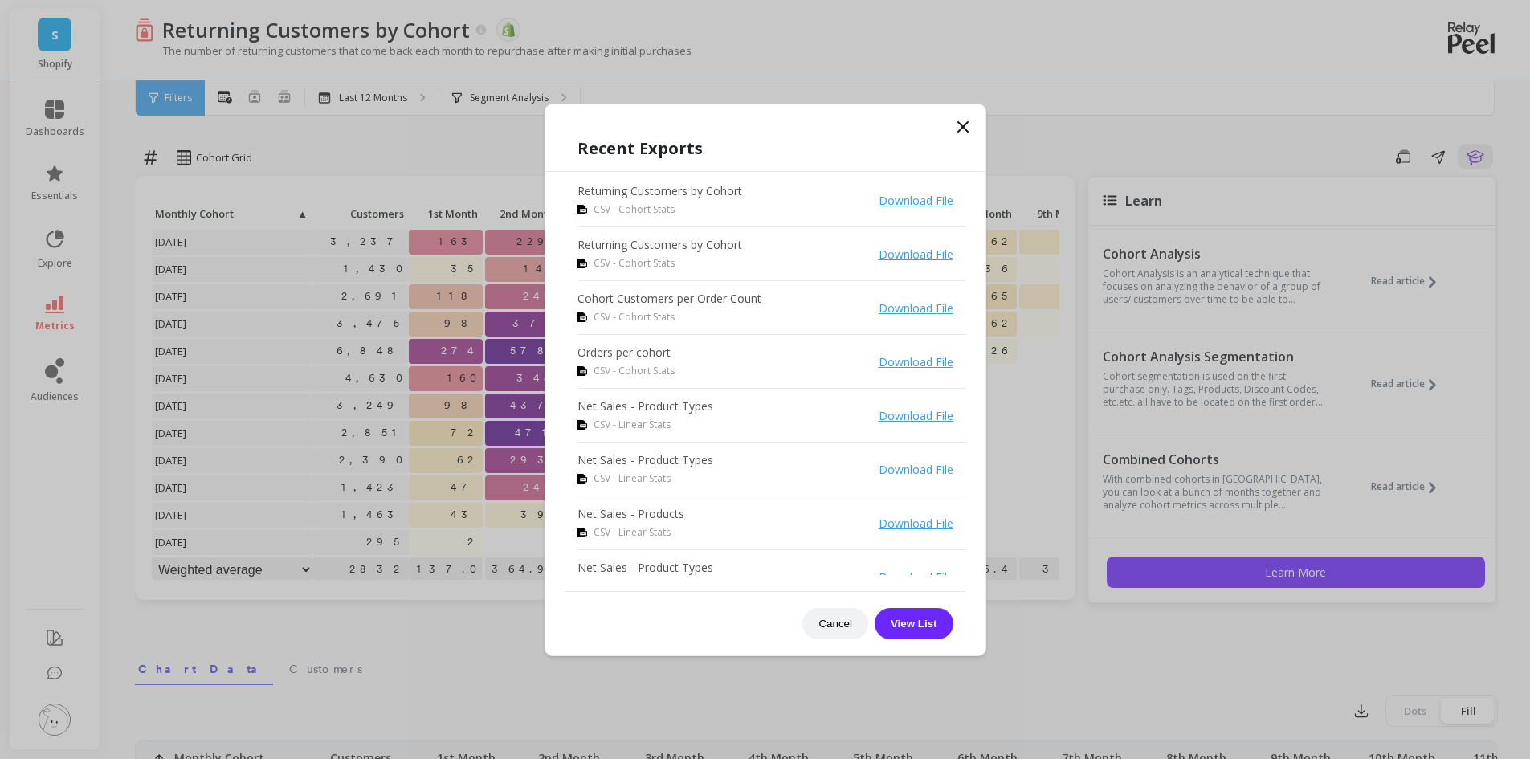
click at [963, 131] on icon at bounding box center [962, 126] width 19 height 19
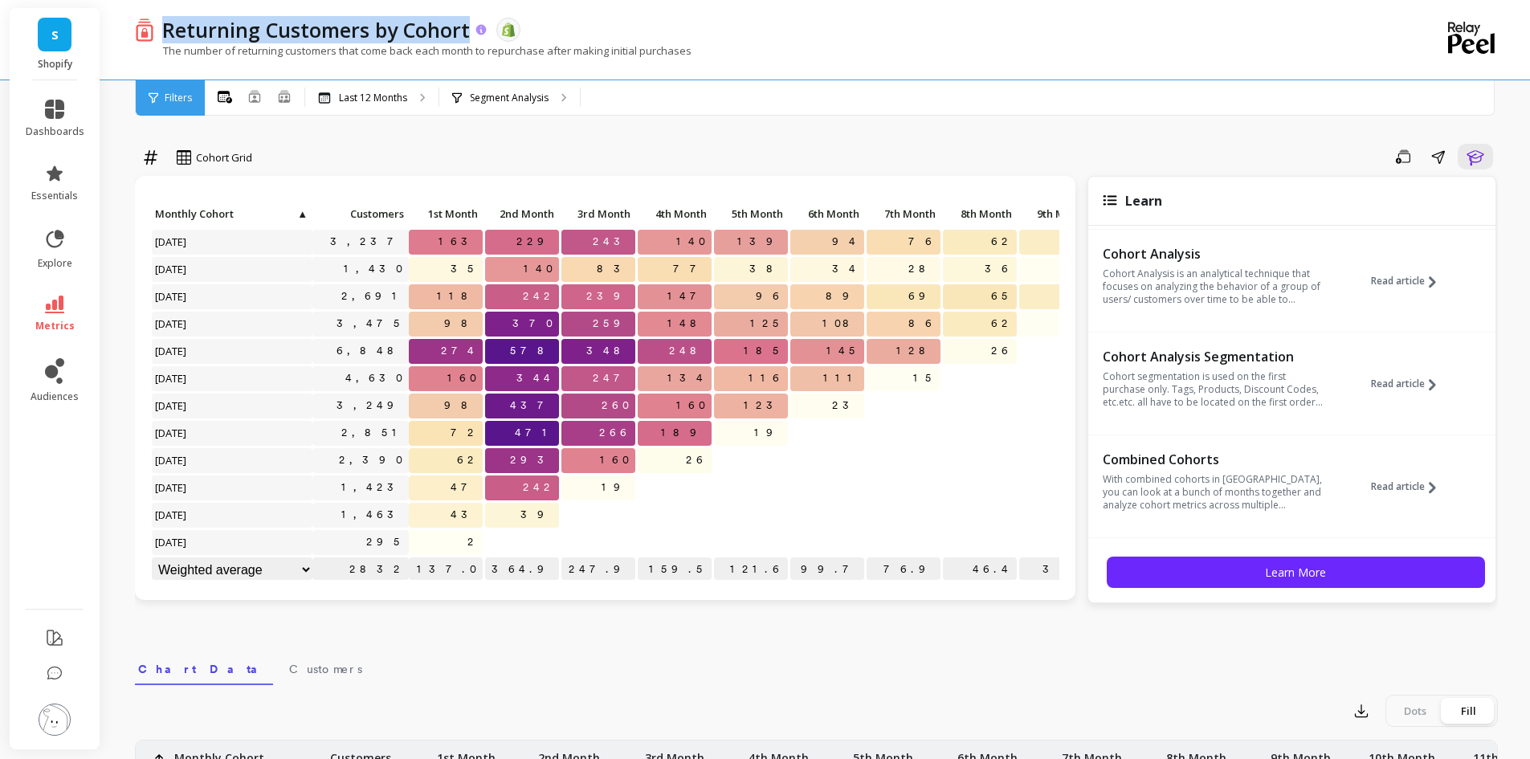
drag, startPoint x: 467, startPoint y: 30, endPoint x: 160, endPoint y: 39, distance: 306.9
click at [160, 39] on div "Returning Customers by Cohort" at bounding box center [321, 29] width 334 height 27
copy p "Returning Customers by Cohort"
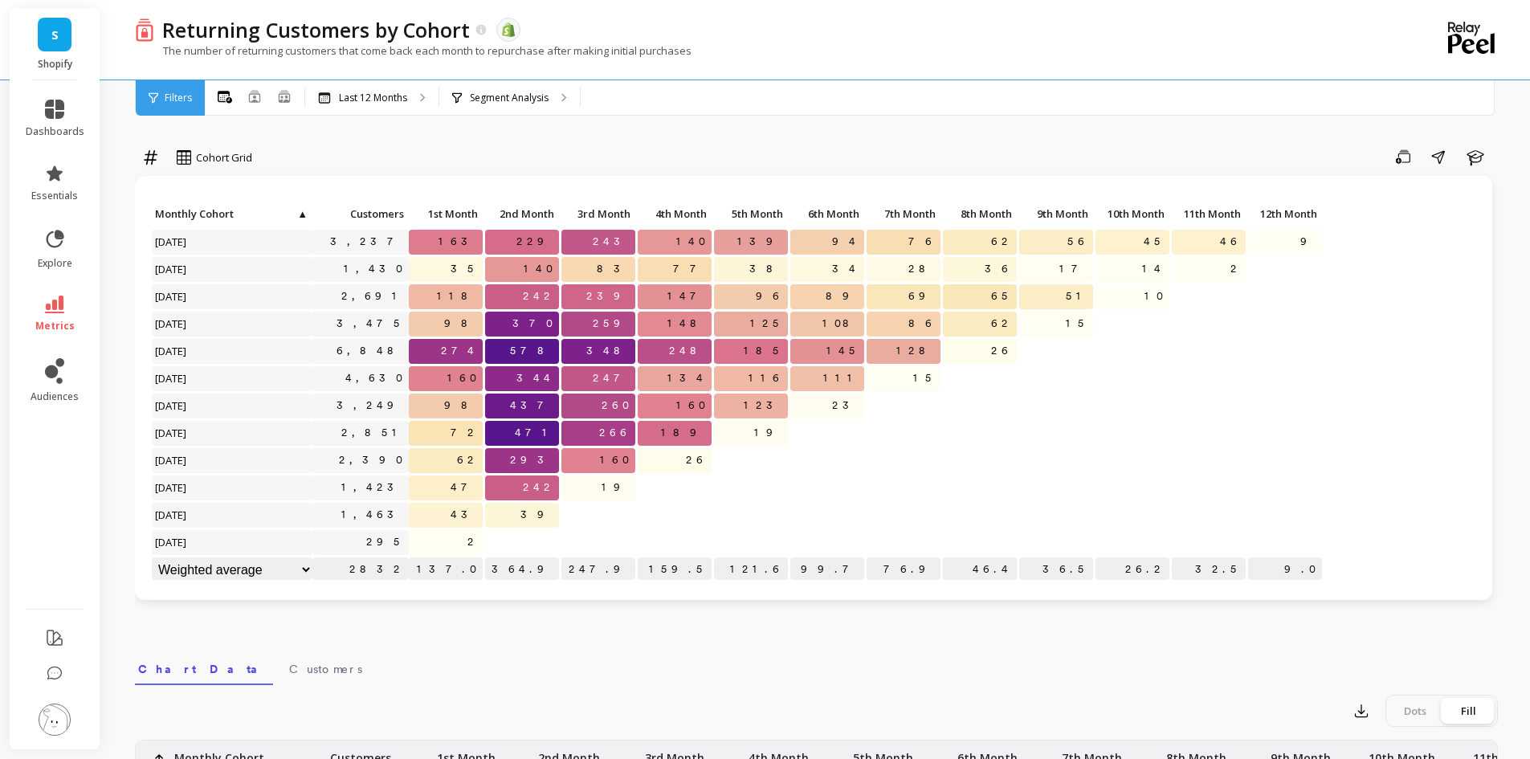
click at [839, 666] on nav "Chart Data Customers" at bounding box center [816, 666] width 1363 height 37
click at [60, 308] on icon at bounding box center [54, 305] width 19 height 18
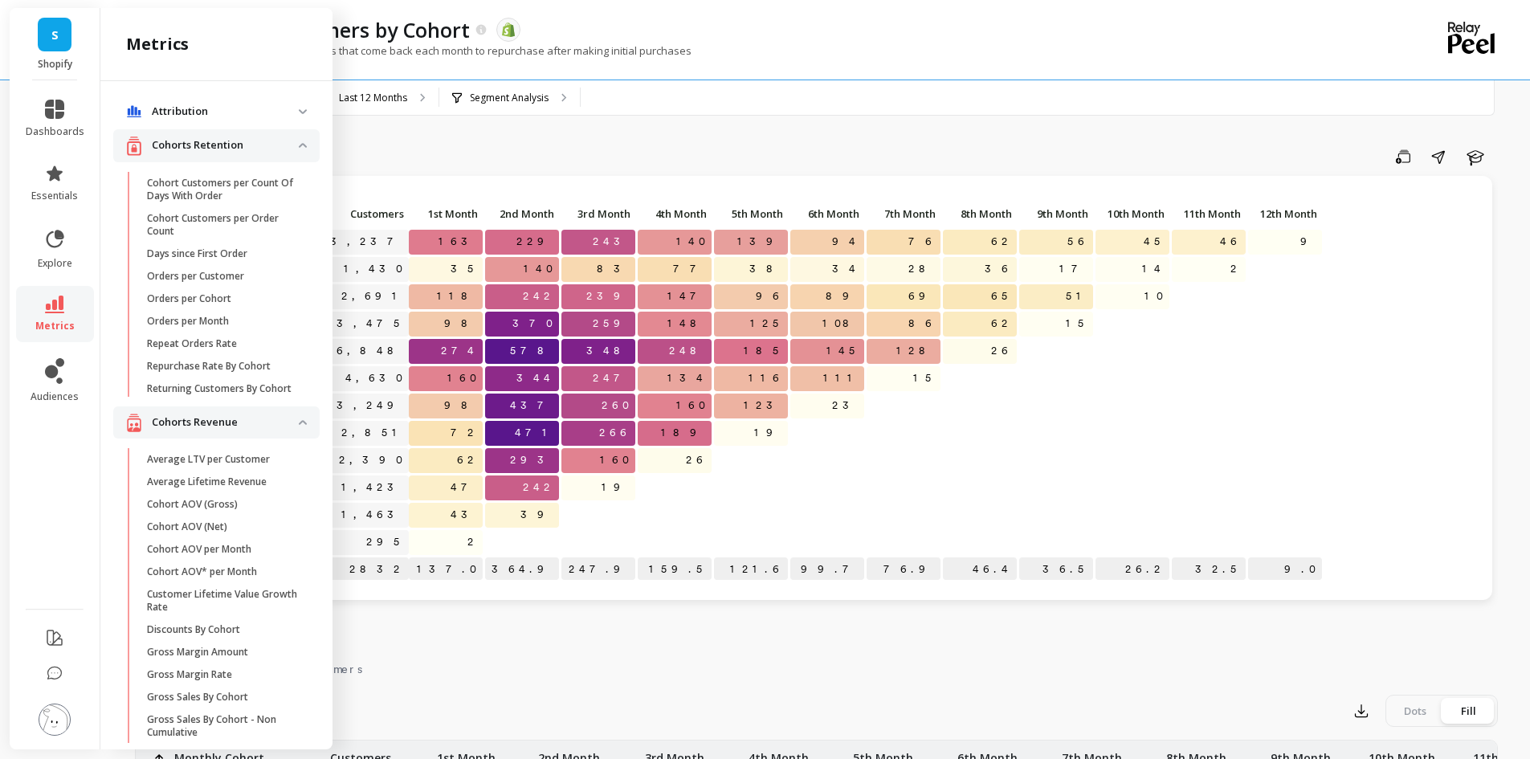
click at [448, 155] on div "Save Share Learn" at bounding box center [880, 157] width 1234 height 26
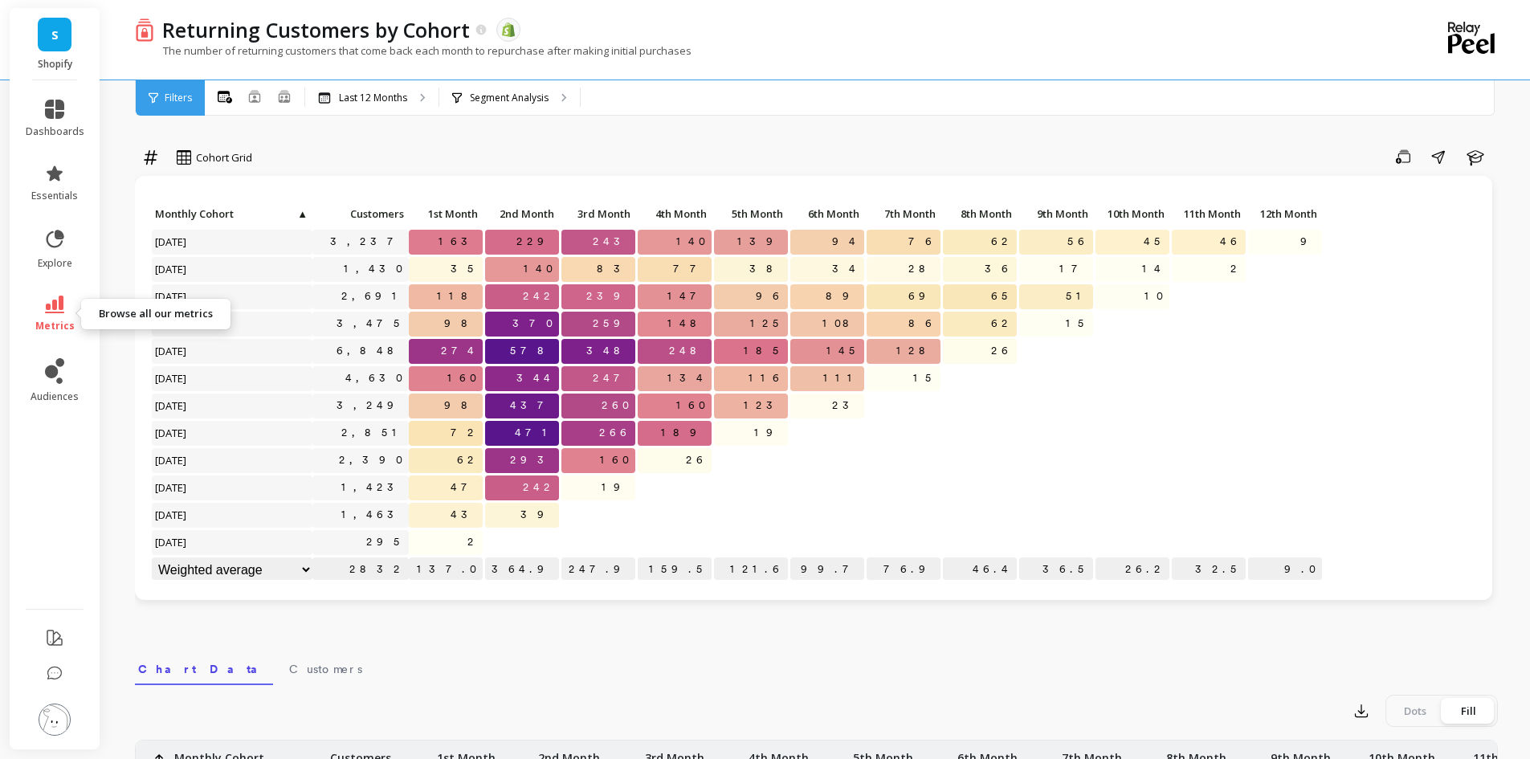
click at [58, 299] on icon at bounding box center [54, 305] width 19 height 18
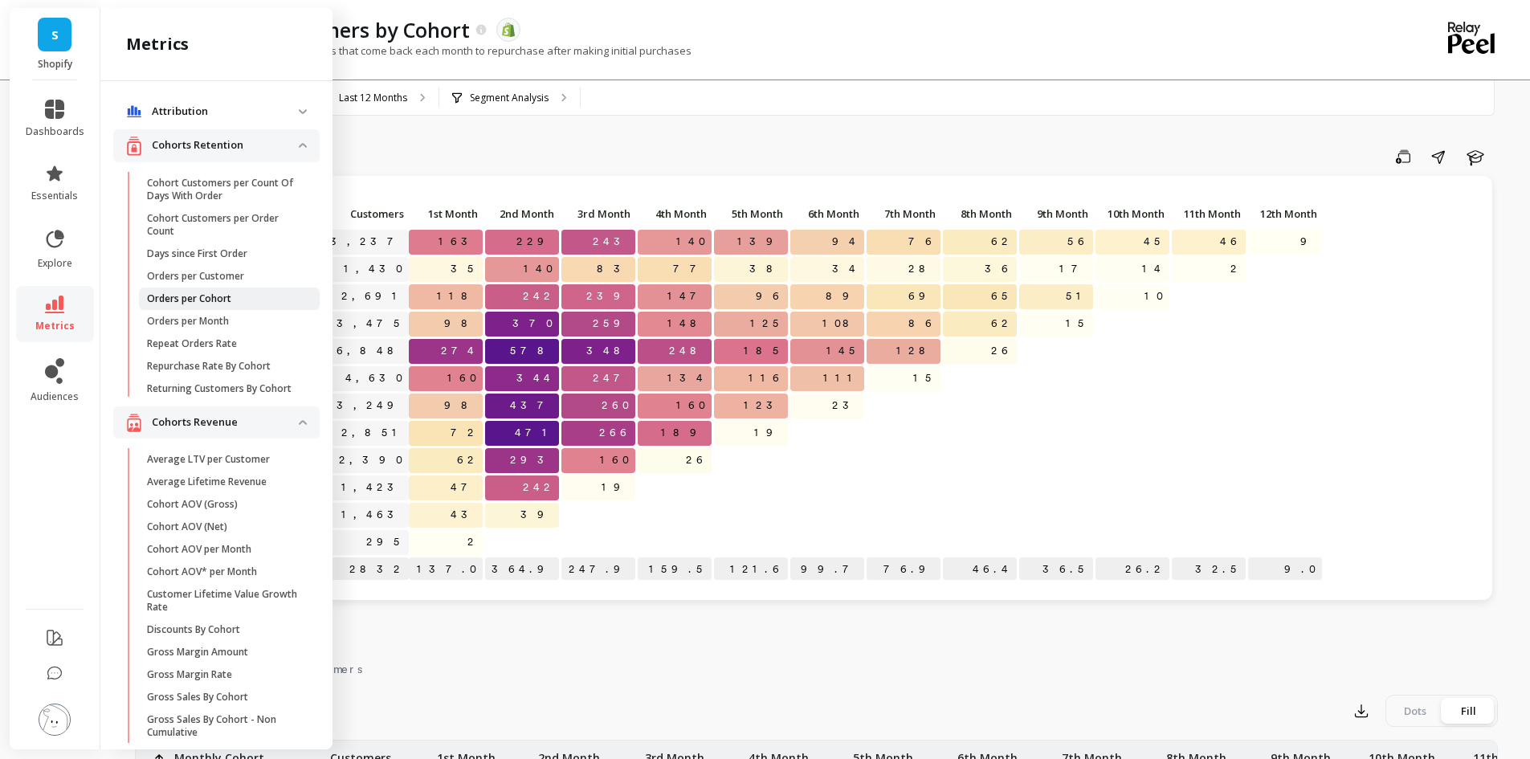
click at [218, 298] on p "Orders per Cohort" at bounding box center [189, 298] width 84 height 13
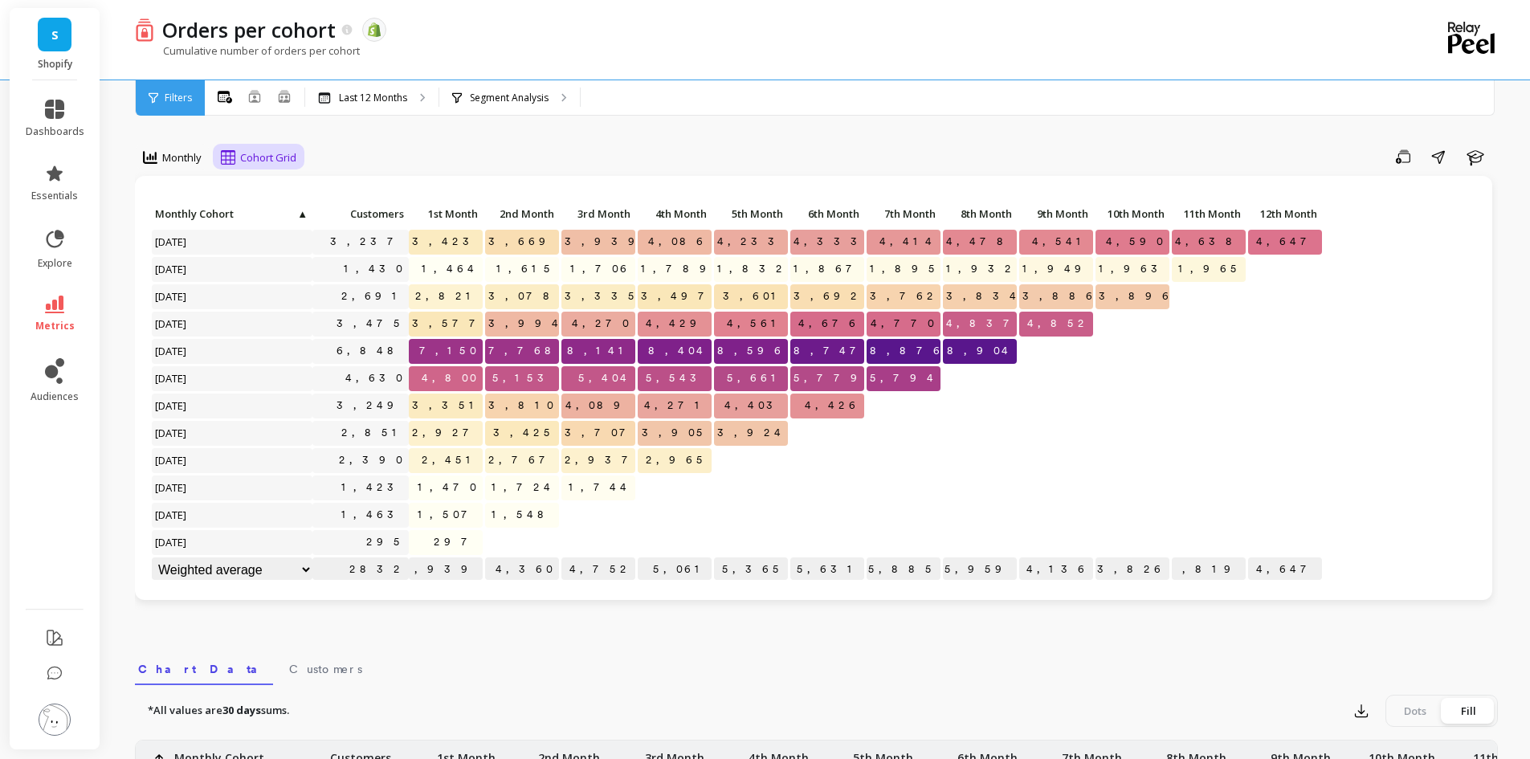
click at [261, 162] on span "Cohort Grid" at bounding box center [268, 157] width 56 height 15
click at [195, 160] on span "Monthly" at bounding box center [181, 157] width 39 height 15
click at [340, 141] on div "3 results available. Use Up and Down to choose options, press Enter to select t…" at bounding box center [816, 677] width 1363 height 1226
click at [59, 306] on icon at bounding box center [54, 305] width 19 height 18
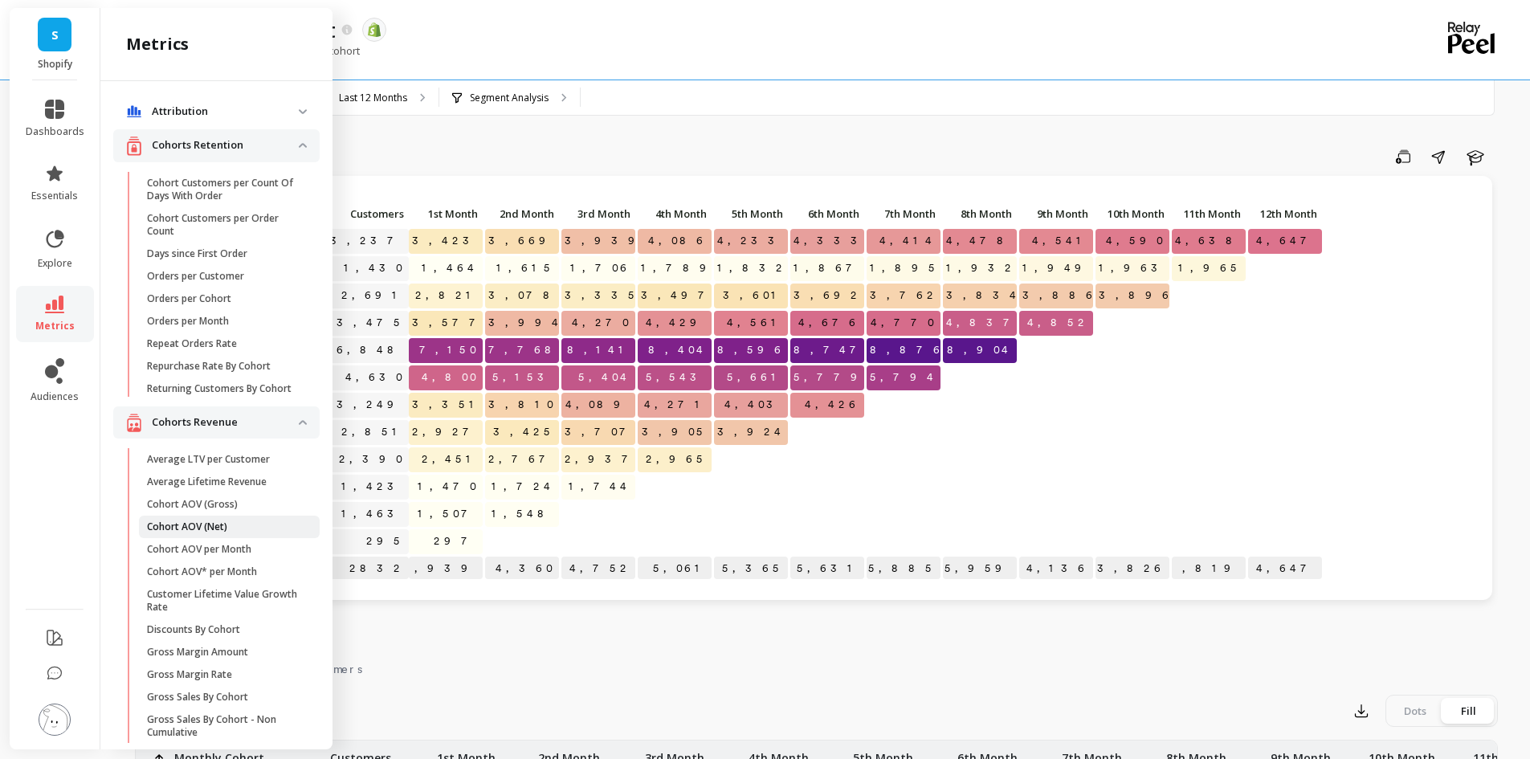
click at [216, 533] on p "Cohort AOV (Net)" at bounding box center [187, 526] width 80 height 13
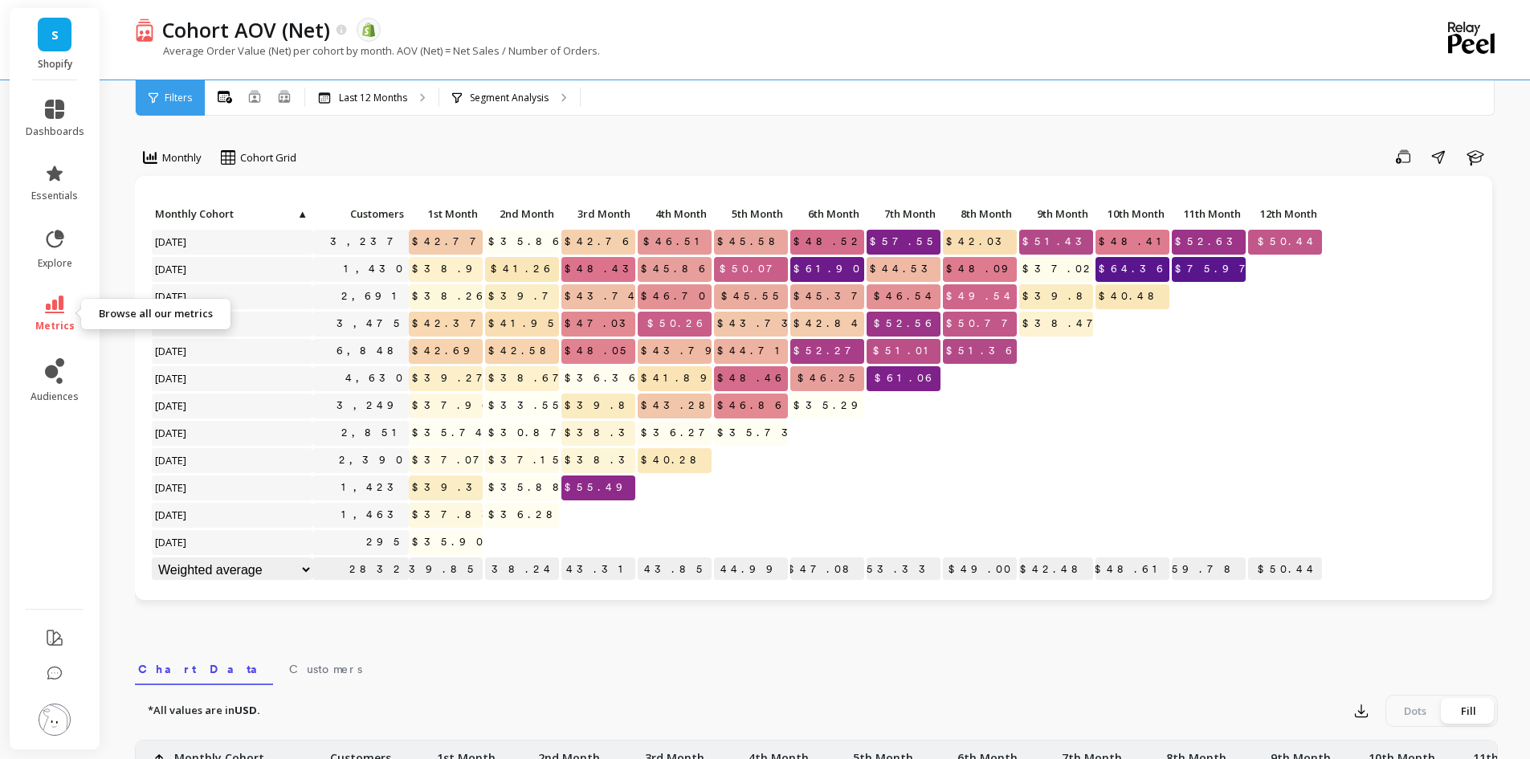
click at [59, 309] on icon at bounding box center [54, 305] width 19 height 18
drag, startPoint x: 653, startPoint y: 637, endPoint x: 764, endPoint y: 670, distance: 116.4
click at [654, 637] on div "Monthly Cohort Grid Save Share Learn Click to create an audience 3,237 $42.77 $…" at bounding box center [816, 677] width 1363 height 1226
click at [47, 320] on span "metrics" at bounding box center [54, 326] width 39 height 13
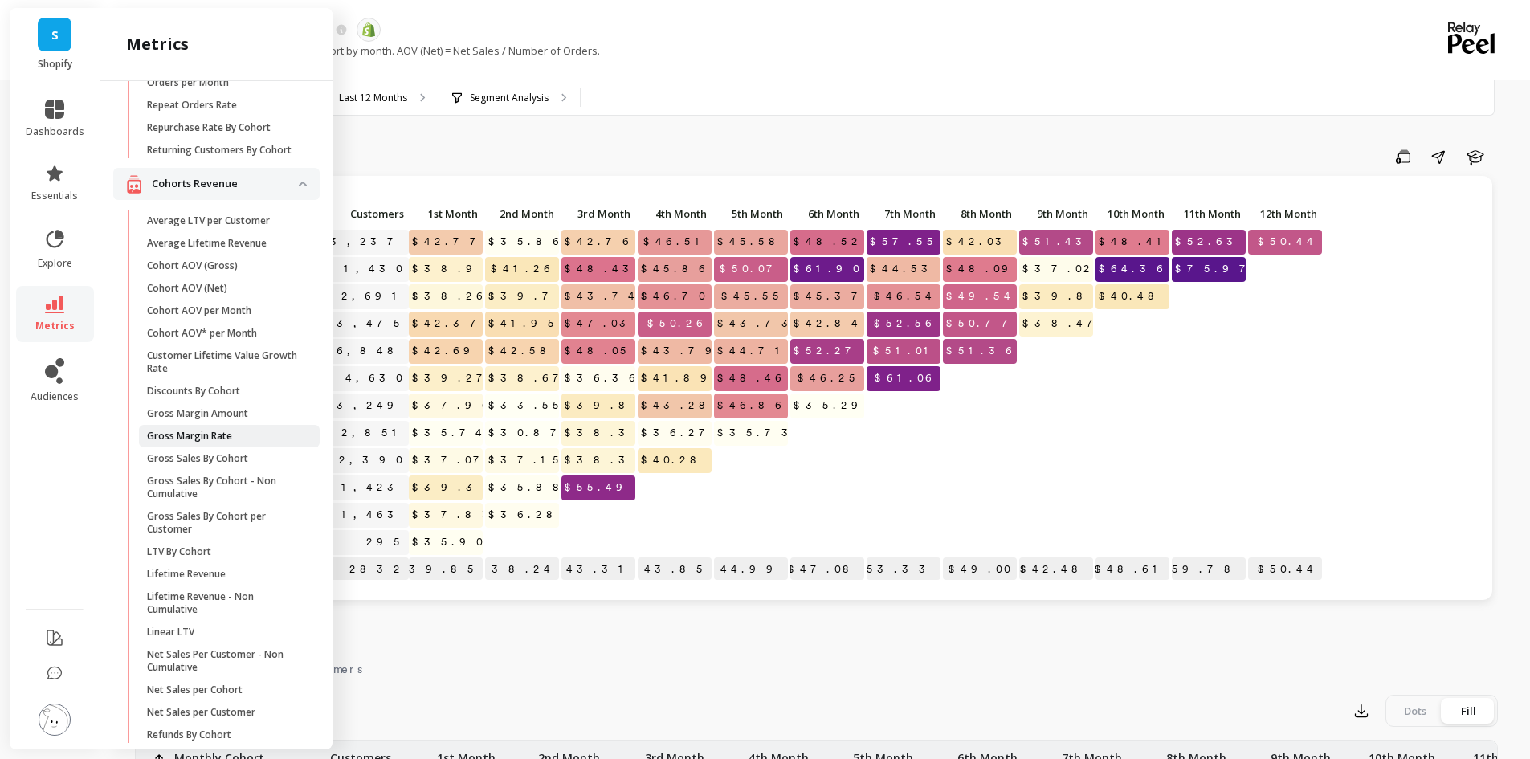
scroll to position [241, 0]
click at [219, 315] on p "Cohort AOV per Month" at bounding box center [199, 308] width 104 height 13
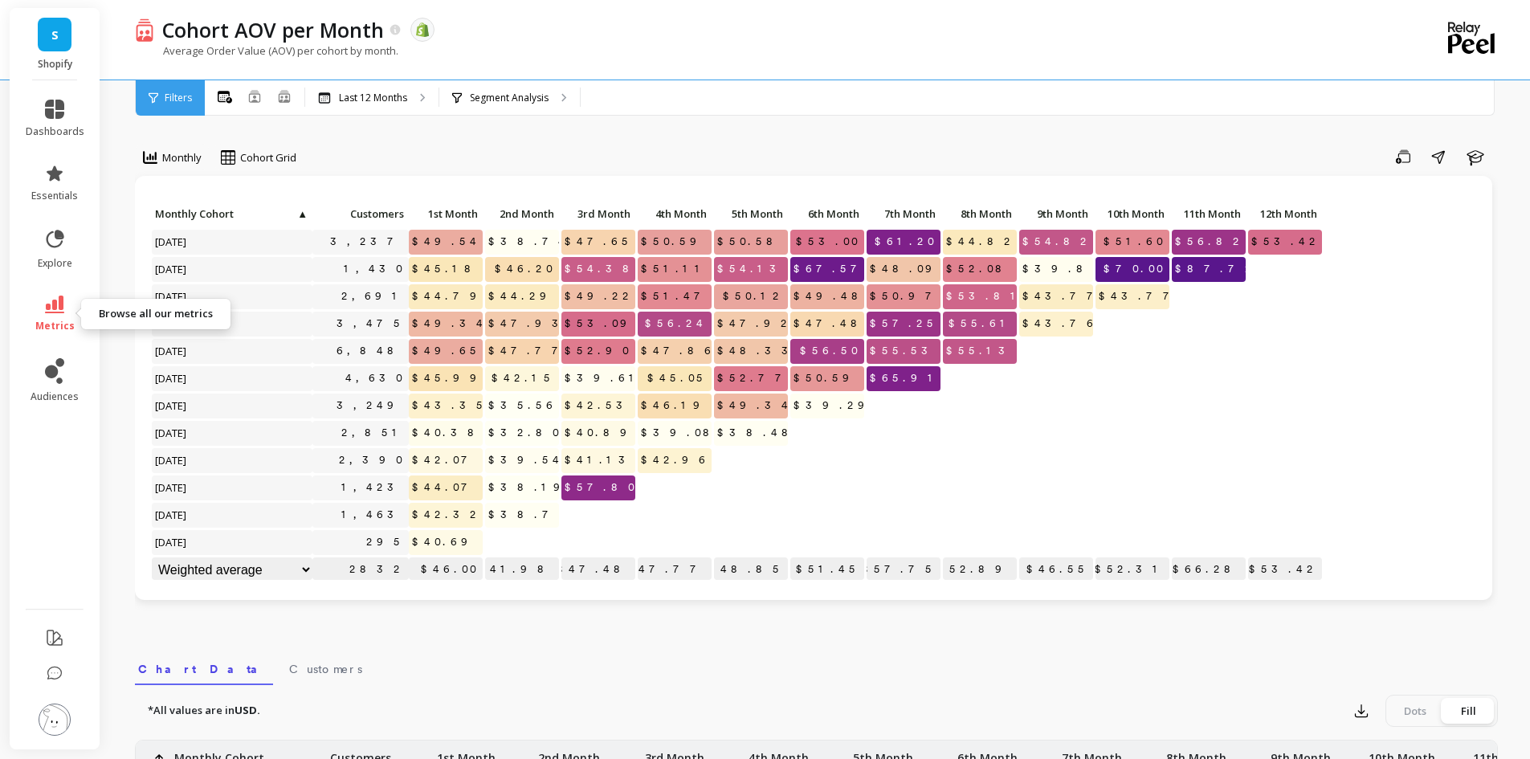
click at [41, 312] on link "metrics" at bounding box center [55, 314] width 59 height 37
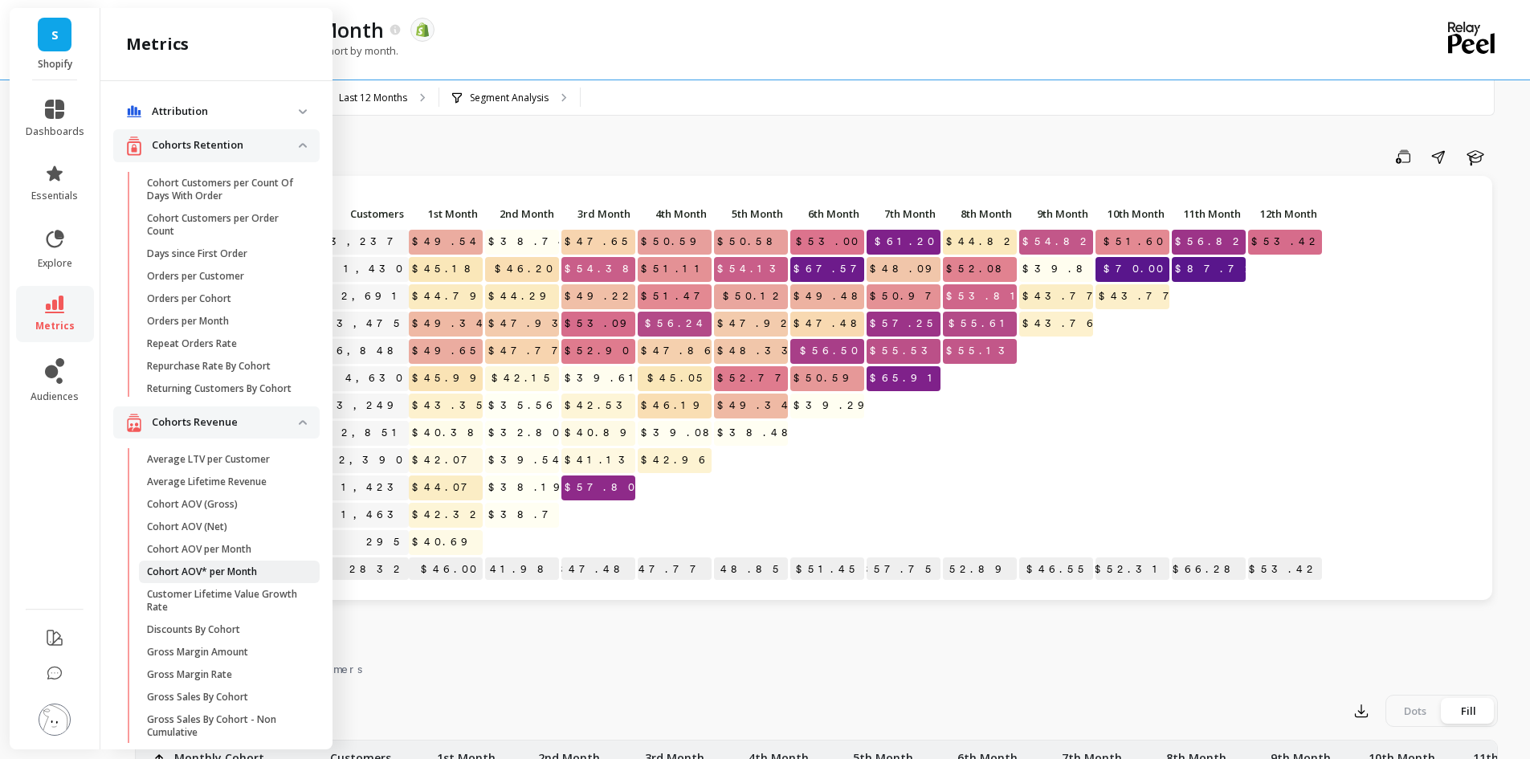
scroll to position [241, 0]
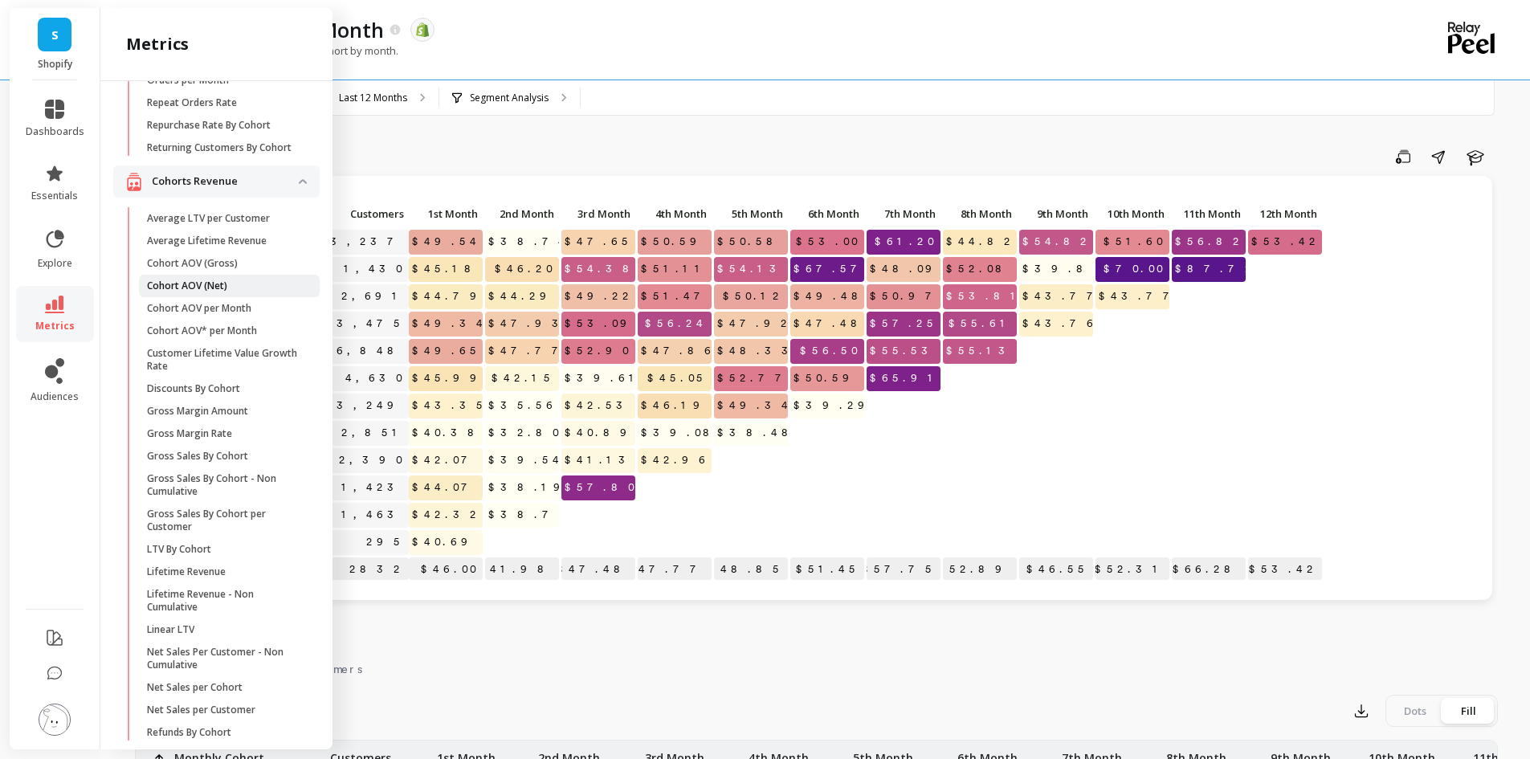
click at [230, 292] on span "Cohort AOV (Net)" at bounding box center [223, 285] width 153 height 13
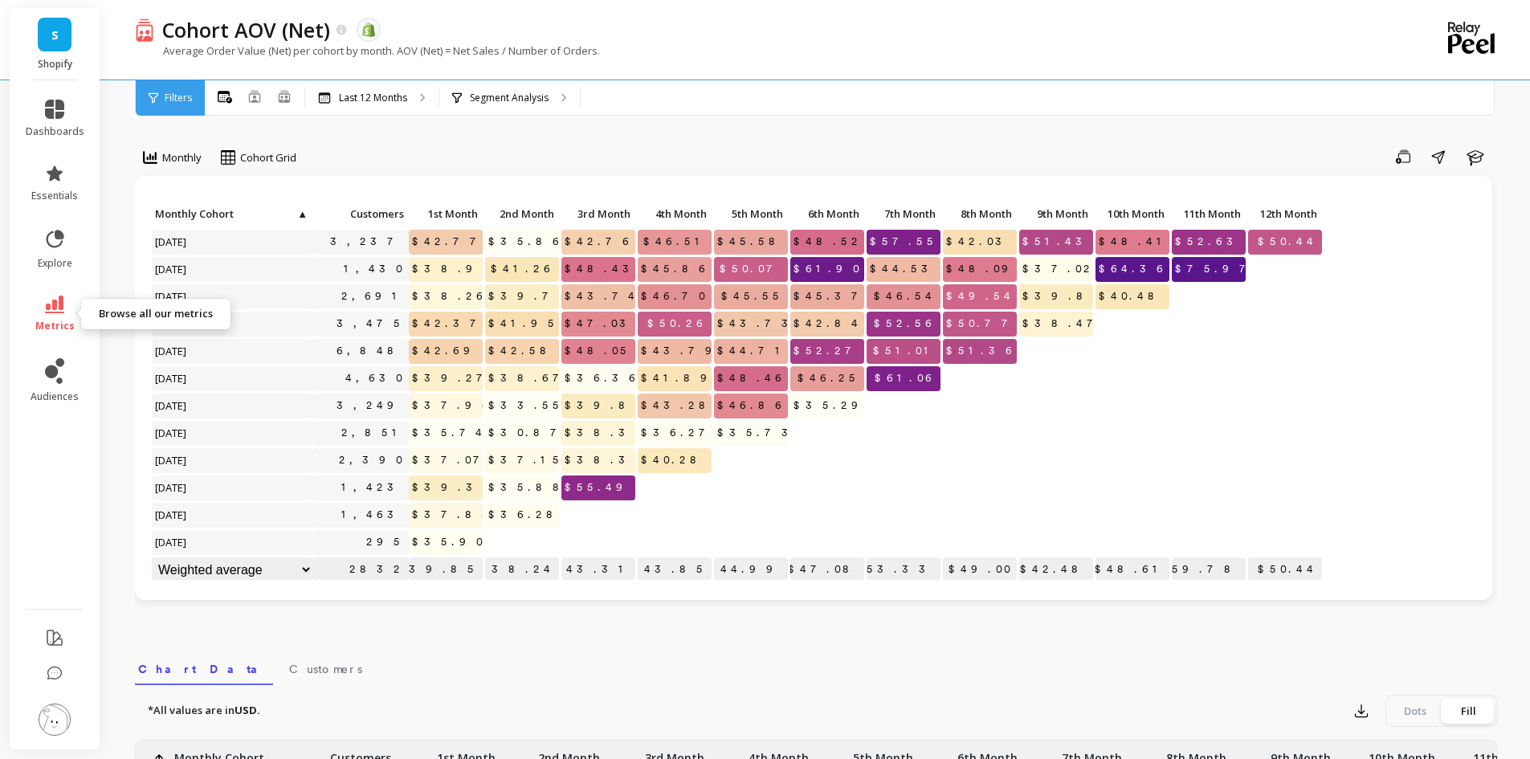
click at [65, 308] on link "metrics" at bounding box center [55, 314] width 59 height 37
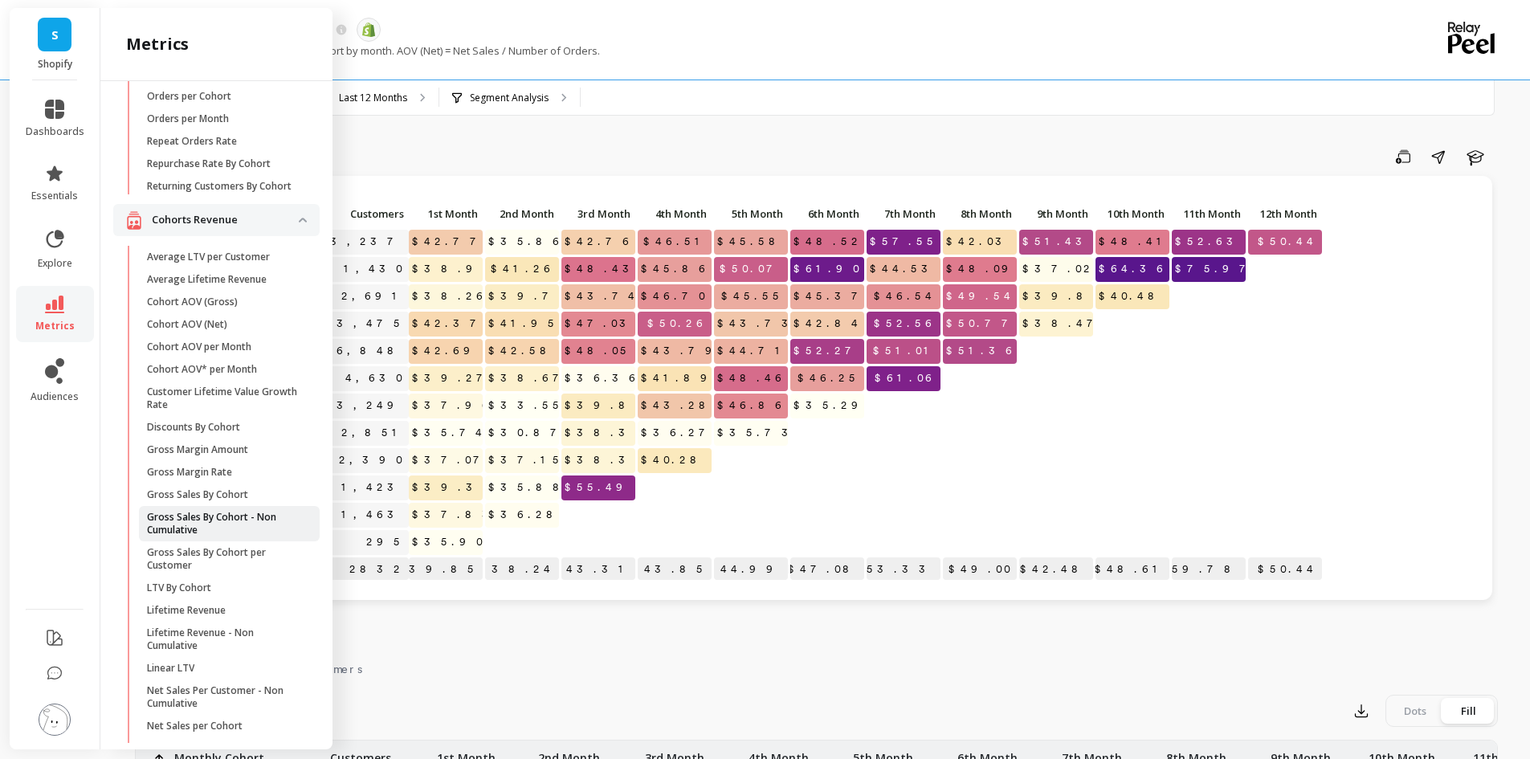
scroll to position [161, 0]
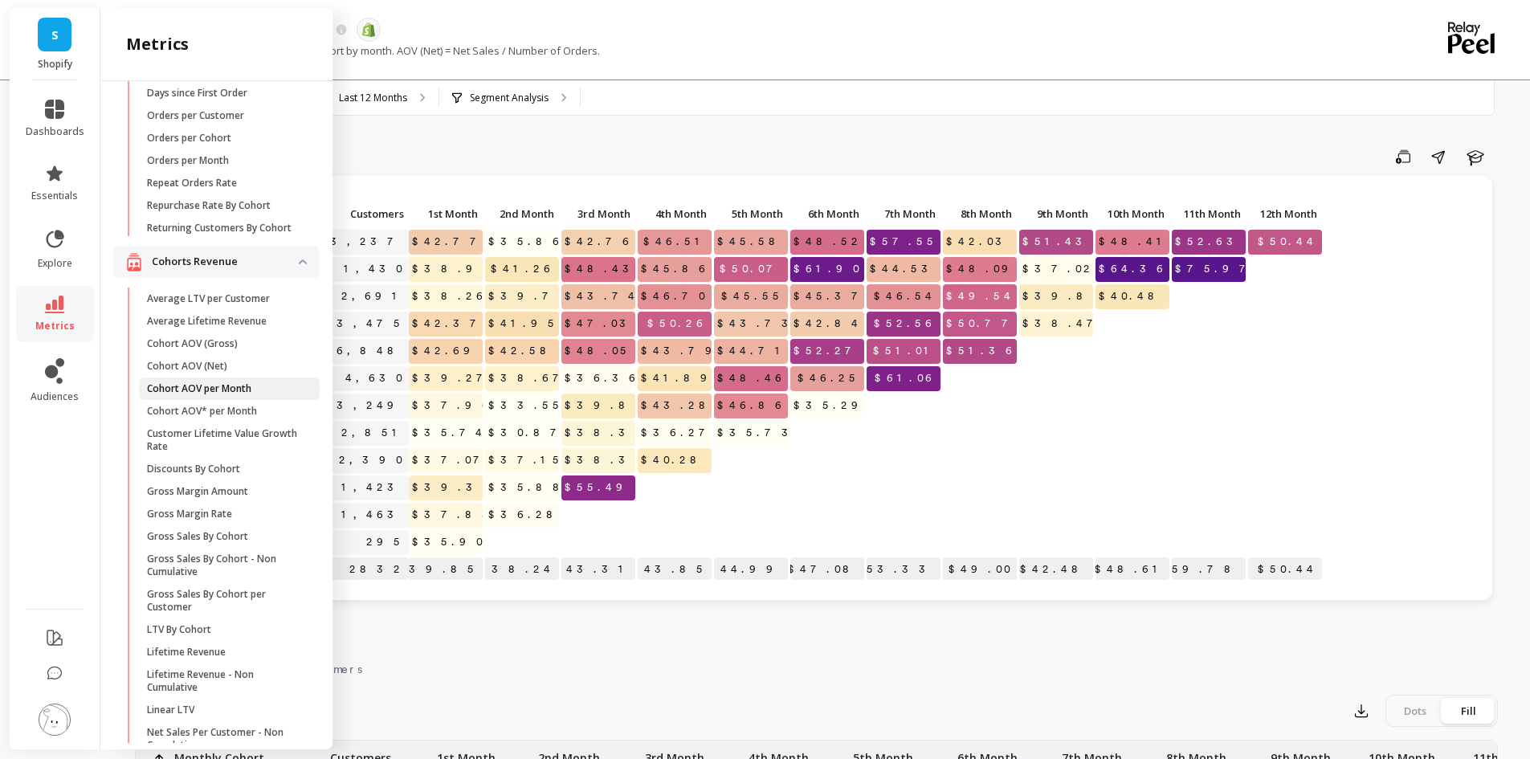
click at [184, 395] on p "Cohort AOV per Month" at bounding box center [199, 388] width 104 height 13
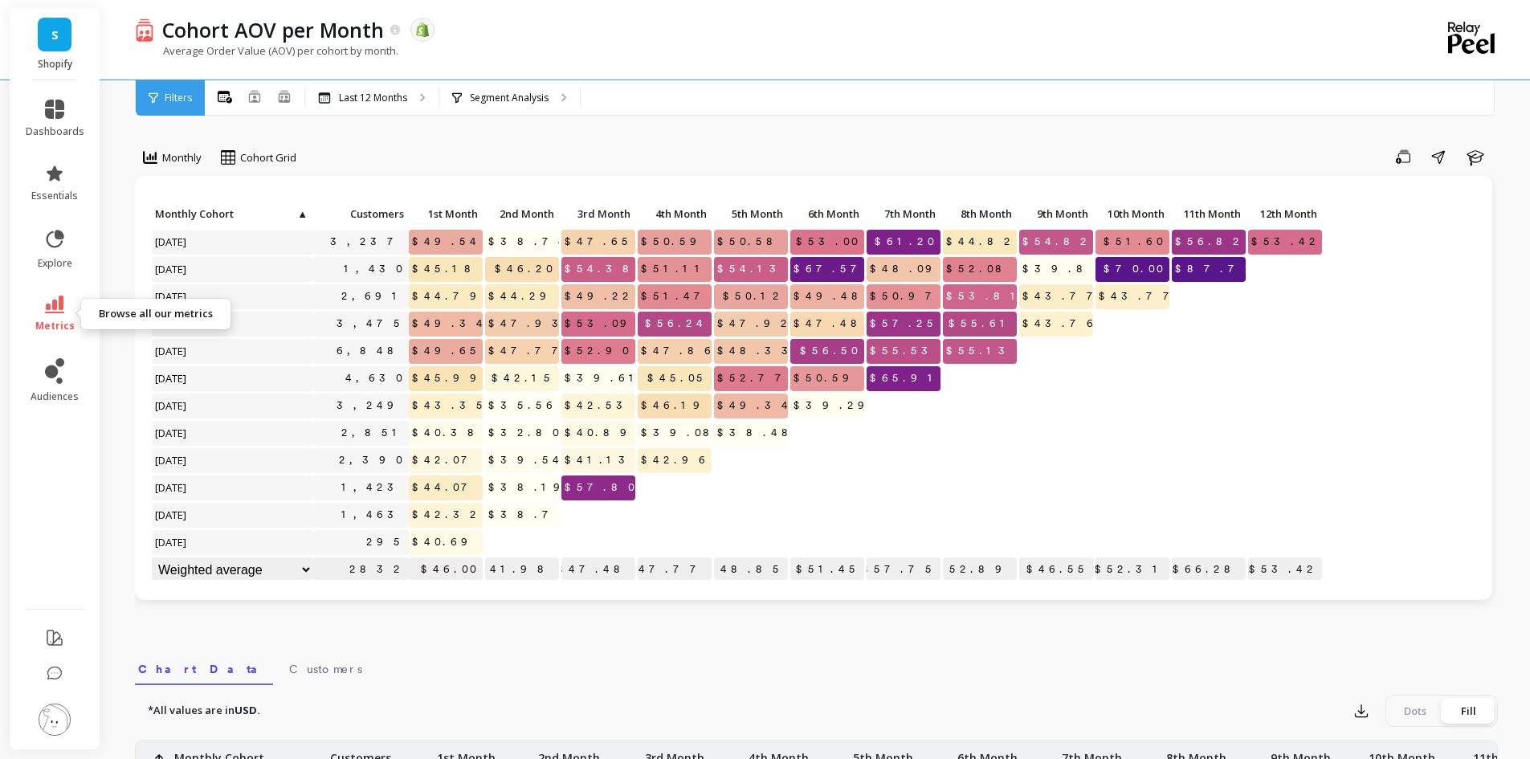
click at [54, 305] on icon at bounding box center [54, 305] width 19 height 18
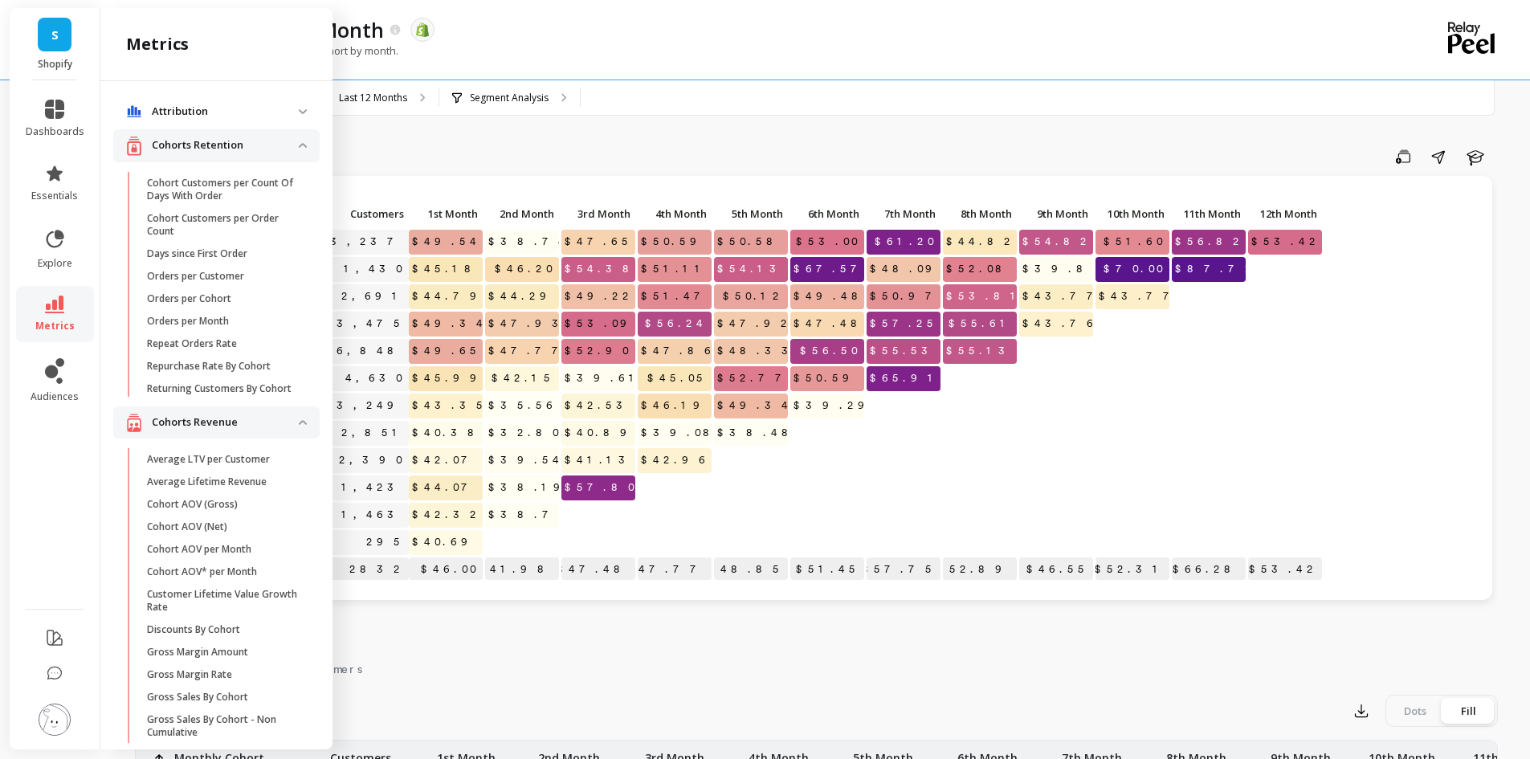
scroll to position [161, 0]
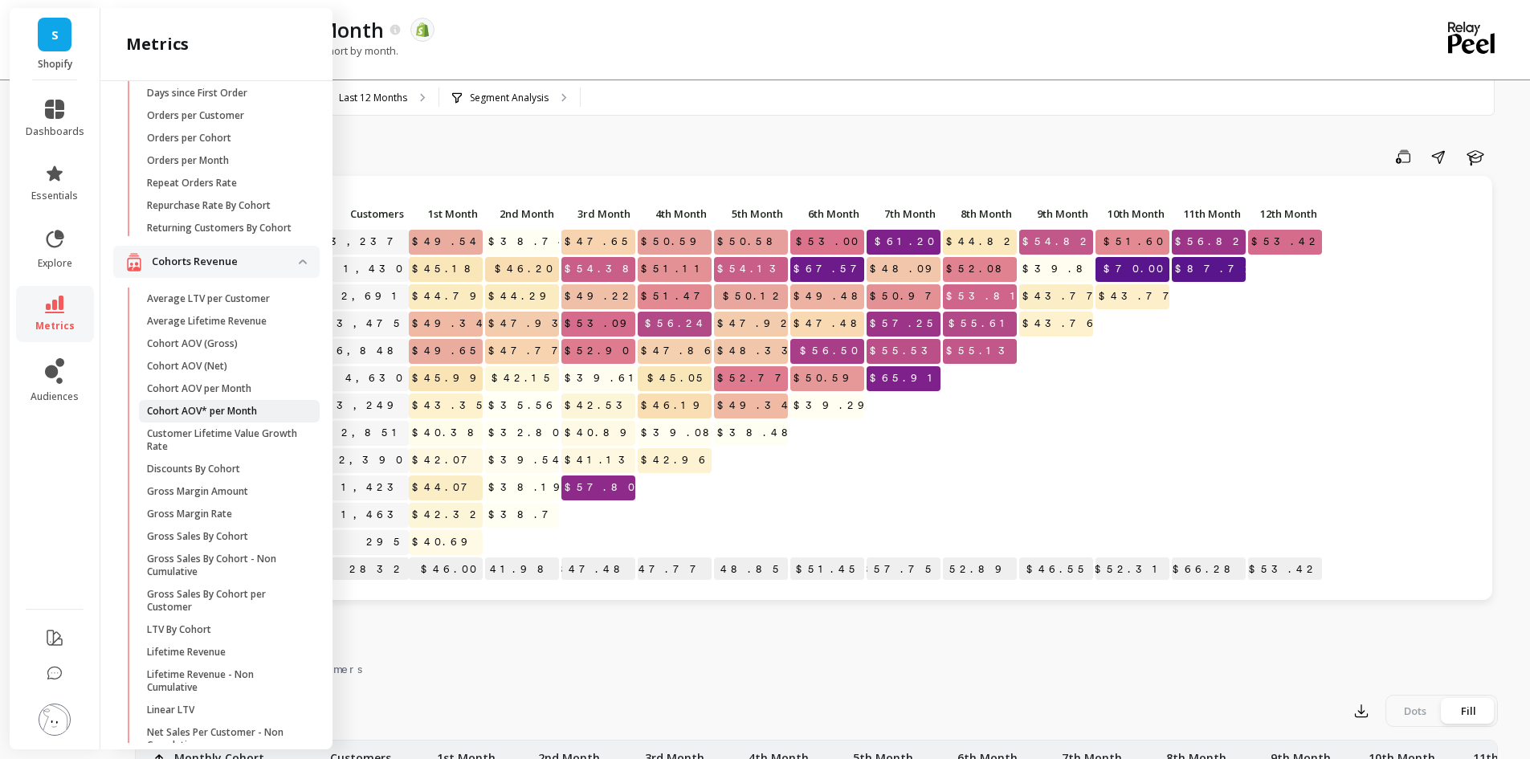
click at [216, 418] on p "Cohort AOV* per Month" at bounding box center [202, 411] width 110 height 13
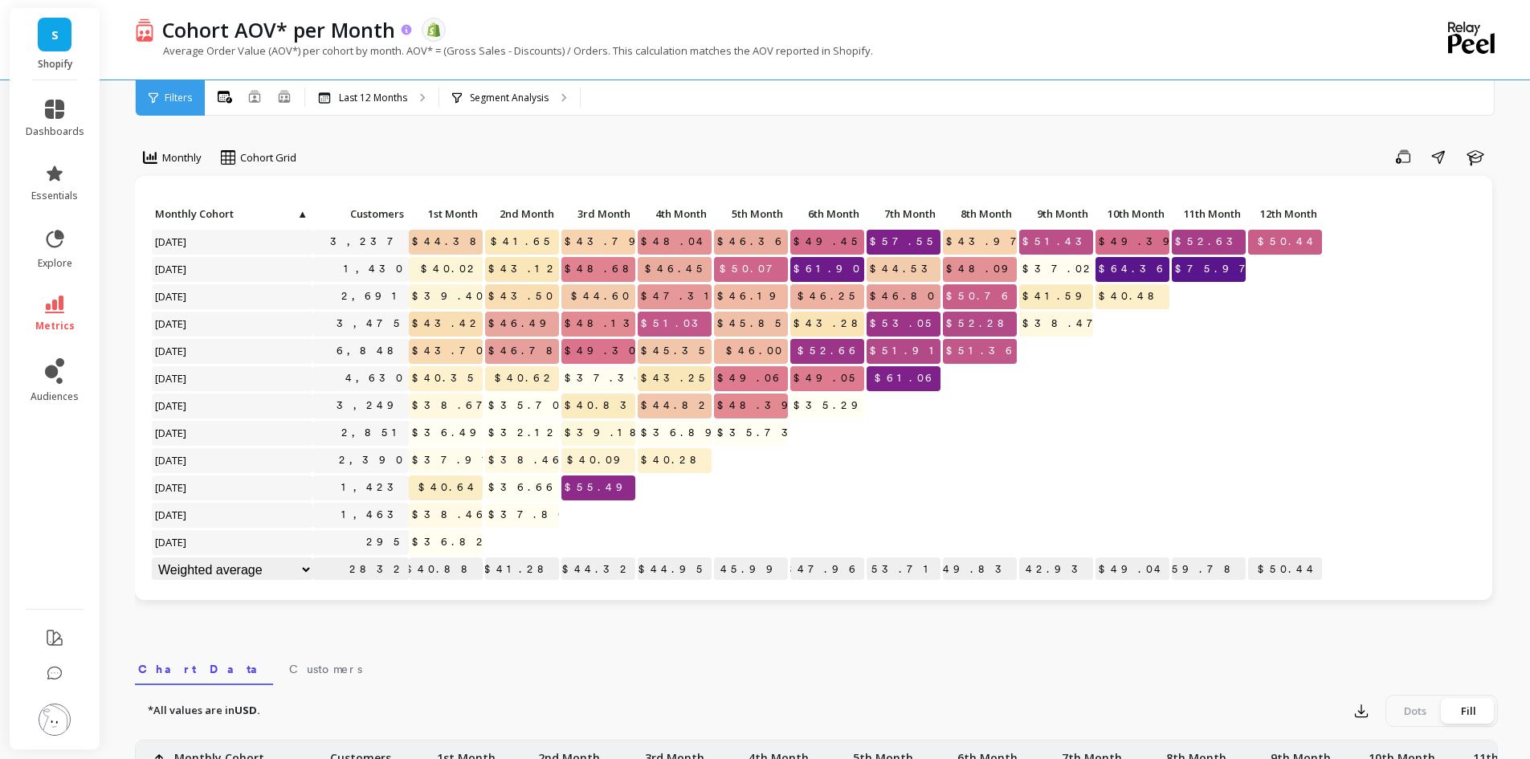
click at [406, 30] on icon at bounding box center [407, 30] width 14 height 14
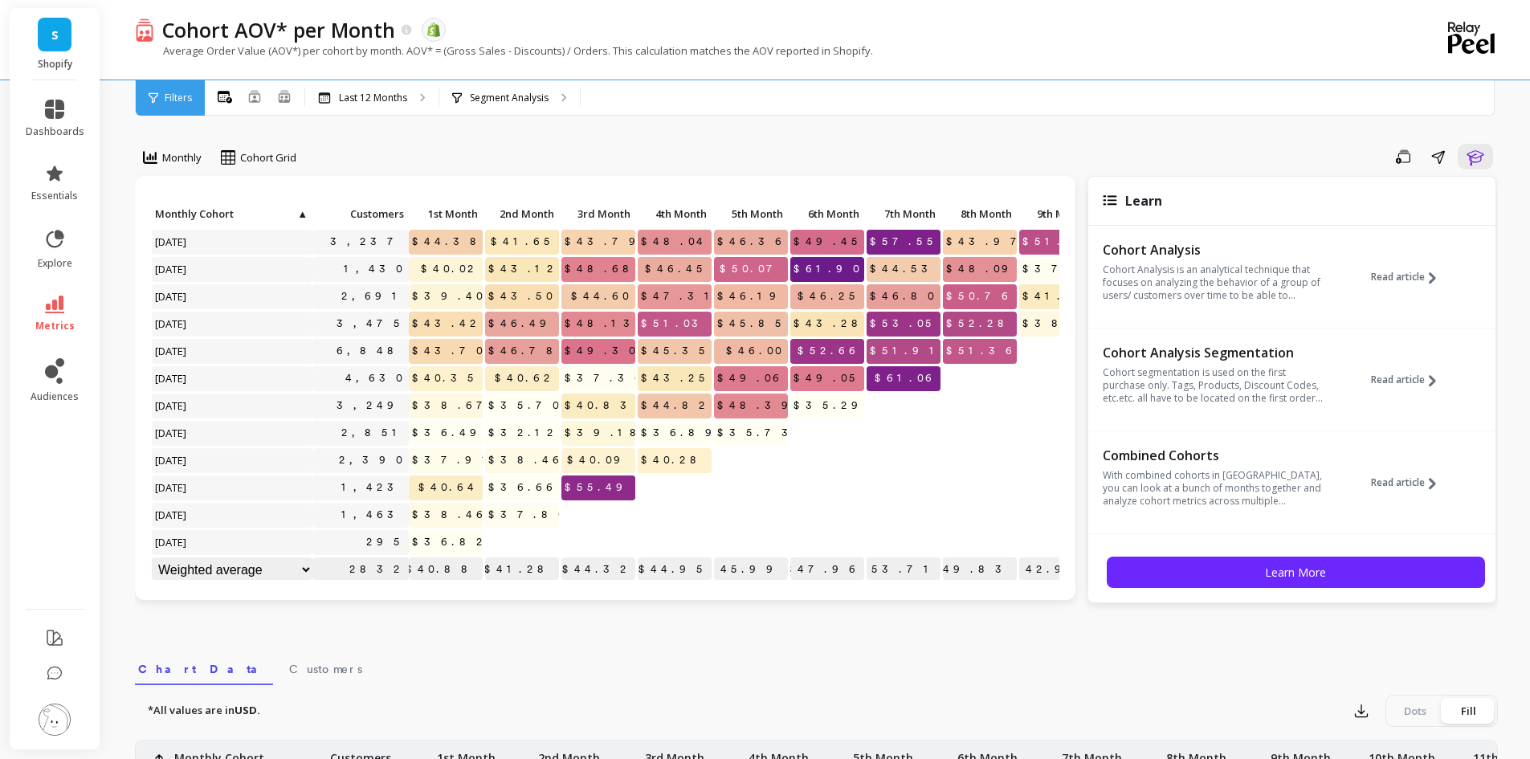
click at [1188, 140] on div "Monthly Cohort Grid Save Share Learn Click to create an audience 3,237 $44.38 $…" at bounding box center [816, 677] width 1363 height 1226
click at [410, 30] on icon at bounding box center [407, 29] width 10 height 10
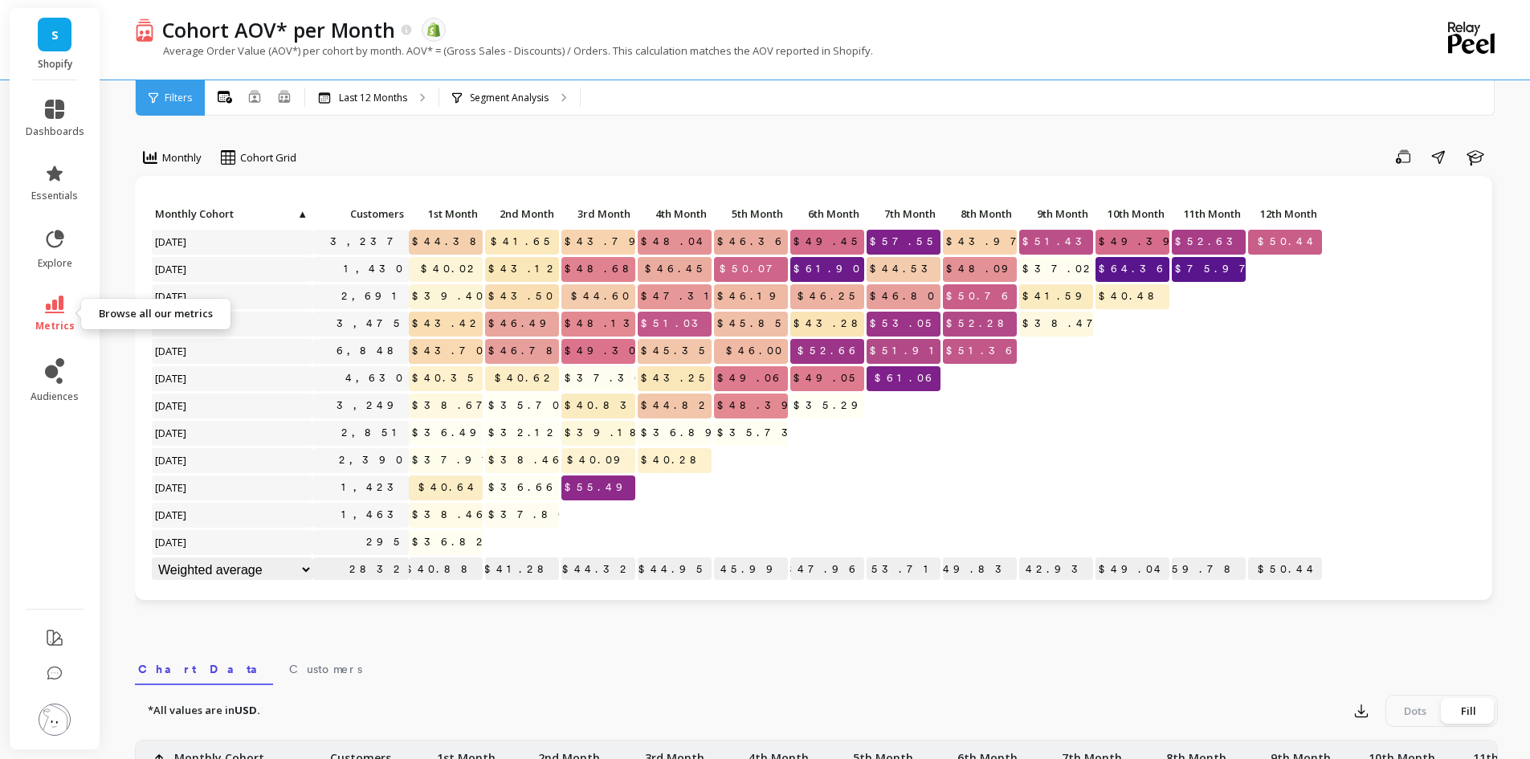
click at [54, 303] on icon at bounding box center [54, 305] width 19 height 18
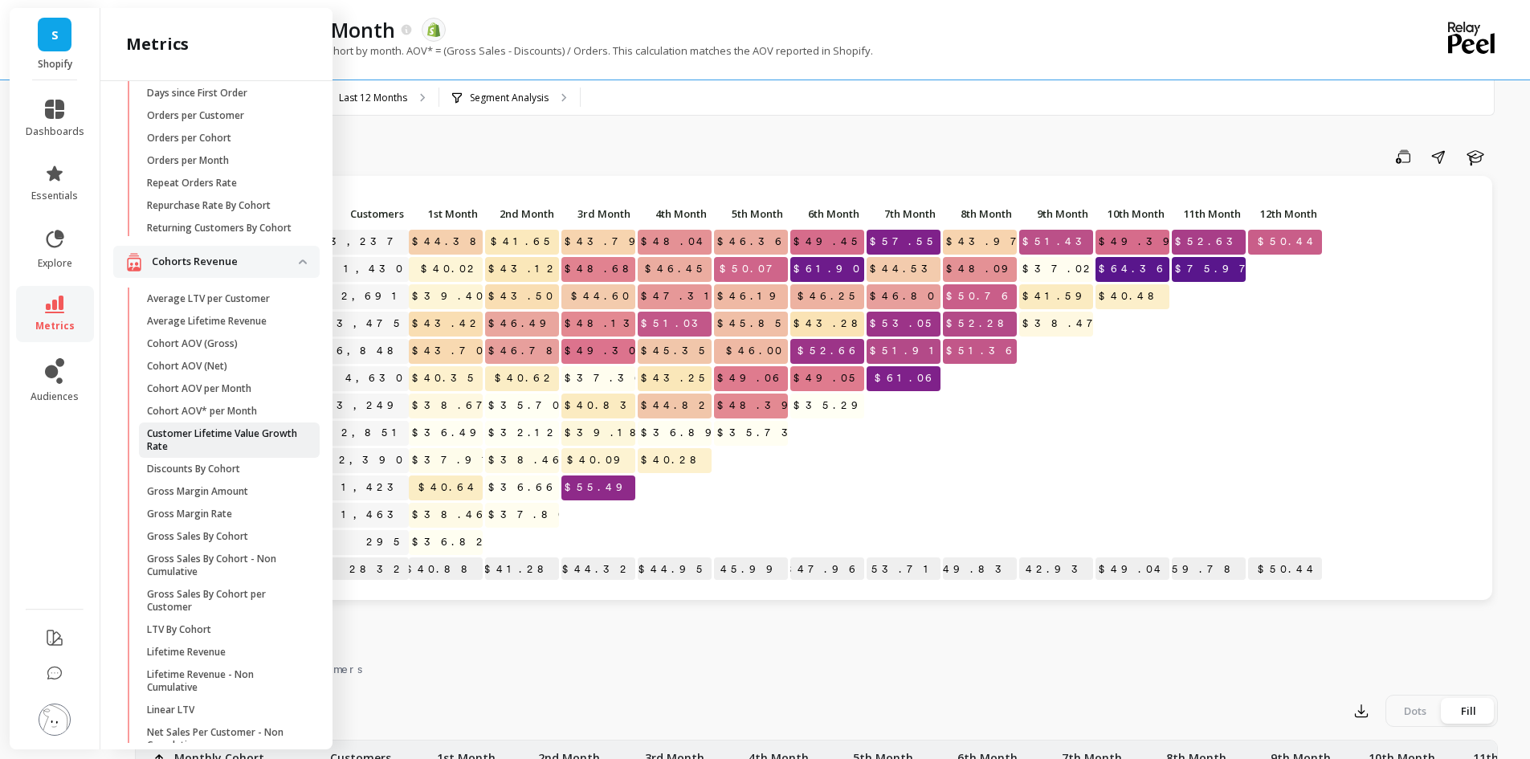
scroll to position [241, 0]
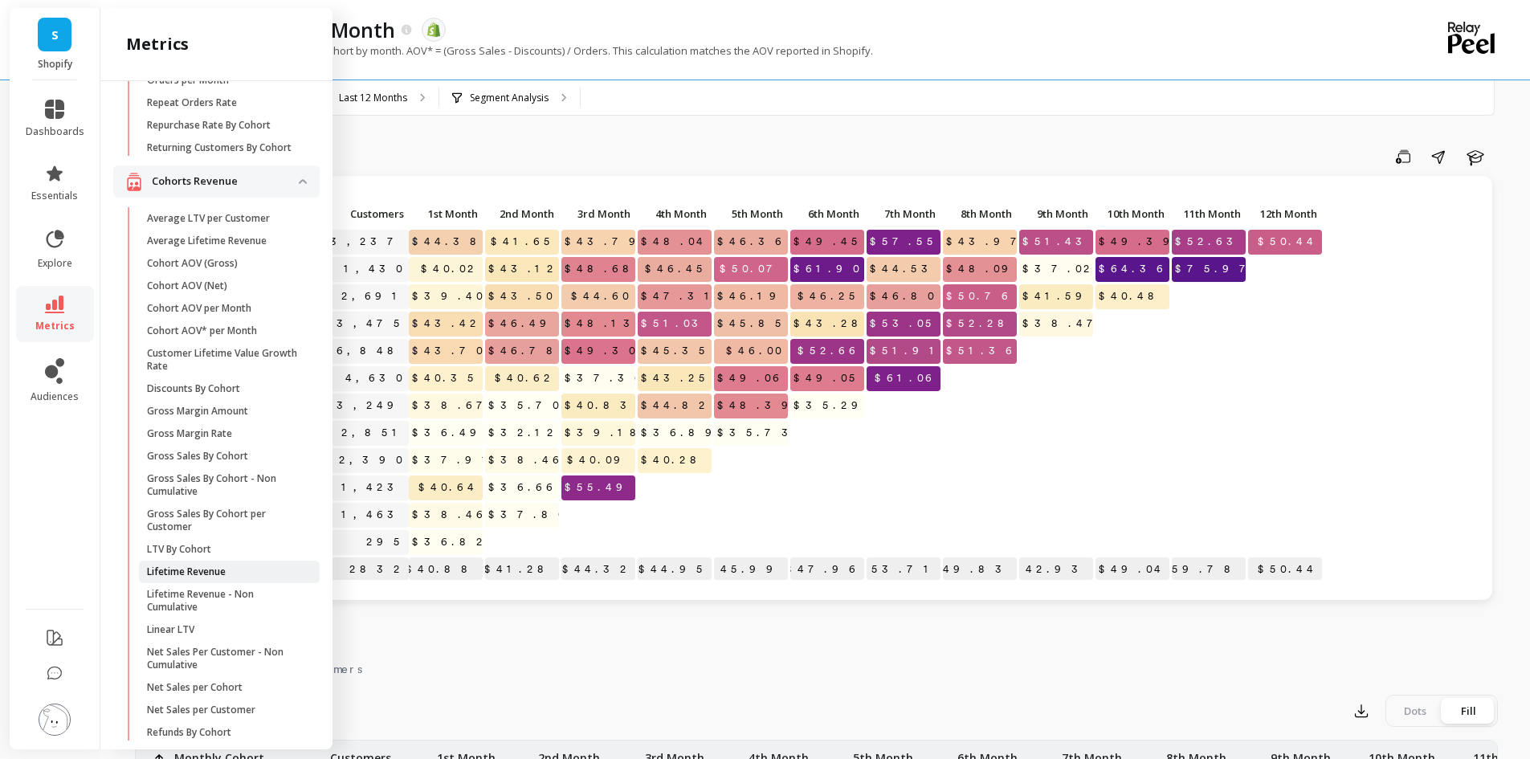
click at [199, 578] on p "Lifetime Revenue" at bounding box center [186, 571] width 79 height 13
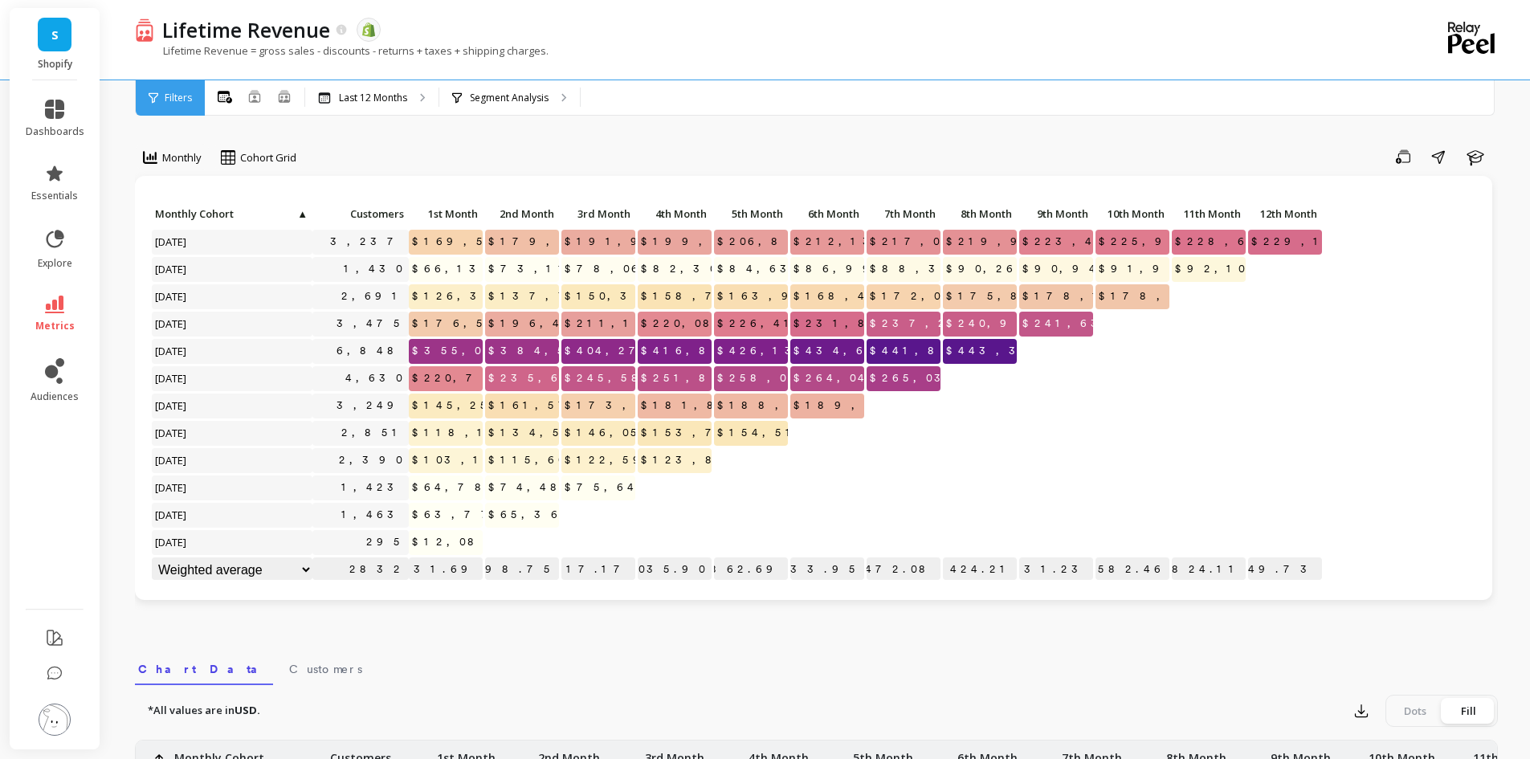
click at [432, 51] on p "Lifetime Revenue = gross sales - discounts - returns + taxes + shipping charges." at bounding box center [342, 50] width 414 height 14
click at [48, 304] on icon at bounding box center [54, 305] width 19 height 18
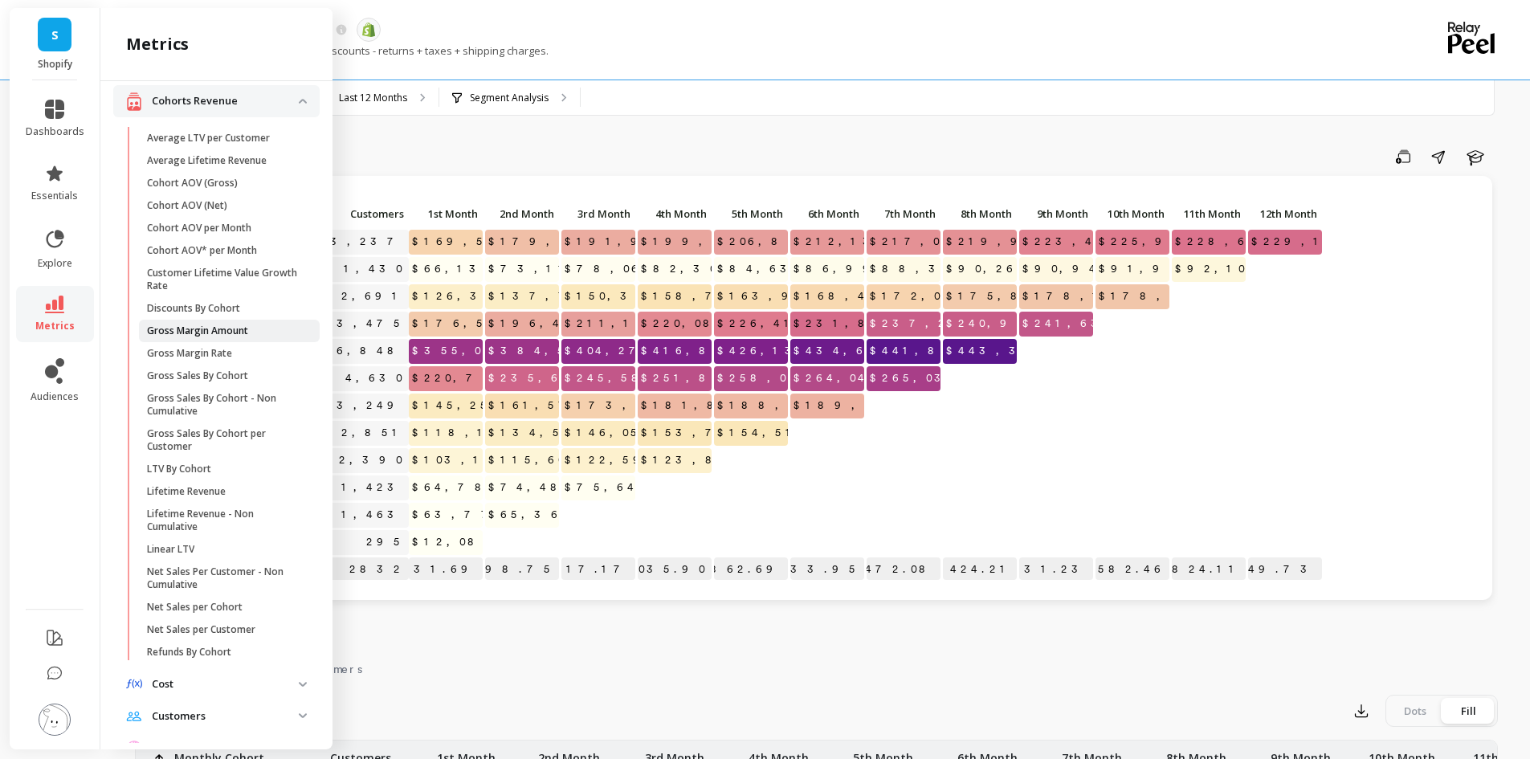
scroll to position [402, 0]
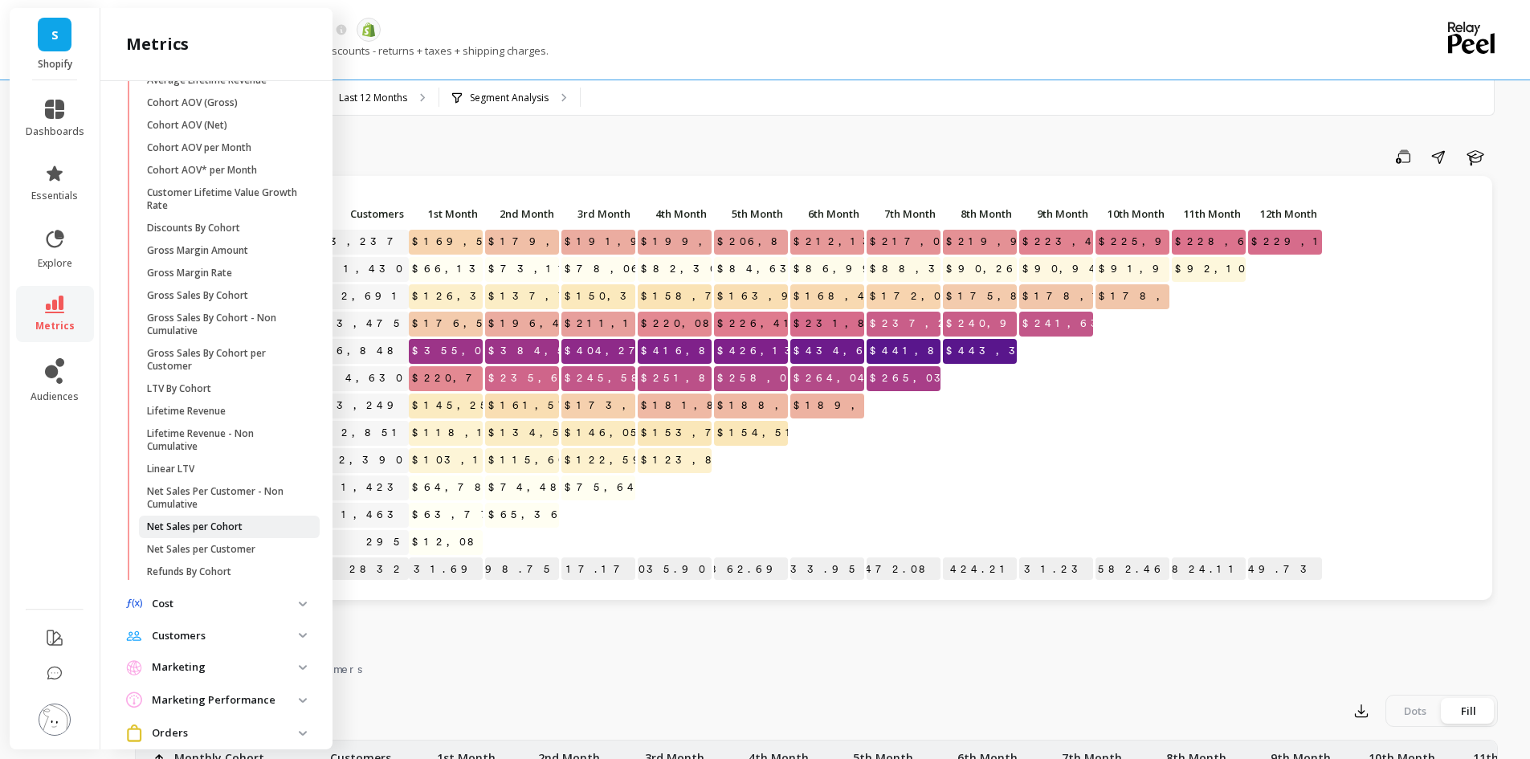
click at [213, 533] on p "Net Sales per Cohort" at bounding box center [195, 526] width 96 height 13
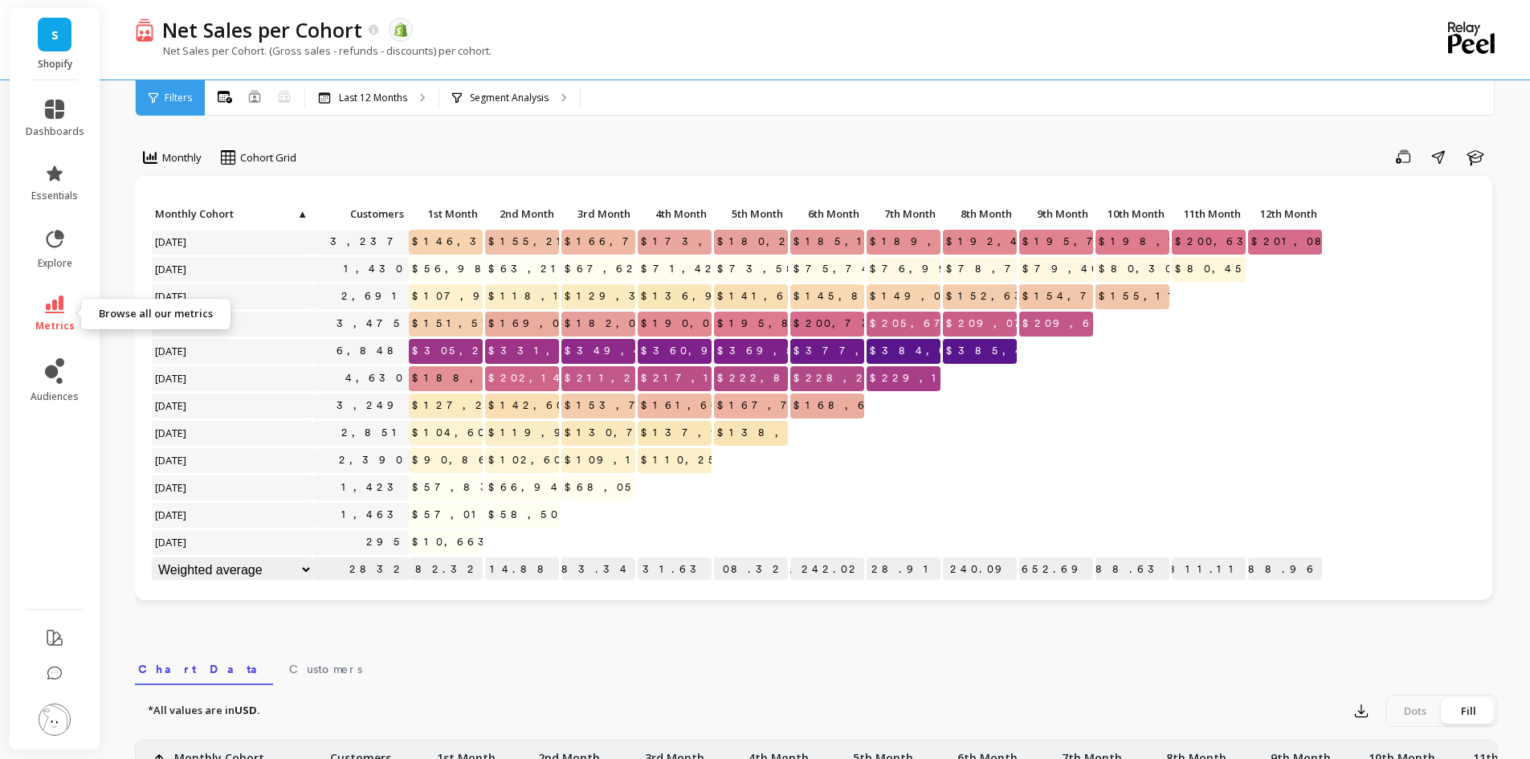
click at [57, 308] on icon at bounding box center [54, 305] width 19 height 18
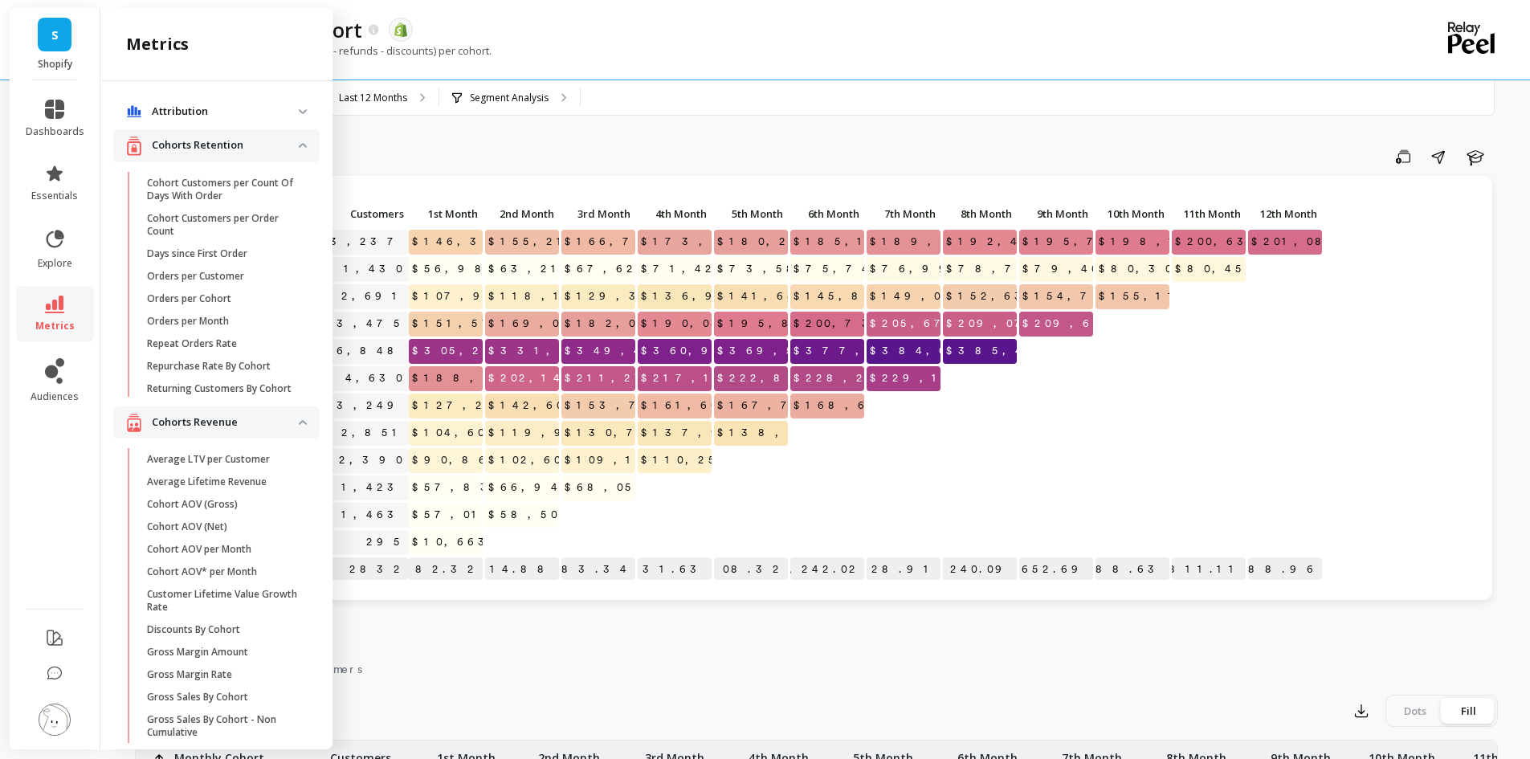
click at [437, 626] on div "Monthly Cohort Grid Save Share Learn Click to create an audience 3,237 $146,389…" at bounding box center [816, 677] width 1363 height 1226
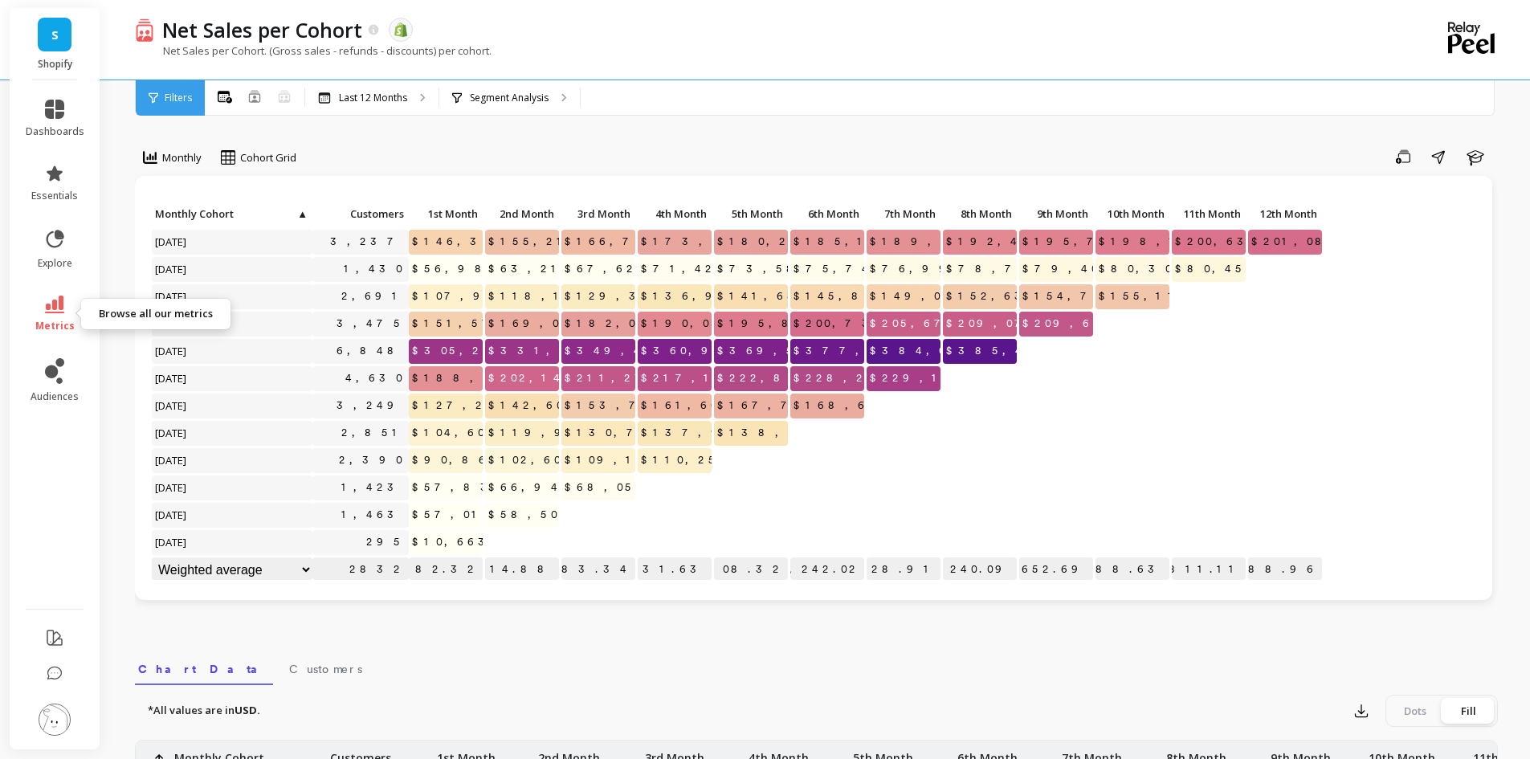
click at [50, 306] on icon at bounding box center [54, 305] width 19 height 18
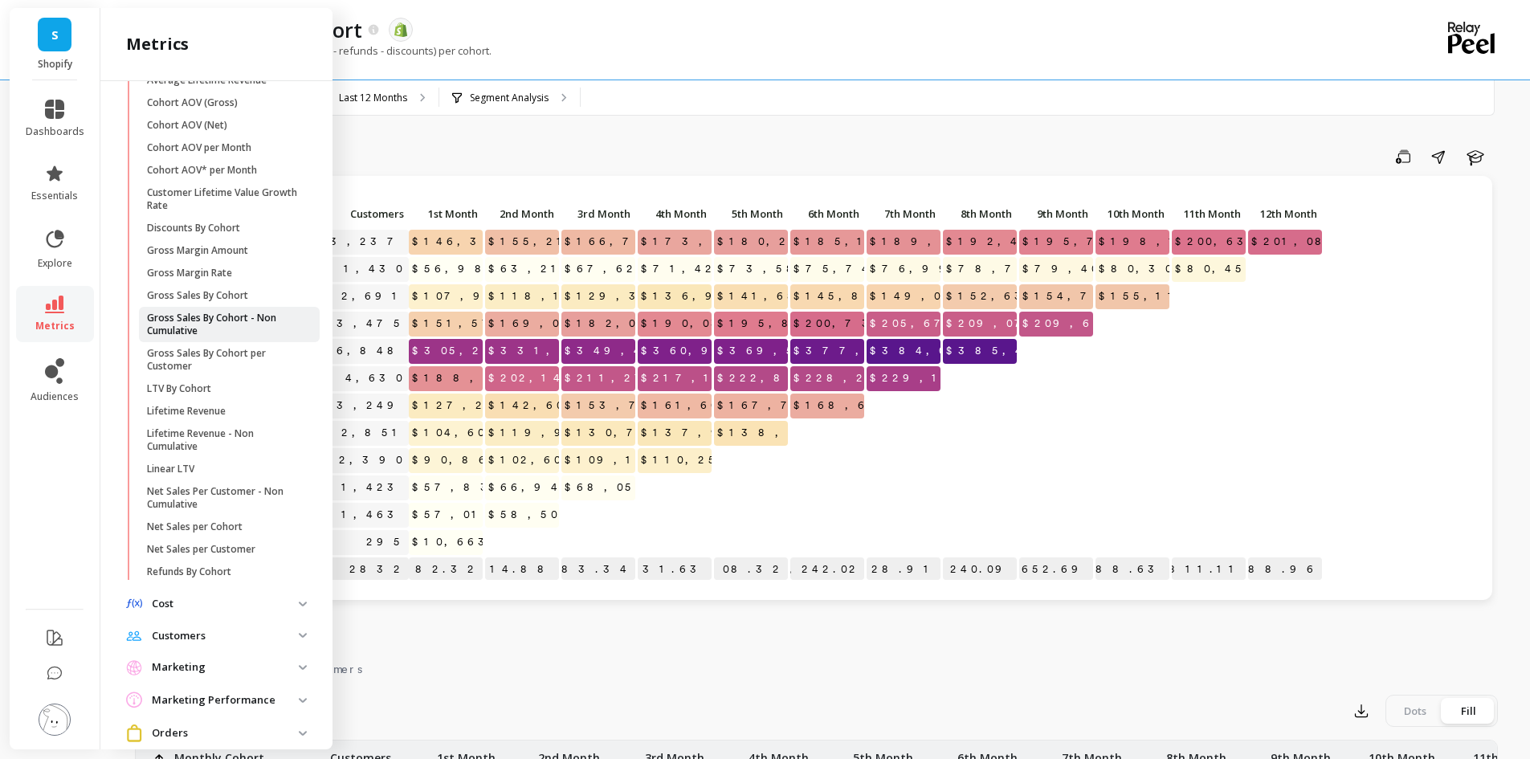
scroll to position [321, 0]
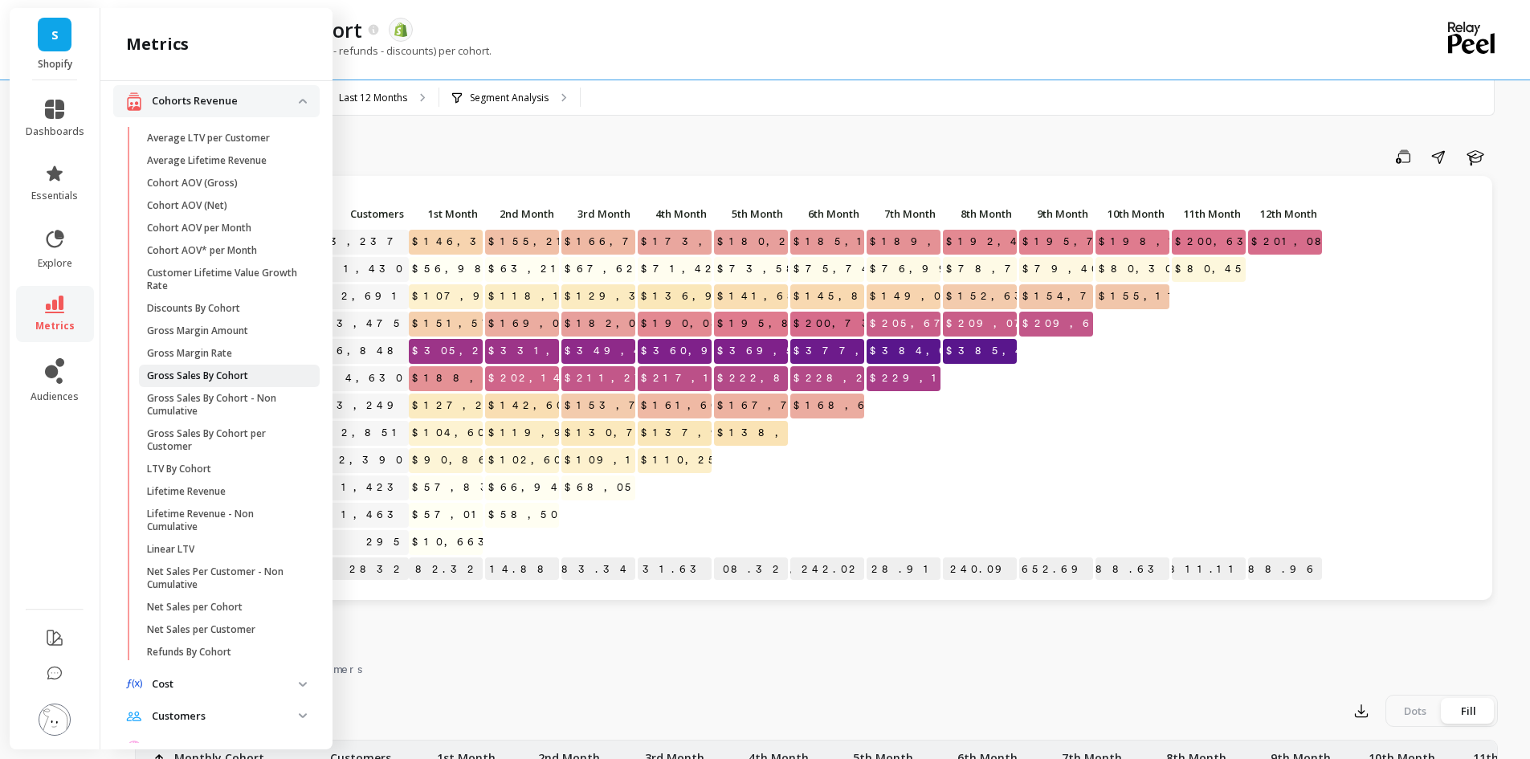
click at [185, 382] on p "Gross Sales By Cohort" at bounding box center [197, 375] width 101 height 13
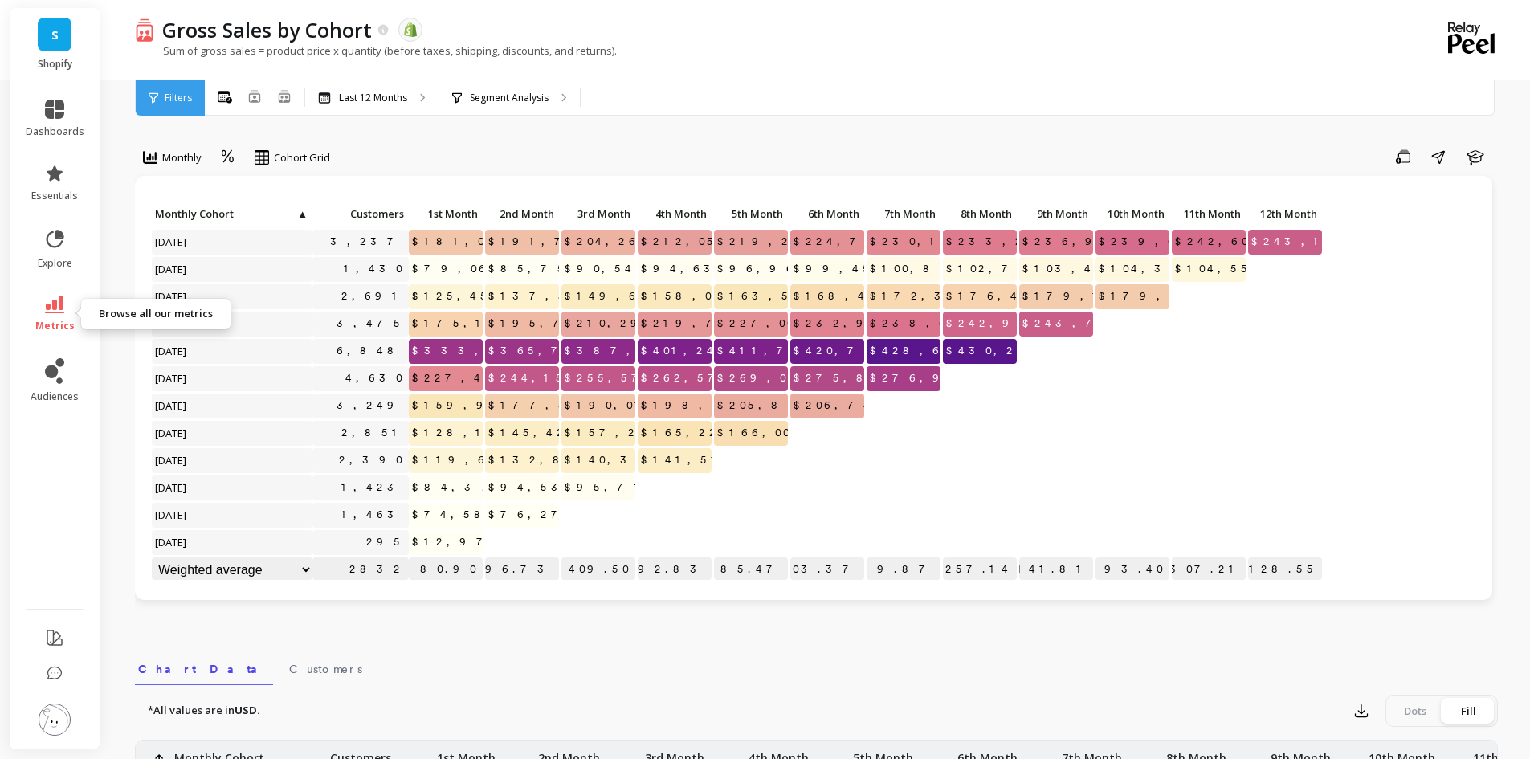
click at [62, 304] on icon at bounding box center [54, 305] width 19 height 18
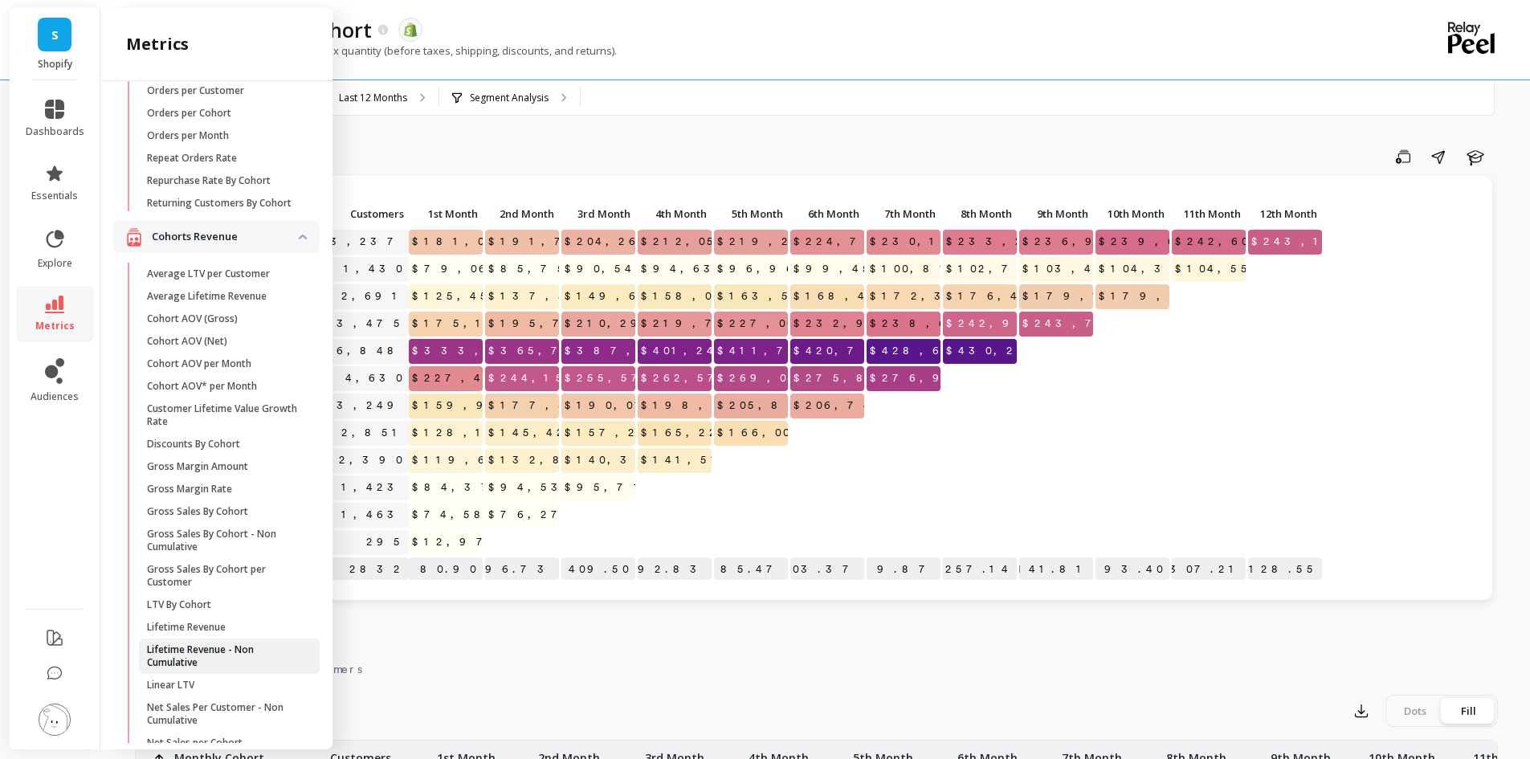
scroll to position [161, 0]
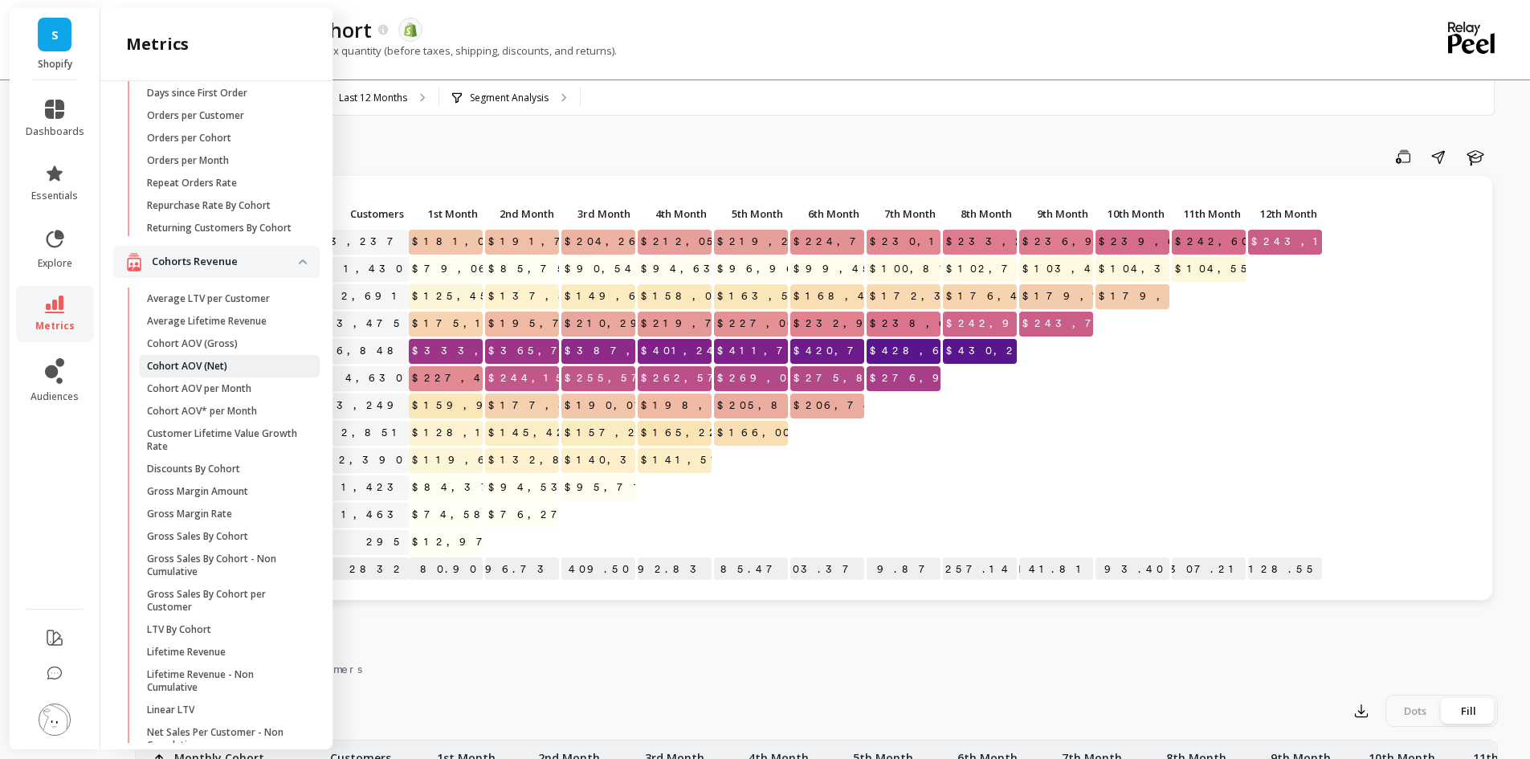
click at [185, 373] on p "Cohort AOV (Net)" at bounding box center [187, 366] width 80 height 13
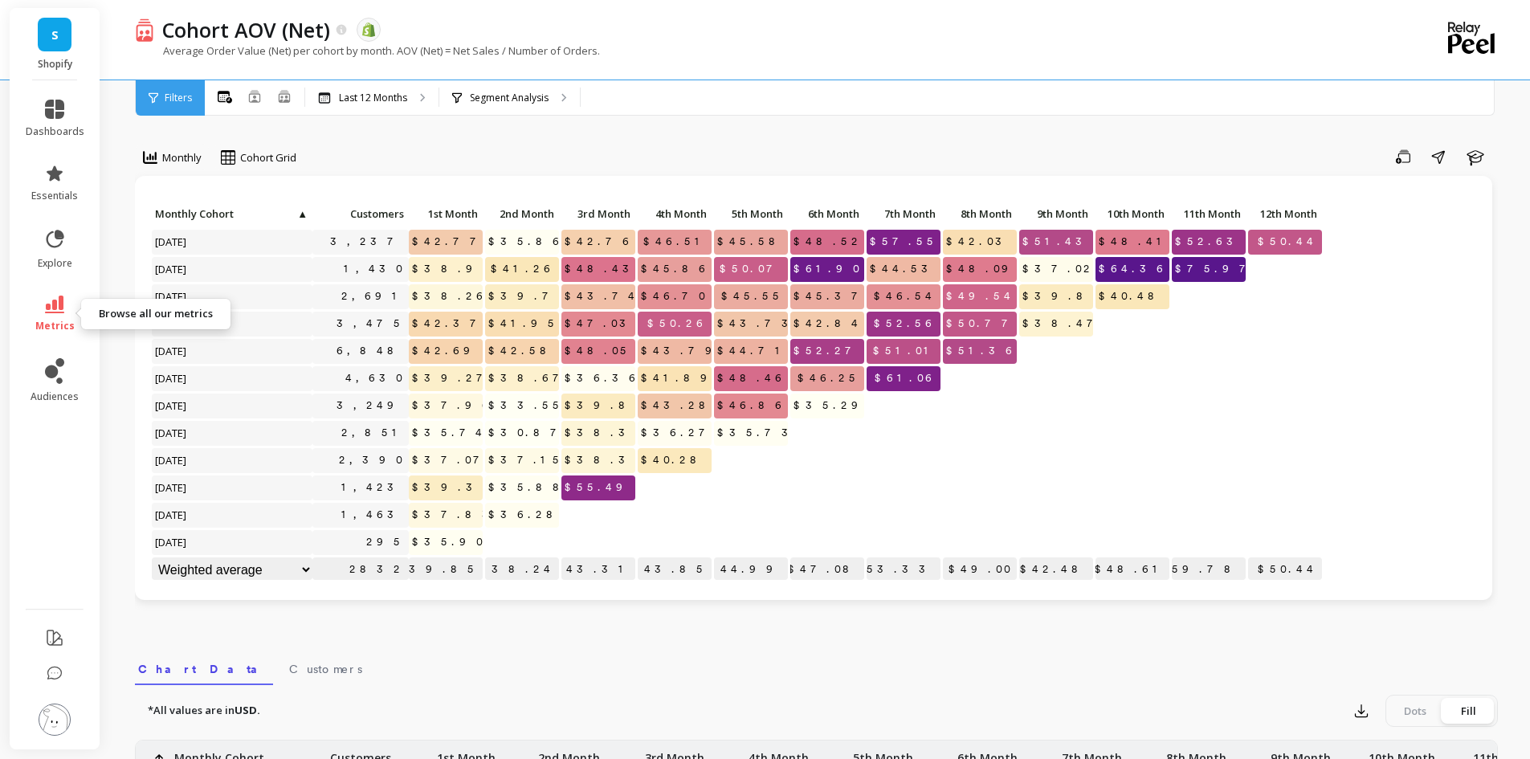
click at [54, 312] on icon at bounding box center [54, 305] width 19 height 18
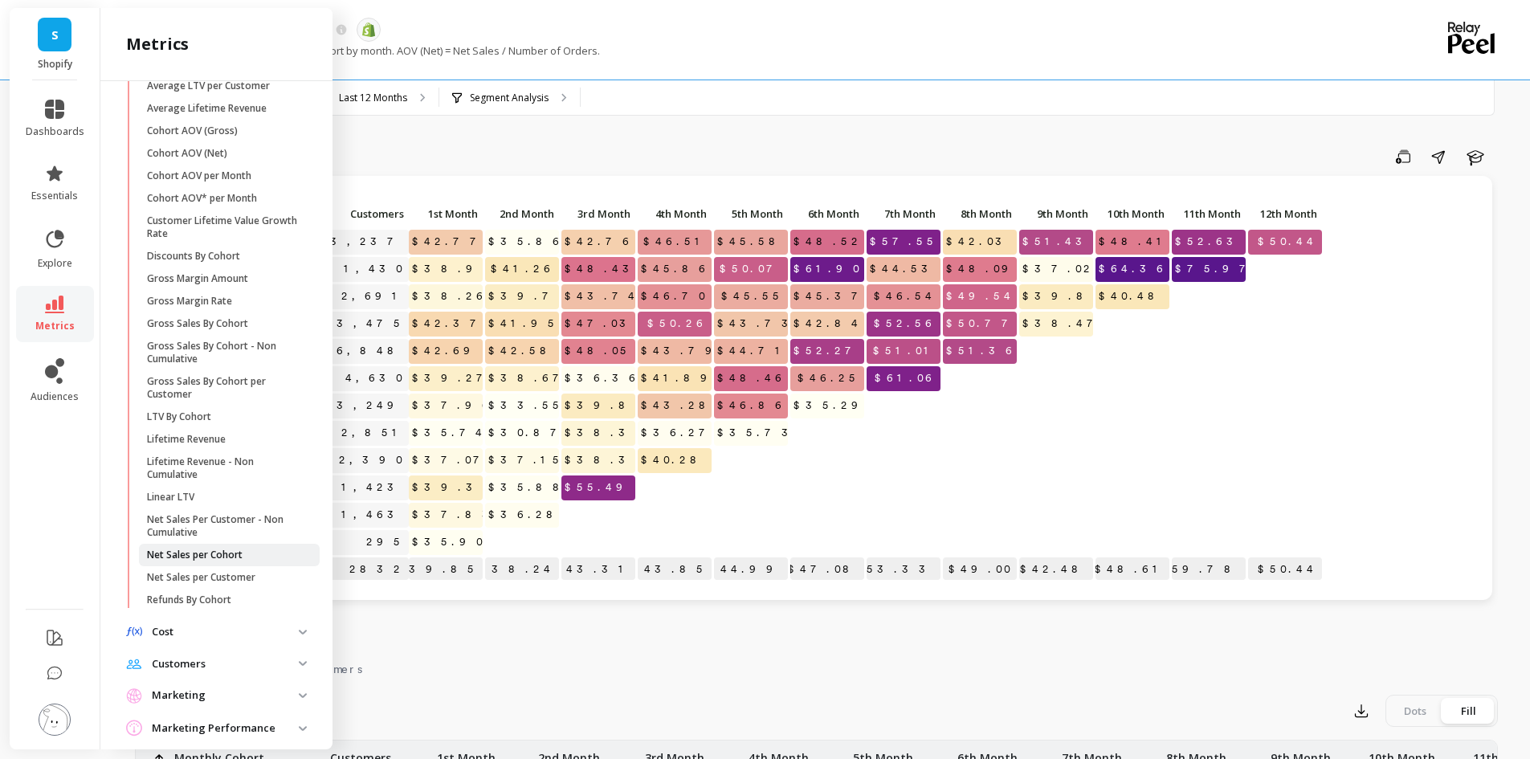
scroll to position [402, 0]
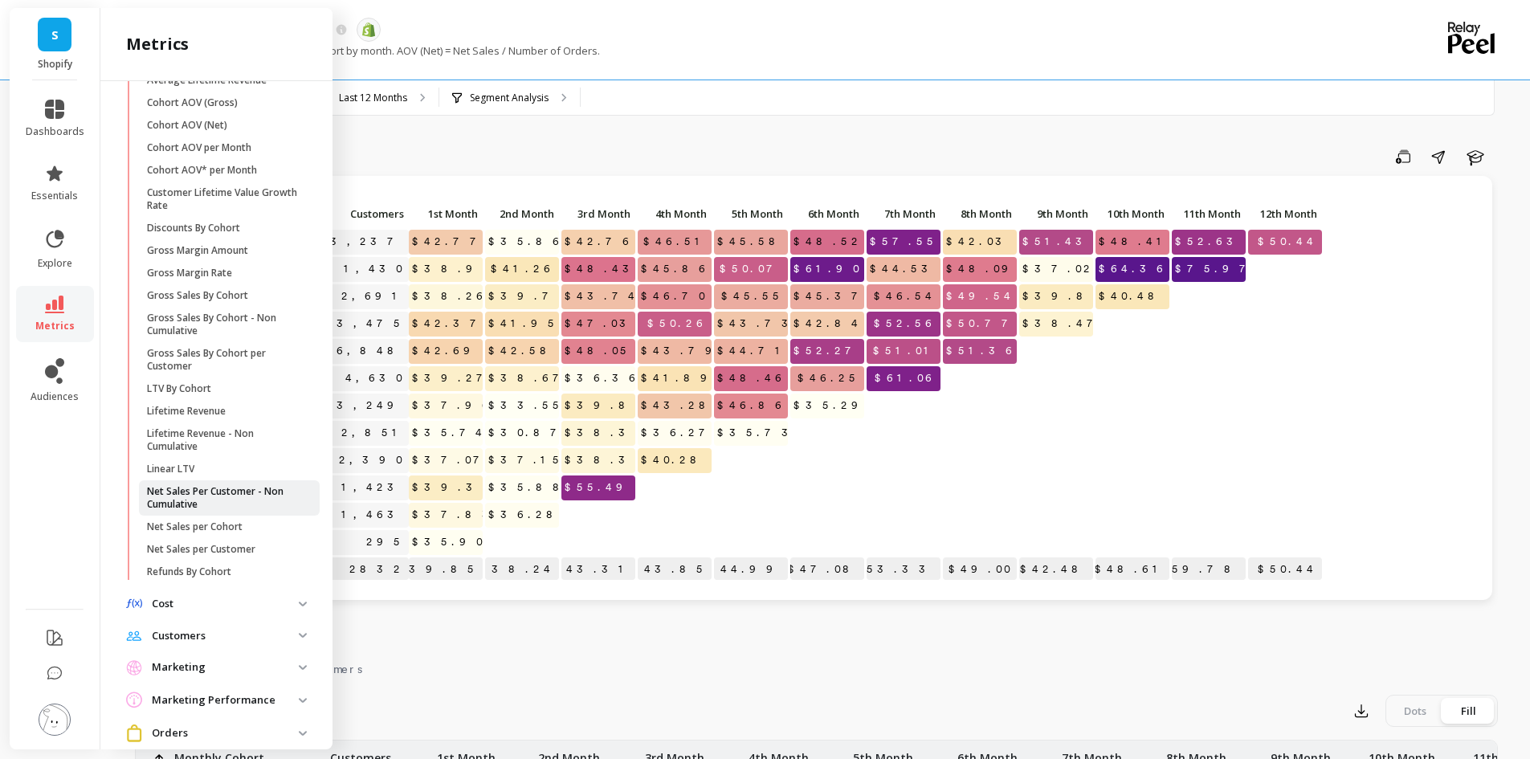
click at [184, 506] on p "Net Sales Per Customer - Non Cumulative" at bounding box center [223, 498] width 153 height 26
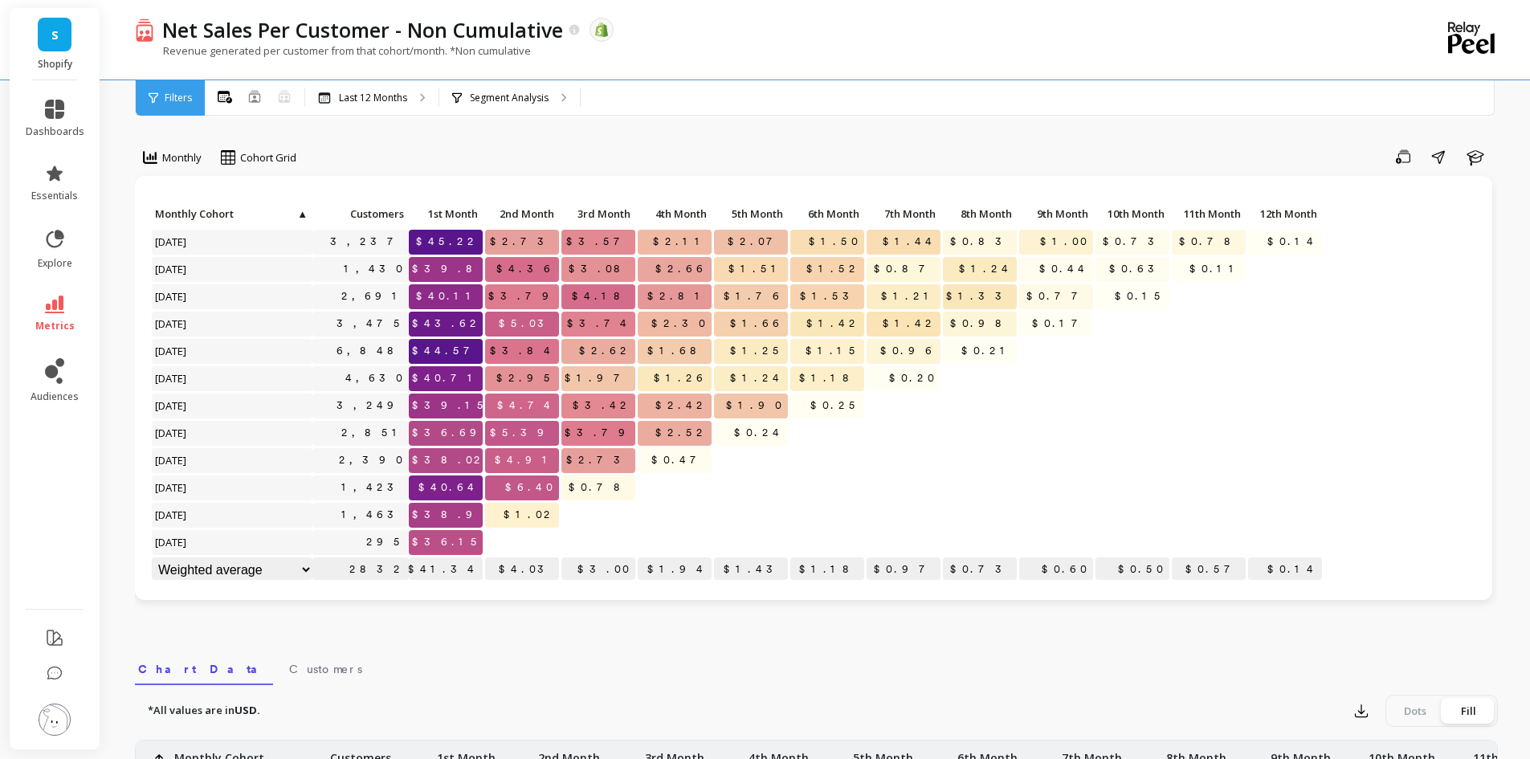
click at [305, 53] on p "Revenue generated per customer from that cohort/month. *Non cumulative" at bounding box center [333, 50] width 396 height 14
click at [52, 292] on li "metrics" at bounding box center [55, 314] width 78 height 56
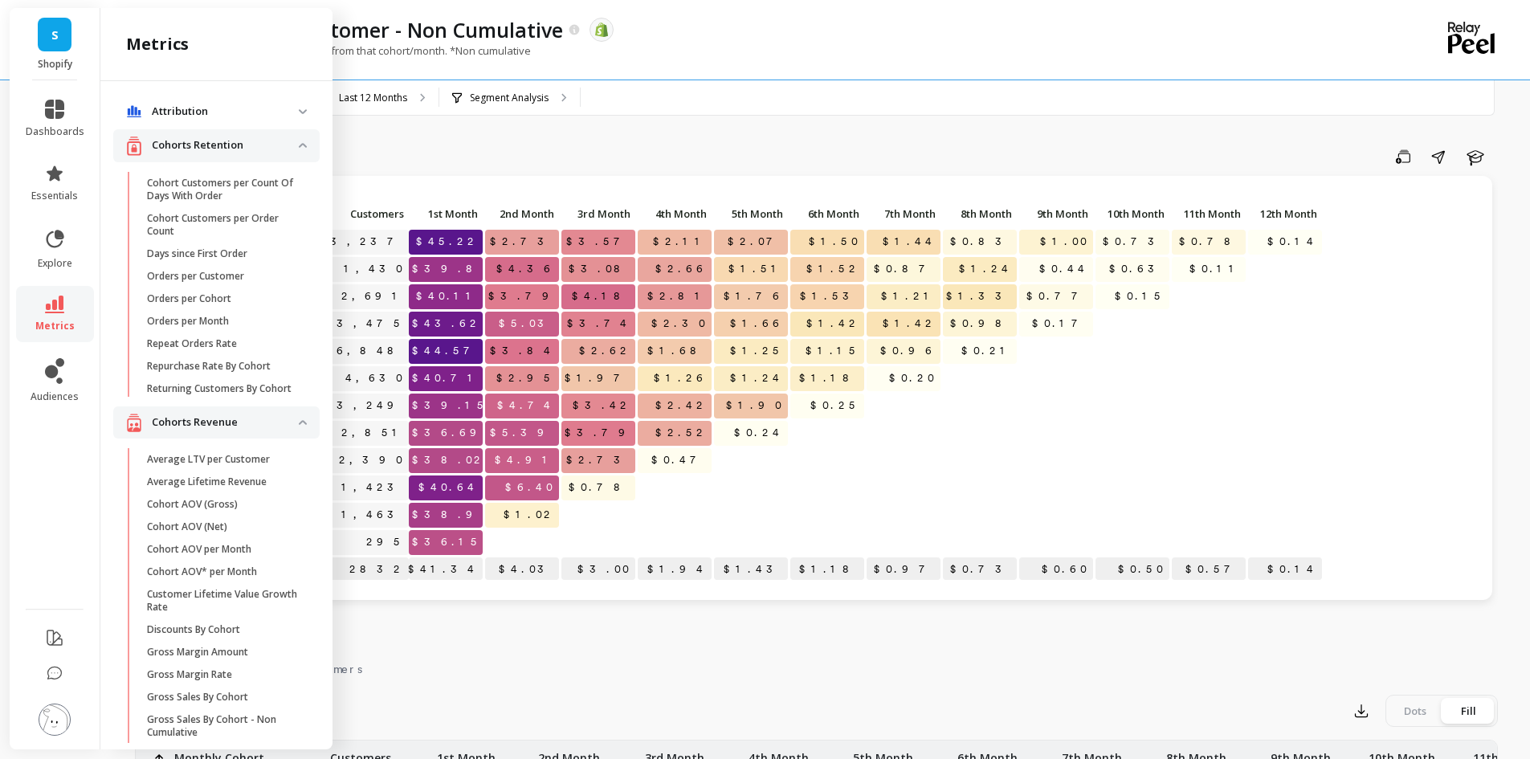
scroll to position [402, 0]
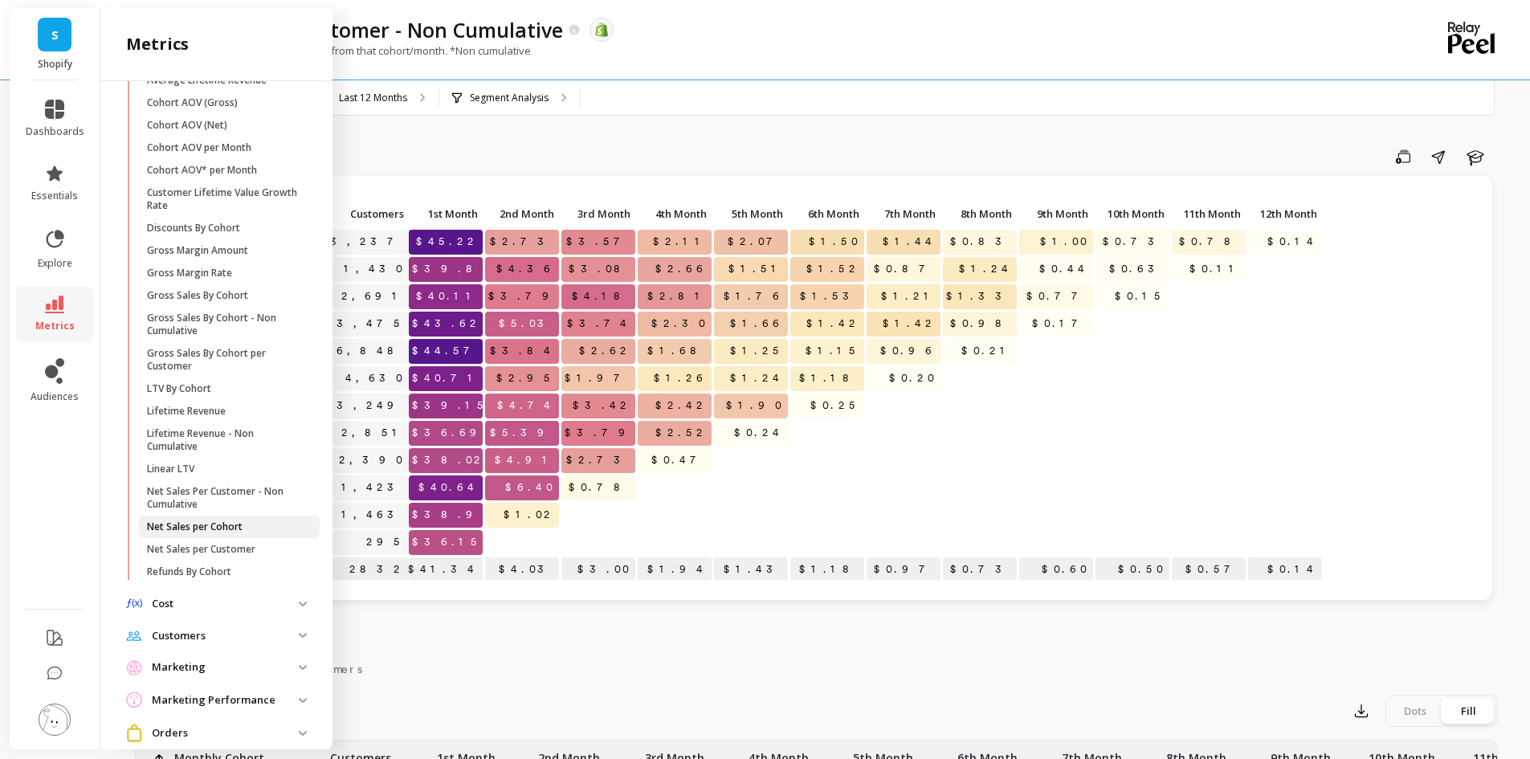
click at [173, 533] on p "Net Sales per Cohort" at bounding box center [195, 526] width 96 height 13
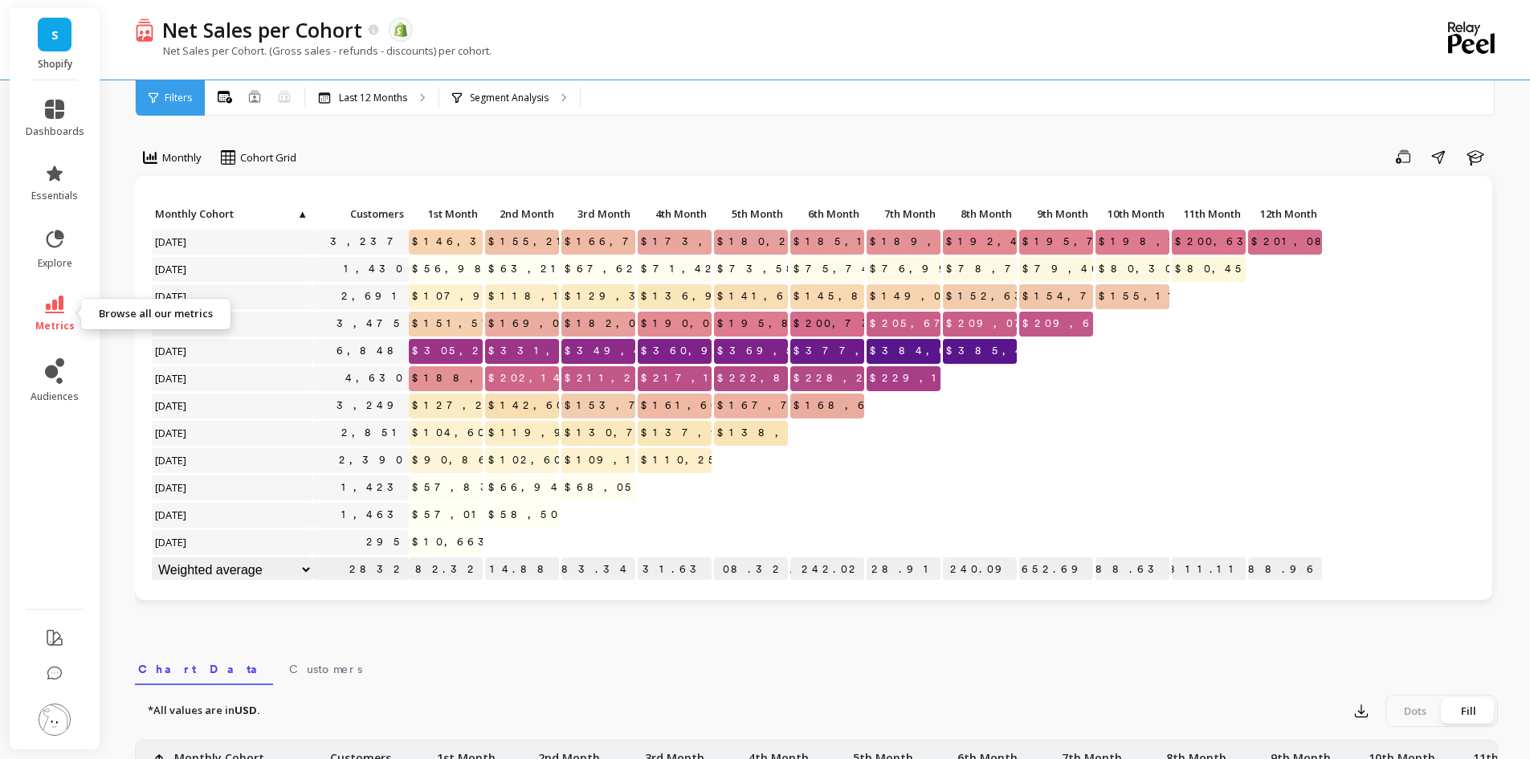
click at [53, 313] on link "metrics" at bounding box center [55, 314] width 59 height 37
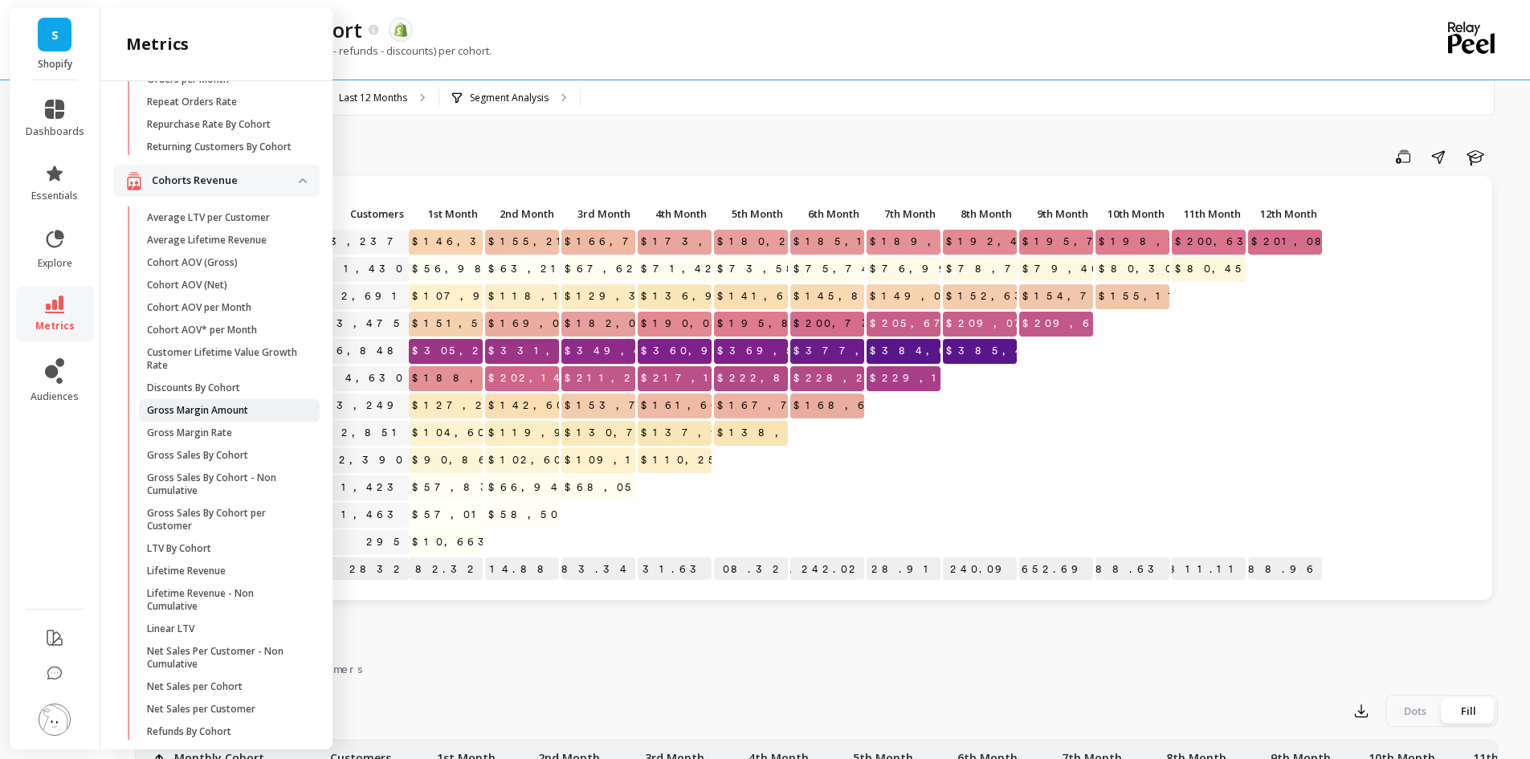
scroll to position [241, 0]
click at [223, 292] on p "Cohort AOV (Net)" at bounding box center [187, 285] width 80 height 13
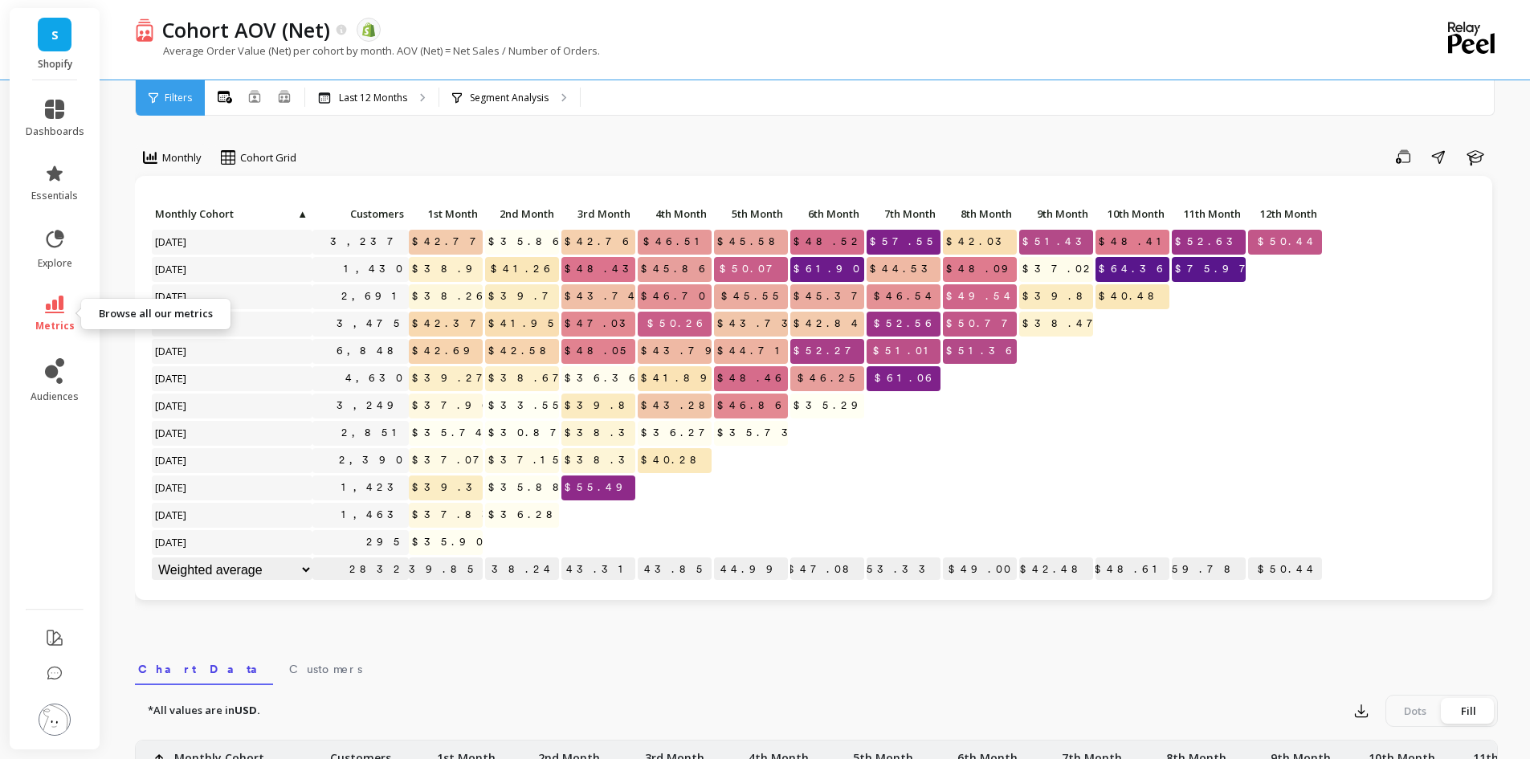
click at [48, 300] on icon at bounding box center [54, 305] width 19 height 18
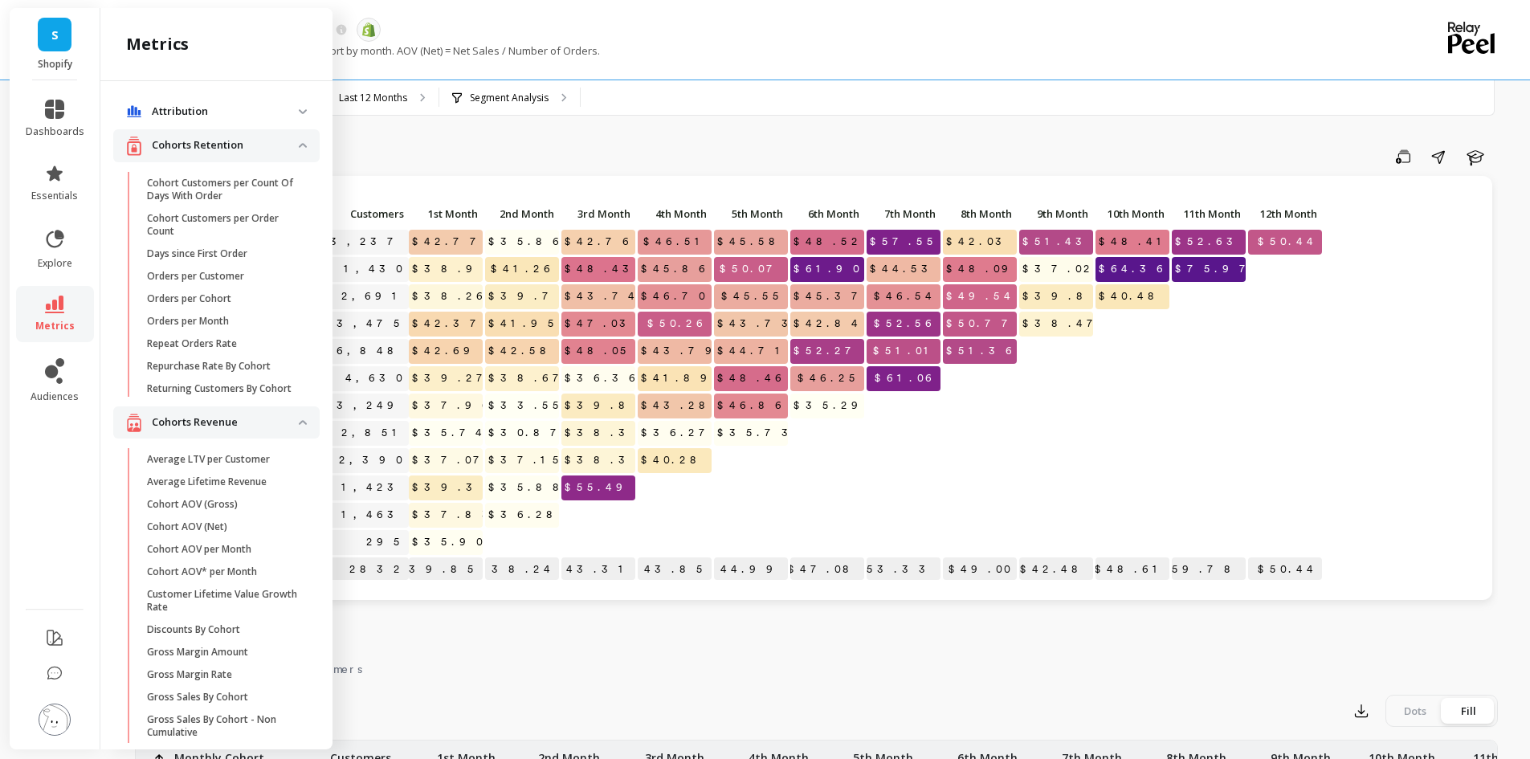
scroll to position [241, 0]
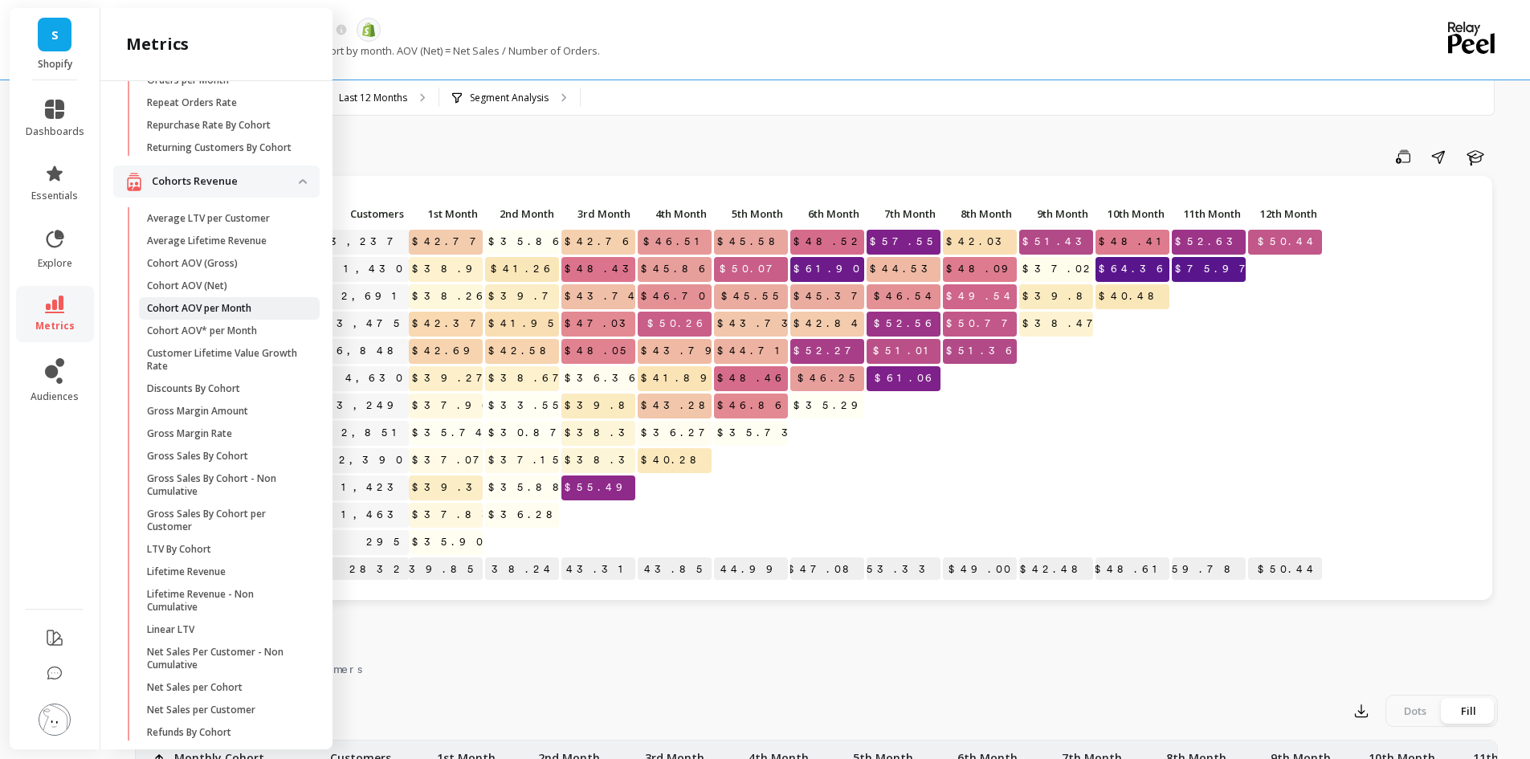
click at [230, 315] on p "Cohort AOV per Month" at bounding box center [199, 308] width 104 height 13
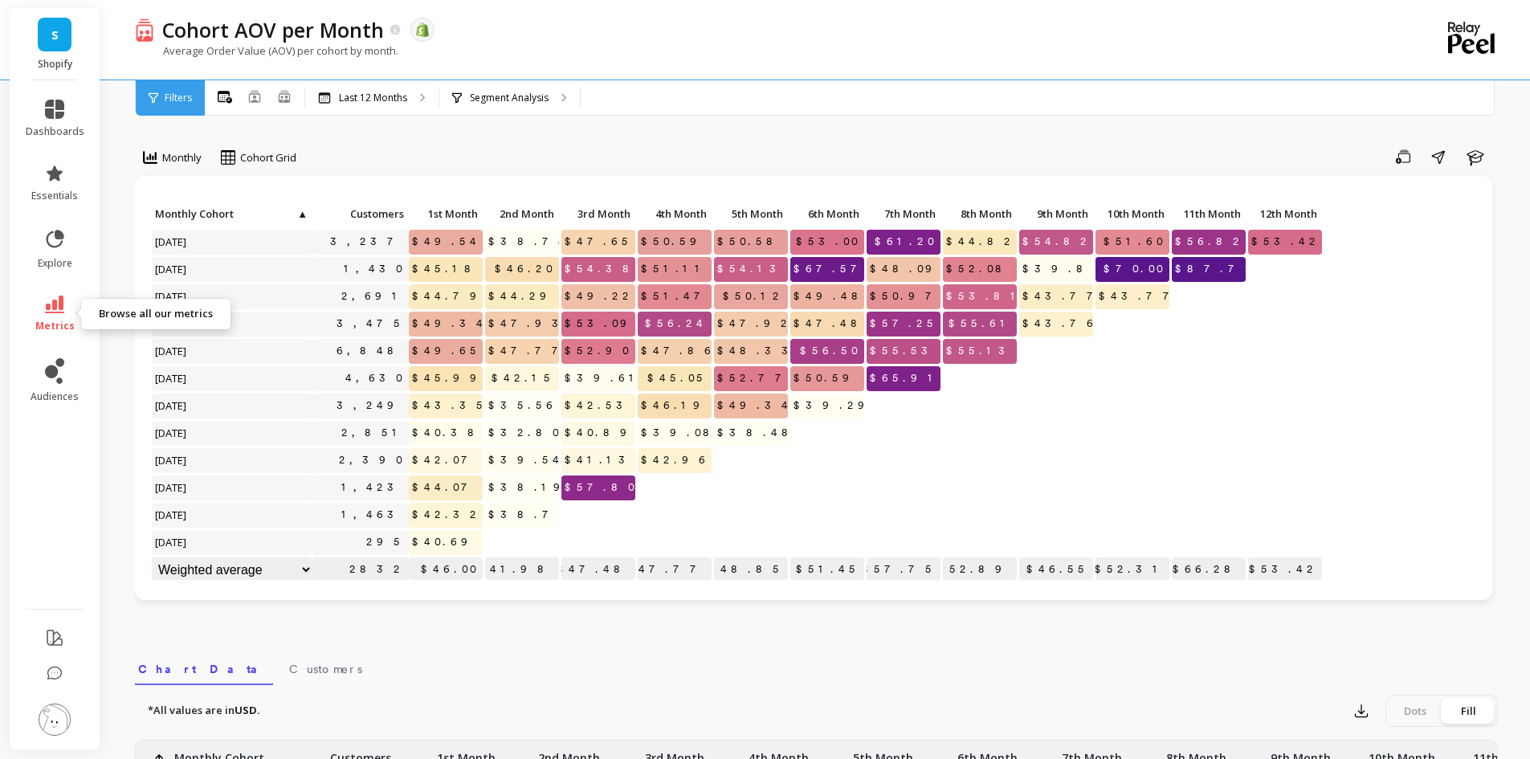
click at [59, 304] on icon at bounding box center [54, 305] width 19 height 18
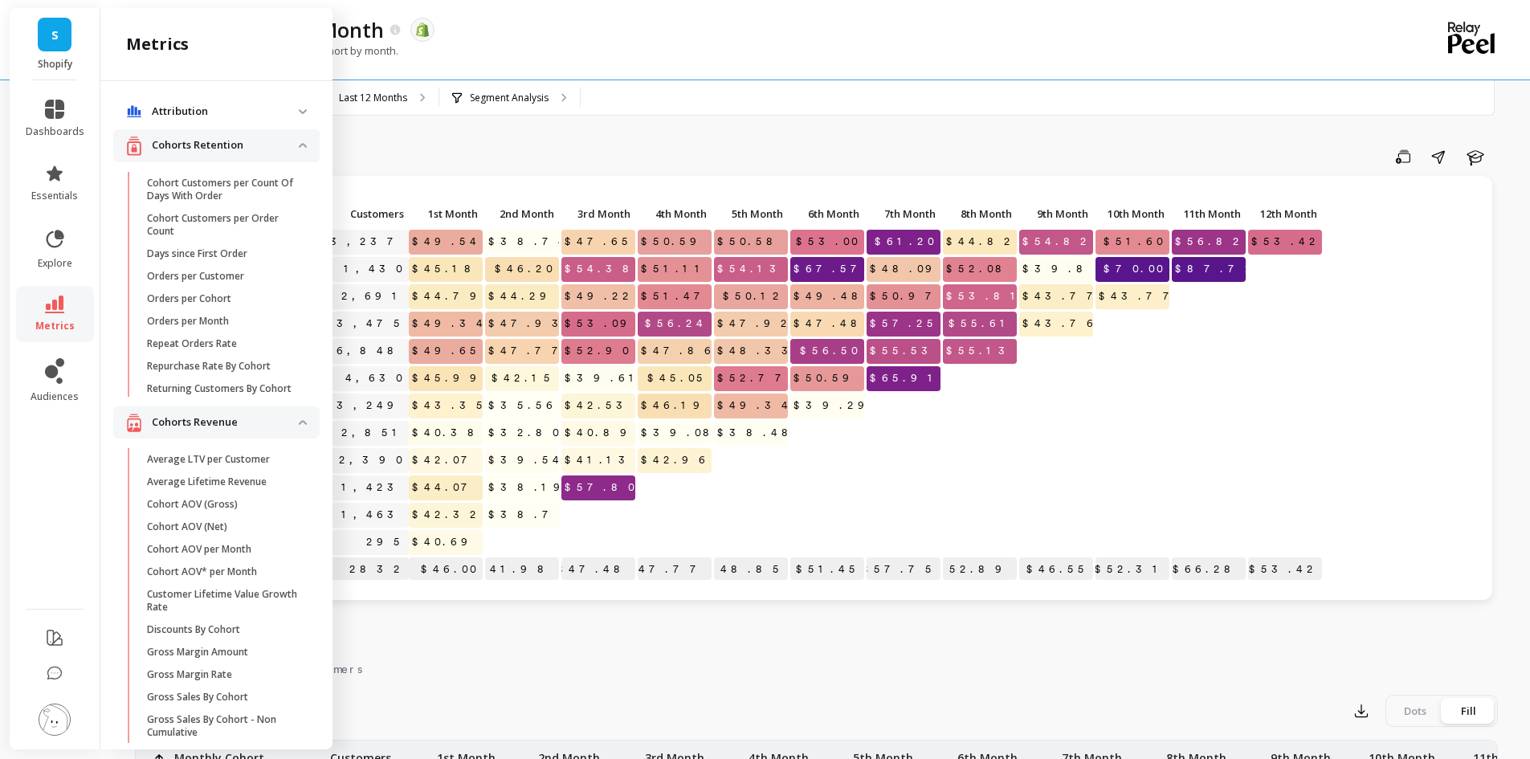
scroll to position [241, 0]
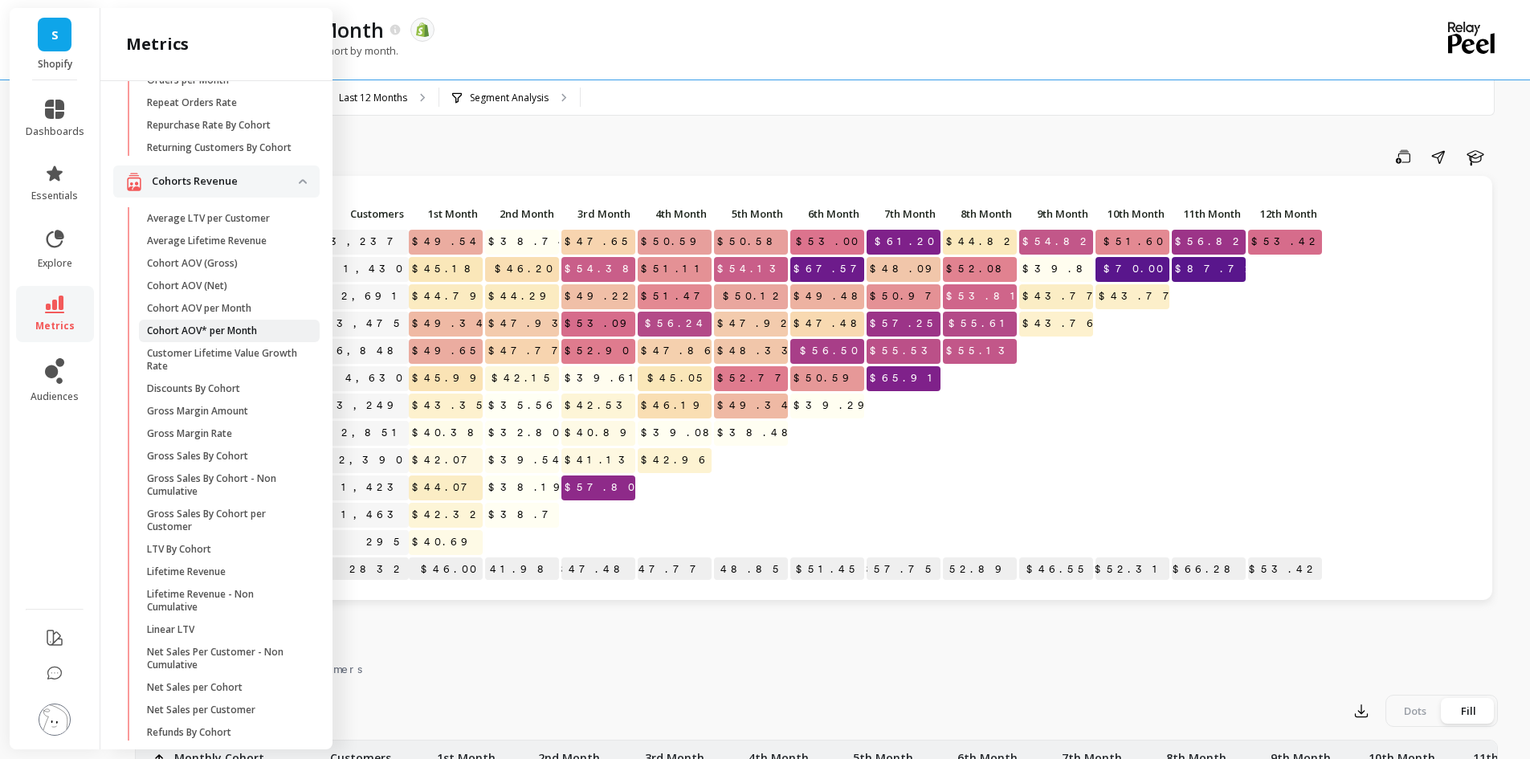
click at [214, 337] on p "Cohort AOV* per Month" at bounding box center [202, 330] width 110 height 13
